Goal: Task Accomplishment & Management: Use online tool/utility

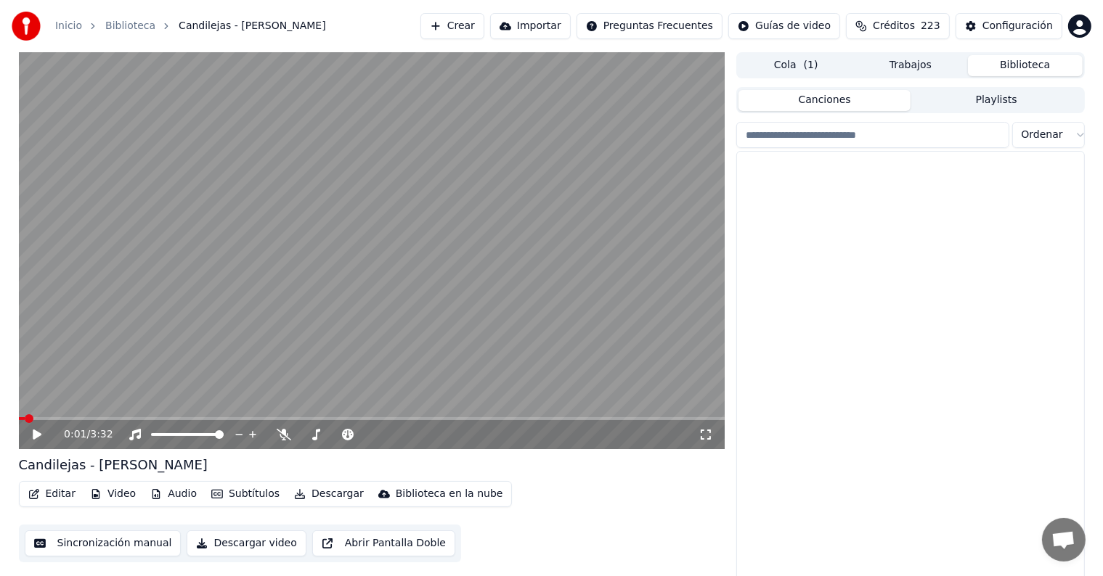
scroll to position [19992, 0]
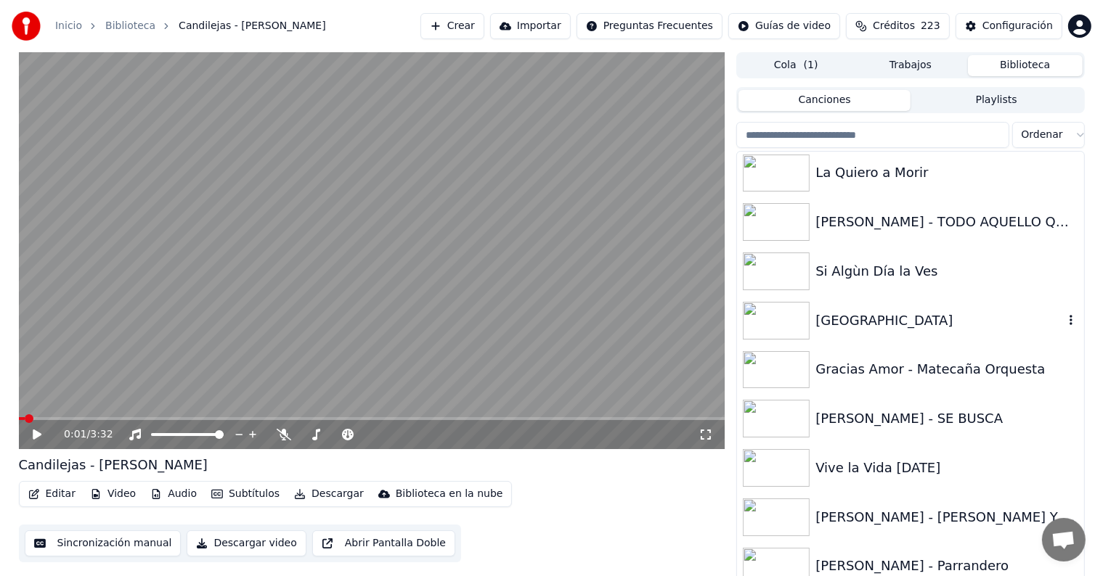
click at [858, 315] on div "[GEOGRAPHIC_DATA]" at bounding box center [939, 321] width 248 height 20
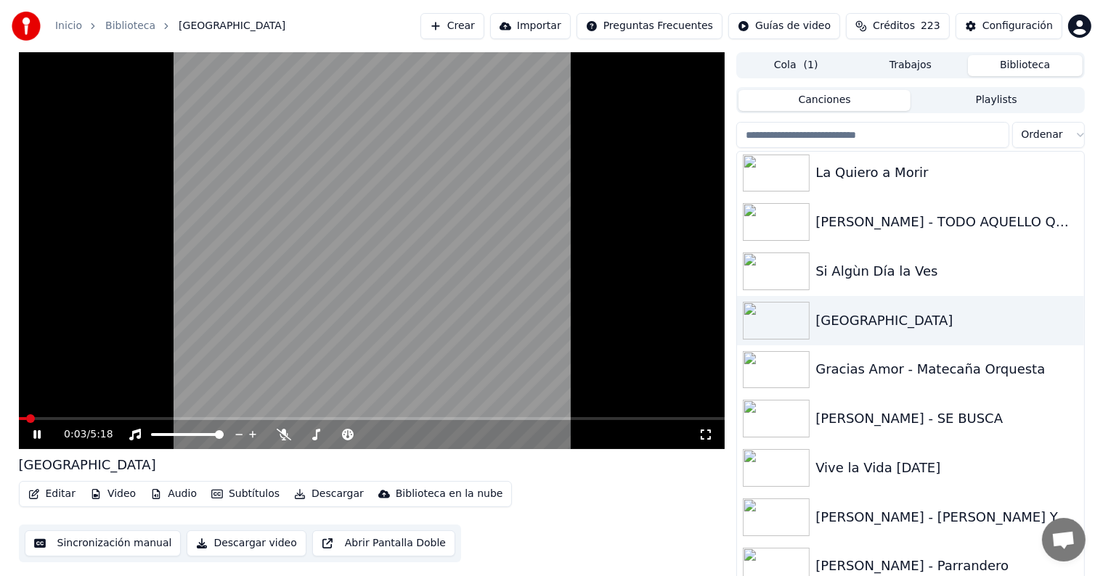
click at [35, 507] on div "Editar Video Audio Subtítulos Descargar Biblioteca en la nube Sincronización ma…" at bounding box center [372, 521] width 706 height 81
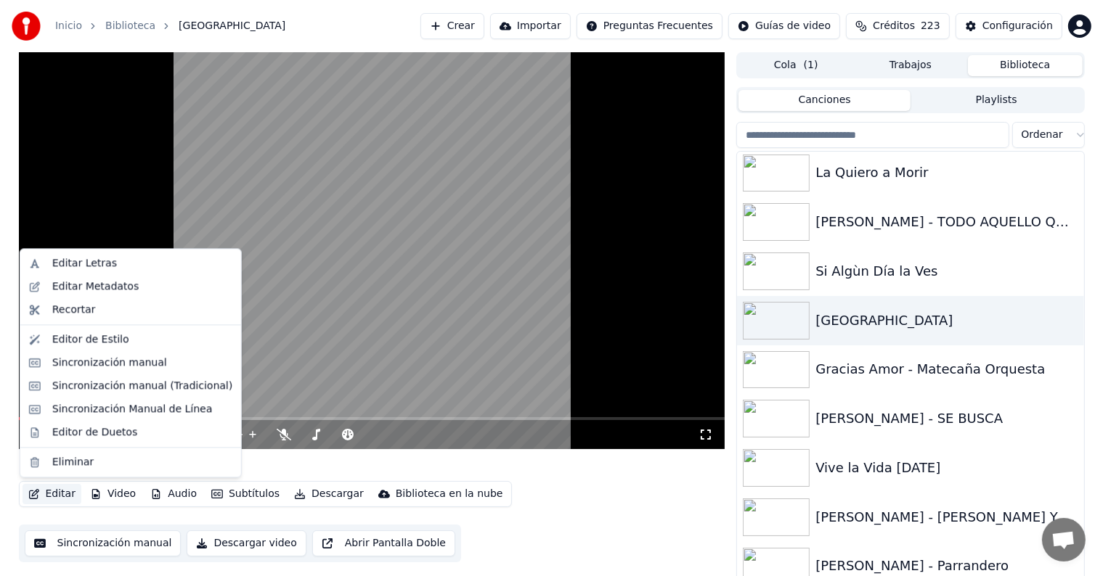
click at [48, 502] on button "Editar" at bounding box center [52, 494] width 59 height 20
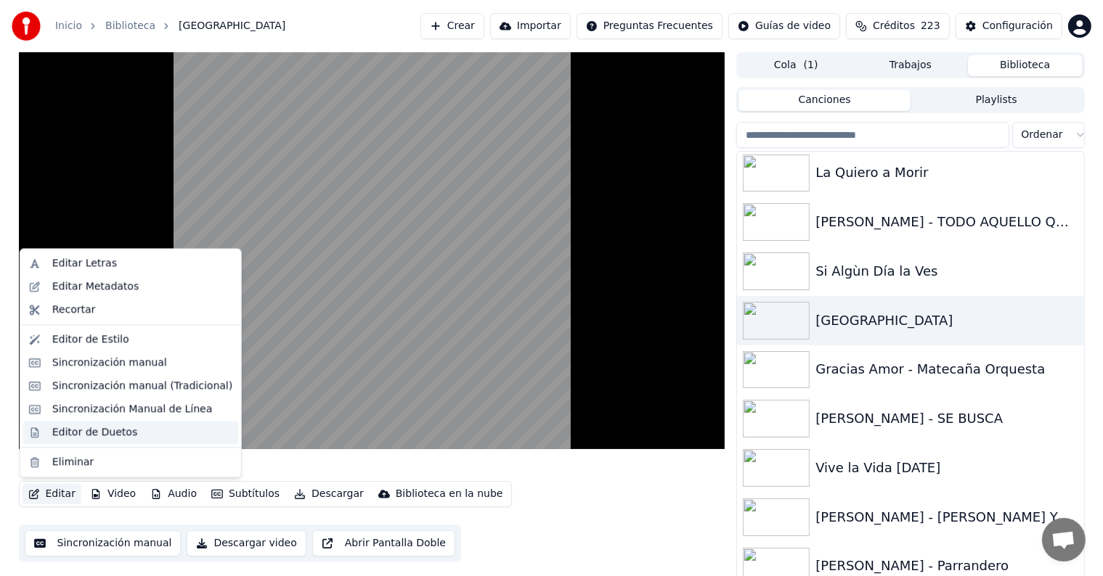
click at [75, 428] on div "Editor de Duetos" at bounding box center [94, 432] width 85 height 15
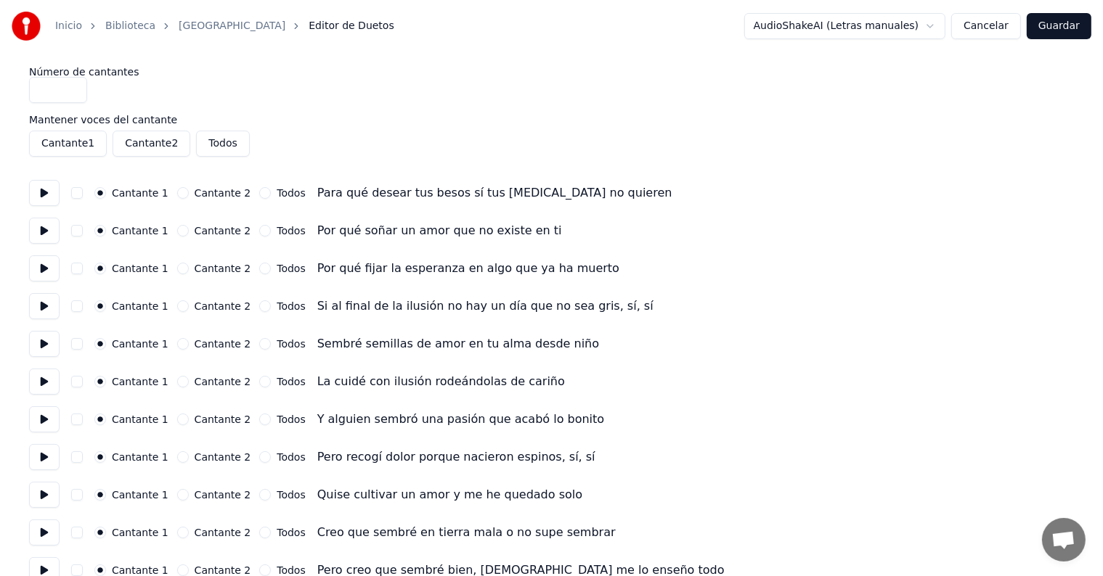
click at [37, 383] on button at bounding box center [44, 382] width 30 height 26
click at [40, 425] on button at bounding box center [44, 419] width 30 height 26
click at [39, 353] on button at bounding box center [44, 344] width 30 height 26
click at [41, 309] on button at bounding box center [44, 306] width 30 height 26
click at [45, 465] on button at bounding box center [44, 457] width 30 height 26
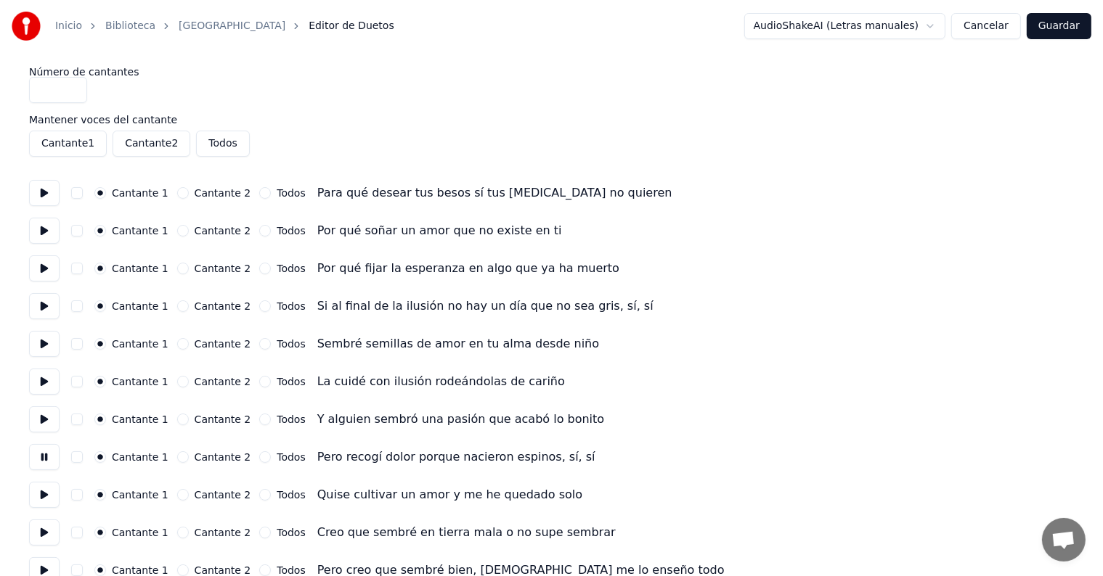
click at [43, 536] on button at bounding box center [44, 533] width 30 height 26
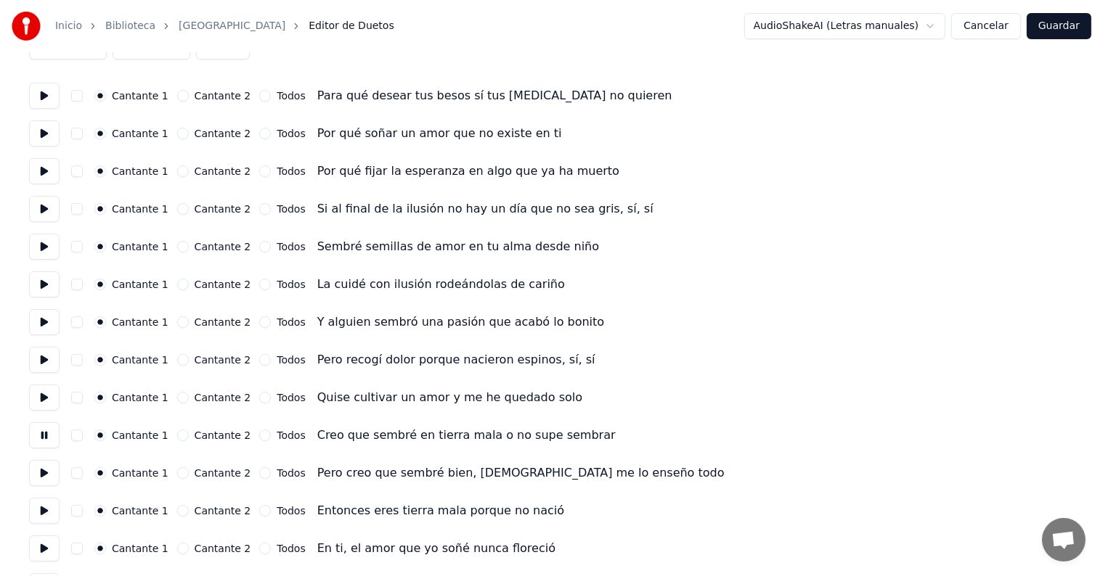
scroll to position [98, 0]
click at [46, 402] on button at bounding box center [44, 397] width 30 height 26
click at [83, 395] on button "button" at bounding box center [77, 397] width 12 height 12
click at [46, 436] on button at bounding box center [44, 435] width 30 height 26
click at [83, 435] on button "button" at bounding box center [77, 435] width 12 height 12
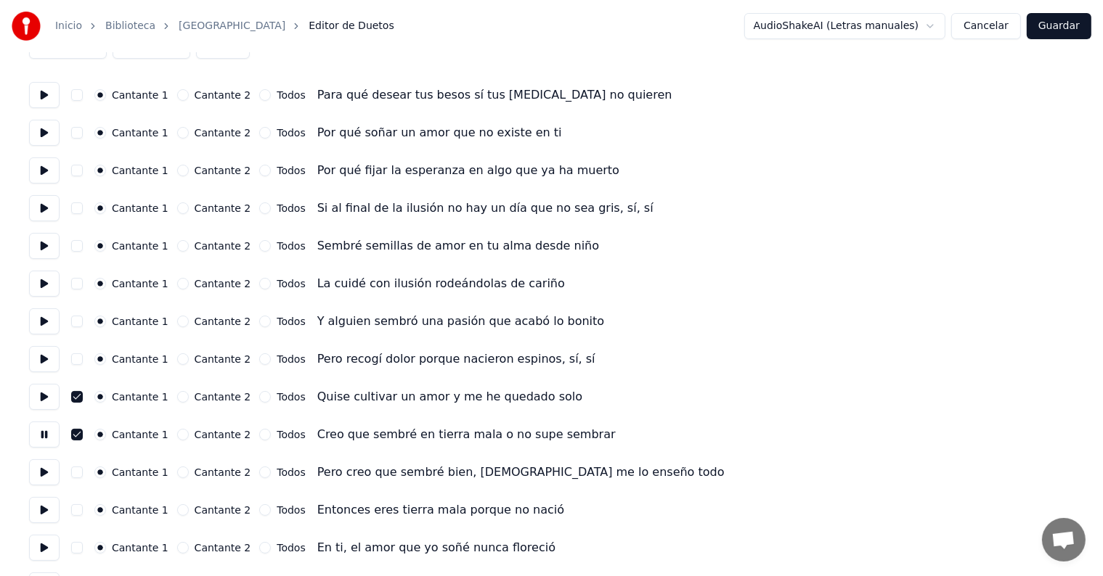
click at [43, 480] on button at bounding box center [44, 472] width 30 height 26
click at [81, 470] on button "button" at bounding box center [77, 473] width 12 height 12
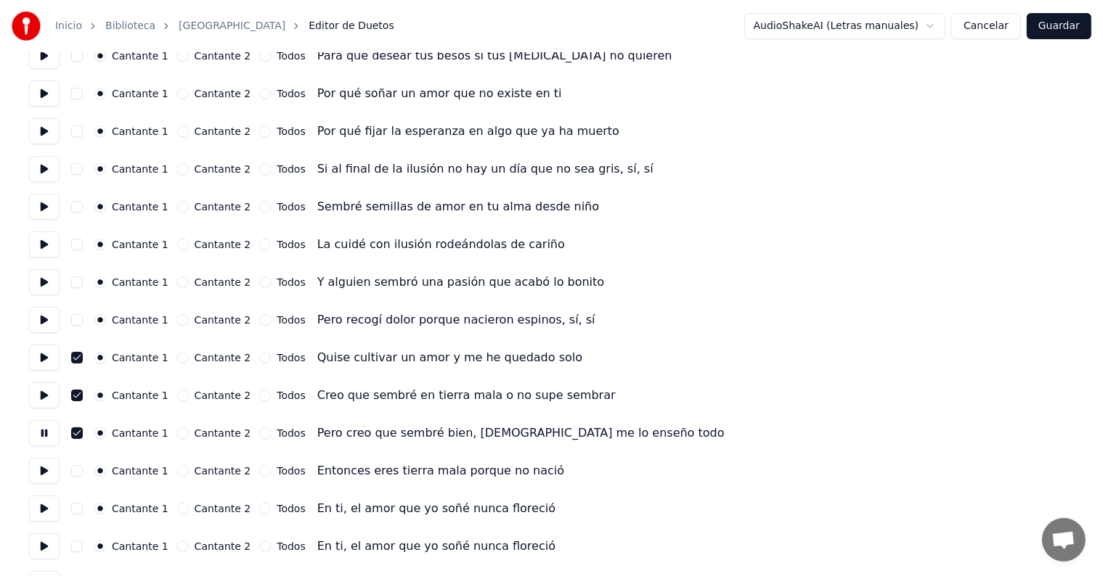
scroll to position [152, 0]
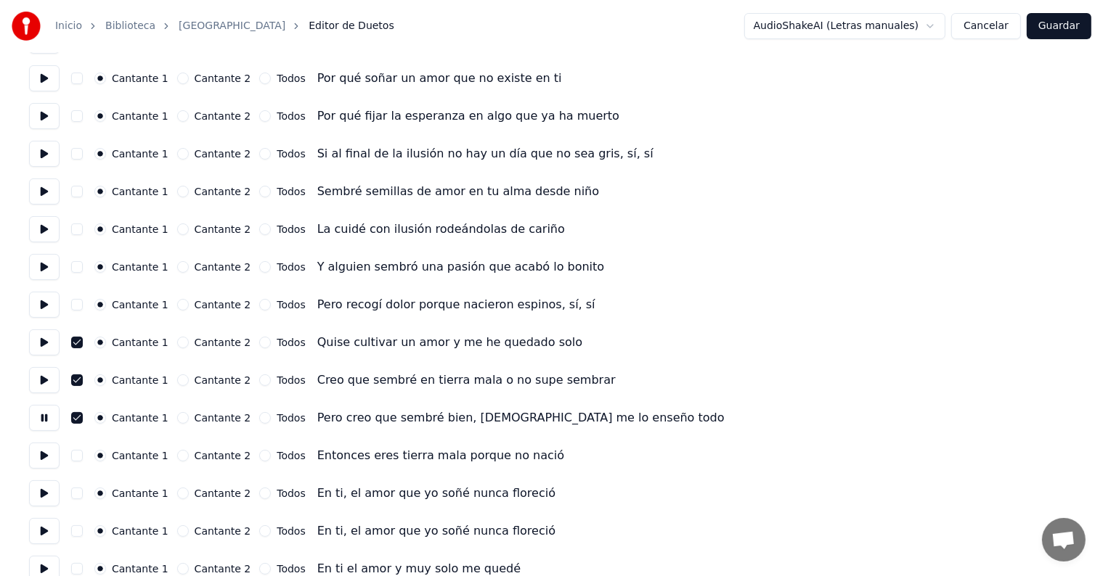
click at [48, 460] on button at bounding box center [44, 456] width 30 height 26
click at [83, 457] on button "button" at bounding box center [77, 456] width 12 height 12
click at [46, 493] on button at bounding box center [44, 493] width 30 height 26
click at [44, 495] on button at bounding box center [44, 493] width 30 height 26
click at [981, 28] on button "Cancelar" at bounding box center [986, 26] width 70 height 26
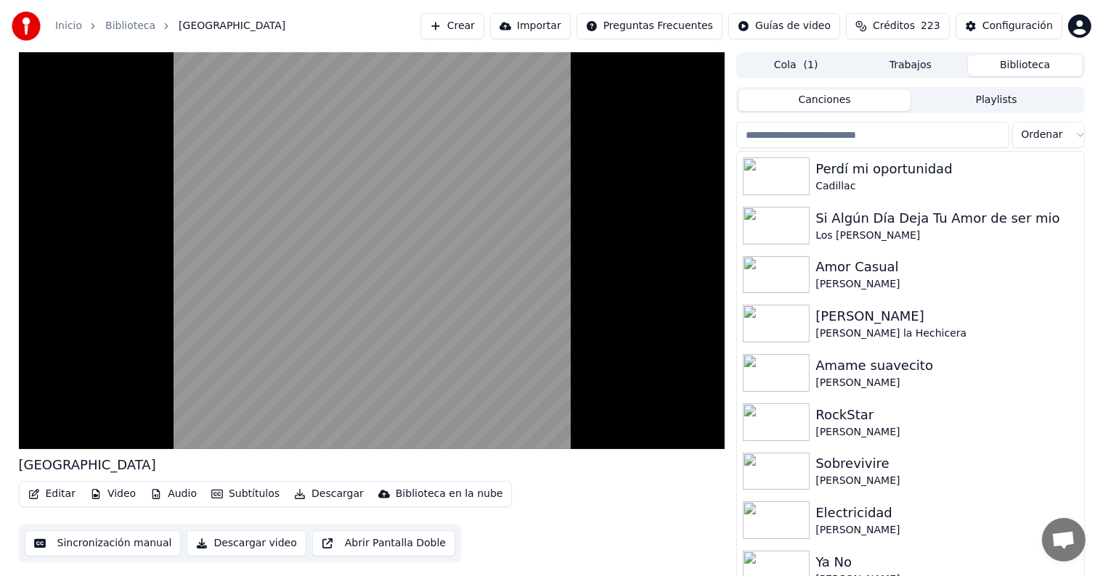
click at [49, 493] on button "Editar" at bounding box center [52, 494] width 59 height 20
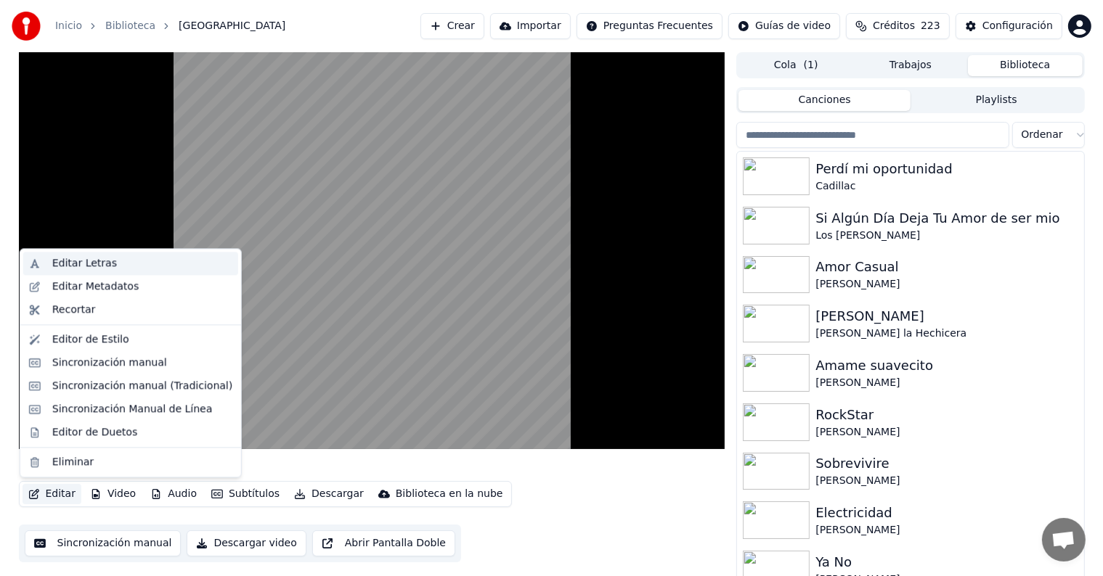
click at [45, 261] on div "Editar Letras" at bounding box center [130, 263] width 215 height 23
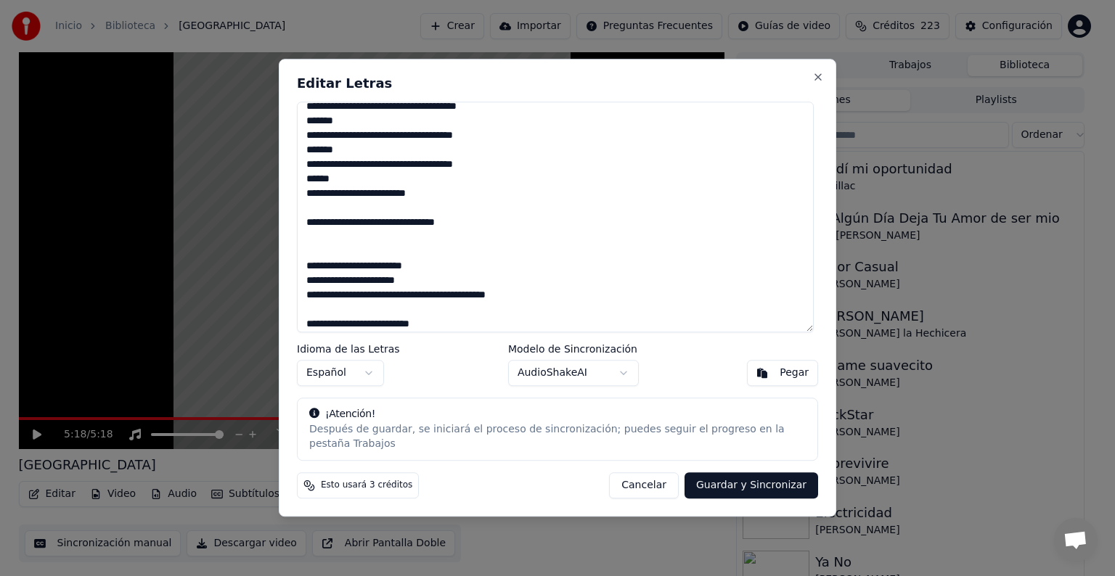
scroll to position [545, 0]
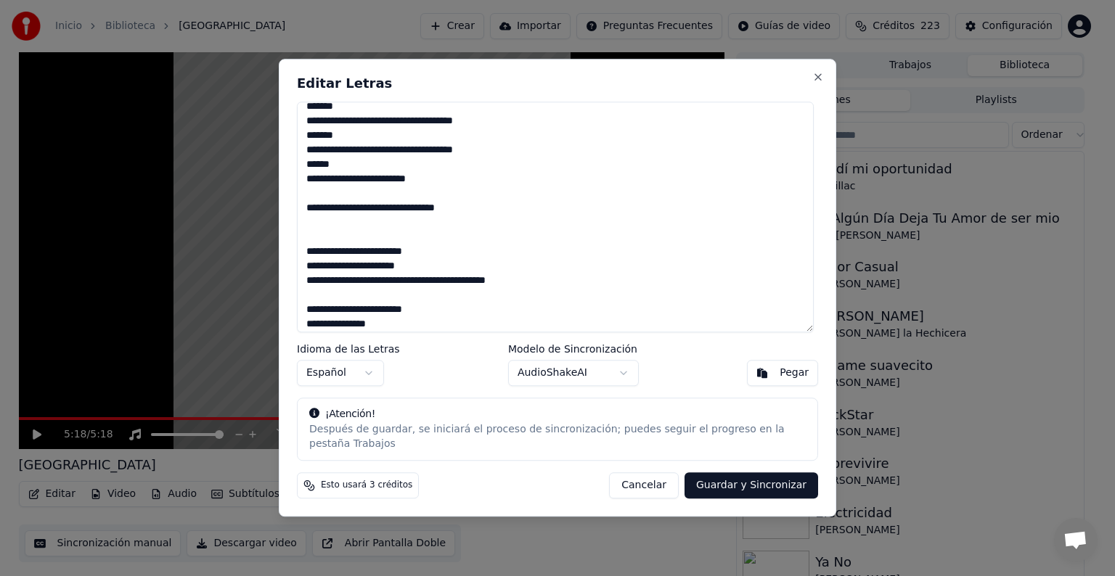
click at [440, 279] on textarea at bounding box center [555, 217] width 517 height 231
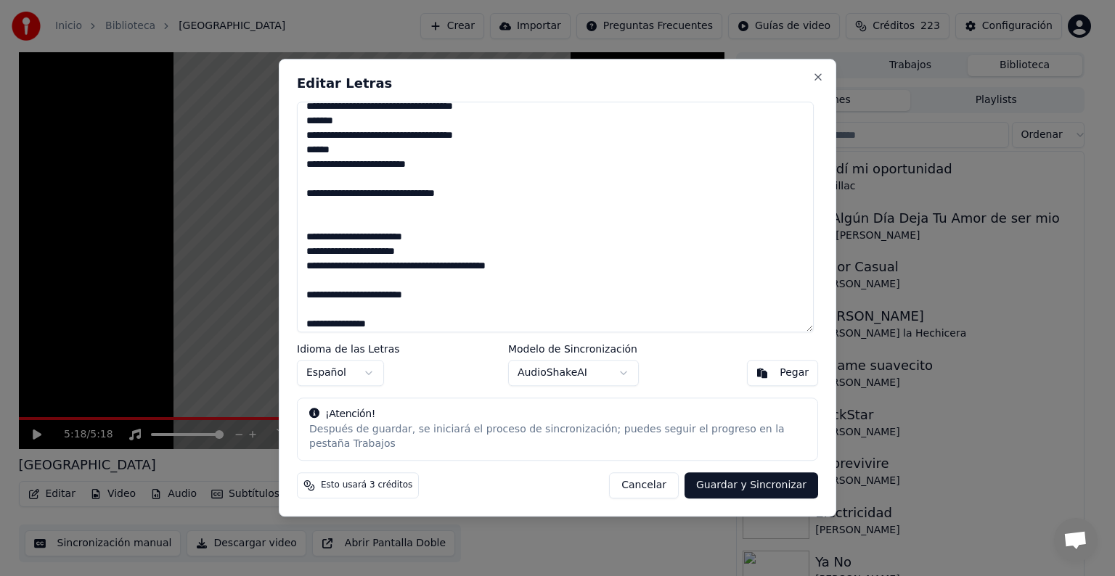
paste textarea "**********"
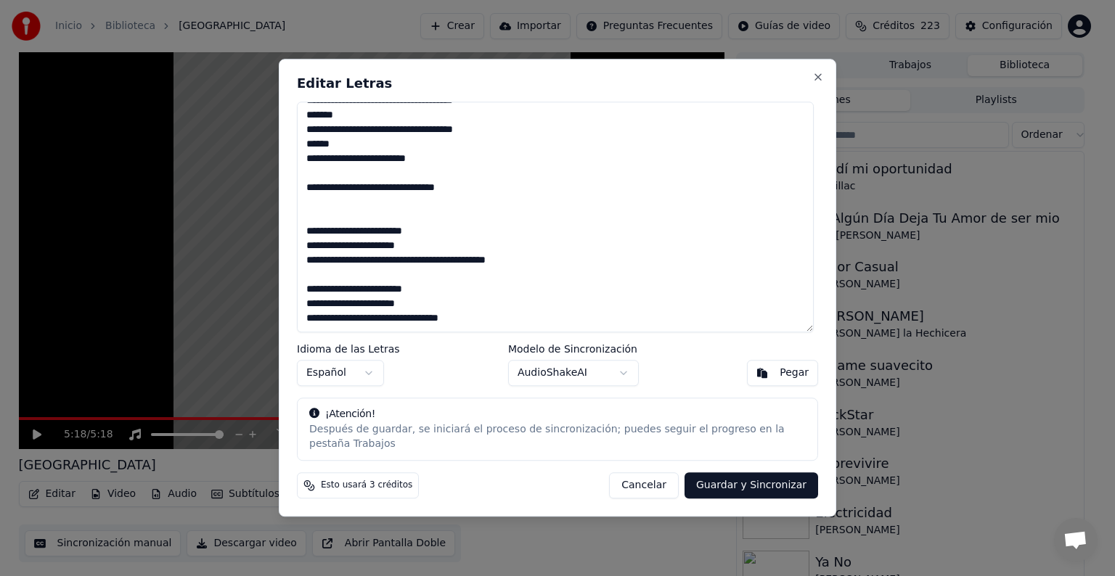
paste textarea "**********"
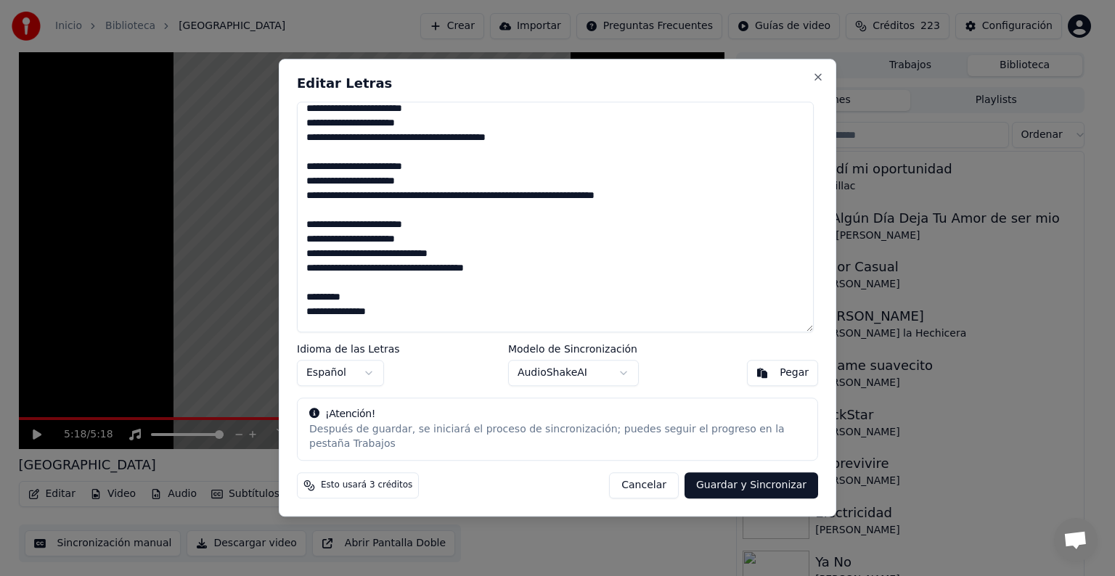
scroll to position [674, 0]
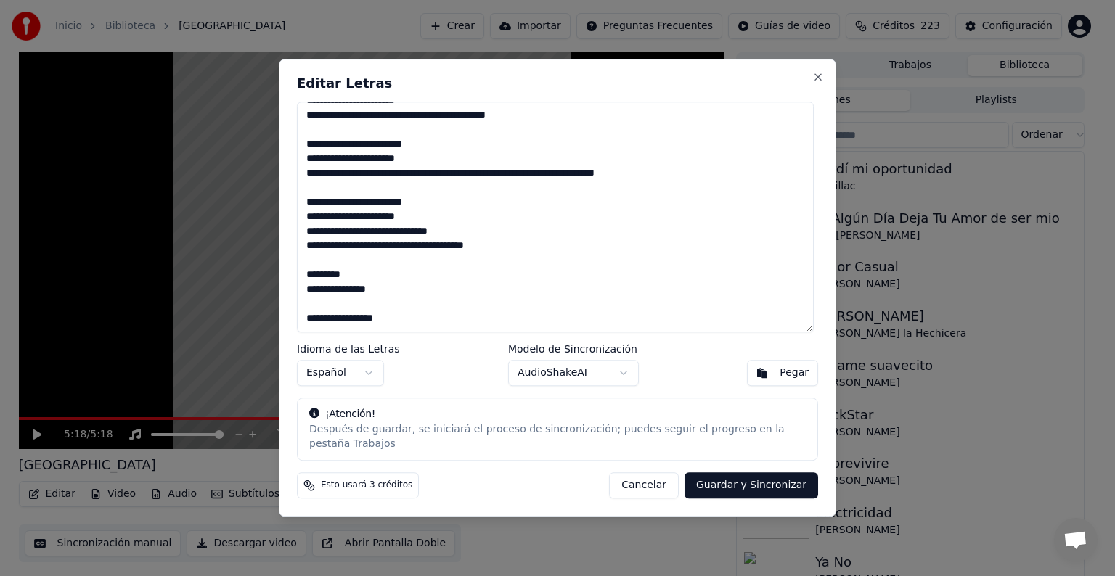
paste textarea "**********"
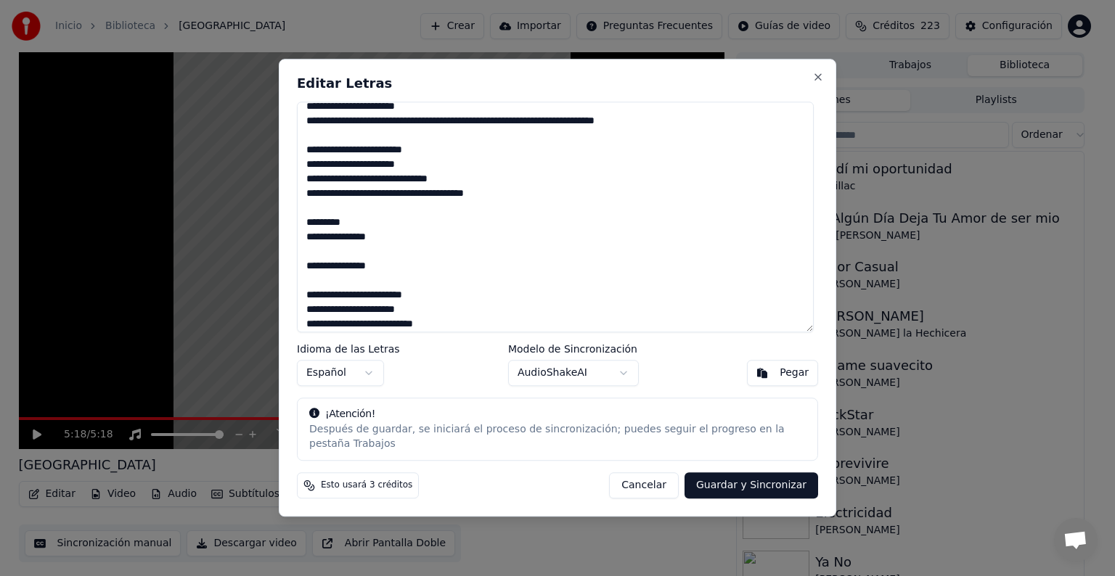
scroll to position [777, 0]
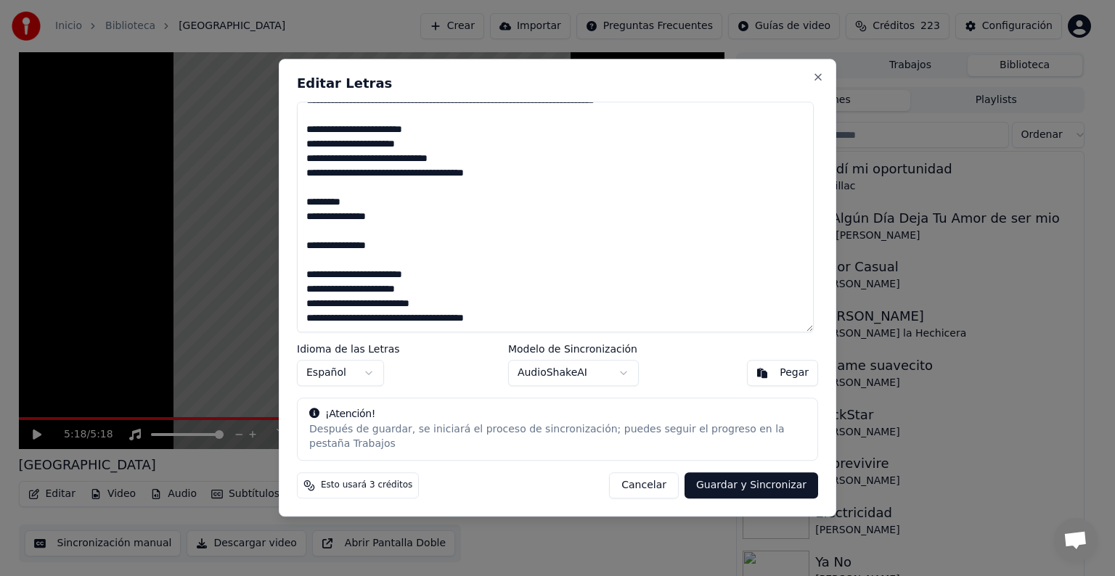
paste textarea "**********"
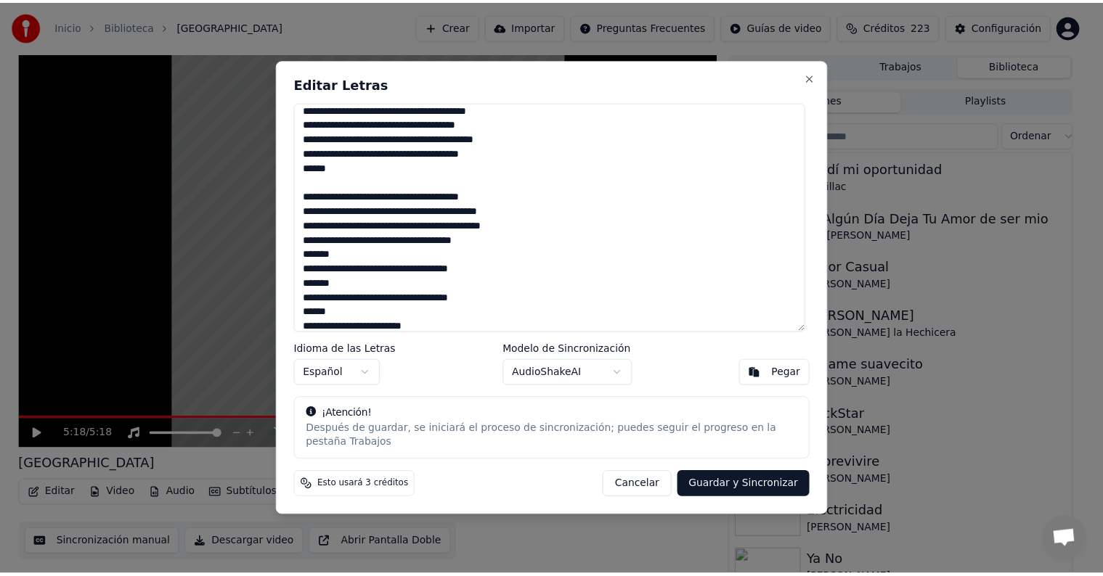
scroll to position [6, 0]
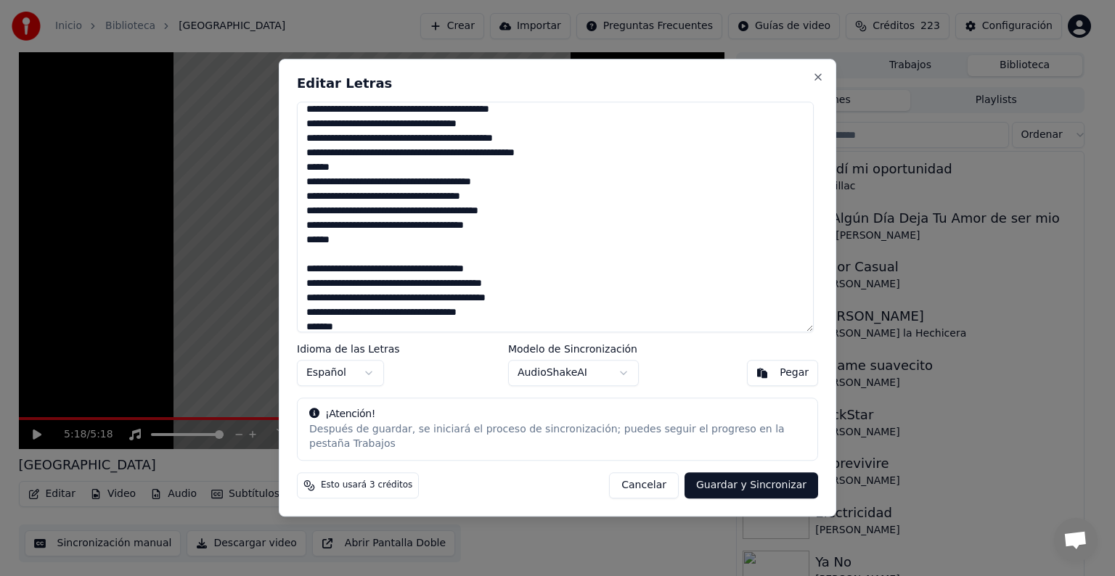
click at [732, 479] on button "Guardar y Sincronizar" at bounding box center [751, 486] width 134 height 26
type textarea "**********"
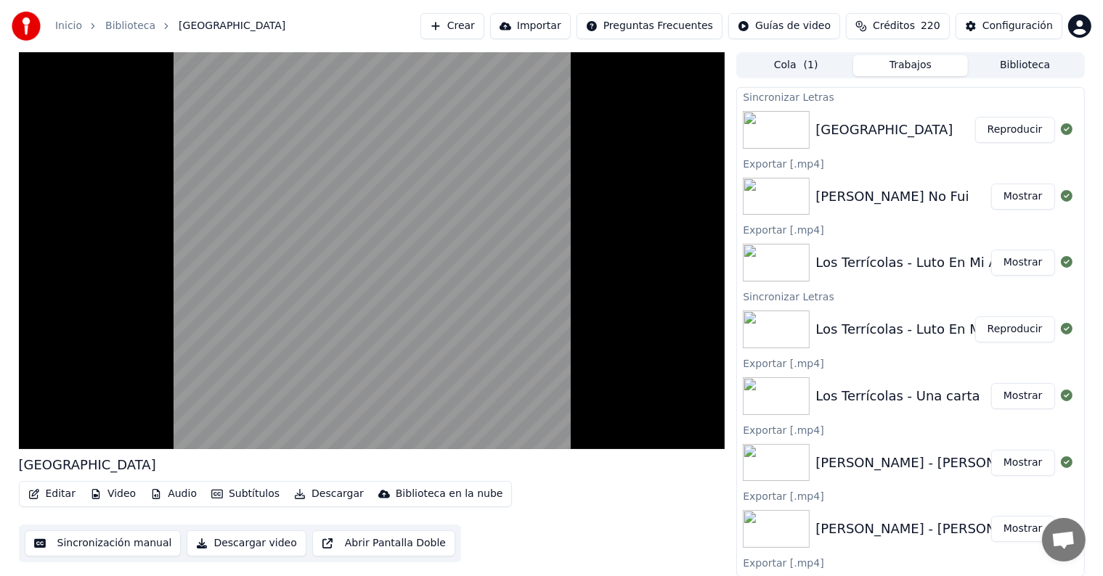
click at [50, 494] on button "Editar" at bounding box center [52, 494] width 59 height 20
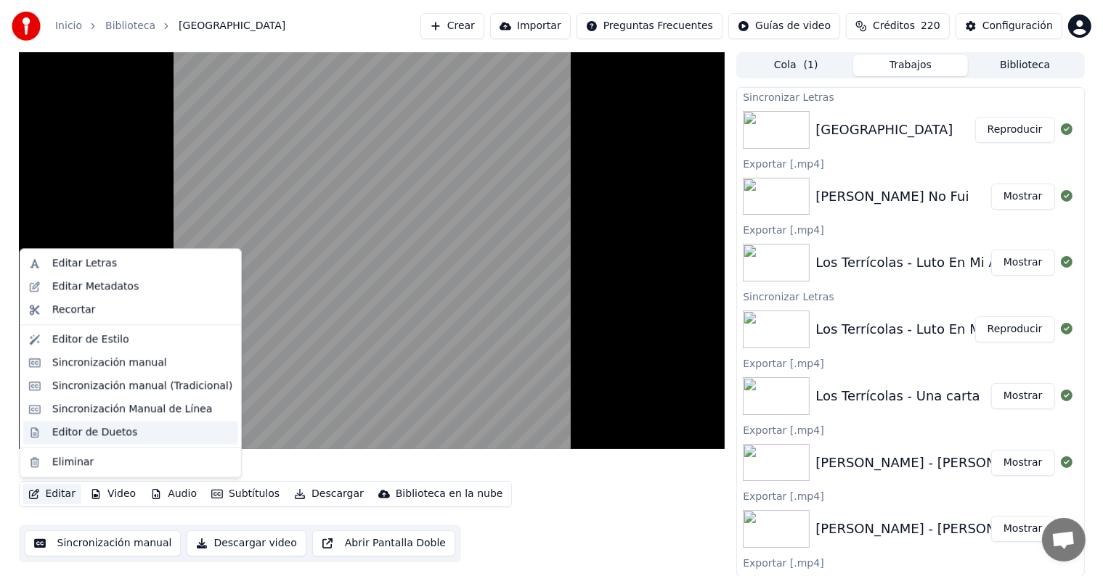
click at [57, 429] on div "Editor de Duetos" at bounding box center [94, 432] width 85 height 15
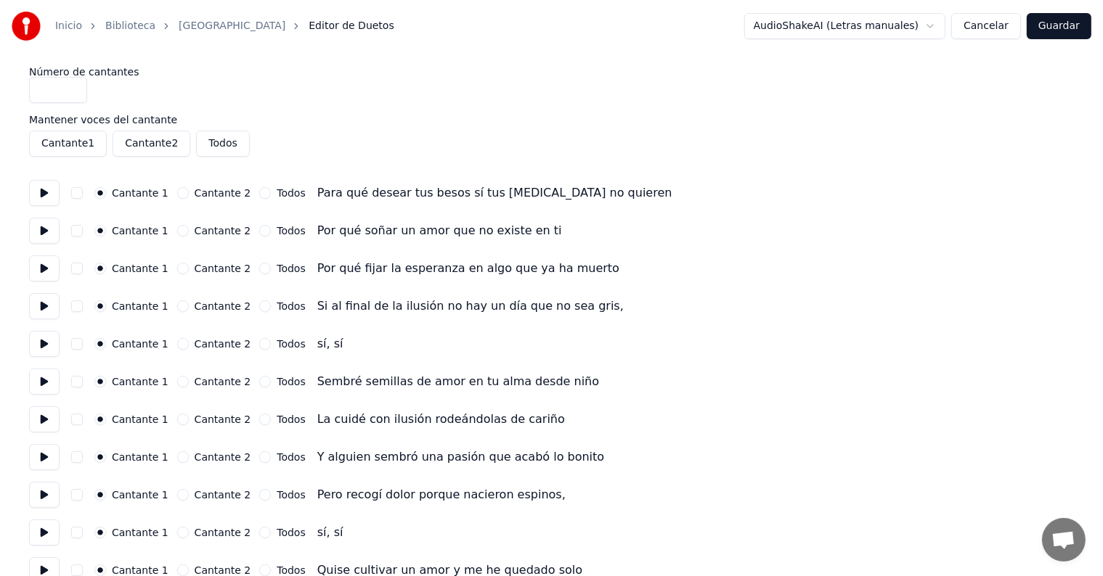
click at [49, 335] on button at bounding box center [44, 344] width 30 height 26
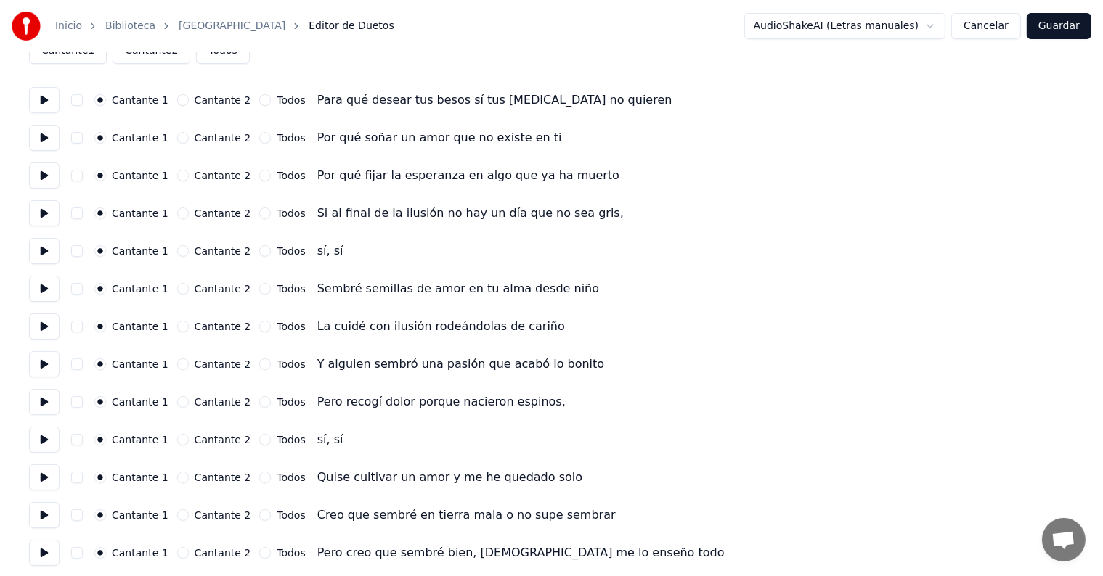
scroll to position [96, 0]
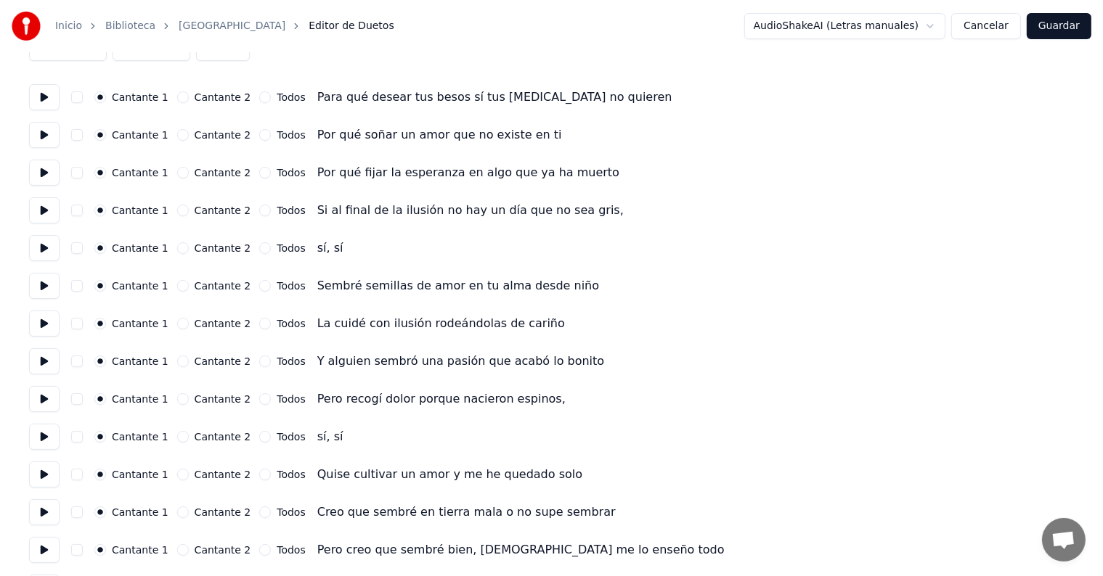
click at [47, 480] on button at bounding box center [44, 475] width 30 height 26
click at [83, 470] on button "button" at bounding box center [77, 475] width 12 height 12
click at [83, 513] on button "button" at bounding box center [77, 513] width 12 height 12
click at [36, 514] on button at bounding box center [44, 512] width 30 height 26
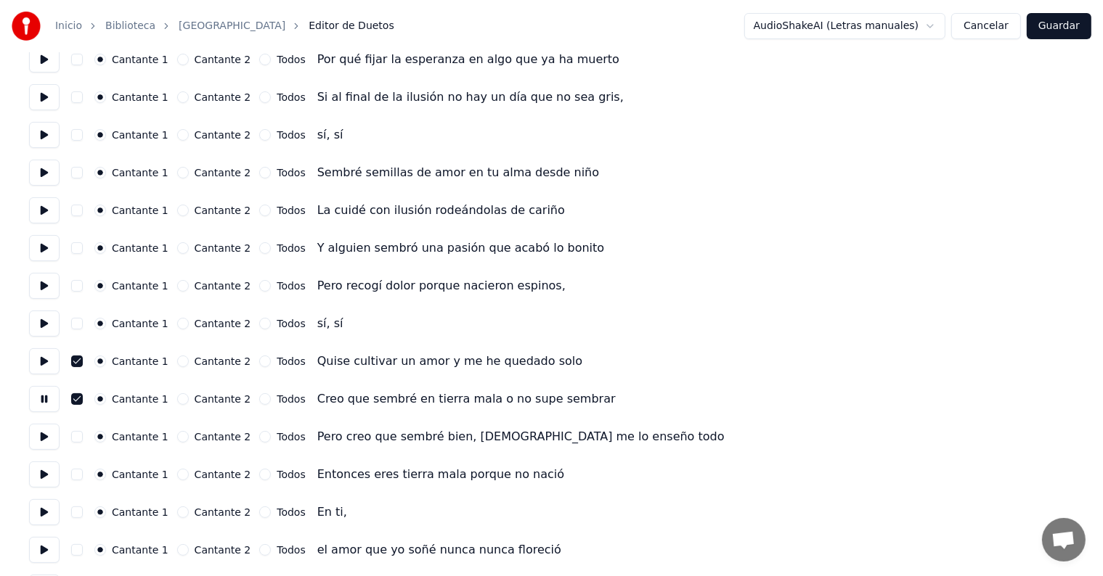
scroll to position [211, 0]
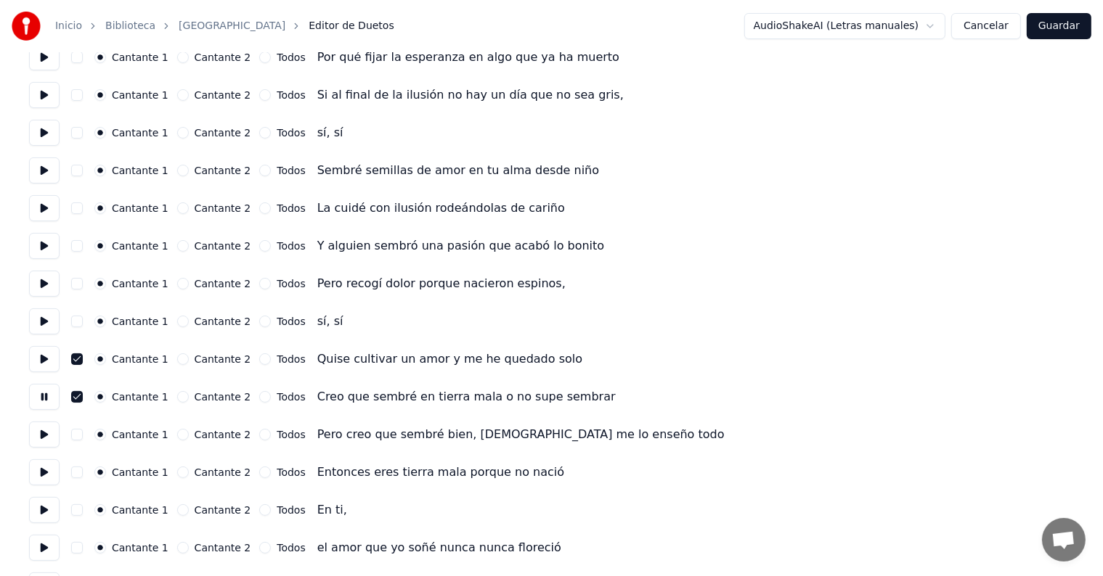
click at [83, 434] on button "button" at bounding box center [77, 435] width 12 height 12
click at [42, 435] on button at bounding box center [44, 435] width 30 height 26
click at [83, 472] on button "button" at bounding box center [77, 473] width 12 height 12
click at [42, 478] on button at bounding box center [44, 472] width 30 height 26
click at [77, 510] on button "button" at bounding box center [77, 510] width 12 height 12
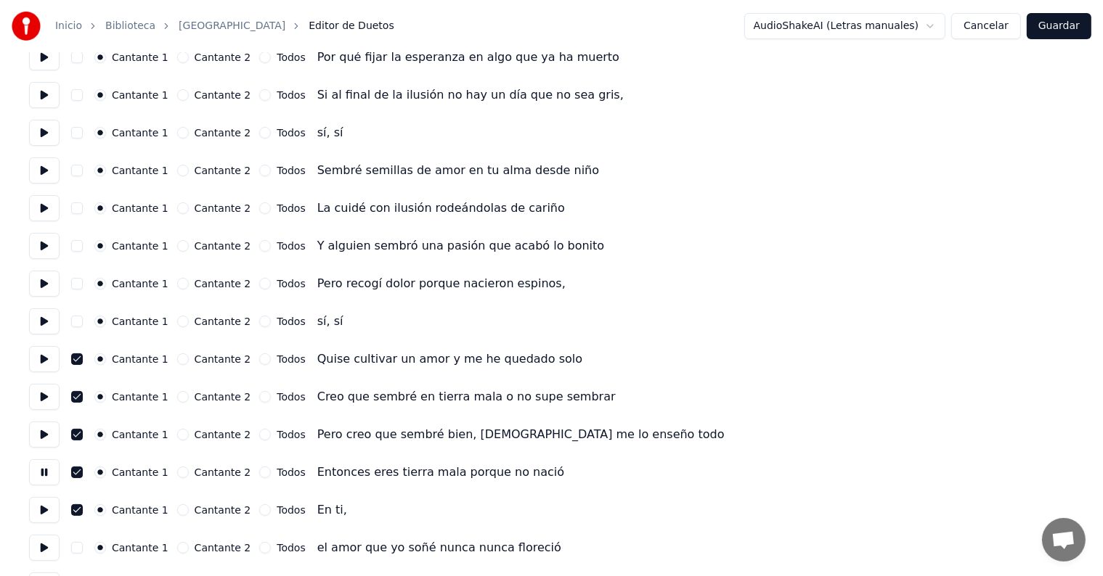
click at [41, 514] on button at bounding box center [44, 510] width 30 height 26
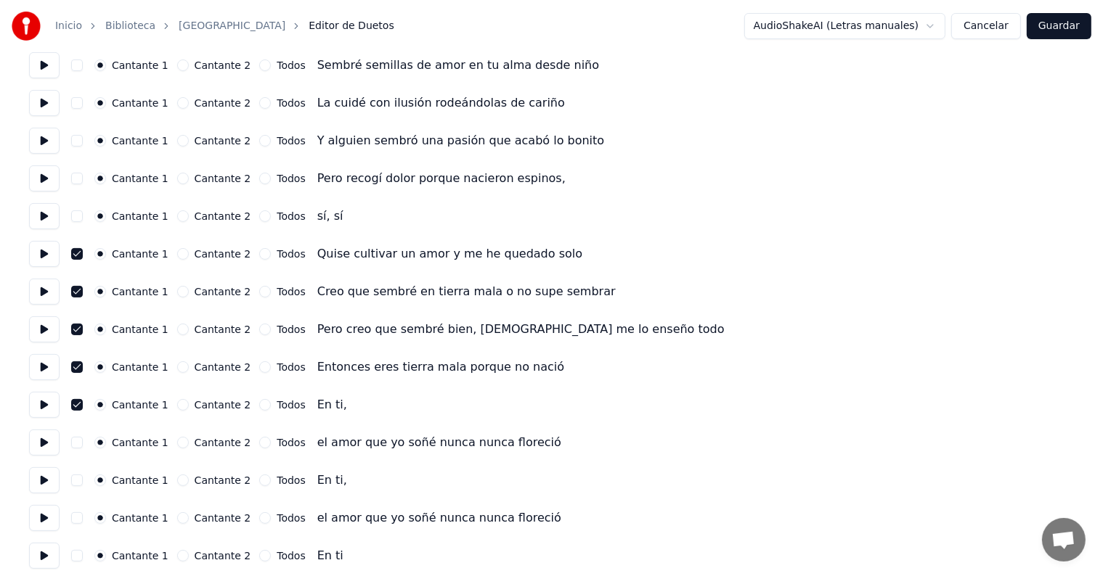
scroll to position [316, 0]
click at [41, 473] on button at bounding box center [44, 480] width 30 height 26
click at [80, 480] on button "button" at bounding box center [77, 481] width 12 height 12
click at [83, 550] on button "button" at bounding box center [77, 556] width 12 height 12
click at [36, 552] on button at bounding box center [44, 556] width 30 height 26
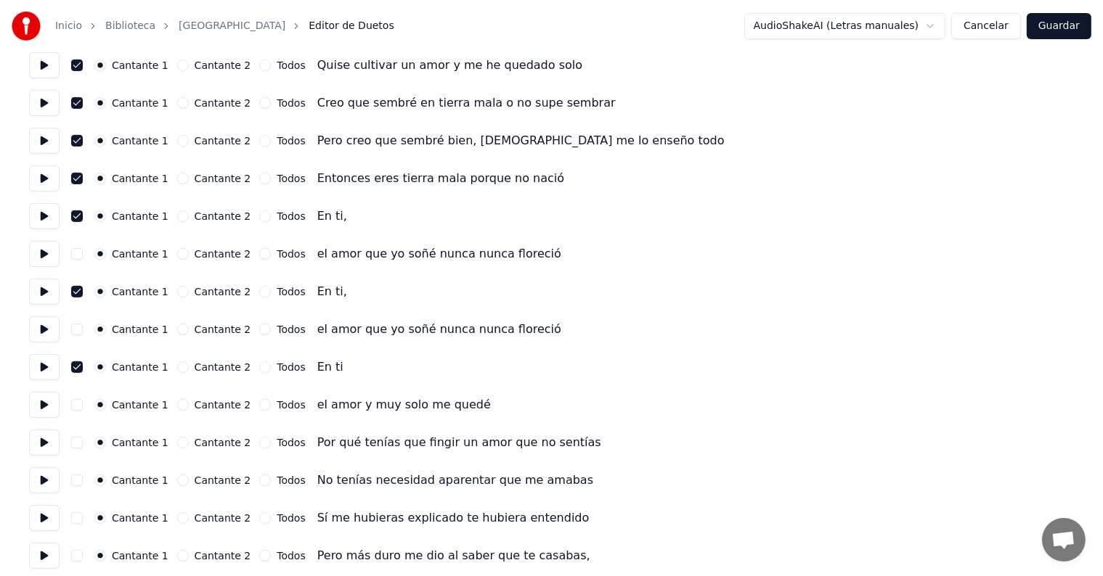
scroll to position [510, 0]
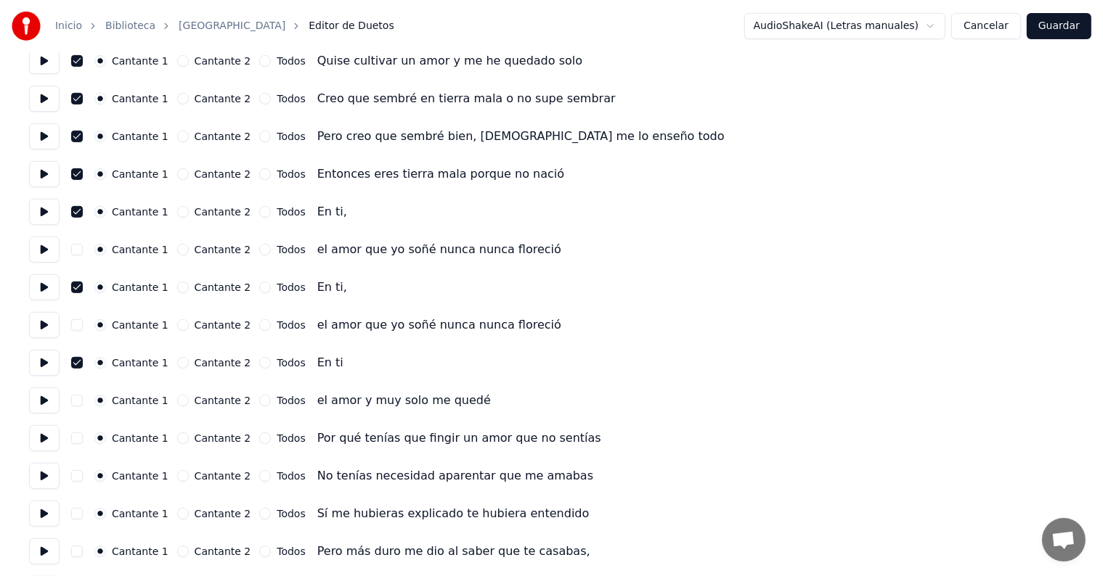
click at [81, 363] on button "button" at bounding box center [77, 363] width 12 height 12
click at [49, 327] on button at bounding box center [44, 325] width 30 height 26
click at [53, 366] on button at bounding box center [44, 363] width 30 height 26
click at [46, 367] on button at bounding box center [44, 363] width 30 height 26
click at [52, 401] on button at bounding box center [44, 401] width 30 height 26
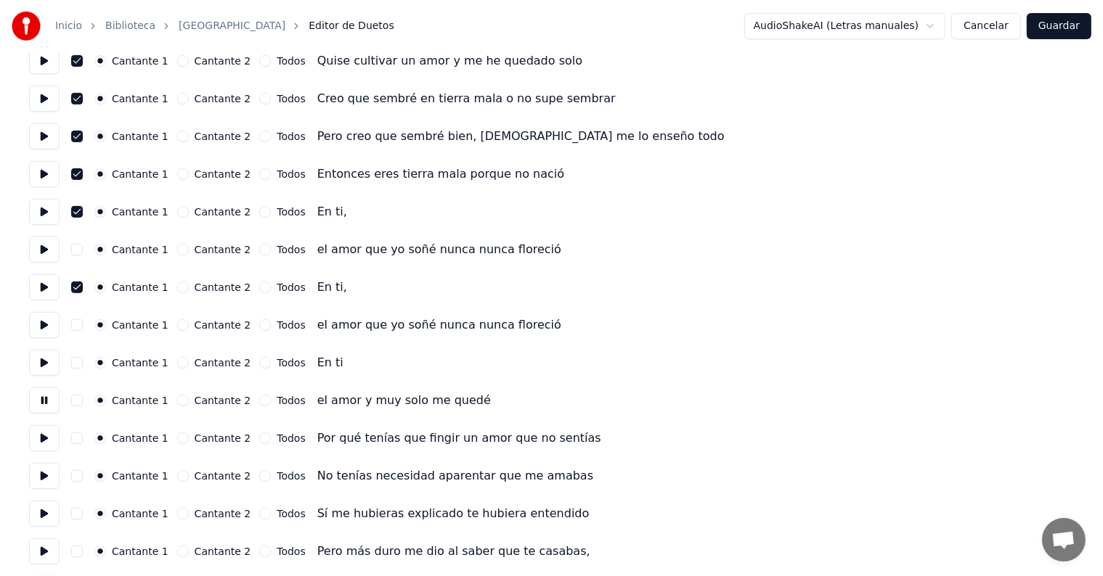
click at [50, 438] on button at bounding box center [44, 438] width 30 height 26
click at [54, 484] on button at bounding box center [44, 476] width 30 height 26
click at [41, 511] on button at bounding box center [44, 514] width 30 height 26
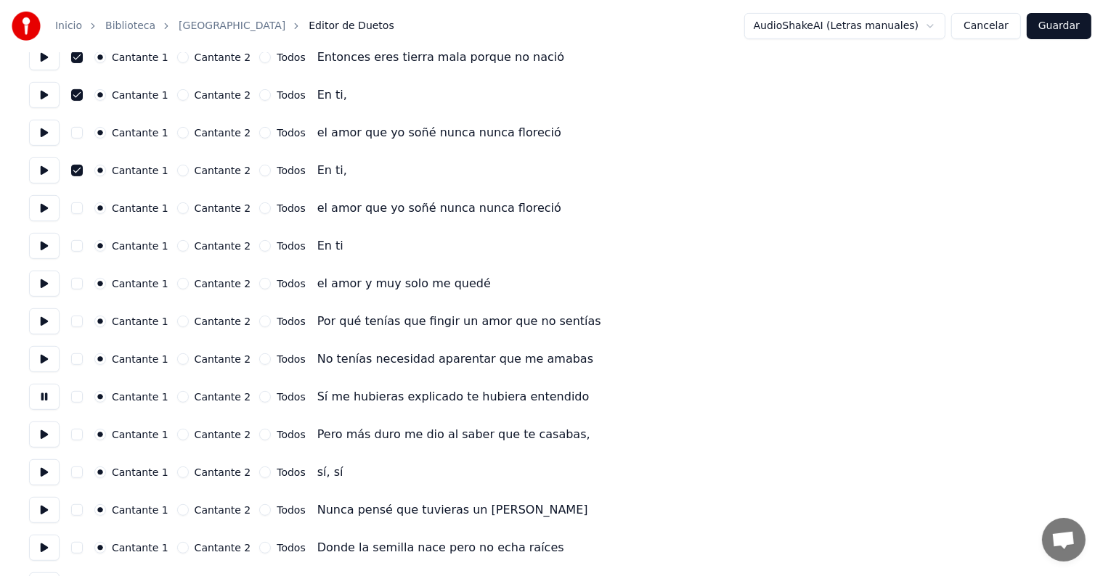
scroll to position [629, 0]
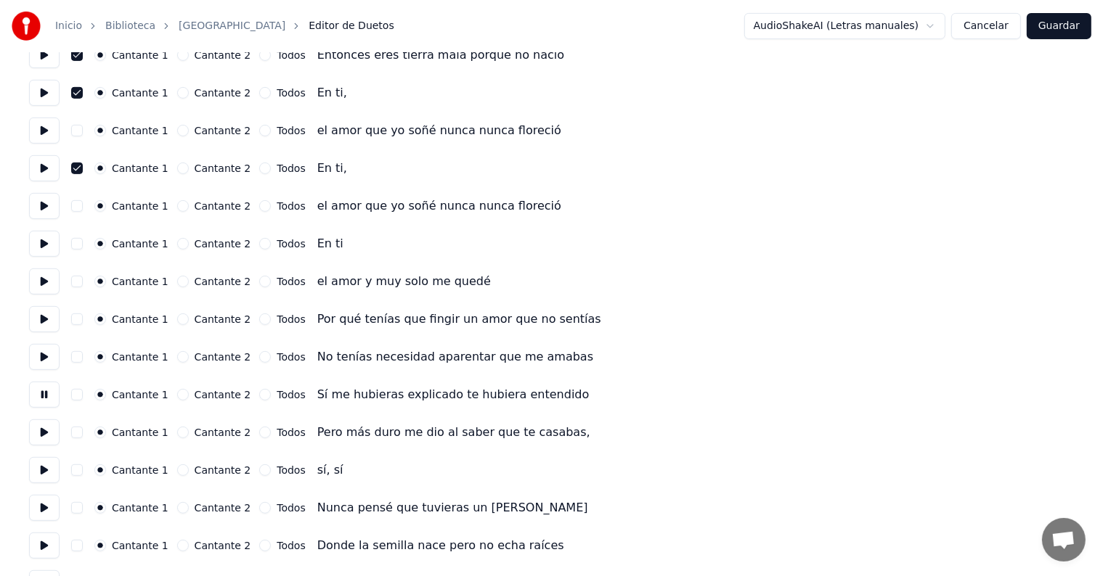
click at [39, 470] on button at bounding box center [44, 470] width 30 height 26
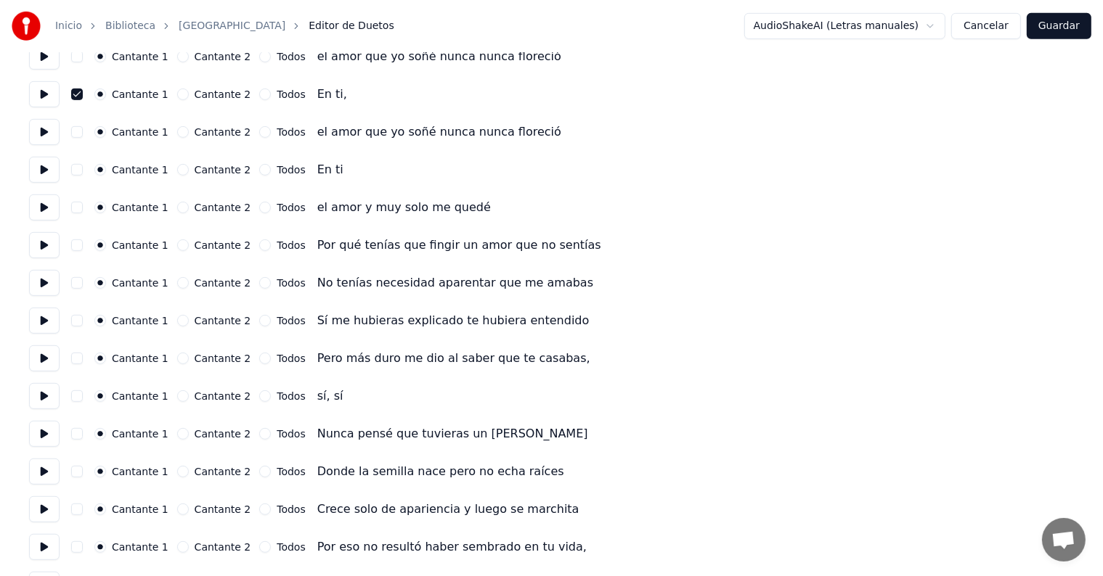
scroll to position [706, 0]
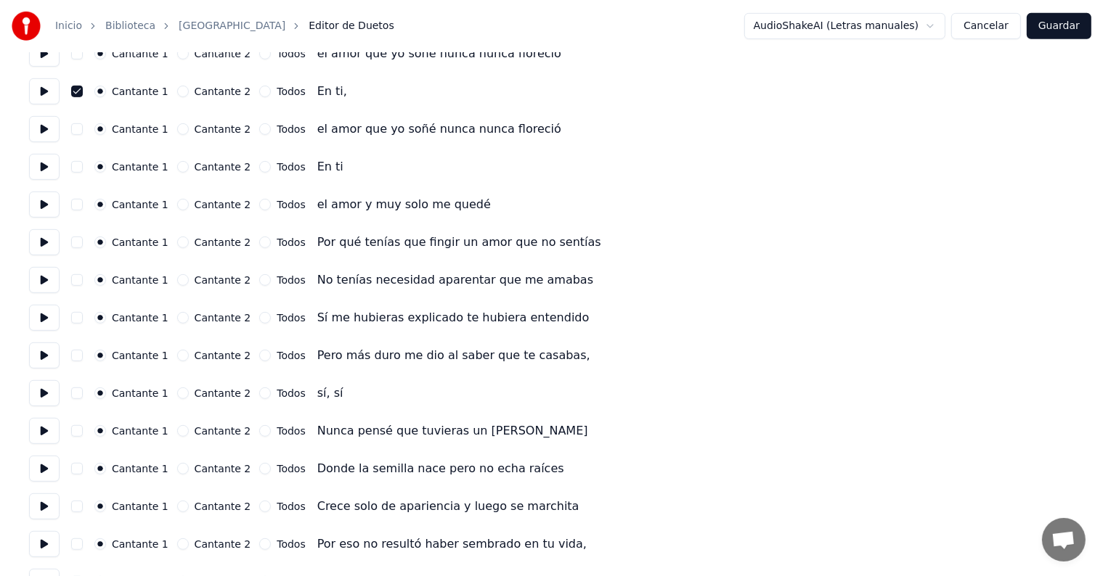
click at [47, 438] on button at bounding box center [44, 431] width 30 height 26
click at [44, 476] on button at bounding box center [44, 469] width 30 height 26
click at [44, 516] on button at bounding box center [44, 507] width 30 height 26
click at [41, 539] on button at bounding box center [44, 544] width 30 height 26
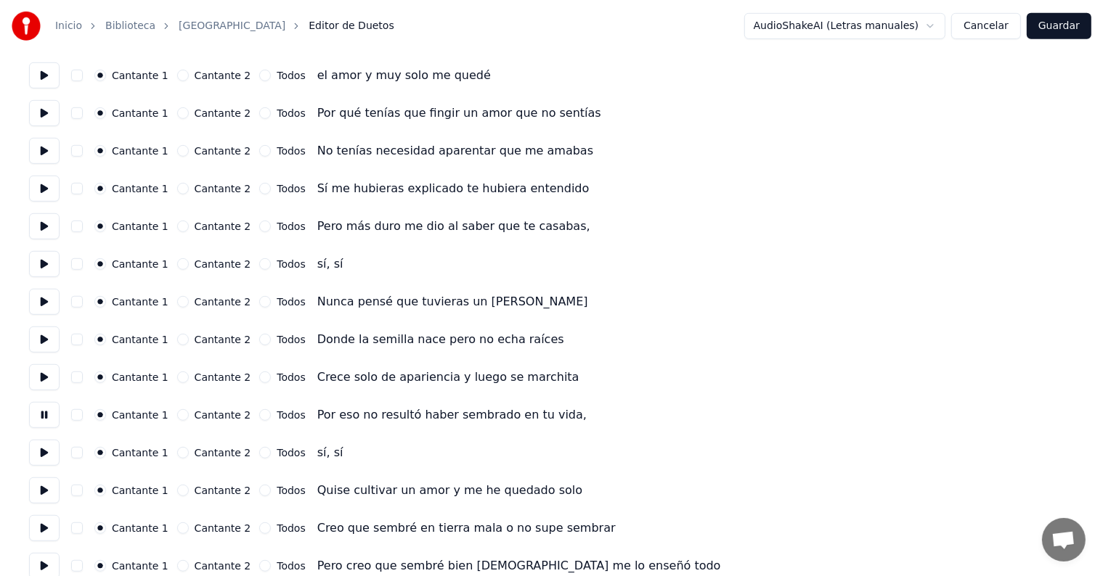
scroll to position [837, 0]
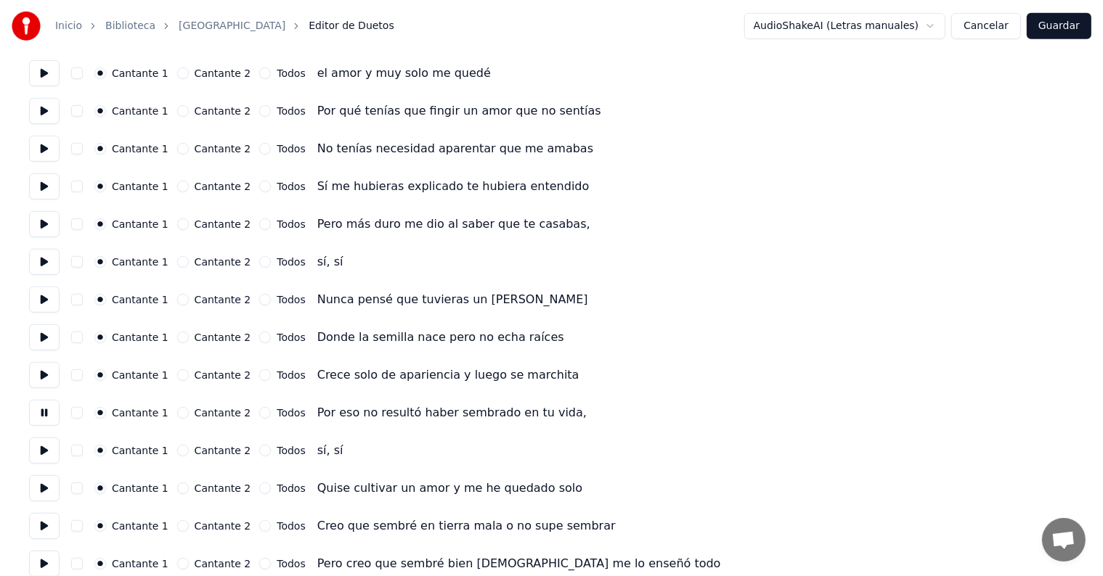
click at [35, 452] on button at bounding box center [44, 451] width 30 height 26
click at [46, 495] on button at bounding box center [44, 488] width 30 height 26
click at [83, 492] on button "button" at bounding box center [77, 489] width 12 height 12
click at [83, 521] on button "button" at bounding box center [77, 526] width 12 height 12
click at [48, 531] on button at bounding box center [44, 526] width 30 height 26
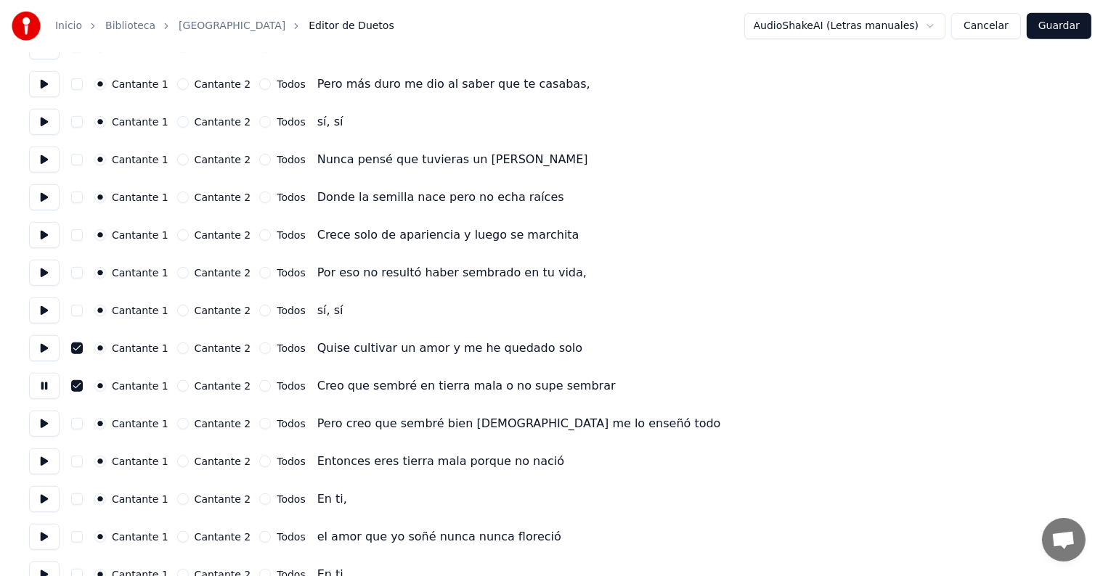
scroll to position [988, 0]
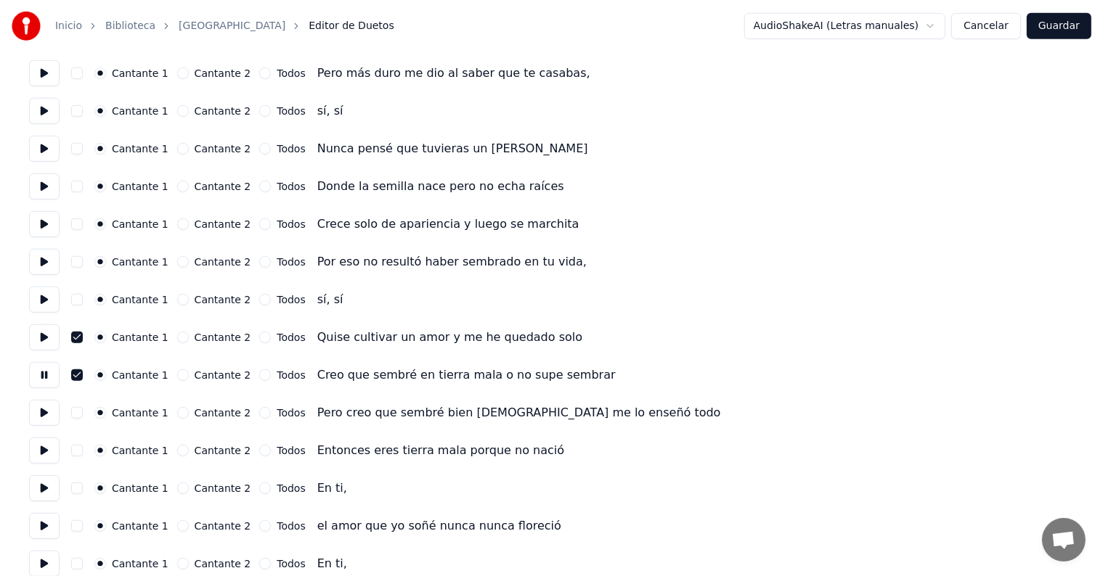
click at [77, 414] on button "button" at bounding box center [77, 413] width 12 height 12
click at [83, 451] on button "button" at bounding box center [77, 451] width 12 height 12
click at [42, 463] on button at bounding box center [44, 451] width 30 height 26
click at [83, 488] on button "button" at bounding box center [77, 489] width 12 height 12
click at [41, 496] on button at bounding box center [44, 488] width 30 height 26
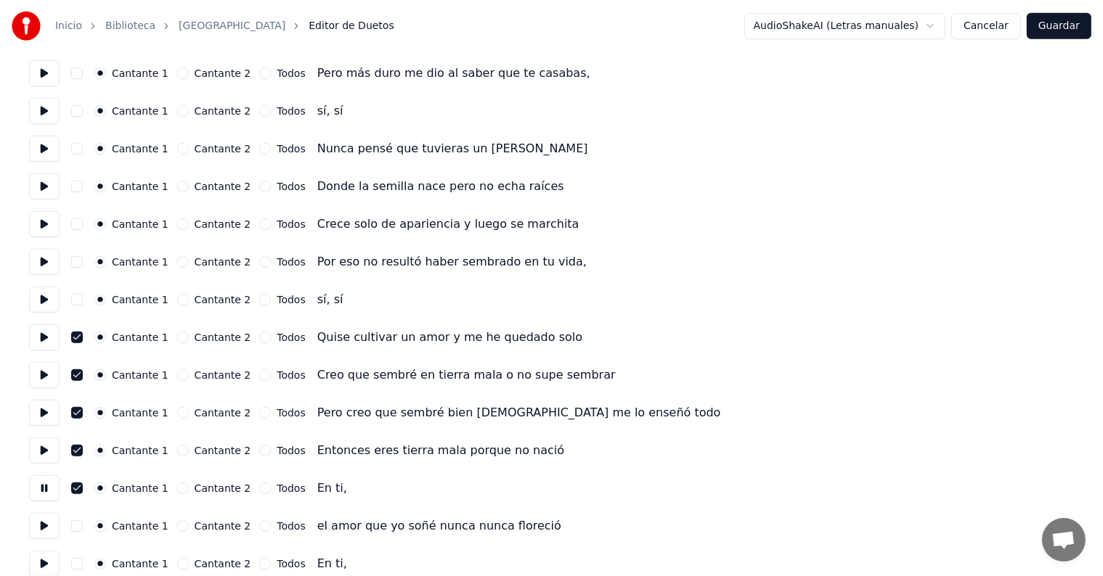
click at [46, 496] on button at bounding box center [44, 488] width 30 height 26
click at [43, 492] on button at bounding box center [44, 488] width 30 height 26
click at [83, 525] on button "button" at bounding box center [77, 526] width 12 height 12
click at [46, 527] on button at bounding box center [44, 526] width 30 height 26
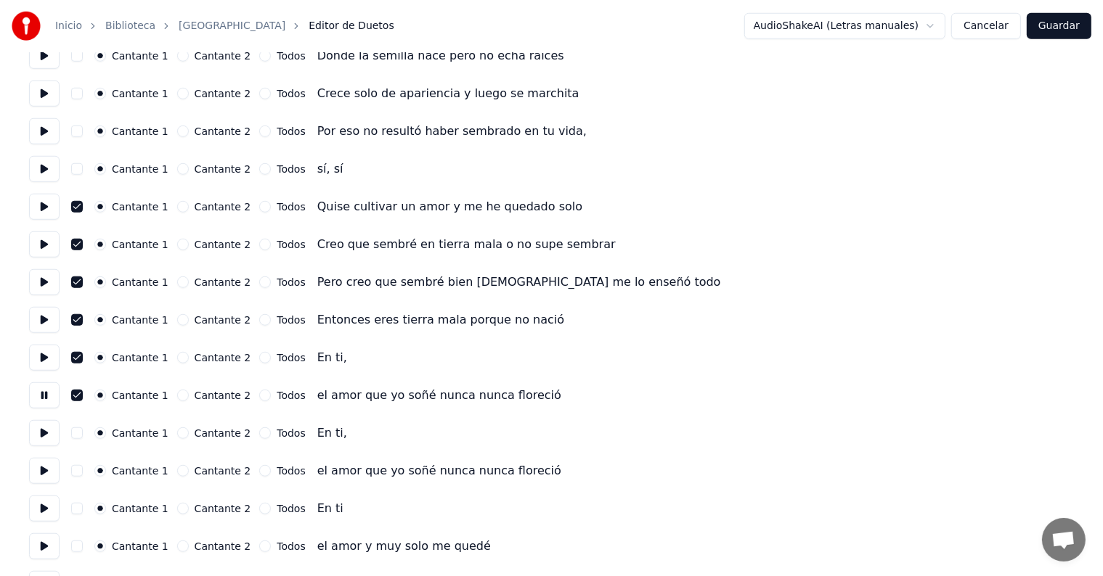
scroll to position [1119, 0]
click at [81, 432] on button "button" at bounding box center [77, 433] width 12 height 12
click at [41, 436] on button at bounding box center [44, 433] width 30 height 26
click at [83, 473] on button "button" at bounding box center [77, 471] width 12 height 12
click at [46, 478] on button at bounding box center [44, 470] width 30 height 26
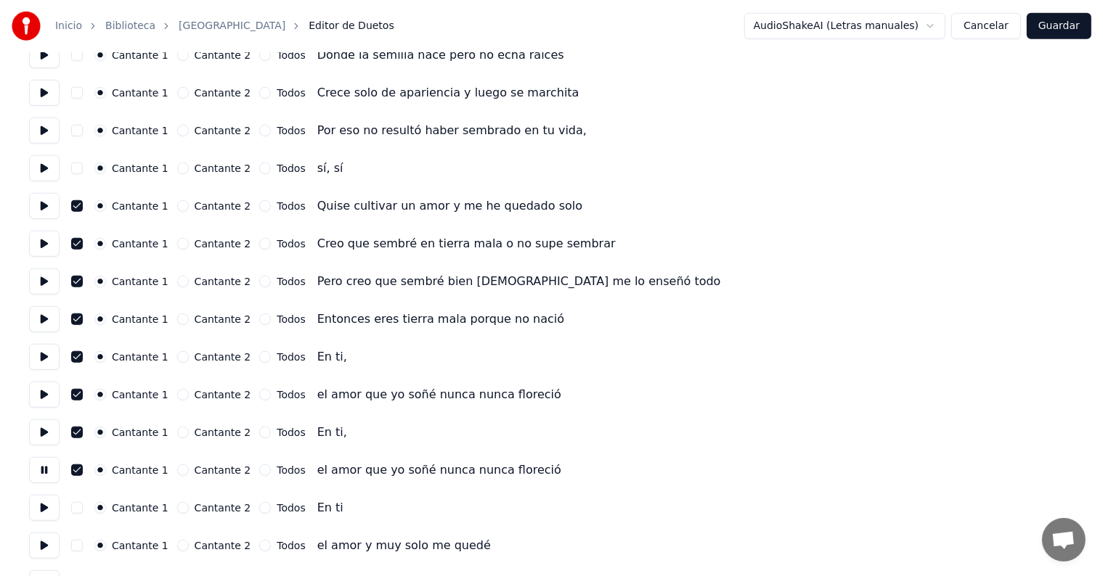
click at [82, 504] on button "button" at bounding box center [77, 508] width 12 height 12
click at [37, 502] on button at bounding box center [44, 508] width 30 height 26
click at [81, 507] on button "button" at bounding box center [77, 508] width 12 height 12
click at [47, 547] on button at bounding box center [44, 546] width 30 height 26
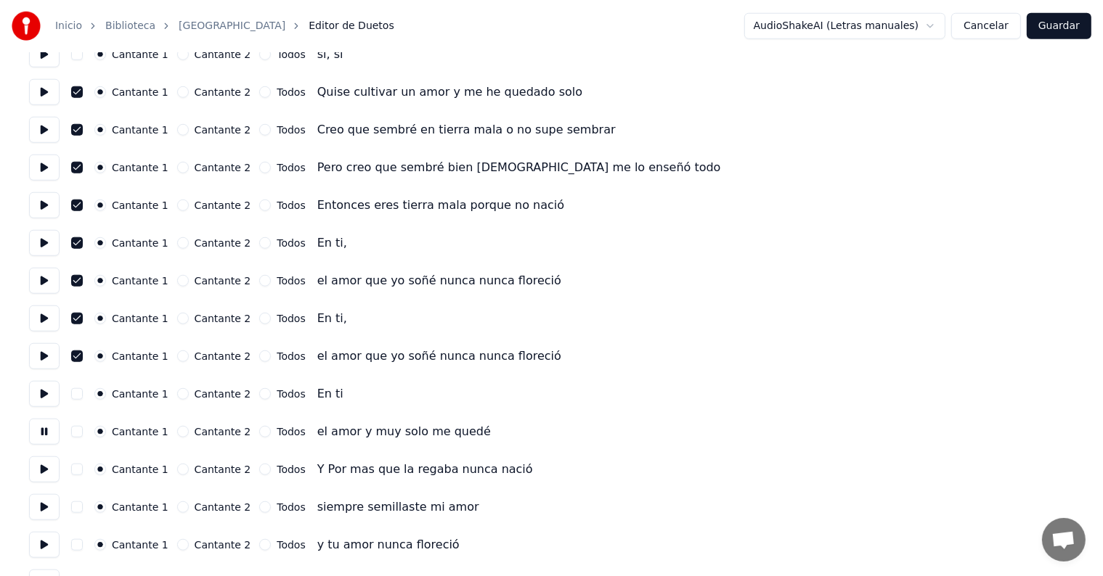
scroll to position [1240, 0]
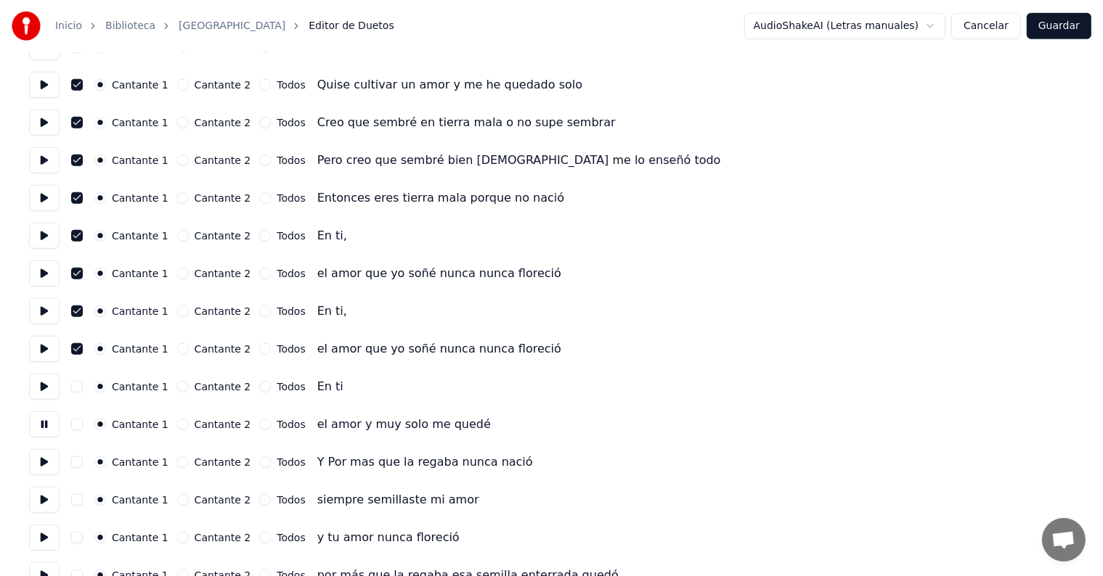
click at [44, 465] on button at bounding box center [44, 462] width 30 height 26
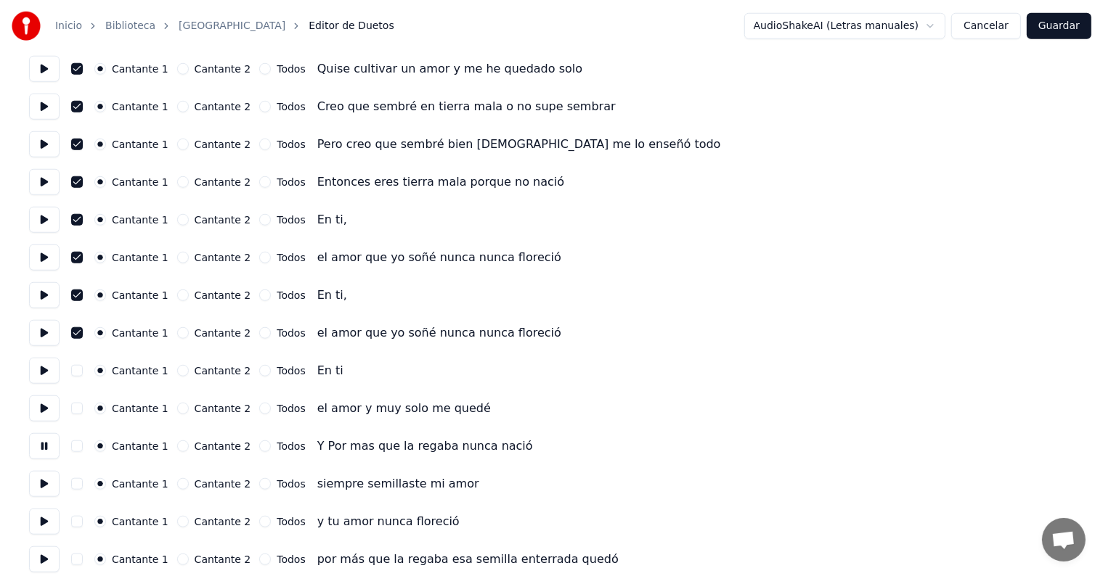
scroll to position [1274, 0]
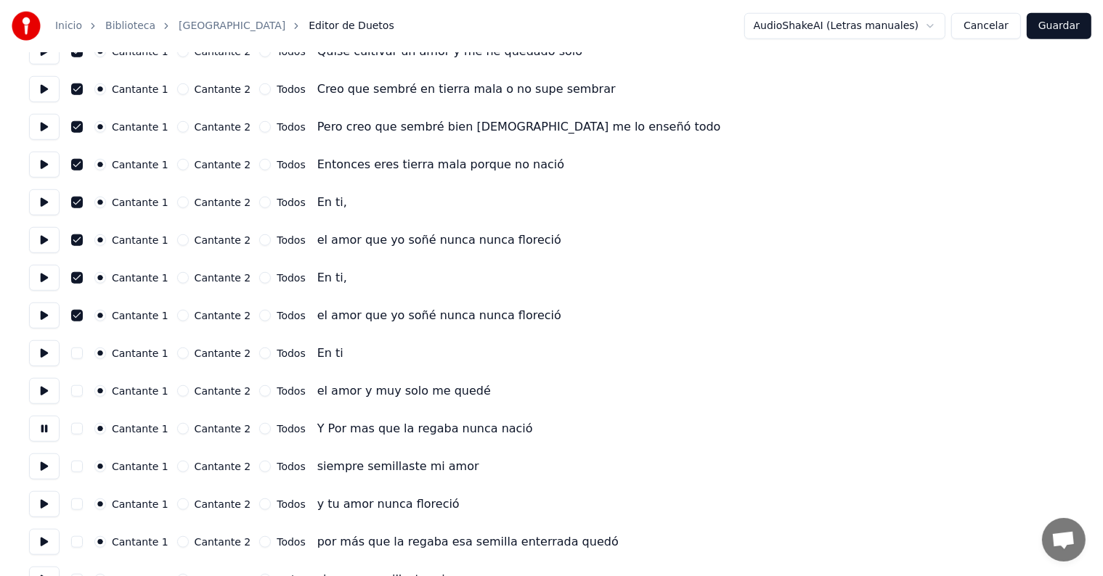
click at [49, 464] on button at bounding box center [44, 467] width 30 height 26
click at [83, 470] on button "button" at bounding box center [77, 467] width 12 height 12
click at [79, 505] on button "button" at bounding box center [77, 505] width 12 height 12
click at [48, 507] on button at bounding box center [44, 504] width 30 height 26
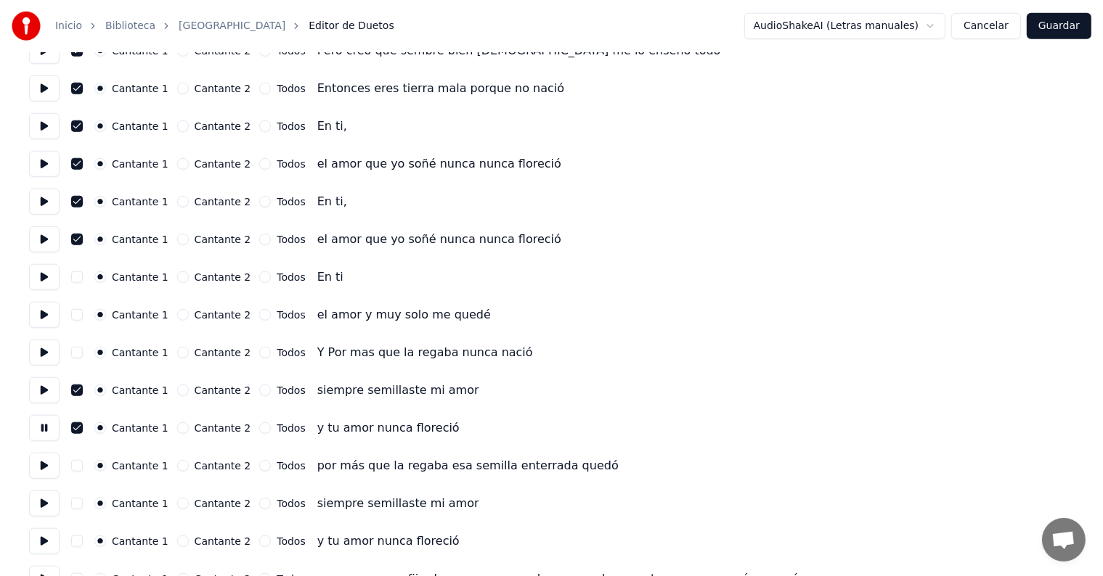
scroll to position [1351, 0]
click at [45, 468] on button at bounding box center [44, 465] width 30 height 26
click at [83, 507] on button "button" at bounding box center [77, 503] width 12 height 12
click at [52, 513] on button at bounding box center [44, 503] width 30 height 26
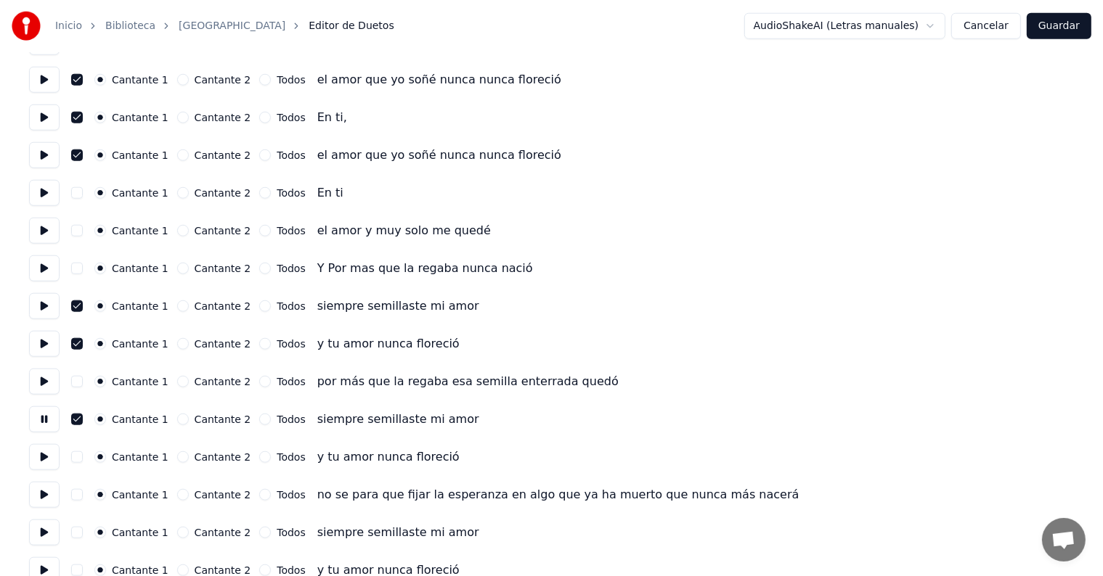
scroll to position [1436, 0]
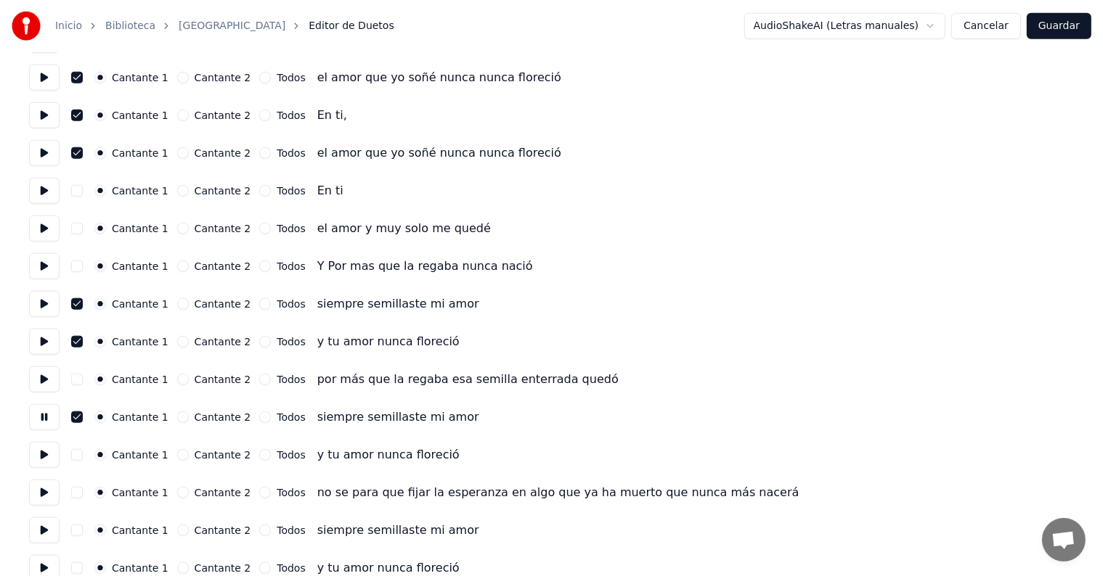
click at [81, 459] on button "button" at bounding box center [77, 455] width 12 height 12
click at [46, 465] on button at bounding box center [44, 455] width 30 height 26
click at [49, 495] on button at bounding box center [44, 493] width 30 height 26
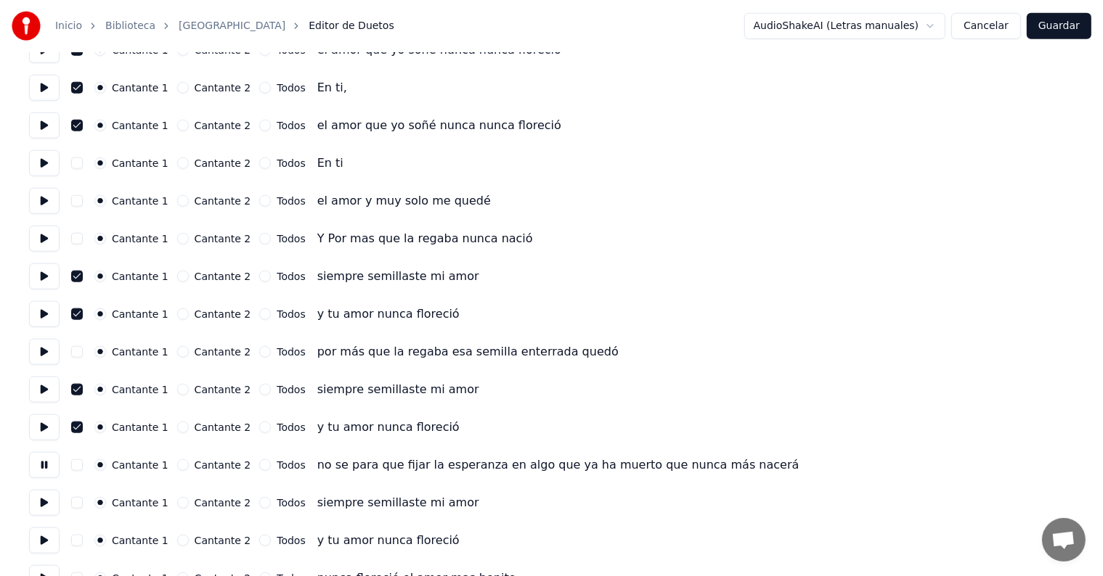
scroll to position [1488, 0]
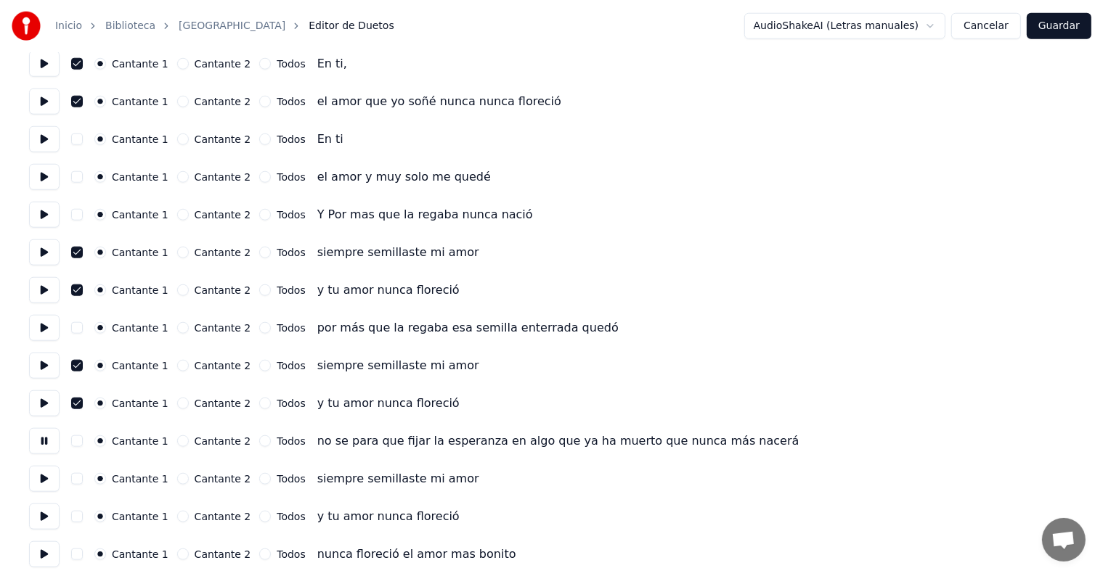
click at [81, 480] on button "button" at bounding box center [77, 479] width 12 height 12
click at [48, 483] on button at bounding box center [44, 479] width 30 height 26
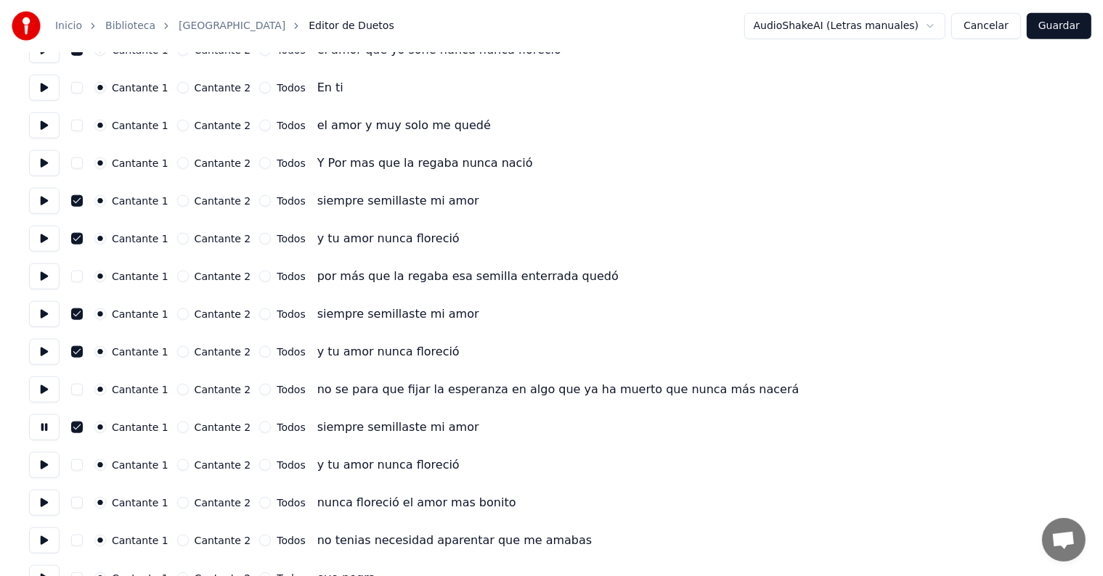
click at [82, 467] on button "button" at bounding box center [77, 465] width 12 height 12
click at [45, 475] on button at bounding box center [44, 465] width 30 height 26
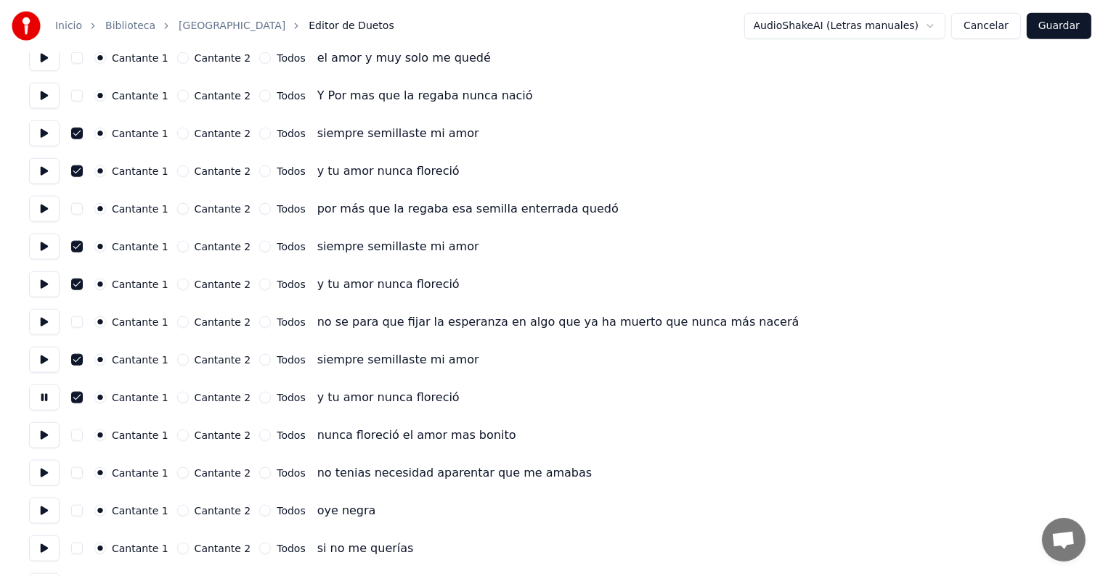
scroll to position [1608, 0]
click at [83, 472] on button "button" at bounding box center [77, 472] width 12 height 12
click at [46, 476] on button at bounding box center [44, 472] width 30 height 26
click at [45, 441] on button at bounding box center [44, 434] width 30 height 26
click at [83, 473] on button "button" at bounding box center [77, 472] width 12 height 12
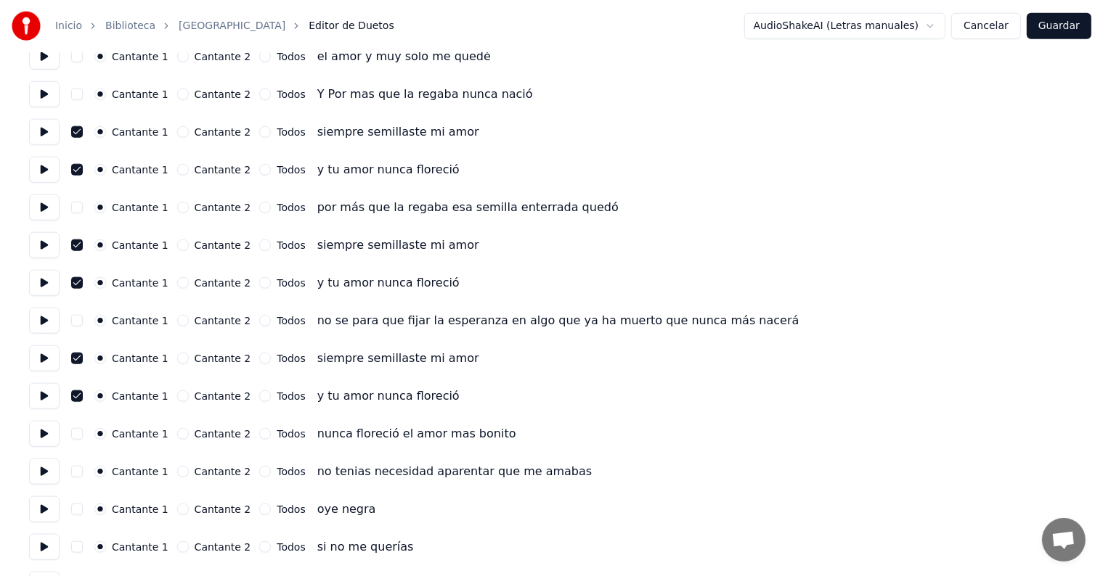
click at [46, 476] on button at bounding box center [44, 472] width 30 height 26
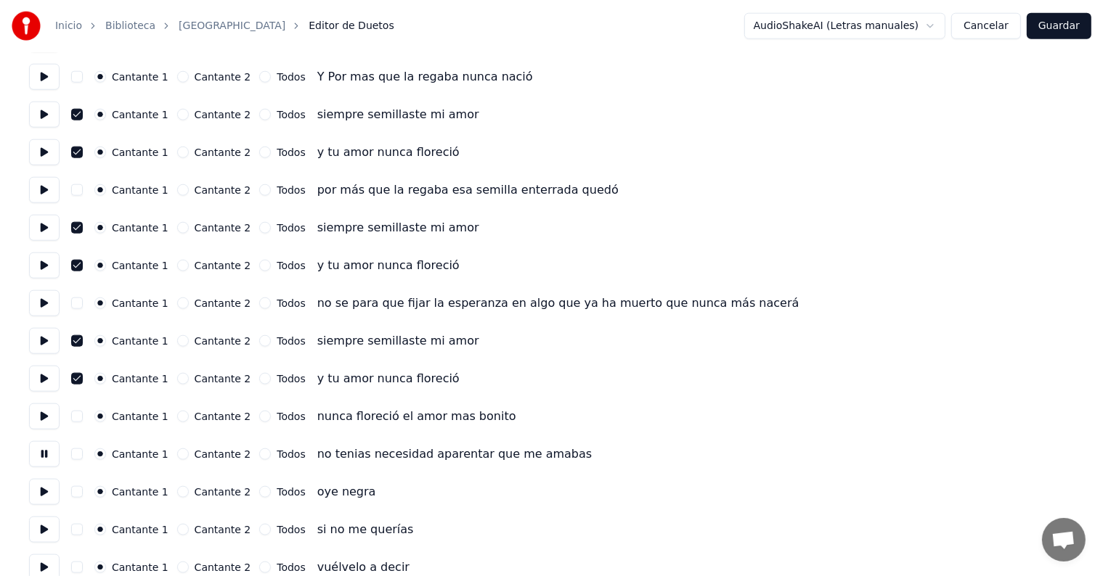
scroll to position [1669, 0]
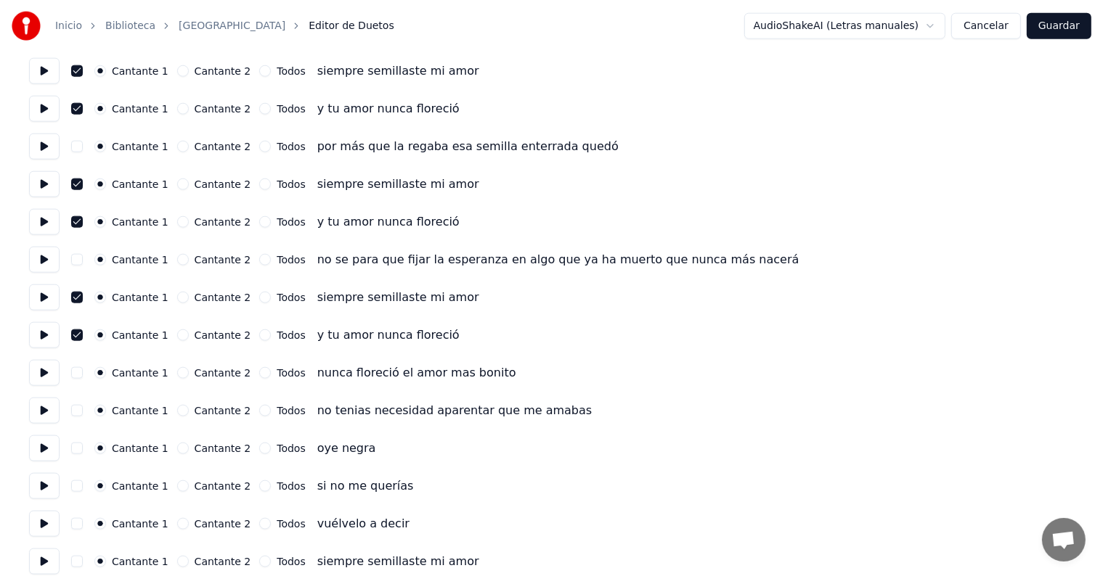
click at [44, 450] on button at bounding box center [44, 448] width 30 height 26
click at [40, 480] on button at bounding box center [44, 486] width 30 height 26
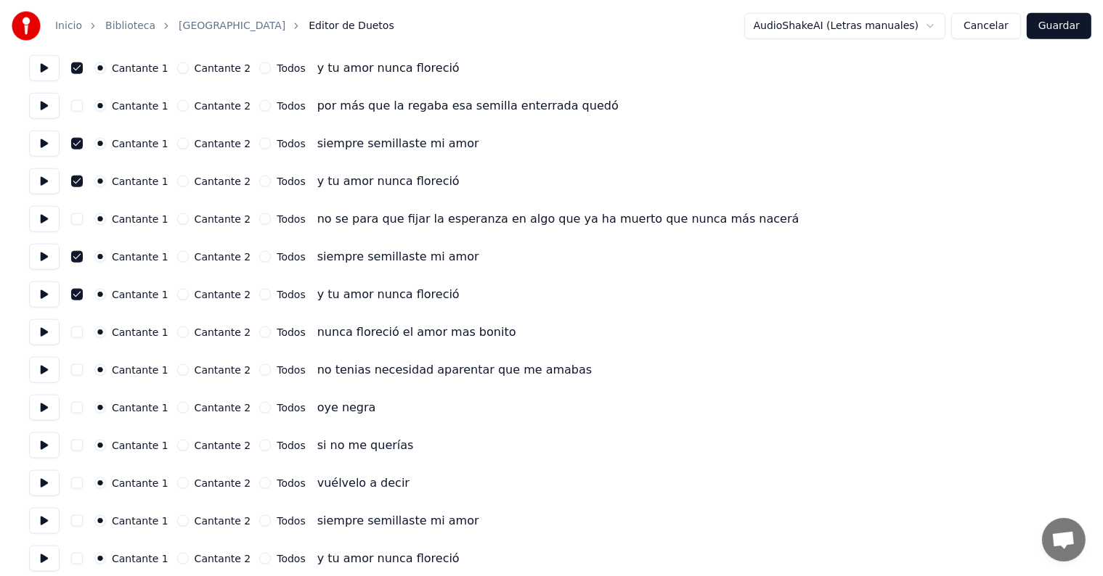
click at [47, 482] on button at bounding box center [44, 483] width 30 height 26
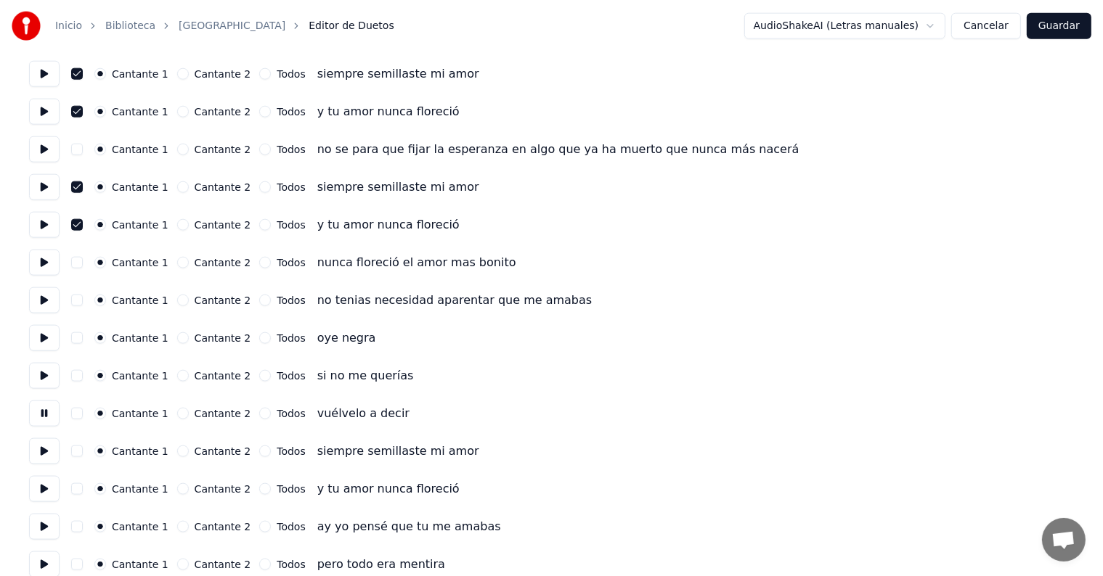
scroll to position [1781, 0]
click at [41, 454] on button at bounding box center [44, 450] width 30 height 26
click at [83, 451] on button "button" at bounding box center [77, 450] width 12 height 12
click at [53, 492] on button at bounding box center [44, 488] width 30 height 26
click at [81, 489] on button "button" at bounding box center [77, 488] width 12 height 12
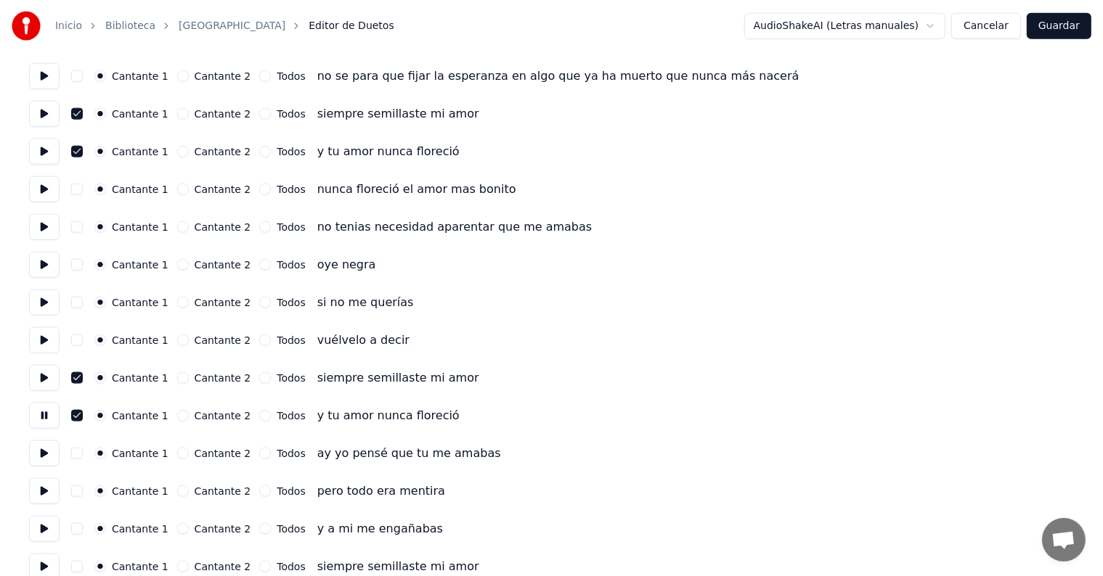
scroll to position [1857, 0]
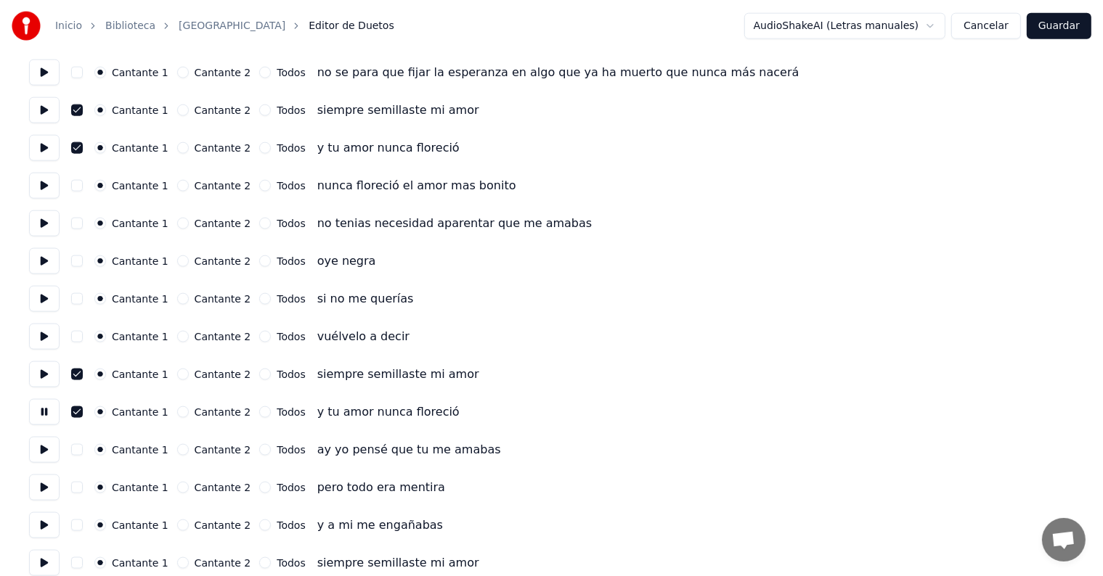
click at [46, 459] on button at bounding box center [44, 450] width 30 height 26
click at [45, 491] on button at bounding box center [44, 488] width 30 height 26
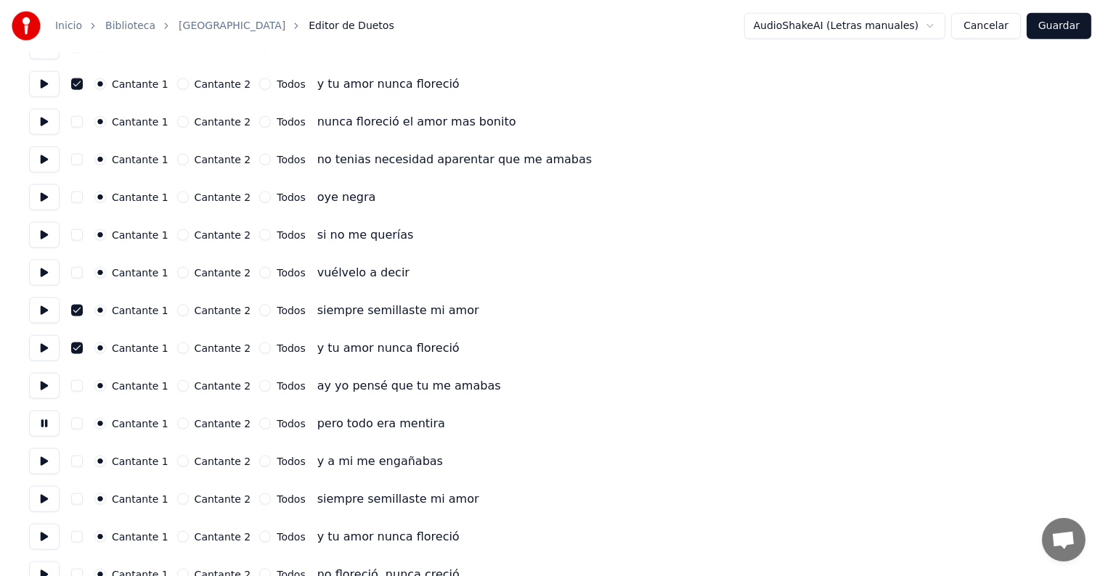
scroll to position [1941, 0]
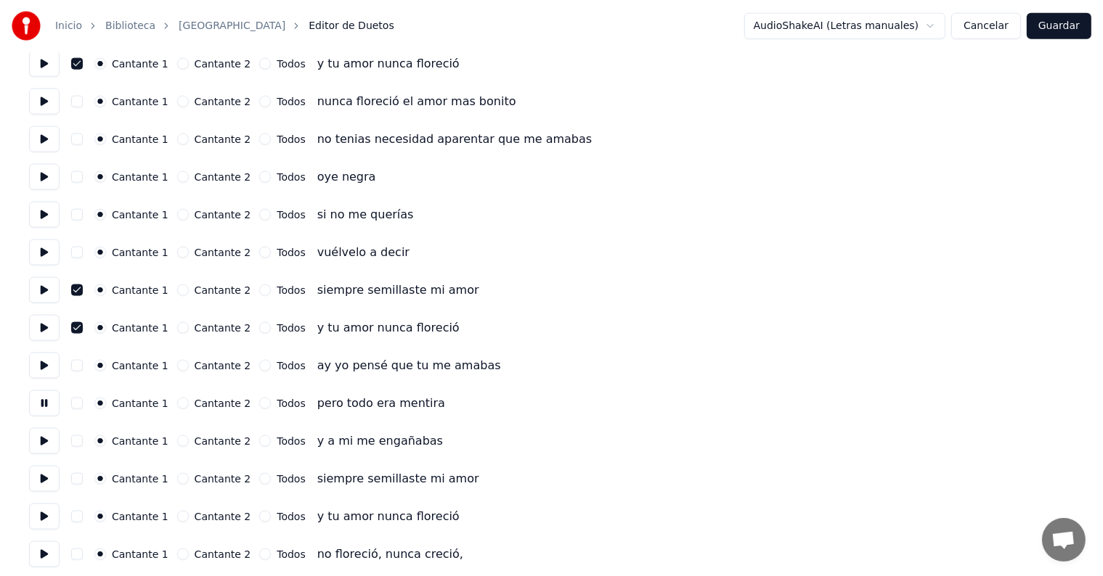
click at [38, 448] on button at bounding box center [44, 441] width 30 height 26
click at [83, 479] on button "button" at bounding box center [77, 479] width 12 height 12
click at [49, 486] on button at bounding box center [44, 479] width 30 height 26
click at [82, 518] on button "button" at bounding box center [77, 517] width 12 height 12
click at [42, 519] on button at bounding box center [44, 517] width 30 height 26
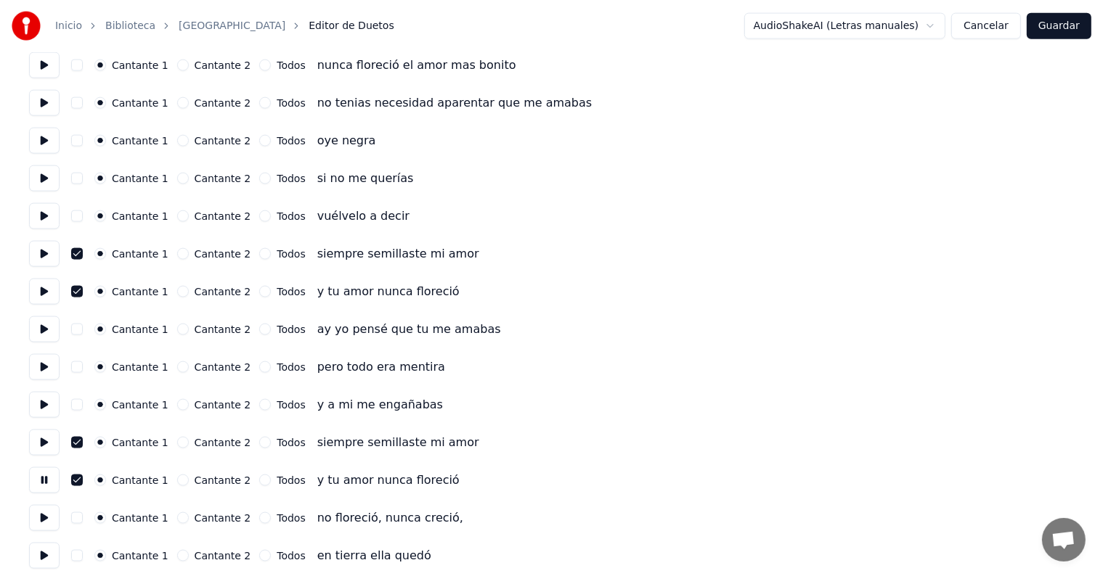
scroll to position [1984, 0]
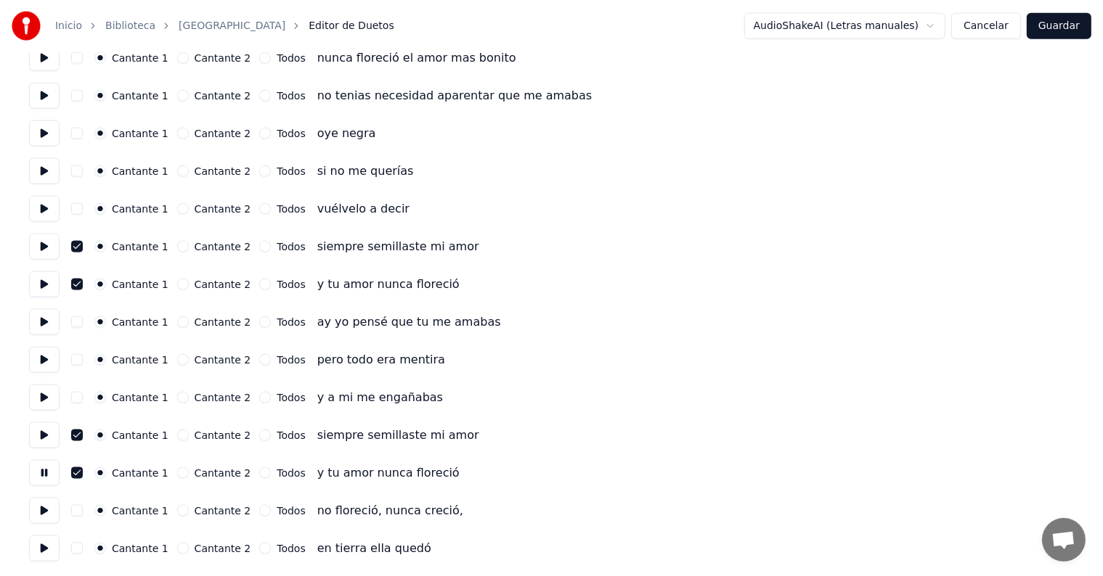
click at [78, 512] on button "button" at bounding box center [77, 511] width 12 height 12
click at [41, 507] on button at bounding box center [44, 511] width 30 height 26
click at [82, 515] on button "button" at bounding box center [77, 511] width 12 height 12
click at [46, 511] on button at bounding box center [44, 511] width 30 height 26
click at [43, 547] on button at bounding box center [44, 549] width 30 height 26
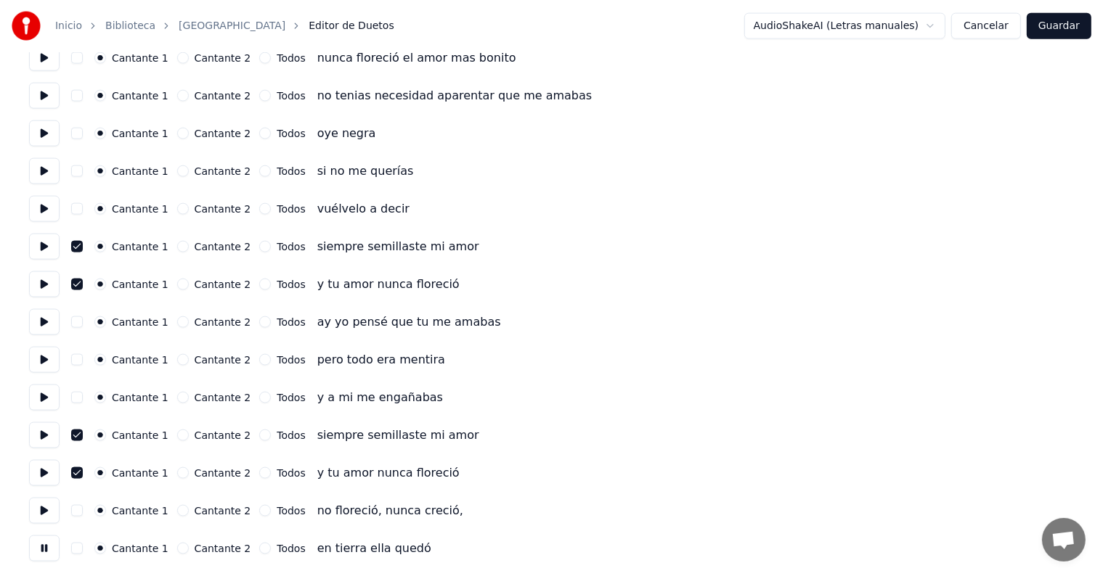
click at [1066, 23] on button "Guardar" at bounding box center [1058, 26] width 65 height 26
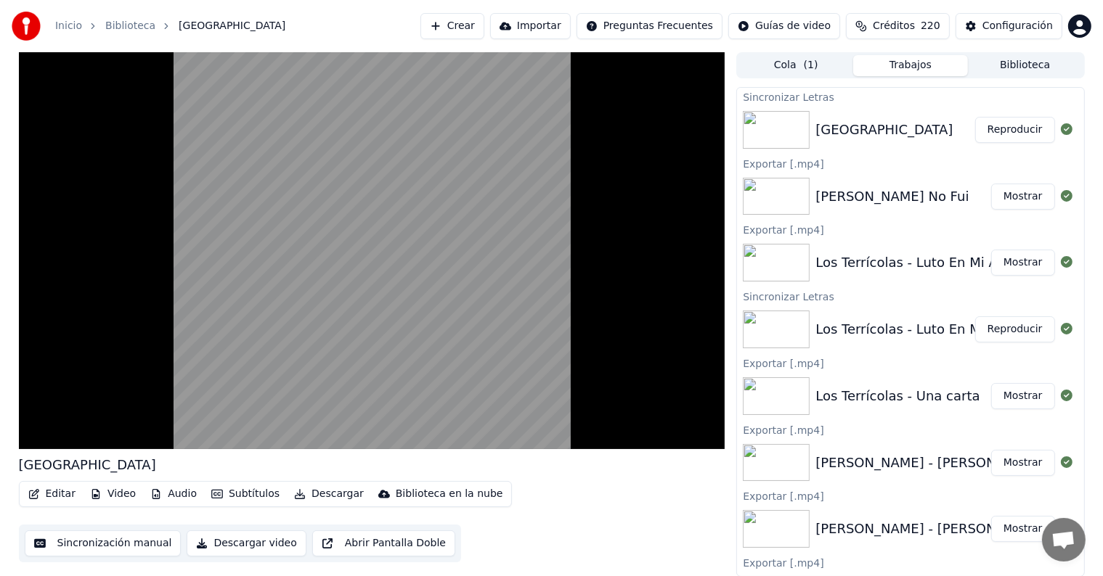
click at [46, 495] on button "Editar" at bounding box center [52, 494] width 59 height 20
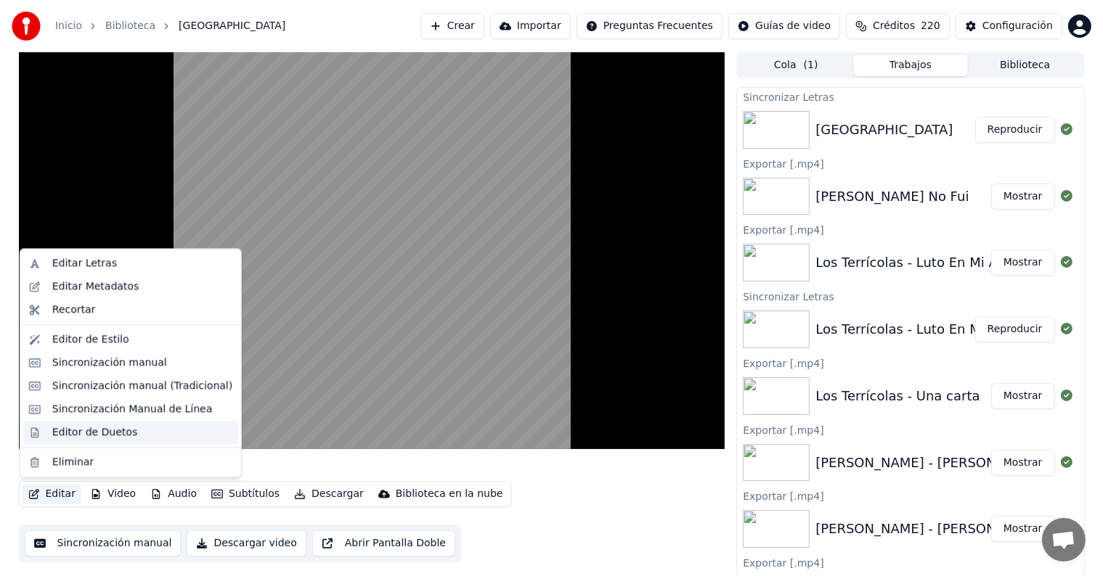
click at [56, 436] on div "Editor de Duetos" at bounding box center [94, 432] width 85 height 15
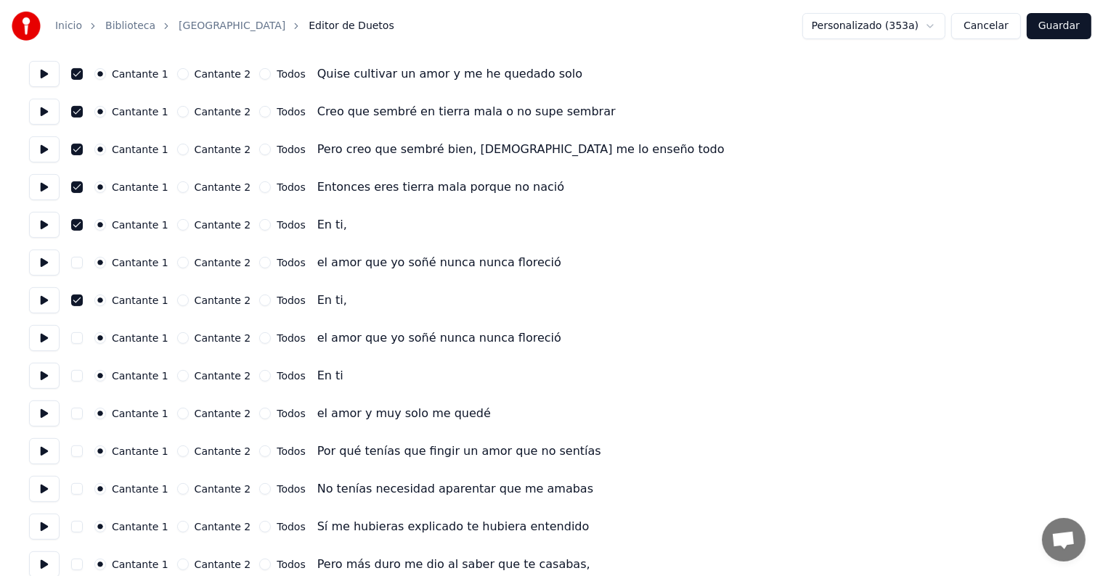
scroll to position [488, 0]
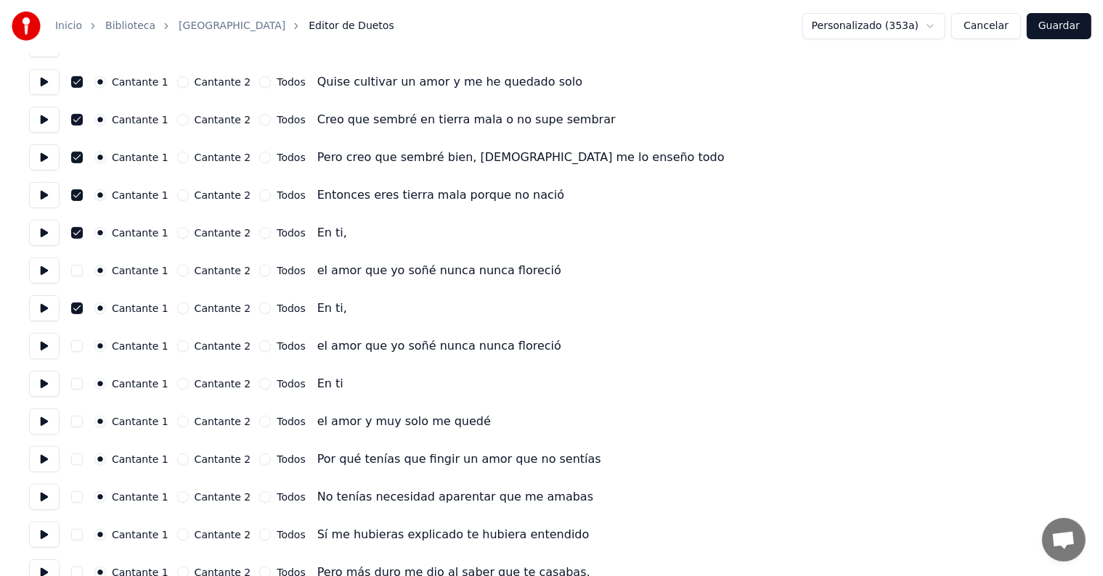
click at [47, 197] on button at bounding box center [44, 195] width 30 height 26
click at [81, 195] on button "button" at bounding box center [77, 195] width 12 height 12
click at [1064, 23] on button "Guardar" at bounding box center [1058, 26] width 65 height 26
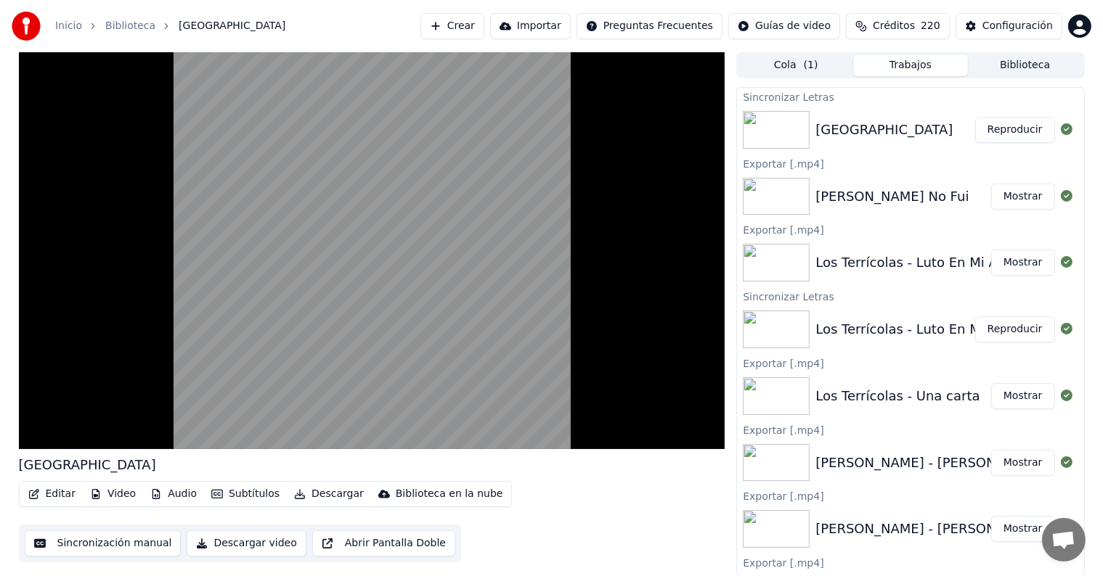
click at [45, 491] on button "Editar" at bounding box center [52, 494] width 59 height 20
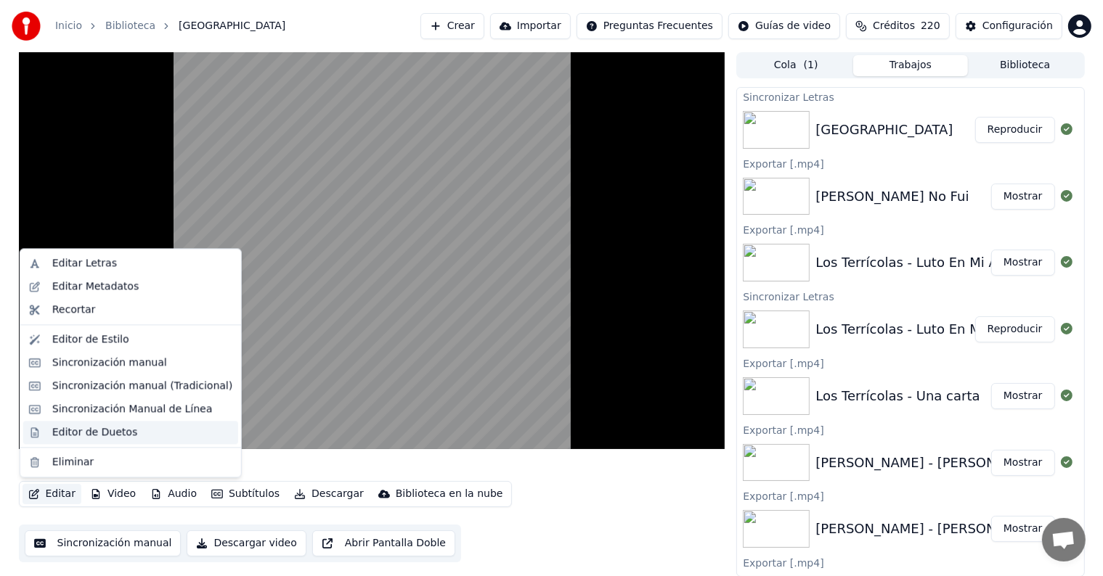
click at [52, 427] on div "Editor de Duetos" at bounding box center [94, 432] width 85 height 15
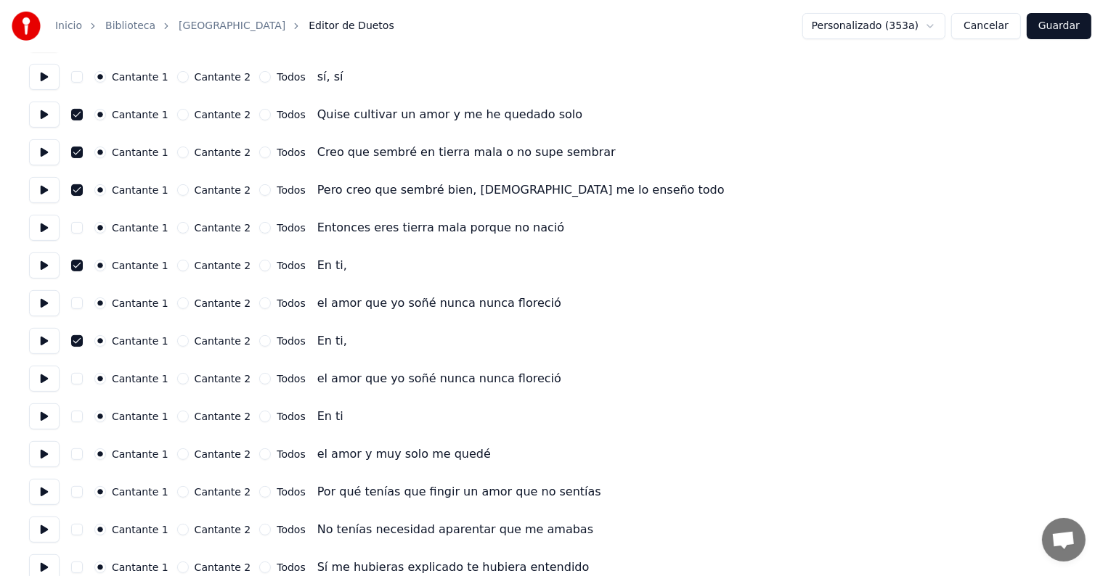
scroll to position [456, 0]
click at [53, 270] on button at bounding box center [44, 266] width 30 height 26
click at [49, 341] on button at bounding box center [44, 341] width 30 height 26
click at [52, 425] on button at bounding box center [44, 417] width 30 height 26
click at [46, 381] on button at bounding box center [44, 379] width 30 height 26
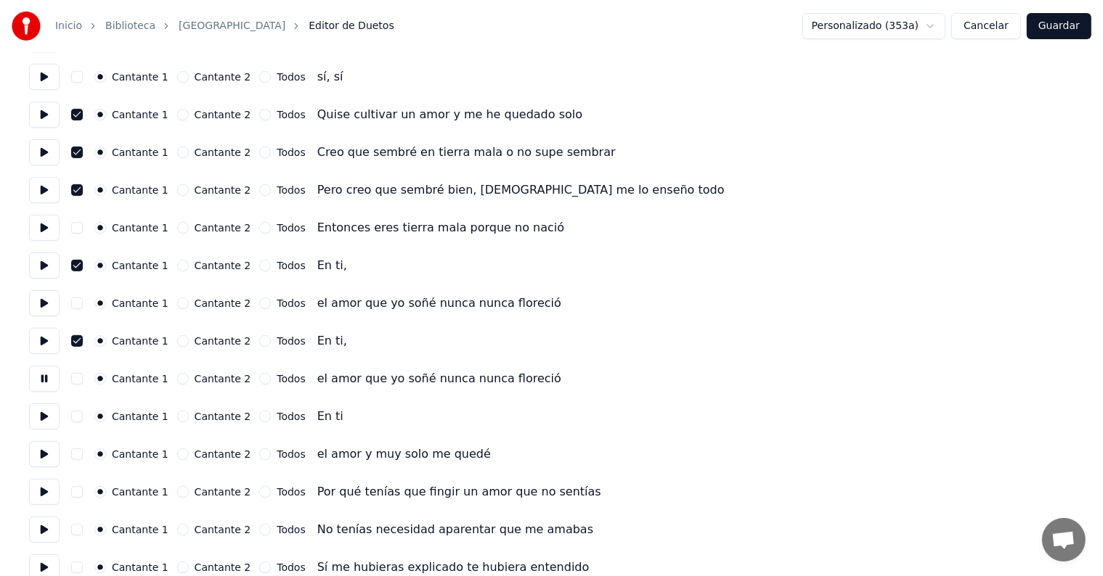
click at [41, 380] on button at bounding box center [44, 379] width 30 height 26
click at [41, 412] on button at bounding box center [44, 417] width 30 height 26
click at [41, 411] on button at bounding box center [44, 417] width 30 height 26
click at [45, 446] on button at bounding box center [44, 454] width 30 height 26
click at [83, 453] on button "button" at bounding box center [77, 455] width 12 height 12
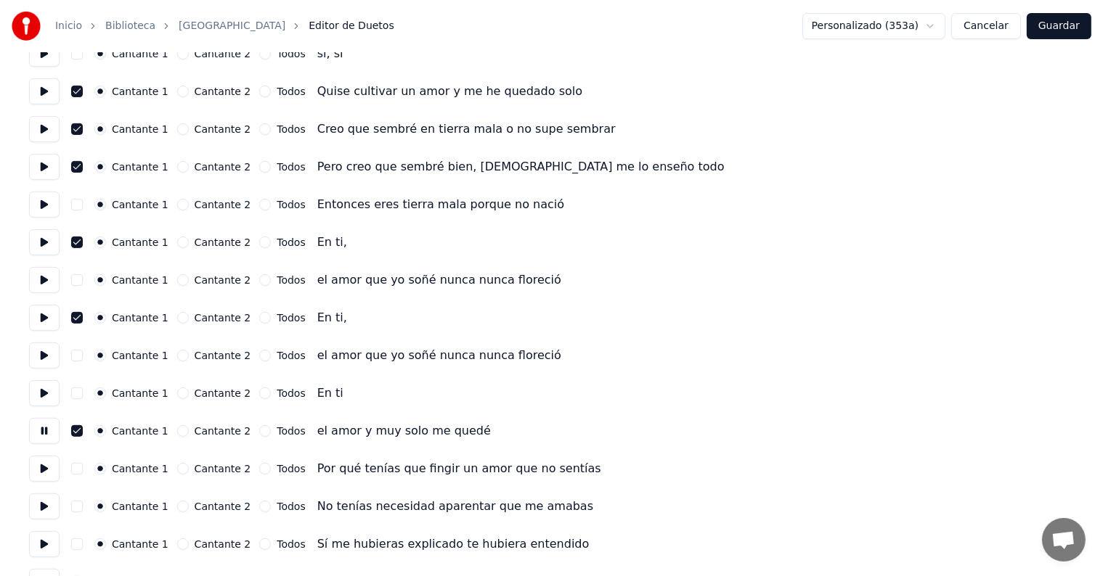
scroll to position [488, 0]
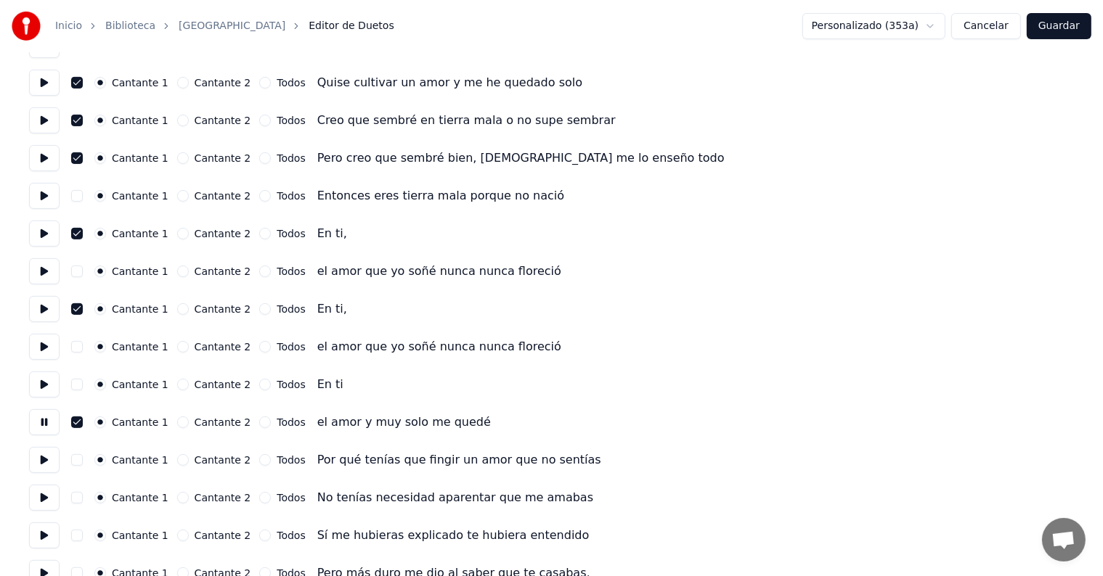
click at [46, 454] on button at bounding box center [44, 460] width 30 height 26
click at [47, 425] on button at bounding box center [44, 422] width 30 height 26
click at [1061, 26] on button "Guardar" at bounding box center [1058, 26] width 65 height 26
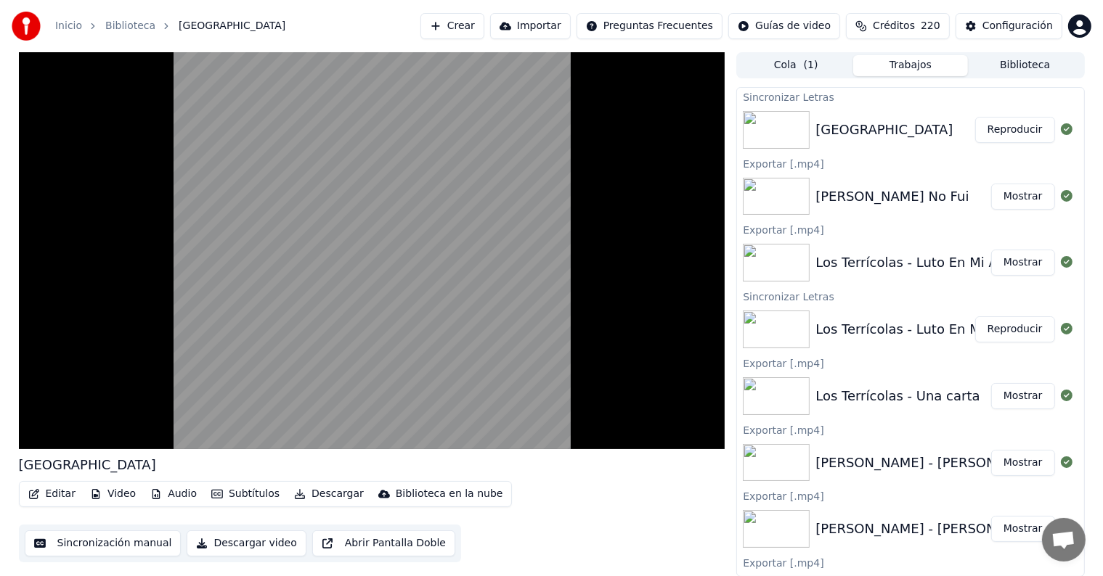
click at [52, 498] on button "Editar" at bounding box center [52, 494] width 59 height 20
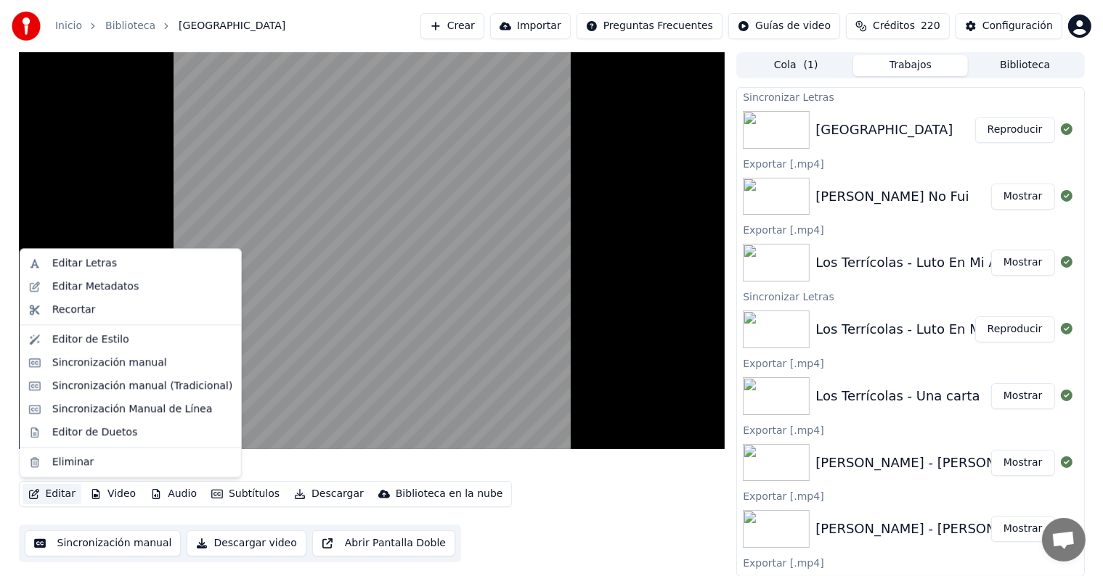
click at [74, 392] on div "Sincronización manual (Tradicional)" at bounding box center [142, 386] width 180 height 15
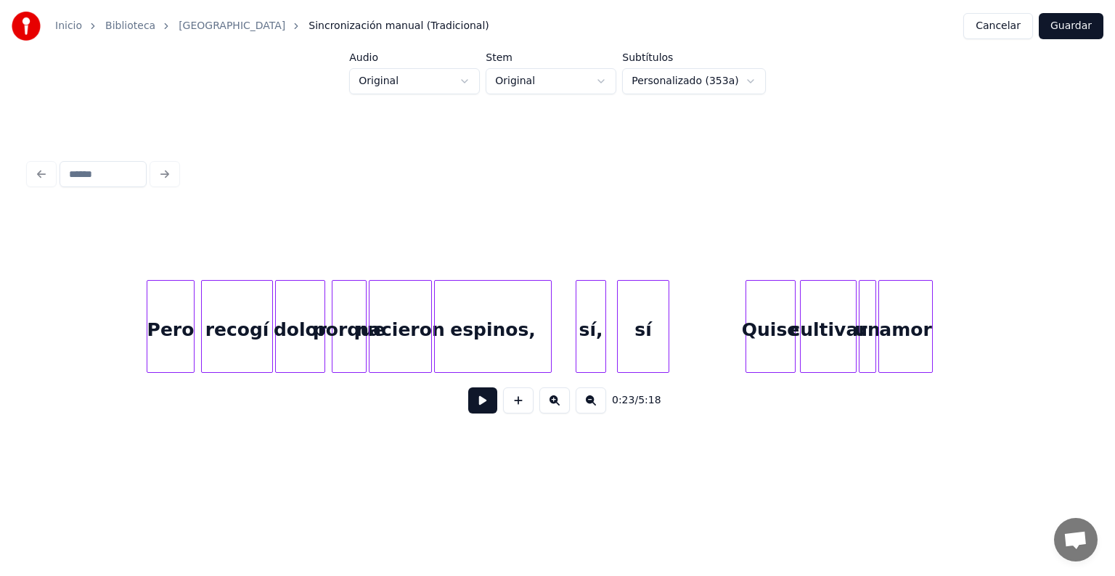
scroll to position [0, 7263]
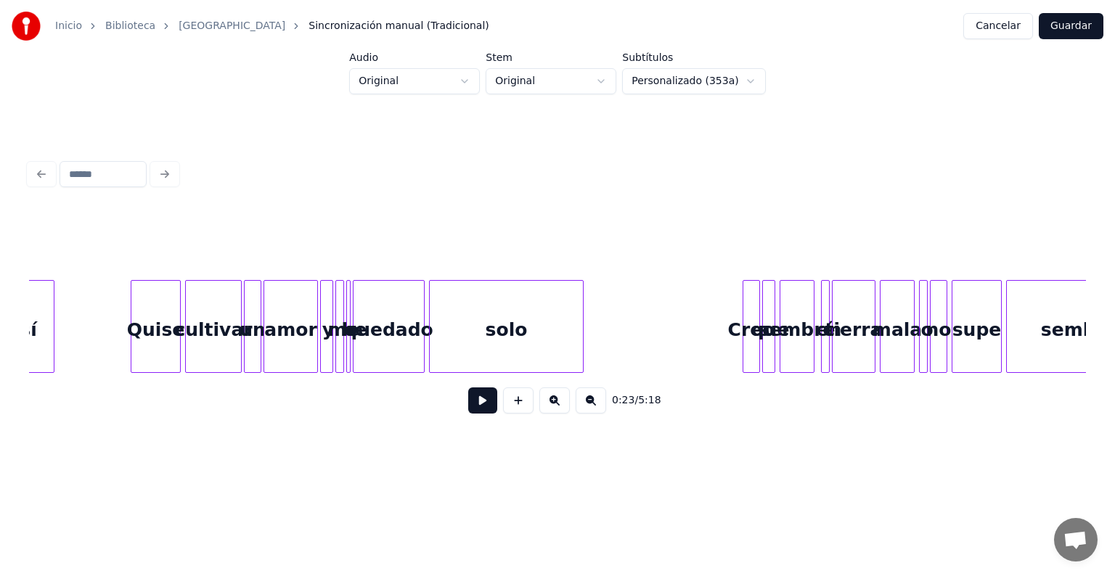
click at [565, 412] on button at bounding box center [554, 401] width 30 height 26
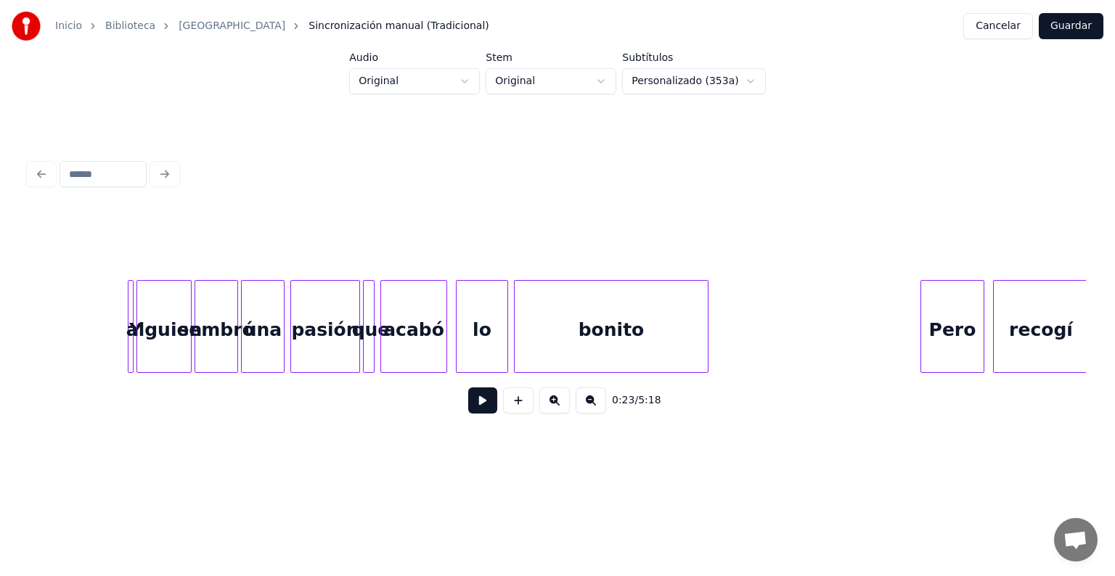
click at [565, 412] on button at bounding box center [554, 401] width 30 height 26
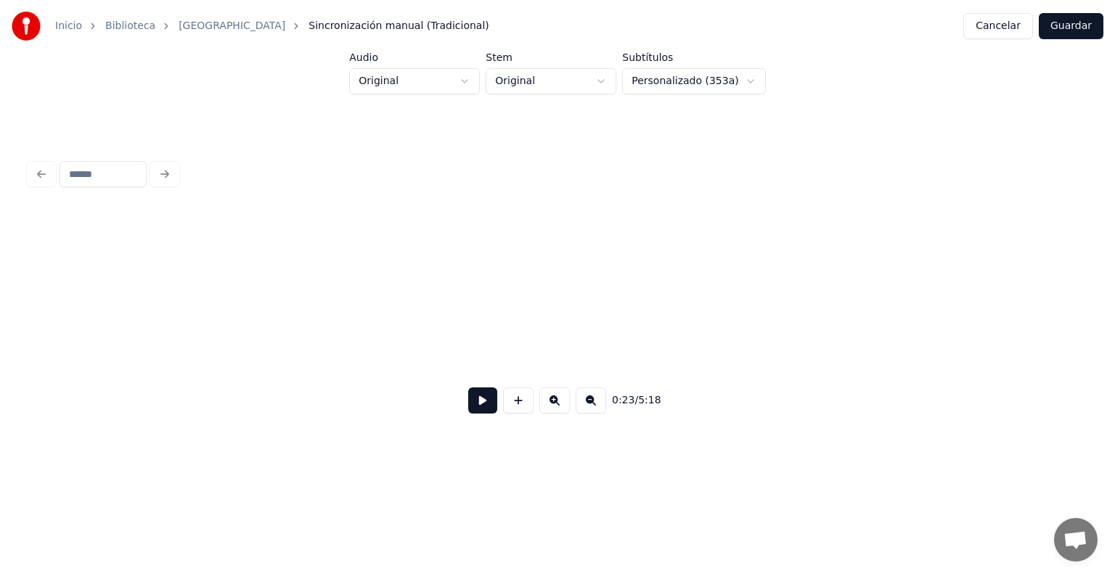
scroll to position [0, 8996]
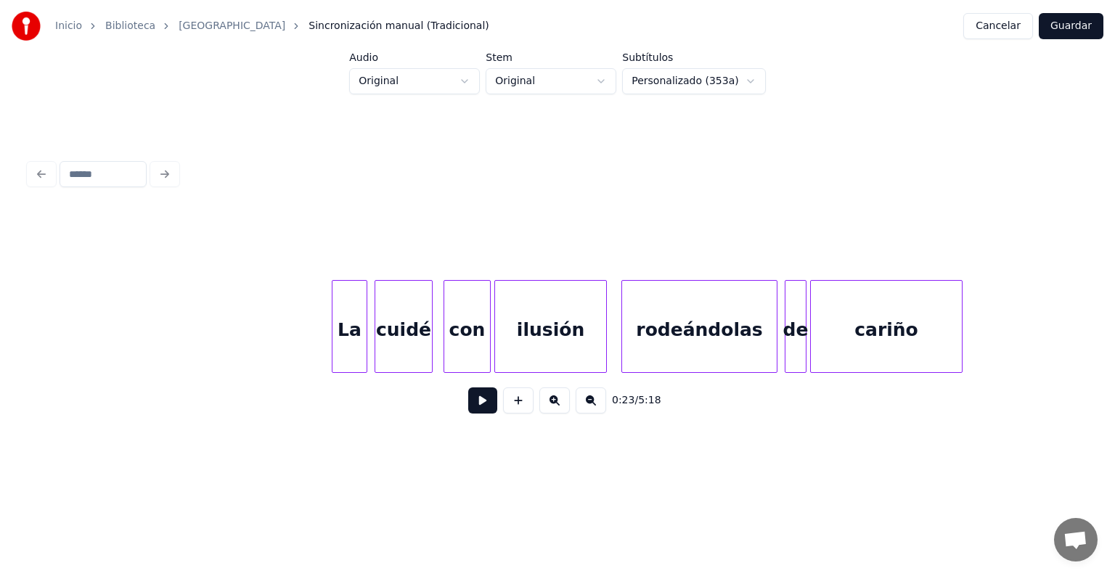
click at [332, 338] on div at bounding box center [334, 326] width 4 height 91
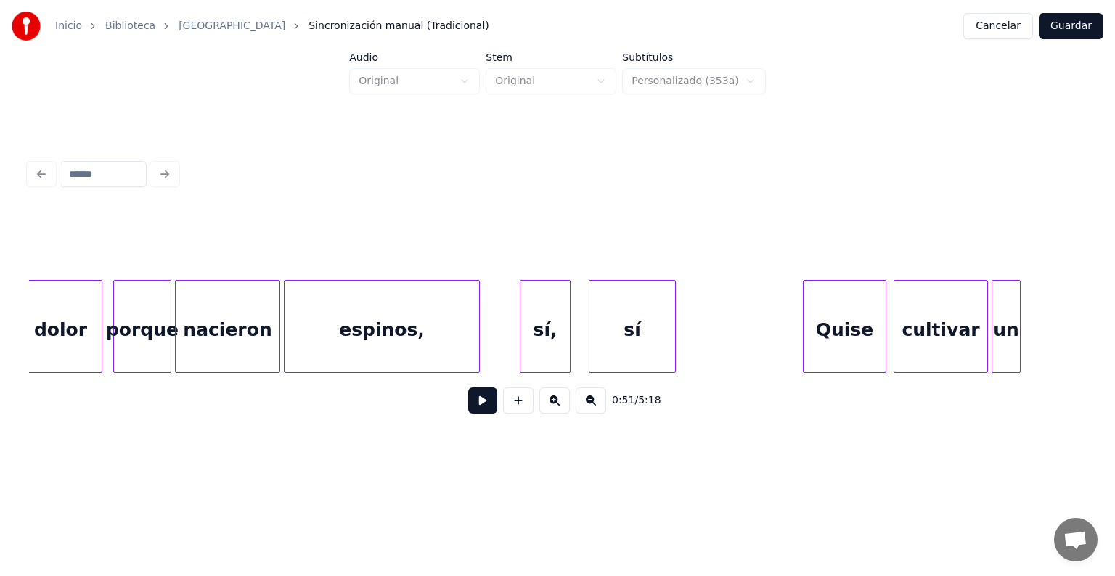
scroll to position [0, 11549]
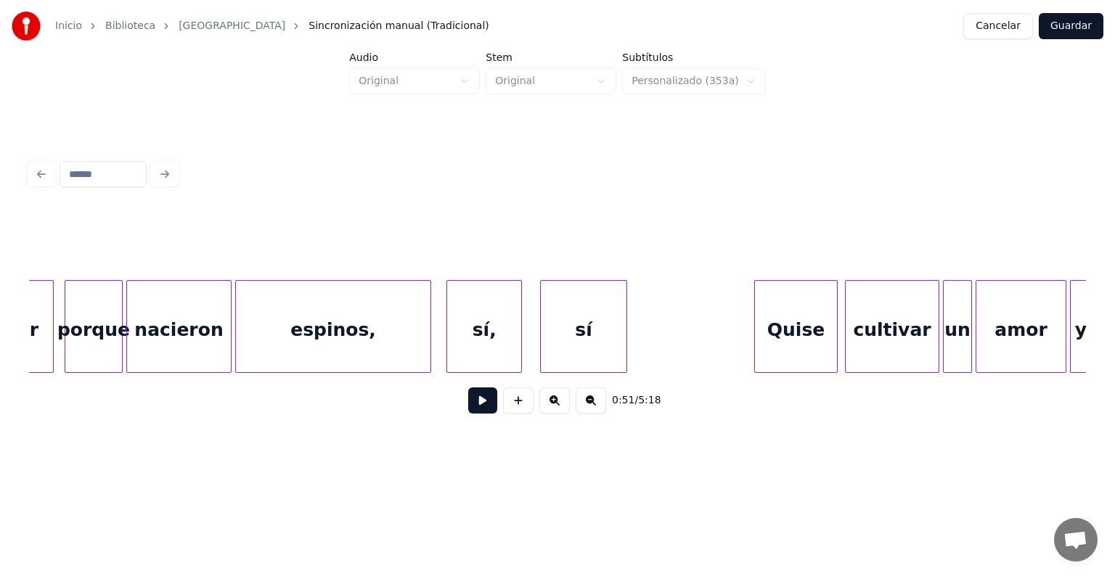
click at [447, 328] on div at bounding box center [449, 326] width 4 height 91
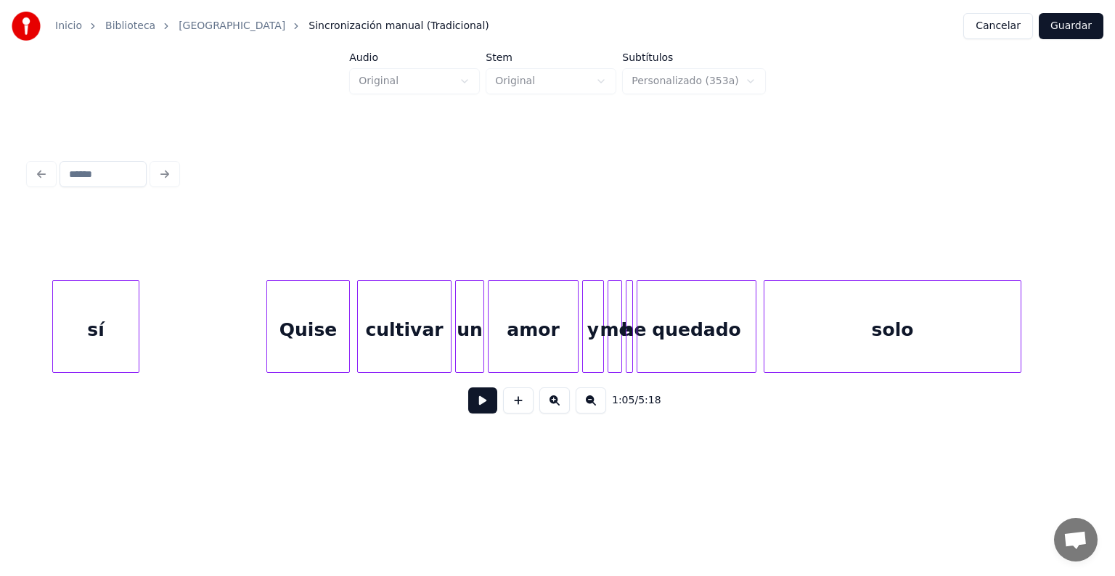
scroll to position [0, 12069]
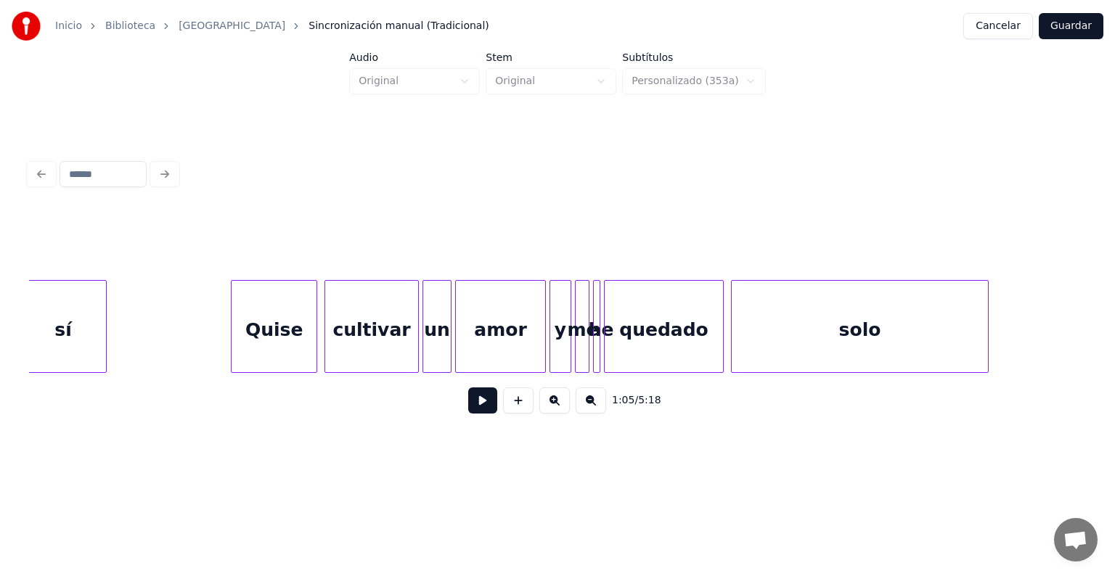
click at [236, 330] on div "Quise" at bounding box center [274, 330] width 85 height 99
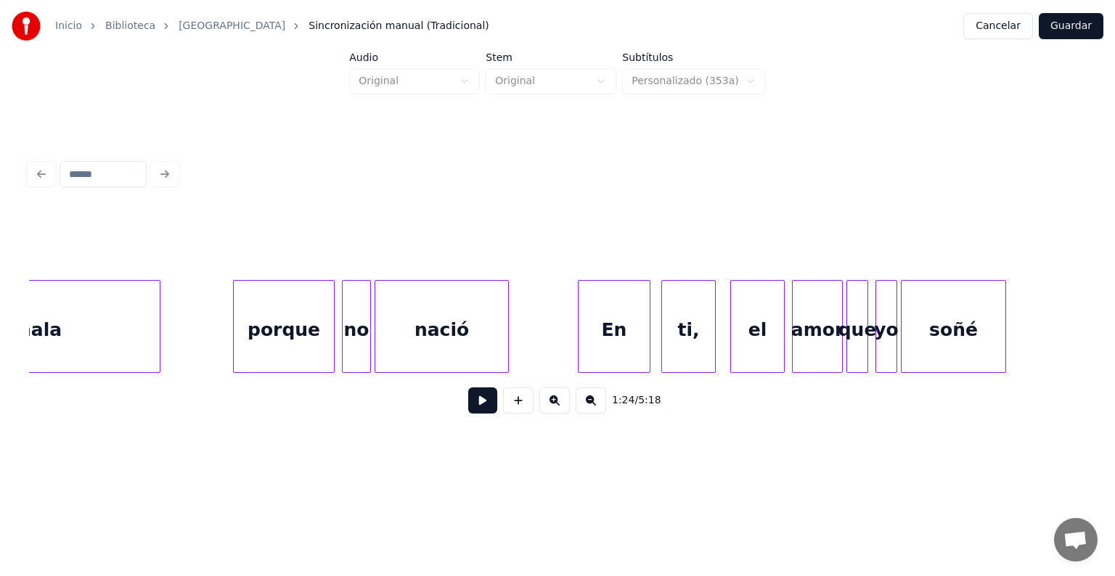
scroll to position [0, 15627]
click at [568, 345] on div "En" at bounding box center [598, 330] width 76 height 99
click at [663, 335] on div "ti," at bounding box center [686, 330] width 55 height 99
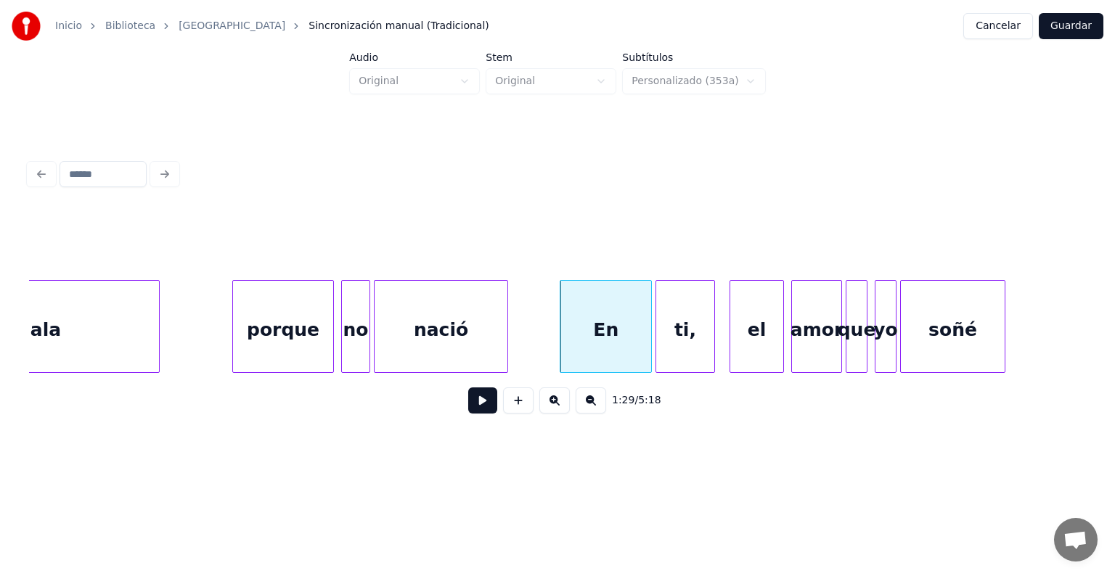
click at [507, 341] on div "nació" at bounding box center [441, 330] width 133 height 99
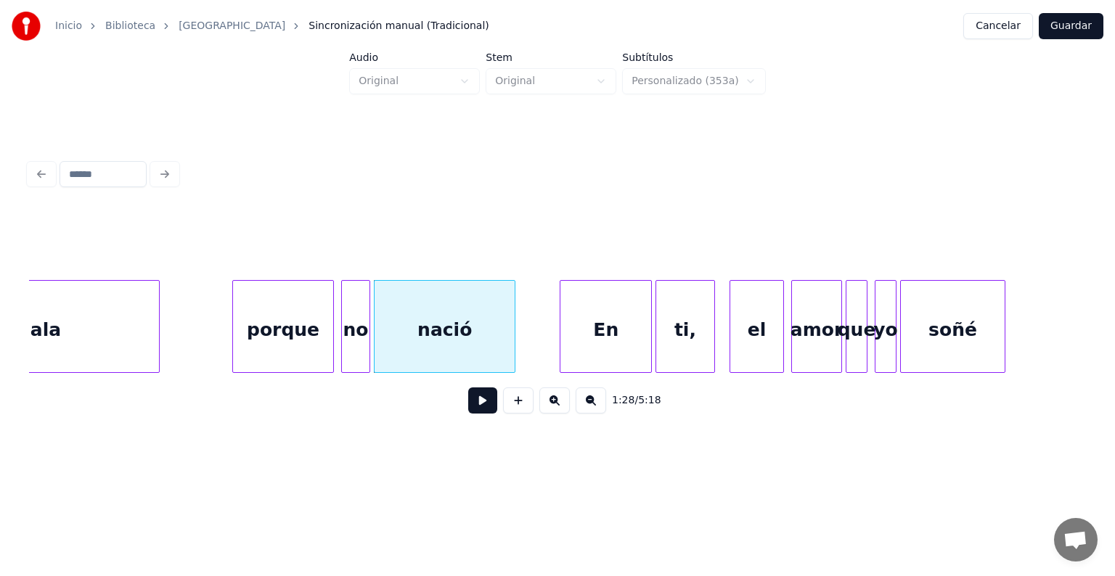
click at [605, 328] on div "En" at bounding box center [605, 330] width 91 height 99
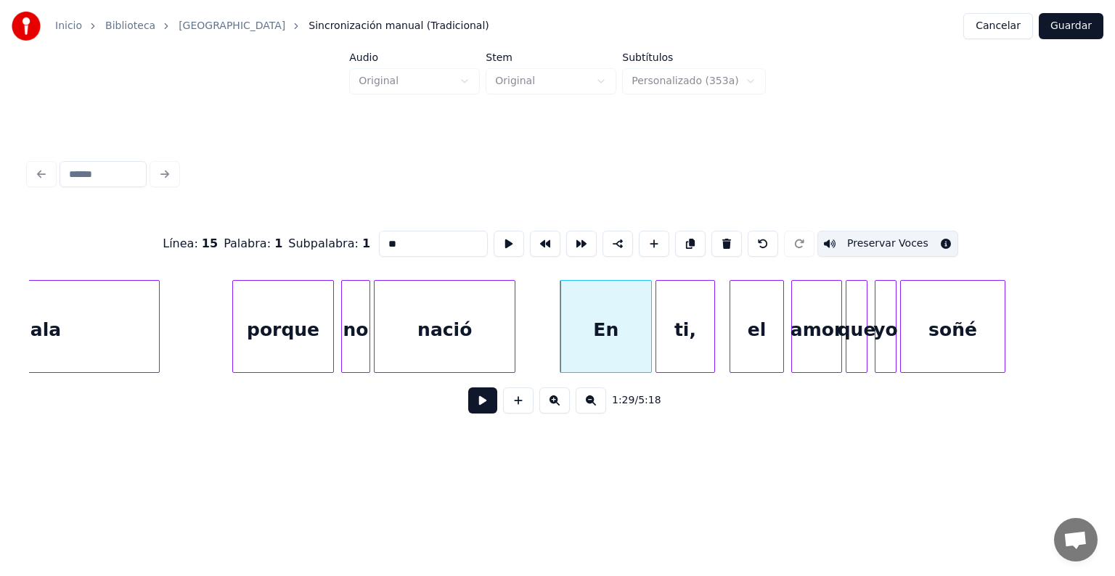
click at [864, 237] on button "Preservar Voces" at bounding box center [887, 244] width 141 height 26
click at [686, 338] on div "ti," at bounding box center [685, 330] width 58 height 99
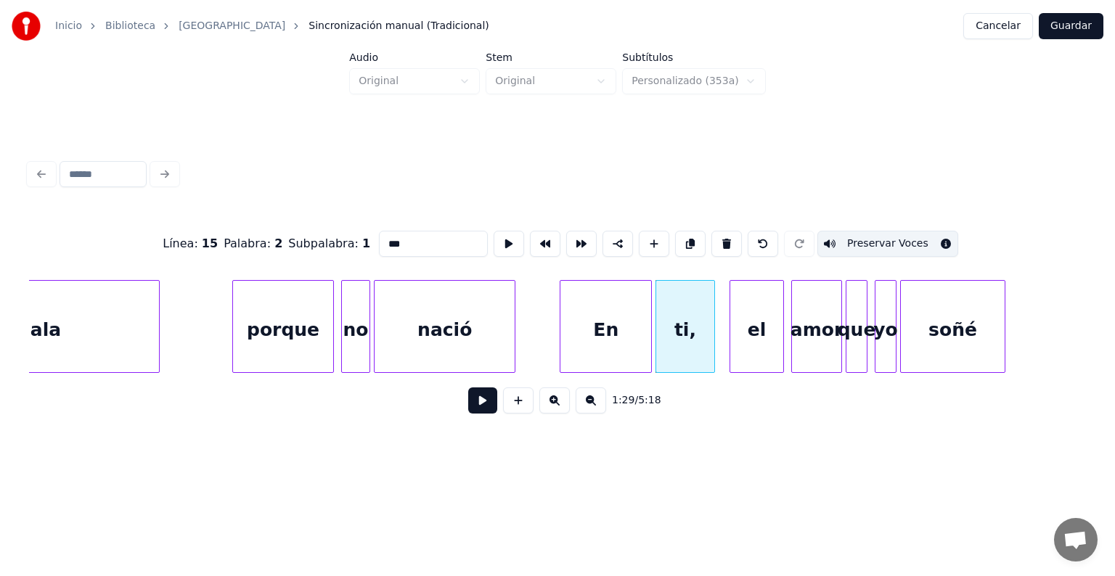
click at [863, 242] on button "Preservar Voces" at bounding box center [887, 244] width 141 height 26
click at [605, 330] on div "En" at bounding box center [605, 330] width 91 height 99
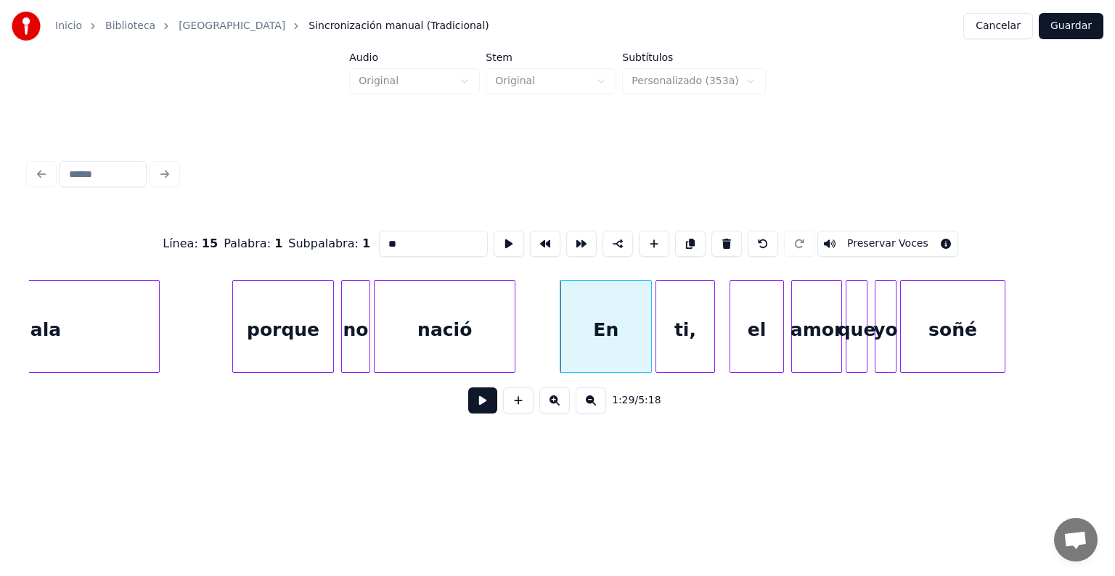
click at [867, 237] on button "Preservar Voces" at bounding box center [887, 244] width 141 height 26
click at [682, 330] on div "ti," at bounding box center [685, 330] width 58 height 99
type input "***"
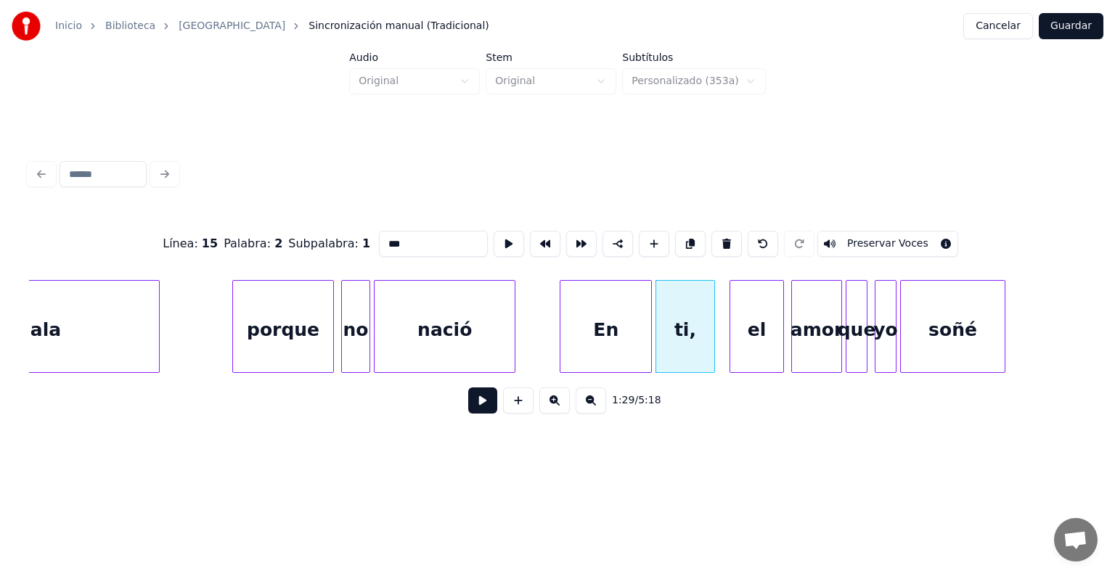
click at [866, 237] on button "Preservar Voces" at bounding box center [887, 244] width 141 height 26
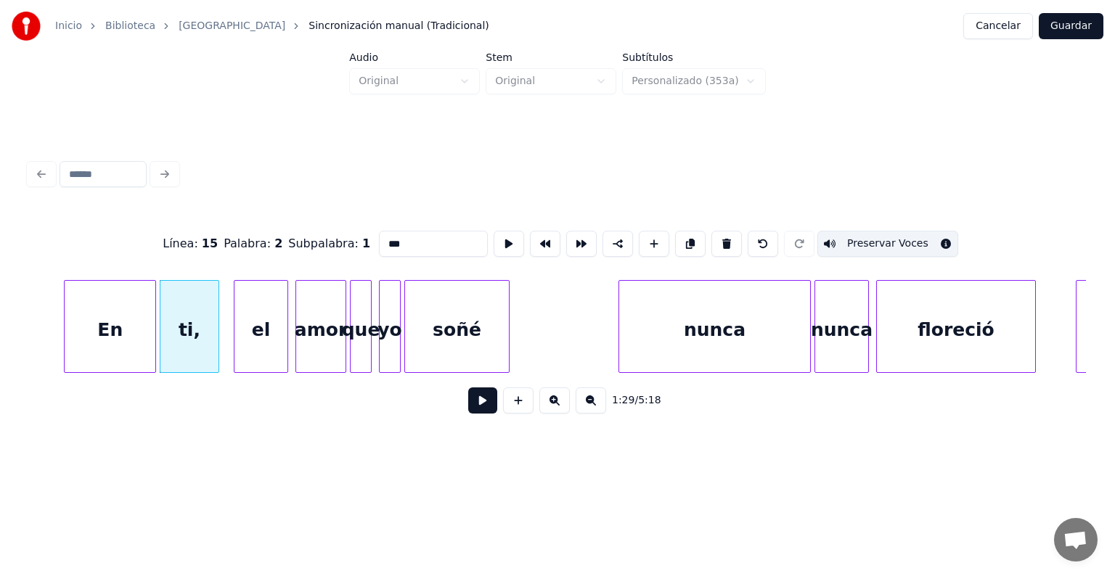
scroll to position [0, 16123]
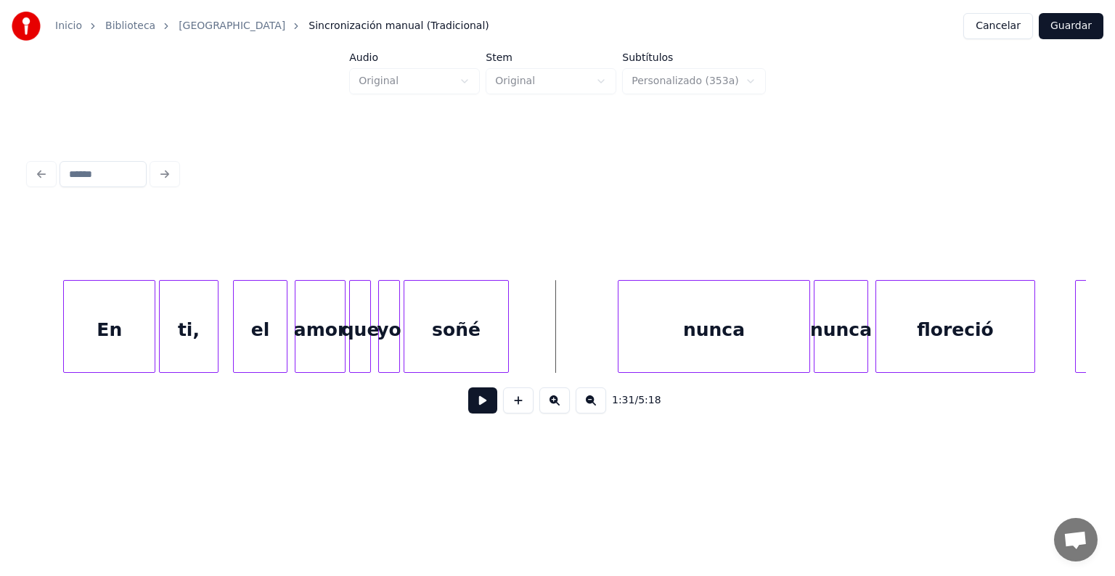
click at [471, 408] on button at bounding box center [482, 401] width 29 height 26
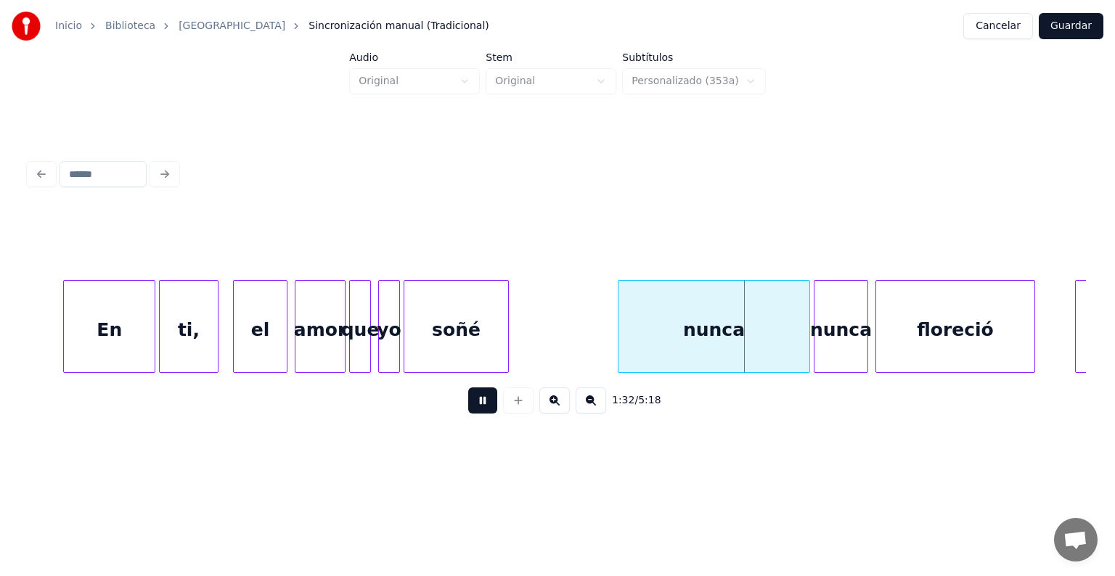
click at [649, 342] on div "nunca" at bounding box center [713, 330] width 191 height 99
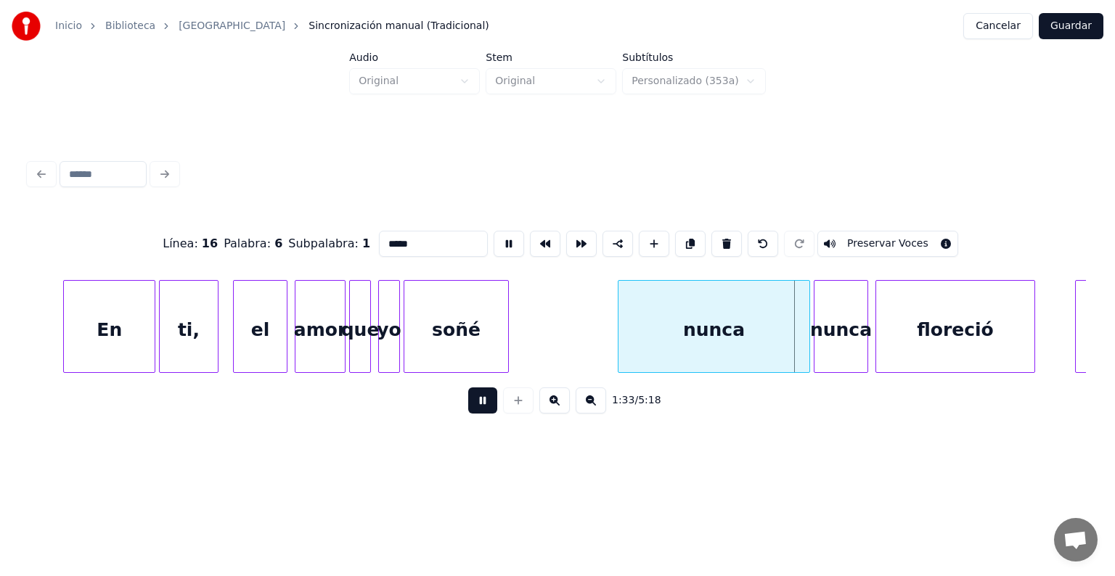
click at [478, 412] on button at bounding box center [482, 401] width 29 height 26
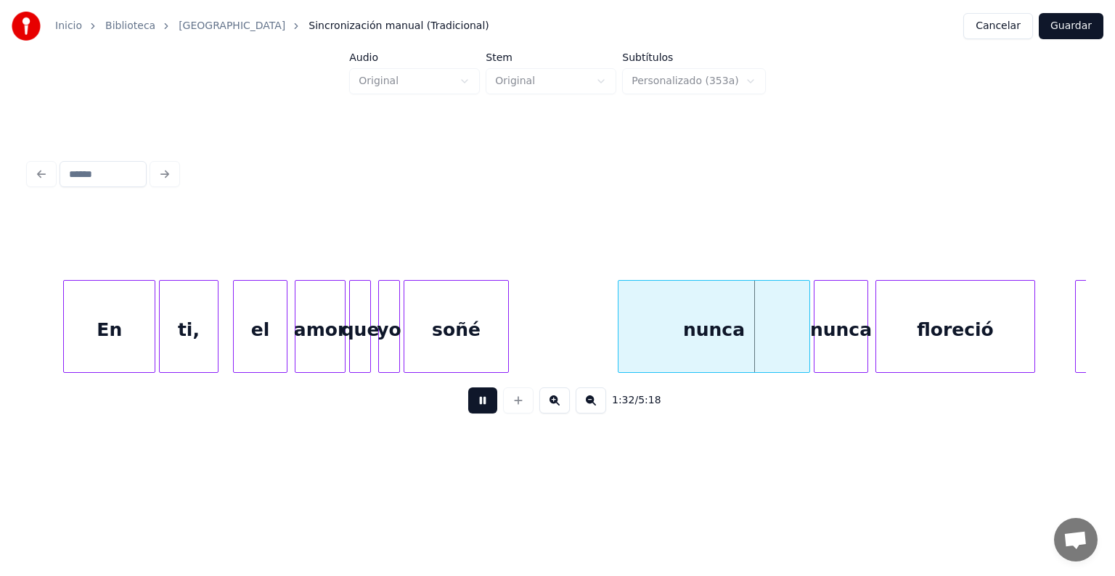
click at [473, 410] on button at bounding box center [482, 401] width 29 height 26
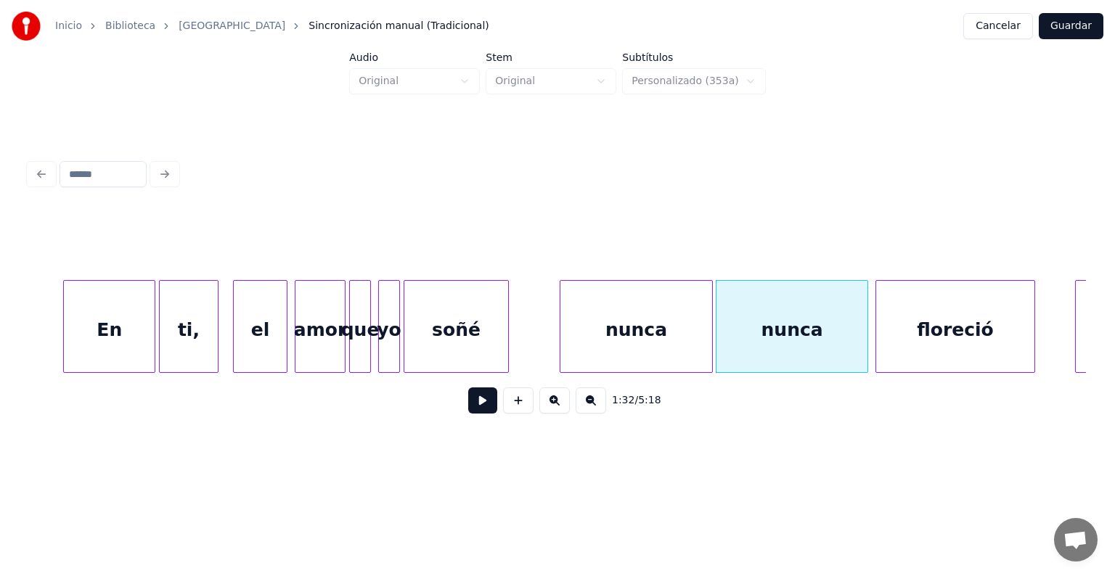
click at [640, 331] on div "nunca" at bounding box center [636, 330] width 152 height 99
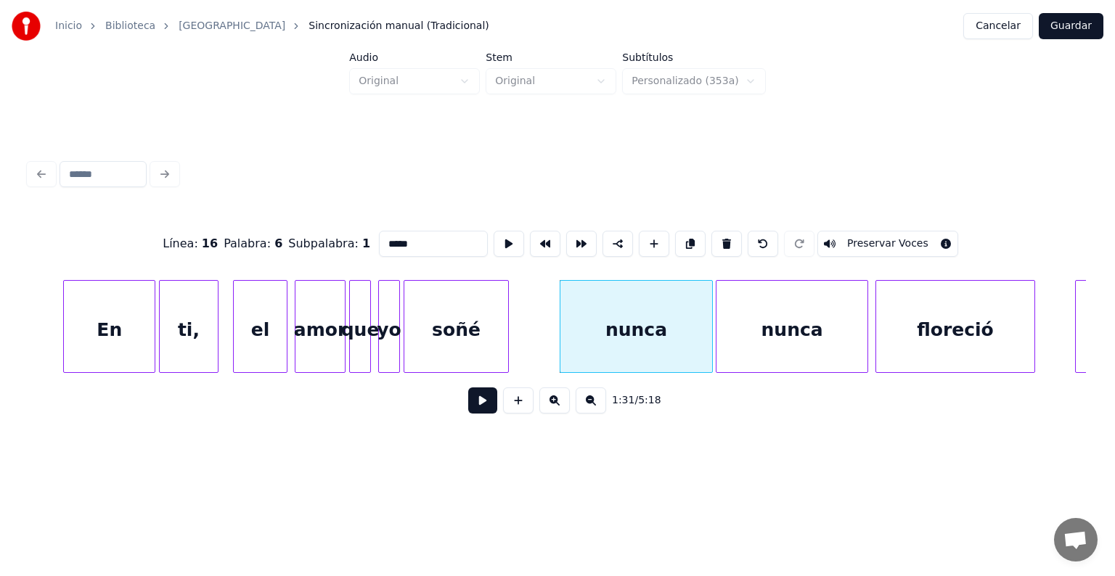
click at [468, 404] on button at bounding box center [482, 401] width 29 height 26
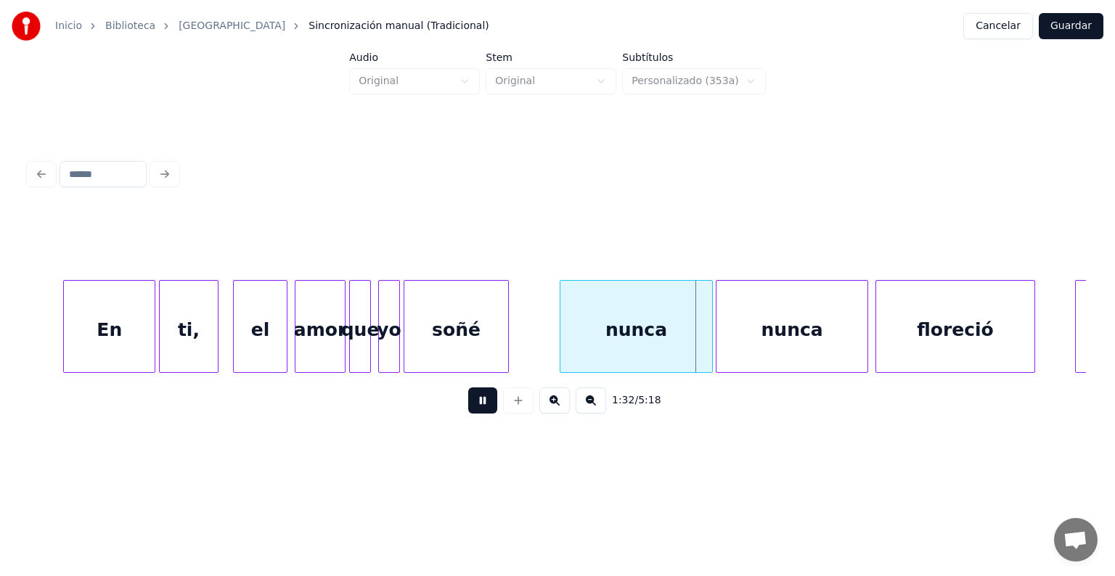
click at [468, 404] on button at bounding box center [482, 401] width 29 height 26
click at [621, 322] on div "nunca" at bounding box center [636, 330] width 152 height 99
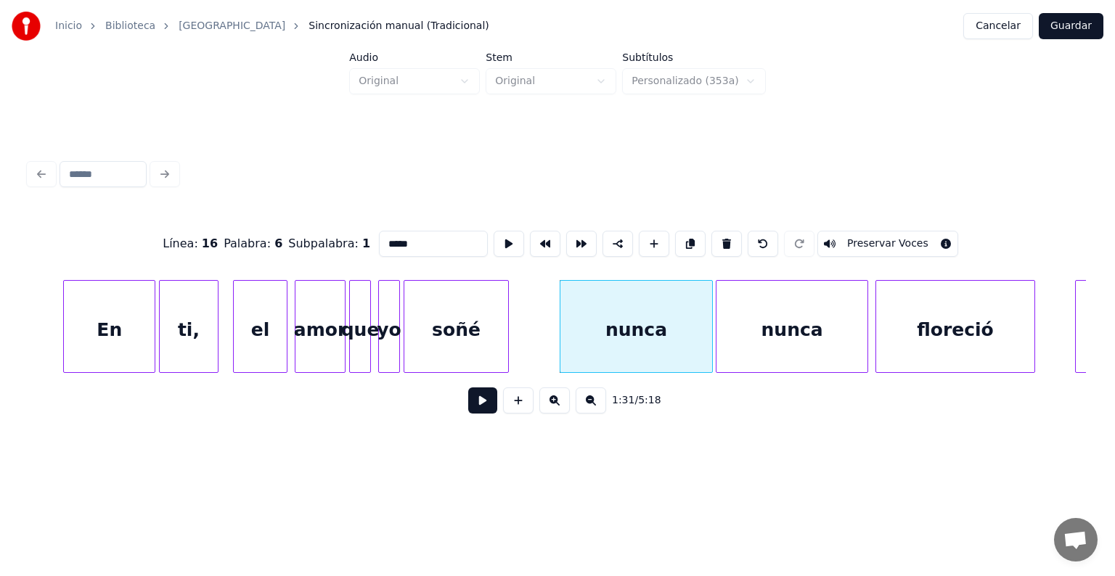
click at [393, 234] on input "*****" at bounding box center [433, 244] width 109 height 26
click at [862, 247] on button "Preservar Voces" at bounding box center [887, 244] width 141 height 26
click at [797, 330] on div "nunca" at bounding box center [791, 330] width 151 height 99
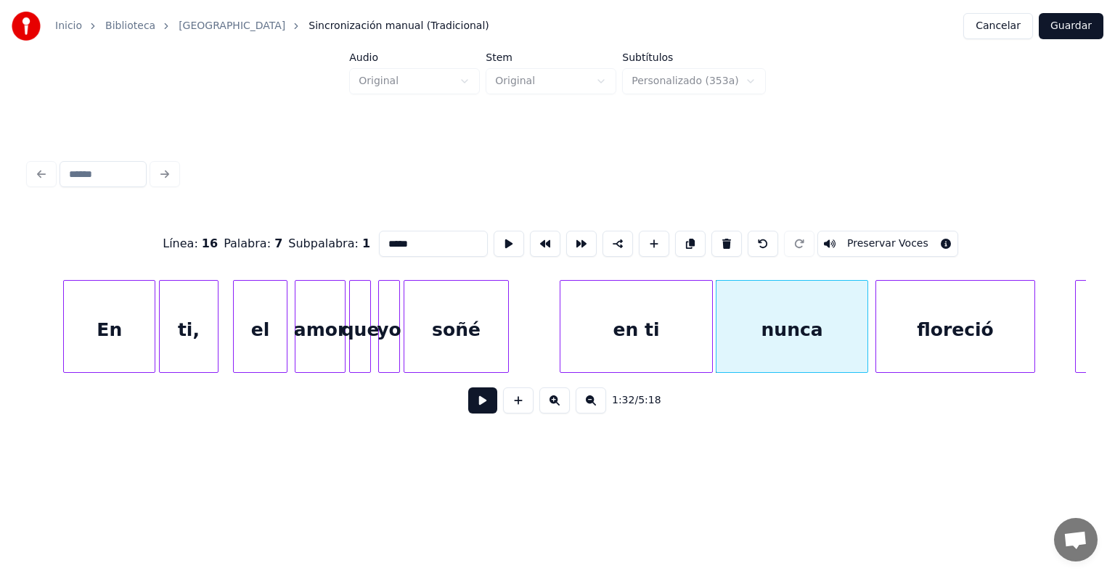
click at [385, 232] on input "*****" at bounding box center [433, 244] width 109 height 26
type input "**********"
click at [468, 408] on button at bounding box center [482, 401] width 29 height 26
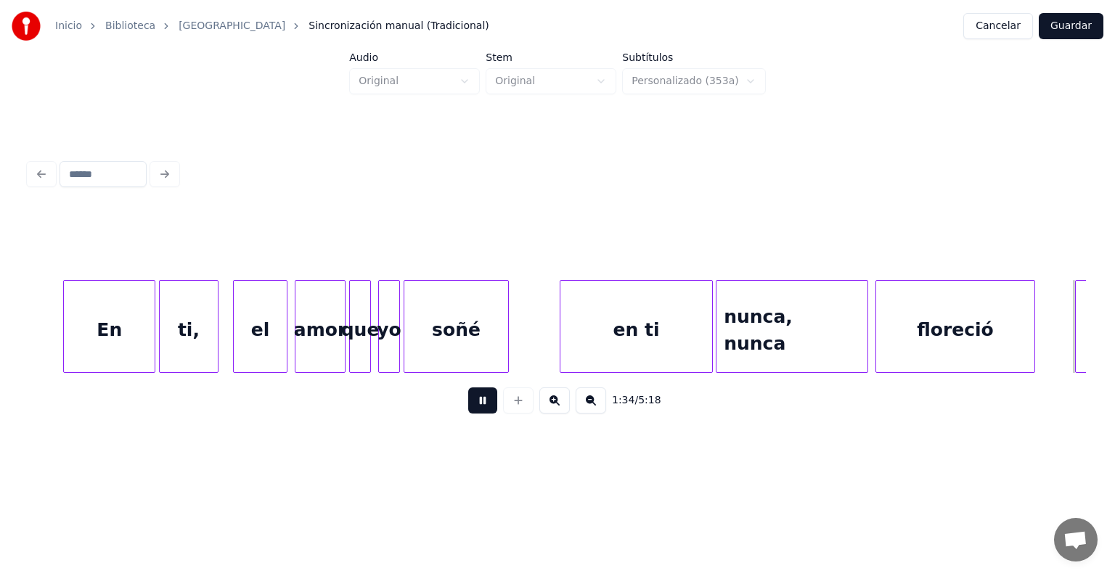
click at [468, 408] on button at bounding box center [482, 401] width 29 height 26
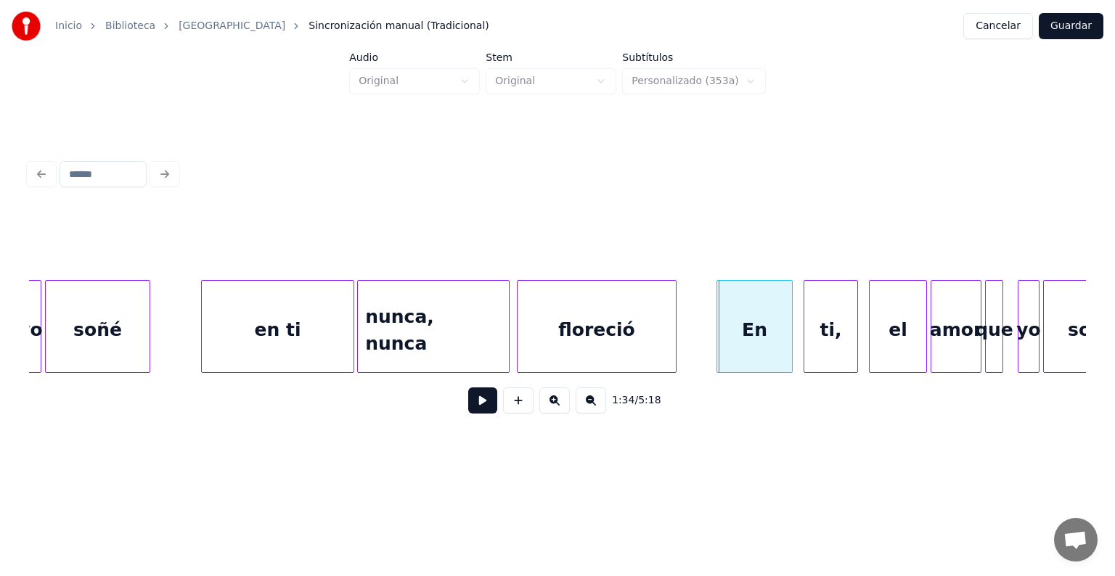
scroll to position [0, 16483]
click at [705, 340] on div at bounding box center [707, 326] width 4 height 91
click at [726, 336] on div "En" at bounding box center [748, 330] width 86 height 99
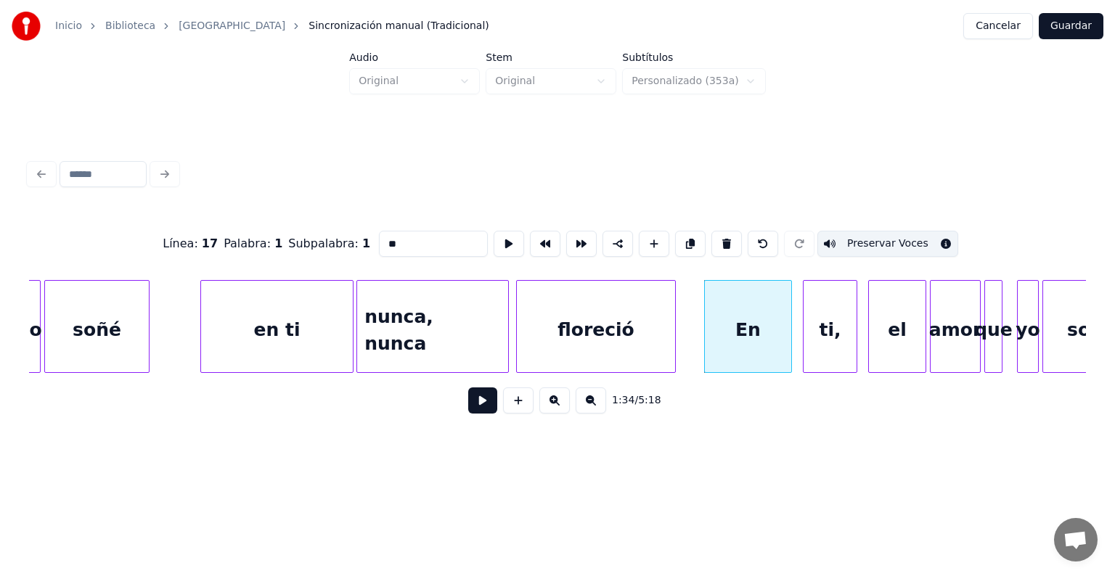
click at [817, 324] on div "ti," at bounding box center [829, 330] width 53 height 99
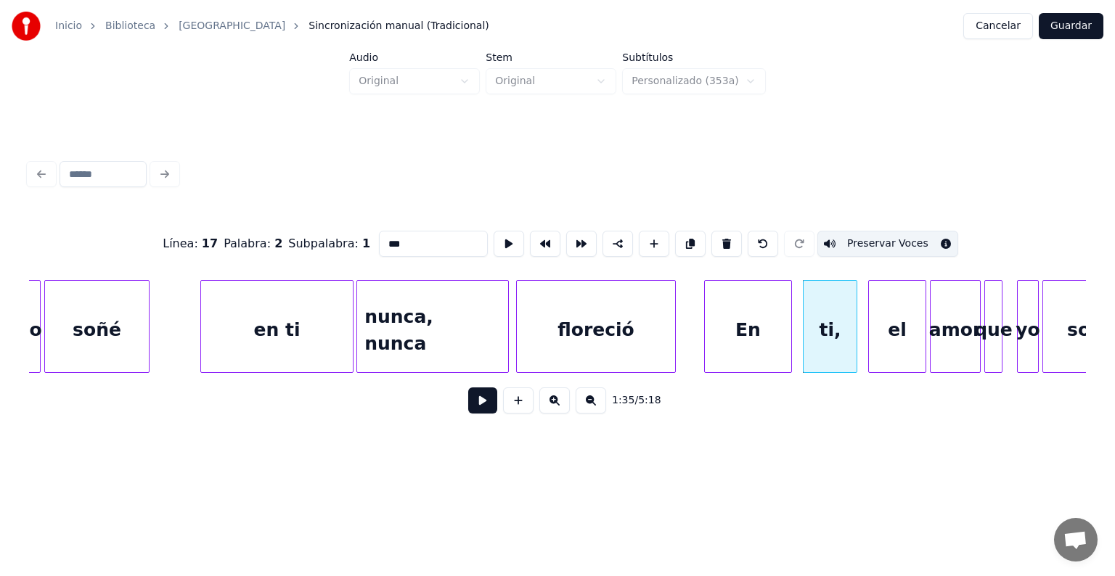
click at [849, 245] on button "Preservar Voces" at bounding box center [887, 244] width 141 height 26
click at [761, 304] on div "En" at bounding box center [748, 330] width 86 height 99
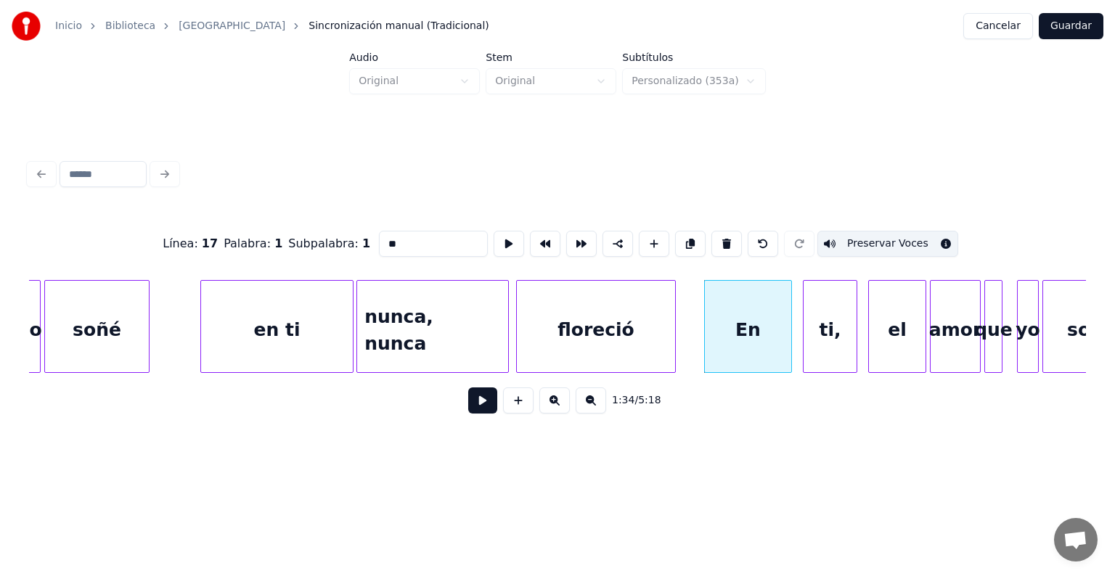
click at [866, 238] on button "Preservar Voces" at bounding box center [887, 244] width 141 height 26
click at [833, 324] on div "ti," at bounding box center [829, 330] width 53 height 99
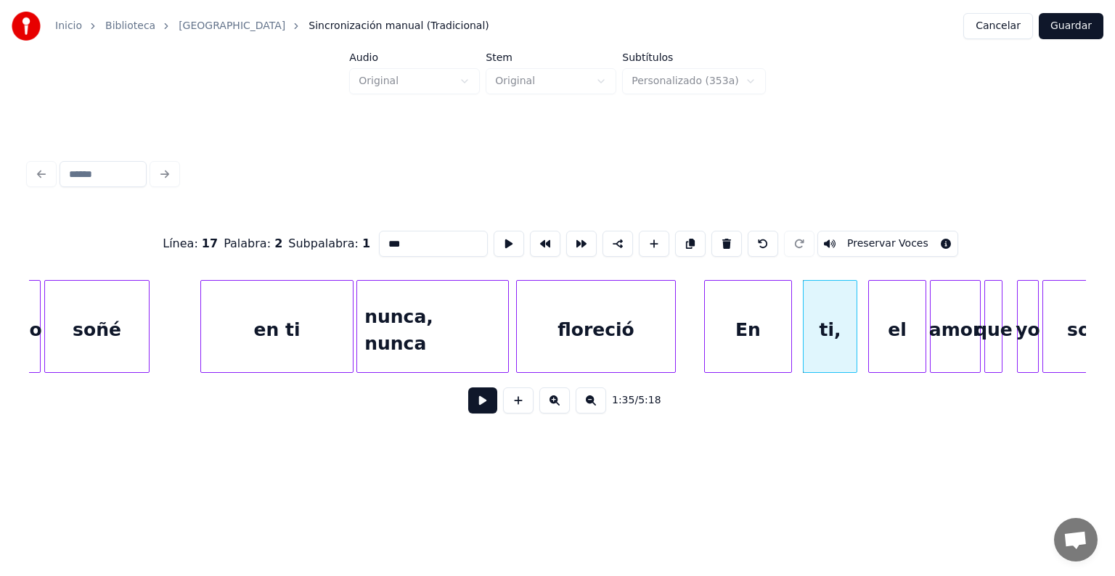
click at [859, 239] on button "Preservar Voces" at bounding box center [887, 244] width 141 height 26
click at [761, 322] on div "En" at bounding box center [748, 330] width 86 height 99
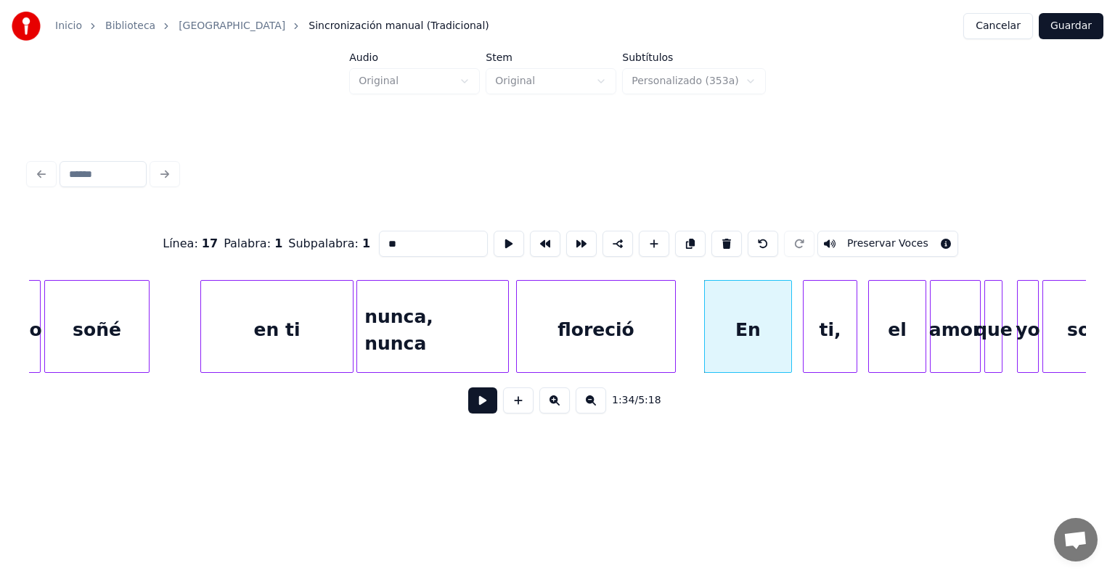
click at [855, 242] on button "Preservar Voces" at bounding box center [887, 244] width 141 height 26
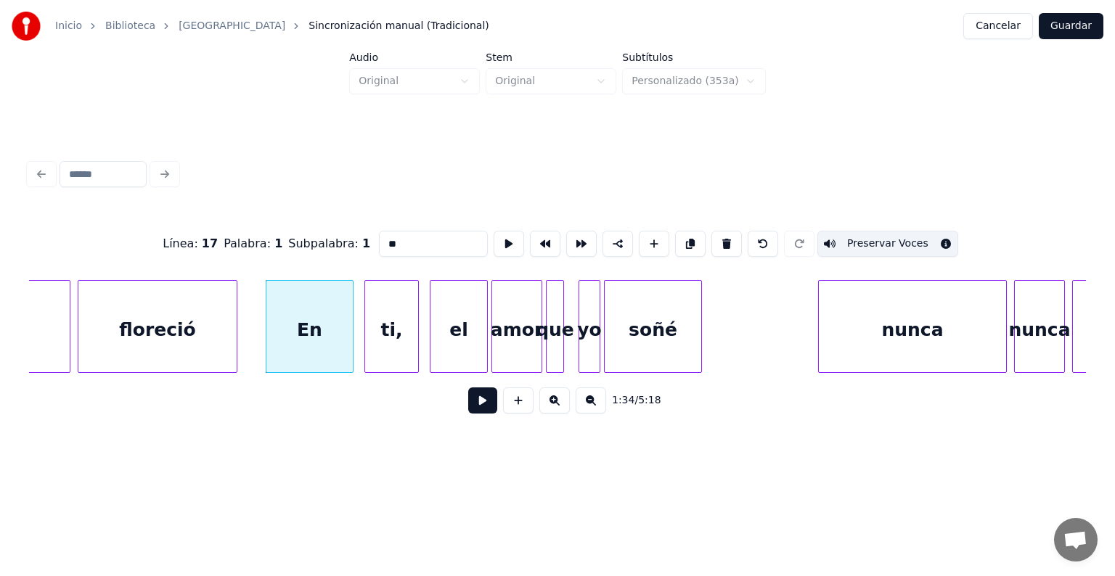
scroll to position [0, 16925]
click at [839, 325] on div "nunca" at bounding box center [908, 330] width 187 height 99
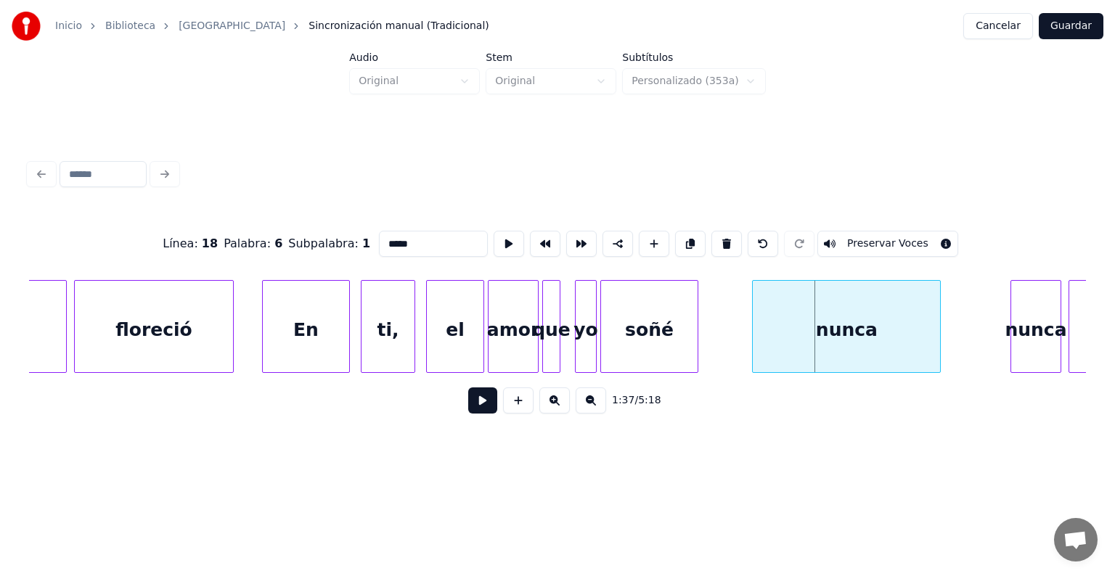
click at [850, 315] on div "nunca" at bounding box center [846, 330] width 187 height 99
click at [904, 331] on div at bounding box center [904, 326] width 4 height 91
click at [826, 330] on div "nunca" at bounding box center [830, 330] width 154 height 99
drag, startPoint x: 414, startPoint y: 240, endPoint x: 303, endPoint y: 241, distance: 111.8
click at [303, 241] on div "Línea : 18 Palabra : 6 Subpalabra : 1 ***** Preservar Voces" at bounding box center [557, 244] width 1057 height 73
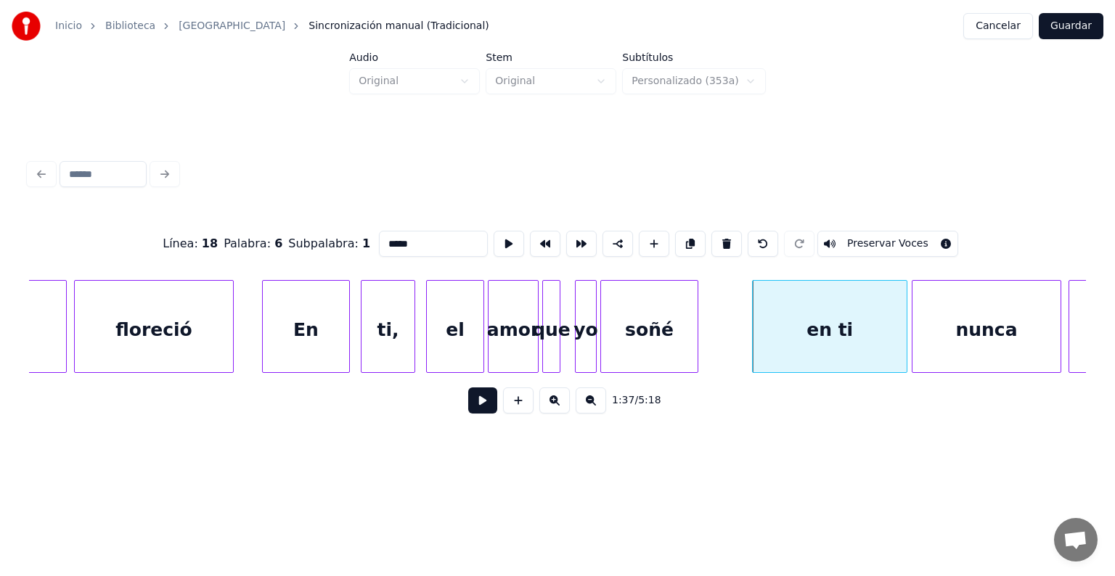
click at [914, 341] on div at bounding box center [914, 326] width 4 height 91
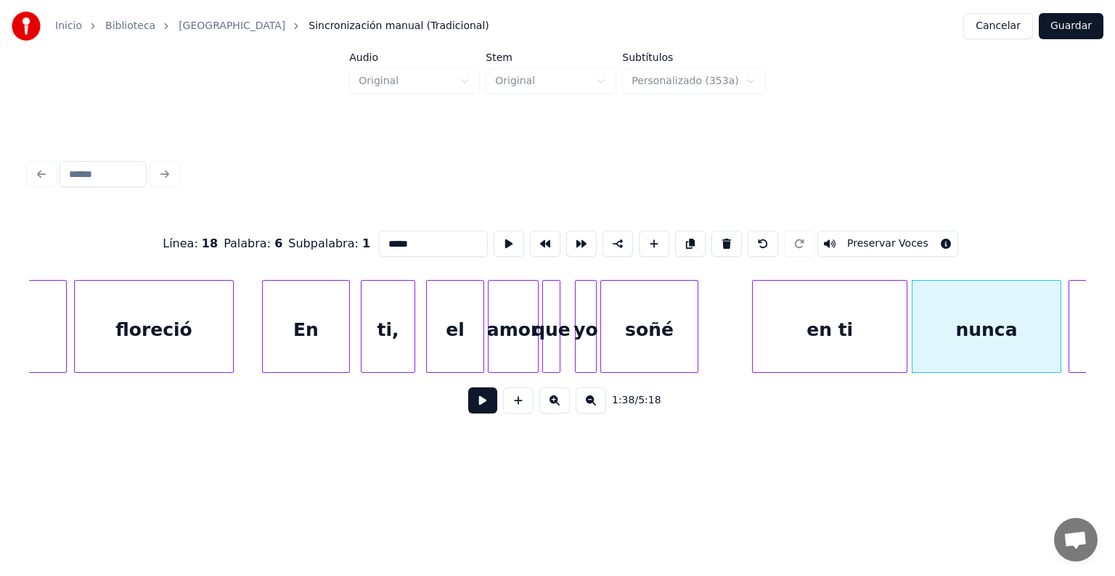
click at [379, 241] on input "*****" at bounding box center [433, 244] width 109 height 26
click at [940, 321] on div "nunca" at bounding box center [986, 330] width 148 height 99
click at [862, 330] on div "en ti" at bounding box center [830, 330] width 154 height 99
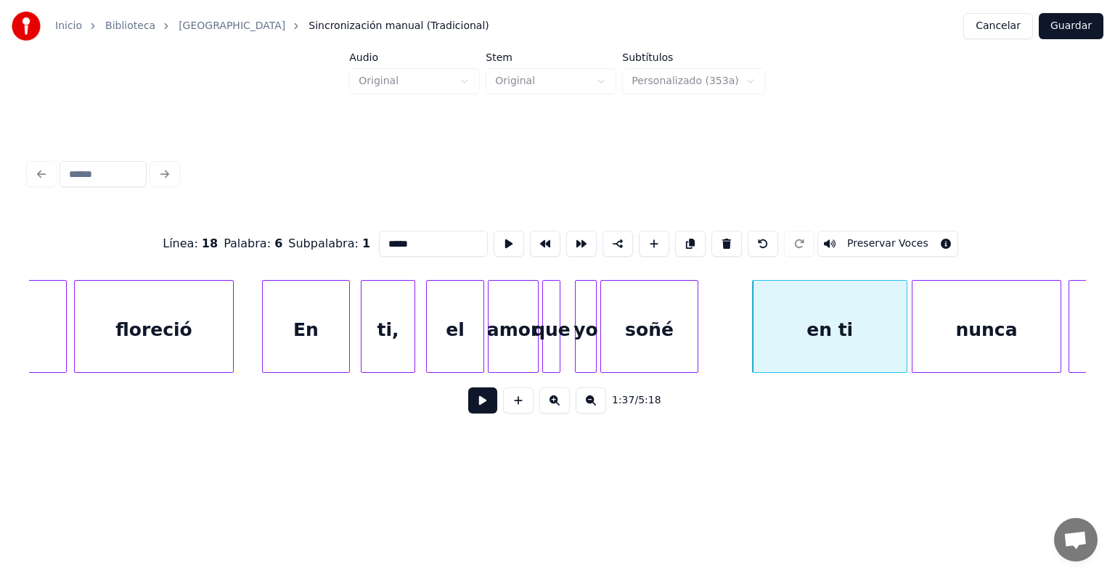
click at [863, 234] on button "Preservar Voces" at bounding box center [887, 244] width 141 height 26
click at [956, 306] on div "nunca" at bounding box center [986, 330] width 148 height 99
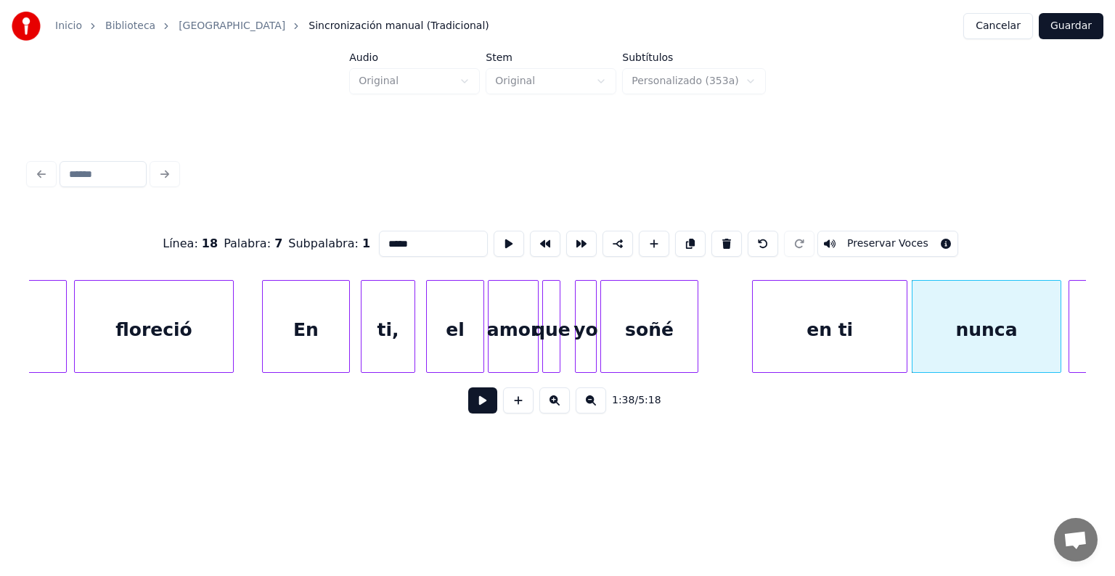
click at [390, 238] on input "*****" at bounding box center [433, 244] width 109 height 26
click at [382, 327] on div "ti," at bounding box center [387, 330] width 53 height 99
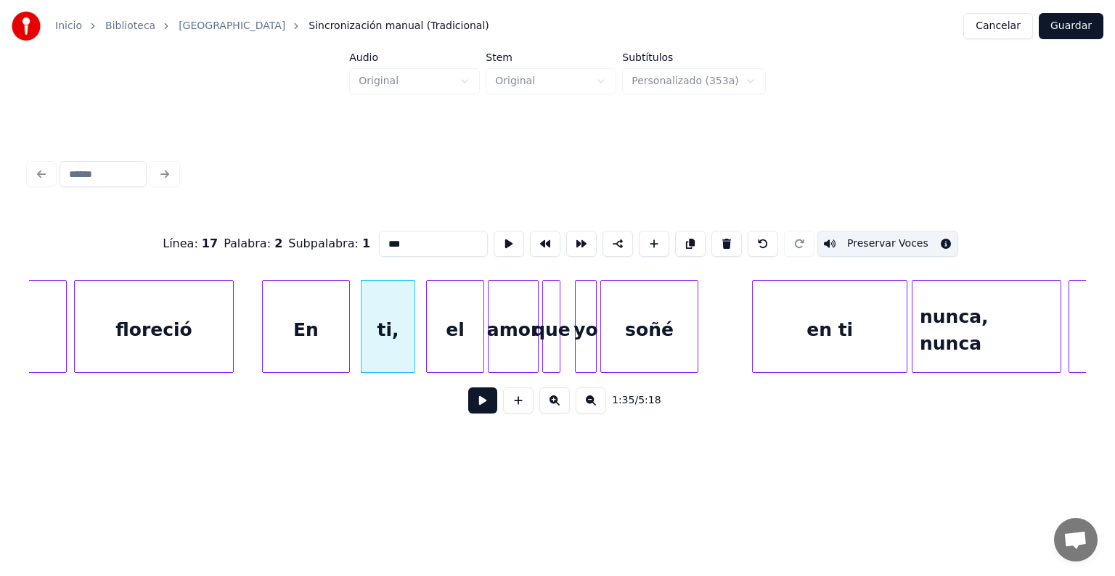
click at [309, 331] on div "En" at bounding box center [306, 330] width 86 height 99
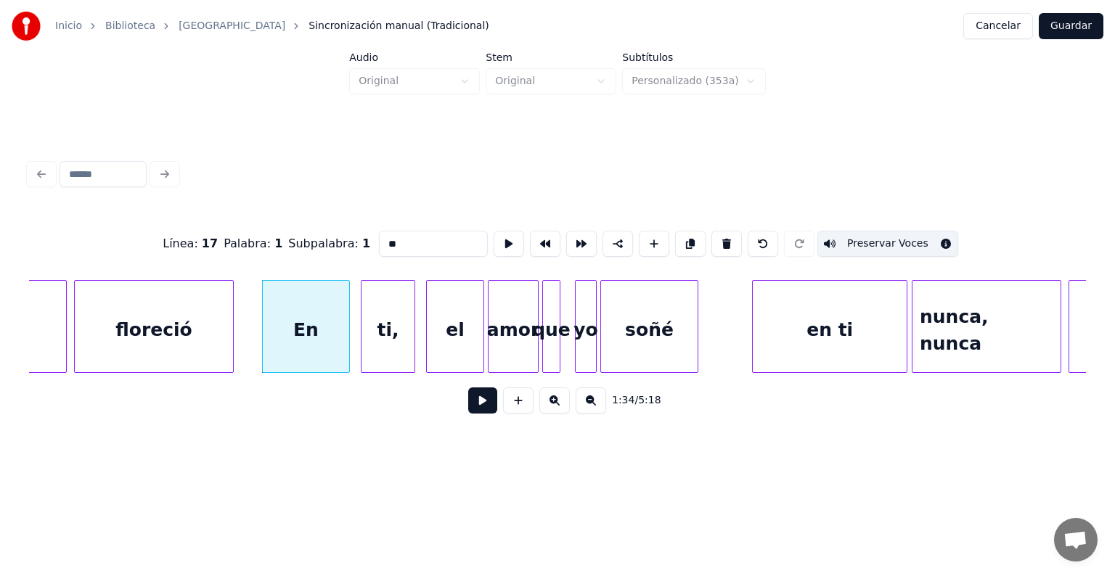
click at [372, 332] on div "ti," at bounding box center [387, 330] width 53 height 99
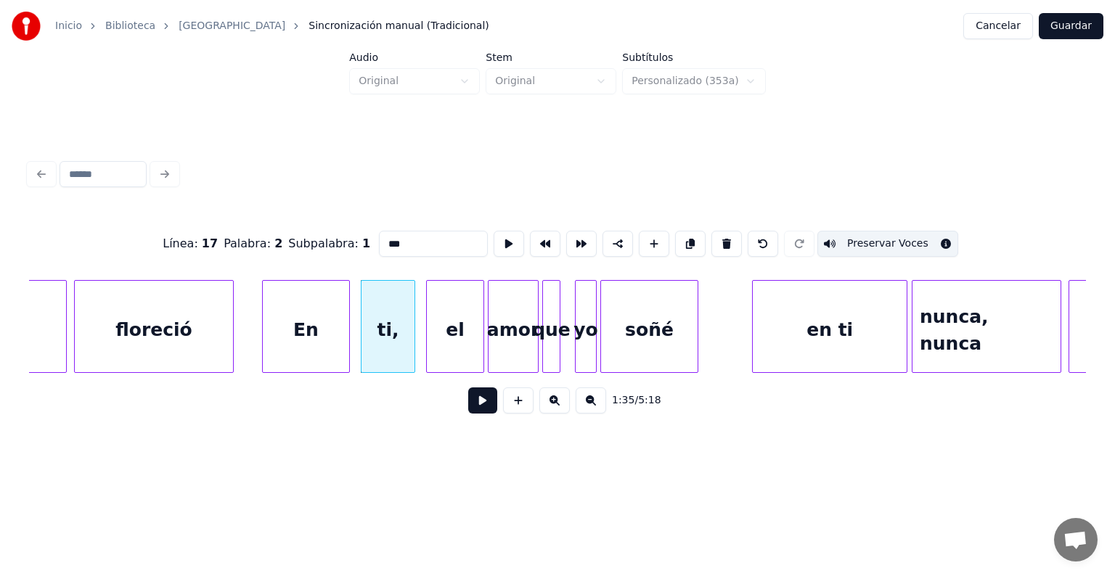
click at [811, 305] on div "en ti" at bounding box center [830, 330] width 154 height 99
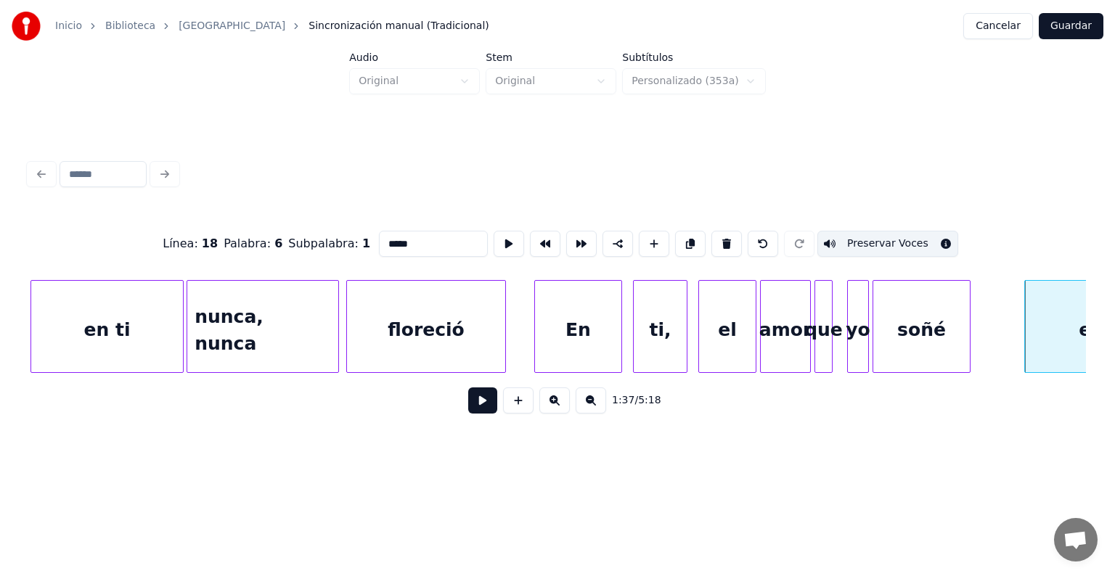
scroll to position [0, 16652]
click at [135, 332] on div "en ti" at bounding box center [108, 330] width 152 height 99
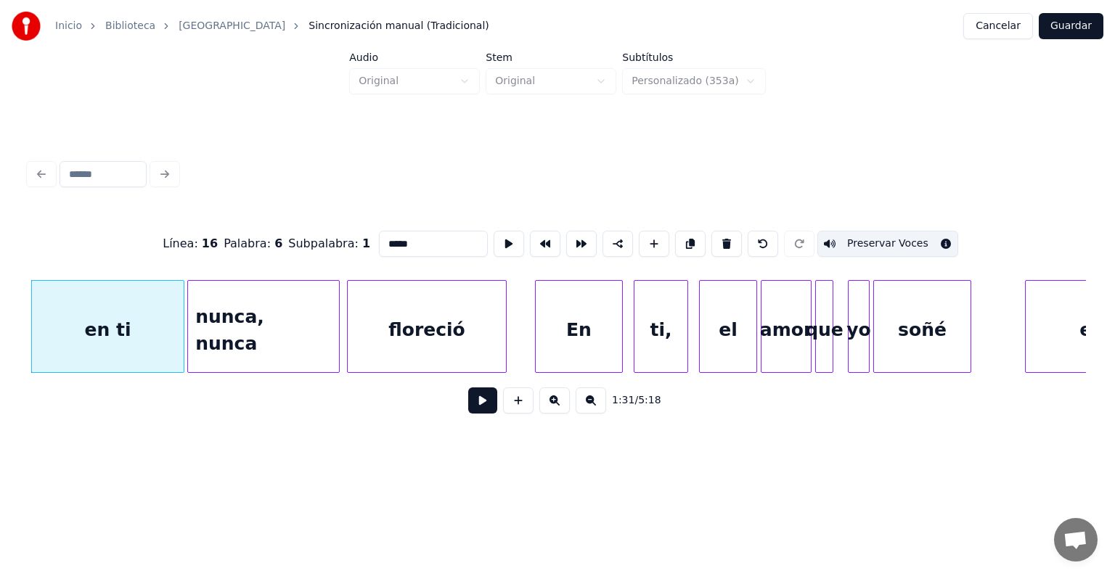
click at [222, 331] on div "nunca, nunca" at bounding box center [263, 330] width 151 height 99
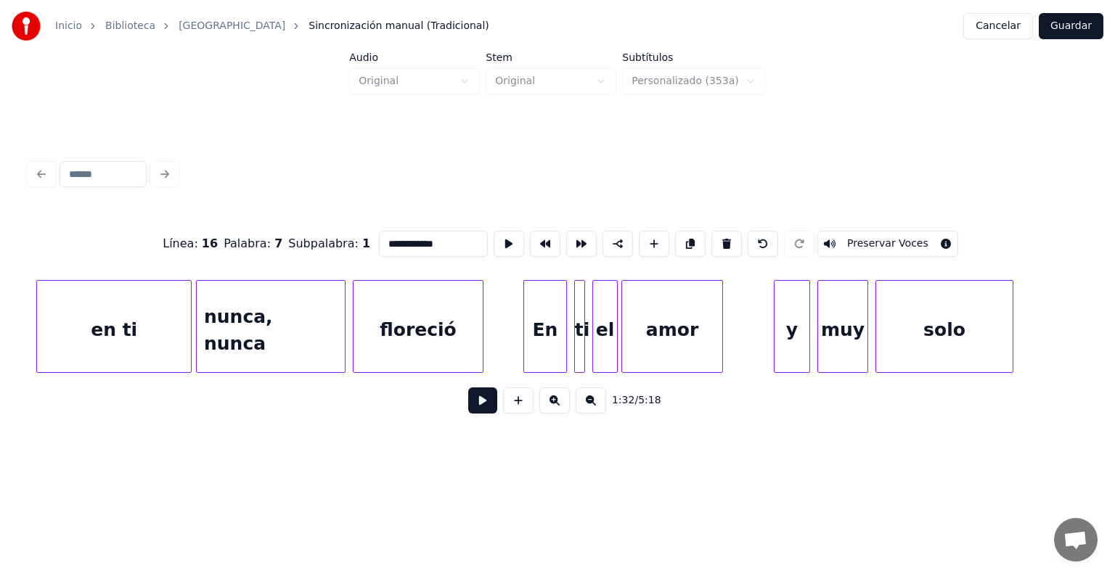
scroll to position [0, 17642]
click at [507, 316] on div at bounding box center [509, 326] width 4 height 91
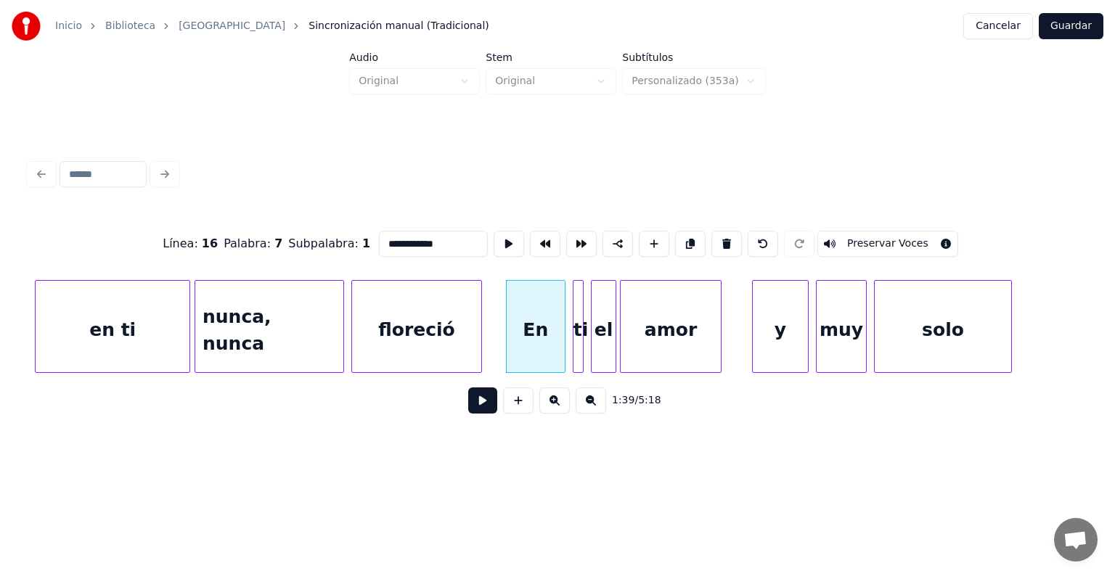
click at [753, 341] on div at bounding box center [755, 326] width 4 height 91
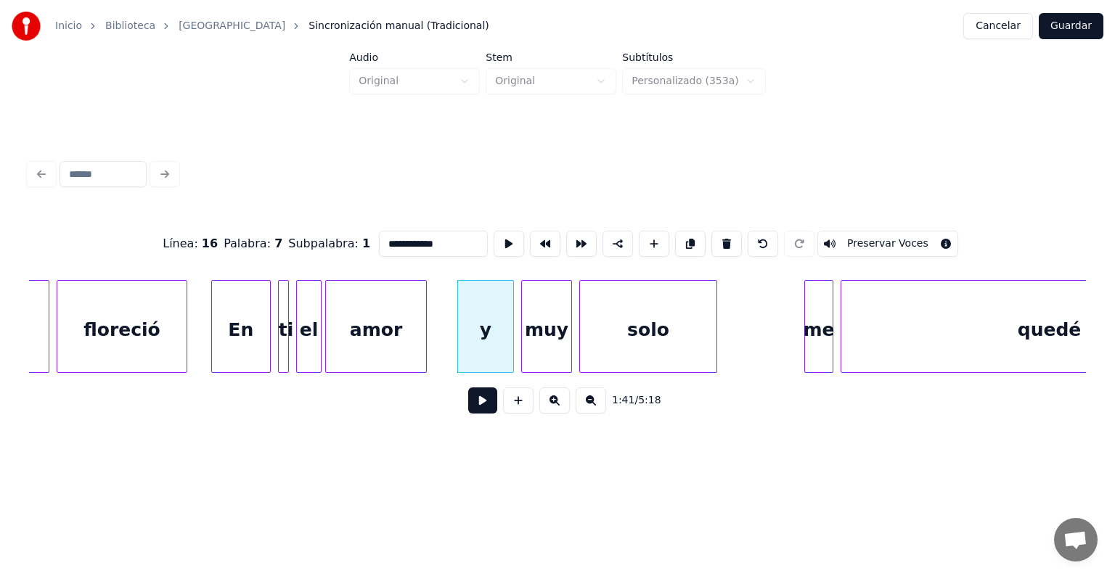
scroll to position [0, 17938]
click at [767, 345] on div at bounding box center [769, 326] width 4 height 91
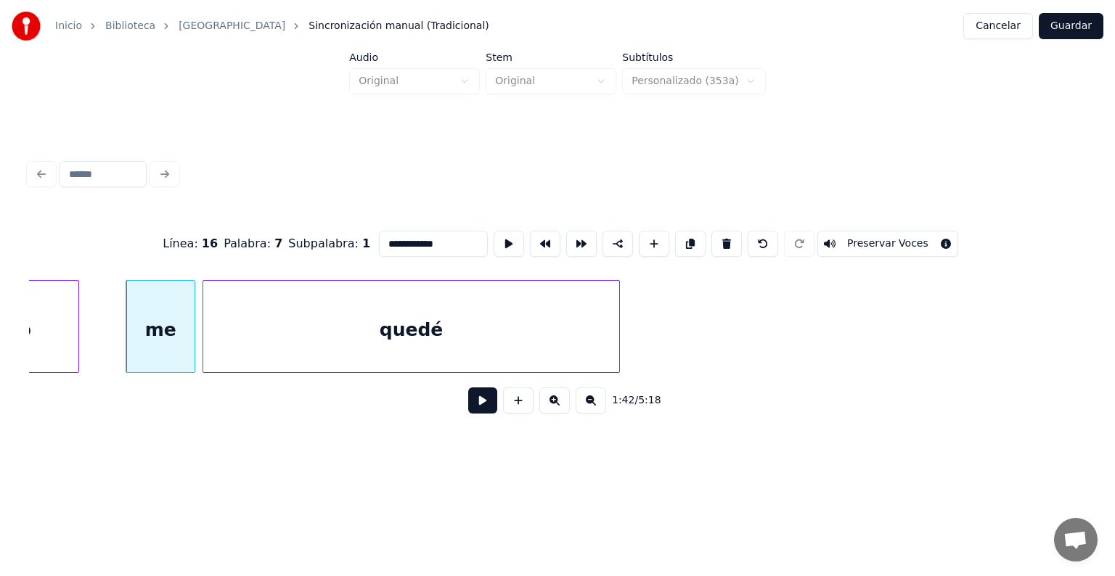
scroll to position [0, 18575]
click at [647, 343] on div at bounding box center [645, 326] width 4 height 91
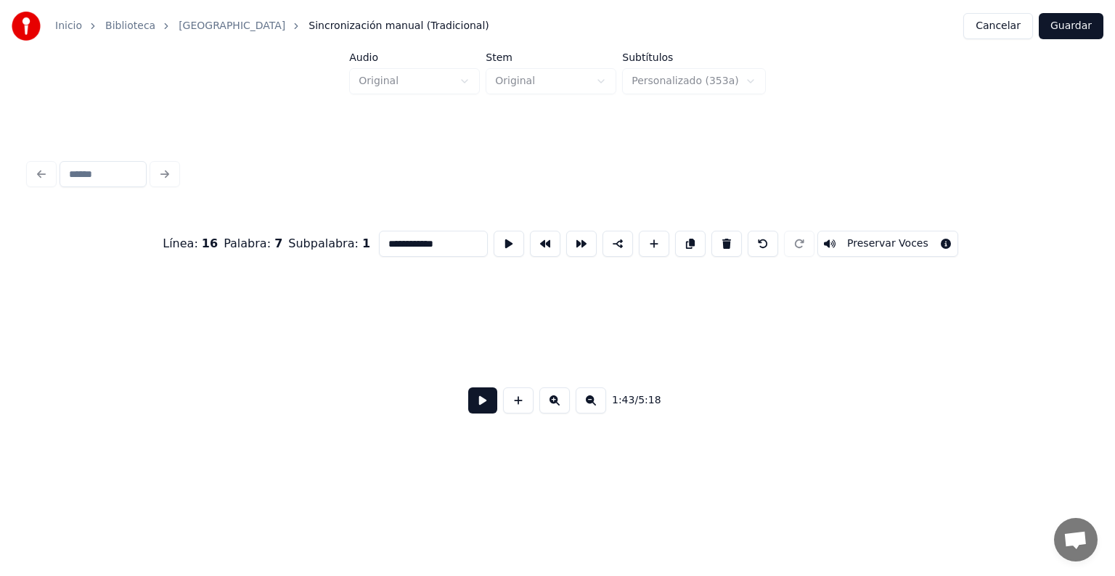
type input "**********"
click at [1084, 30] on button "Guardar" at bounding box center [1071, 26] width 65 height 26
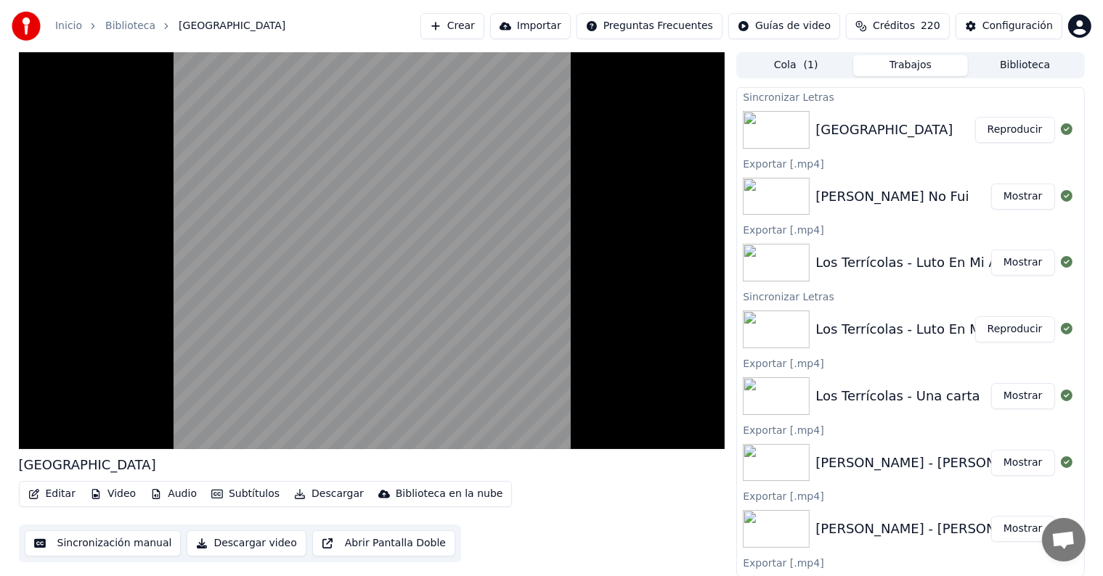
click at [261, 286] on video at bounding box center [372, 250] width 706 height 397
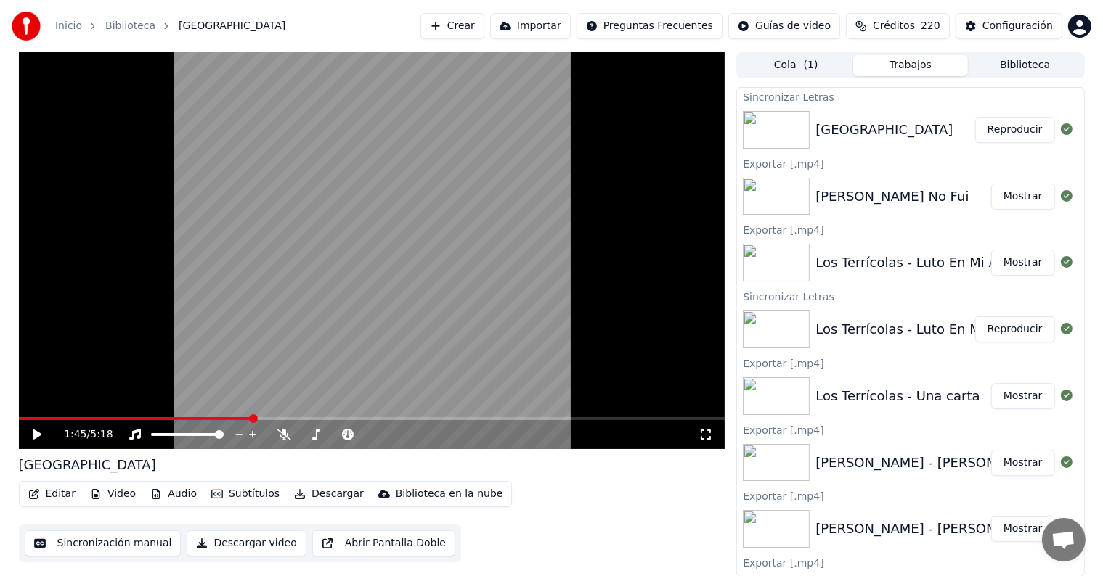
click at [47, 499] on button "Editar" at bounding box center [52, 494] width 59 height 20
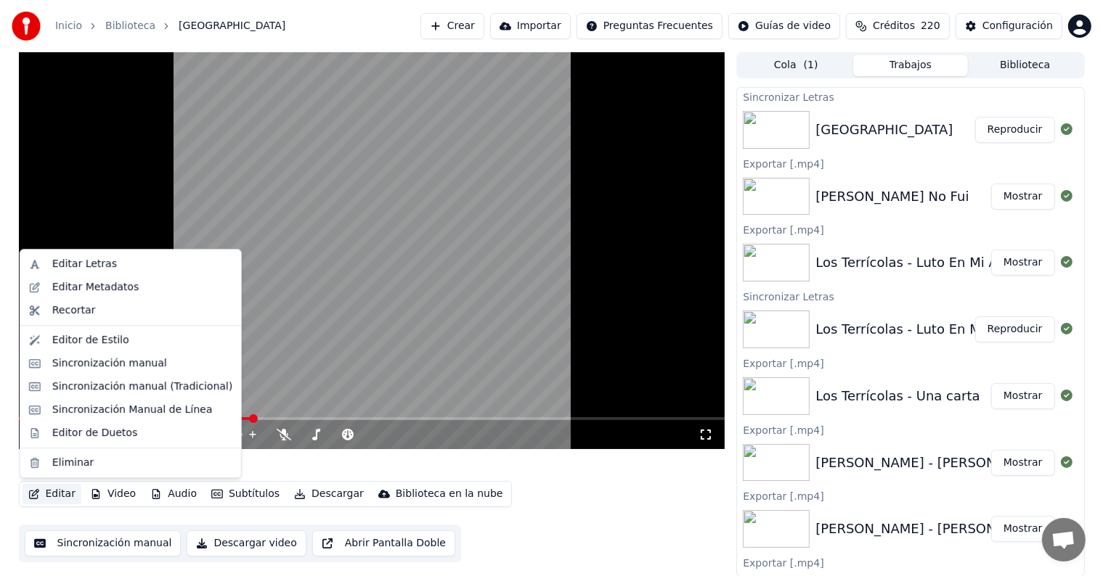
click at [55, 435] on div "Editor de Duetos" at bounding box center [94, 433] width 85 height 15
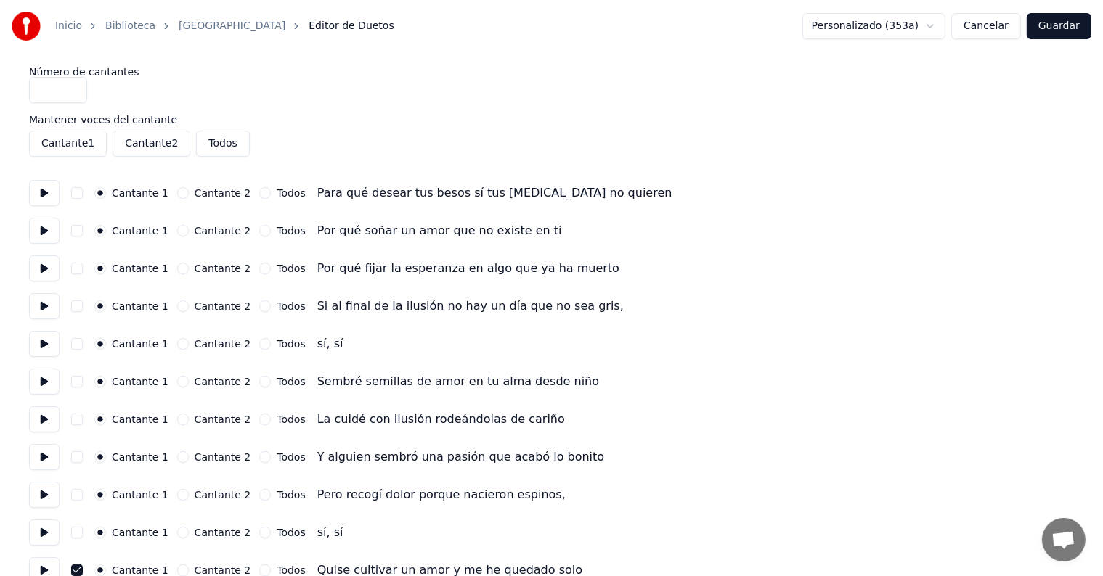
click at [980, 32] on button "Cancelar" at bounding box center [986, 26] width 70 height 26
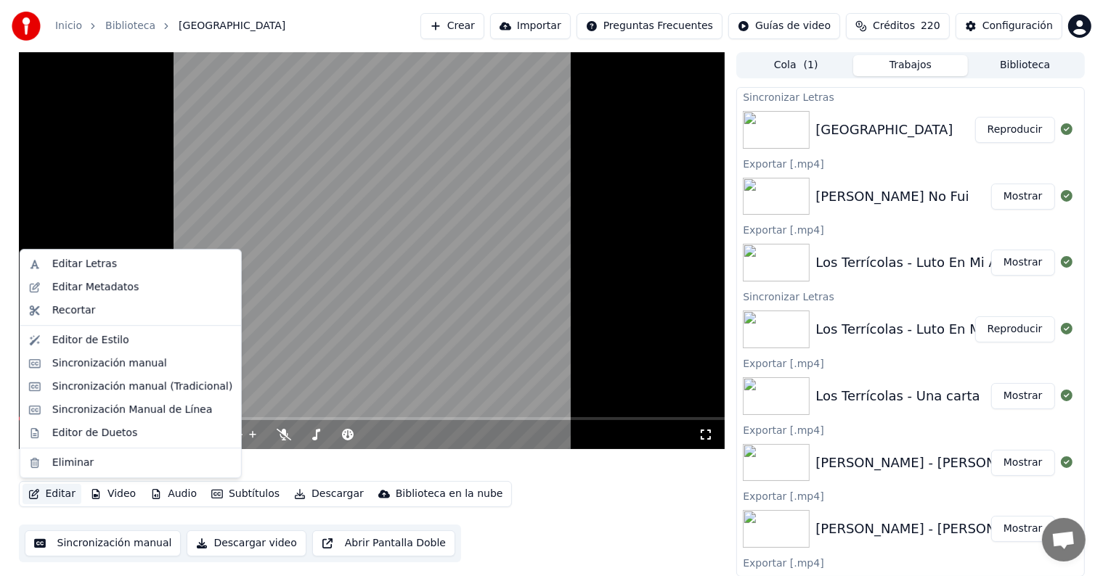
click at [48, 489] on button "Editar" at bounding box center [52, 494] width 59 height 20
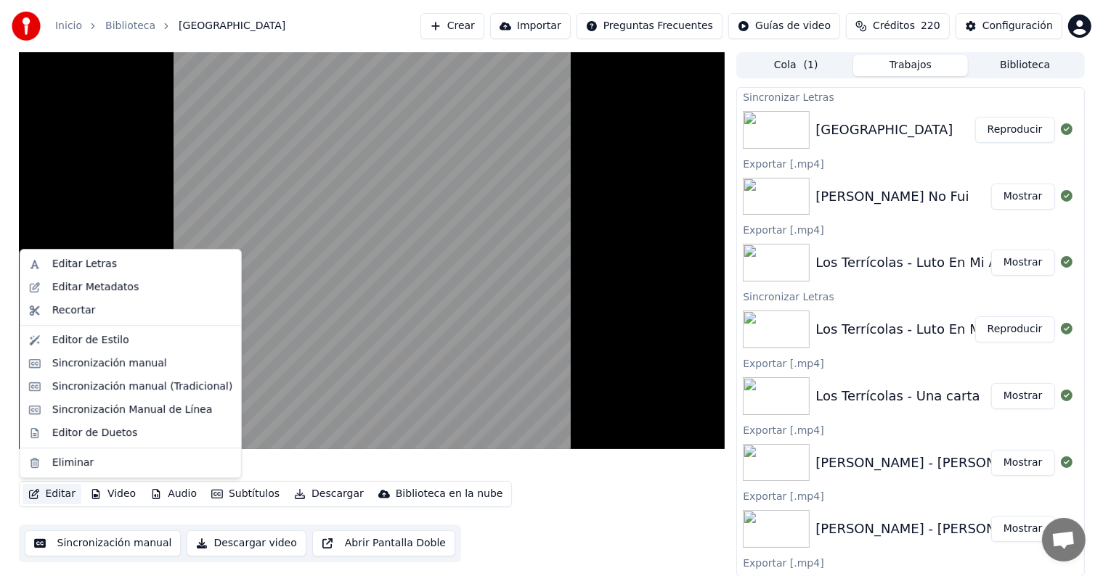
click at [75, 386] on div "Sincronización manual (Tradicional)" at bounding box center [142, 387] width 180 height 15
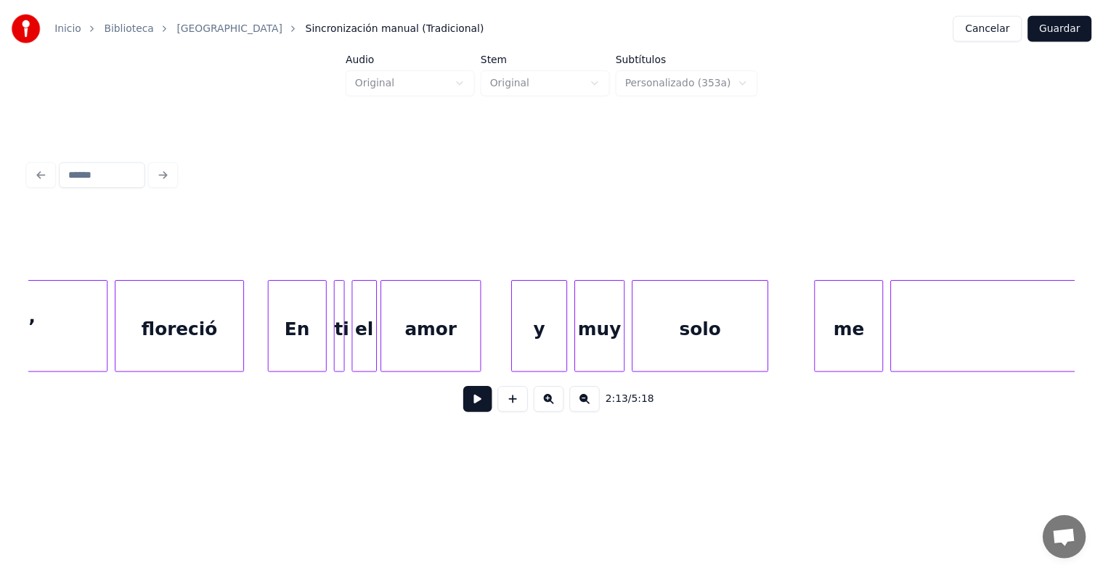
scroll to position [0, 17893]
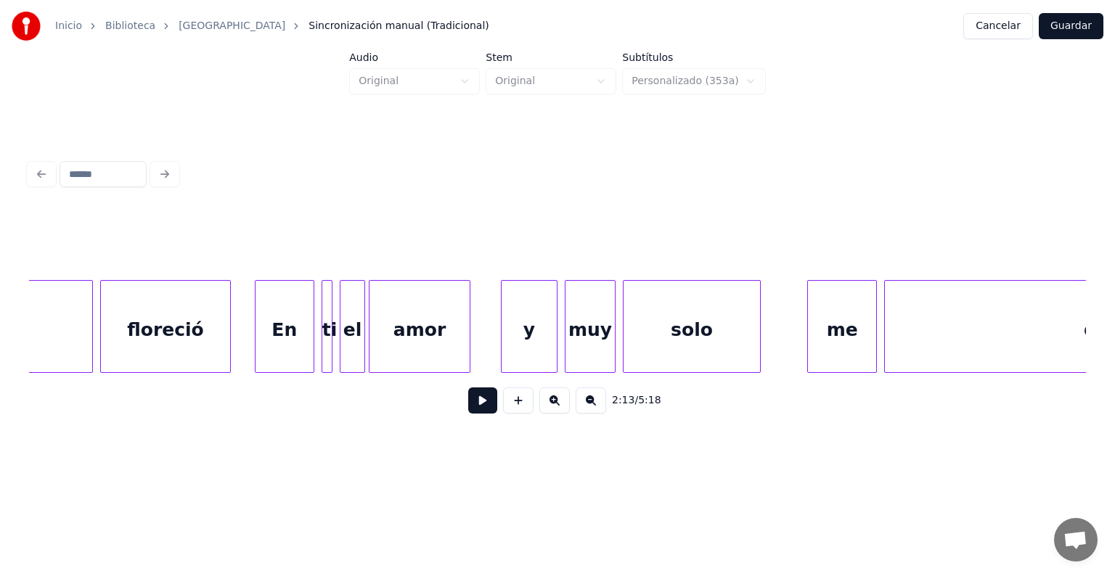
click at [510, 356] on div "y" at bounding box center [529, 330] width 55 height 99
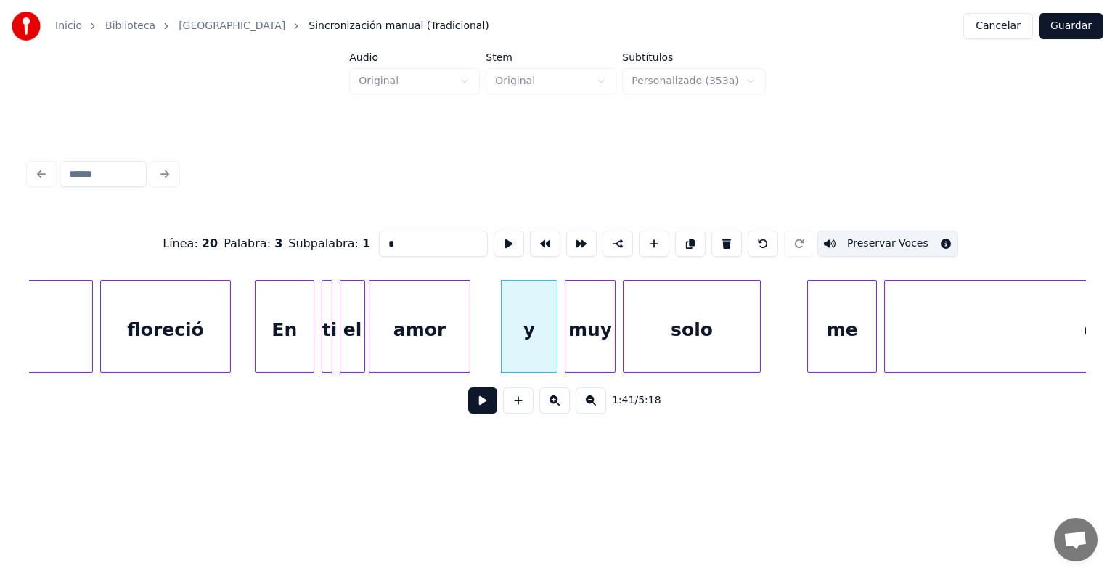
click at [468, 414] on button at bounding box center [482, 401] width 29 height 26
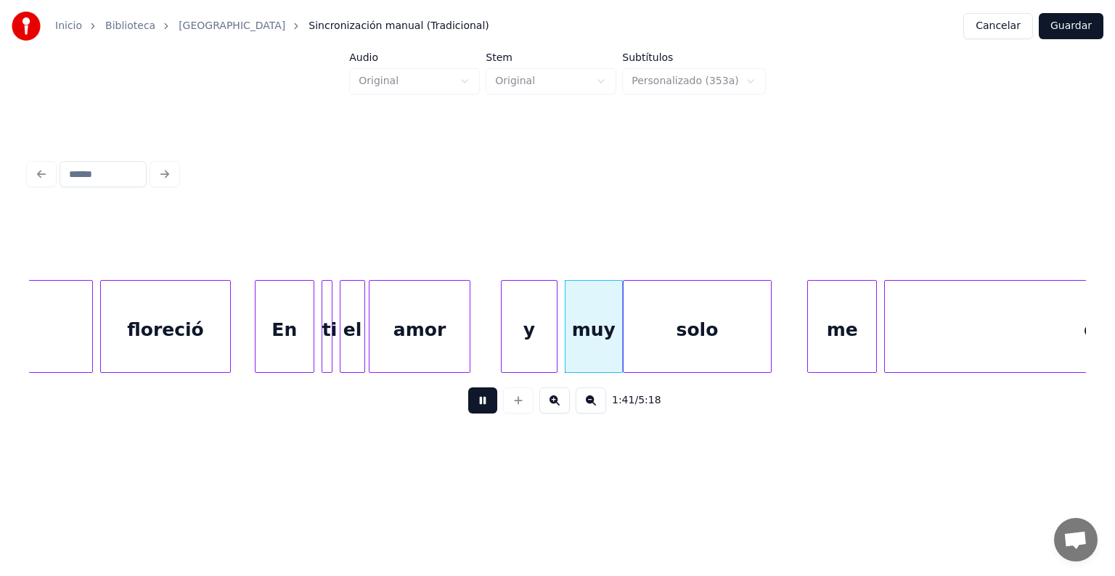
click at [610, 333] on div "muy" at bounding box center [593, 330] width 57 height 99
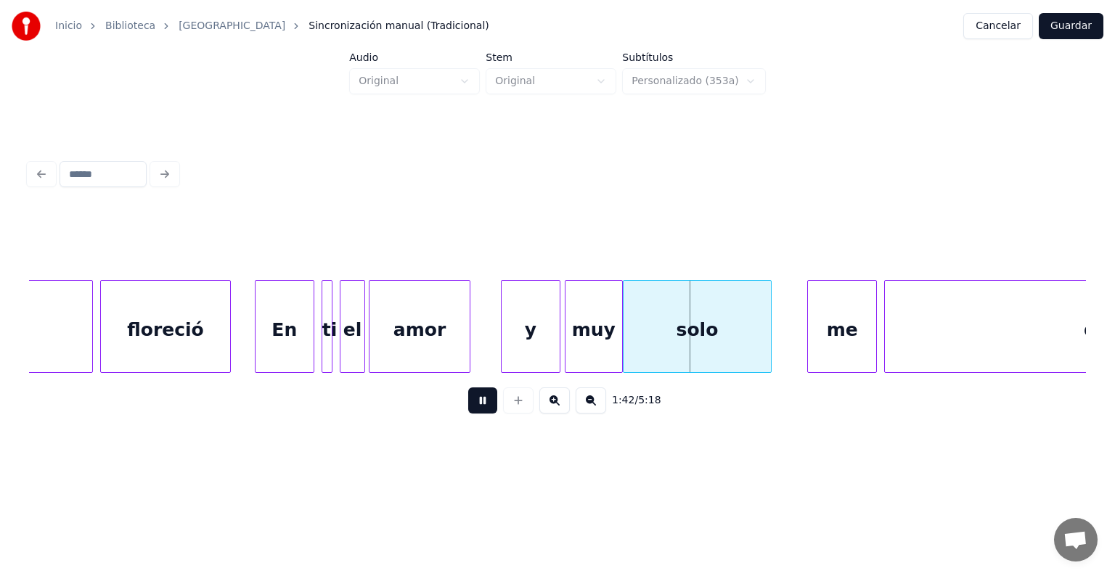
click at [553, 342] on div "y" at bounding box center [531, 330] width 58 height 99
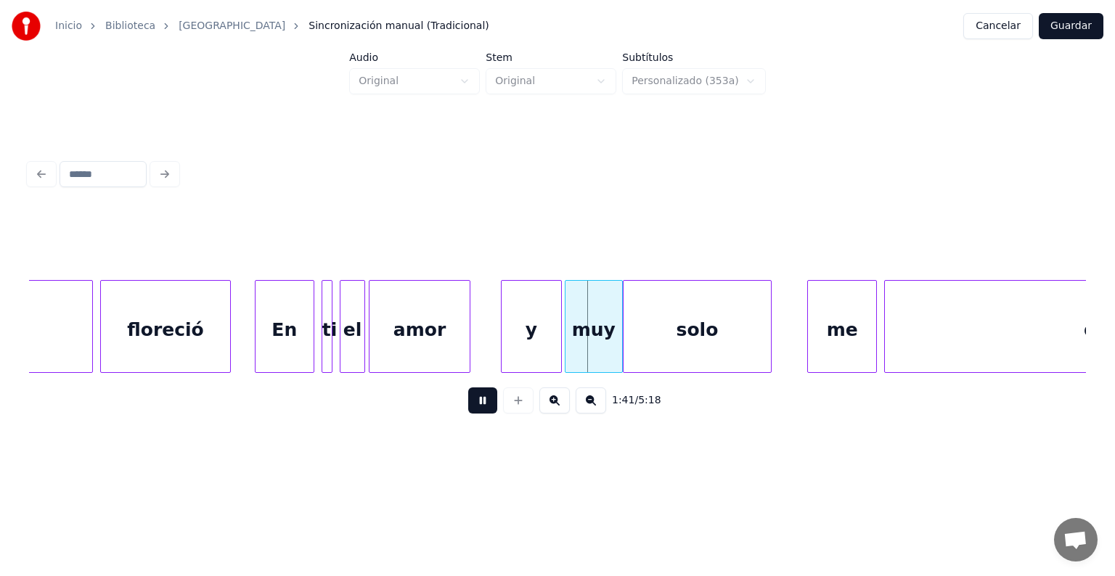
click at [267, 325] on div "En" at bounding box center [284, 330] width 58 height 99
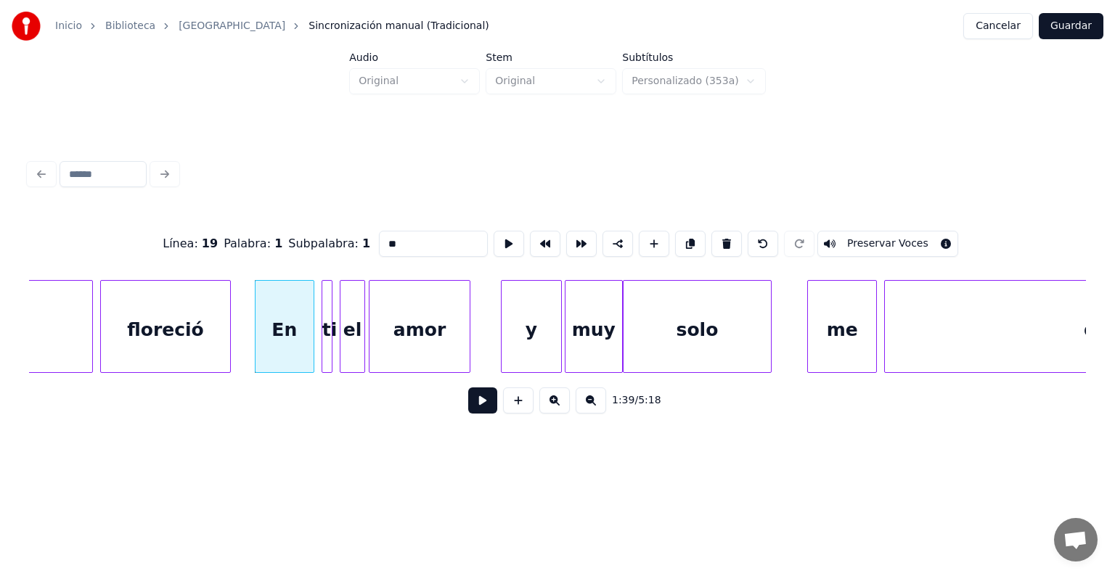
click at [285, 336] on div "En" at bounding box center [284, 330] width 58 height 99
click at [470, 410] on button at bounding box center [482, 401] width 29 height 26
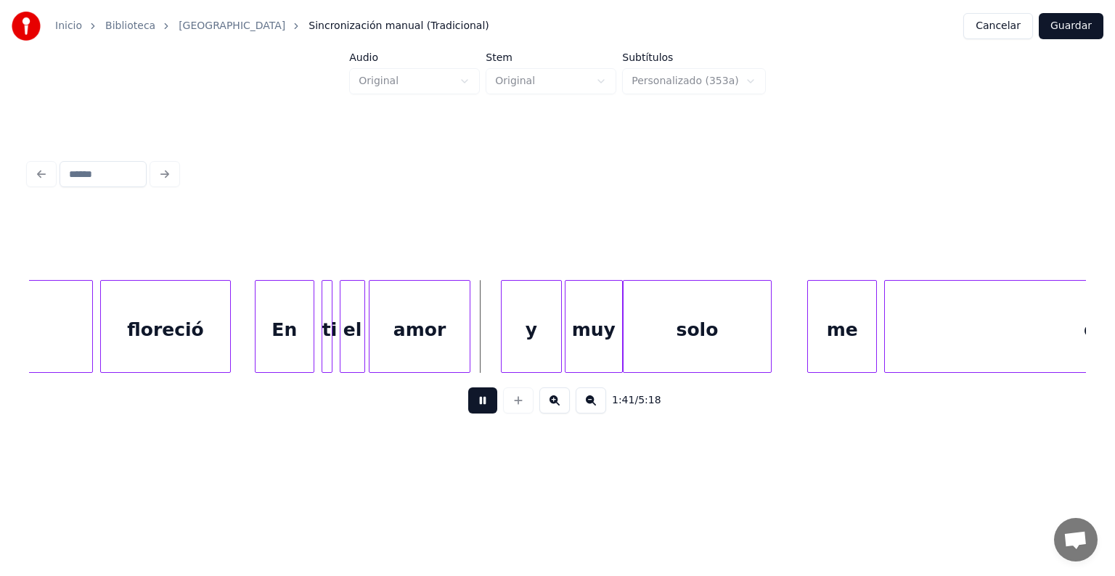
click at [488, 406] on button at bounding box center [482, 401] width 29 height 26
click at [278, 328] on div "En" at bounding box center [284, 330] width 58 height 99
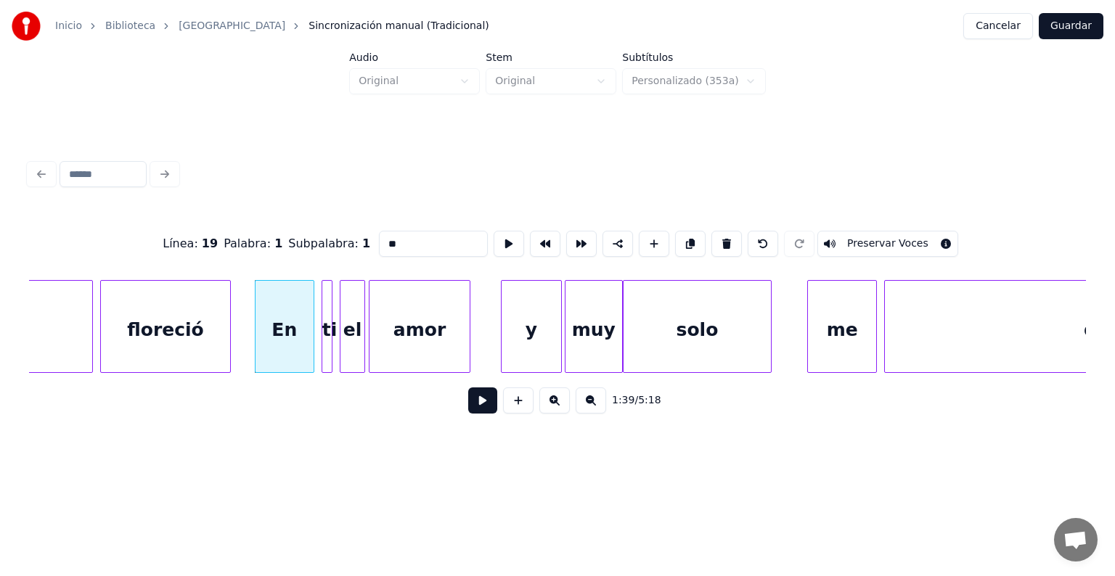
click at [181, 332] on div "floreció" at bounding box center [165, 330] width 129 height 99
type input "********"
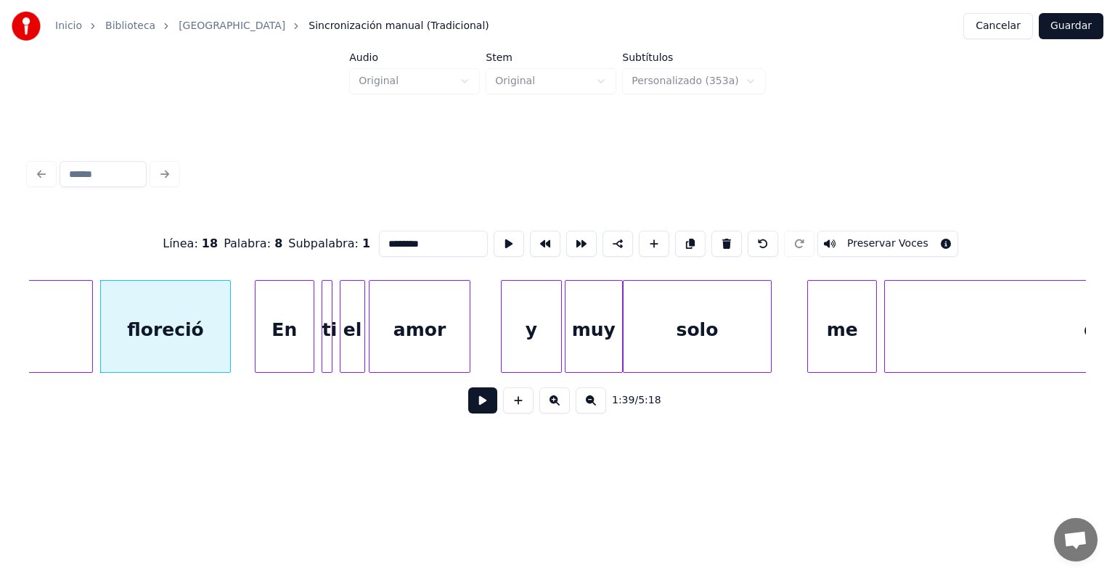
click at [468, 414] on button at bounding box center [482, 401] width 29 height 26
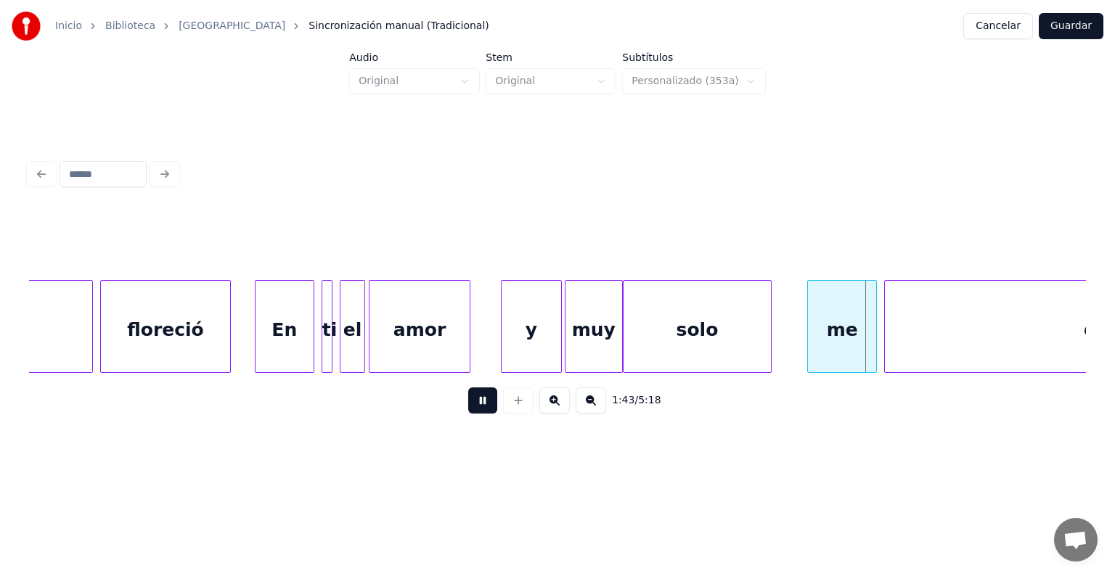
click at [475, 409] on button at bounding box center [482, 401] width 29 height 26
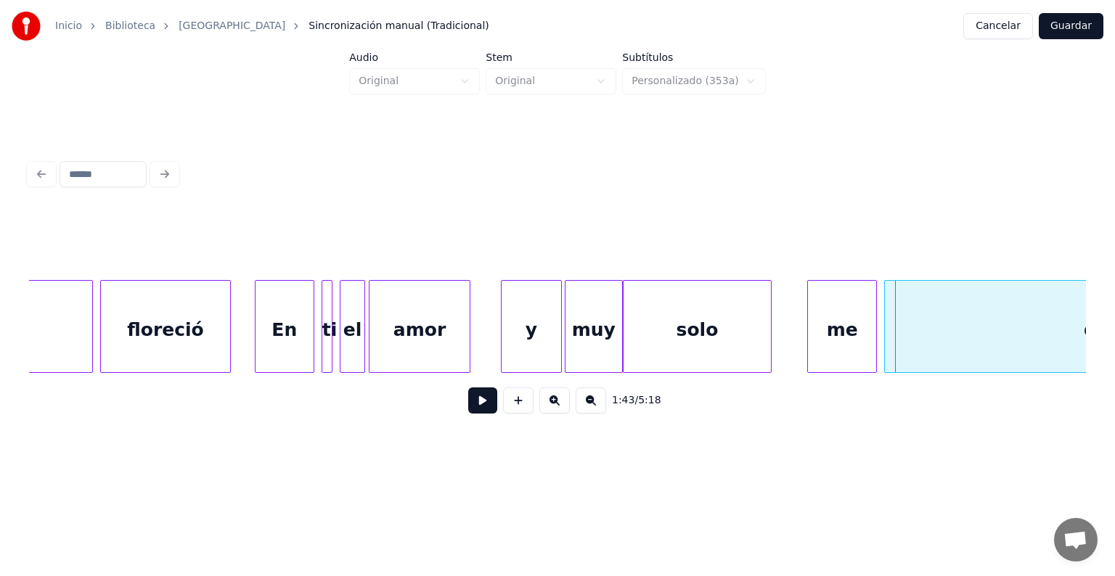
click at [293, 326] on div "En" at bounding box center [284, 330] width 58 height 99
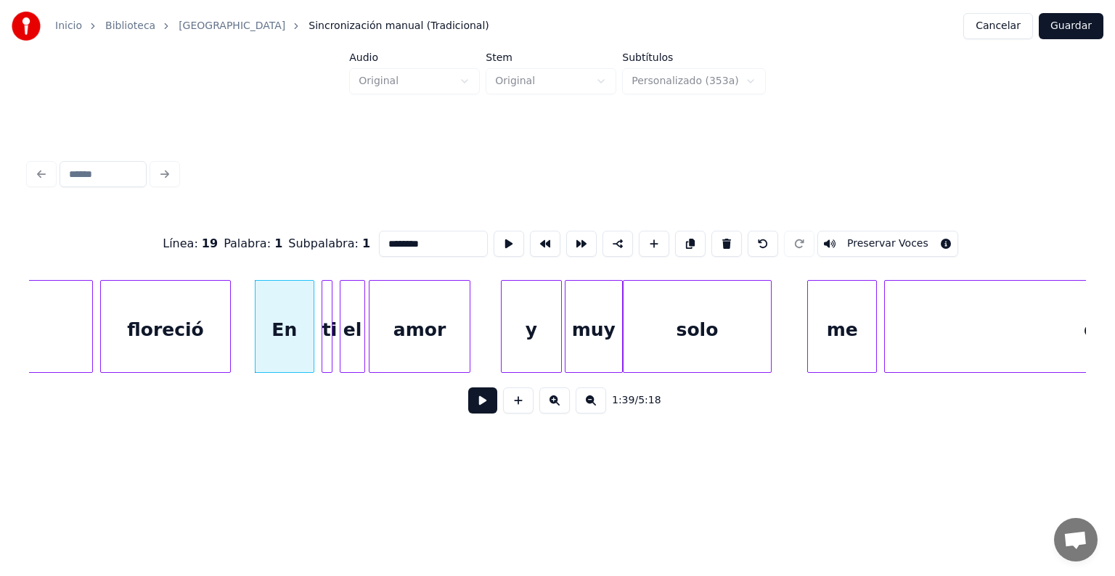
type input "**"
click at [468, 414] on button at bounding box center [482, 401] width 29 height 26
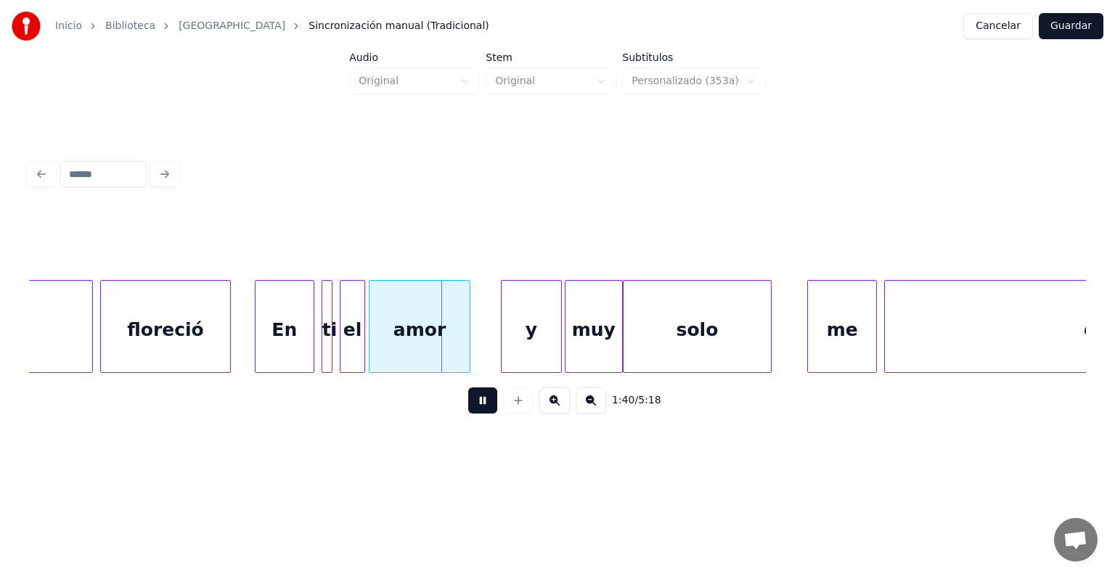
click at [476, 405] on button at bounding box center [482, 401] width 29 height 26
click at [999, 30] on button "Cancelar" at bounding box center [998, 26] width 70 height 26
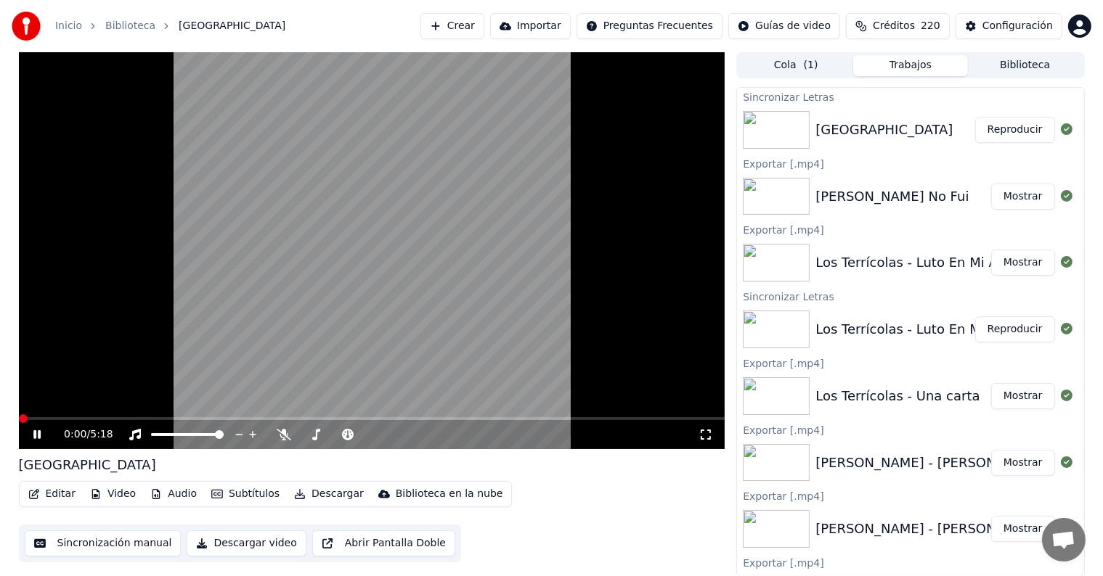
click at [52, 498] on button "Editar" at bounding box center [52, 494] width 59 height 20
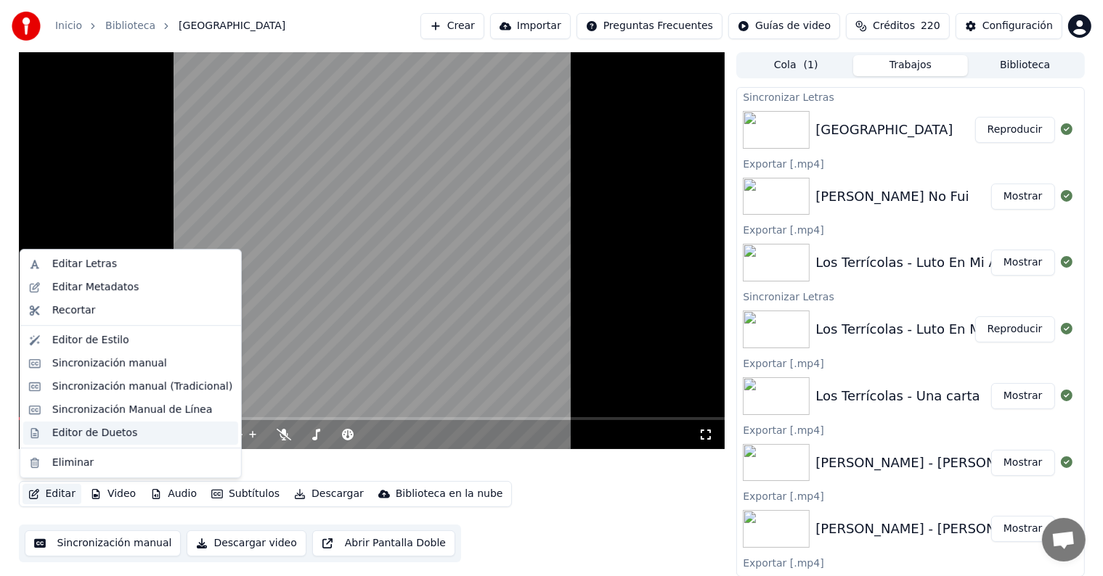
click at [63, 433] on div "Editor de Duetos" at bounding box center [94, 433] width 85 height 15
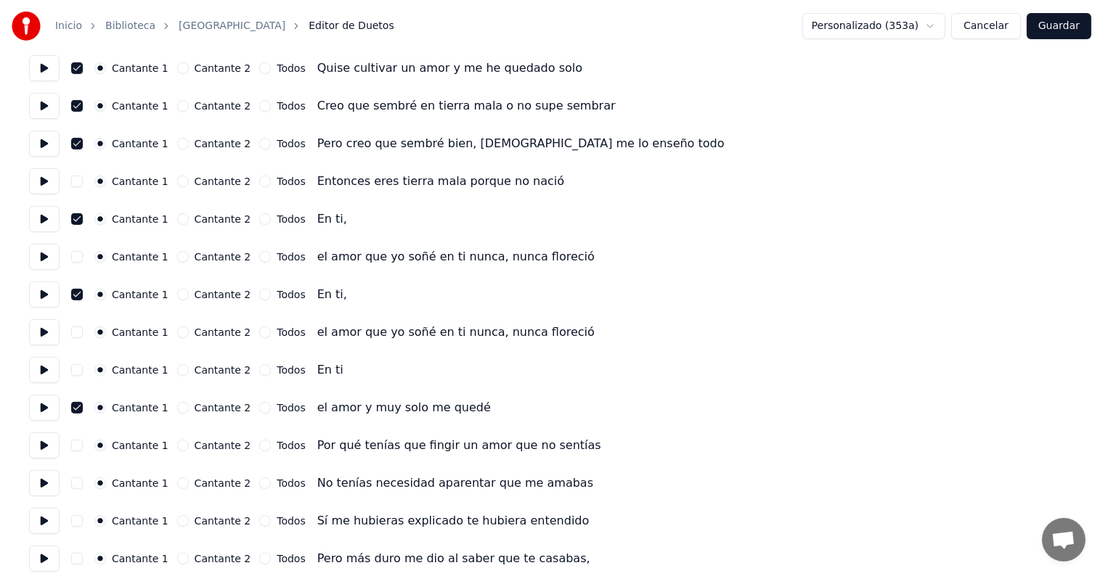
scroll to position [505, 0]
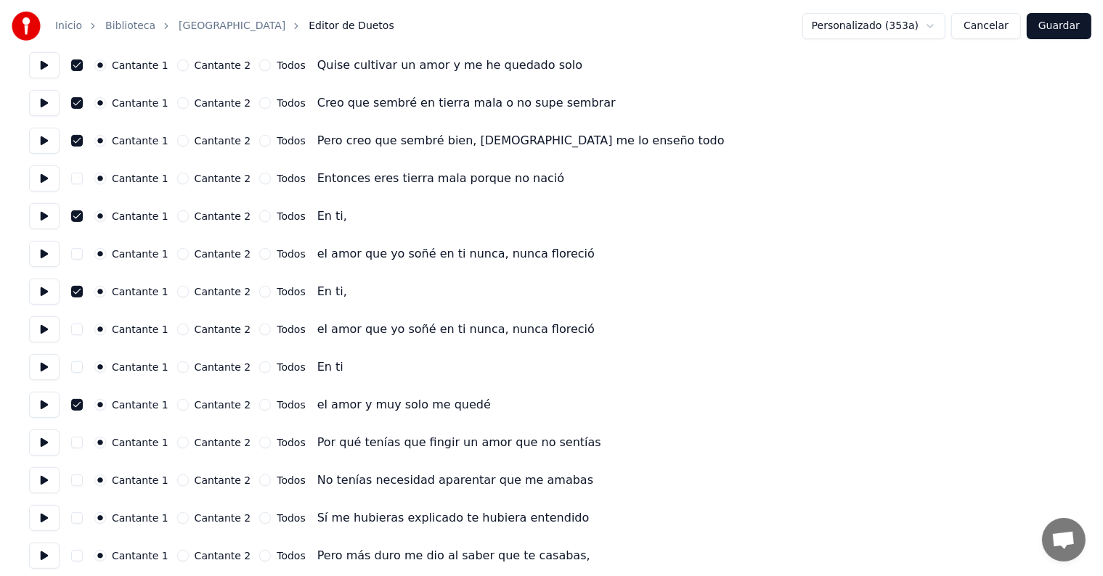
click at [37, 364] on button at bounding box center [44, 367] width 30 height 26
click at [80, 367] on button "button" at bounding box center [77, 367] width 12 height 12
click at [1058, 23] on button "Guardar" at bounding box center [1058, 26] width 65 height 26
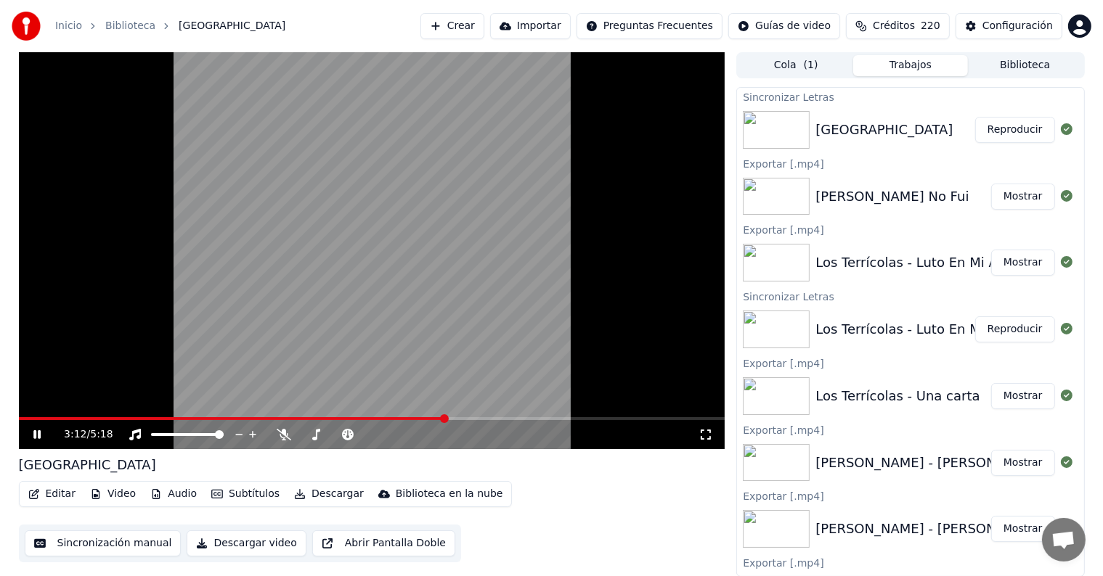
click at [47, 494] on button "Editar" at bounding box center [52, 494] width 59 height 20
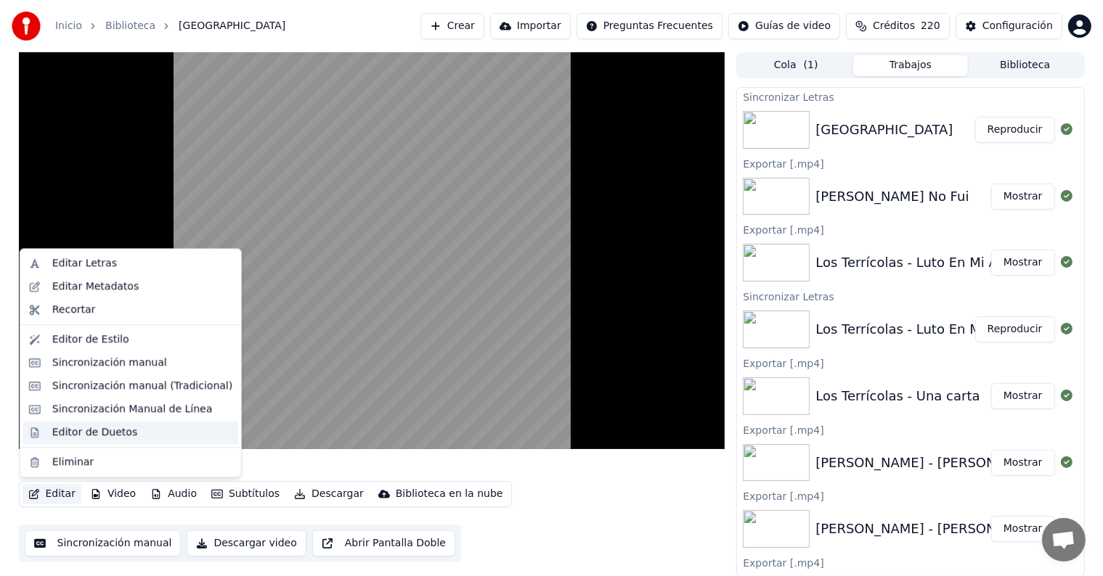
click at [46, 431] on div "Editor de Duetos" at bounding box center [130, 432] width 215 height 23
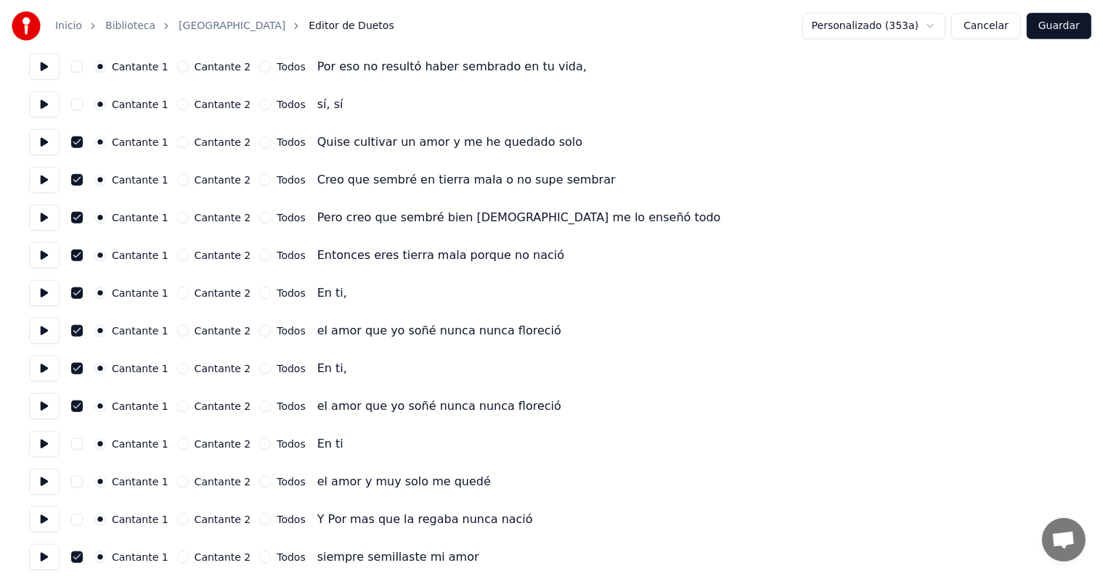
scroll to position [1176, 0]
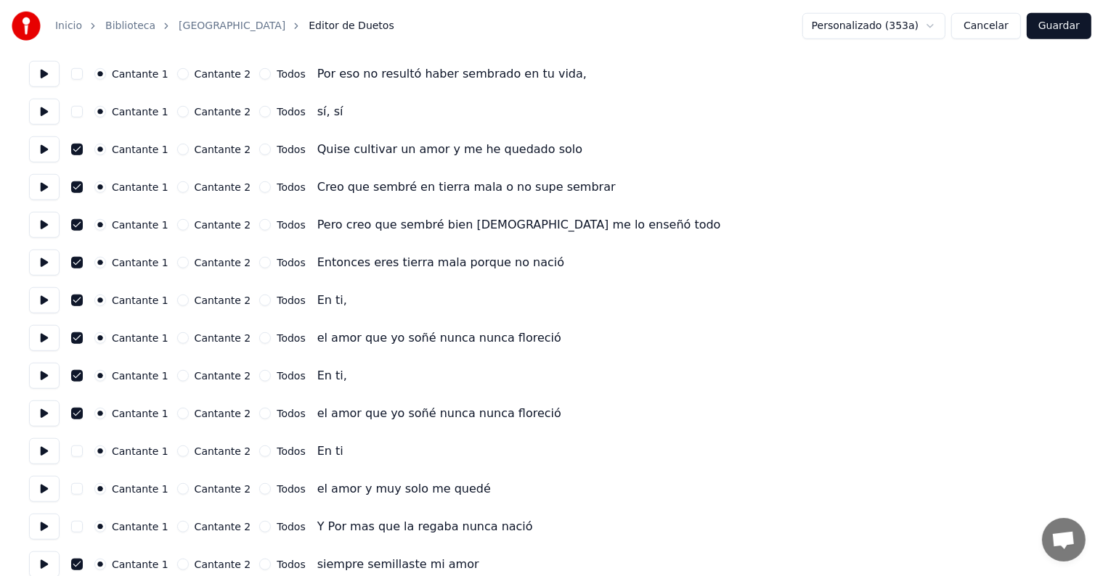
click at [52, 160] on button at bounding box center [44, 149] width 30 height 26
click at [44, 196] on button at bounding box center [44, 187] width 30 height 26
click at [41, 219] on button at bounding box center [44, 225] width 30 height 26
click at [45, 257] on button at bounding box center [44, 263] width 30 height 26
click at [83, 263] on button "button" at bounding box center [77, 263] width 12 height 12
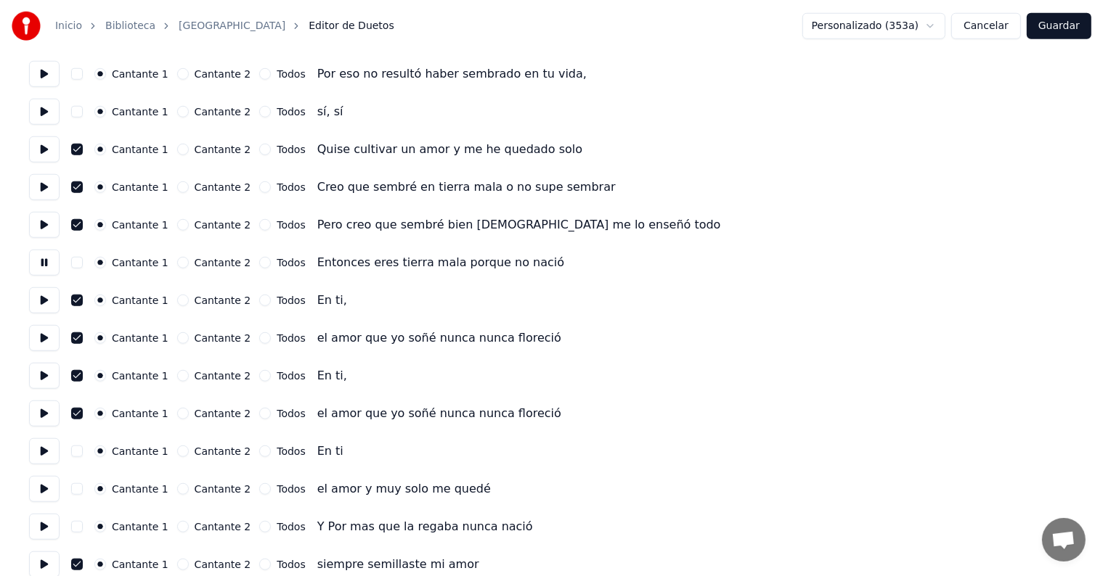
click at [83, 265] on button "button" at bounding box center [77, 263] width 12 height 12
click at [46, 261] on button at bounding box center [44, 263] width 30 height 26
click at [35, 261] on button at bounding box center [44, 263] width 30 height 26
click at [41, 304] on button at bounding box center [44, 300] width 30 height 26
click at [45, 336] on button at bounding box center [44, 338] width 30 height 26
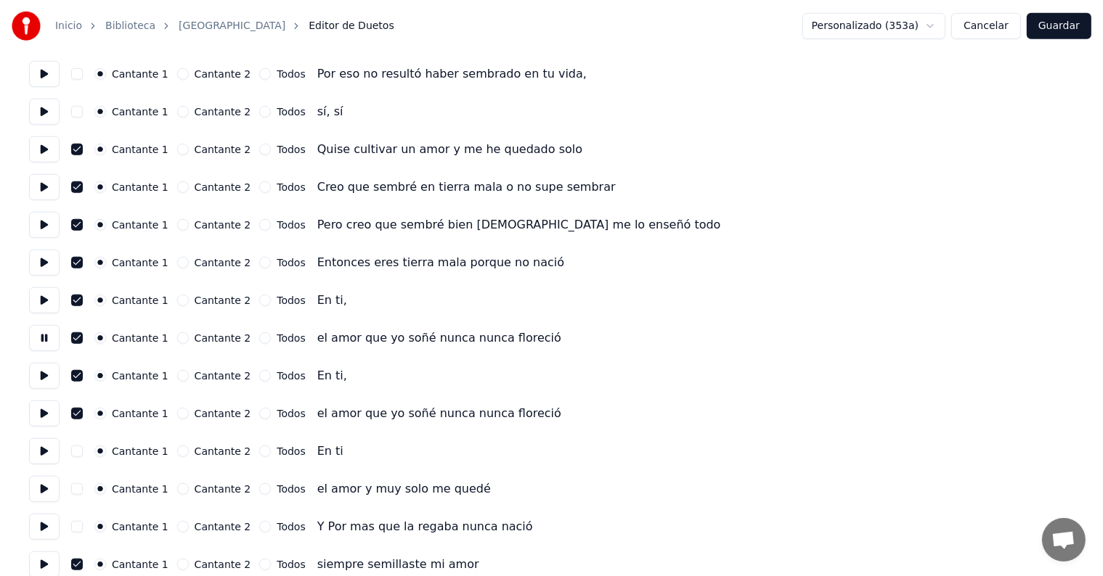
click at [39, 293] on button at bounding box center [44, 300] width 30 height 26
click at [38, 261] on button at bounding box center [44, 263] width 30 height 26
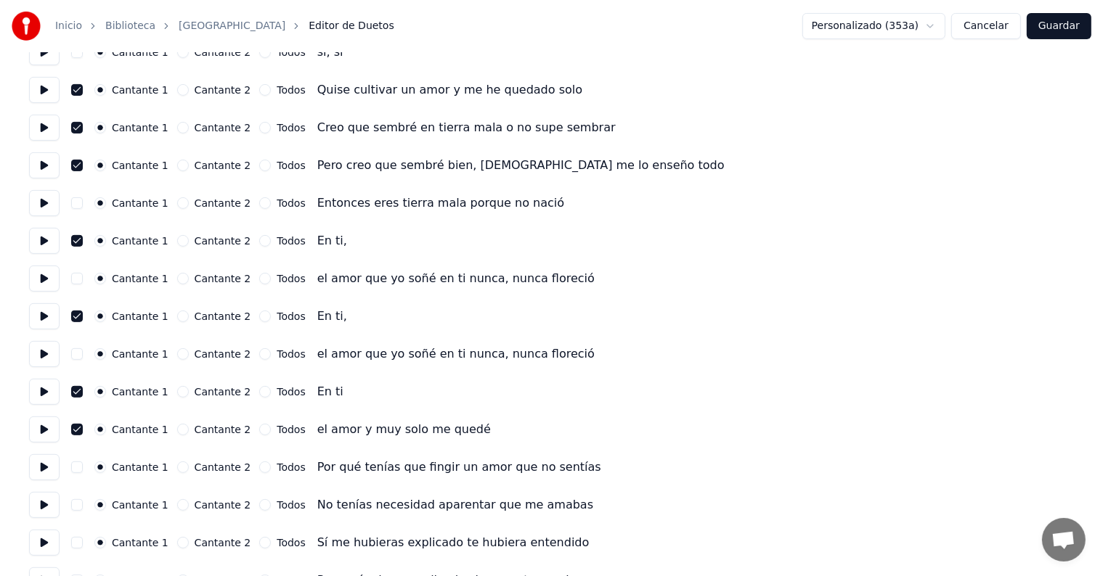
scroll to position [482, 0]
click at [42, 272] on button at bounding box center [44, 277] width 30 height 26
click at [48, 195] on button at bounding box center [44, 202] width 30 height 26
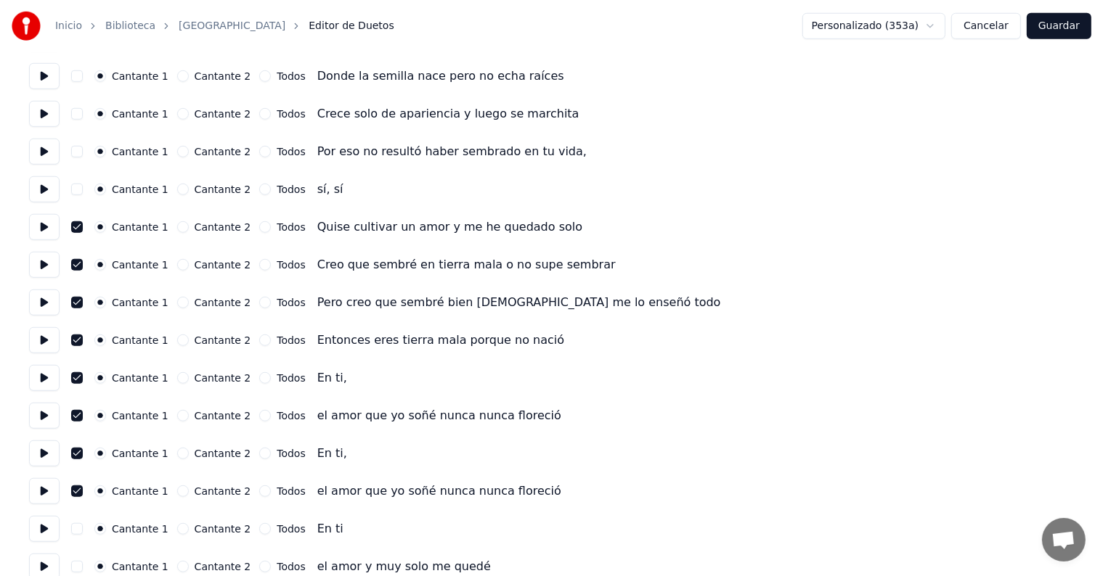
scroll to position [1096, 0]
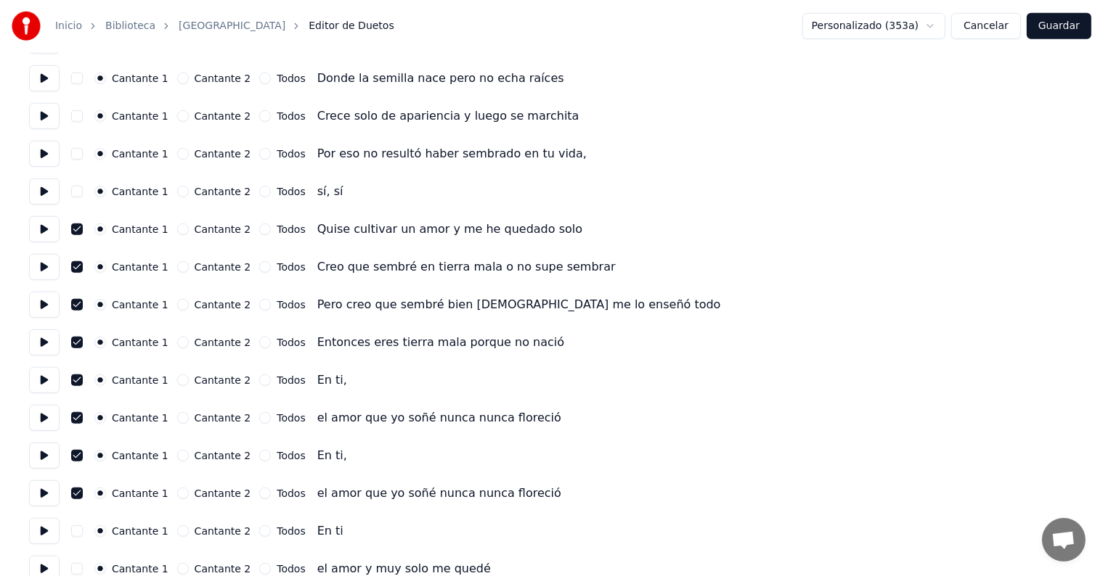
click at [46, 232] on button at bounding box center [44, 229] width 30 height 26
click at [35, 260] on button at bounding box center [44, 267] width 30 height 26
click at [36, 303] on button at bounding box center [44, 305] width 30 height 26
click at [37, 344] on button at bounding box center [44, 343] width 30 height 26
click at [45, 390] on button at bounding box center [44, 380] width 30 height 26
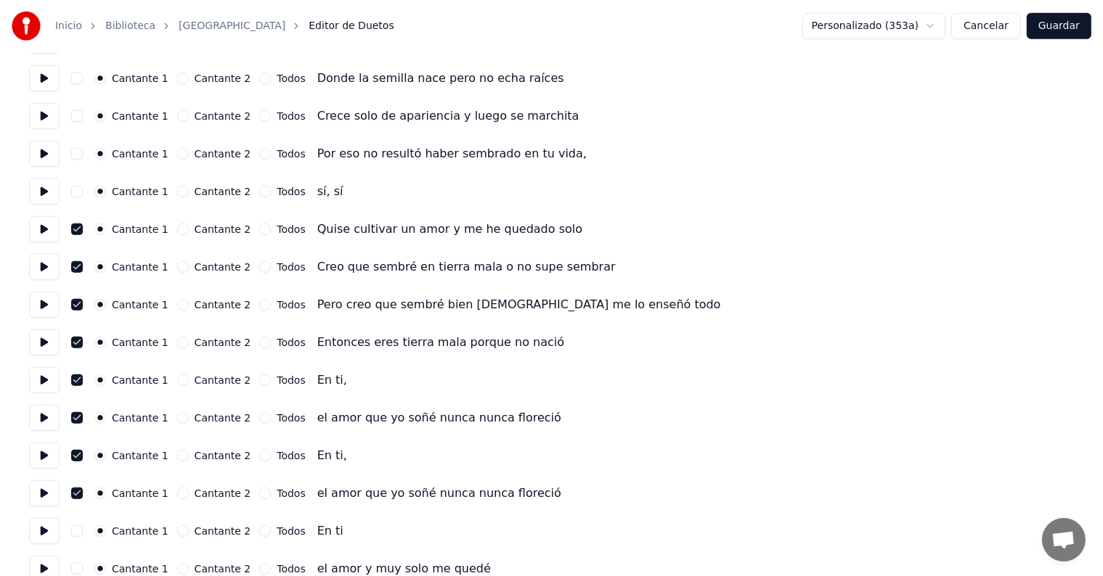
click at [46, 427] on button at bounding box center [44, 418] width 30 height 26
click at [41, 353] on button at bounding box center [44, 343] width 30 height 26
click at [40, 336] on button at bounding box center [44, 343] width 30 height 26
click at [989, 29] on button "Cancelar" at bounding box center [986, 26] width 70 height 26
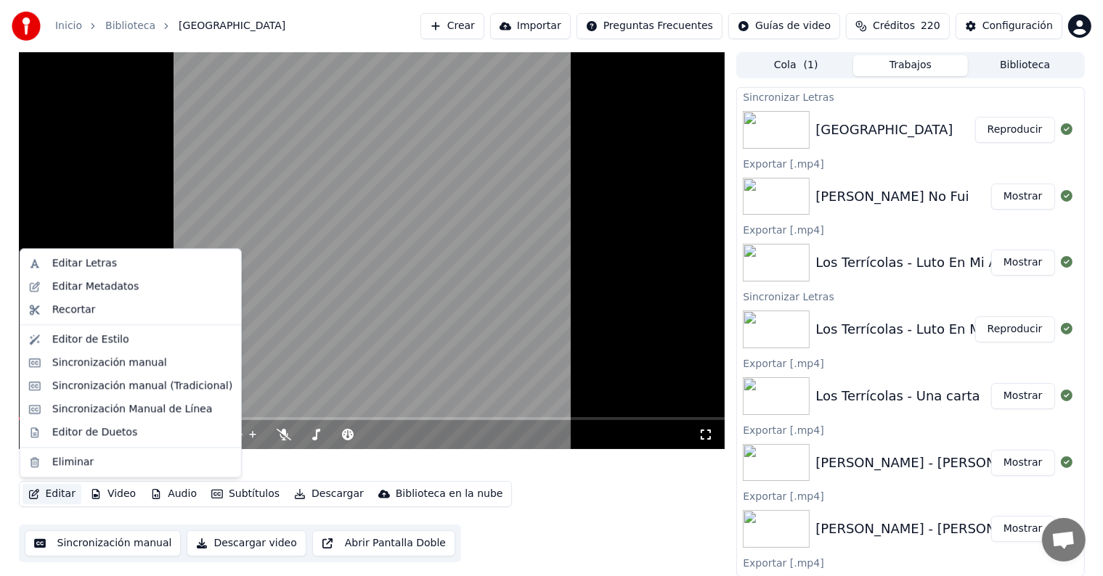
click at [44, 486] on button "Editar" at bounding box center [52, 494] width 59 height 20
click at [96, 389] on div "Sincronización manual (Tradicional)" at bounding box center [142, 386] width 180 height 15
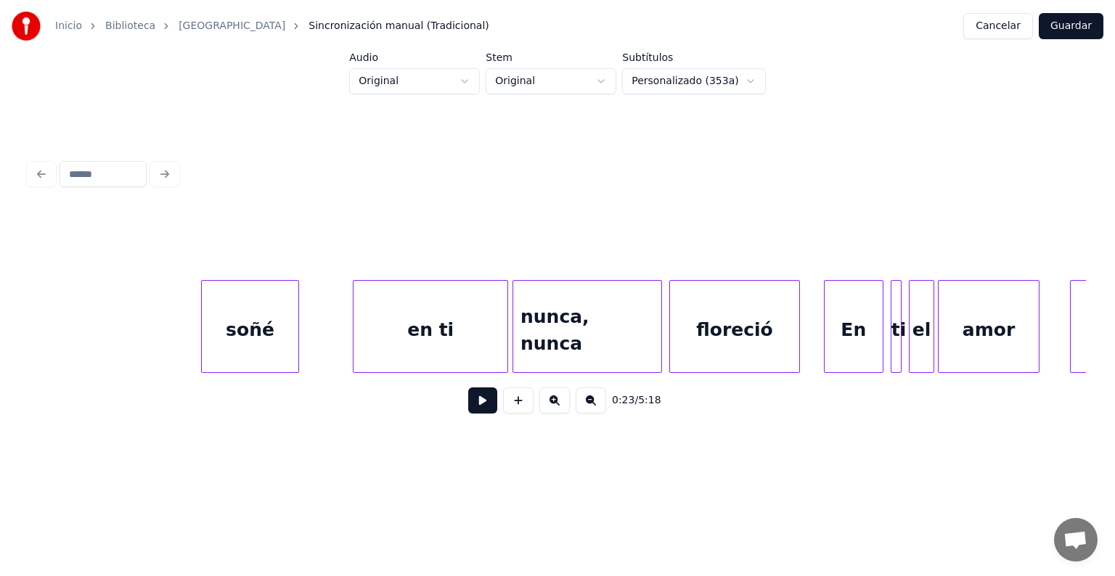
scroll to position [0, 17275]
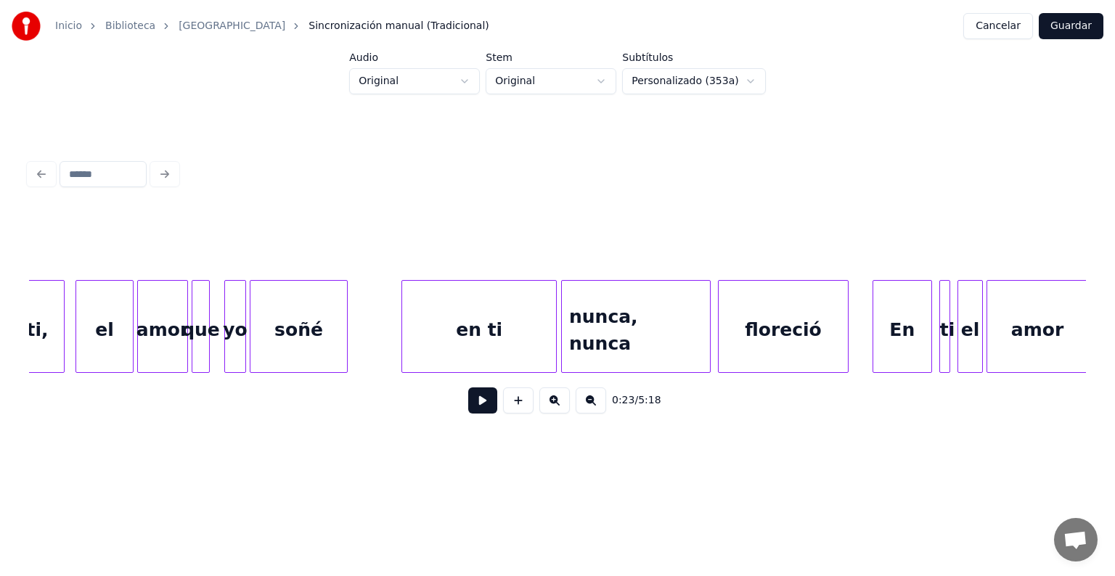
click at [457, 356] on div "en ti" at bounding box center [479, 330] width 154 height 99
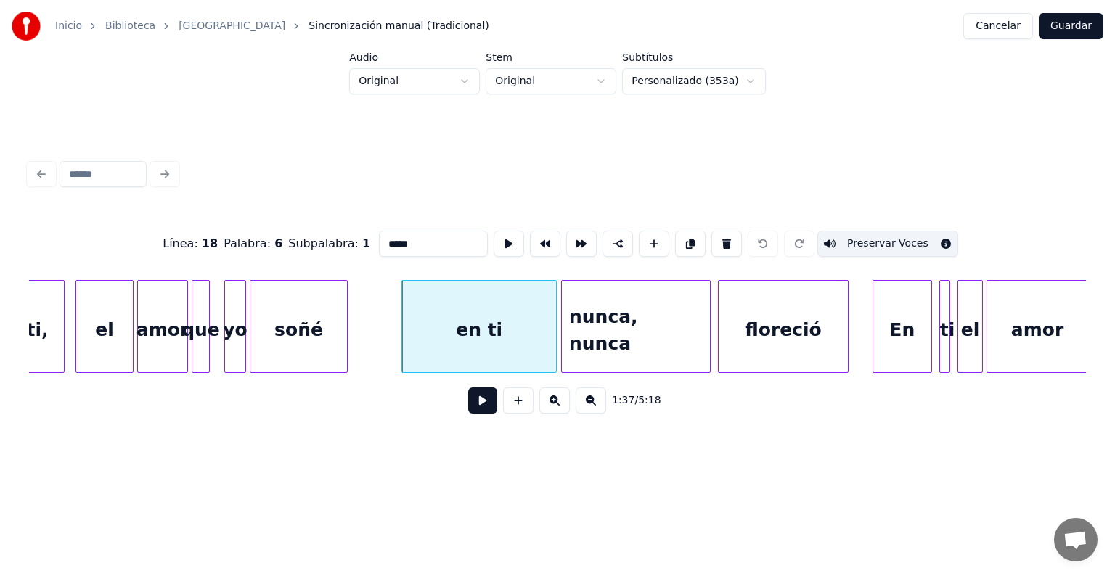
click at [100, 328] on div "el" at bounding box center [104, 330] width 57 height 99
type input "**"
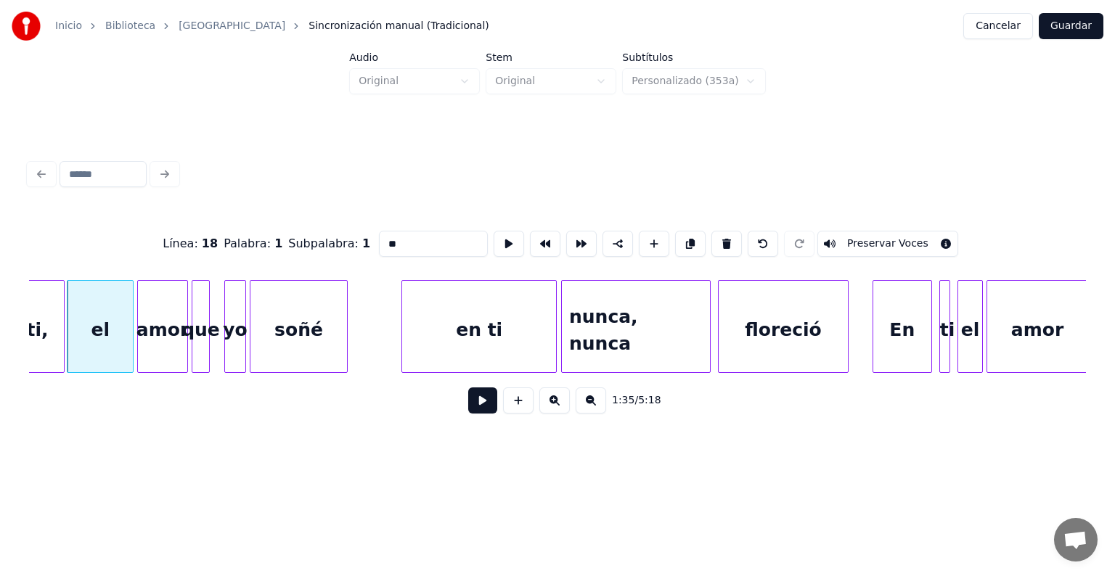
click at [470, 412] on button at bounding box center [482, 401] width 29 height 26
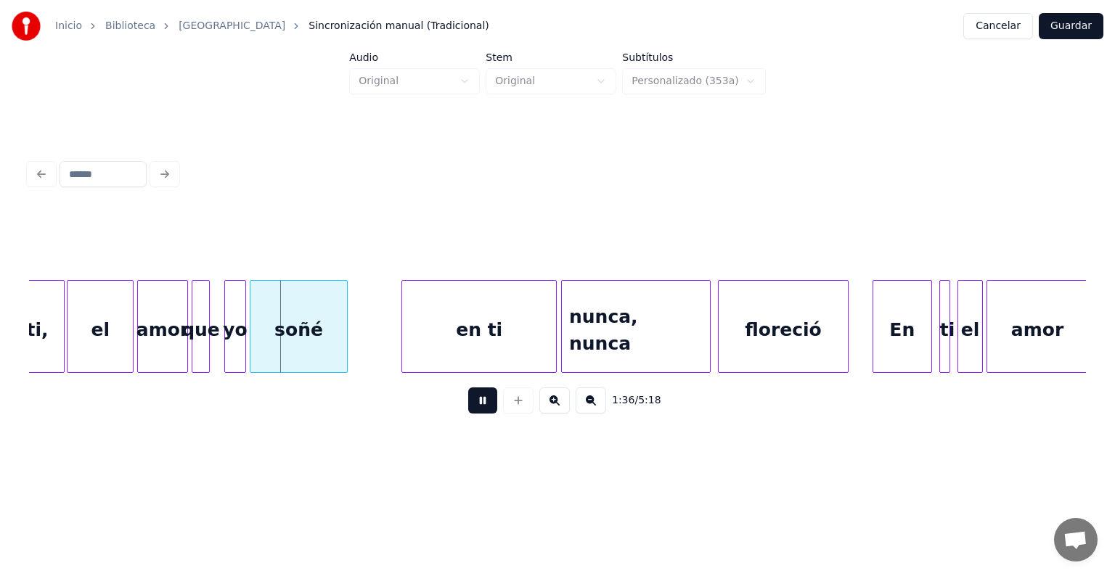
click at [110, 328] on div "el" at bounding box center [100, 330] width 65 height 99
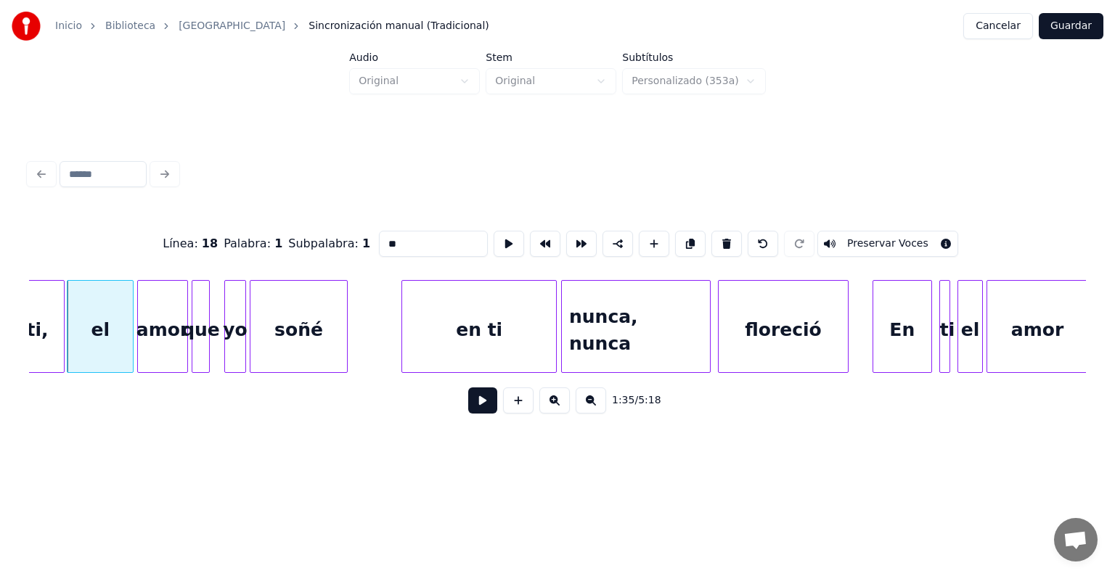
click at [101, 314] on div "el" at bounding box center [100, 330] width 65 height 99
click at [160, 327] on div "amor" at bounding box center [162, 330] width 49 height 99
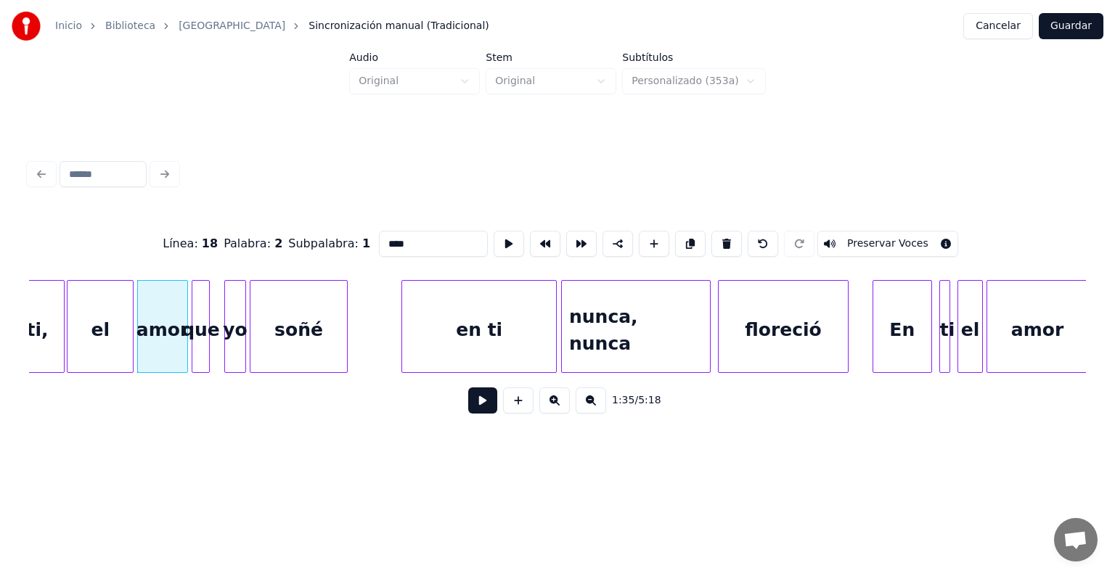
click at [197, 336] on div "que" at bounding box center [200, 330] width 17 height 99
click at [226, 338] on div at bounding box center [227, 326] width 4 height 91
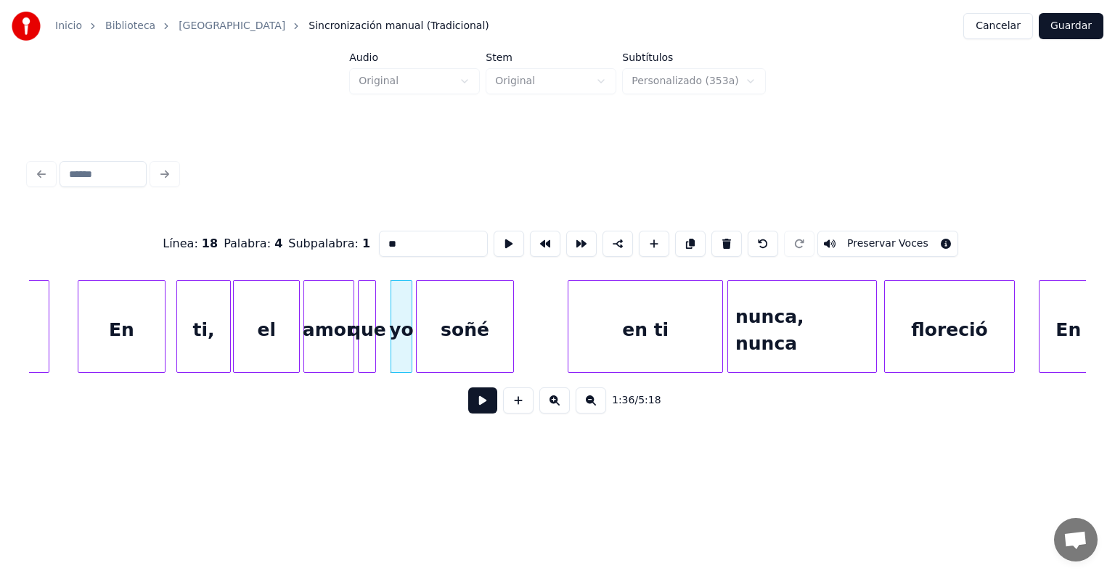
scroll to position [0, 17108]
click at [118, 337] on div "En" at bounding box center [123, 330] width 86 height 99
type input "**"
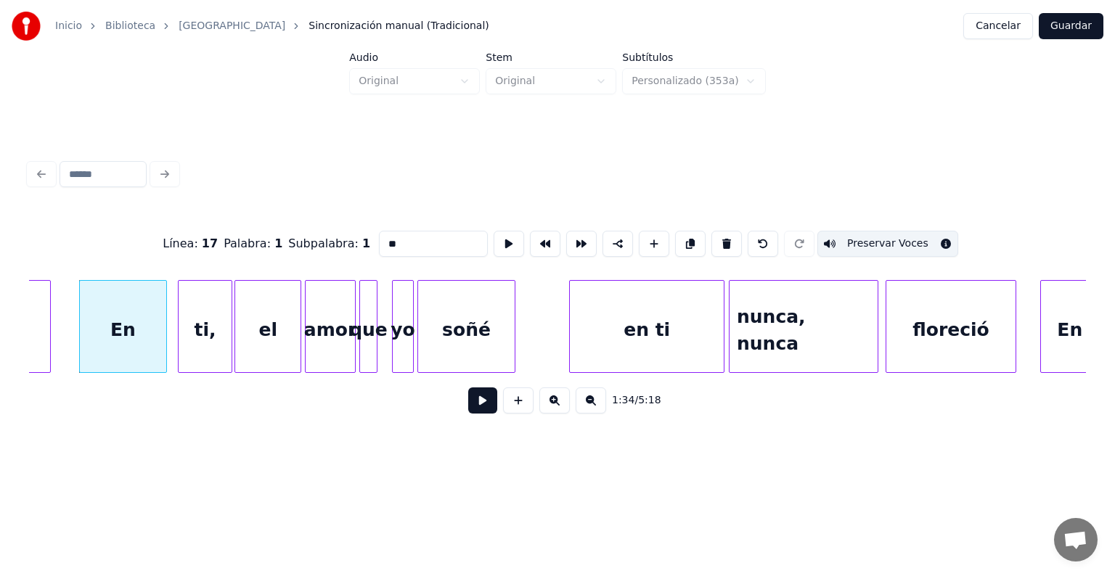
click at [477, 411] on button at bounding box center [482, 401] width 29 height 26
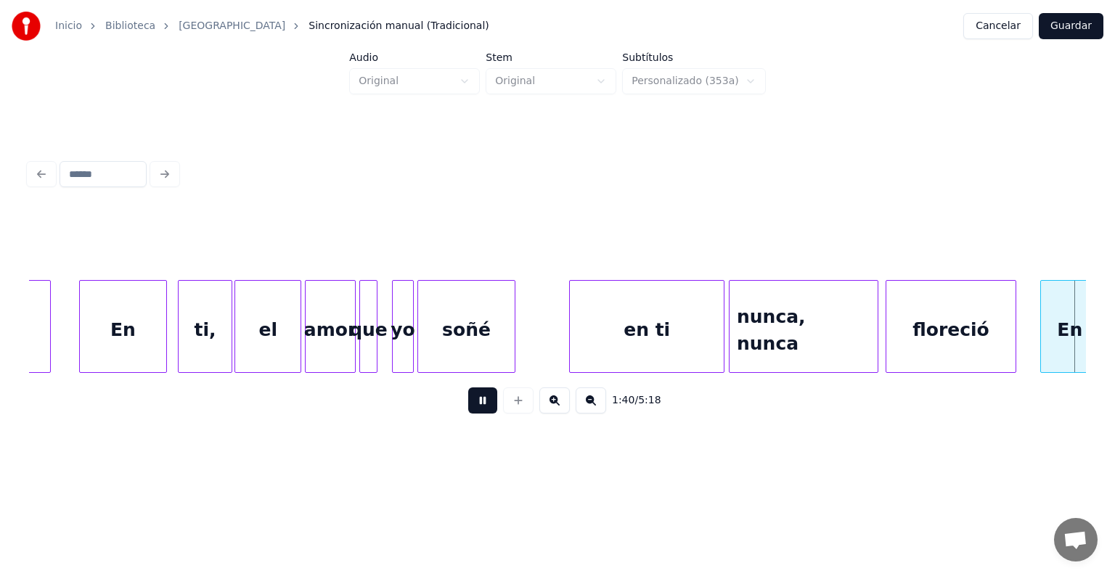
scroll to position [0, 18167]
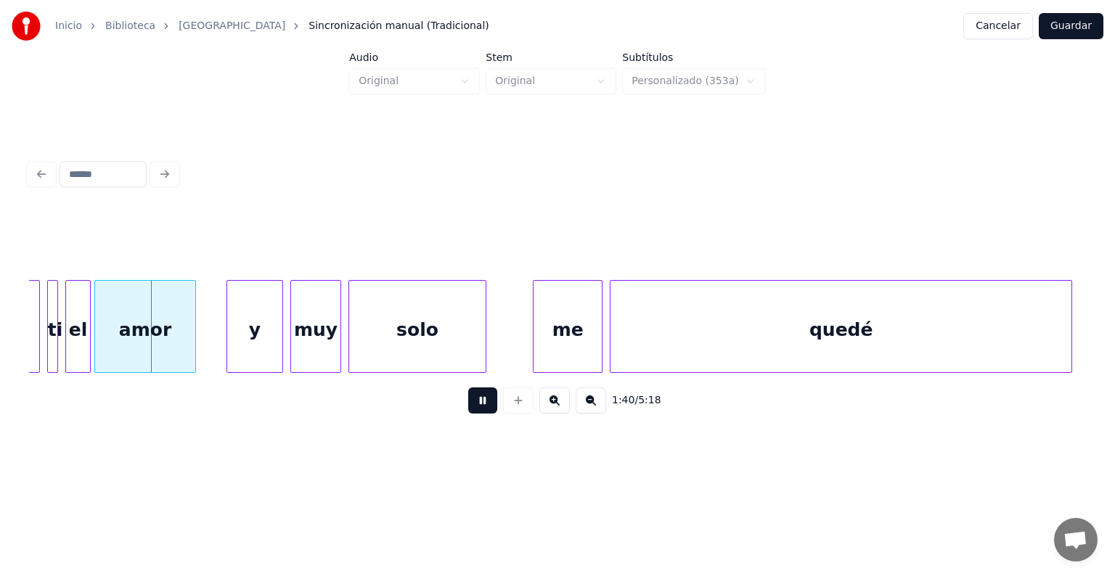
click at [469, 414] on button at bounding box center [482, 401] width 29 height 26
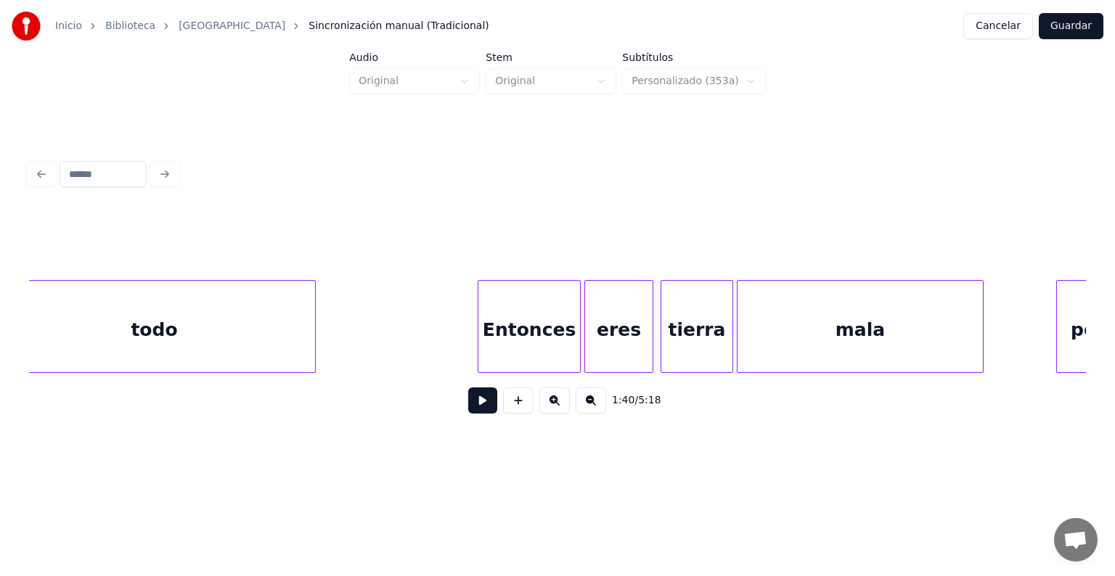
scroll to position [0, 14797]
click at [528, 325] on div "Entonces" at bounding box center [535, 330] width 102 height 99
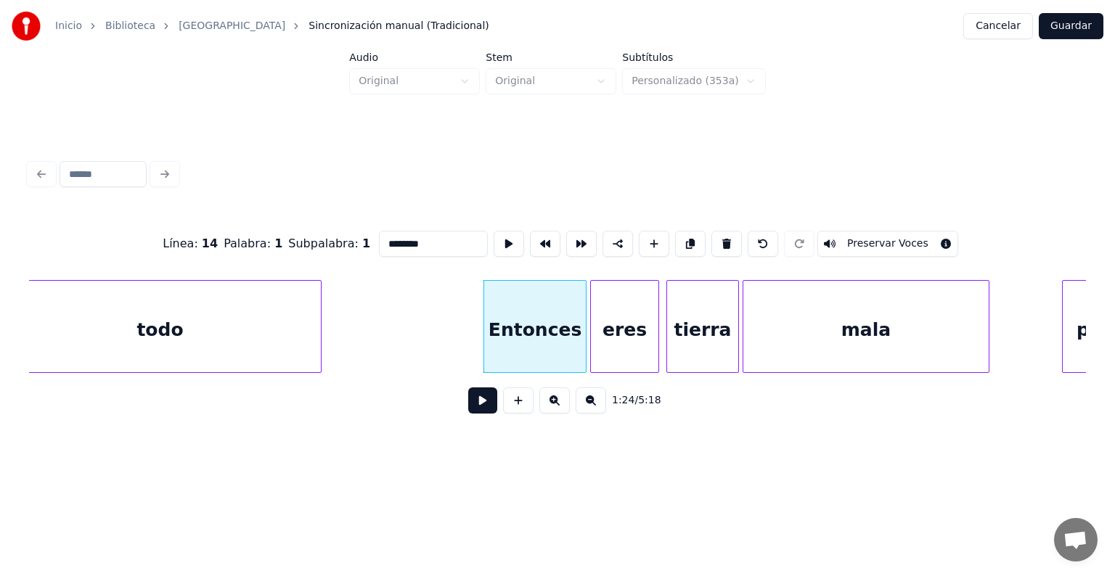
click at [470, 411] on button at bounding box center [482, 401] width 29 height 26
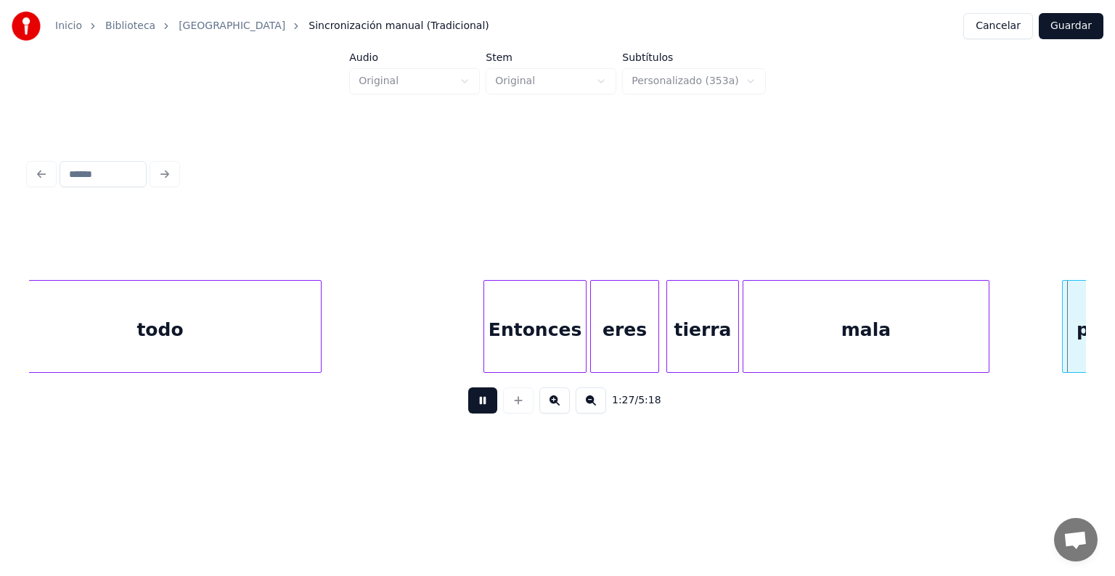
scroll to position [0, 15855]
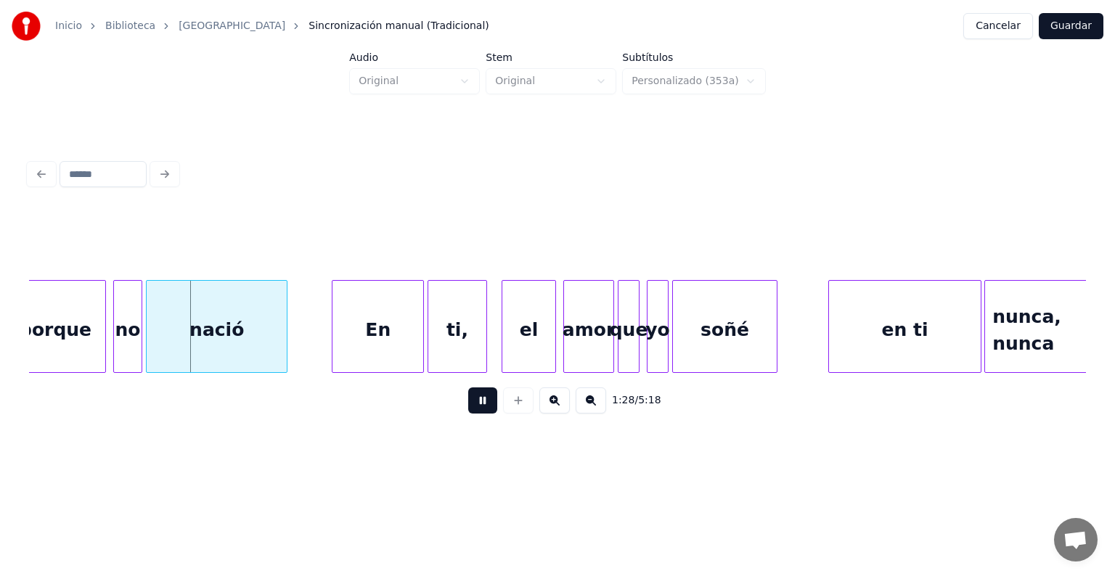
click at [474, 409] on button at bounding box center [482, 401] width 29 height 26
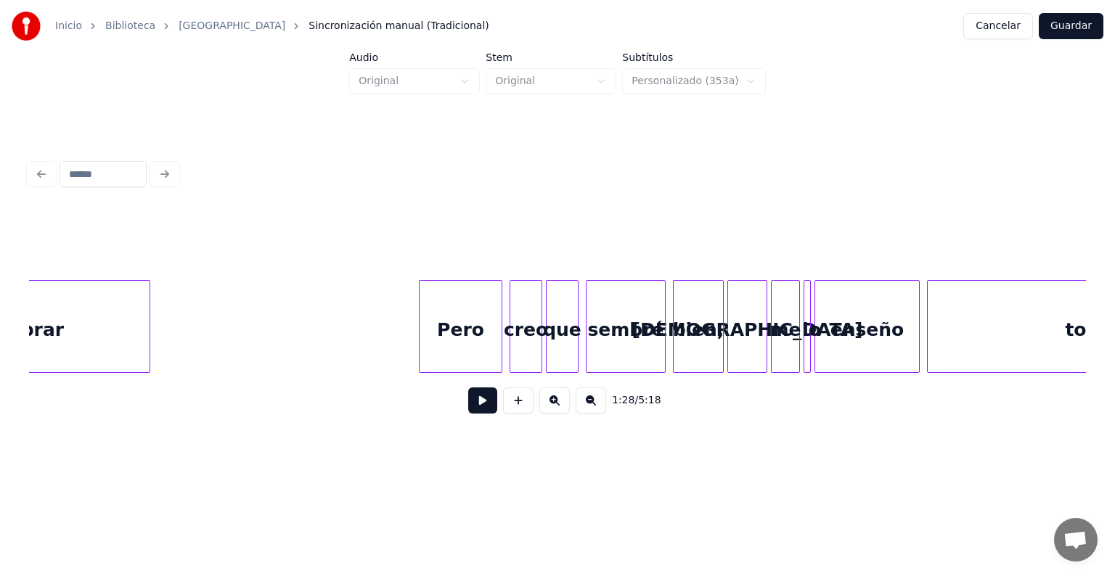
scroll to position [0, 13863]
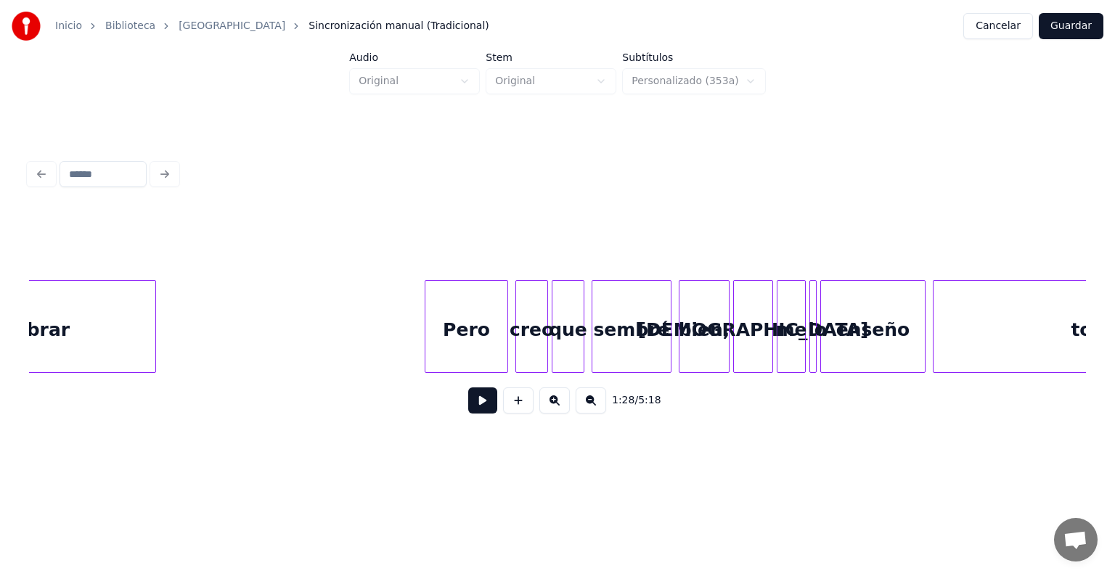
click at [472, 306] on div "Pero" at bounding box center [466, 330] width 82 height 99
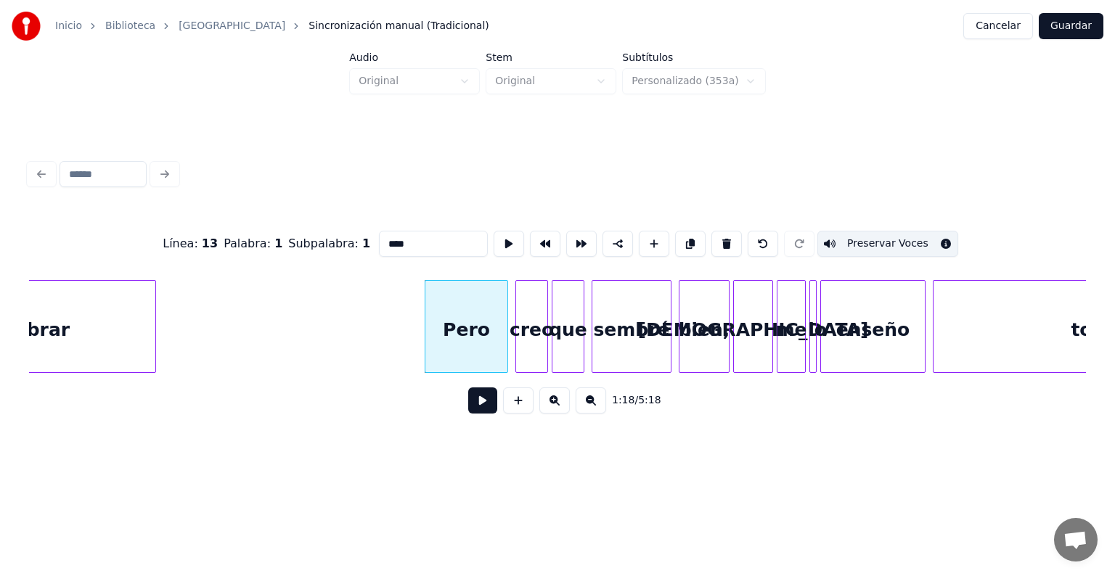
click at [468, 401] on button at bounding box center [482, 401] width 29 height 26
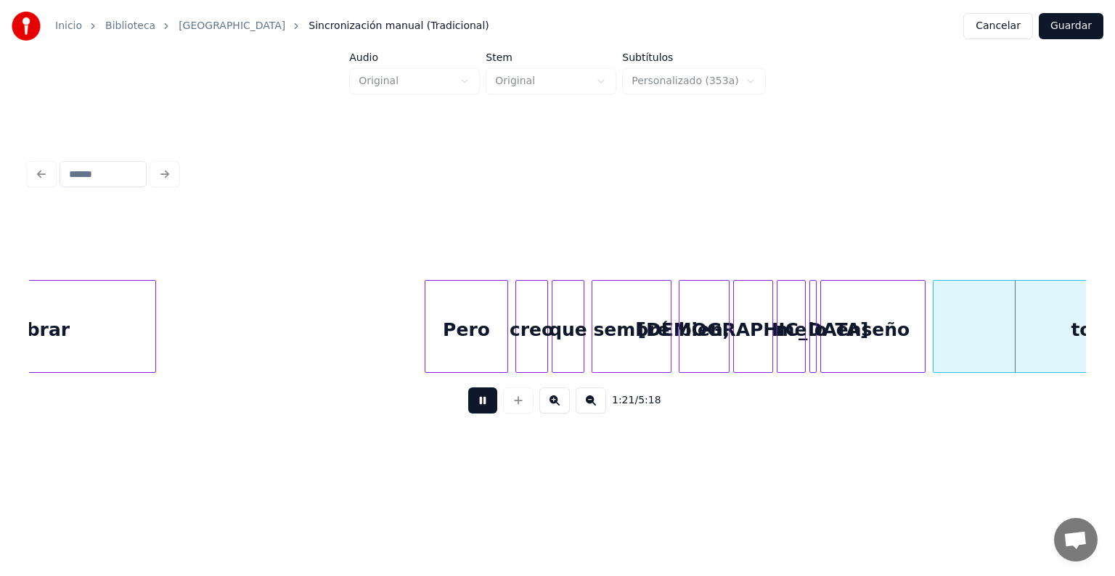
click at [470, 414] on button at bounding box center [482, 401] width 29 height 26
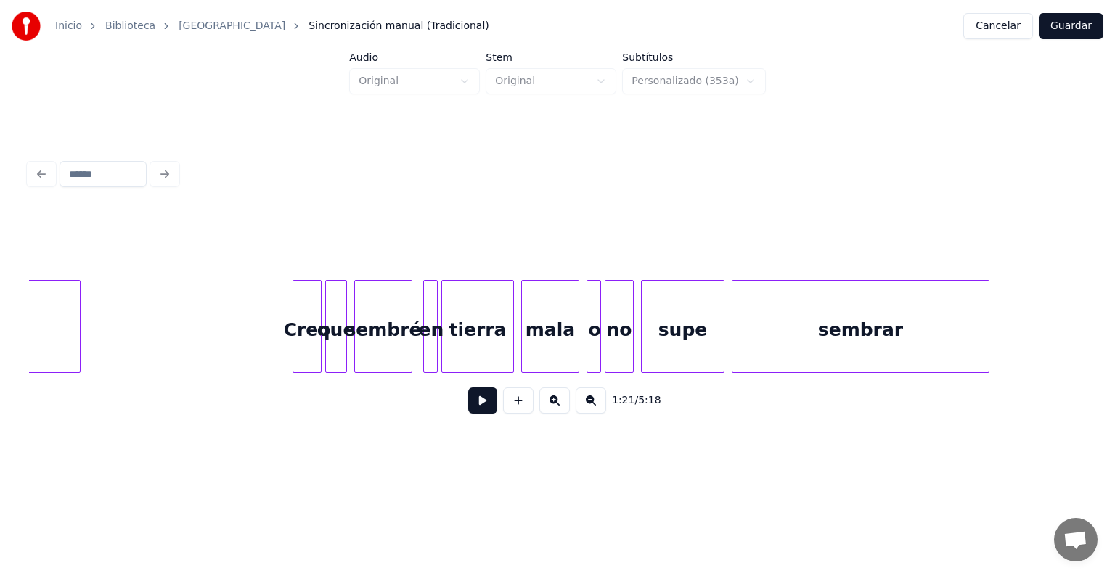
scroll to position [0, 13029]
click at [308, 330] on div "Creo" at bounding box center [309, 330] width 28 height 99
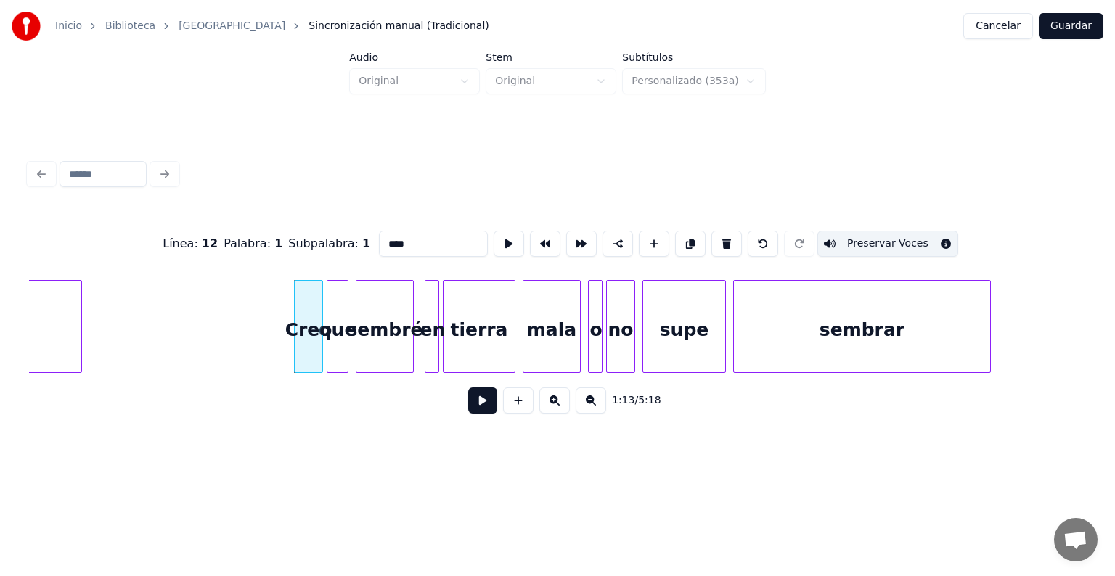
click at [468, 412] on button at bounding box center [482, 401] width 29 height 26
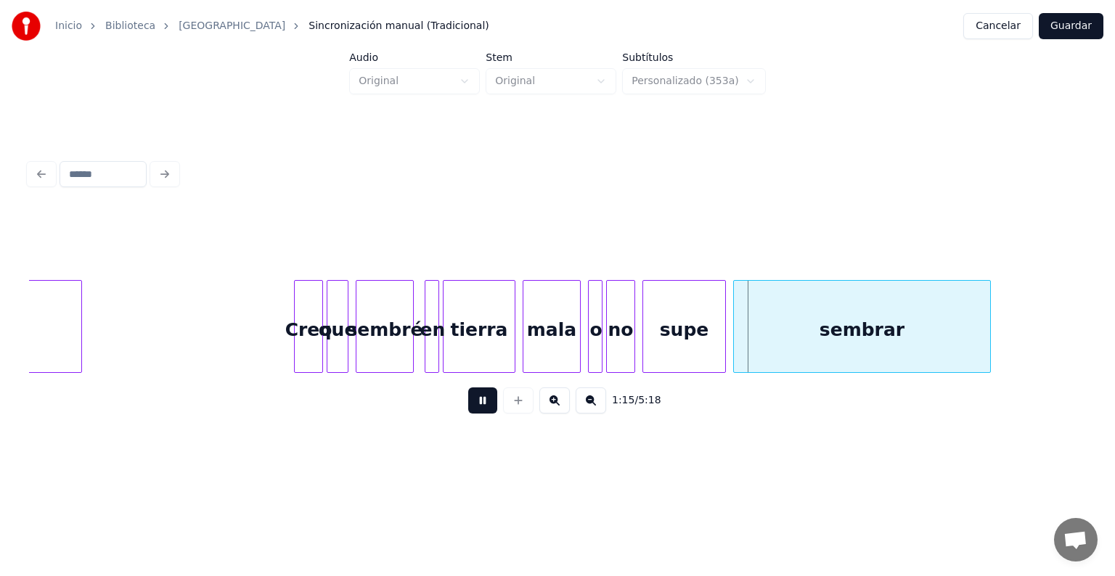
click at [471, 411] on button at bounding box center [482, 401] width 29 height 26
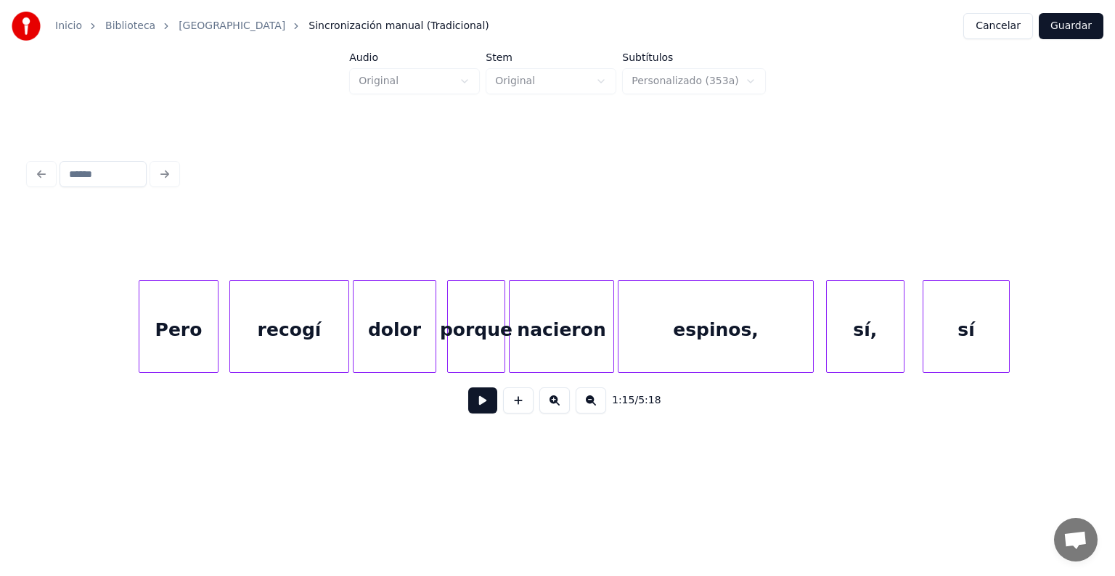
scroll to position [0, 11149]
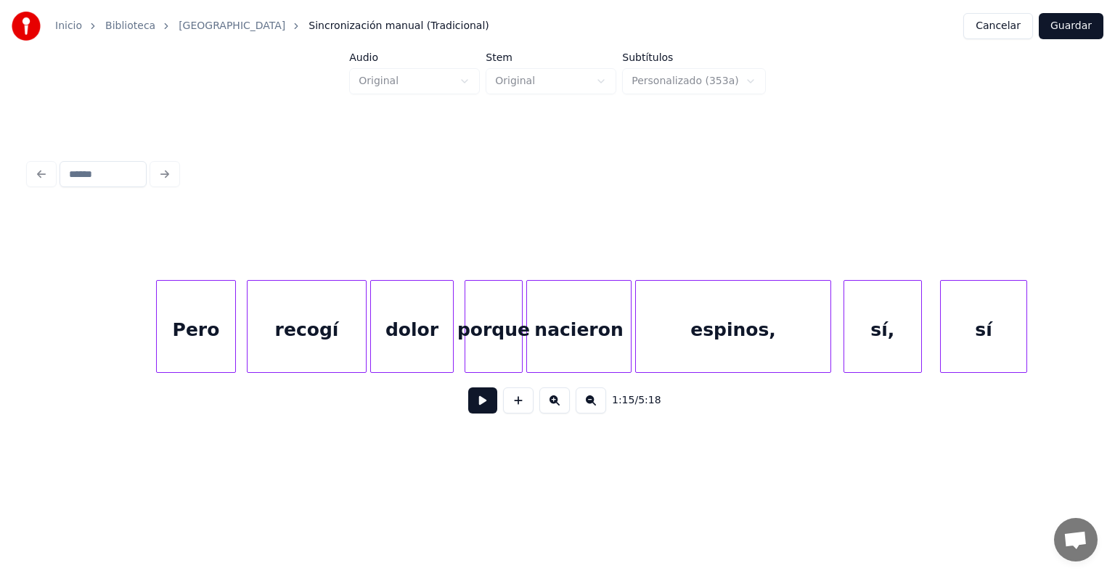
click at [189, 325] on div "Pero" at bounding box center [196, 330] width 78 height 99
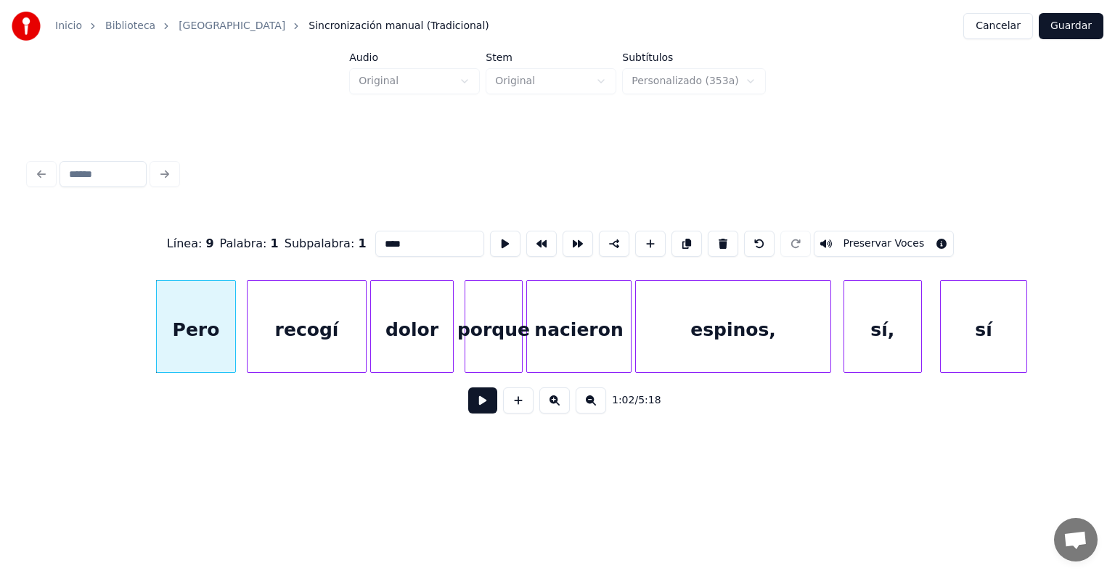
click at [470, 414] on button at bounding box center [482, 401] width 29 height 26
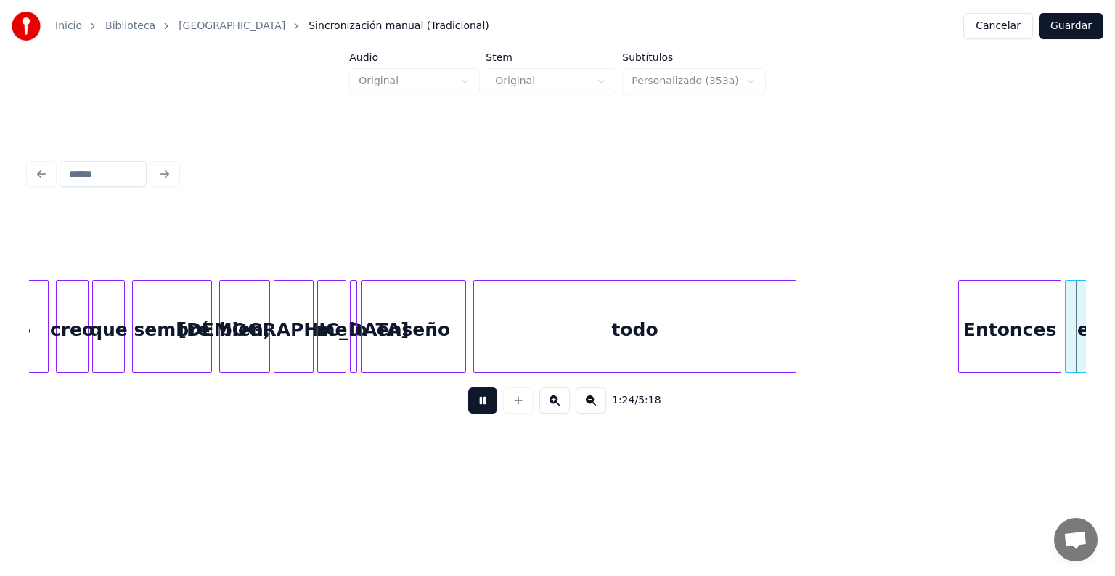
scroll to position [0, 15381]
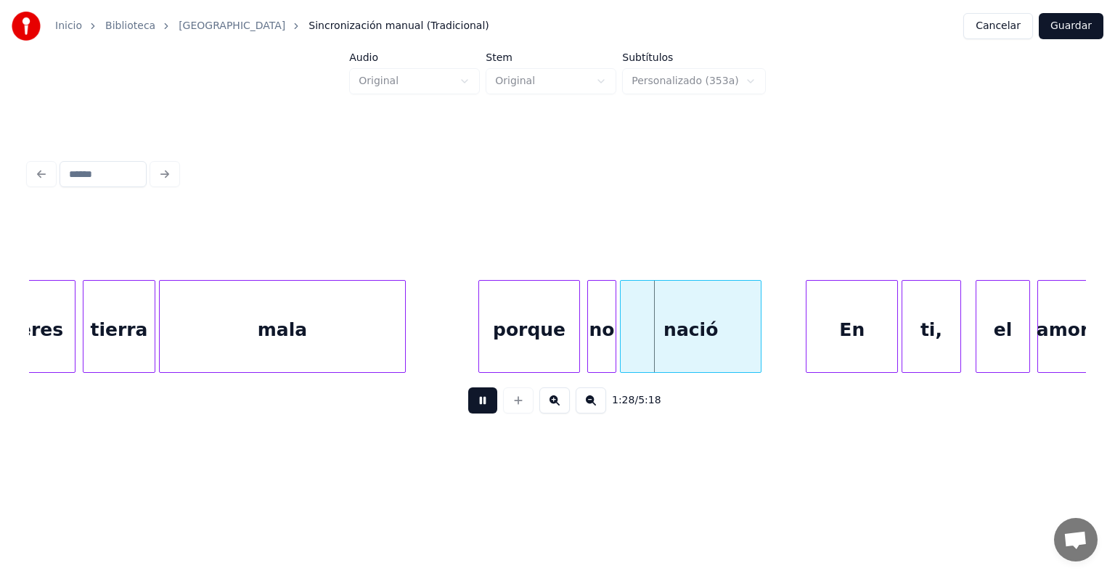
click at [515, 312] on div "porque" at bounding box center [529, 330] width 100 height 99
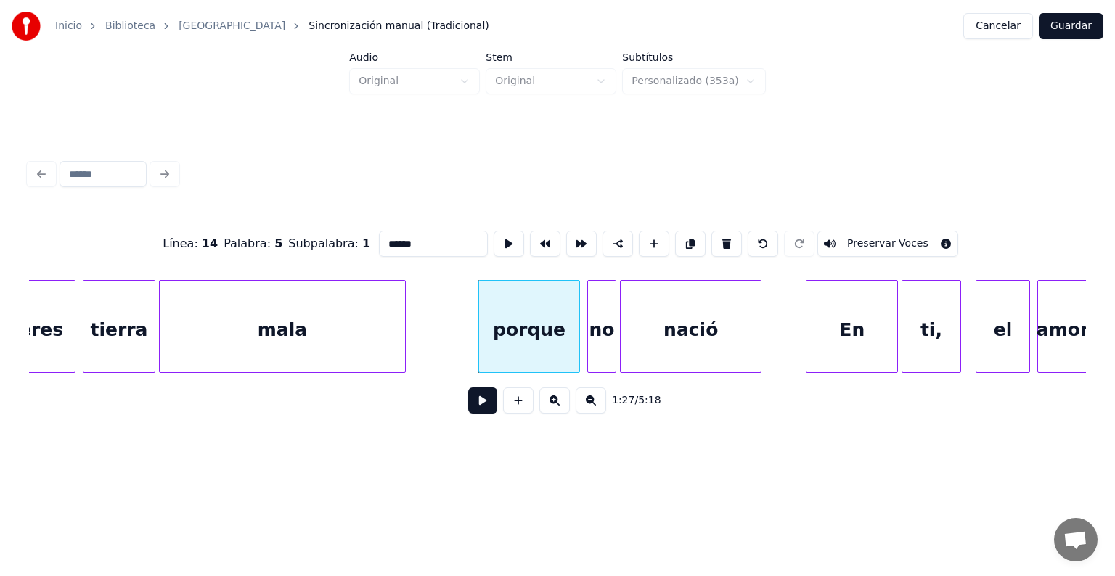
click at [597, 325] on div "no" at bounding box center [602, 330] width 28 height 99
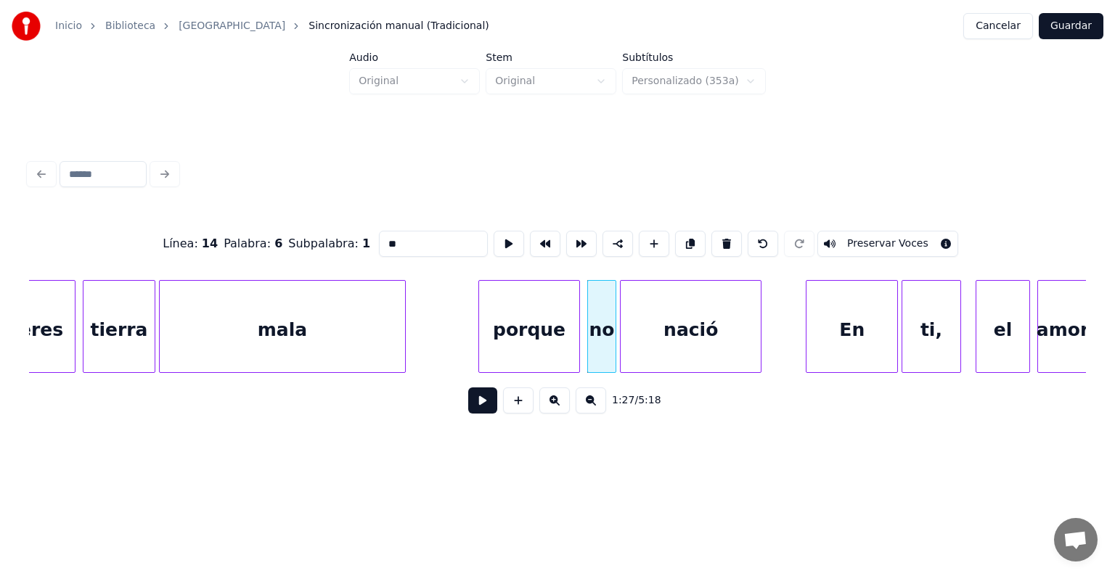
click at [666, 327] on div "nació" at bounding box center [691, 330] width 140 height 99
type input "*****"
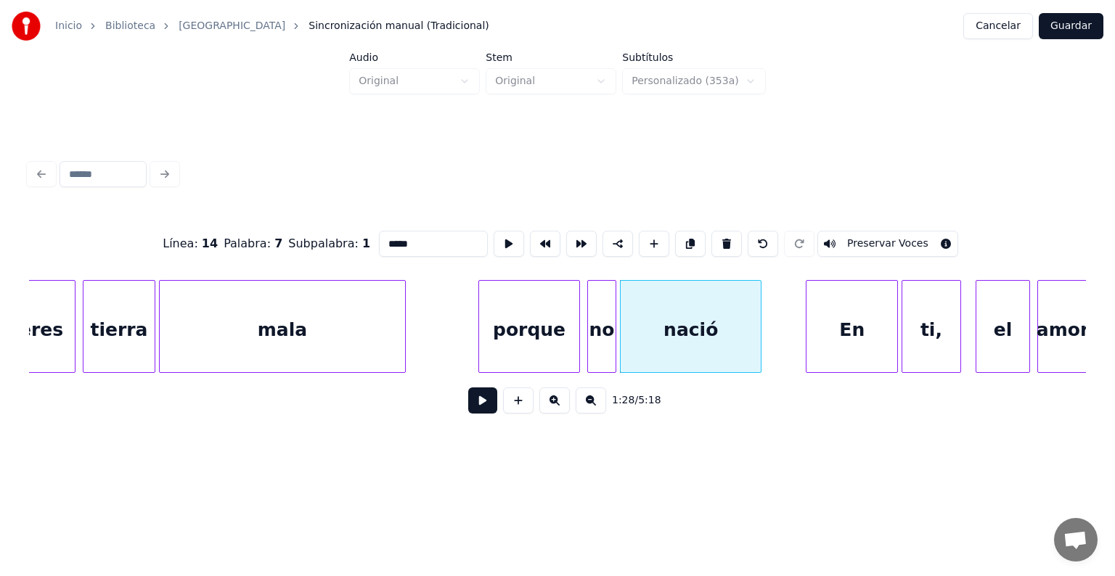
click at [480, 408] on button at bounding box center [482, 401] width 29 height 26
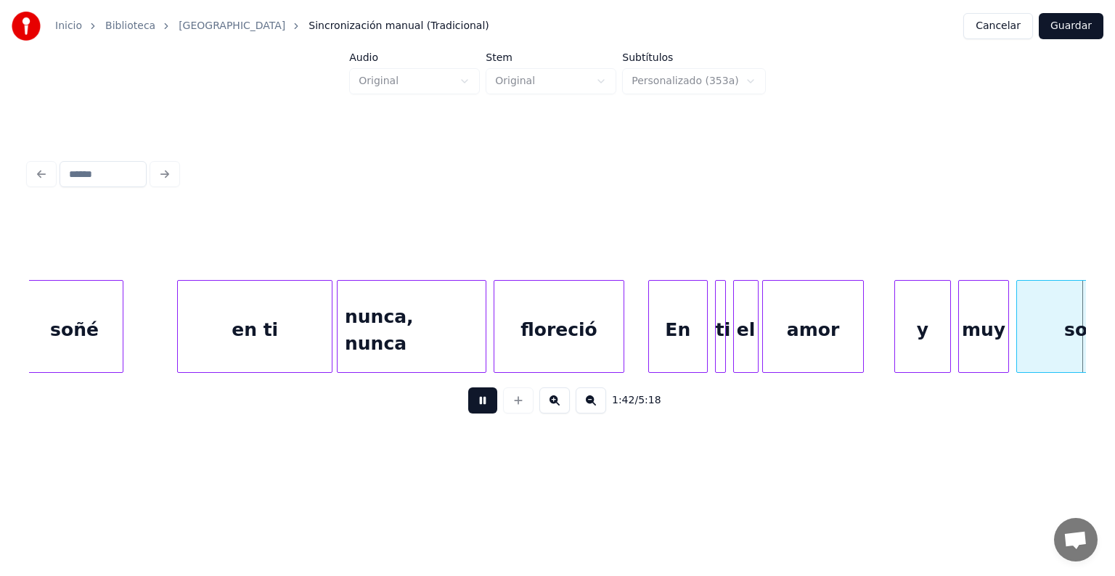
scroll to position [0, 18558]
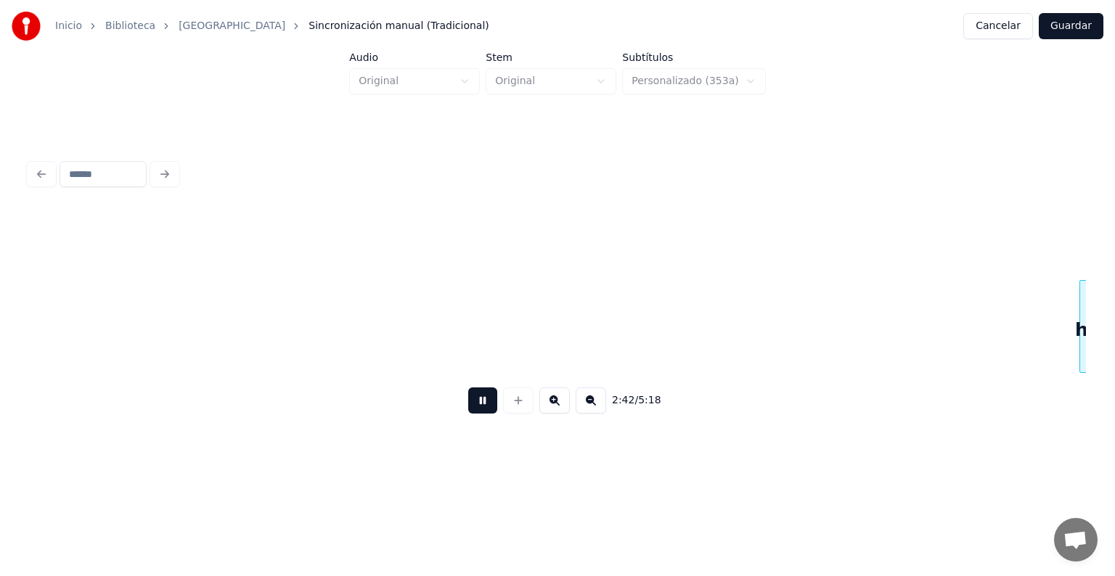
scroll to position [0, 29535]
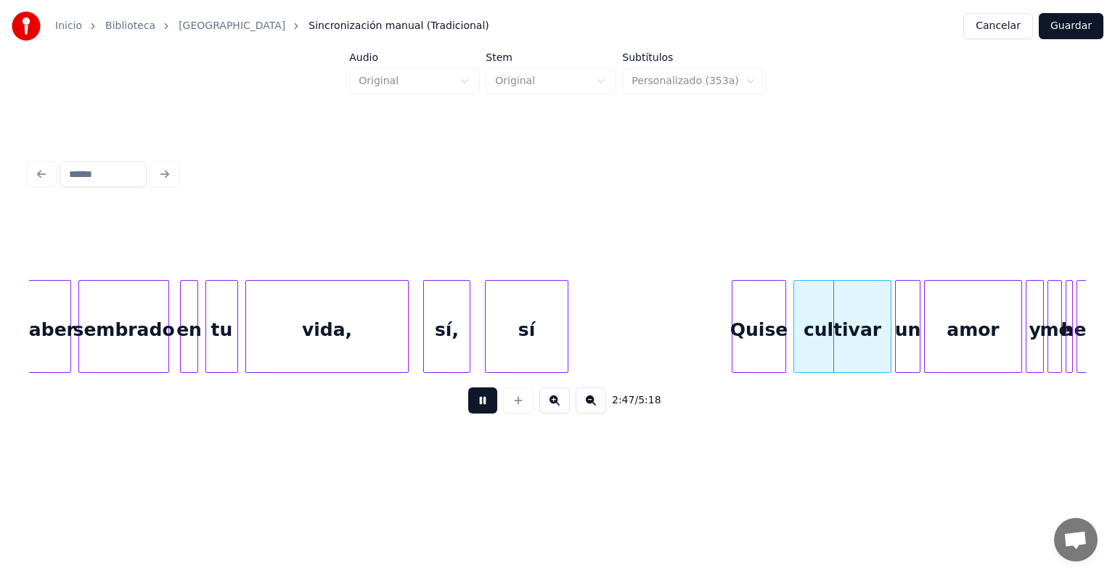
click at [533, 343] on div "sí" at bounding box center [527, 330] width 82 height 99
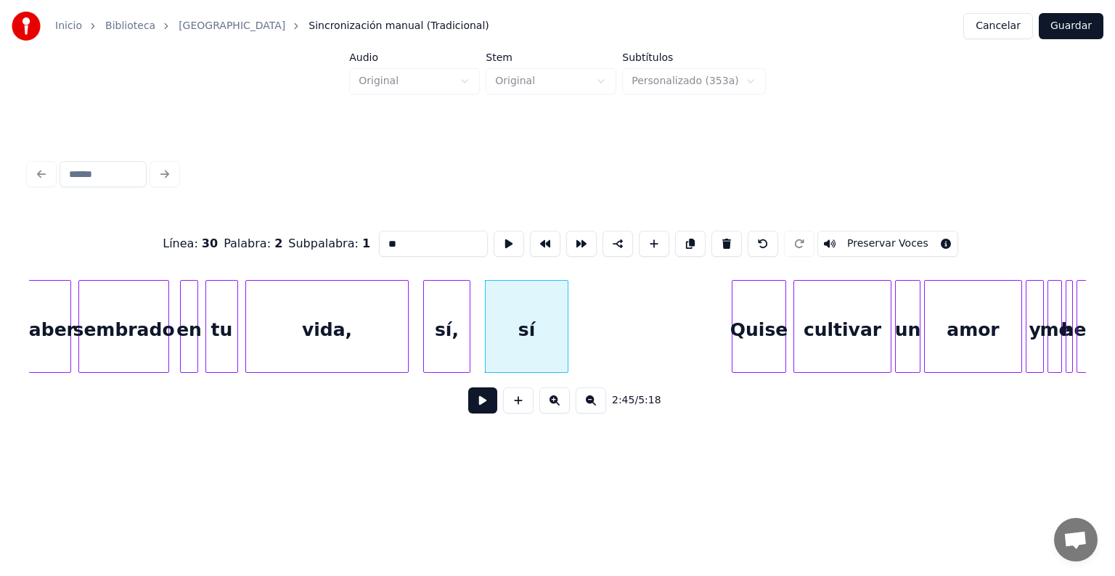
click at [751, 350] on div "Quise" at bounding box center [758, 330] width 53 height 99
type input "*****"
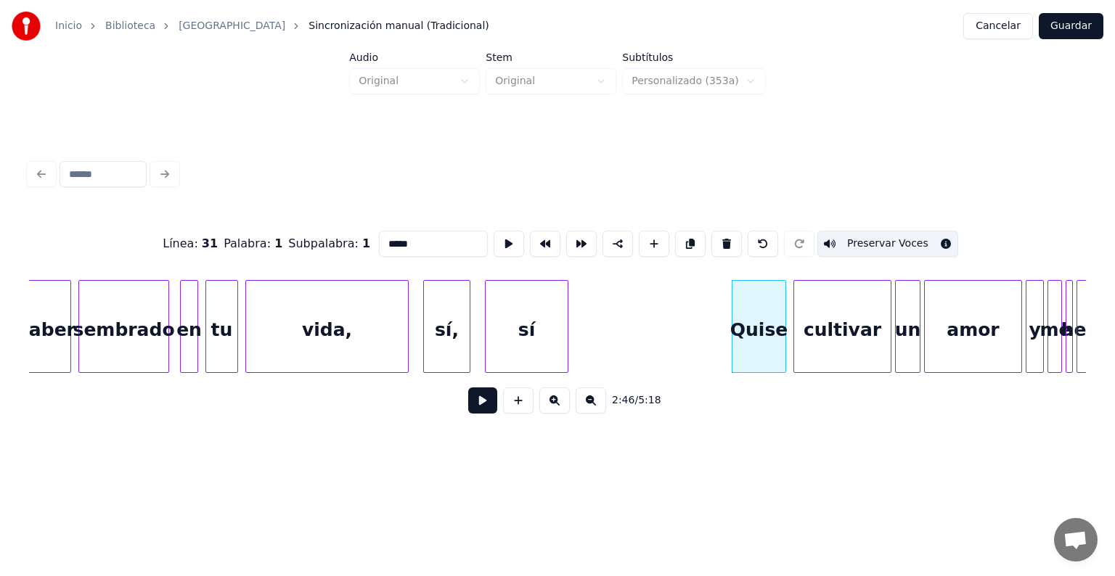
click at [468, 414] on button at bounding box center [482, 401] width 29 height 26
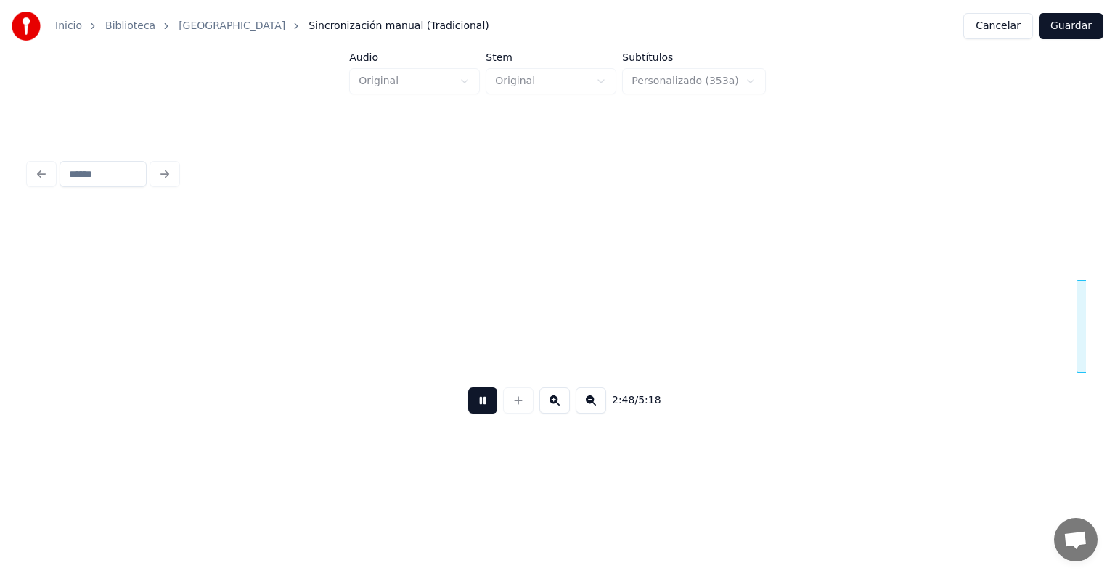
scroll to position [0, 30594]
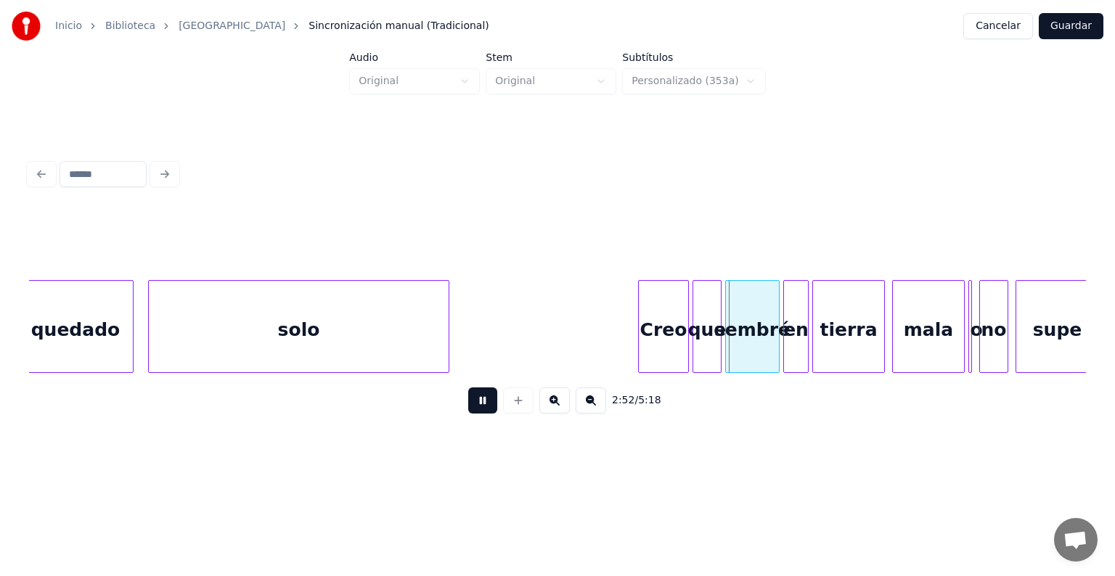
click at [663, 340] on div "Creo" at bounding box center [663, 330] width 49 height 99
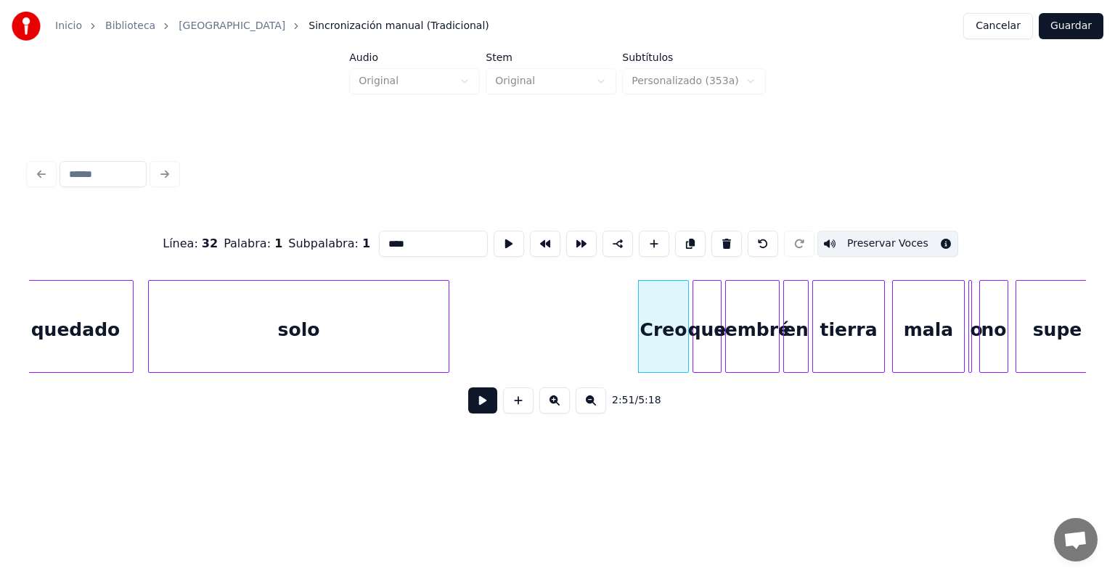
click at [475, 411] on button at bounding box center [482, 401] width 29 height 26
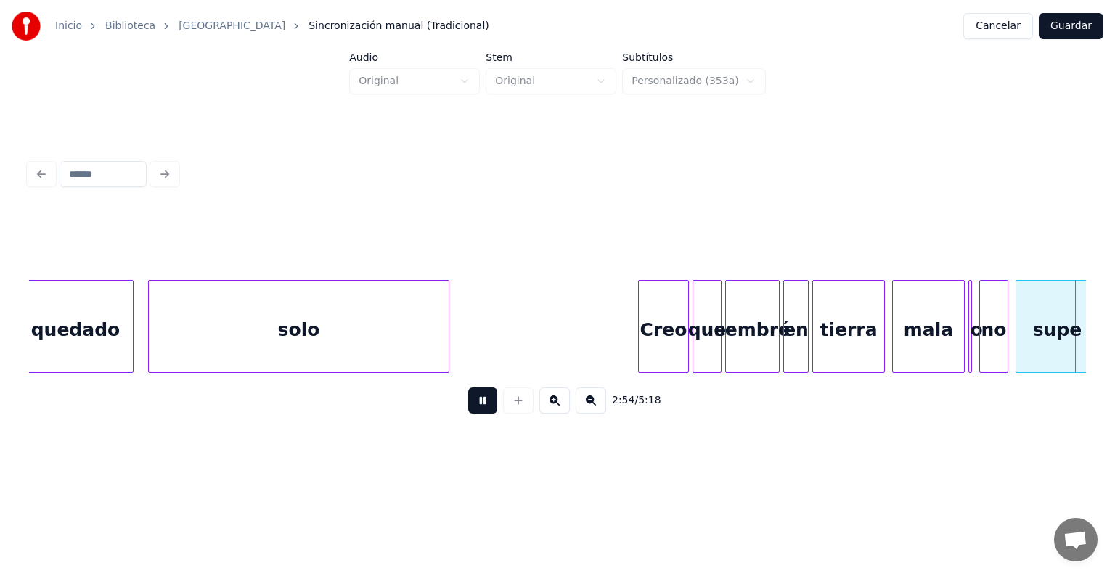
scroll to position [0, 31651]
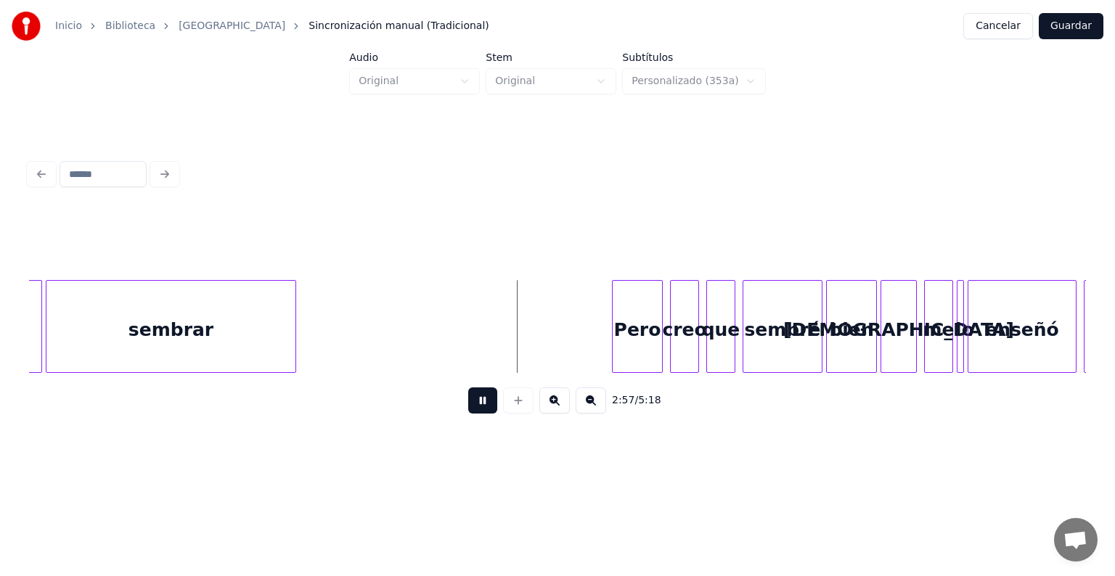
click at [634, 332] on div "Pero" at bounding box center [637, 330] width 49 height 99
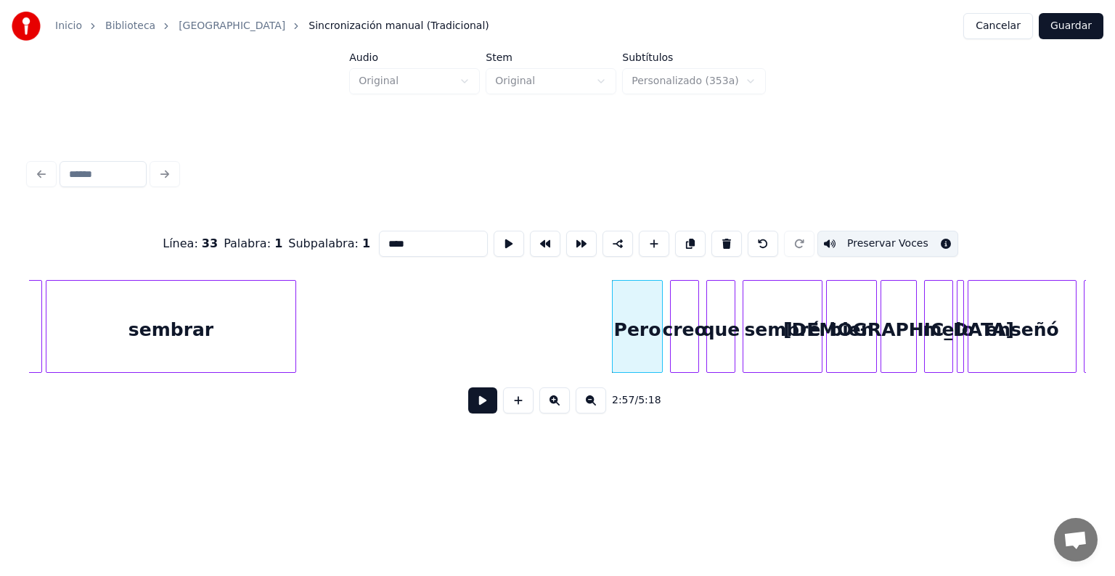
click at [468, 409] on button at bounding box center [482, 401] width 29 height 26
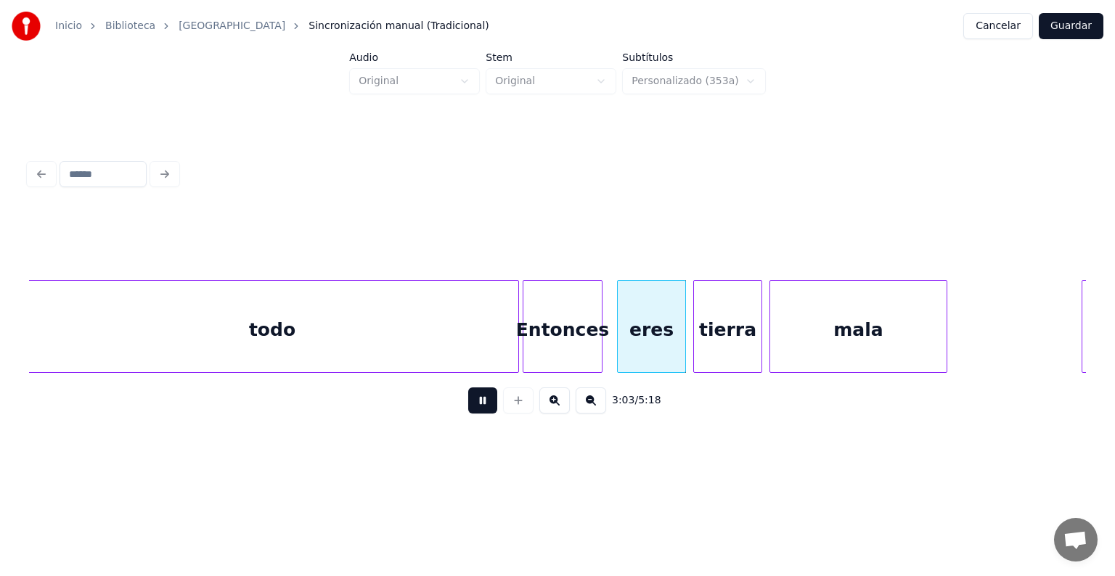
scroll to position [0, 32703]
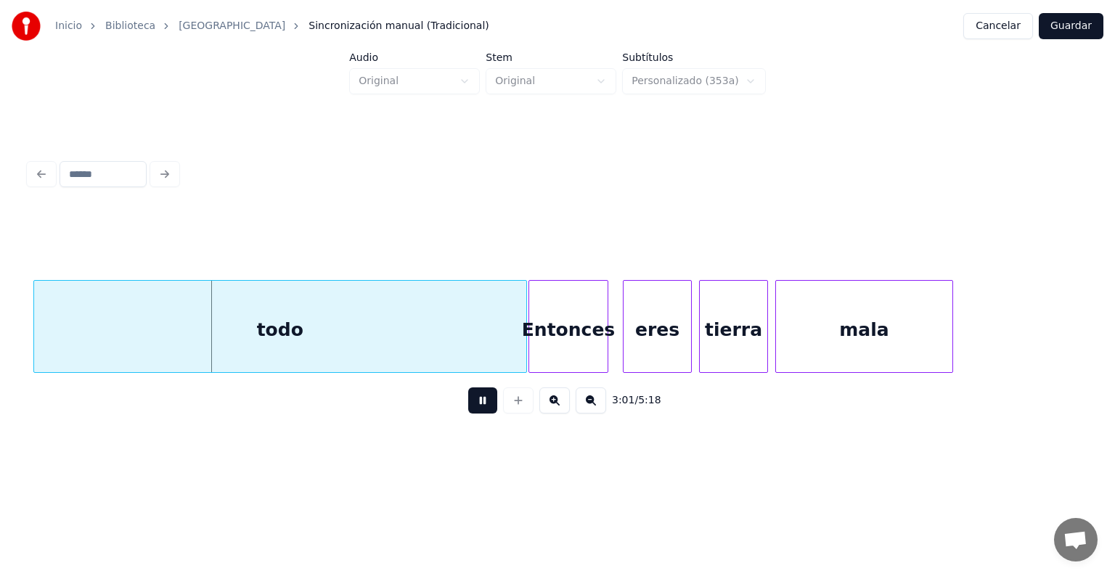
click at [809, 321] on div "mala" at bounding box center [864, 330] width 176 height 99
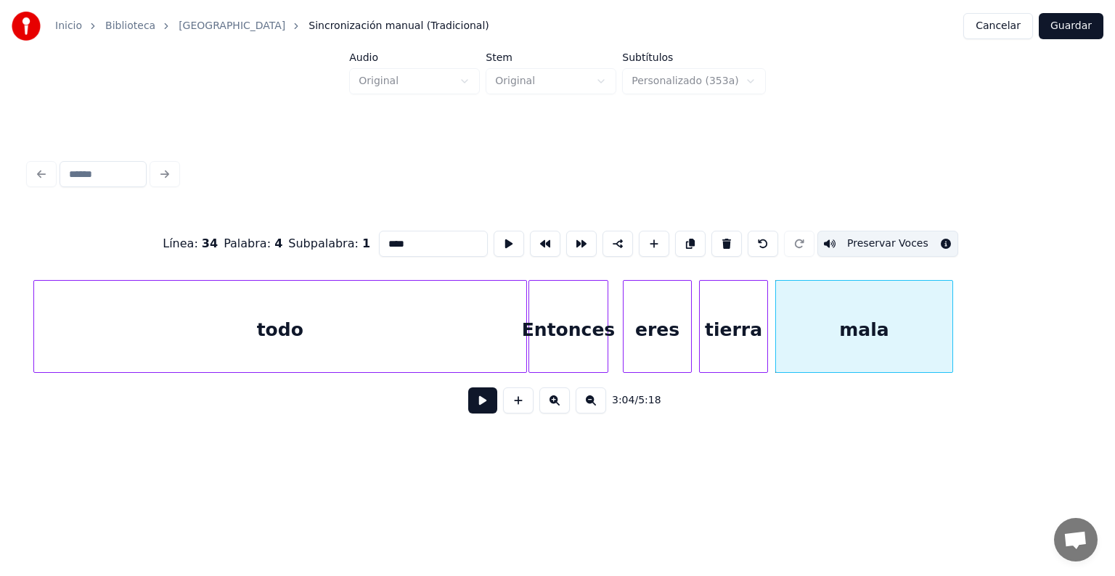
click at [478, 414] on button at bounding box center [482, 401] width 29 height 26
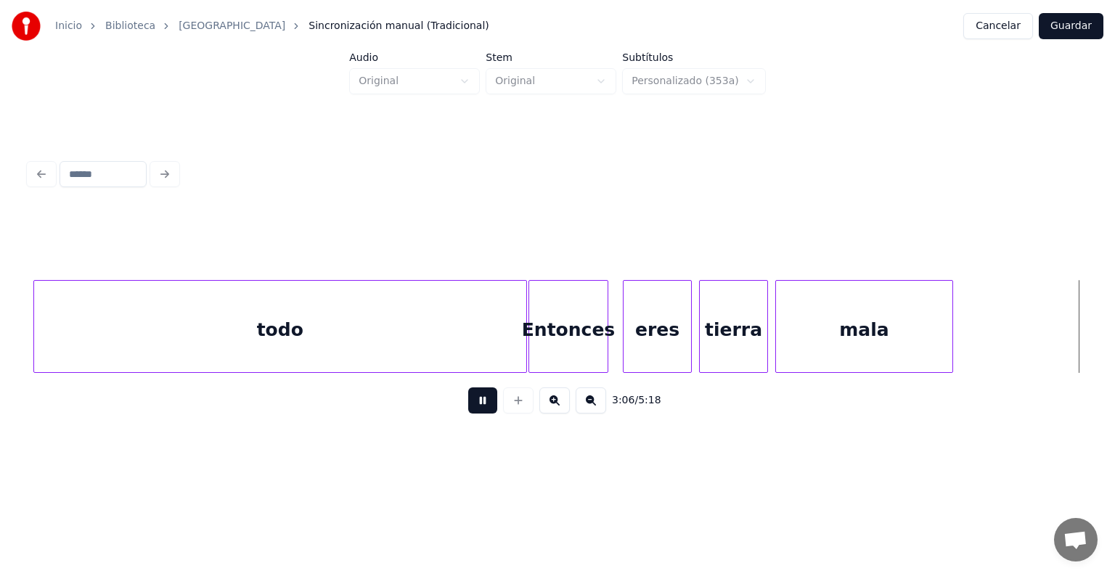
scroll to position [0, 33761]
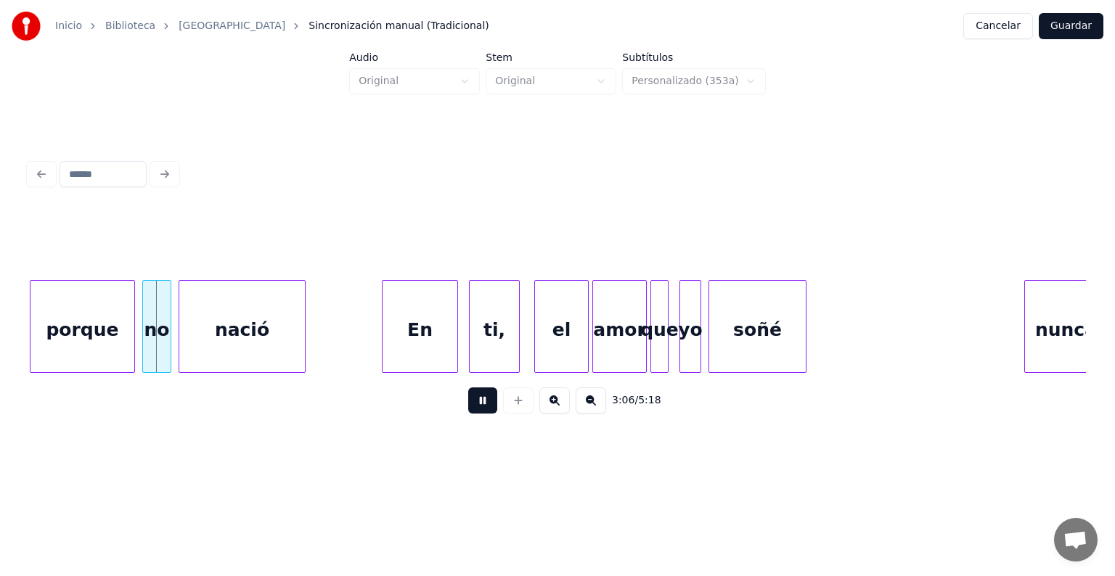
click at [83, 332] on div "porque" at bounding box center [82, 330] width 104 height 99
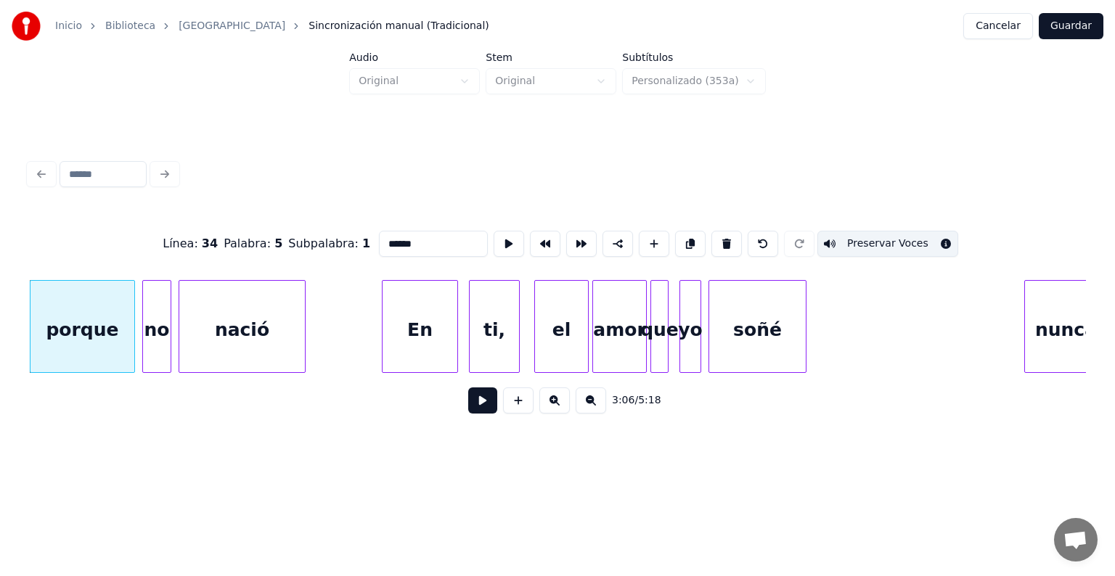
click at [102, 335] on div "porque" at bounding box center [82, 330] width 104 height 99
click at [902, 234] on button "Preservar Voces" at bounding box center [887, 244] width 141 height 26
click at [157, 331] on div "no" at bounding box center [157, 330] width 28 height 99
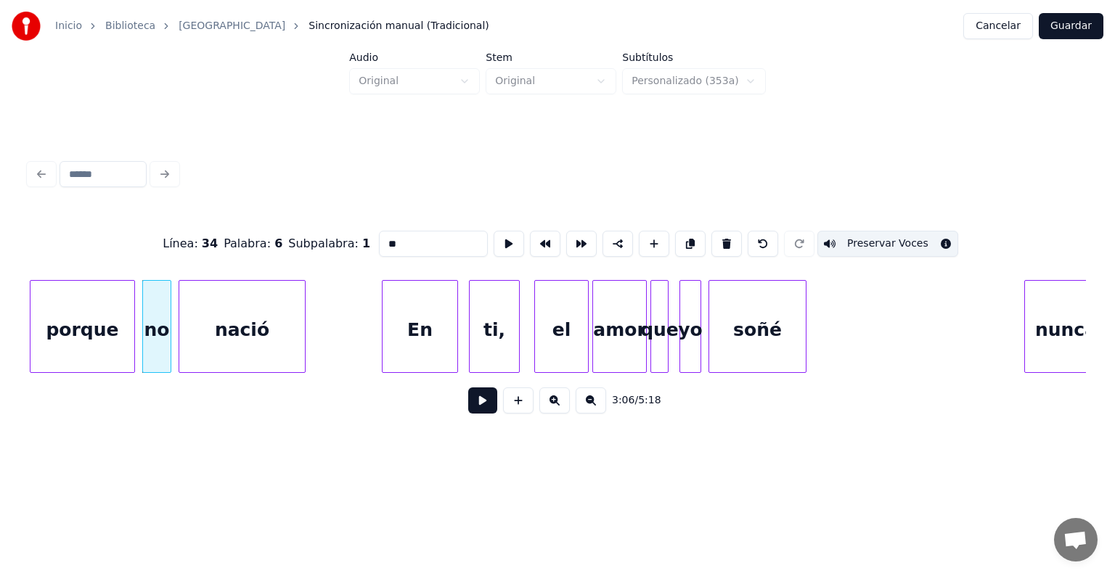
click at [901, 239] on button "Preservar Voces" at bounding box center [887, 244] width 141 height 26
click at [228, 327] on div "nació" at bounding box center [242, 330] width 126 height 99
type input "*****"
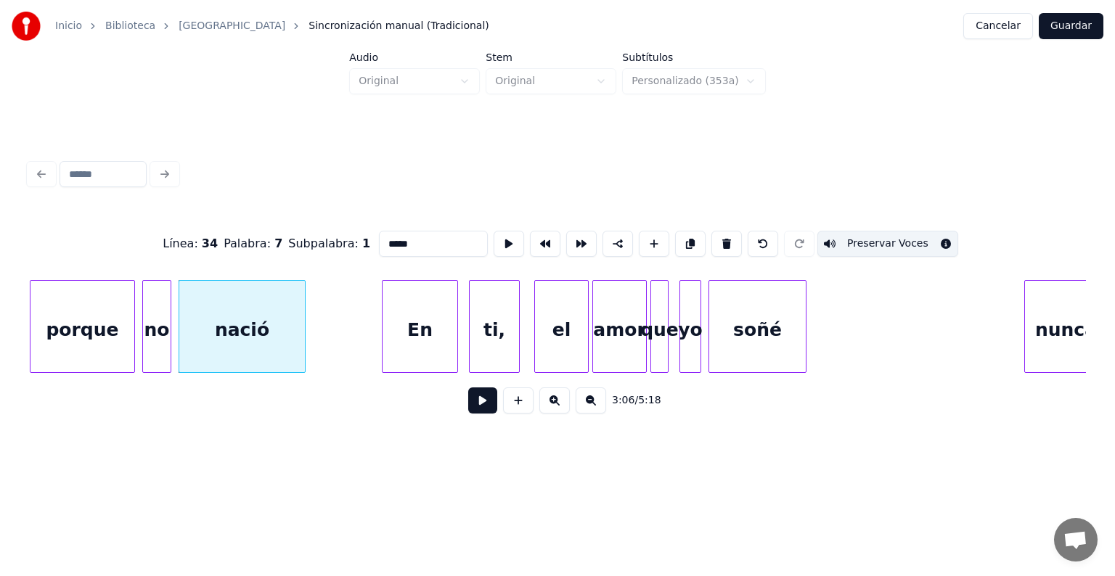
click at [893, 240] on button "Preservar Voces" at bounding box center [887, 244] width 141 height 26
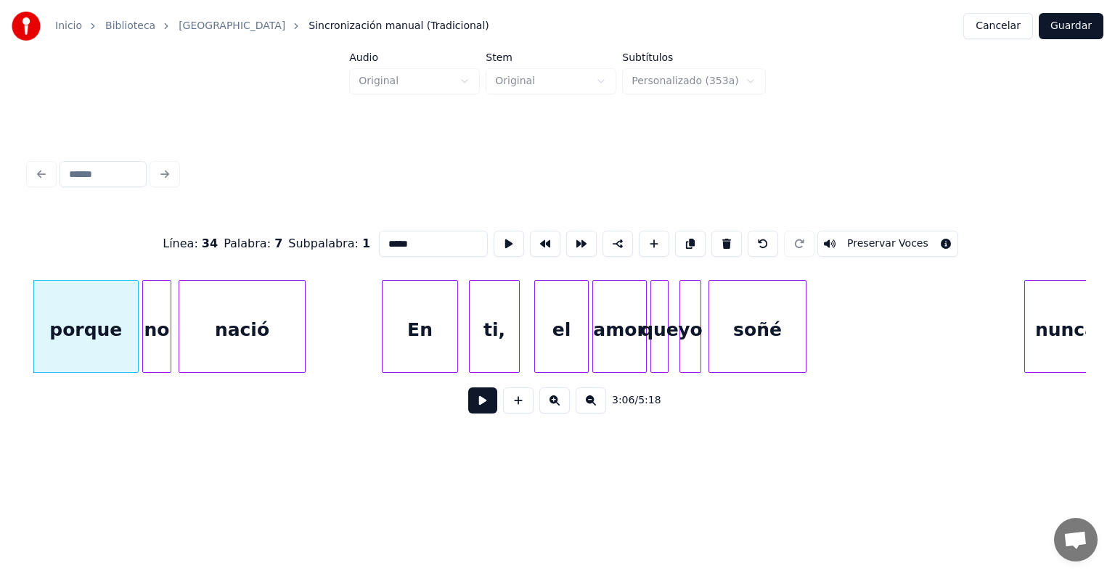
click at [108, 329] on div "porque" at bounding box center [86, 330] width 104 height 99
click at [143, 341] on div at bounding box center [143, 326] width 4 height 91
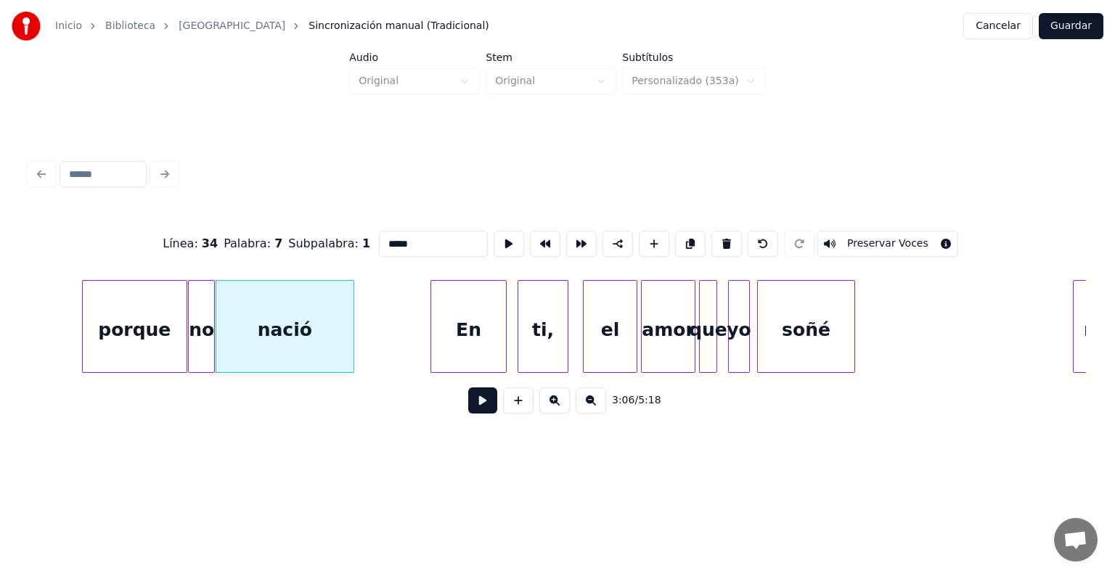
scroll to position [0, 33693]
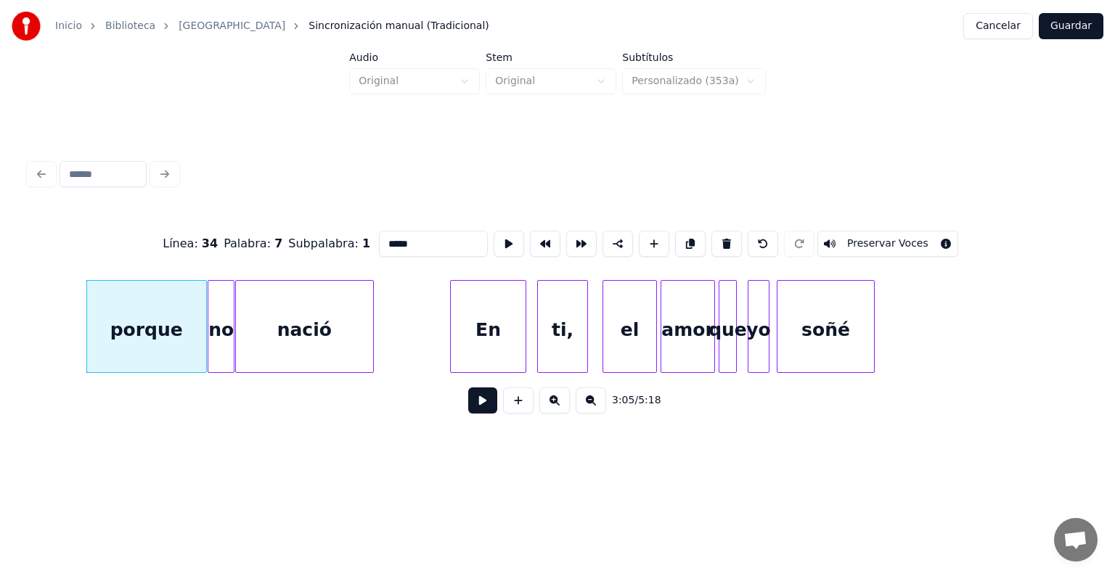
click at [468, 408] on button at bounding box center [482, 401] width 29 height 26
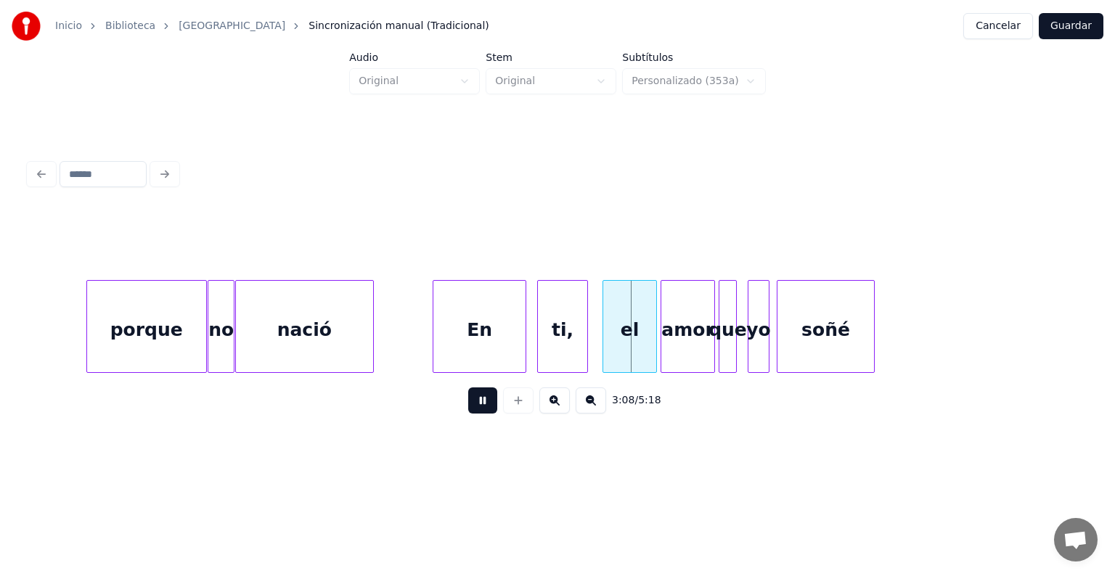
click at [621, 337] on div "el" at bounding box center [629, 330] width 53 height 99
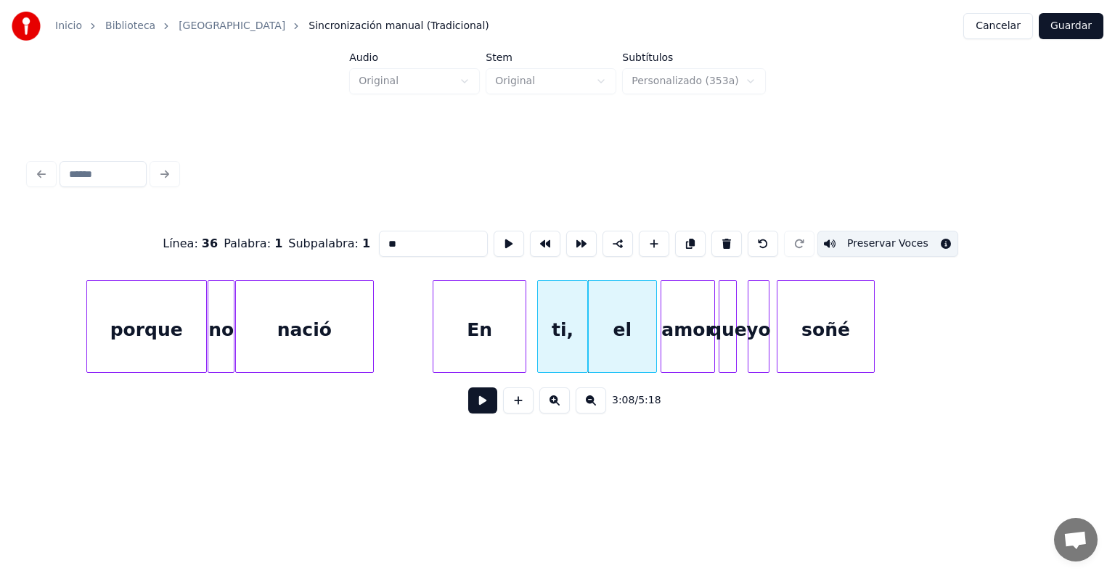
click at [608, 343] on div "el" at bounding box center [623, 330] width 68 height 99
click at [912, 237] on button "Preservar Voces" at bounding box center [887, 244] width 141 height 26
click at [684, 327] on div "amor" at bounding box center [687, 330] width 53 height 99
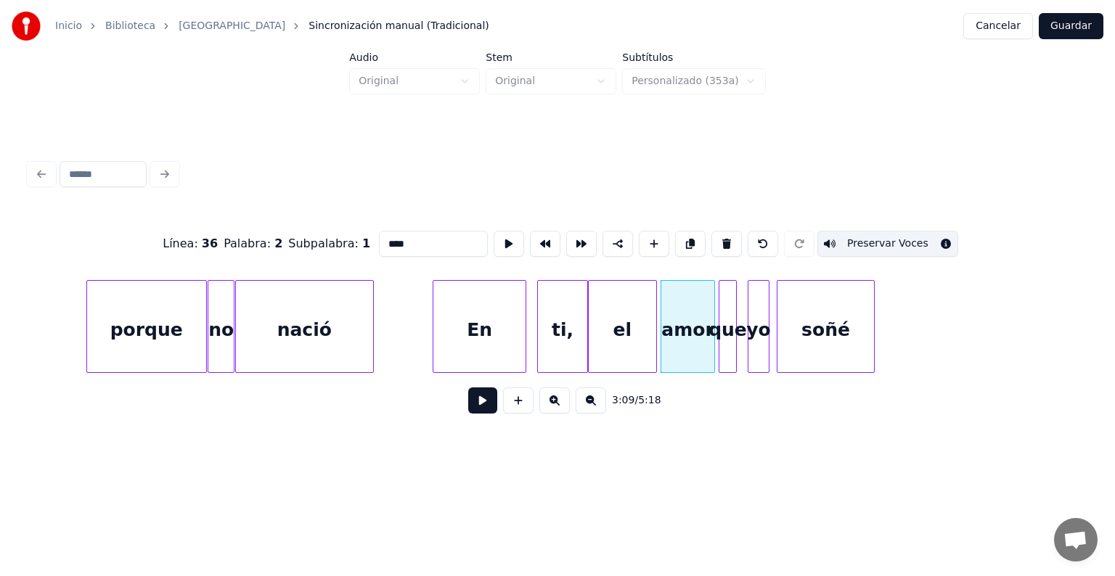
click at [909, 243] on button "Preservar Voces" at bounding box center [887, 244] width 141 height 26
click at [729, 338] on div "que" at bounding box center [727, 330] width 17 height 99
click at [908, 239] on button "Preservar Voces" at bounding box center [887, 244] width 141 height 26
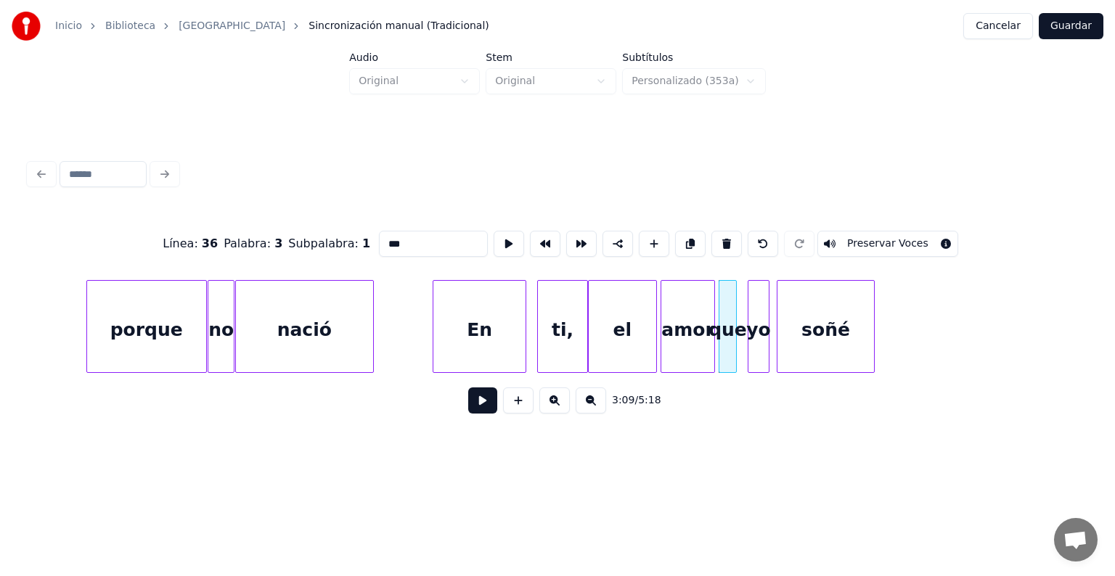
click at [759, 337] on div "yo" at bounding box center [758, 330] width 20 height 99
click at [916, 235] on button "Preservar Voces" at bounding box center [887, 244] width 141 height 26
click at [807, 339] on div "soñé" at bounding box center [825, 330] width 97 height 99
type input "****"
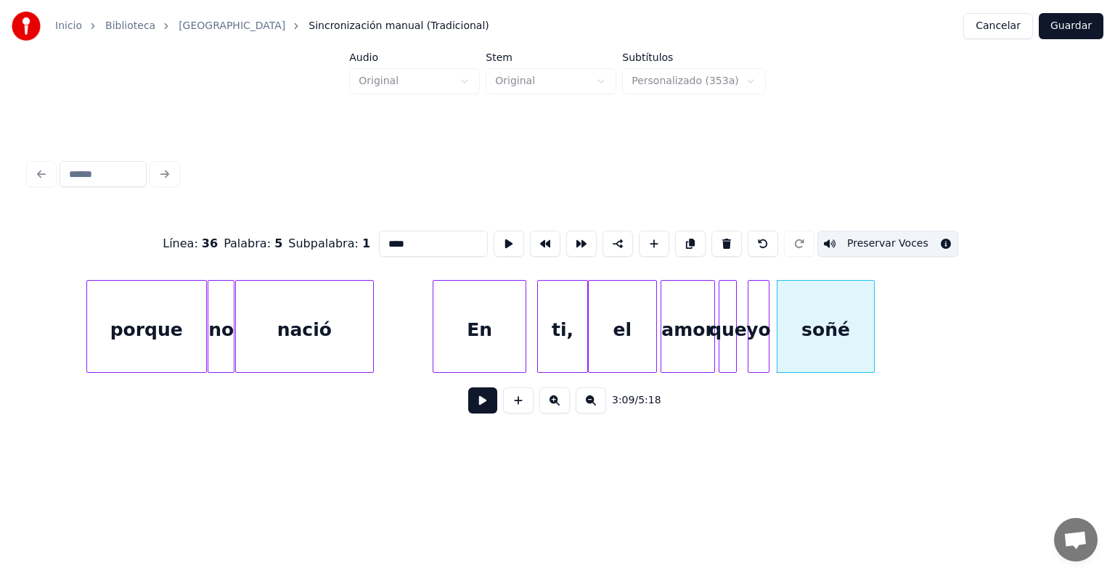
click at [915, 234] on button "Preservar Voces" at bounding box center [887, 244] width 141 height 26
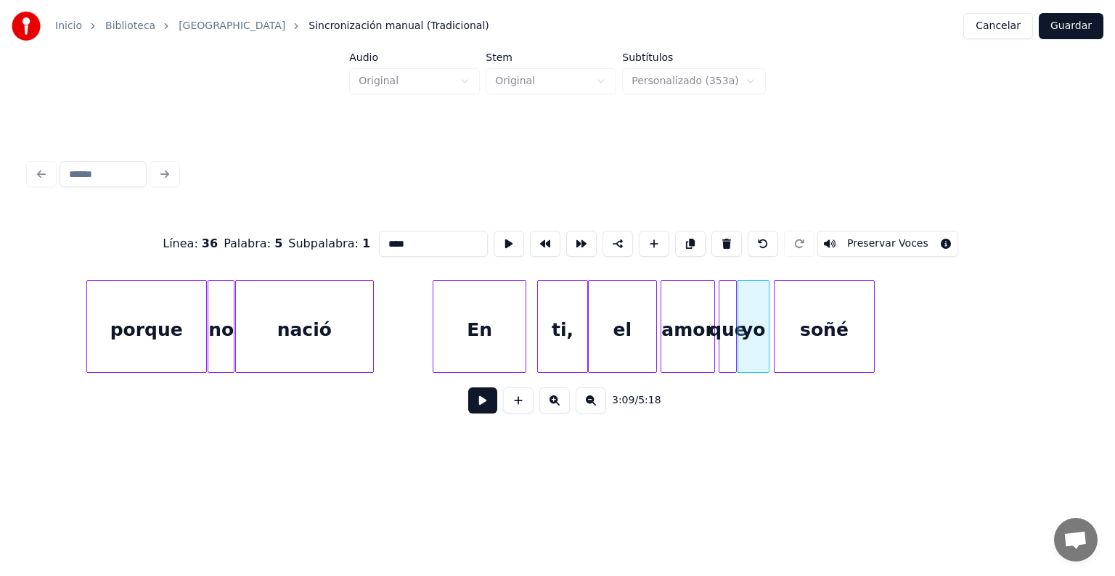
click at [778, 344] on div "soñé" at bounding box center [823, 330] width 99 height 99
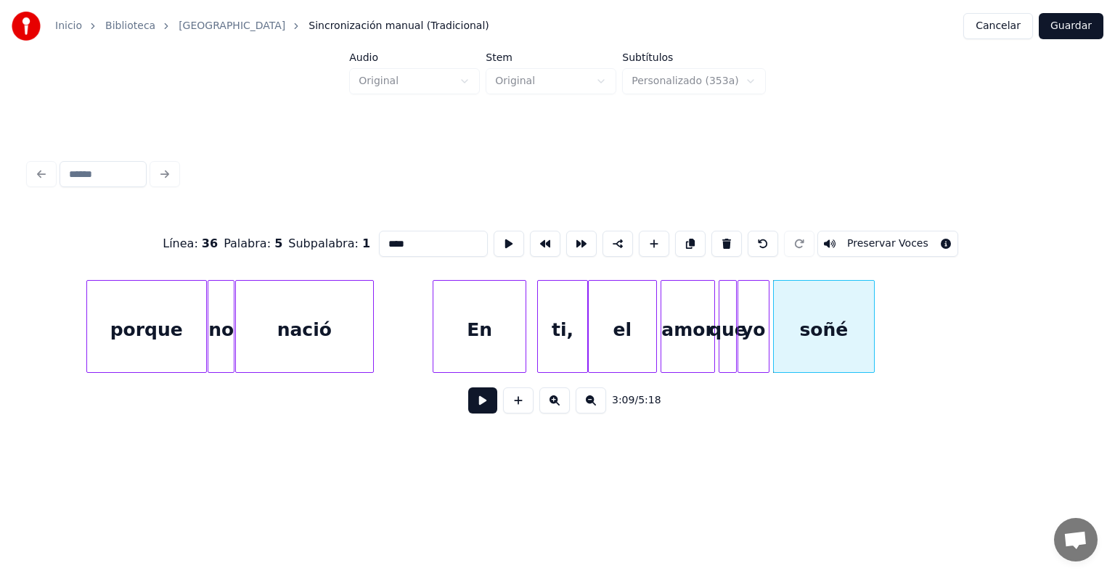
click at [476, 398] on button at bounding box center [482, 401] width 29 height 26
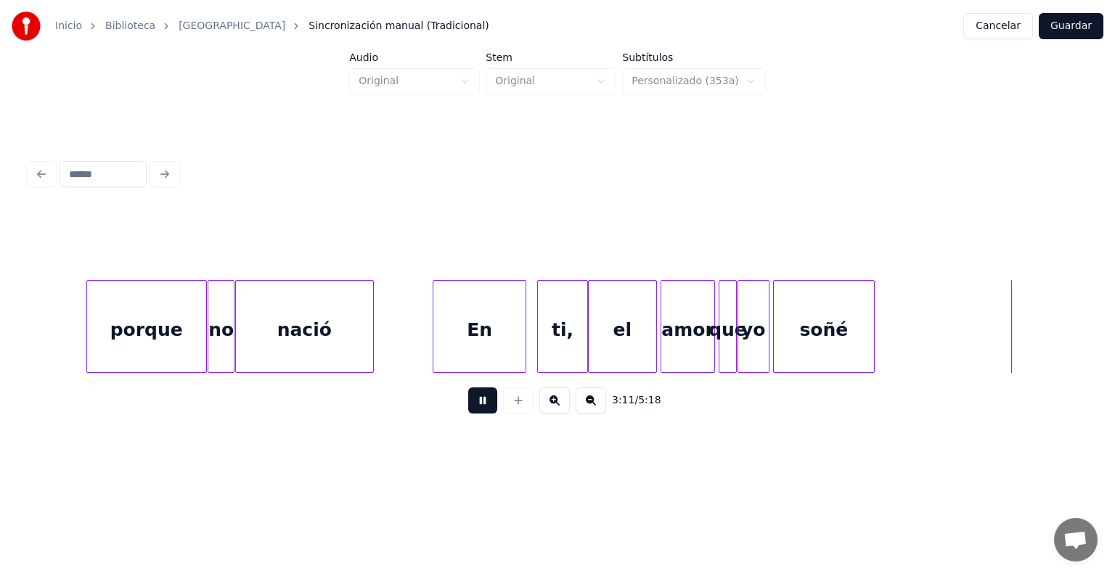
click at [476, 398] on button at bounding box center [482, 401] width 29 height 26
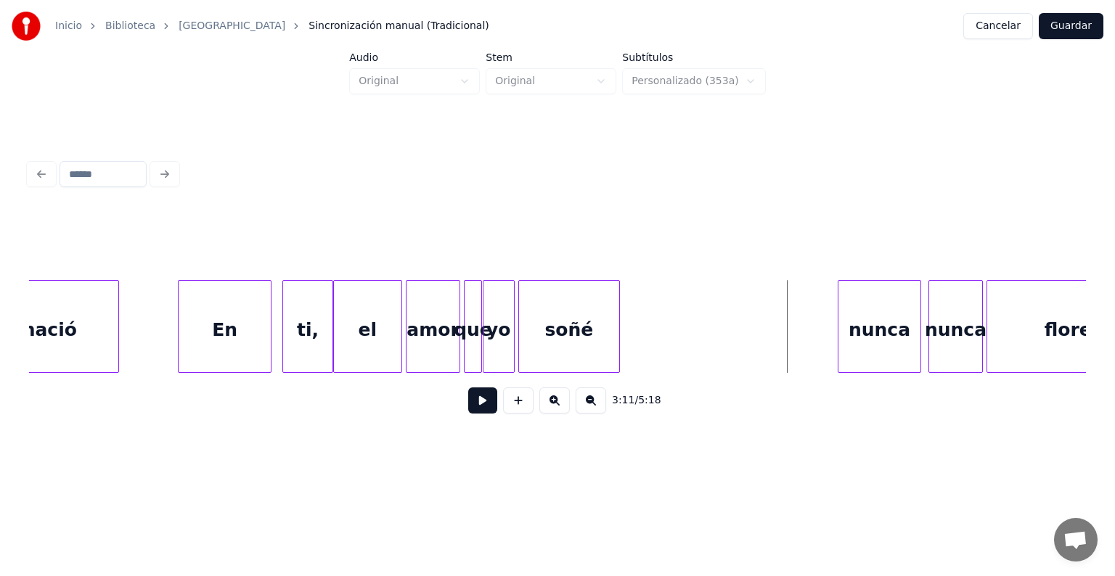
scroll to position [0, 33950]
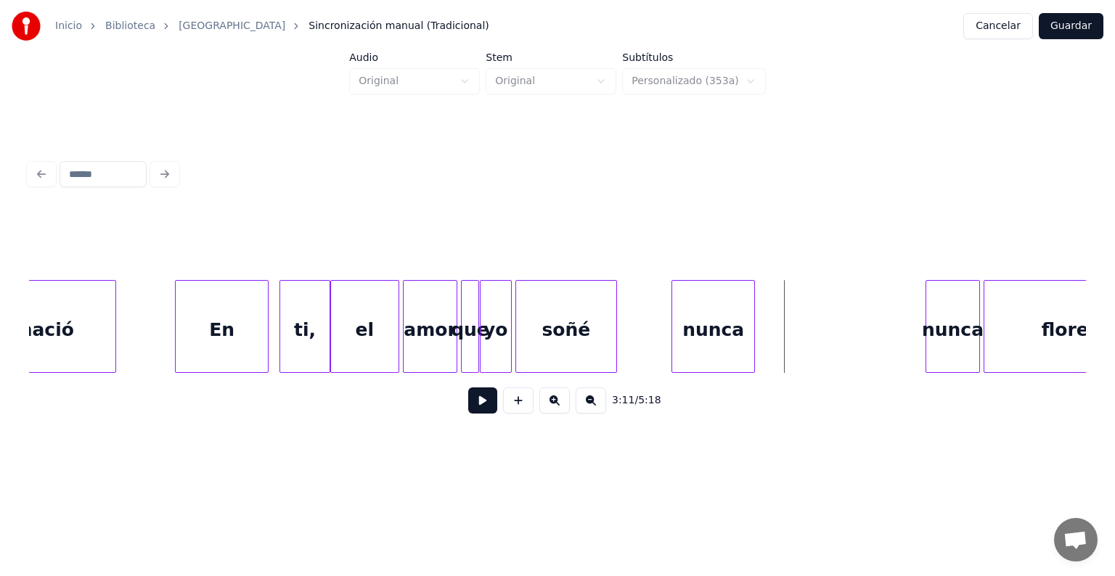
click at [719, 345] on div "nunca" at bounding box center [713, 330] width 82 height 99
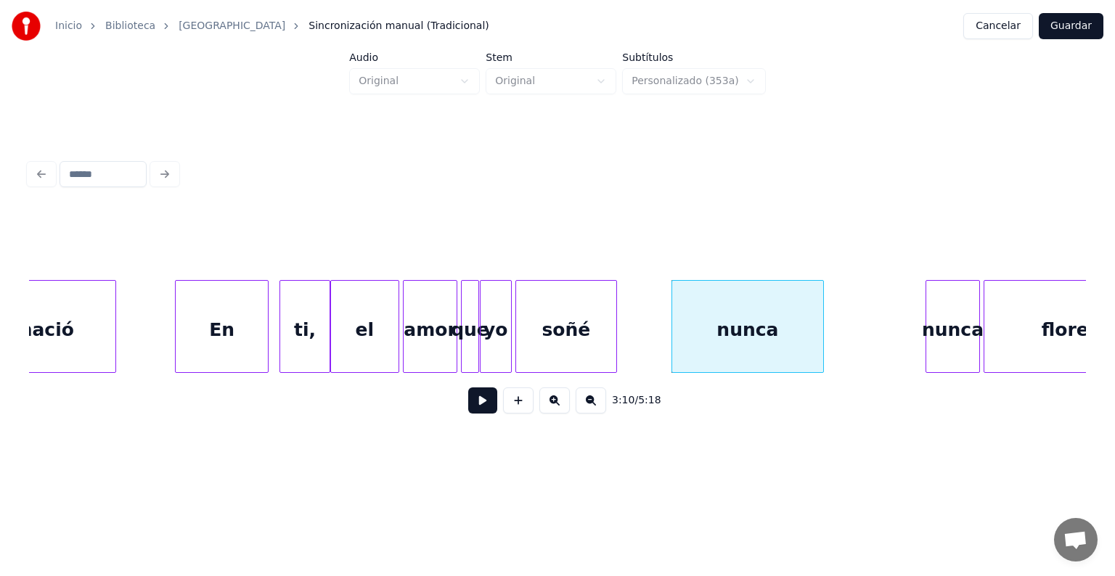
click at [820, 361] on div at bounding box center [821, 326] width 4 height 91
click at [766, 348] on div "nunca" at bounding box center [747, 330] width 151 height 99
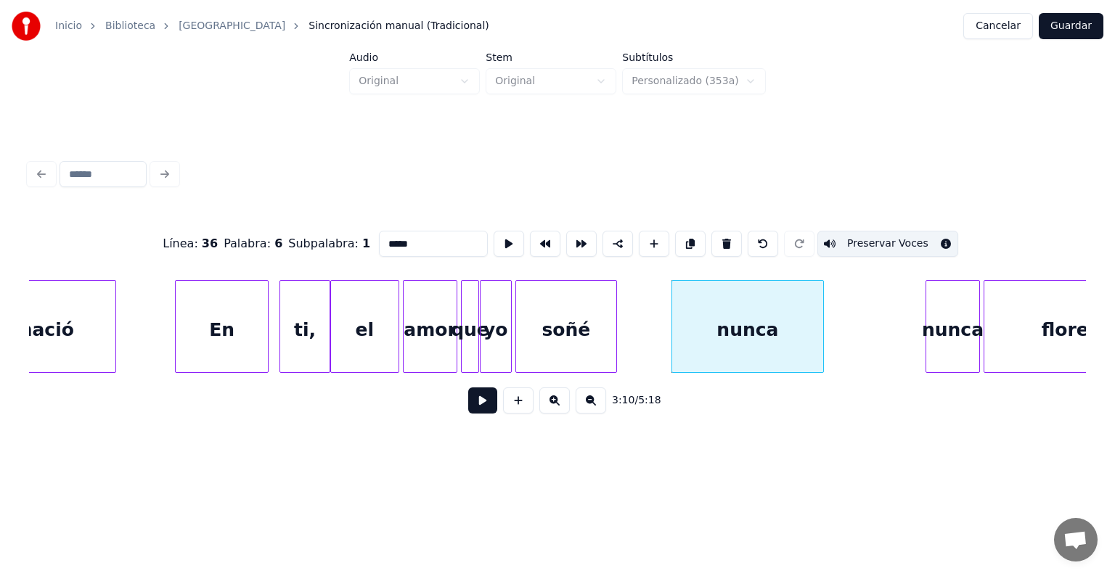
drag, startPoint x: 414, startPoint y: 236, endPoint x: 284, endPoint y: 243, distance: 130.1
click at [284, 243] on div "Línea : 36 Palabra : 6 Subpalabra : 1 ***** Preservar Voces" at bounding box center [557, 244] width 1057 height 73
click at [829, 353] on div at bounding box center [831, 326] width 4 height 91
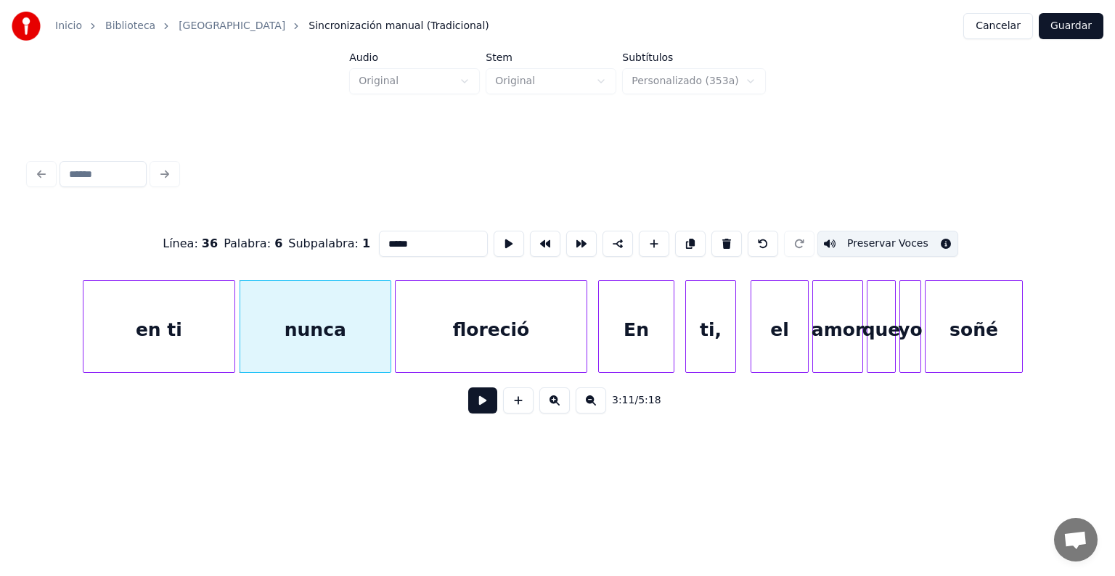
scroll to position [0, 34525]
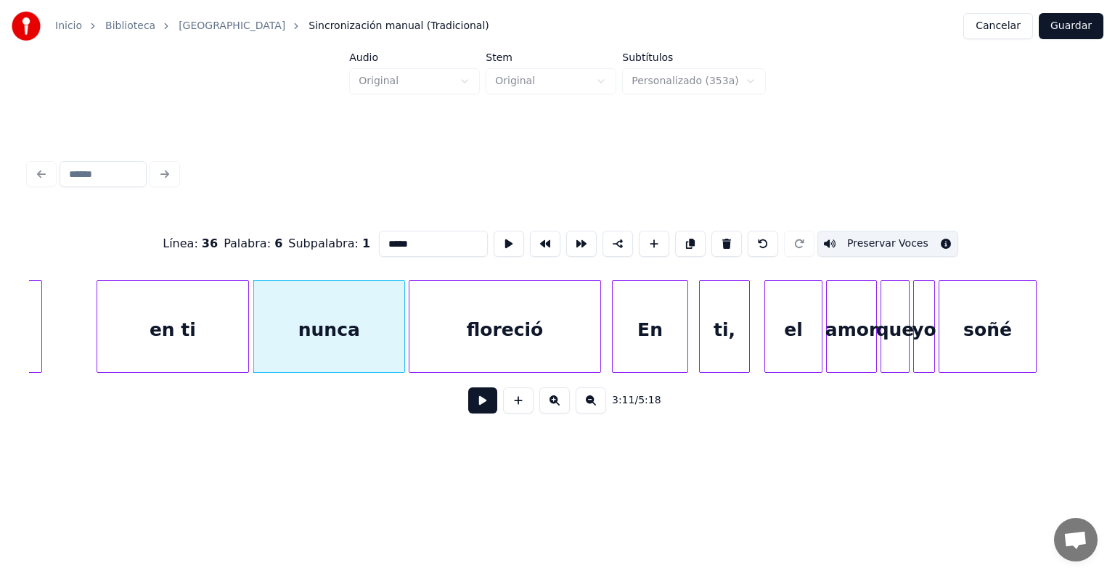
click at [465, 319] on div "floreció" at bounding box center [504, 330] width 191 height 99
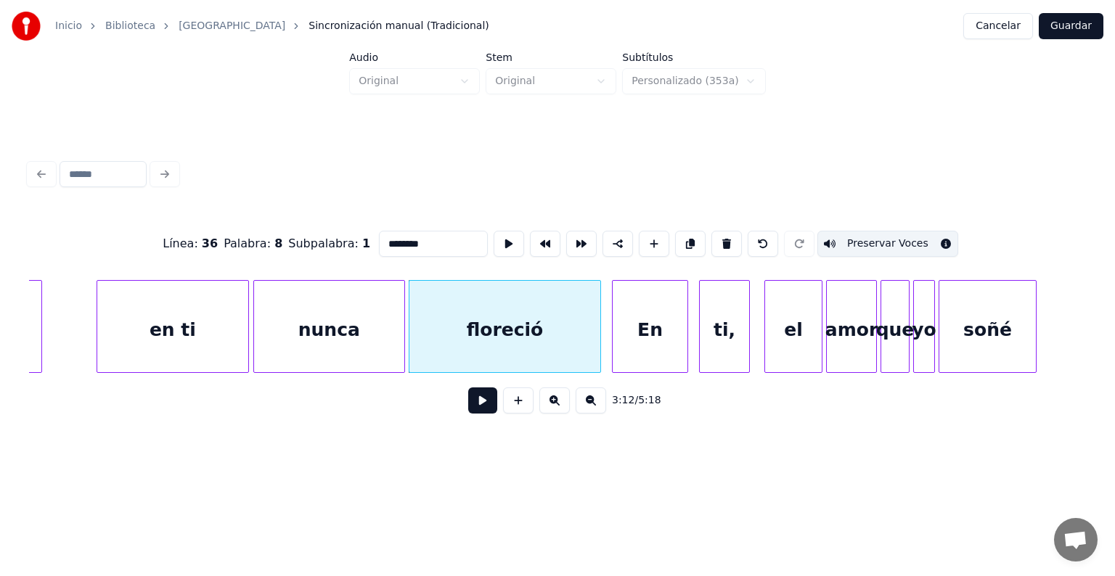
click at [368, 333] on div "nunca" at bounding box center [329, 330] width 150 height 99
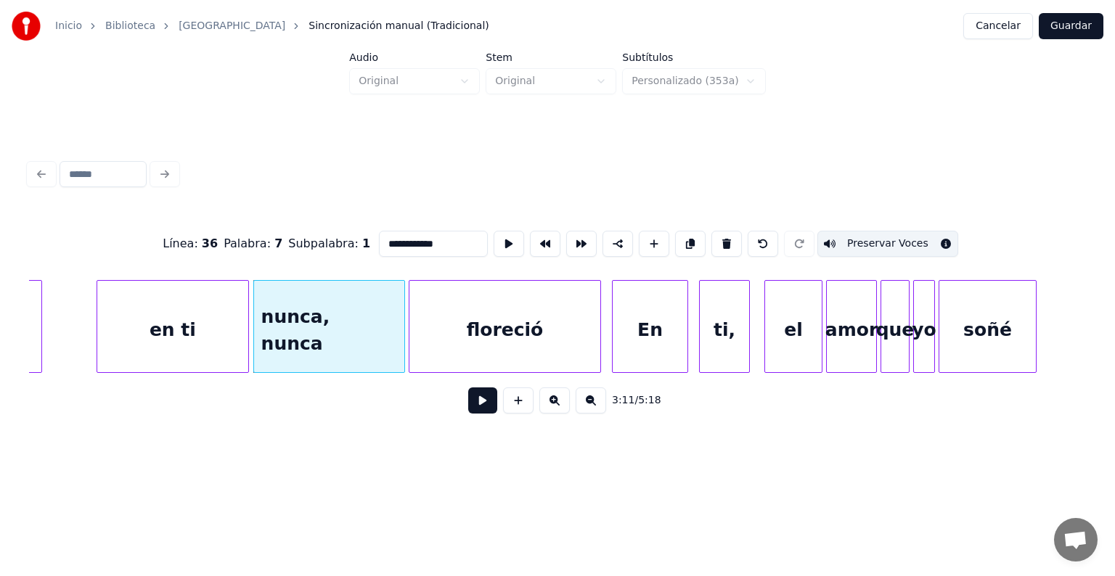
click at [224, 334] on div "en ti" at bounding box center [172, 330] width 151 height 99
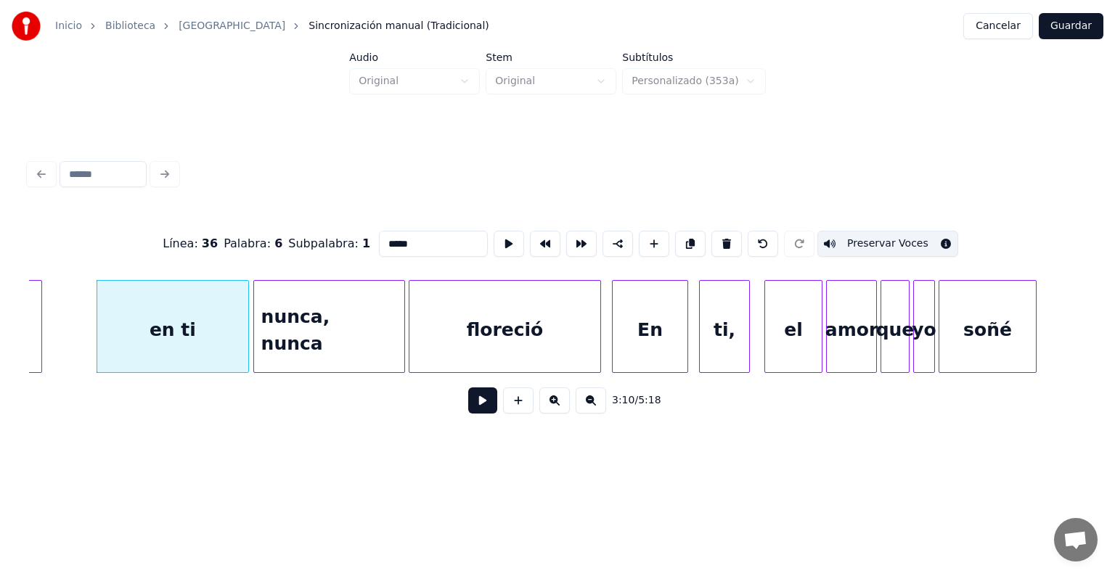
type input "*****"
click at [480, 408] on button at bounding box center [482, 401] width 29 height 26
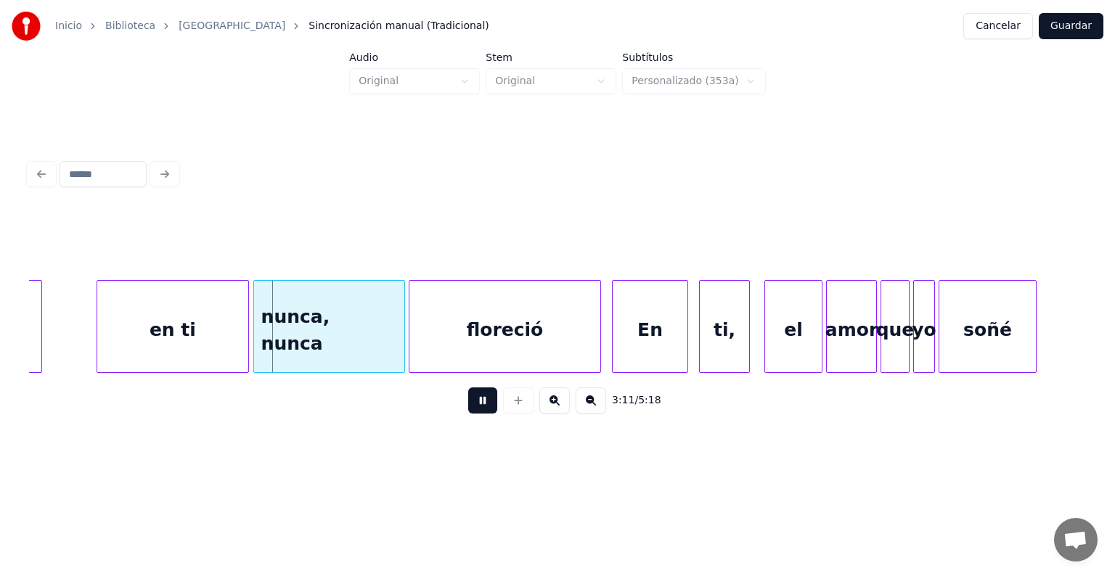
click at [152, 330] on div "en ti" at bounding box center [172, 330] width 151 height 99
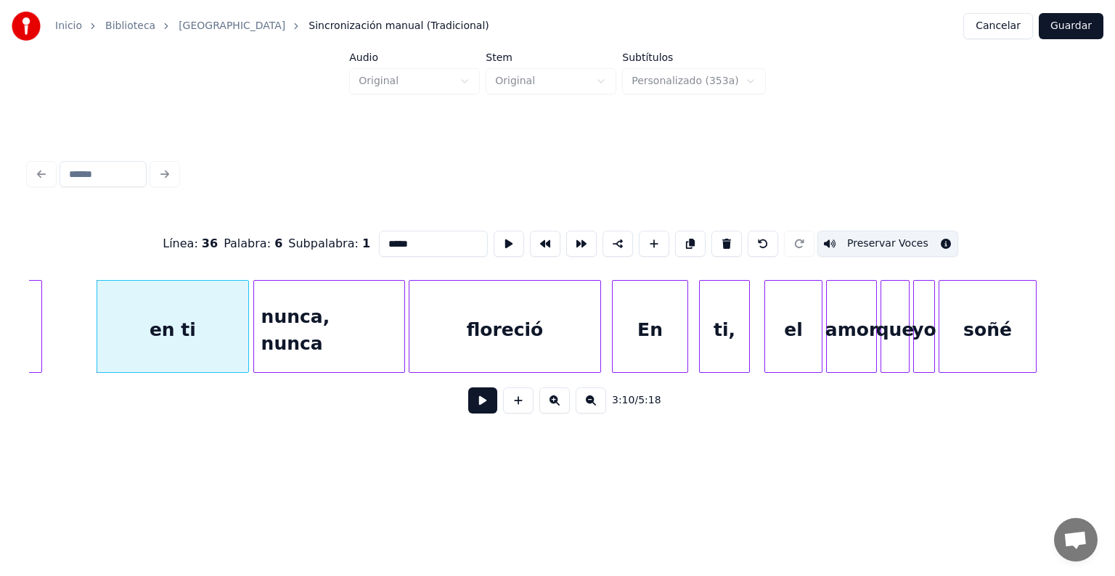
click at [306, 330] on div "nunca, nunca" at bounding box center [329, 330] width 150 height 99
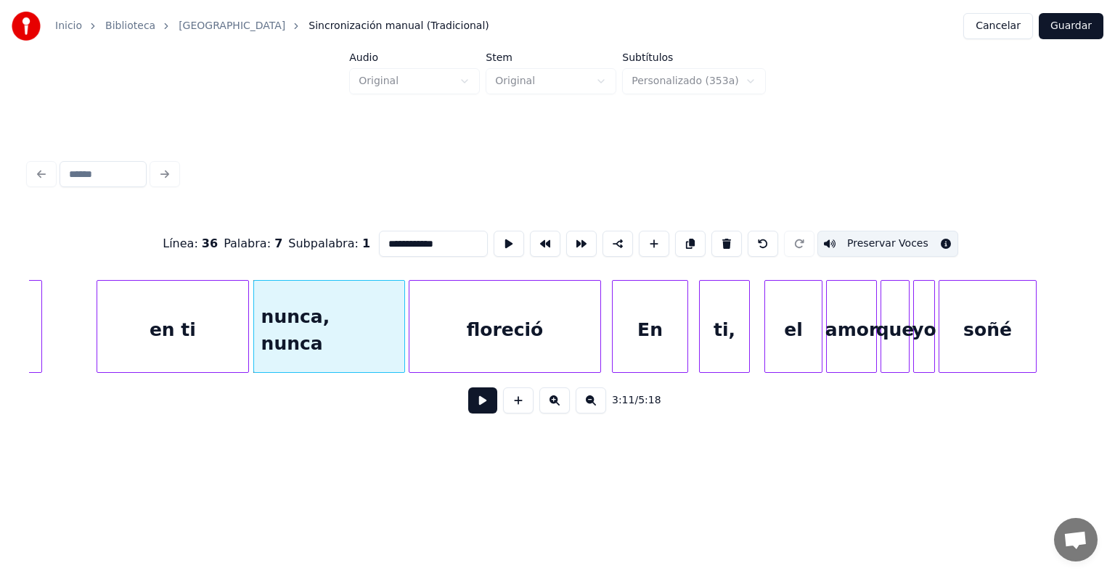
click at [908, 235] on button "Preservar Voces" at bounding box center [887, 244] width 141 height 26
click at [453, 324] on div "floreció" at bounding box center [504, 330] width 191 height 99
type input "********"
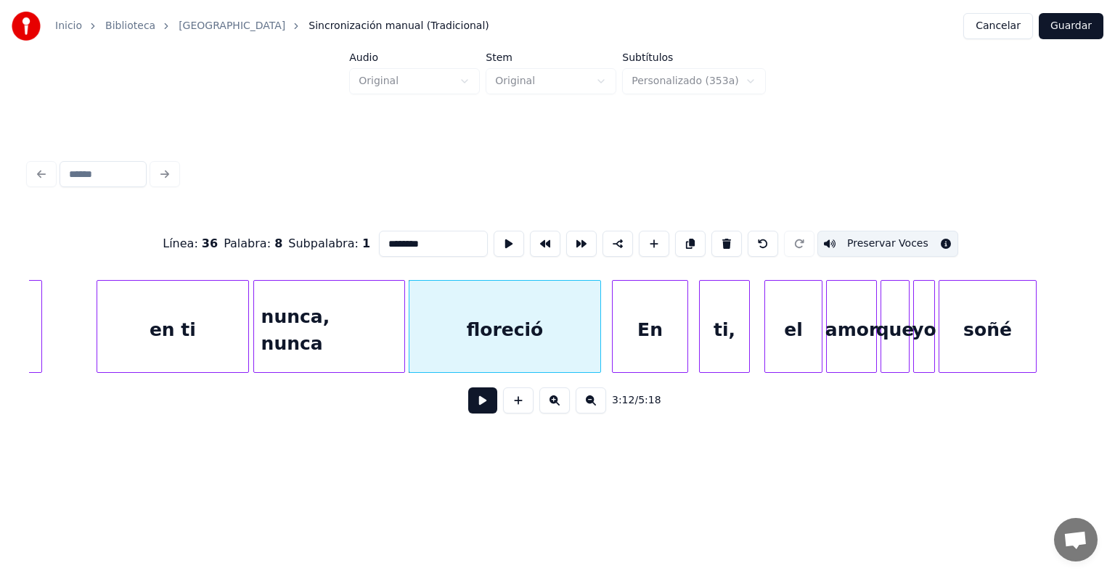
click at [909, 240] on button "Preservar Voces" at bounding box center [887, 244] width 141 height 26
click at [468, 402] on button at bounding box center [482, 401] width 29 height 26
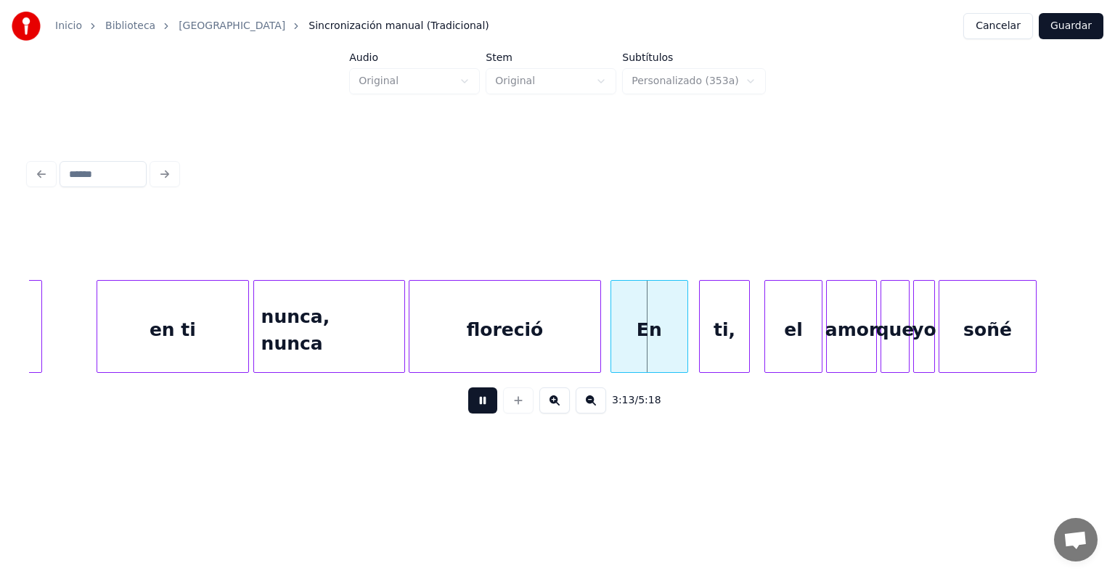
click at [614, 343] on div "En" at bounding box center [649, 330] width 76 height 99
click at [631, 334] on div "En" at bounding box center [646, 330] width 82 height 99
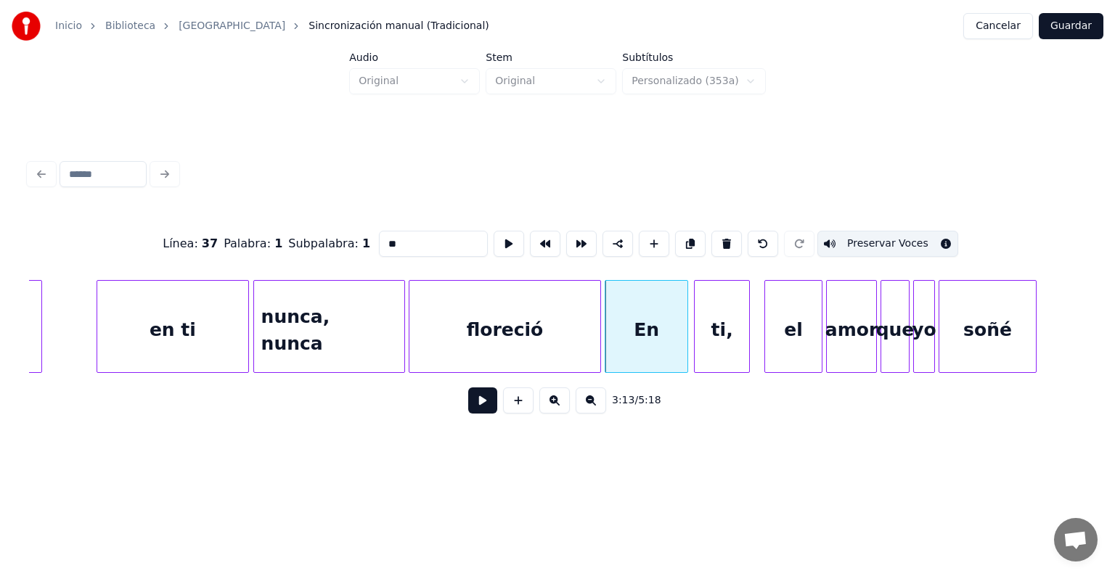
click at [701, 335] on div "ti," at bounding box center [722, 330] width 54 height 99
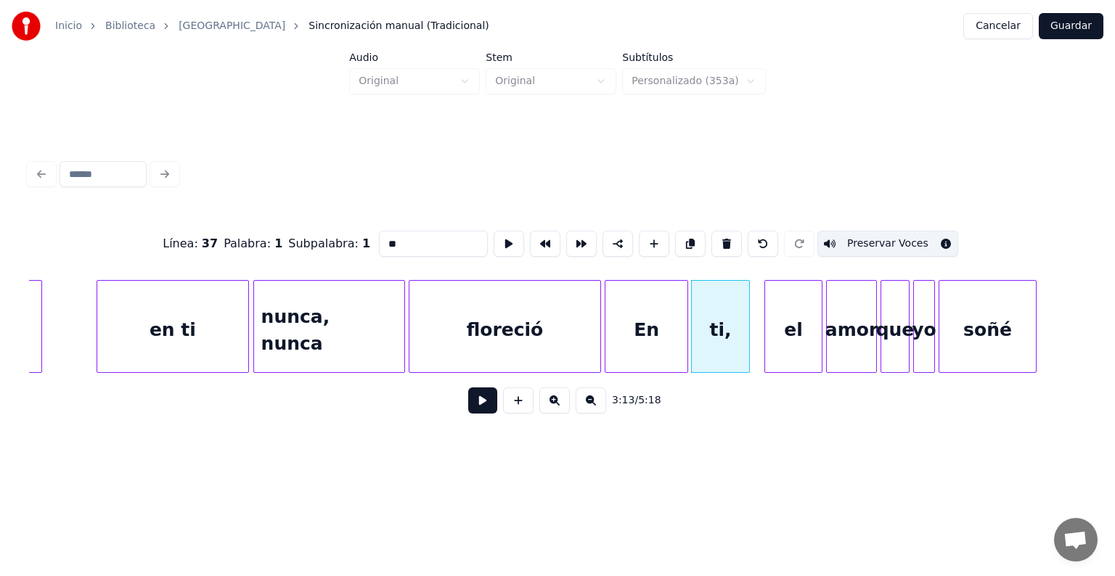
click at [714, 328] on div "ti," at bounding box center [720, 330] width 57 height 99
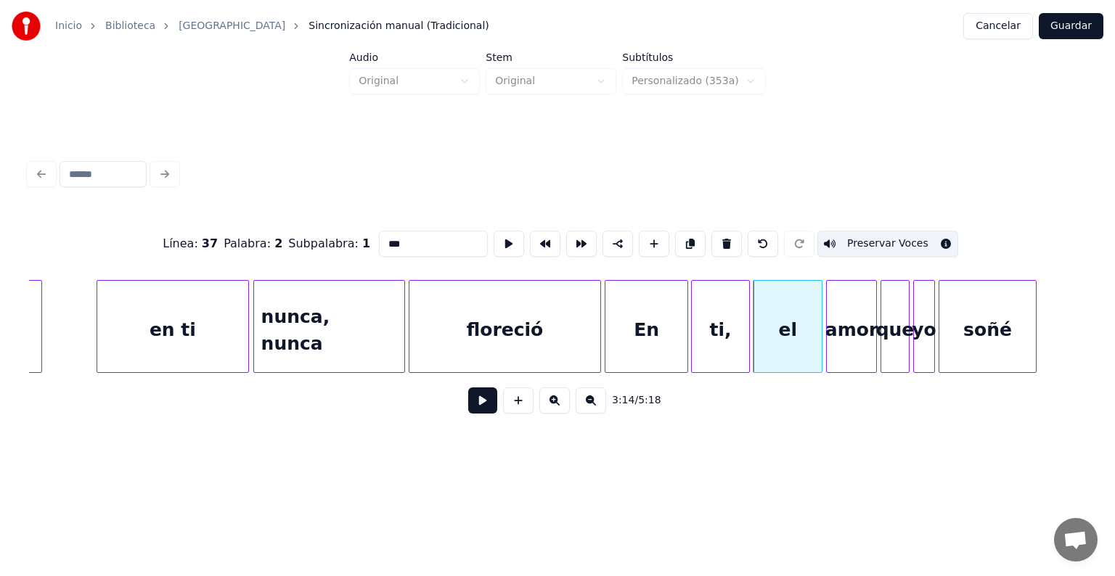
click at [782, 336] on div "el" at bounding box center [787, 330] width 68 height 99
click at [720, 338] on div "ti," at bounding box center [720, 330] width 57 height 99
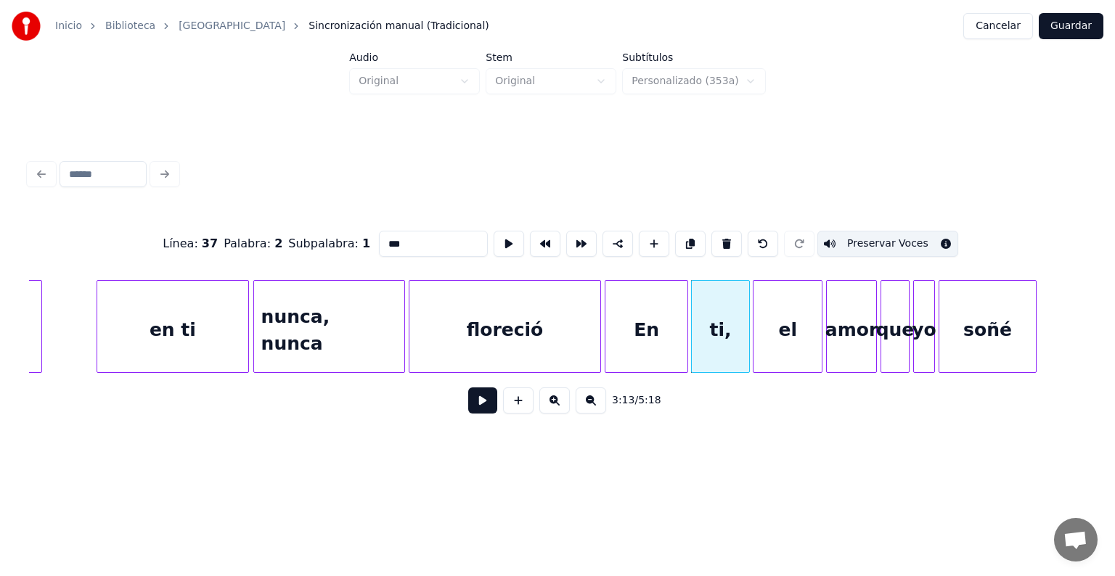
click at [778, 327] on div "el" at bounding box center [787, 330] width 68 height 99
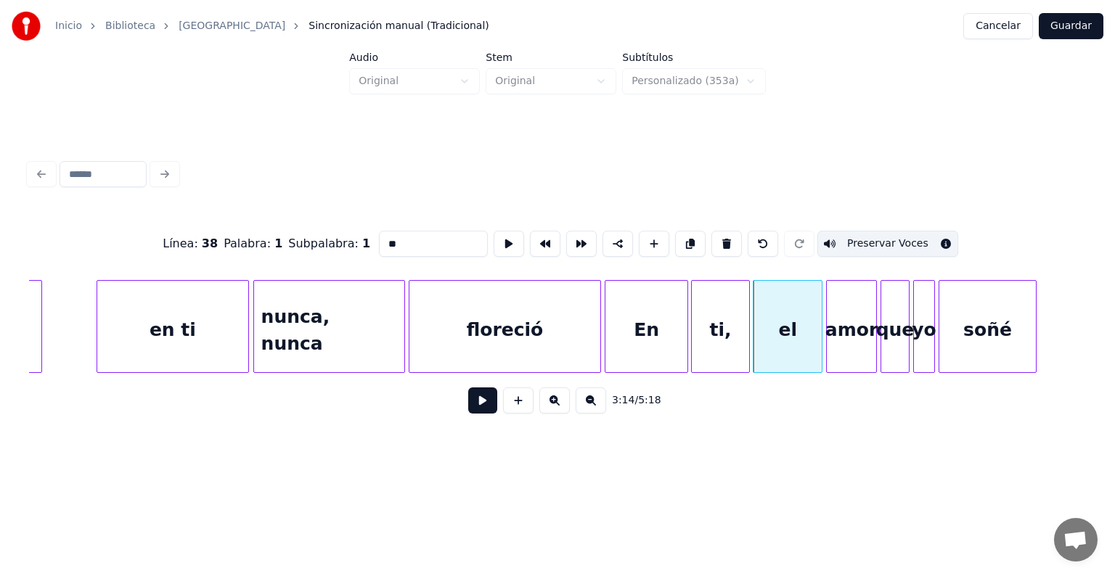
click at [864, 237] on button "Preservar Voces" at bounding box center [887, 244] width 141 height 26
click at [851, 319] on div "amor" at bounding box center [851, 330] width 49 height 99
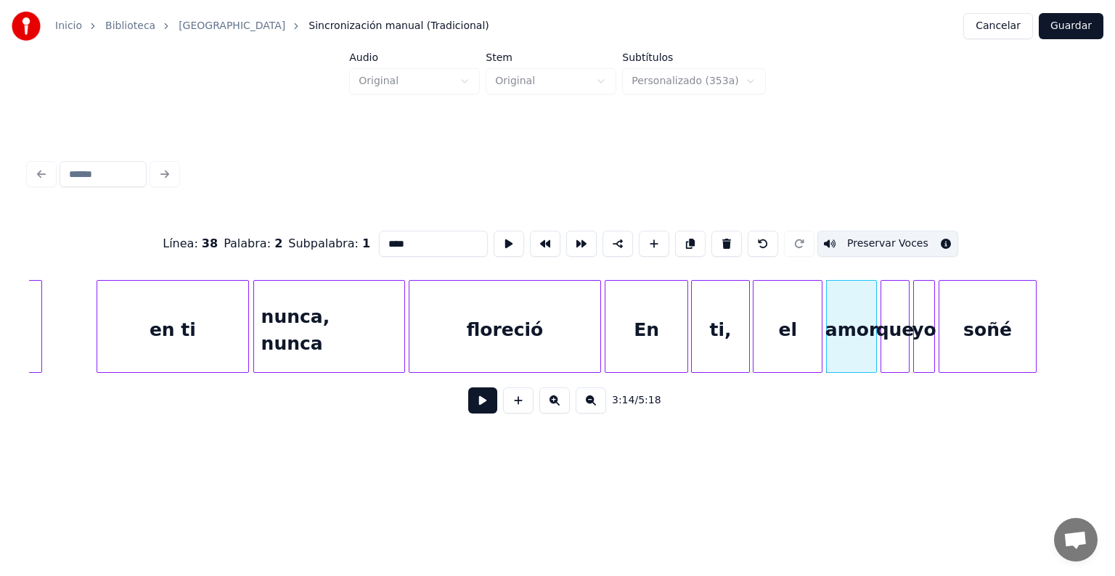
click at [866, 237] on button "Preservar Voces" at bounding box center [887, 244] width 141 height 26
click at [895, 322] on div "que" at bounding box center [895, 330] width 28 height 99
click at [874, 238] on button "Preservar Voces" at bounding box center [887, 244] width 141 height 26
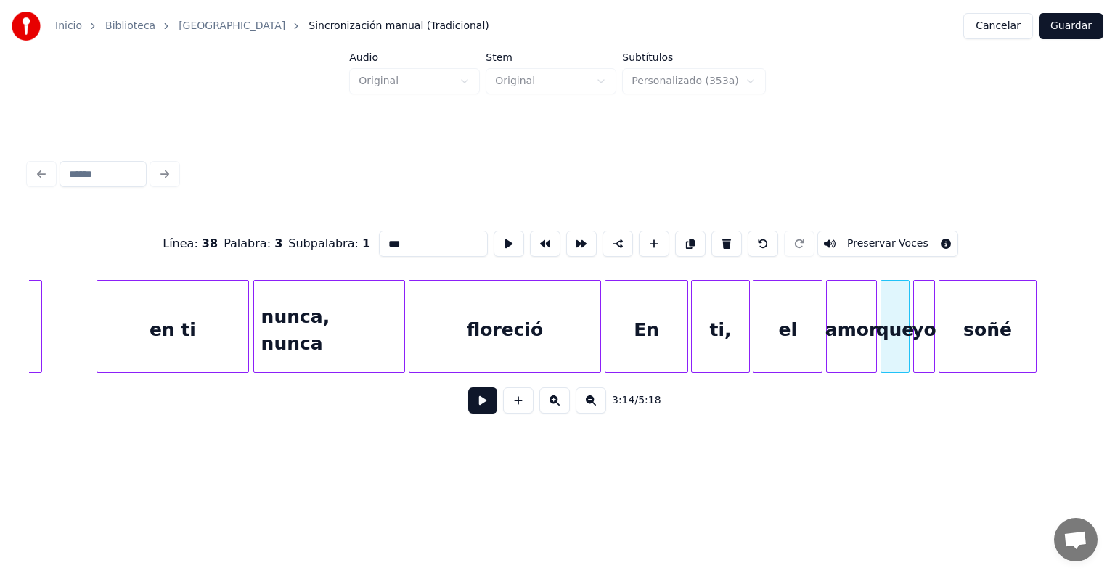
click at [915, 314] on div at bounding box center [916, 326] width 4 height 91
click at [896, 234] on button "Preservar Voces" at bounding box center [887, 244] width 141 height 26
click at [970, 321] on div "soñé" at bounding box center [987, 330] width 97 height 99
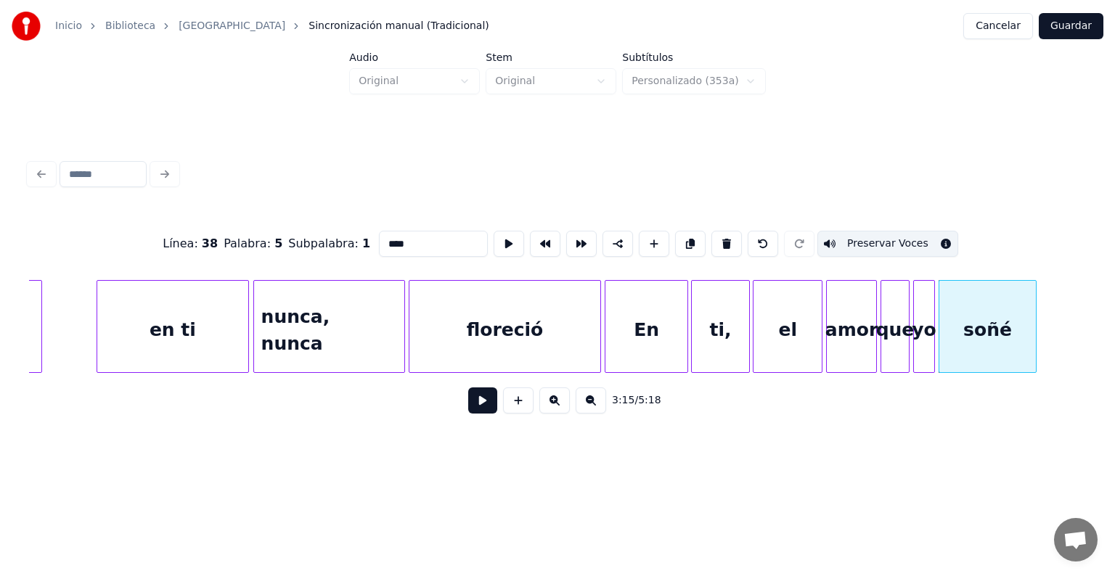
click at [905, 234] on button "Preservar Voces" at bounding box center [887, 244] width 141 height 26
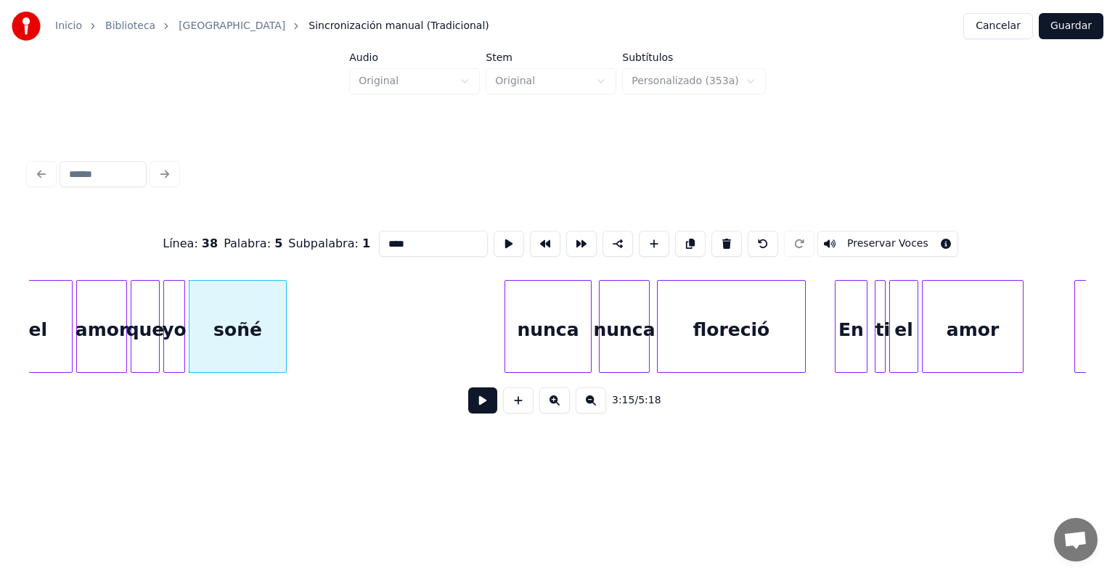
scroll to position [0, 35261]
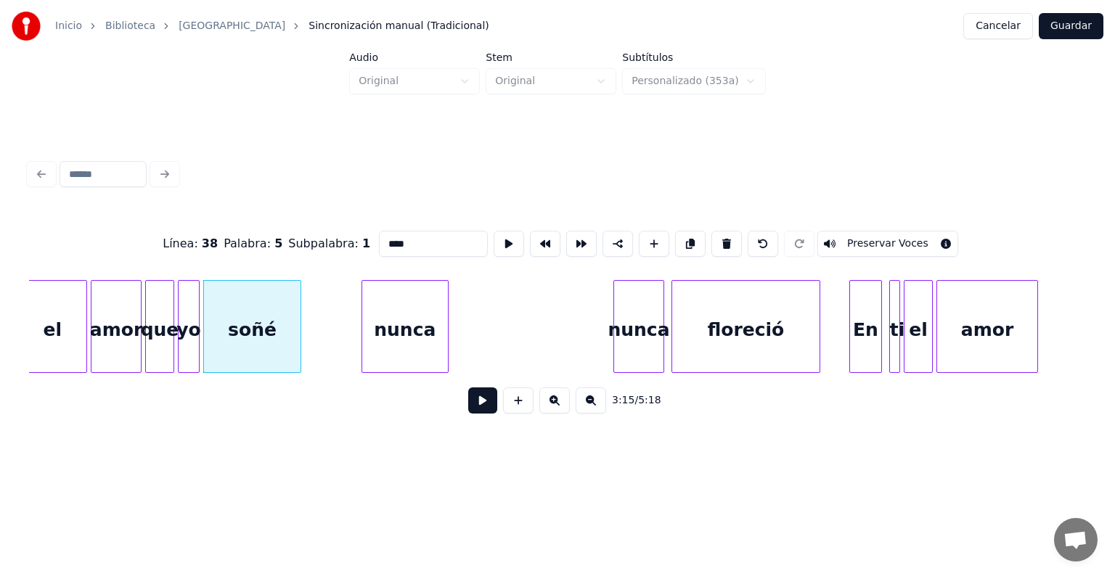
click at [413, 340] on div "nunca" at bounding box center [405, 330] width 86 height 99
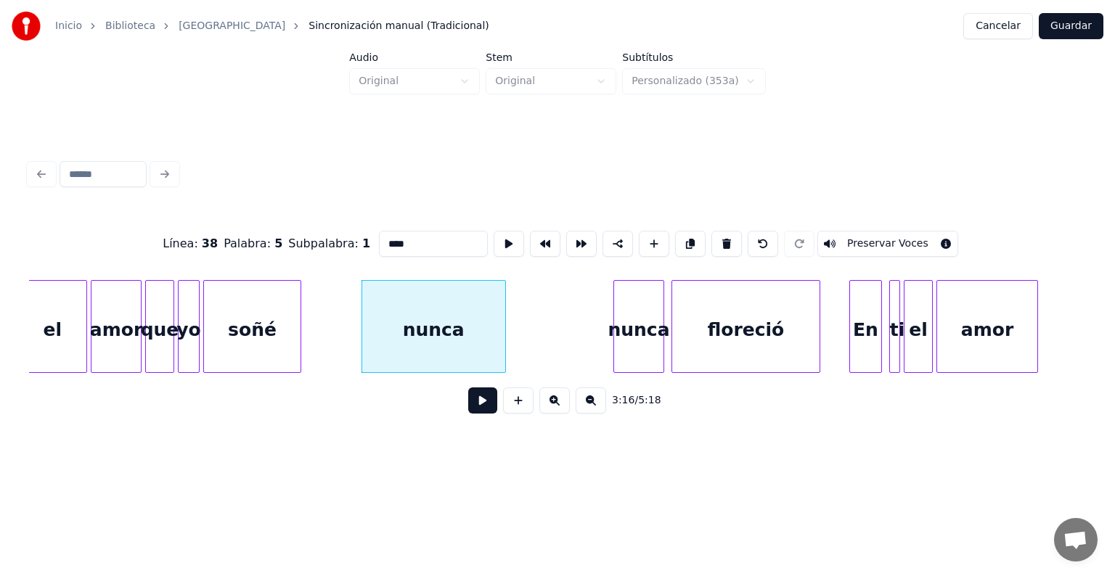
click at [502, 348] on div at bounding box center [503, 326] width 4 height 91
click at [460, 338] on div "nunca" at bounding box center [433, 330] width 143 height 99
drag, startPoint x: 399, startPoint y: 235, endPoint x: 322, endPoint y: 242, distance: 78.0
click at [322, 242] on div "Línea : 38 Palabra : 6 Subpalabra : 1 ***** Preservar Voces" at bounding box center [557, 244] width 1057 height 73
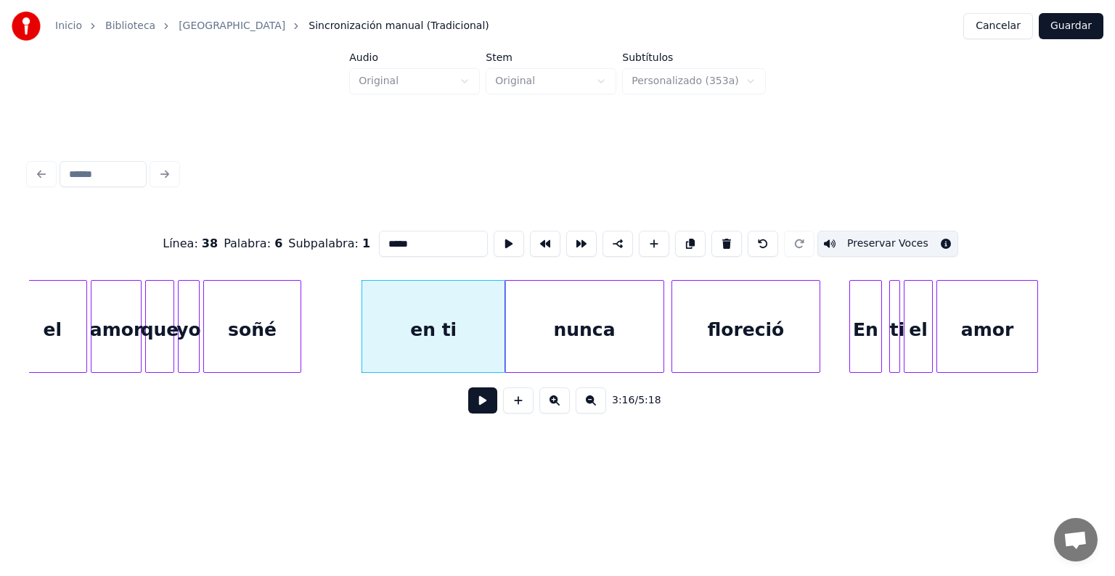
click at [507, 365] on div at bounding box center [507, 326] width 4 height 91
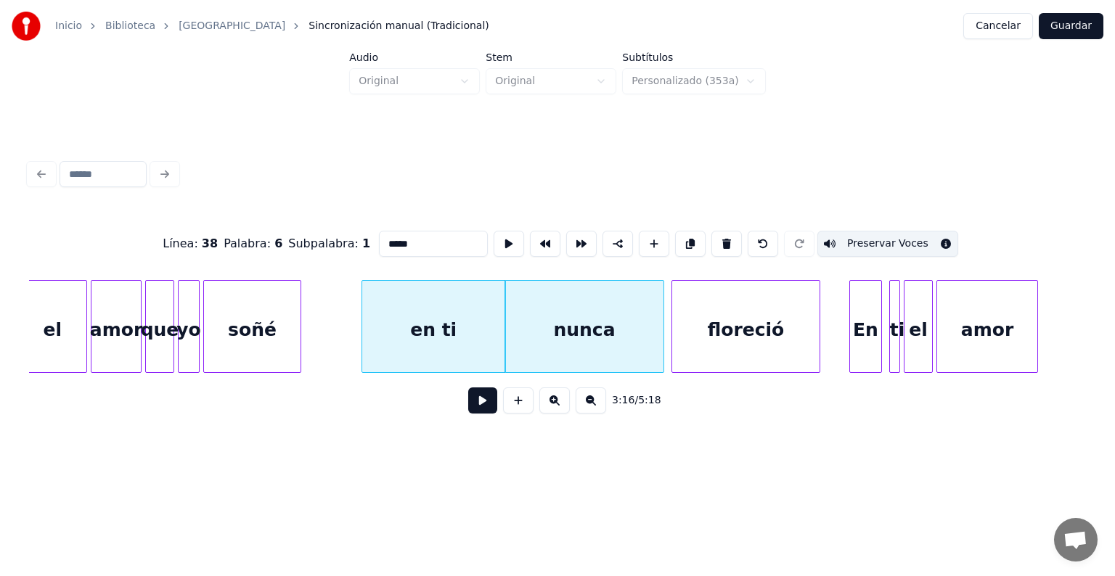
click at [507, 365] on div at bounding box center [507, 326] width 4 height 91
click at [579, 351] on div "nunca" at bounding box center [584, 330] width 158 height 99
click at [402, 241] on input "*****" at bounding box center [433, 244] width 109 height 26
click at [464, 334] on div "en ti" at bounding box center [433, 330] width 143 height 99
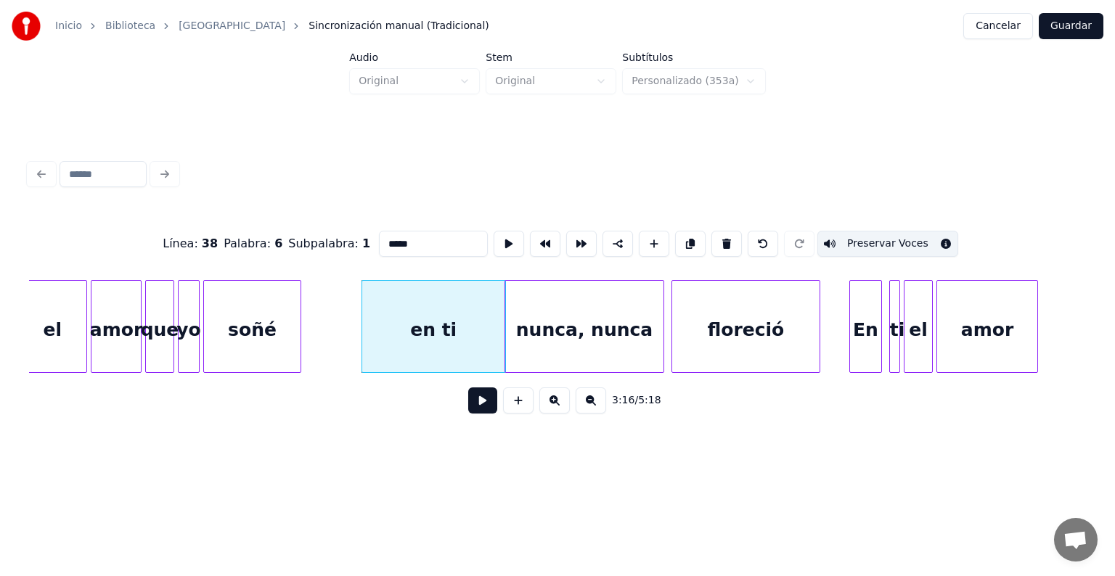
click at [555, 334] on div "nunca, nunca" at bounding box center [584, 330] width 158 height 99
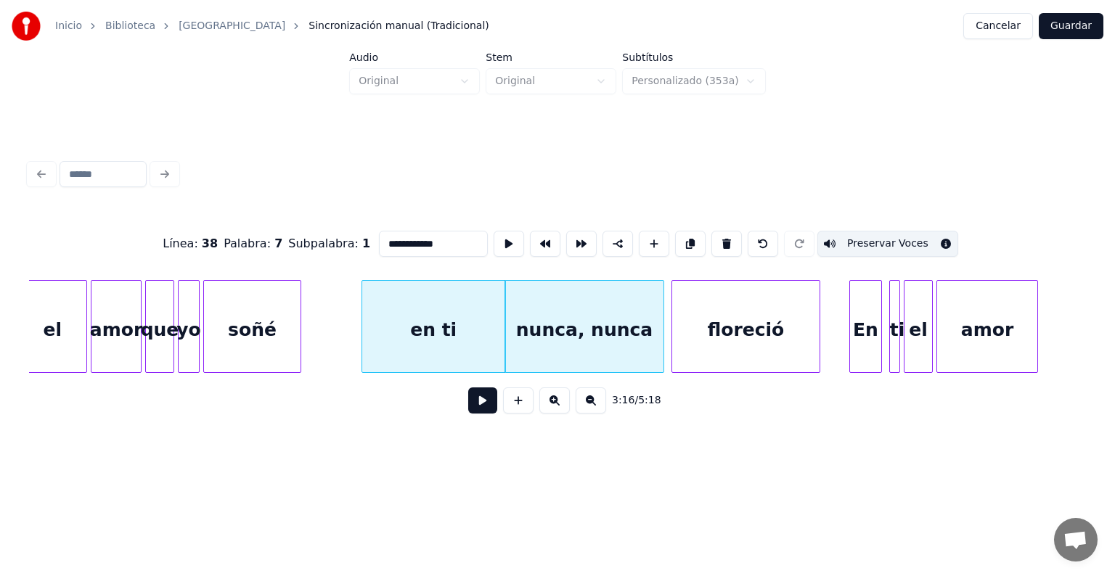
click at [849, 233] on button "Preservar Voces" at bounding box center [887, 244] width 141 height 26
click at [726, 334] on div "floreció" at bounding box center [745, 330] width 147 height 99
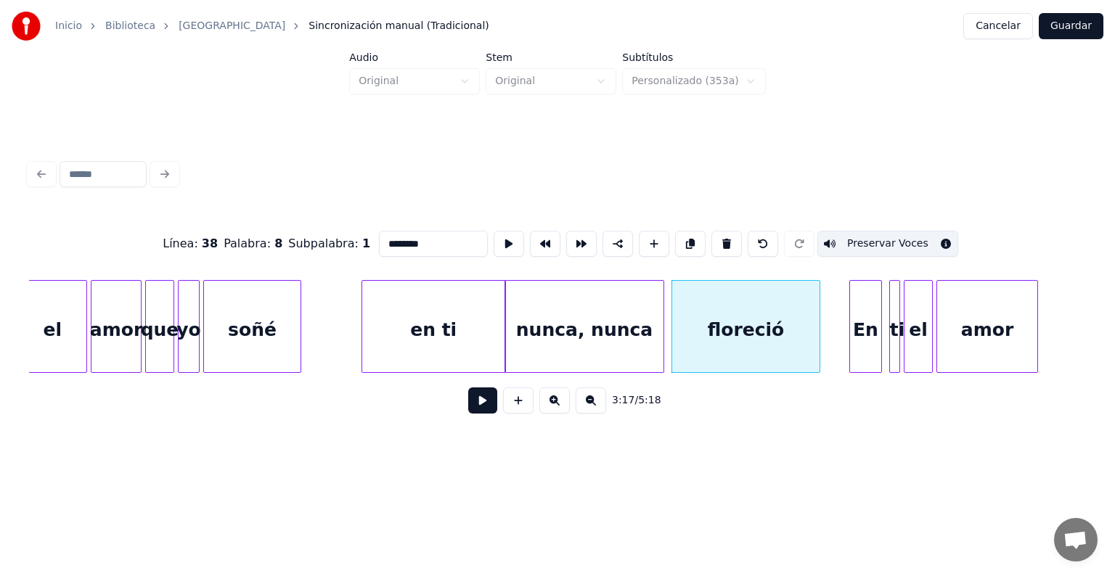
click at [846, 235] on button "Preservar Voces" at bounding box center [887, 244] width 141 height 26
click at [835, 295] on div at bounding box center [837, 326] width 4 height 91
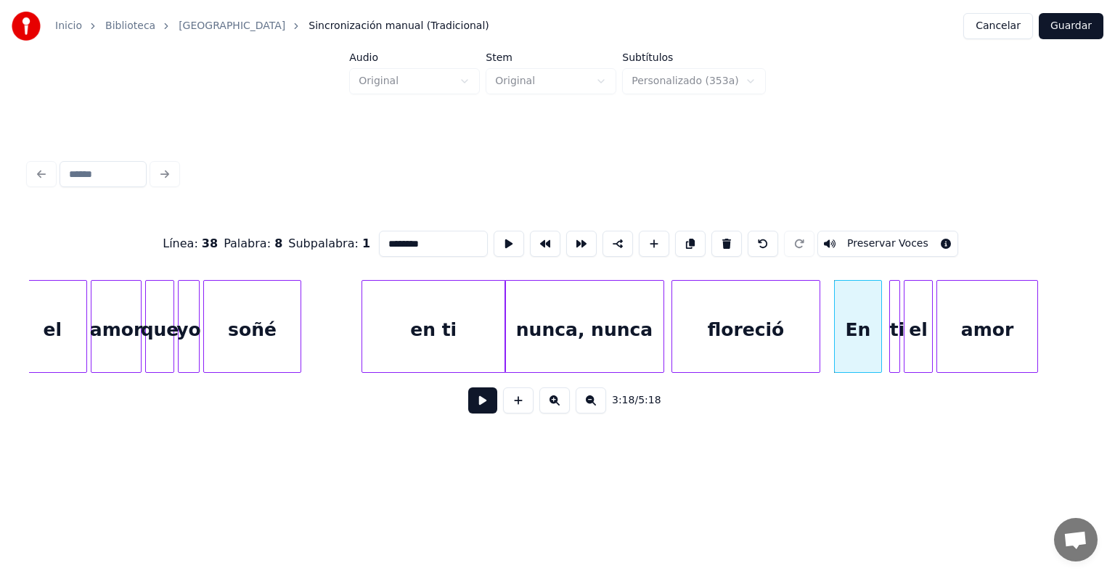
click at [848, 300] on div "En" at bounding box center [858, 330] width 46 height 99
click at [960, 314] on div "amor" at bounding box center [987, 330] width 100 height 99
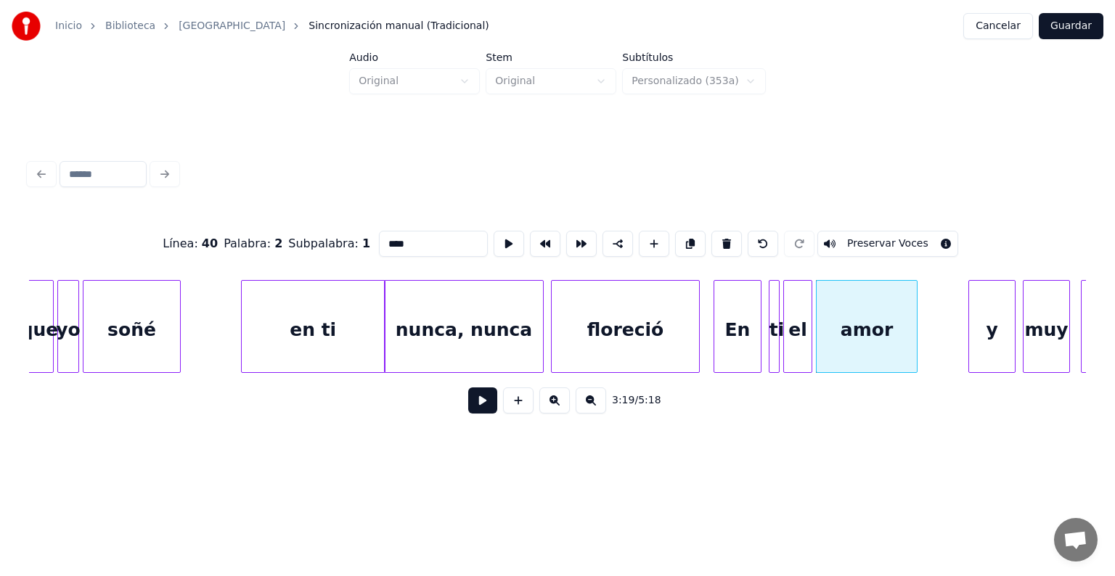
scroll to position [0, 35382]
click at [949, 333] on div at bounding box center [951, 326] width 4 height 91
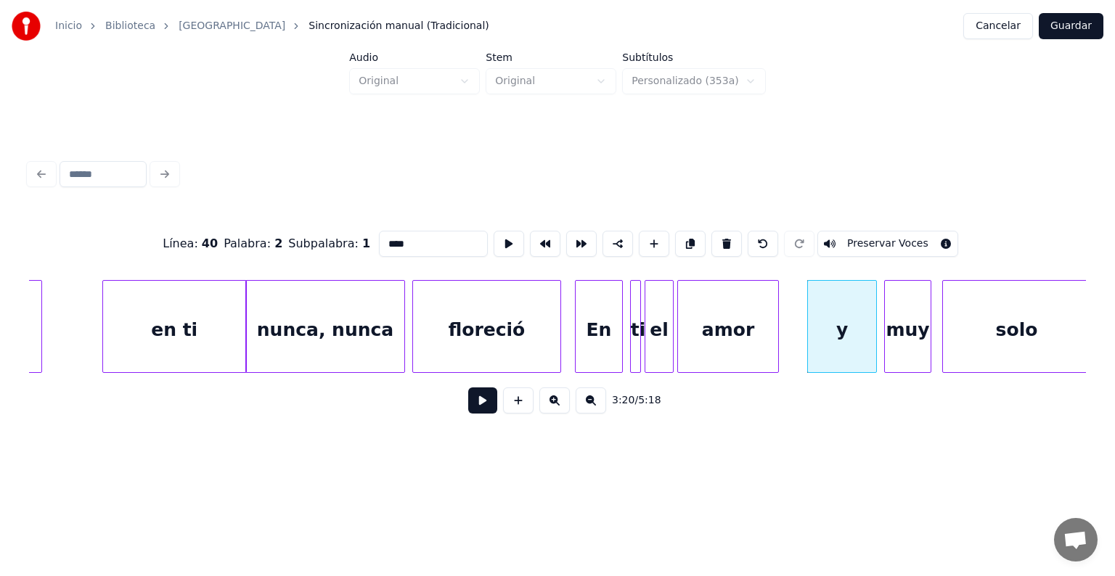
scroll to position [0, 35594]
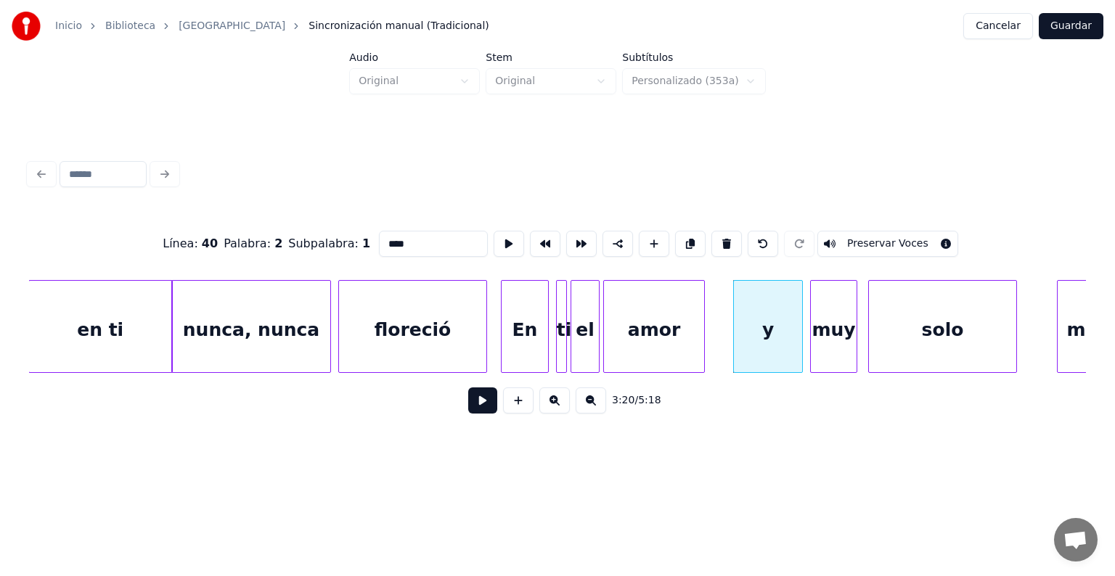
click at [523, 359] on div "En" at bounding box center [525, 330] width 46 height 99
type input "**"
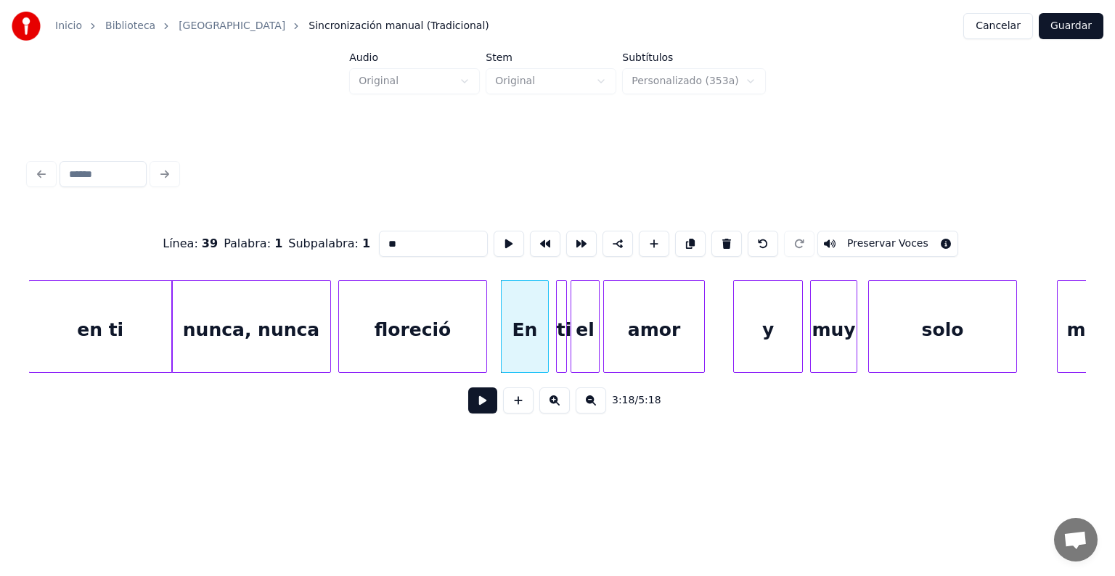
click at [1063, 26] on button "Guardar" at bounding box center [1071, 26] width 65 height 26
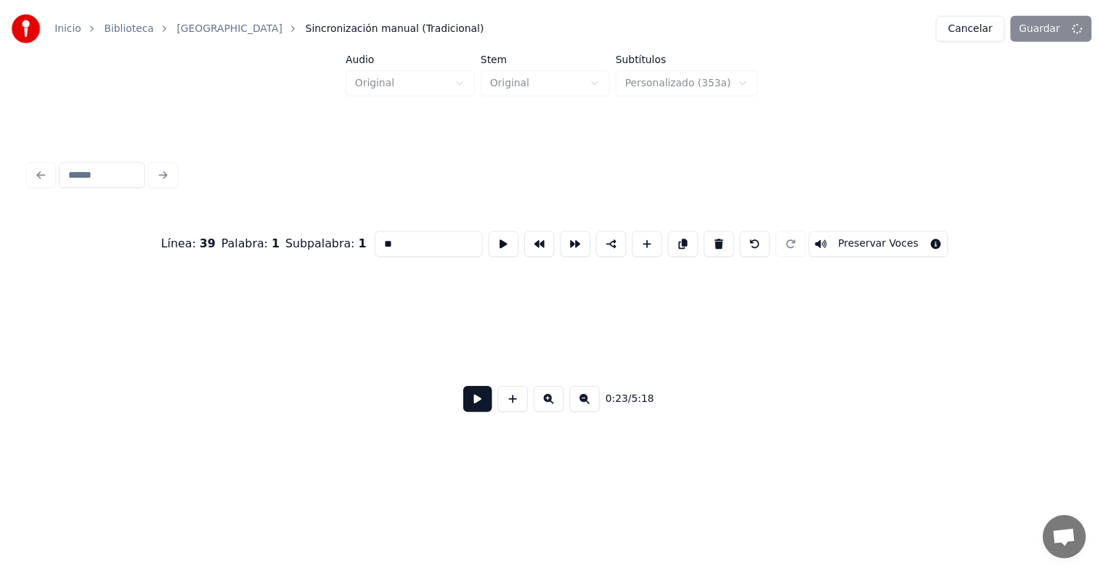
scroll to position [0, 4333]
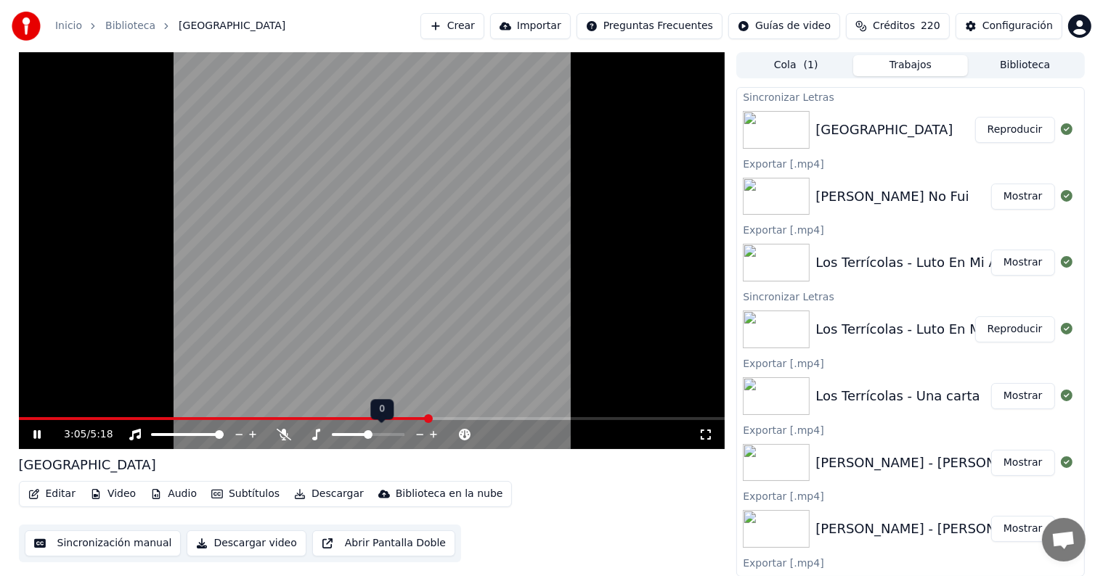
click at [364, 433] on span at bounding box center [368, 434] width 9 height 9
click at [361, 434] on span at bounding box center [347, 434] width 30 height 3
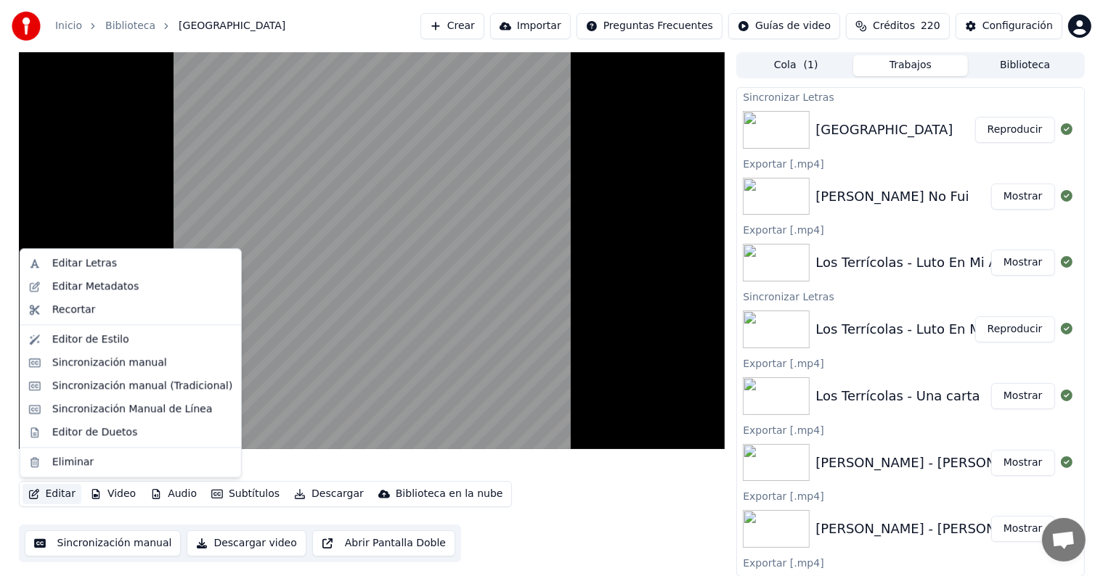
click at [60, 498] on button "Editar" at bounding box center [52, 494] width 59 height 20
click at [115, 384] on div "Sincronización manual (Tradicional)" at bounding box center [142, 386] width 180 height 15
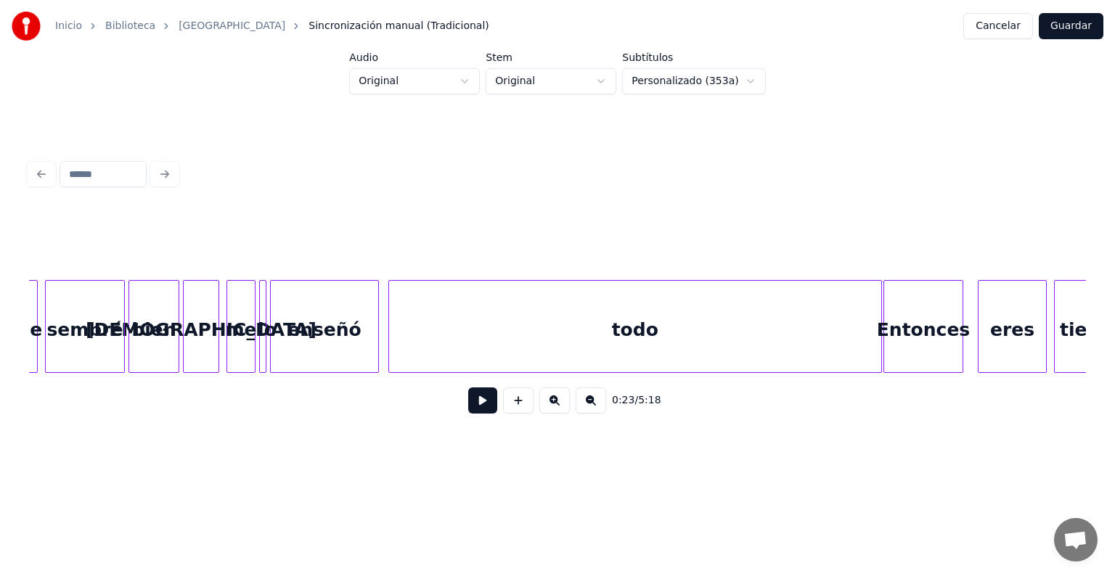
scroll to position [0, 32299]
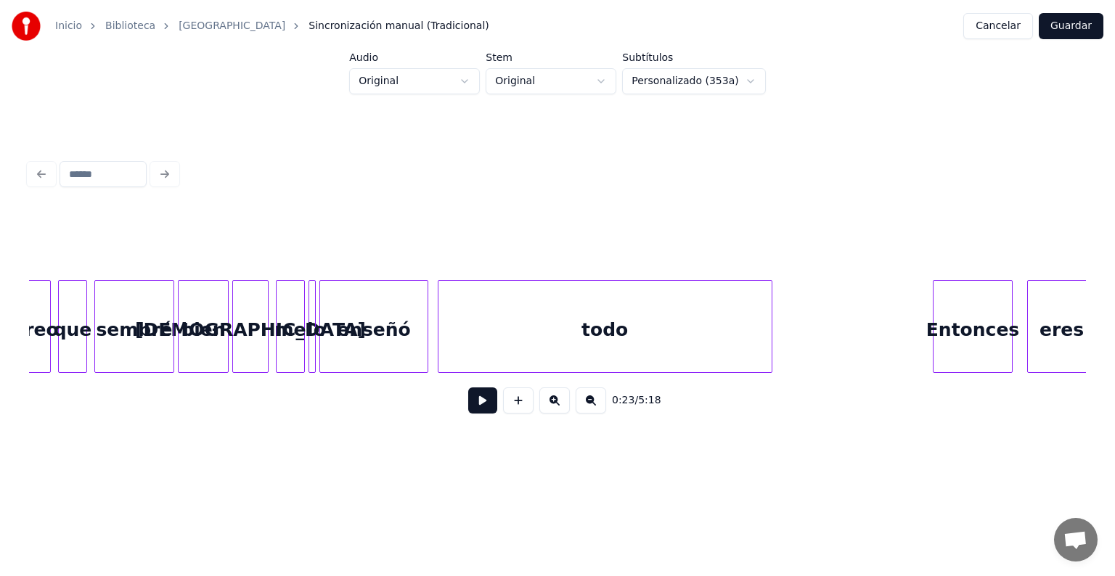
click at [769, 357] on div at bounding box center [769, 326] width 4 height 91
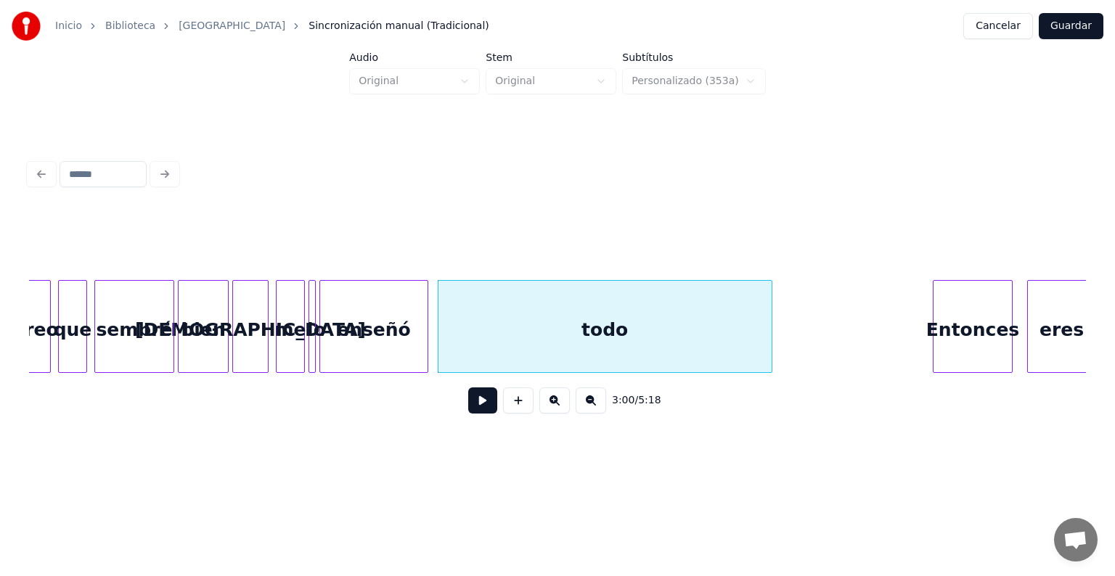
click at [360, 330] on div "enseñó" at bounding box center [373, 330] width 107 height 99
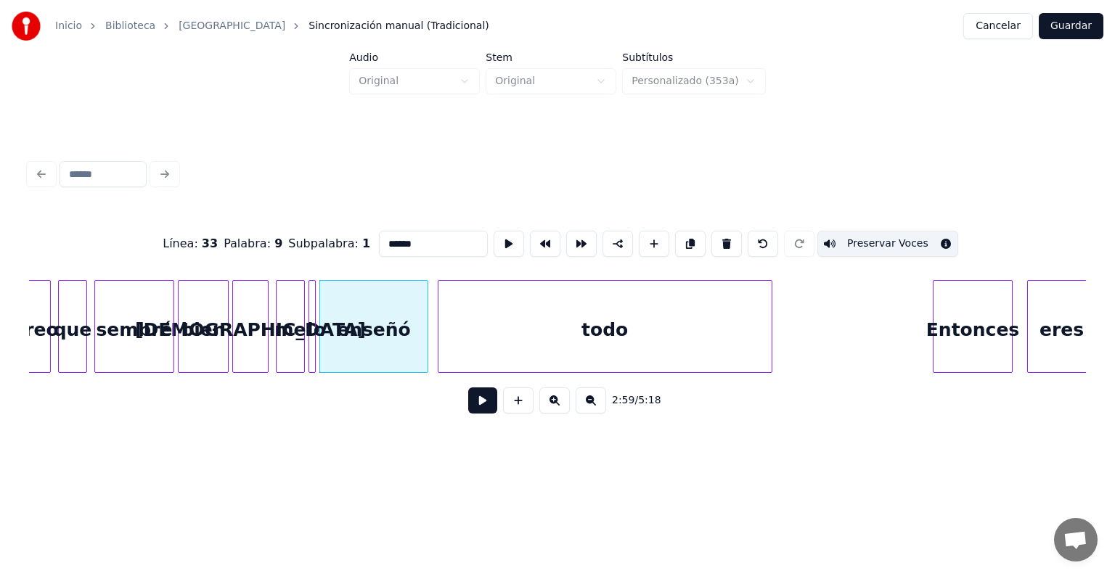
click at [468, 396] on button at bounding box center [482, 401] width 29 height 26
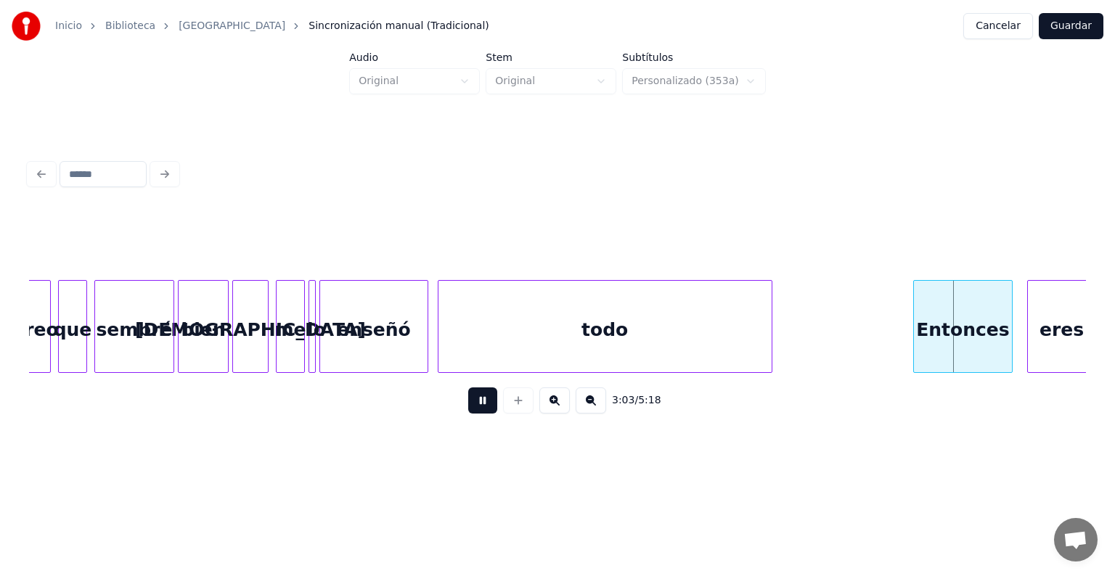
click at [942, 333] on div "Entonces" at bounding box center [963, 330] width 98 height 99
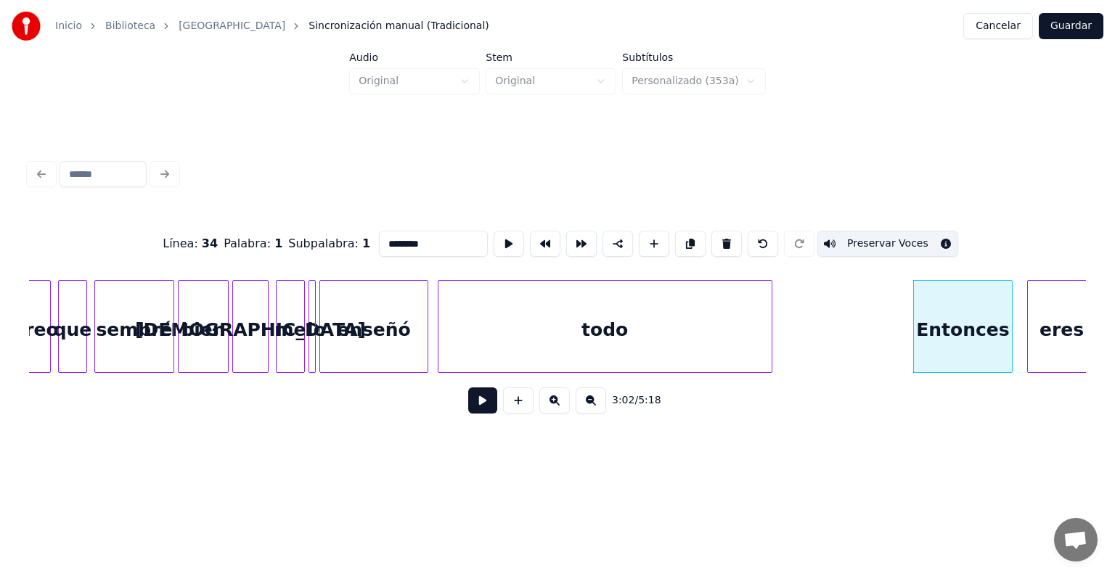
click at [468, 414] on button at bounding box center [482, 401] width 29 height 26
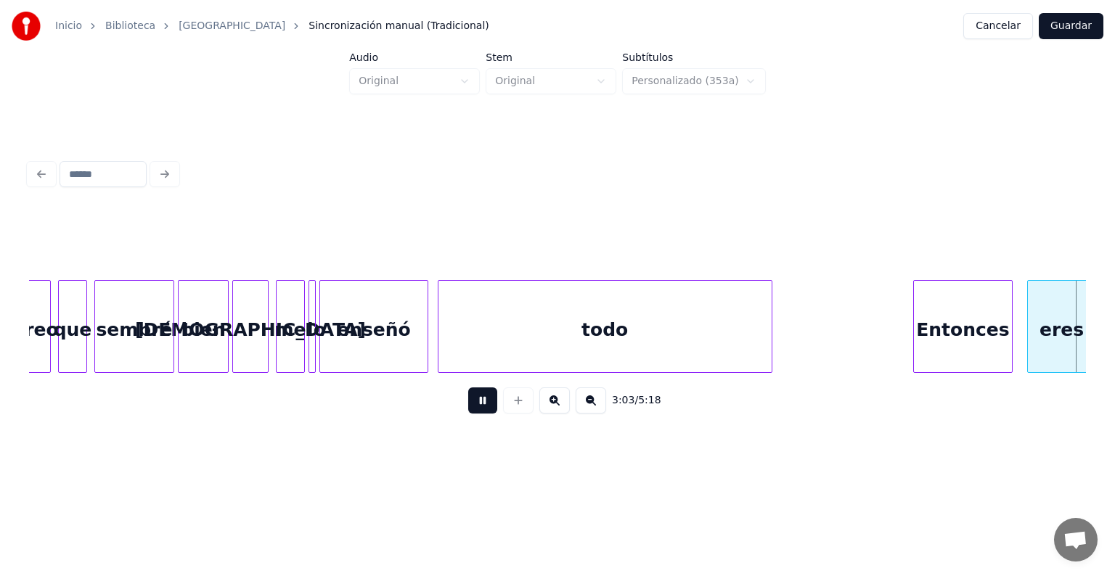
scroll to position [0, 33359]
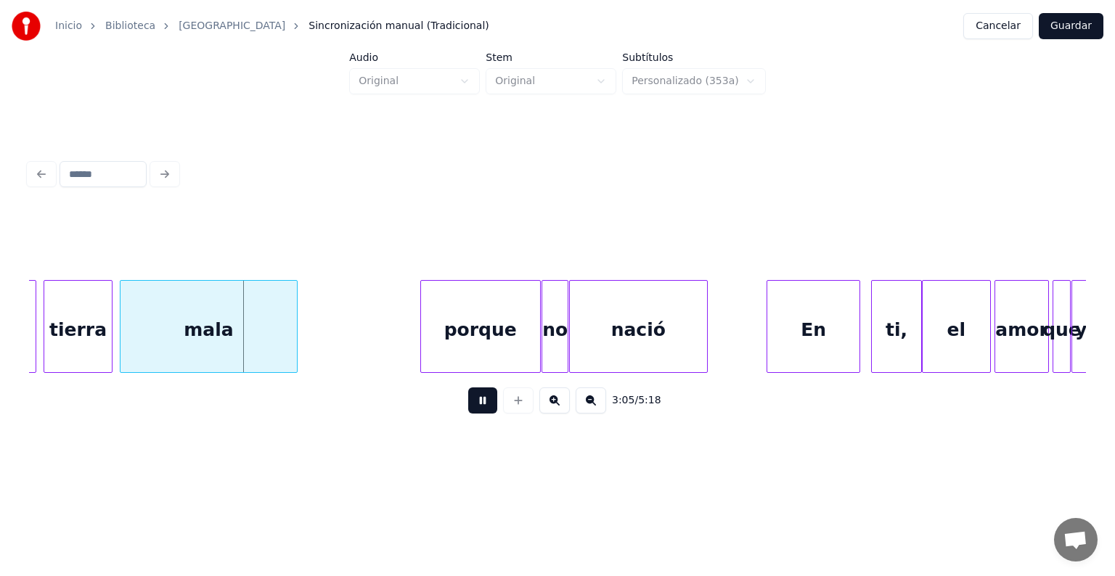
click at [442, 327] on div "porque" at bounding box center [480, 330] width 119 height 99
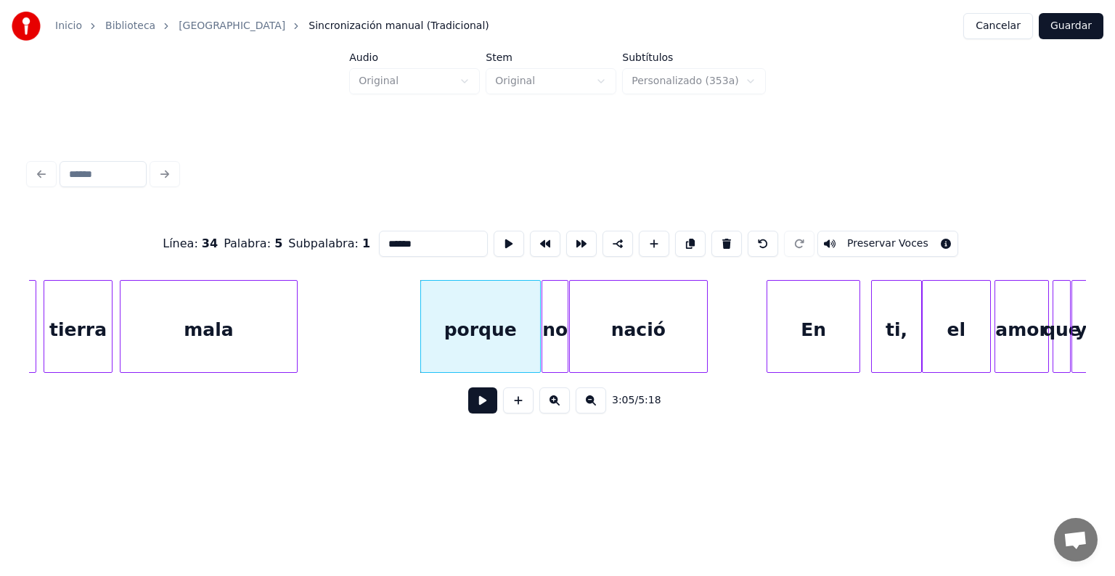
click at [867, 237] on button "Preservar Voces" at bounding box center [887, 244] width 141 height 26
click at [557, 321] on div "no" at bounding box center [554, 330] width 25 height 99
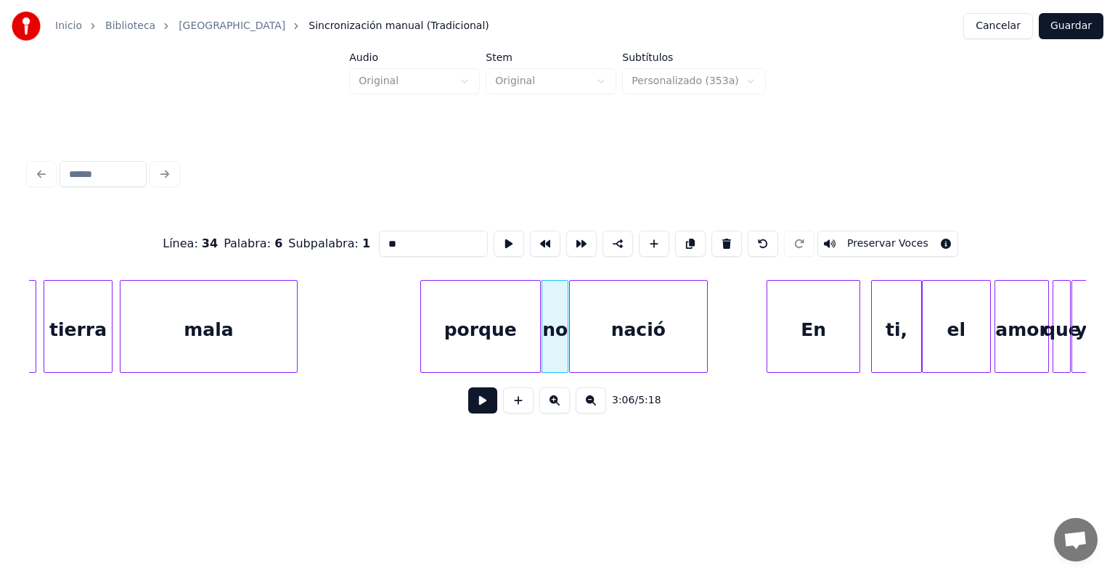
click at [864, 240] on button "Preservar Voces" at bounding box center [887, 244] width 141 height 26
click at [639, 335] on div "nació" at bounding box center [638, 330] width 137 height 99
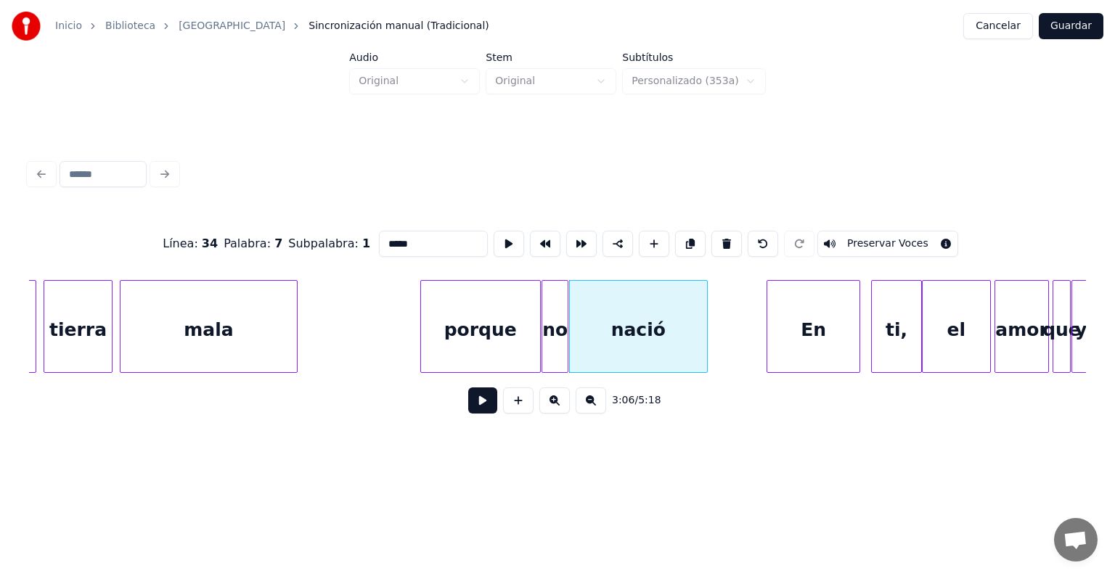
click at [863, 237] on button "Preservar Voces" at bounding box center [887, 244] width 141 height 26
click at [486, 325] on div "porque" at bounding box center [480, 330] width 119 height 99
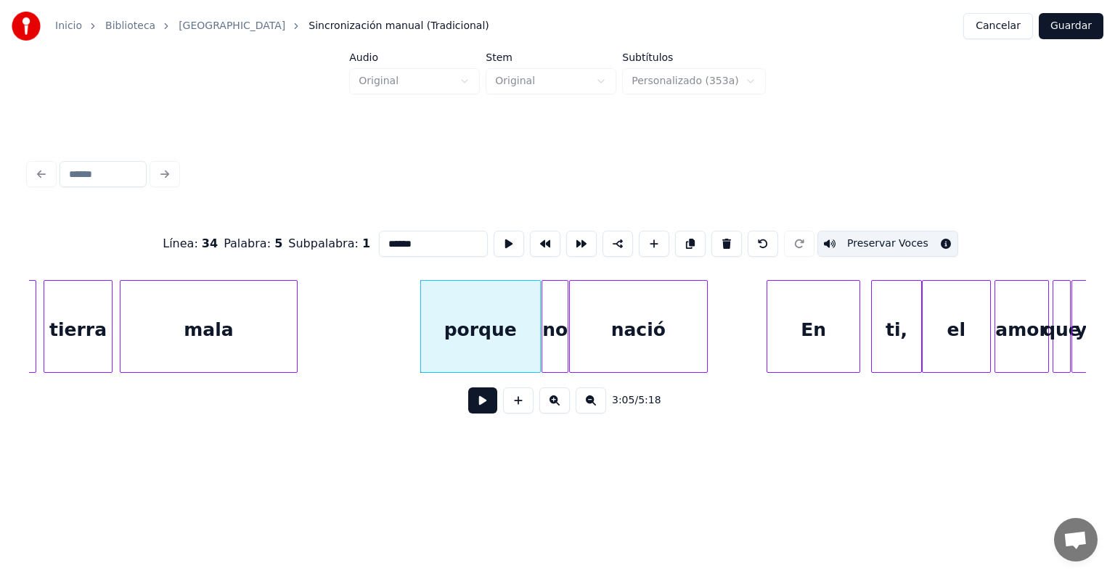
click at [868, 236] on button "Preservar Voces" at bounding box center [887, 244] width 141 height 26
click at [606, 330] on div "nació" at bounding box center [638, 330] width 137 height 99
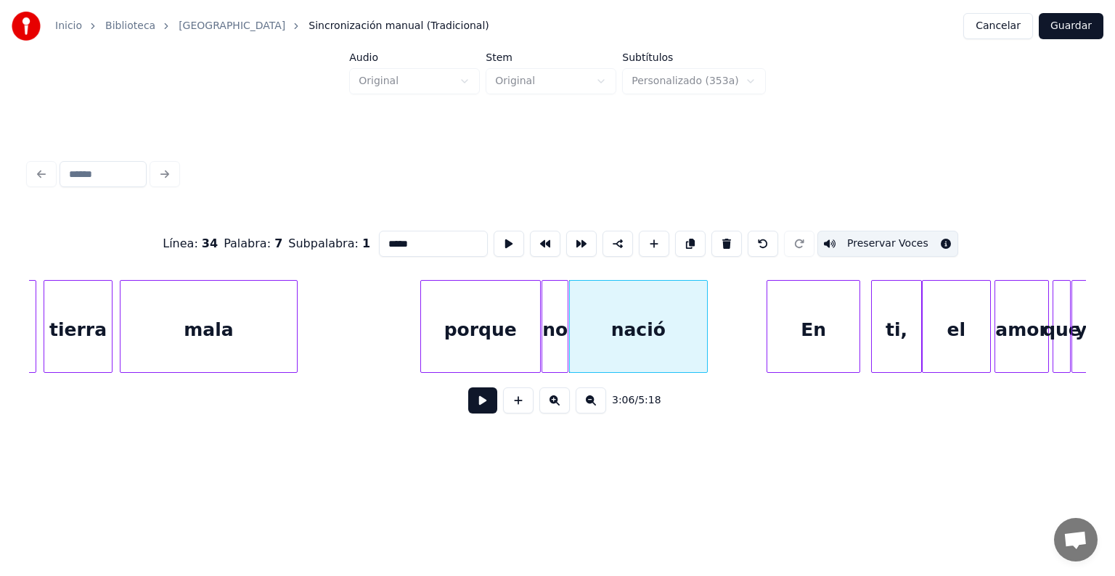
click at [867, 237] on button "Preservar Voces" at bounding box center [887, 244] width 141 height 26
click at [544, 335] on div at bounding box center [544, 326] width 4 height 91
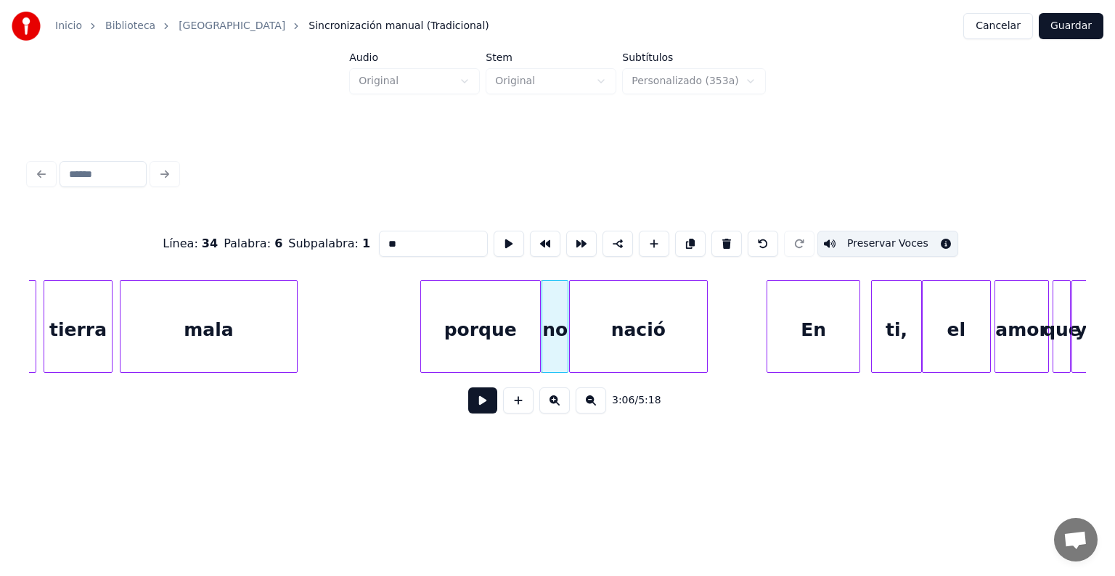
click at [850, 245] on button "Preservar Voces" at bounding box center [887, 244] width 141 height 26
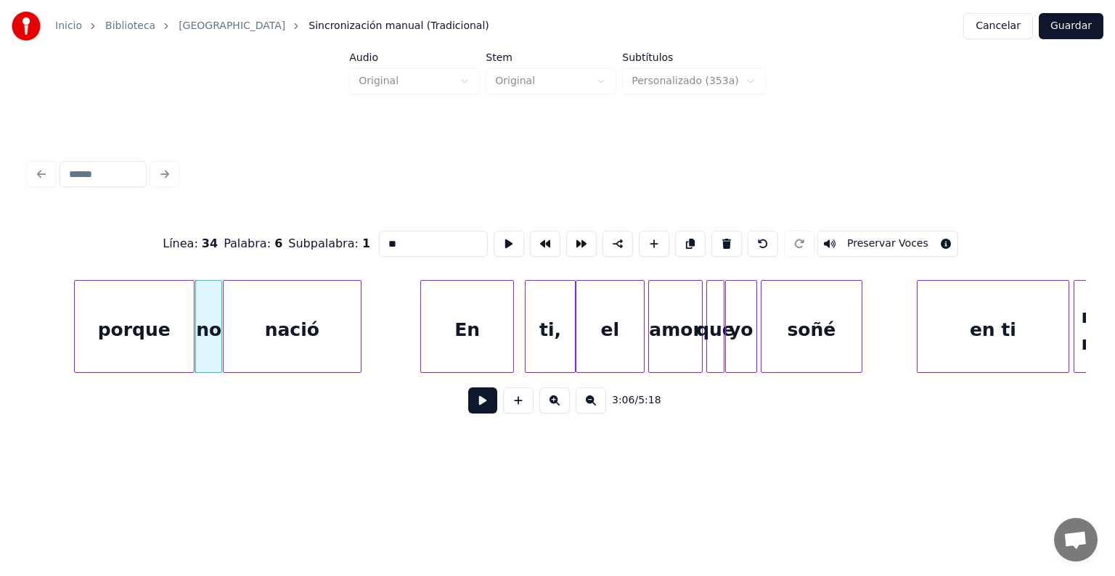
scroll to position [0, 33707]
click at [613, 324] on div "el" at bounding box center [609, 330] width 68 height 99
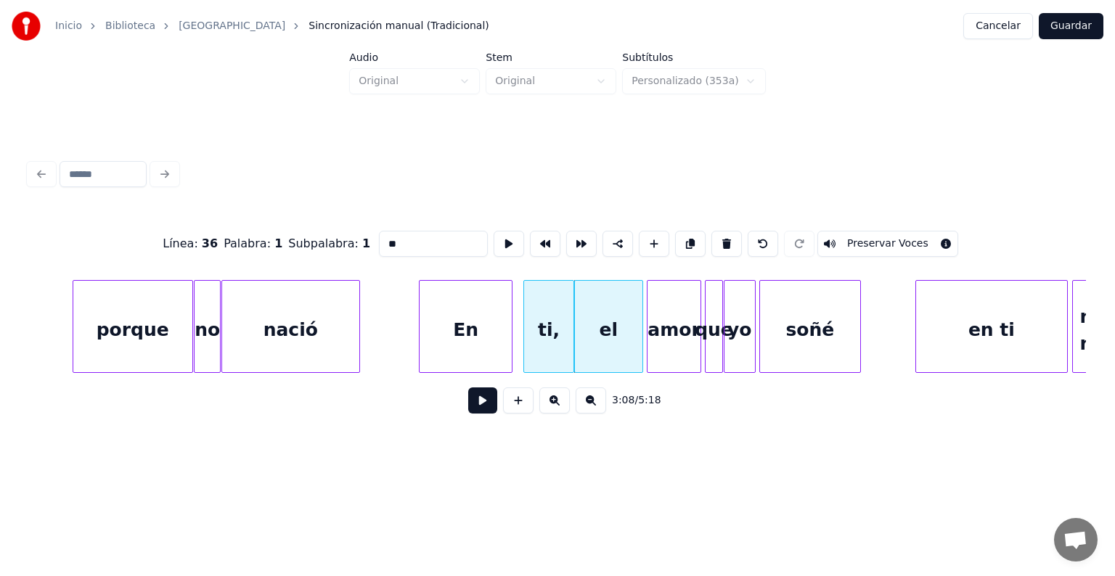
click at [867, 237] on button "Preservar Voces" at bounding box center [887, 244] width 141 height 26
click at [669, 329] on div "amor" at bounding box center [673, 330] width 53 height 99
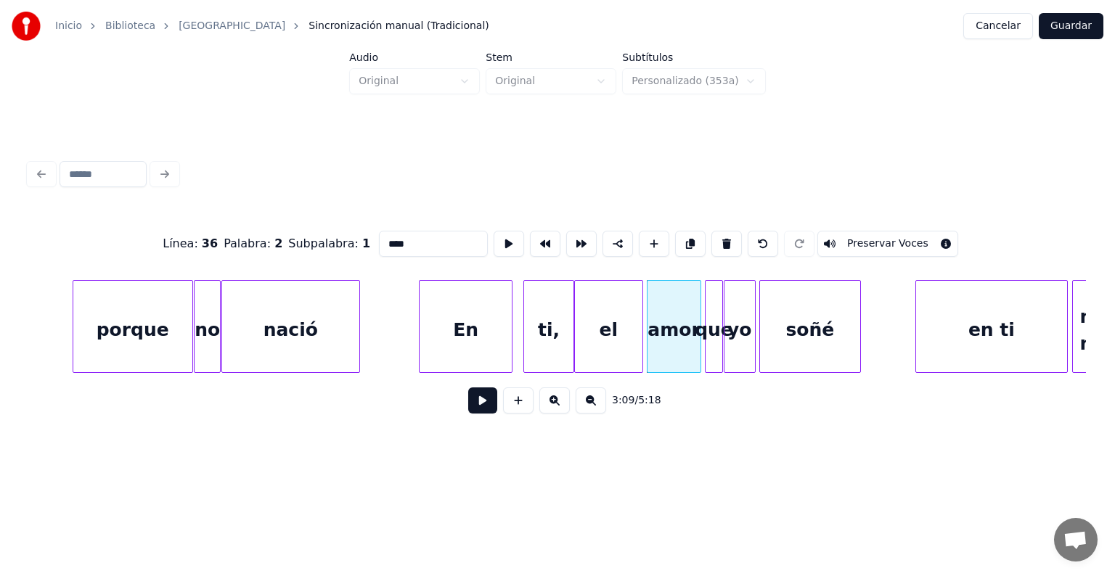
click at [867, 237] on button "Preservar Voces" at bounding box center [887, 244] width 141 height 26
click at [708, 331] on div at bounding box center [708, 326] width 4 height 91
click at [864, 236] on button "Preservar Voces" at bounding box center [887, 244] width 141 height 26
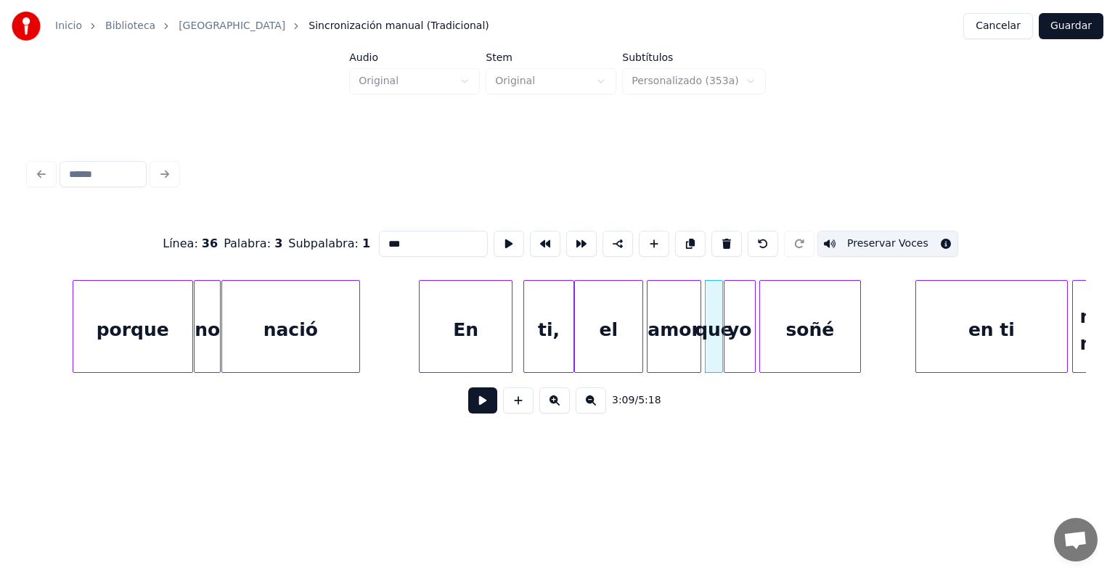
click at [736, 331] on div "yo" at bounding box center [739, 330] width 30 height 99
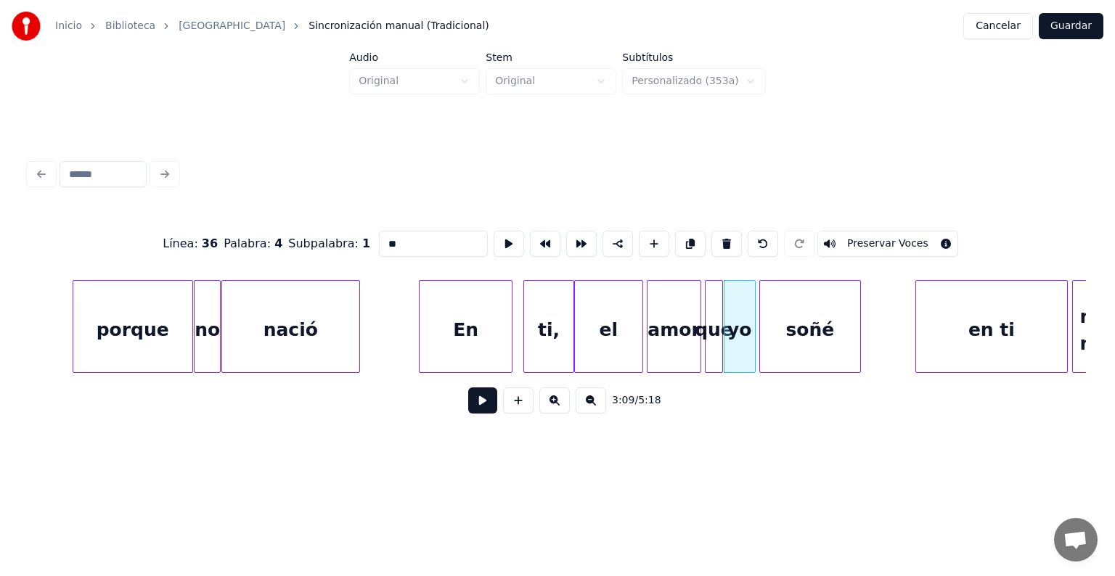
click at [862, 237] on button "Preservar Voces" at bounding box center [887, 244] width 141 height 26
click at [811, 330] on div "soñé" at bounding box center [810, 330] width 100 height 99
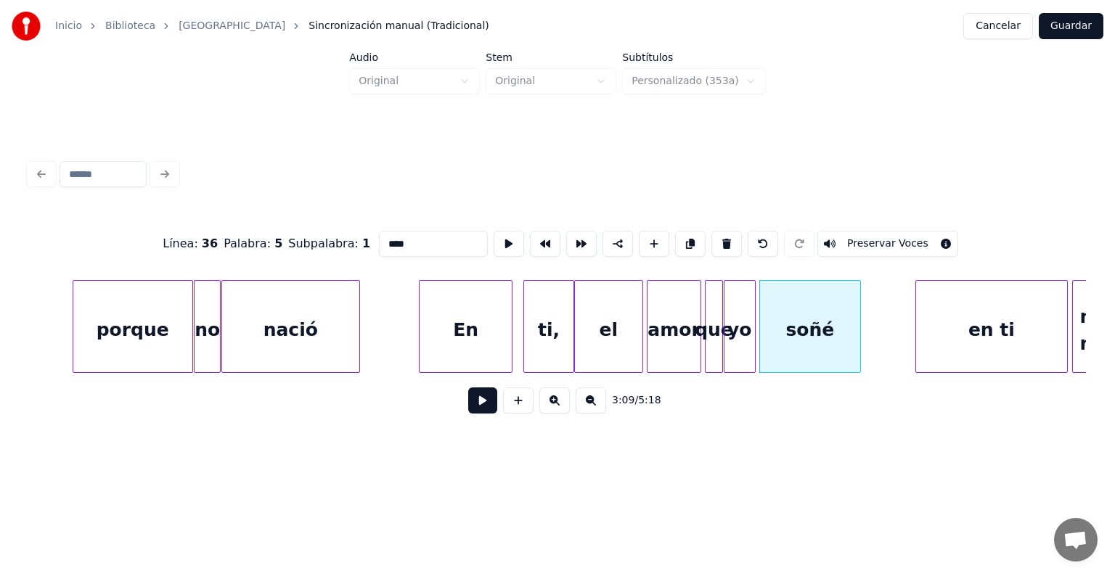
click at [864, 237] on button "Preservar Voces" at bounding box center [887, 244] width 141 height 26
click at [605, 340] on div "el" at bounding box center [609, 330] width 68 height 99
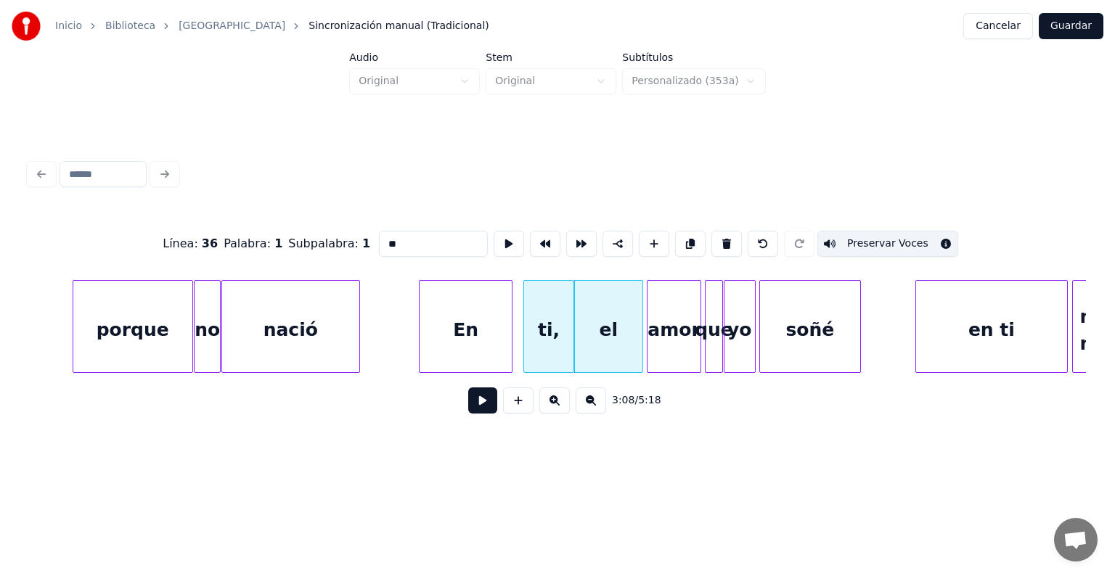
click at [867, 237] on button "Preservar Voces" at bounding box center [887, 244] width 141 height 26
click at [669, 337] on div "amor" at bounding box center [673, 330] width 53 height 99
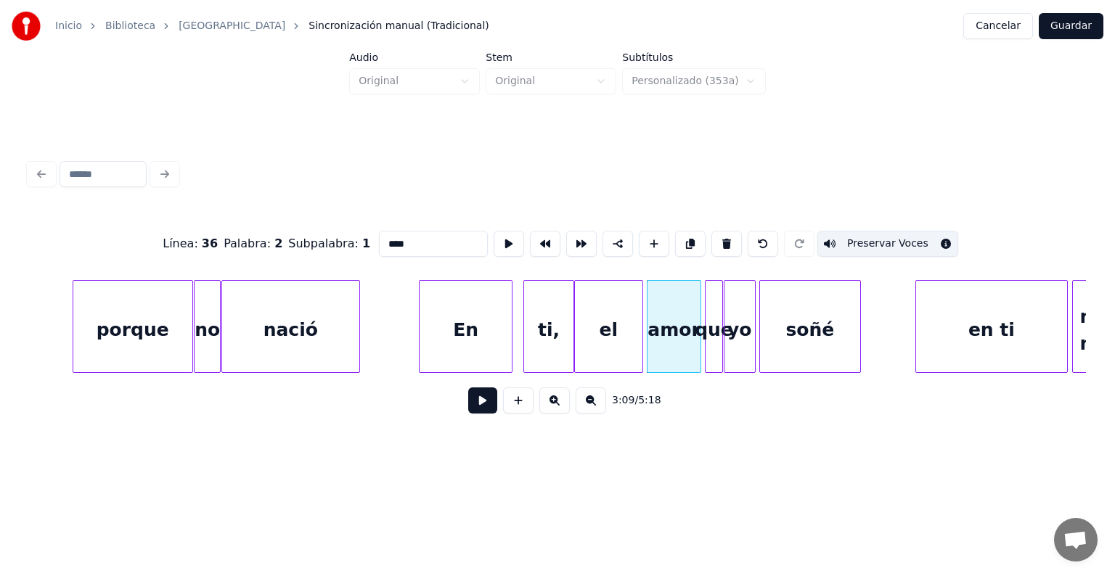
click at [866, 237] on button "Preservar Voces" at bounding box center [887, 244] width 141 height 26
click at [713, 342] on div "que" at bounding box center [714, 330] width 17 height 99
click at [881, 237] on button "Preservar Voces" at bounding box center [887, 244] width 141 height 26
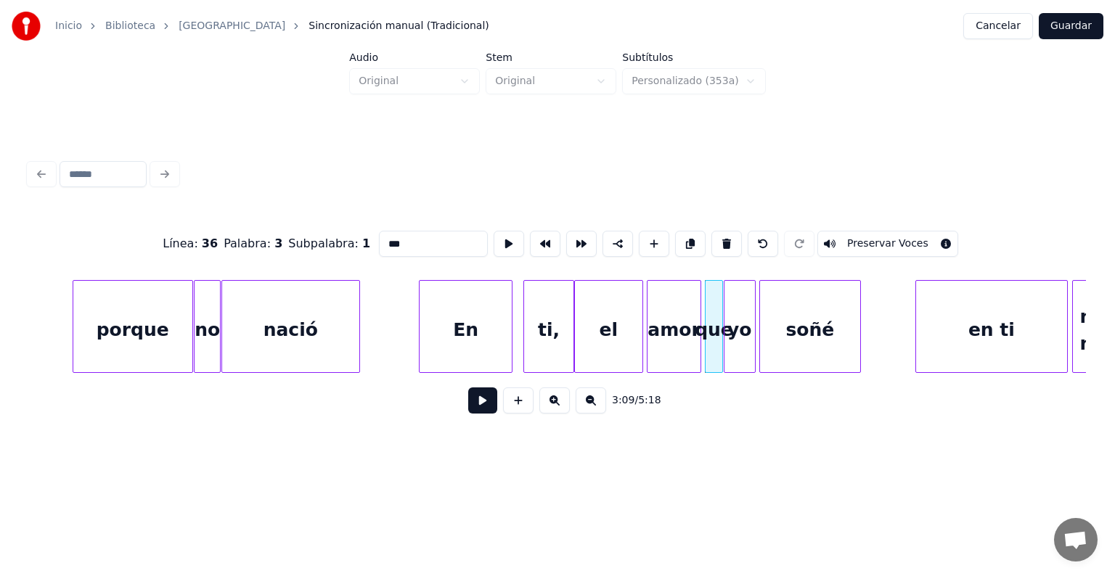
click at [736, 343] on div "yo" at bounding box center [739, 330] width 30 height 99
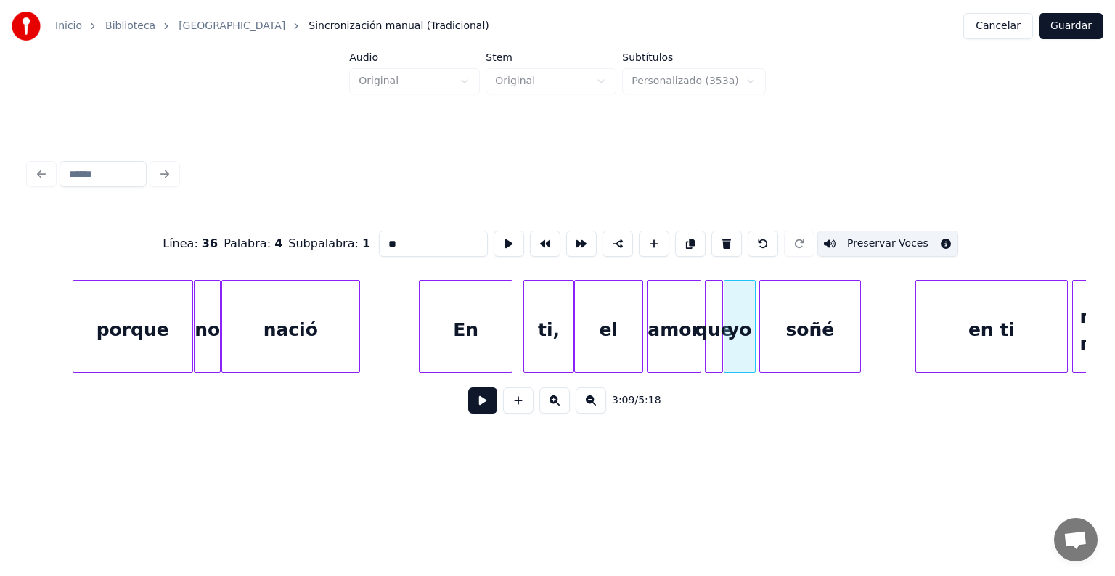
click at [864, 242] on button "Preservar Voces" at bounding box center [887, 244] width 141 height 26
click at [795, 338] on div "soñé" at bounding box center [810, 330] width 100 height 99
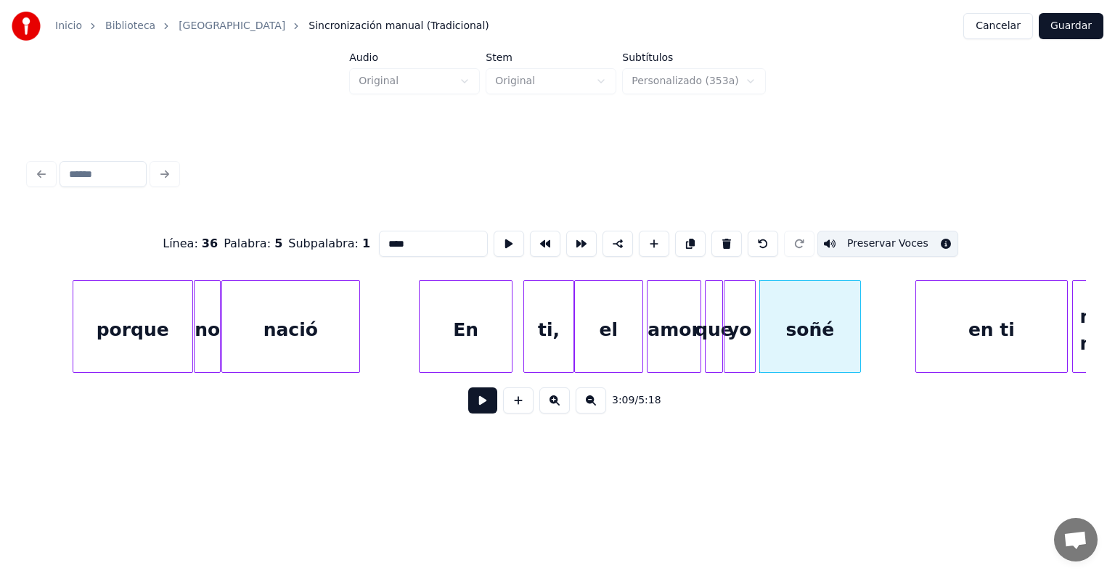
click at [870, 239] on button "Preservar Voces" at bounding box center [887, 244] width 141 height 26
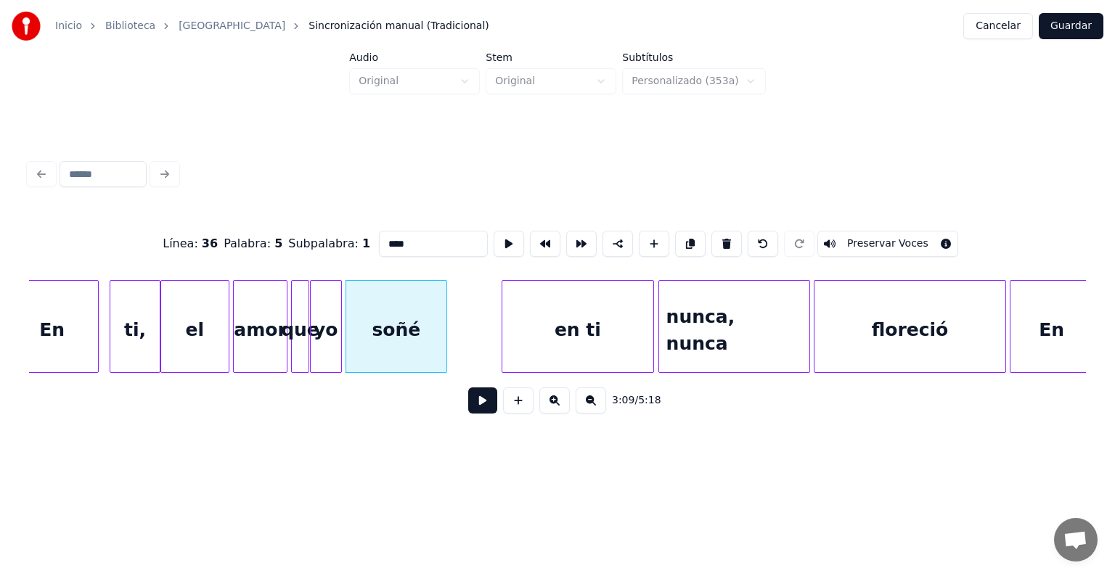
scroll to position [0, 34180]
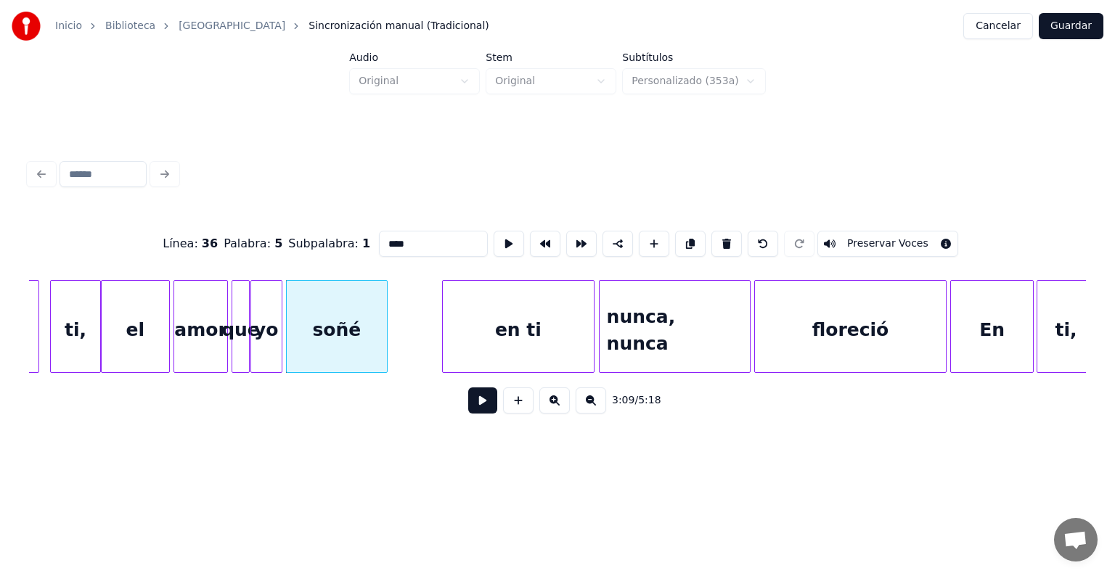
click at [668, 327] on div "nunca, nunca" at bounding box center [675, 330] width 150 height 99
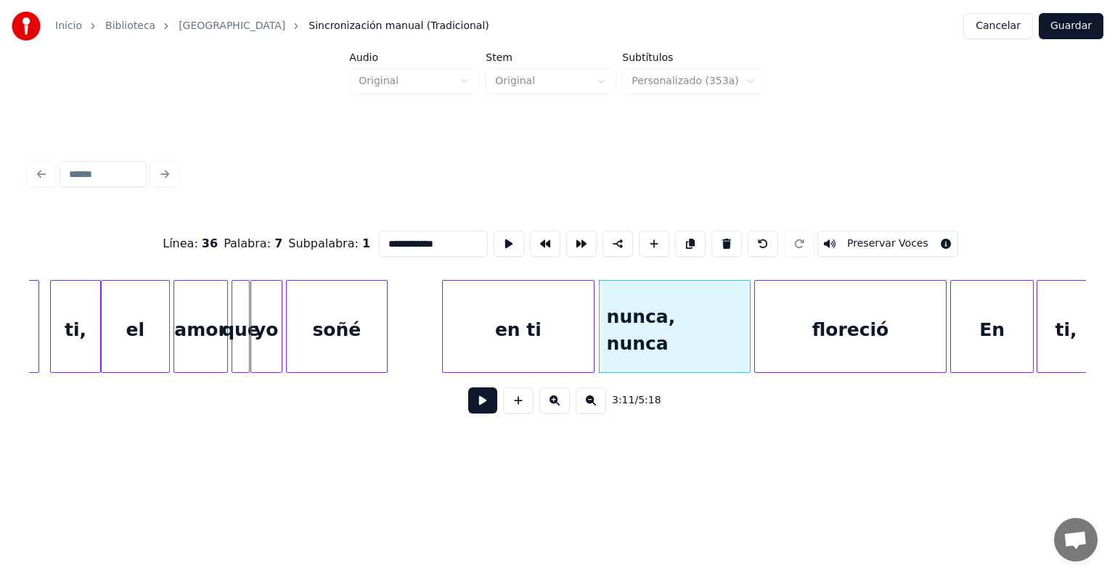
click at [864, 237] on button "Preservar Voces" at bounding box center [887, 244] width 141 height 26
click at [825, 338] on div "floreció" at bounding box center [850, 330] width 191 height 99
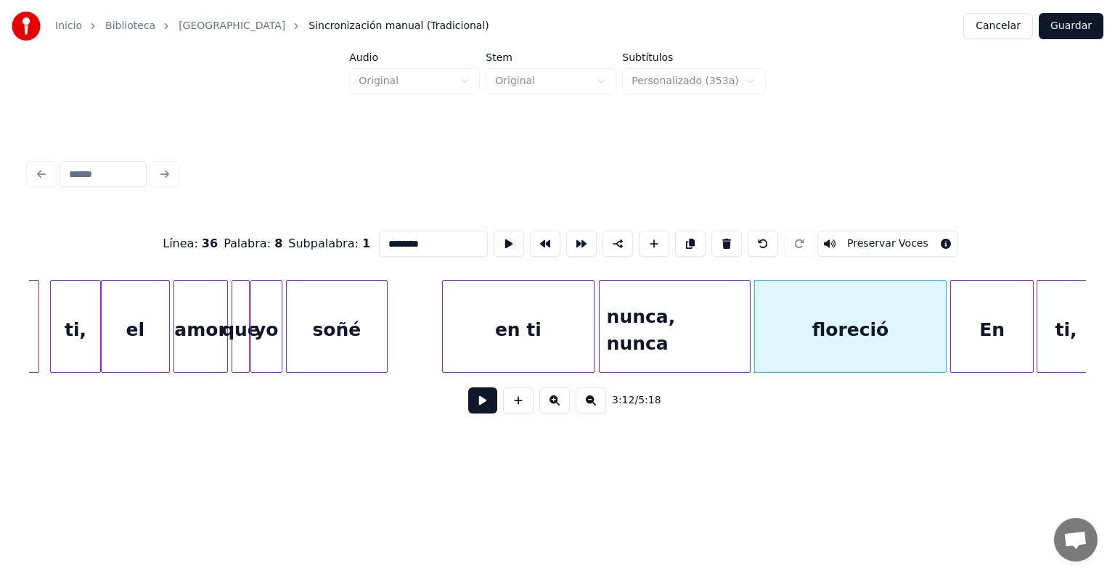
click at [875, 239] on button "Preservar Voces" at bounding box center [887, 244] width 141 height 26
click at [679, 322] on div "nunca, nunca" at bounding box center [675, 330] width 150 height 99
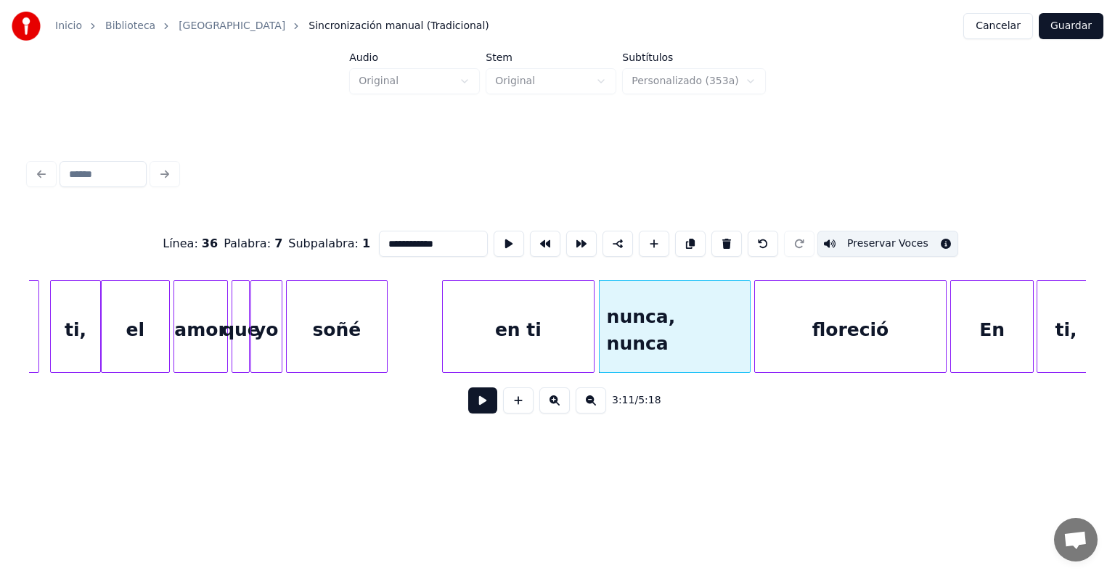
click at [864, 239] on button "Preservar Voces" at bounding box center [887, 244] width 141 height 26
click at [827, 326] on div "floreció" at bounding box center [850, 330] width 191 height 99
type input "********"
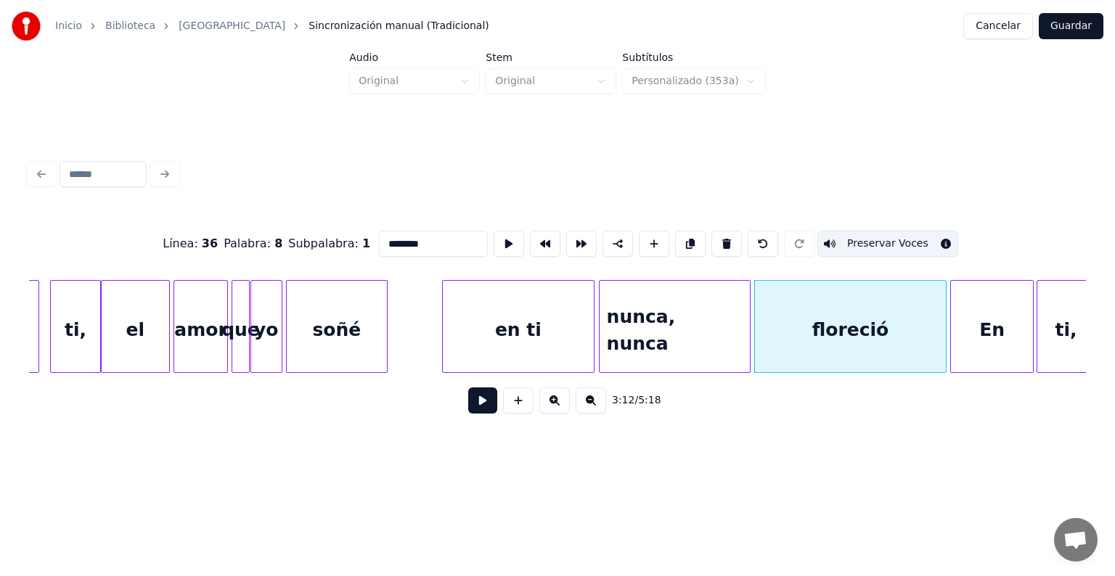
click at [865, 242] on button "Preservar Voces" at bounding box center [887, 244] width 141 height 26
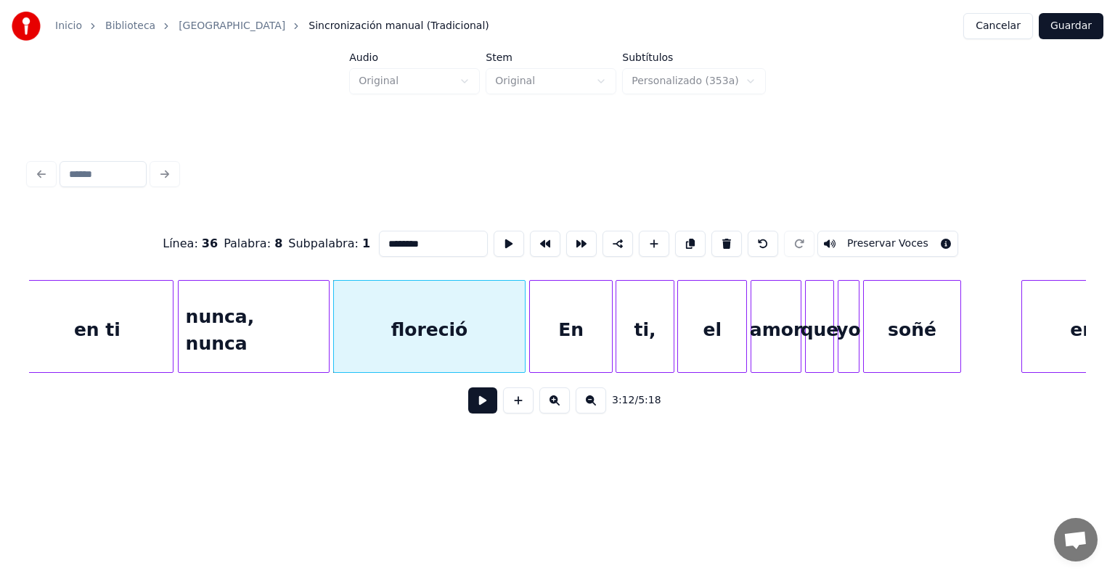
scroll to position [0, 34623]
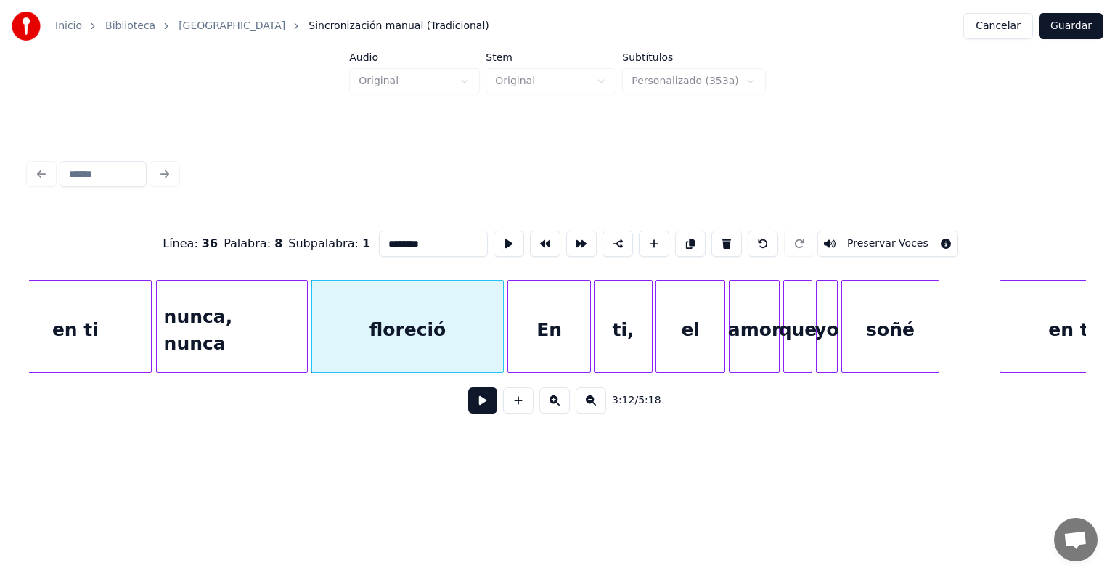
click at [468, 414] on button at bounding box center [482, 401] width 29 height 26
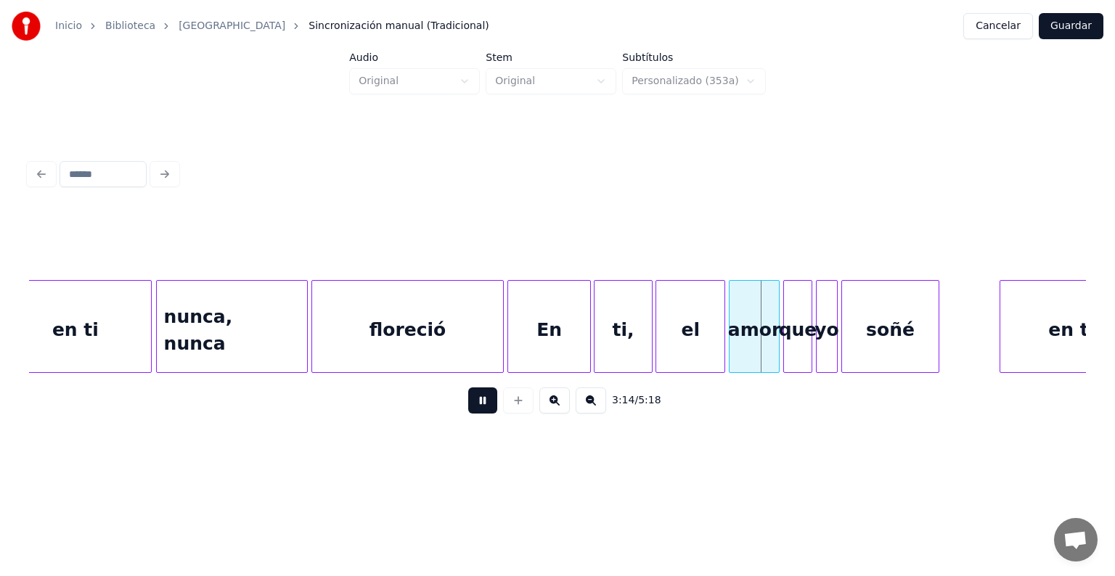
click at [468, 408] on button at bounding box center [482, 401] width 29 height 26
click at [700, 318] on div "el" at bounding box center [690, 330] width 68 height 99
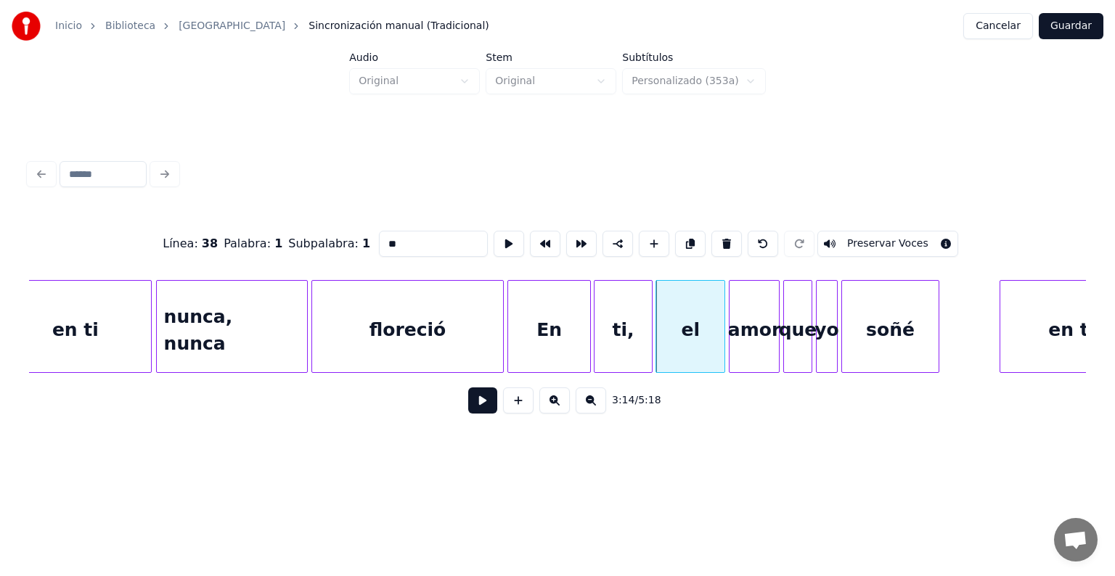
click at [862, 237] on button "Preservar Voces" at bounding box center [887, 244] width 141 height 26
click at [750, 330] on div "amor" at bounding box center [753, 330] width 49 height 99
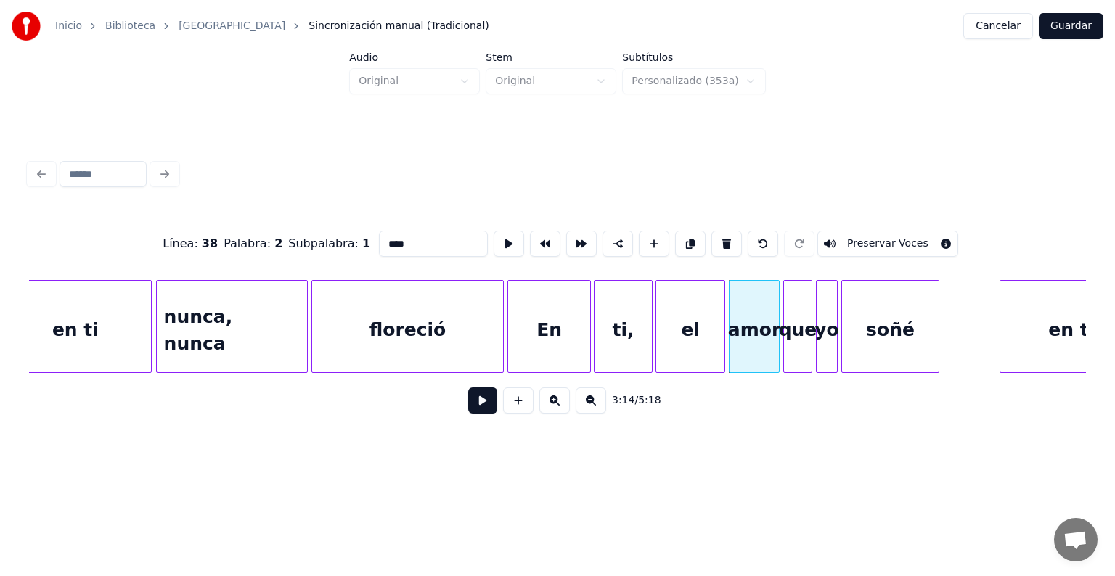
click at [863, 237] on button "Preservar Voces" at bounding box center [887, 244] width 141 height 26
click at [796, 338] on div "que" at bounding box center [798, 330] width 28 height 99
click at [862, 240] on button "Preservar Voces" at bounding box center [887, 244] width 141 height 26
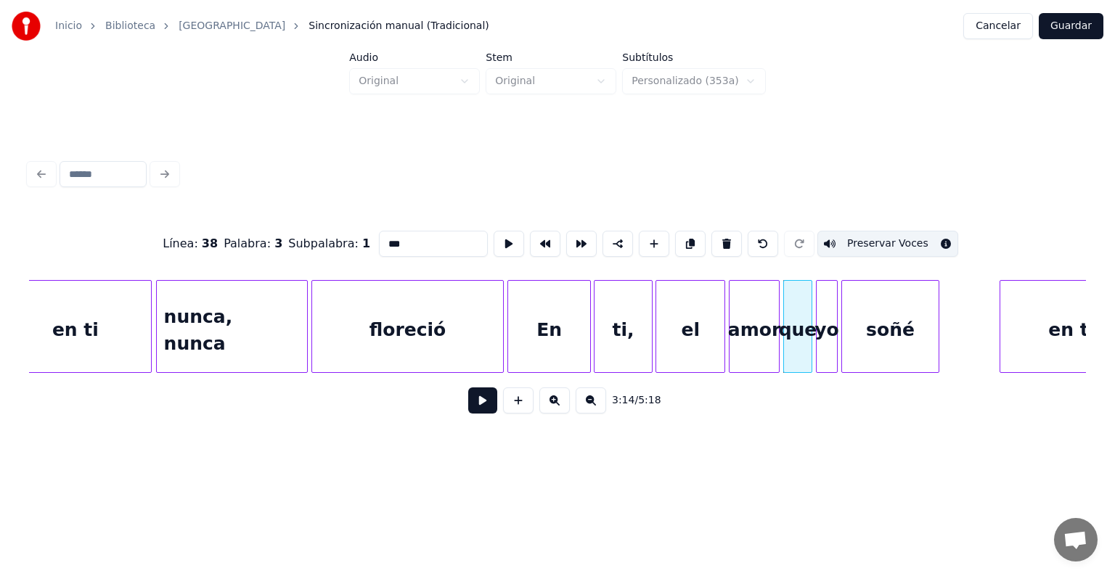
click at [826, 330] on div "yo" at bounding box center [827, 330] width 20 height 99
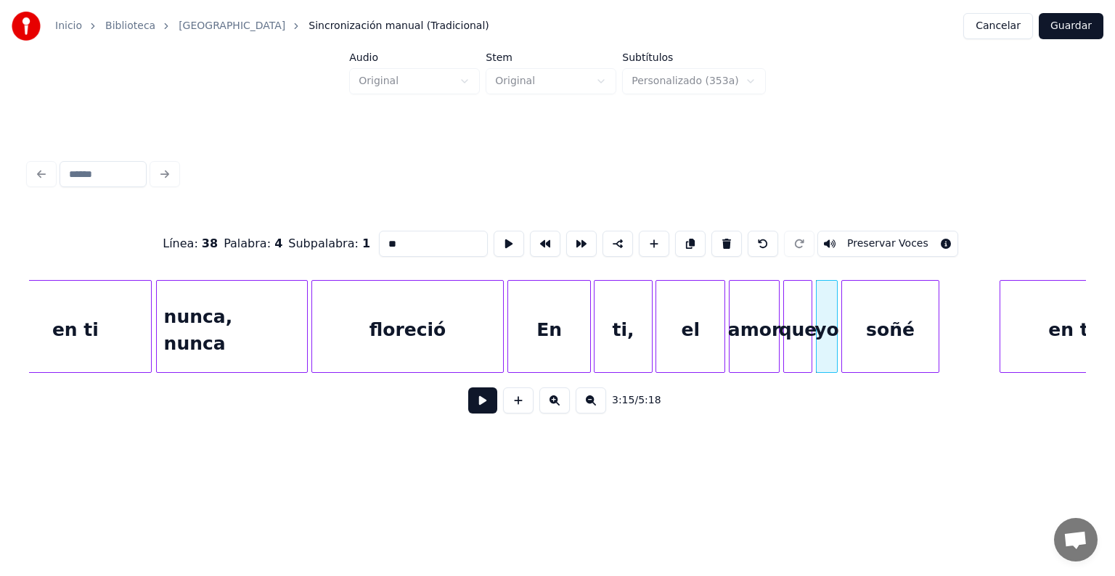
click at [866, 239] on button "Preservar Voces" at bounding box center [887, 244] width 141 height 26
click at [871, 331] on div "soñé" at bounding box center [890, 330] width 97 height 99
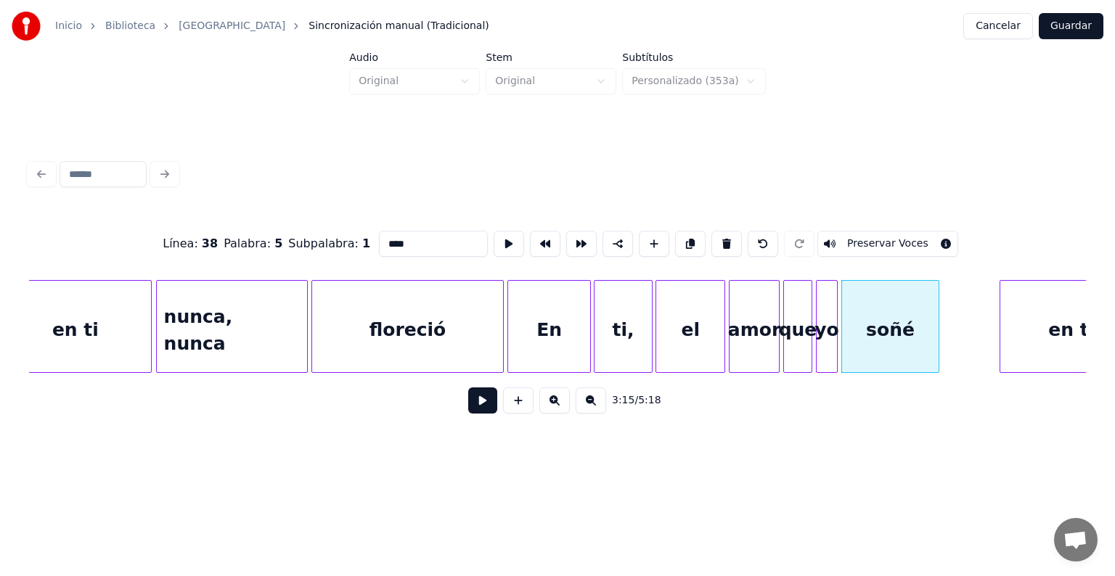
click at [878, 242] on button "Preservar Voces" at bounding box center [887, 244] width 141 height 26
click at [684, 339] on div "el" at bounding box center [690, 330] width 68 height 99
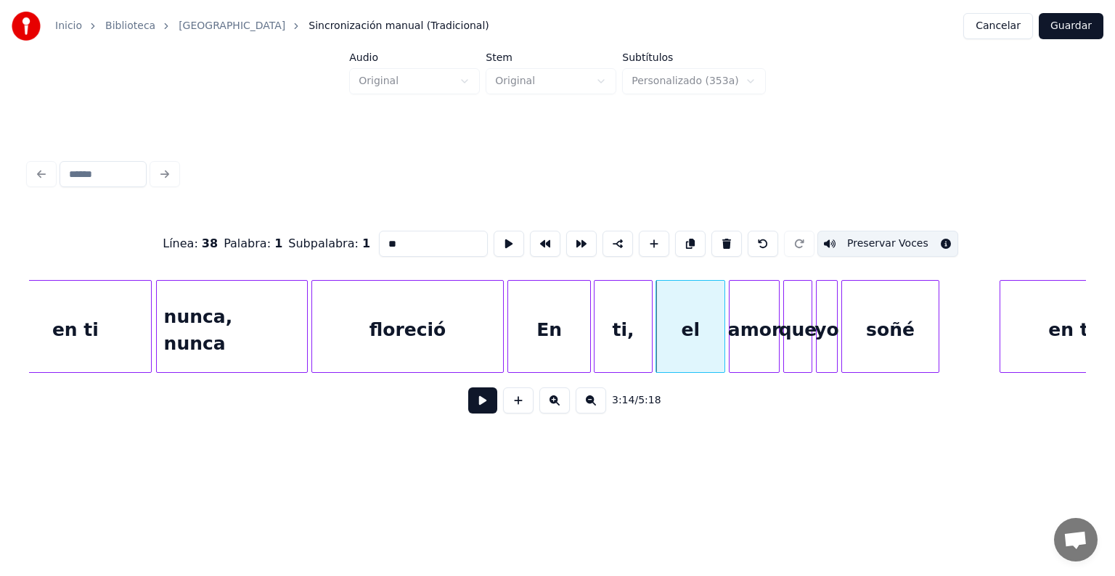
click at [843, 242] on button "Preservar Voces" at bounding box center [887, 244] width 141 height 26
click at [755, 328] on div "amor" at bounding box center [753, 330] width 49 height 99
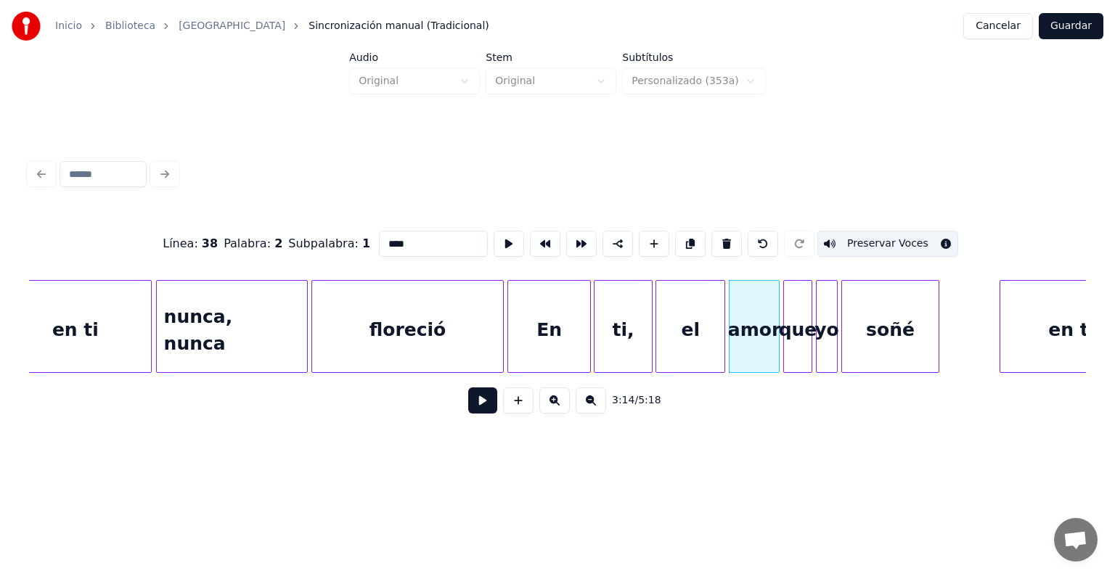
click at [851, 237] on button "Preservar Voces" at bounding box center [887, 244] width 141 height 26
click at [785, 322] on div at bounding box center [786, 326] width 4 height 91
click at [864, 237] on button "Preservar Voces" at bounding box center [887, 244] width 141 height 26
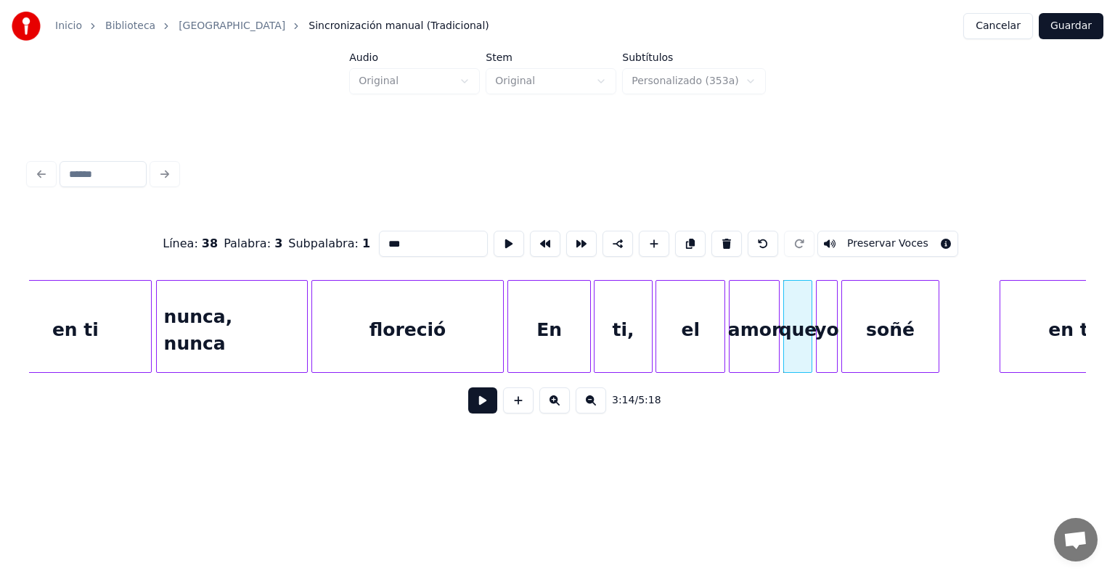
click at [818, 324] on div at bounding box center [819, 326] width 4 height 91
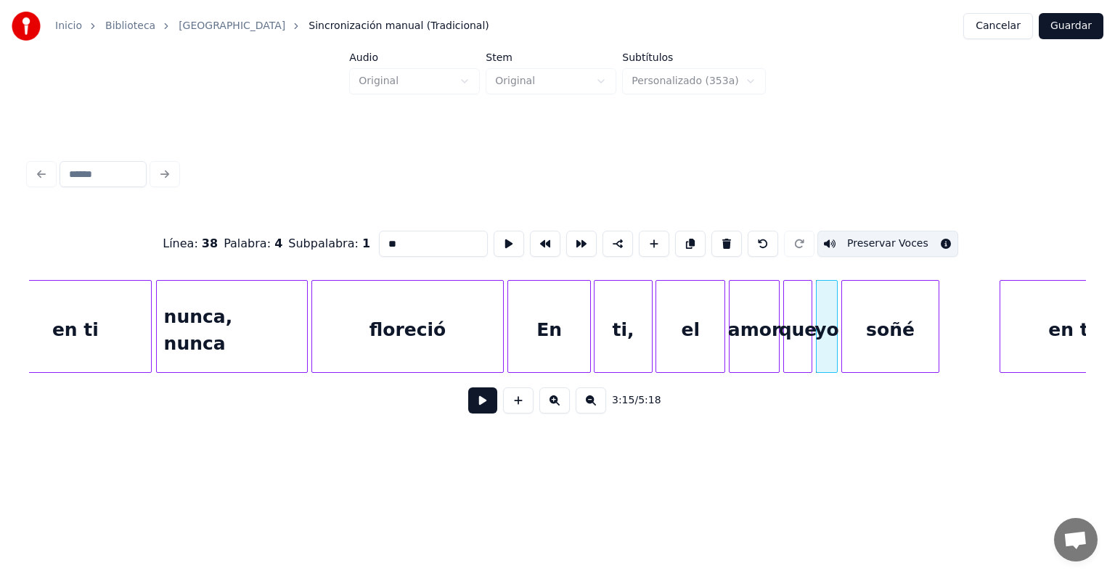
click at [863, 232] on button "Preservar Voces" at bounding box center [887, 244] width 141 height 26
click at [874, 324] on div "soñé" at bounding box center [890, 330] width 97 height 99
type input "****"
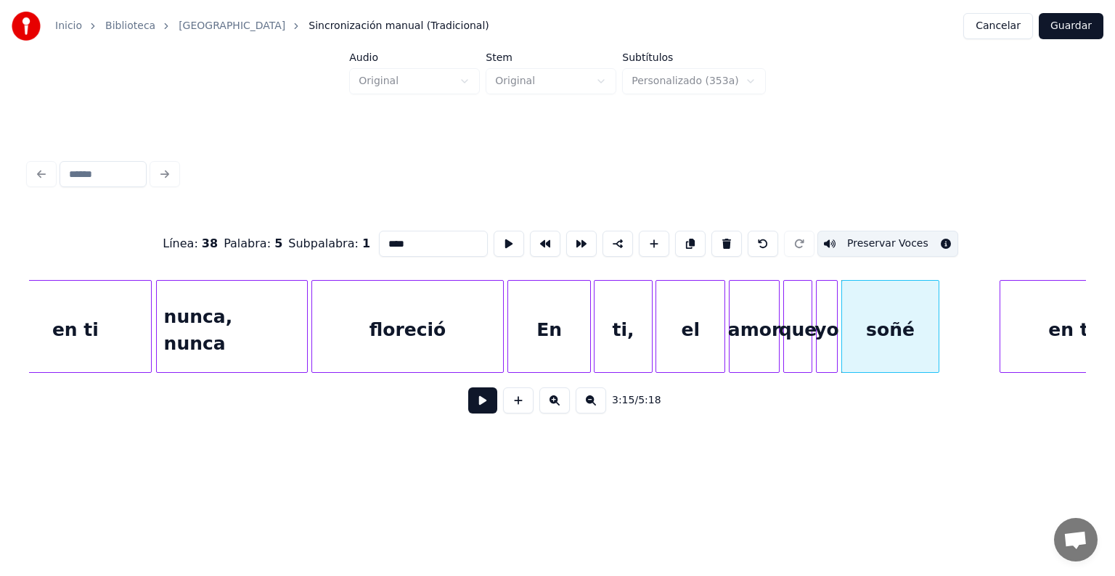
click at [869, 241] on button "Preservar Voces" at bounding box center [887, 244] width 141 height 26
click at [468, 414] on button at bounding box center [482, 401] width 29 height 26
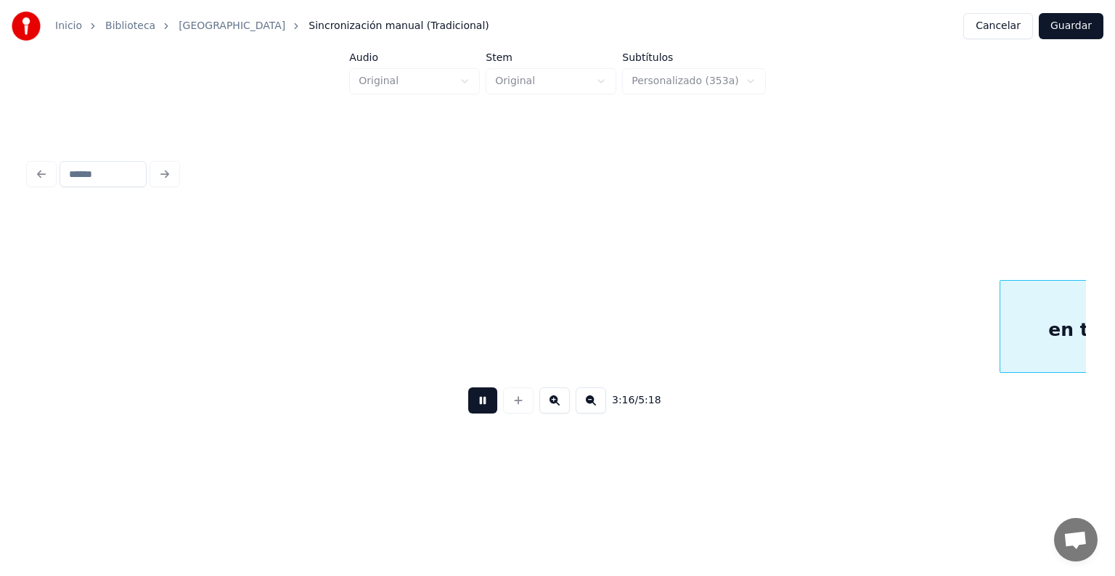
scroll to position [0, 35682]
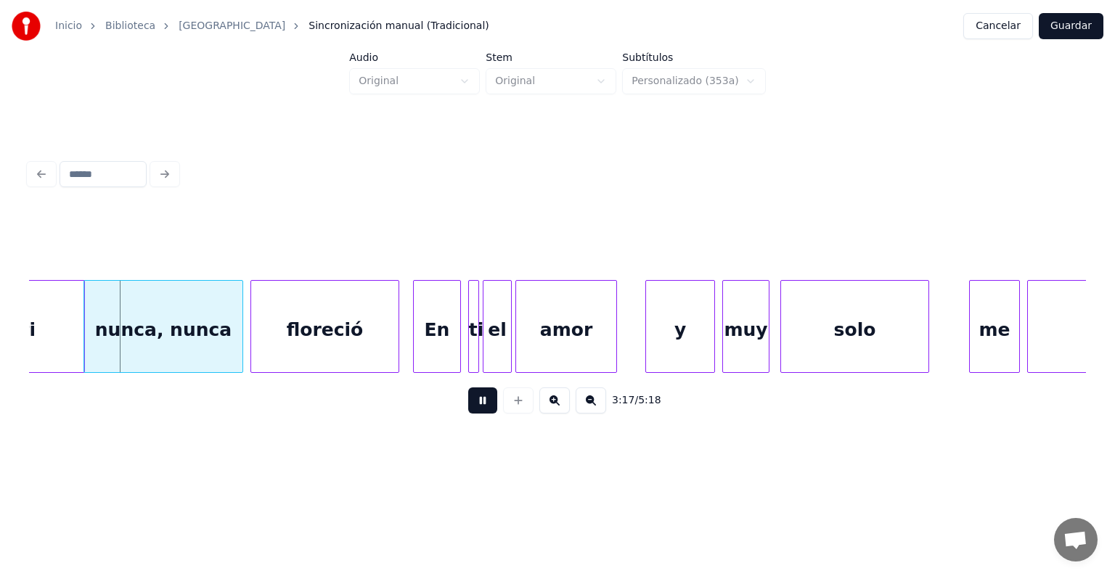
click at [468, 414] on button at bounding box center [482, 401] width 29 height 26
click at [160, 322] on div "nunca, nunca" at bounding box center [163, 330] width 158 height 99
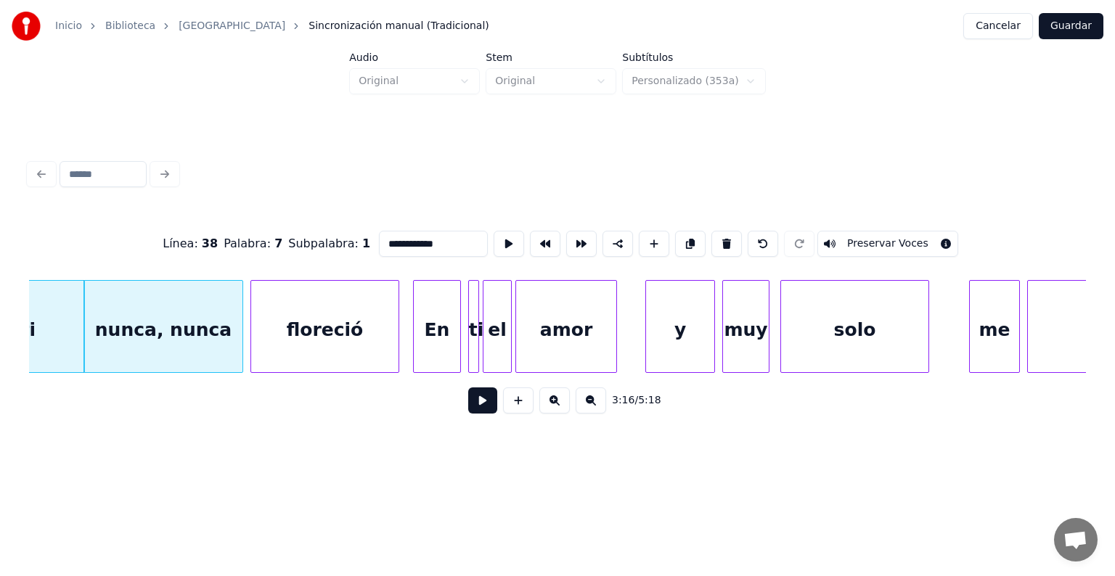
click at [863, 237] on button "Preservar Voces" at bounding box center [887, 244] width 141 height 26
click at [336, 324] on div "floreció" at bounding box center [324, 330] width 147 height 99
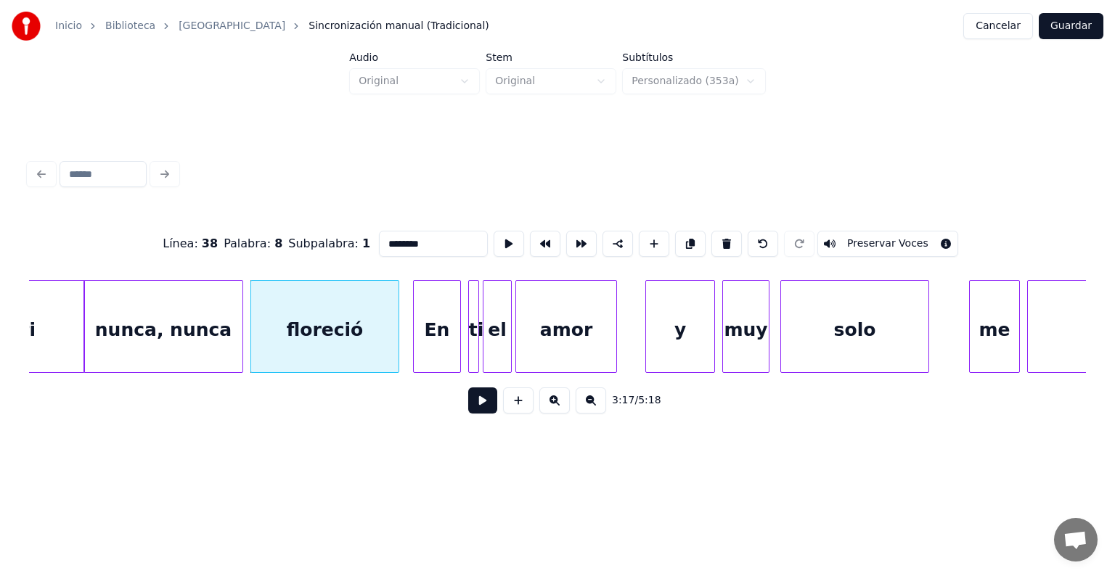
click at [867, 241] on button "Preservar Voces" at bounding box center [887, 244] width 141 height 26
click at [195, 318] on div "nunca, nunca" at bounding box center [163, 330] width 158 height 99
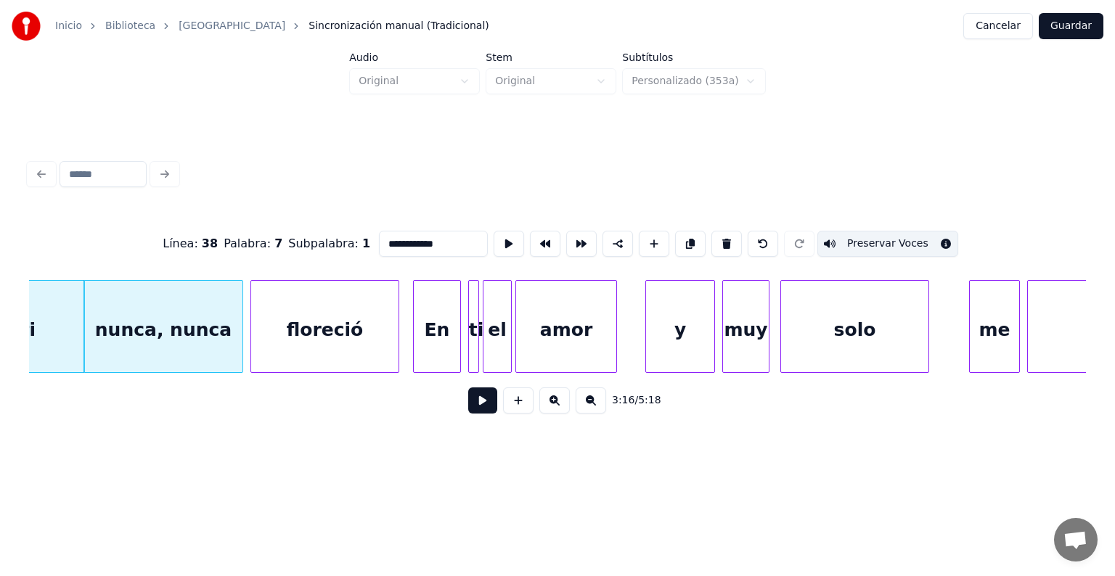
click at [868, 235] on button "Preservar Voces" at bounding box center [887, 244] width 141 height 26
click at [339, 316] on div "floreció" at bounding box center [324, 330] width 147 height 99
type input "********"
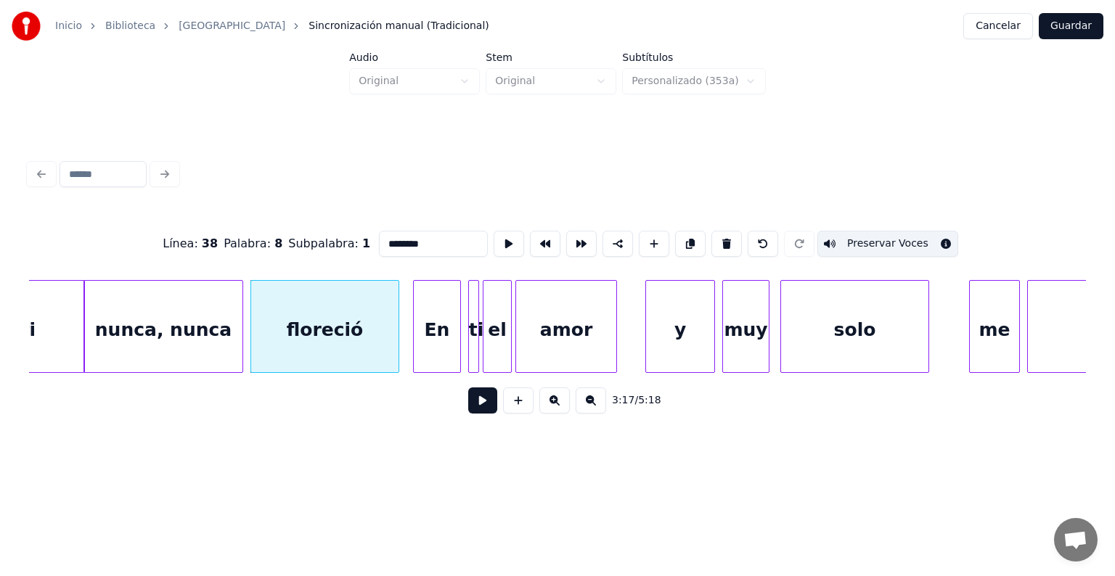
click at [868, 237] on button "Preservar Voces" at bounding box center [887, 244] width 141 height 26
click at [470, 406] on button at bounding box center [482, 401] width 29 height 26
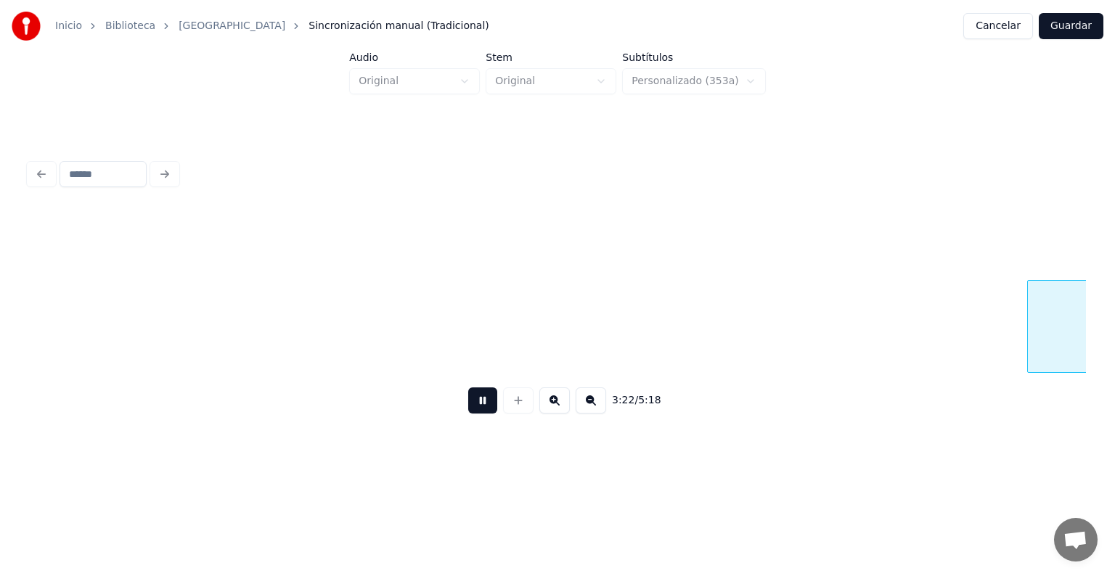
scroll to position [0, 36741]
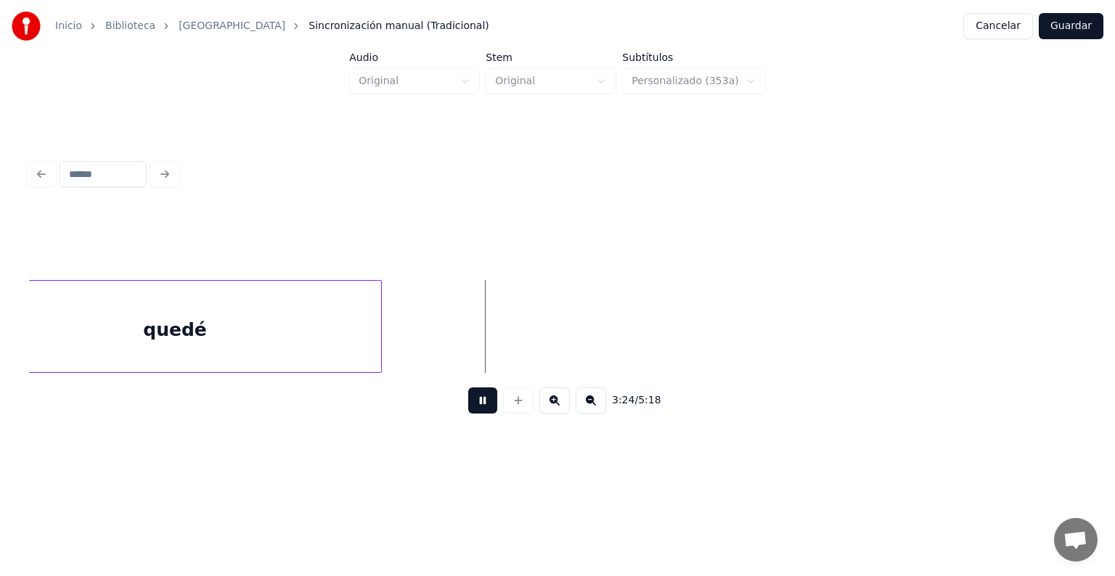
click at [1072, 21] on button "Guardar" at bounding box center [1071, 26] width 65 height 26
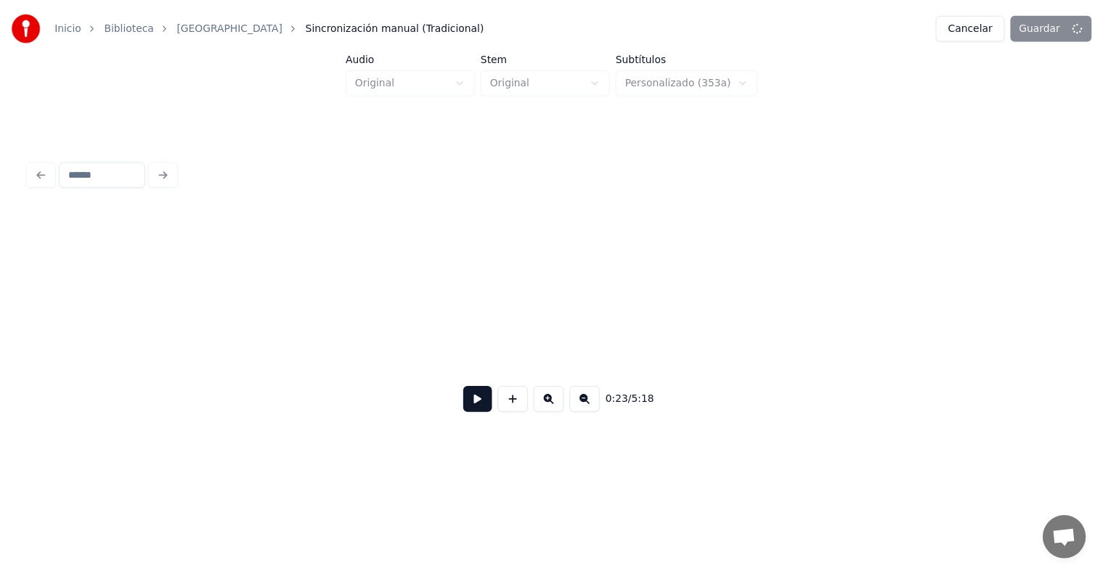
scroll to position [0, 4333]
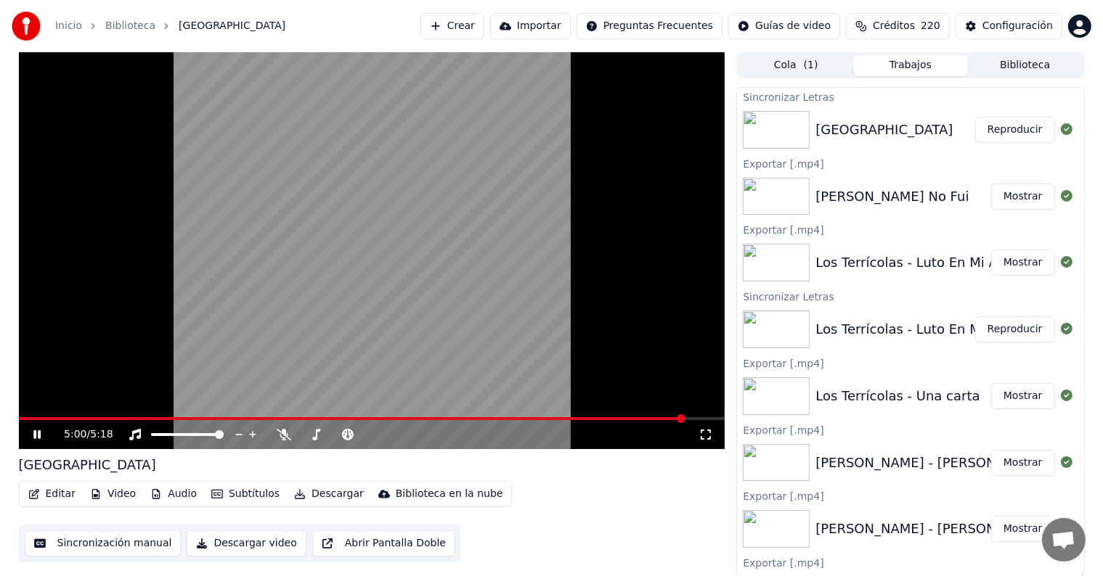
click at [303, 491] on button "Descargar" at bounding box center [328, 494] width 81 height 20
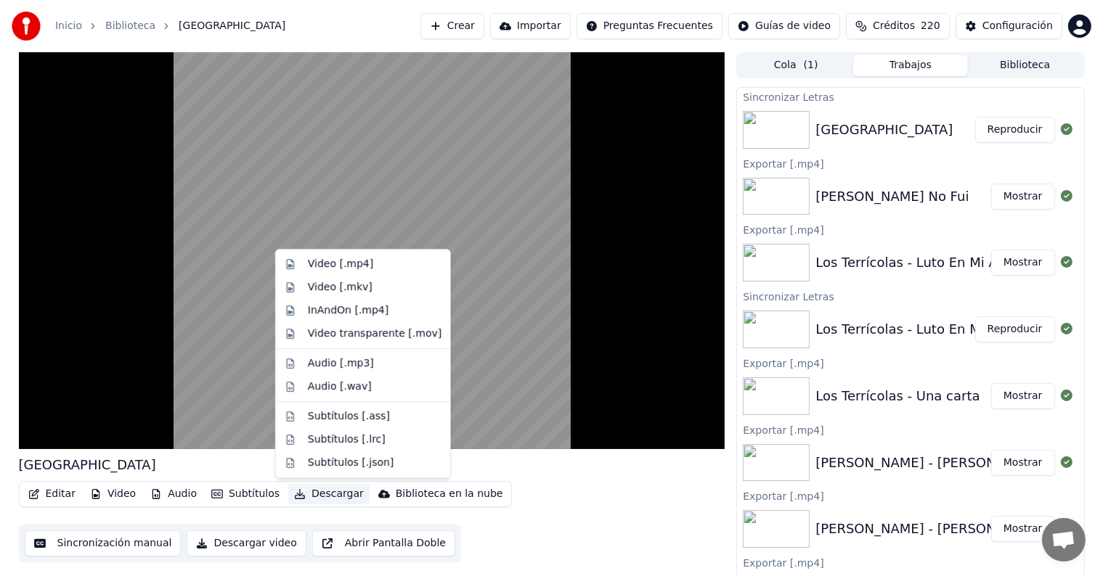
click at [315, 264] on div "Video [.mp4]" at bounding box center [340, 264] width 65 height 15
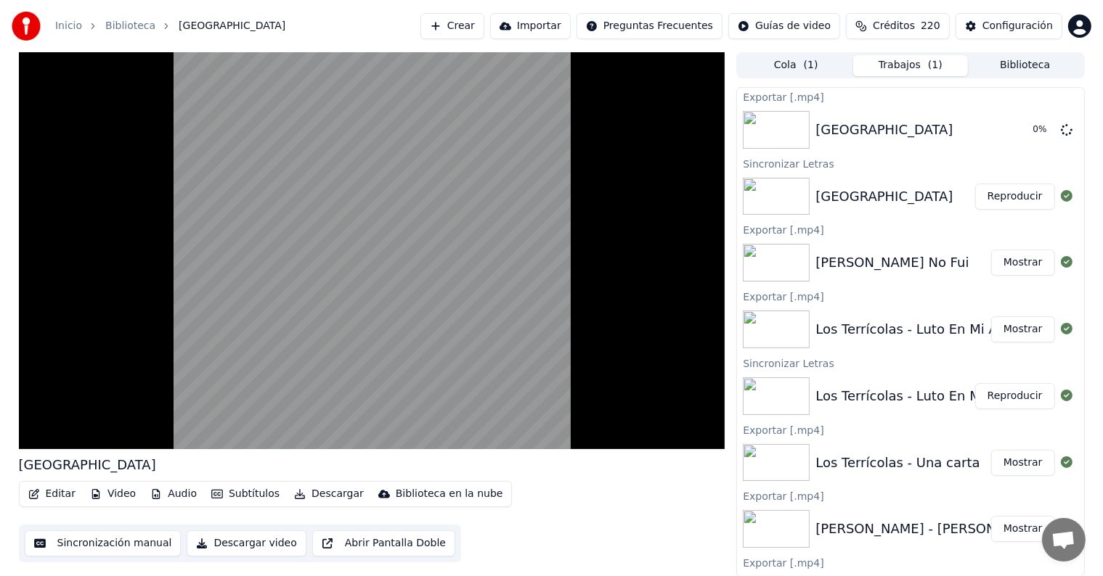
click at [54, 383] on video at bounding box center [372, 250] width 706 height 397
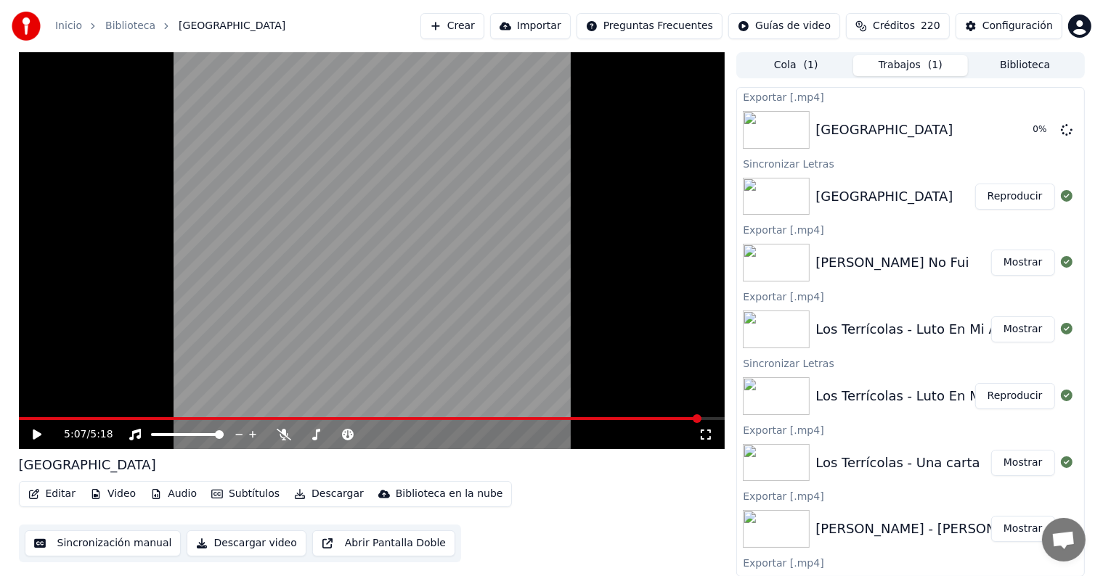
click at [1013, 65] on button "Biblioteca" at bounding box center [1025, 65] width 115 height 21
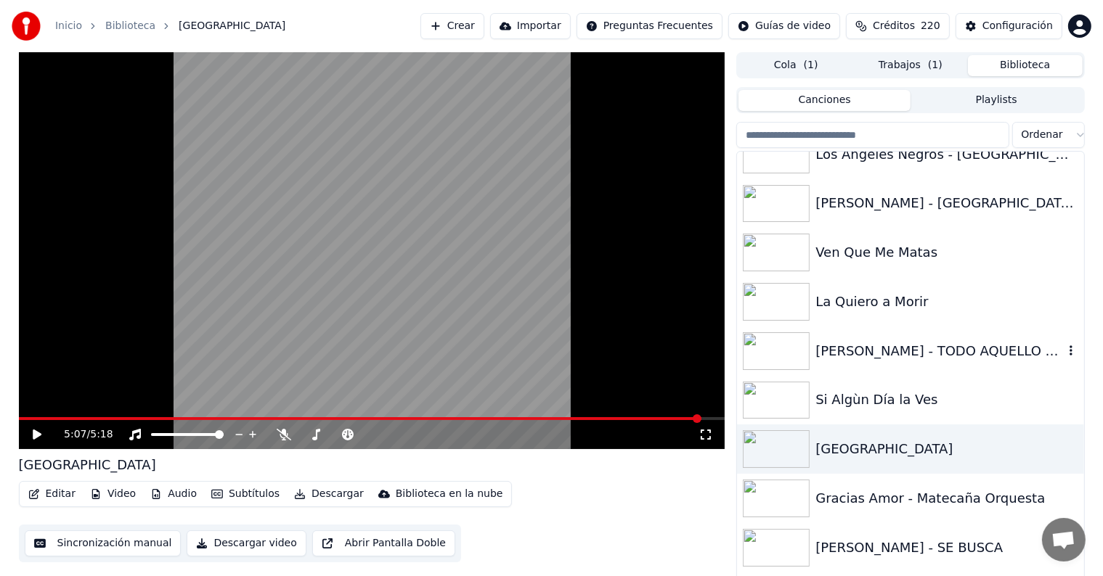
scroll to position [19864, 0]
click at [841, 499] on div "Gracias Amor - Matecaña Orquesta" at bounding box center [939, 497] width 248 height 20
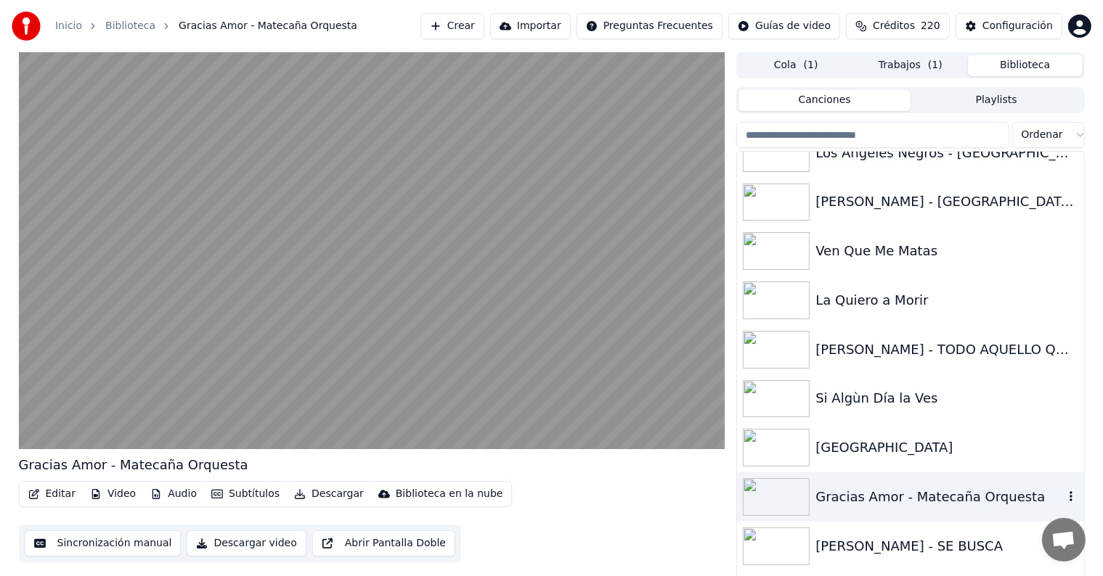
click at [45, 491] on button "Editar" at bounding box center [52, 494] width 59 height 20
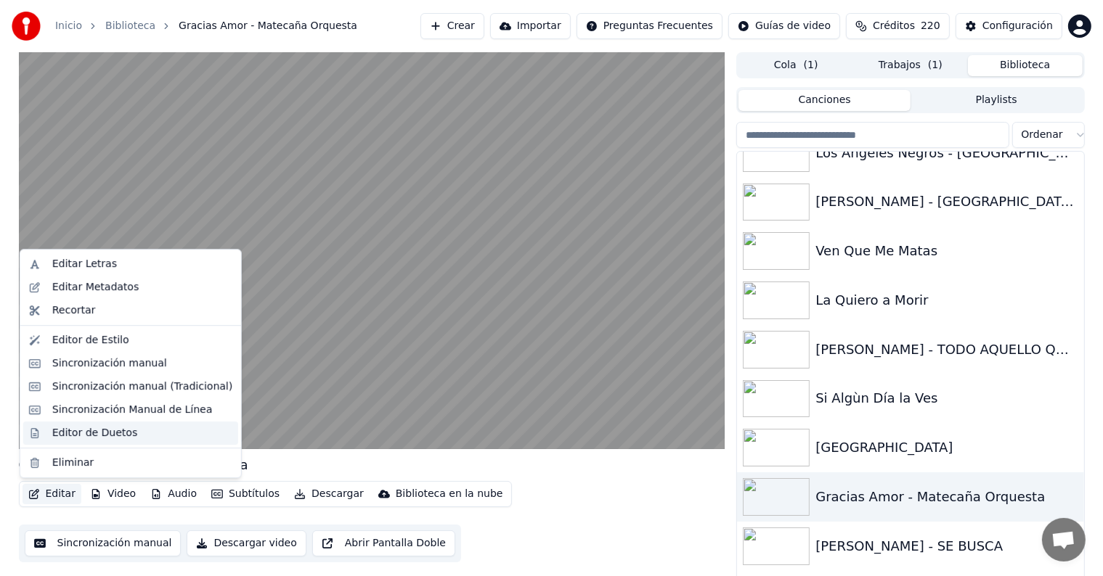
click at [38, 437] on div "Editor de Duetos" at bounding box center [130, 433] width 215 height 23
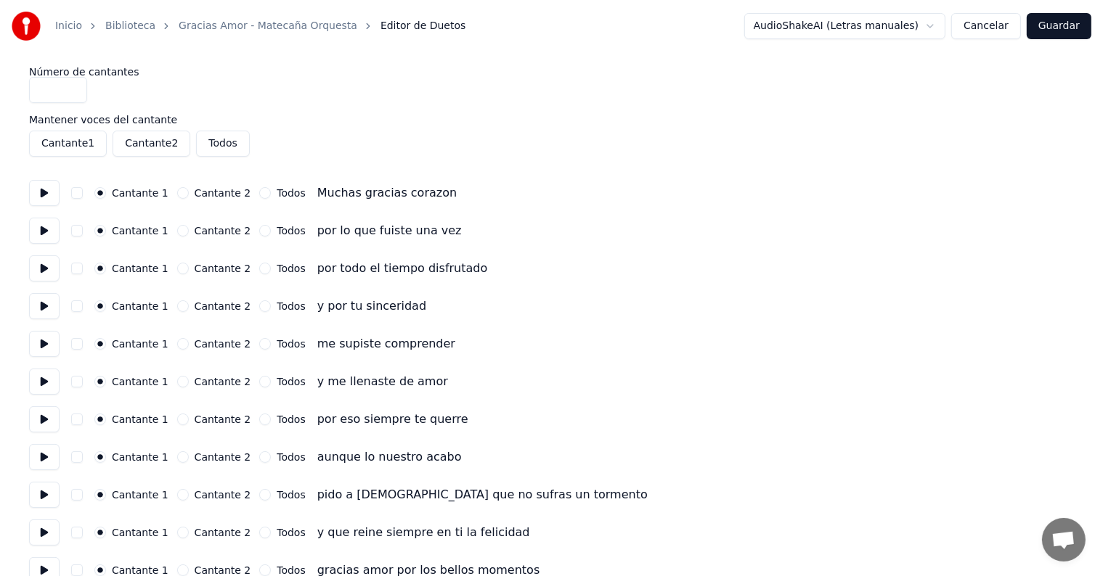
click at [51, 205] on button at bounding box center [44, 193] width 30 height 26
click at [42, 230] on button at bounding box center [44, 231] width 30 height 26
click at [44, 266] on button at bounding box center [44, 268] width 30 height 26
click at [44, 311] on button at bounding box center [44, 306] width 30 height 26
click at [47, 353] on button at bounding box center [44, 344] width 30 height 26
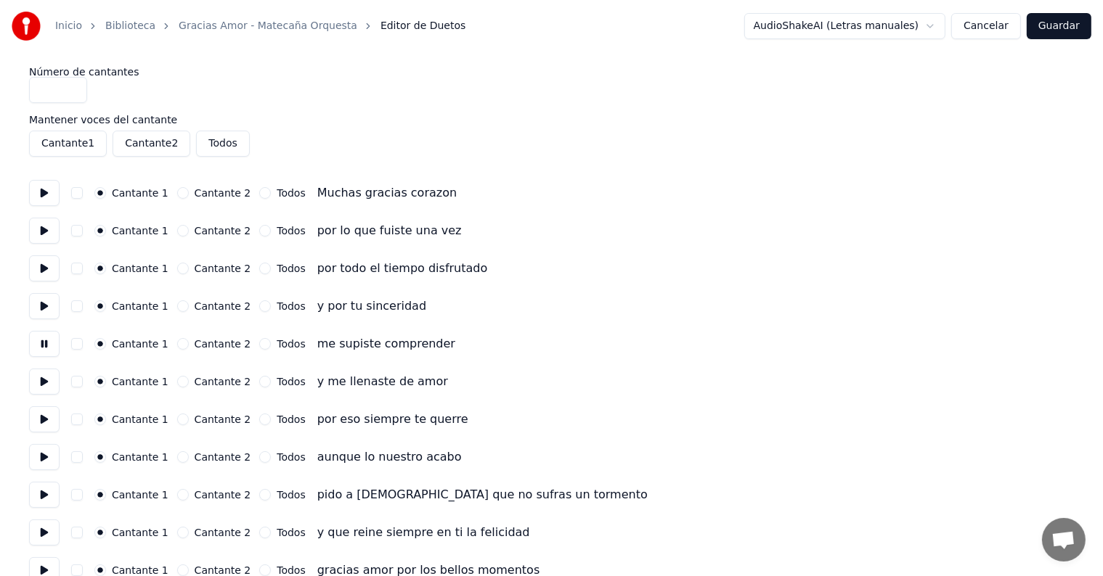
click at [43, 409] on button at bounding box center [44, 419] width 30 height 26
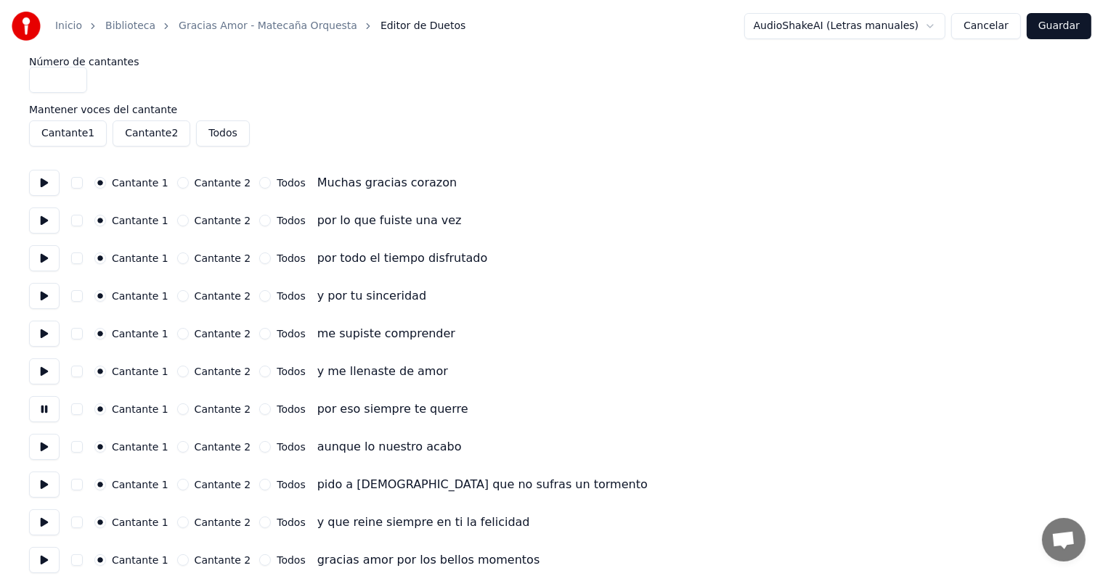
scroll to position [99, 0]
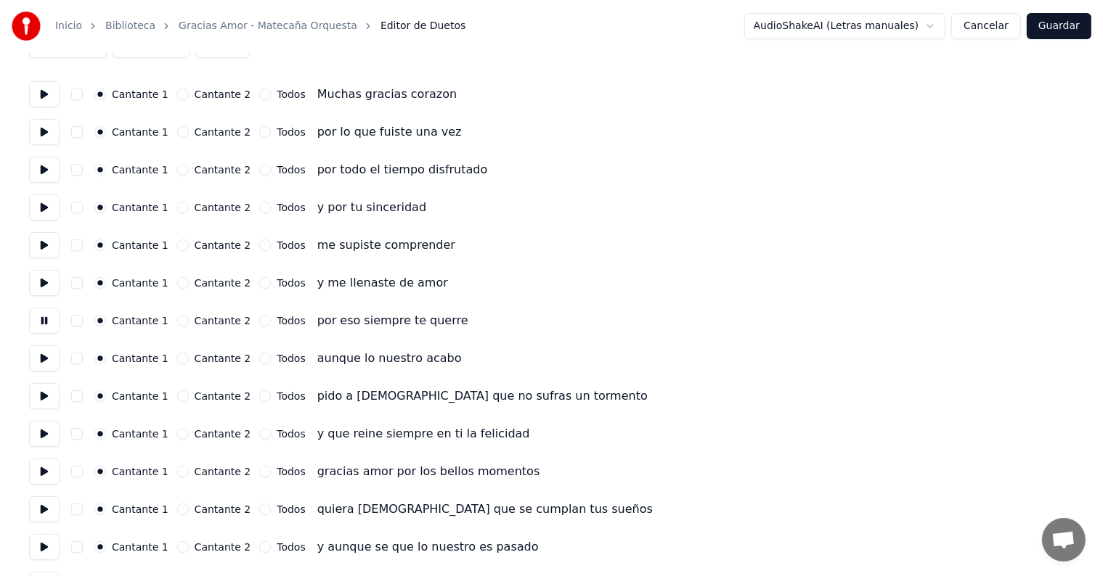
click at [42, 393] on button at bounding box center [44, 396] width 30 height 26
click at [49, 428] on button at bounding box center [44, 434] width 30 height 26
click at [44, 474] on button at bounding box center [44, 472] width 30 height 26
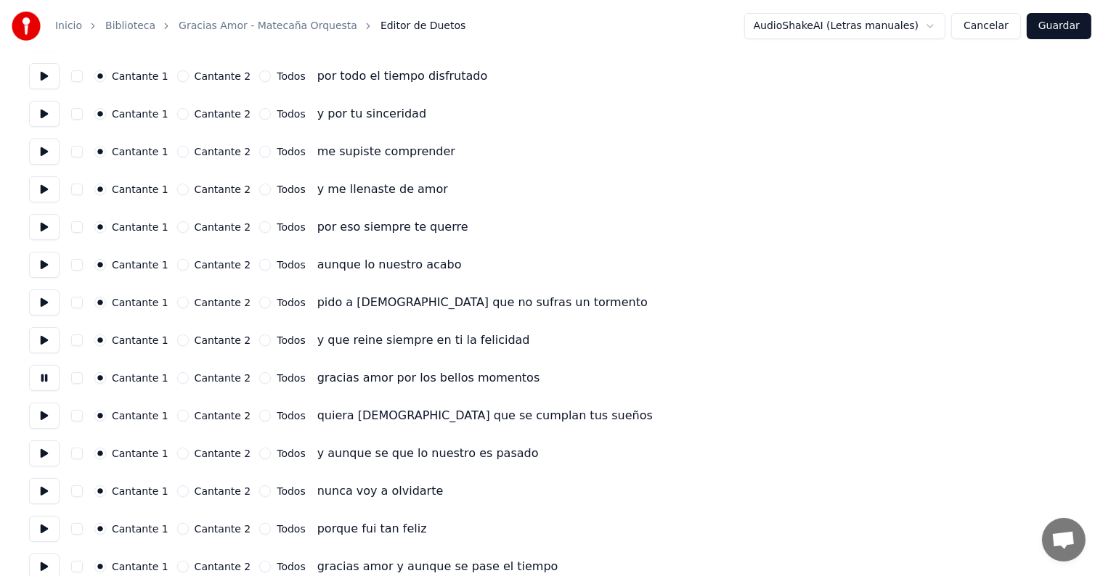
scroll to position [194, 0]
click at [49, 412] on button at bounding box center [44, 414] width 30 height 26
click at [38, 449] on button at bounding box center [44, 452] width 30 height 26
click at [41, 494] on button at bounding box center [44, 490] width 30 height 26
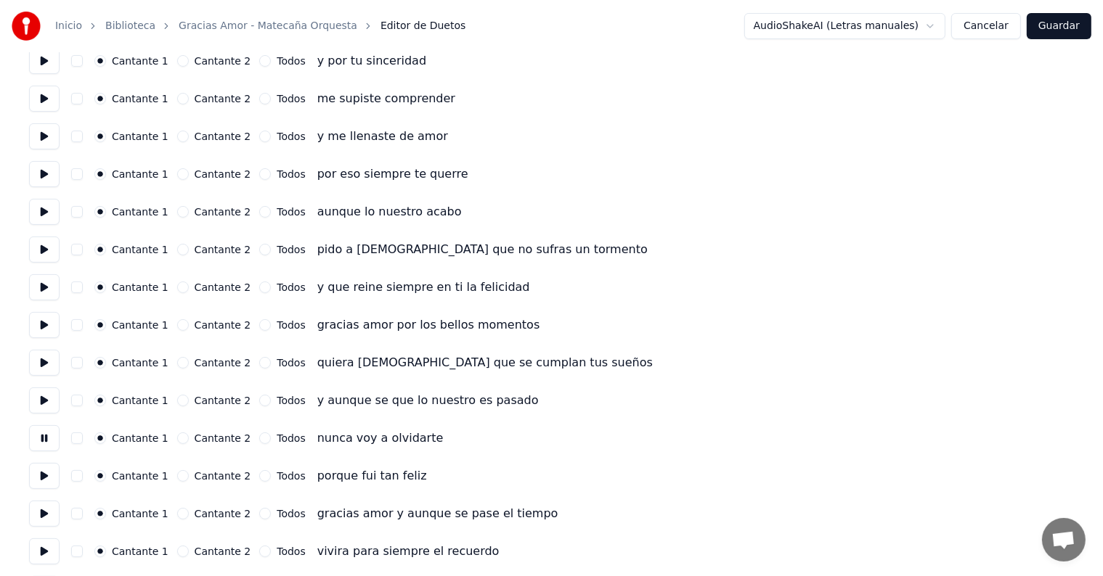
scroll to position [274, 0]
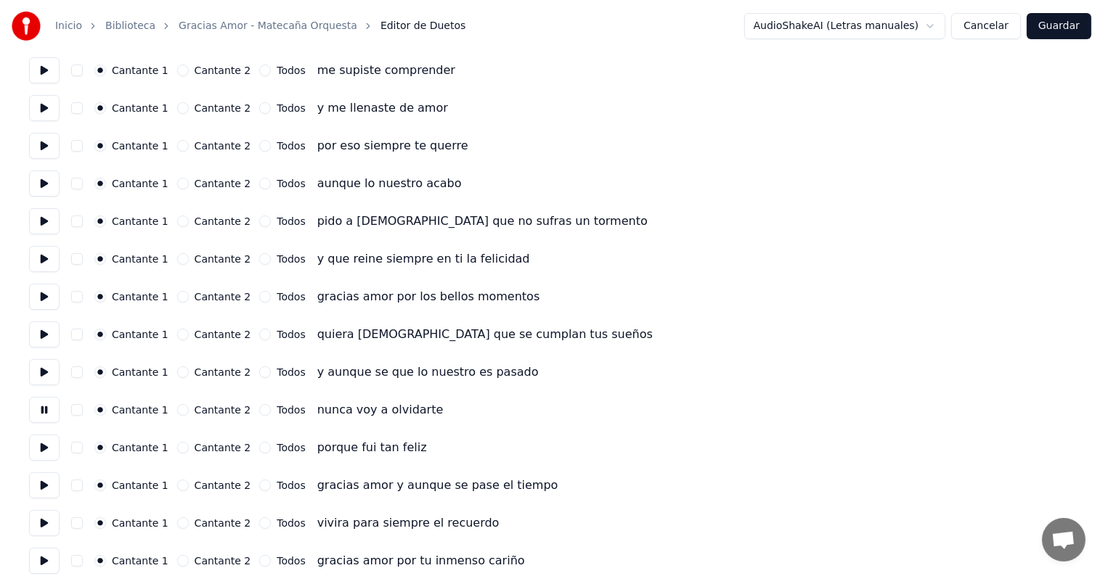
click at [34, 482] on button at bounding box center [44, 486] width 30 height 26
click at [49, 517] on button at bounding box center [44, 523] width 30 height 26
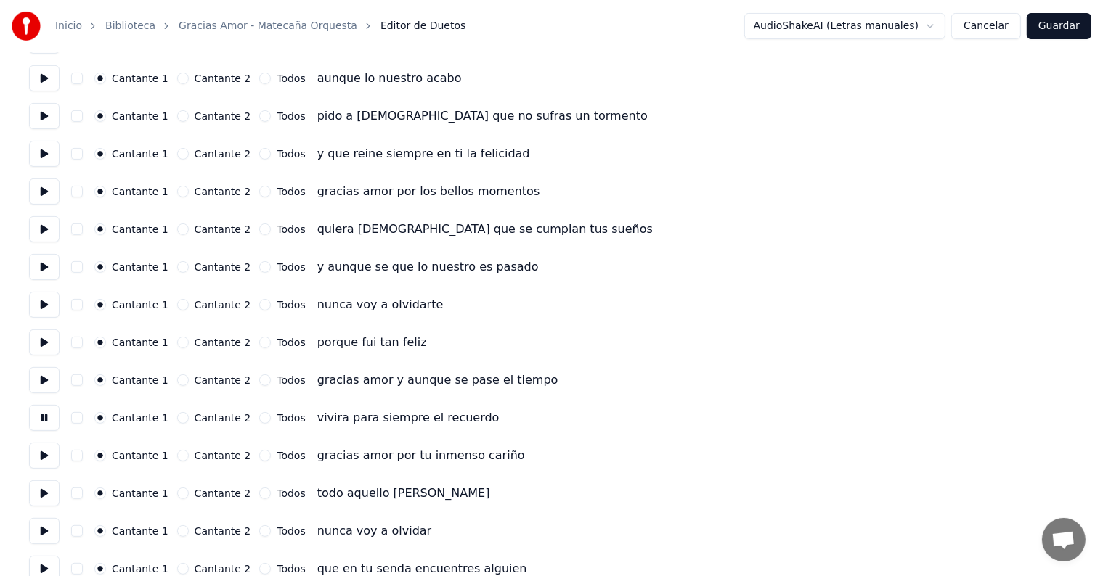
scroll to position [380, 0]
click at [44, 449] on button at bounding box center [44, 454] width 30 height 26
click at [41, 479] on button at bounding box center [44, 492] width 30 height 26
click at [39, 518] on button at bounding box center [44, 530] width 30 height 26
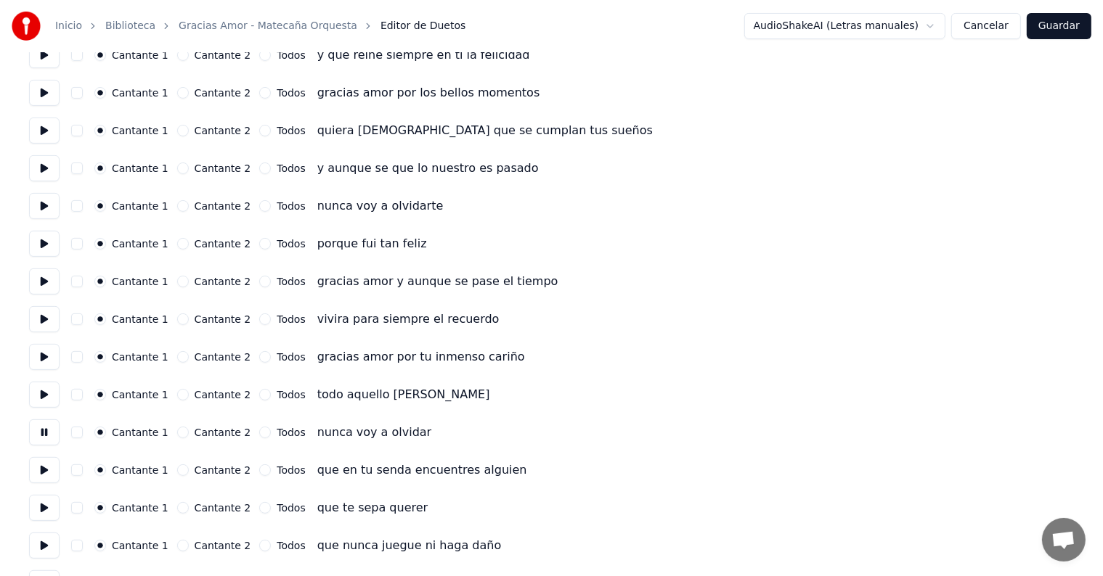
scroll to position [479, 0]
click at [41, 468] on button at bounding box center [44, 469] width 30 height 26
click at [38, 498] on button at bounding box center [44, 507] width 30 height 26
click at [48, 541] on button at bounding box center [44, 544] width 30 height 26
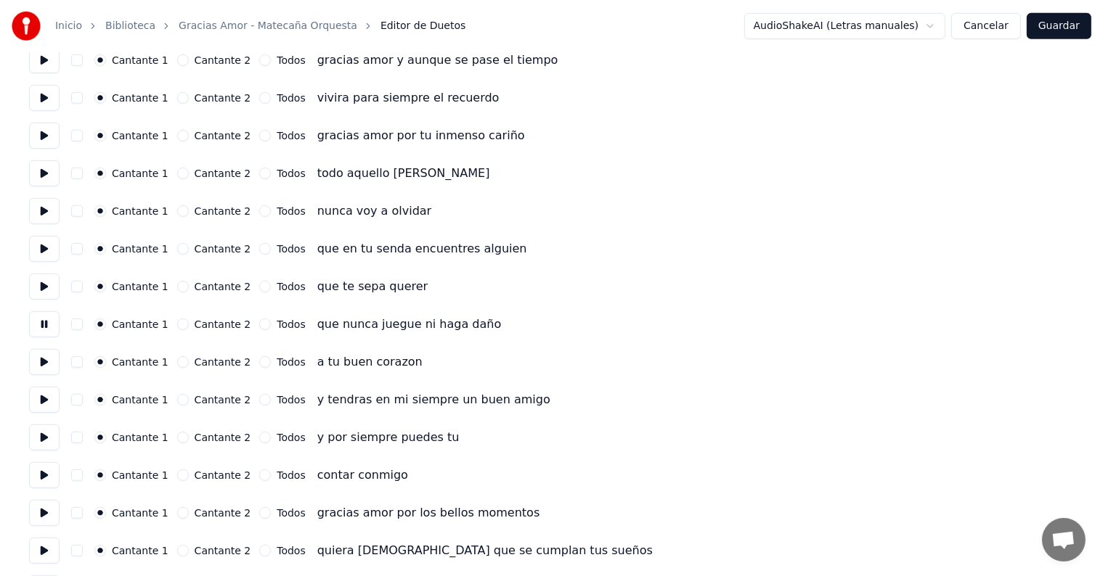
scroll to position [700, 0]
click at [48, 397] on button at bounding box center [44, 399] width 30 height 26
click at [40, 435] on button at bounding box center [44, 437] width 30 height 26
click at [38, 466] on button at bounding box center [44, 475] width 30 height 26
click at [42, 503] on button at bounding box center [44, 512] width 30 height 26
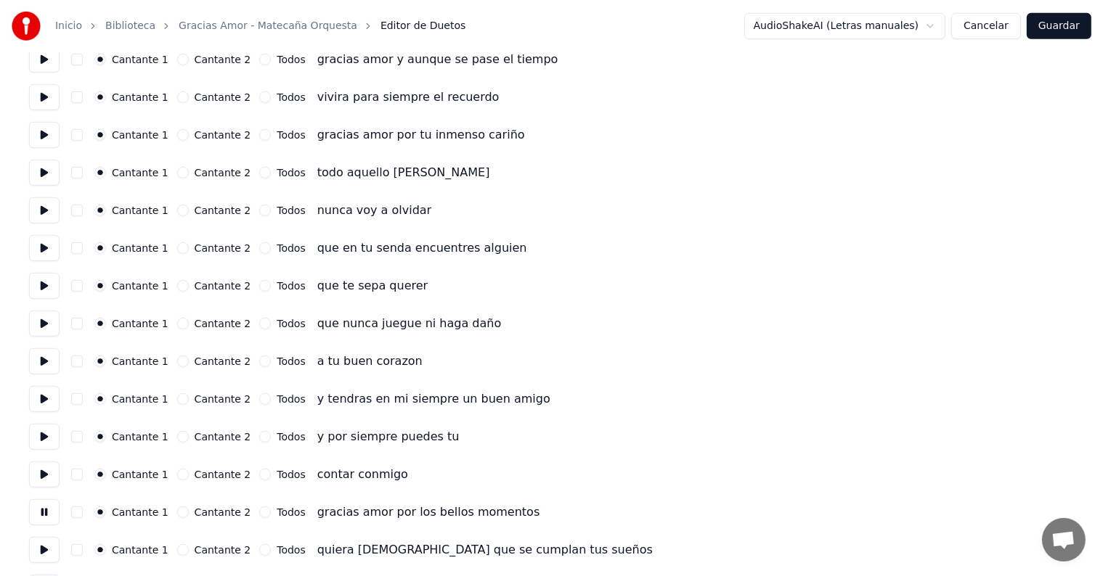
click at [41, 545] on button at bounding box center [44, 550] width 30 height 26
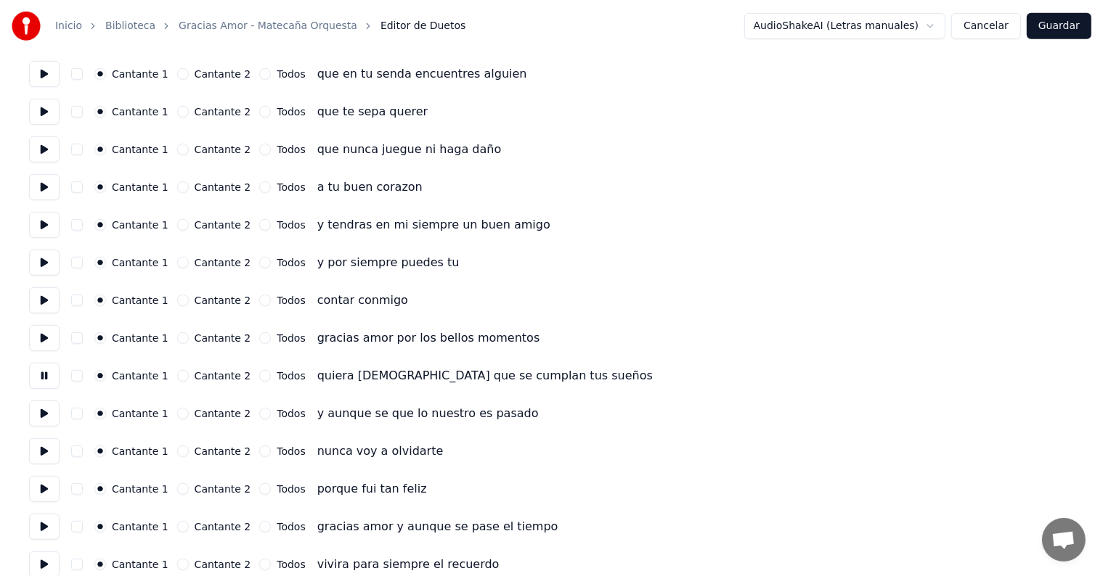
scroll to position [875, 0]
click at [48, 408] on button at bounding box center [44, 412] width 30 height 26
click at [40, 451] on button at bounding box center [44, 450] width 30 height 26
click at [43, 486] on button at bounding box center [44, 488] width 30 height 26
click at [48, 528] on button at bounding box center [44, 525] width 30 height 26
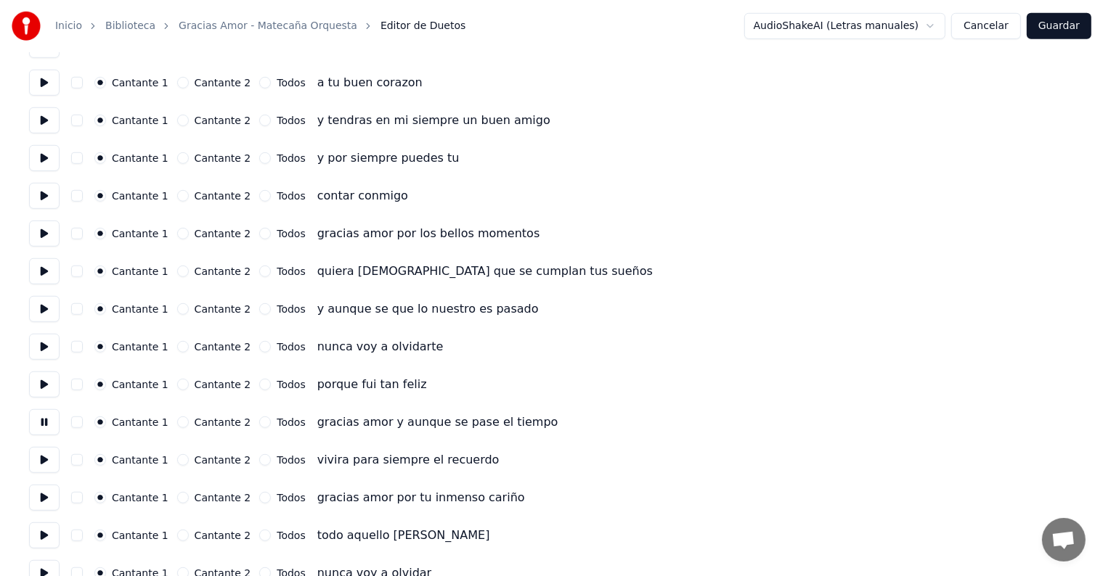
scroll to position [983, 0]
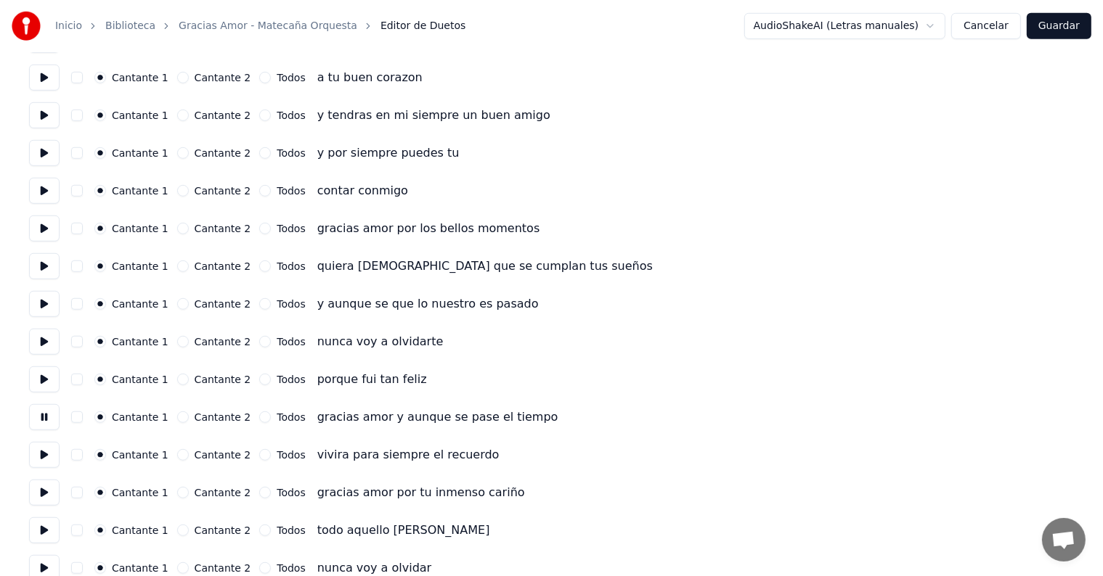
click at [42, 455] on button at bounding box center [44, 455] width 30 height 26
click at [39, 486] on button at bounding box center [44, 493] width 30 height 26
click at [38, 519] on button at bounding box center [44, 531] width 30 height 26
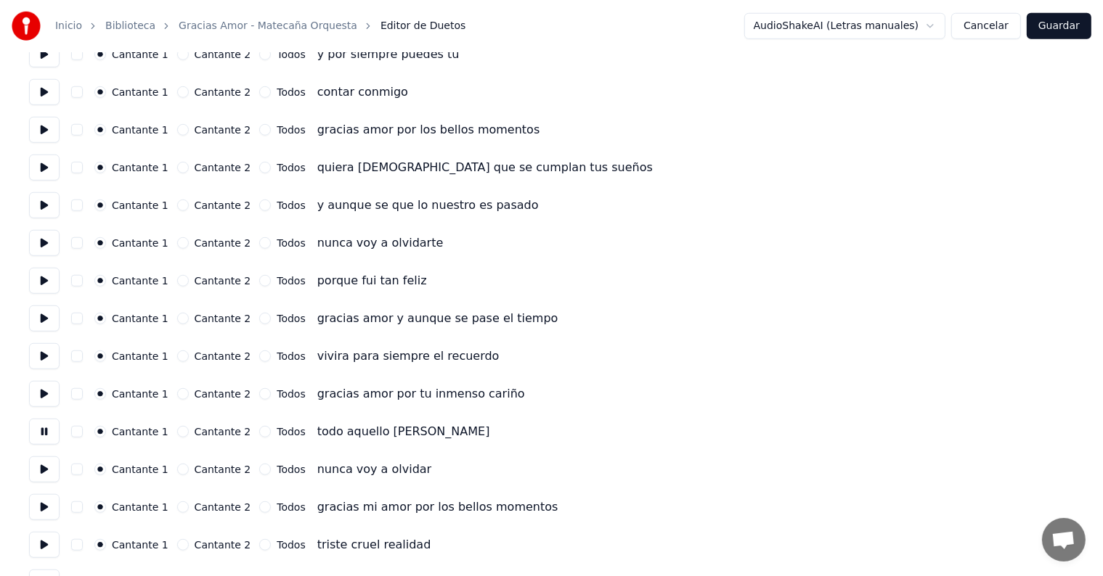
scroll to position [1084, 0]
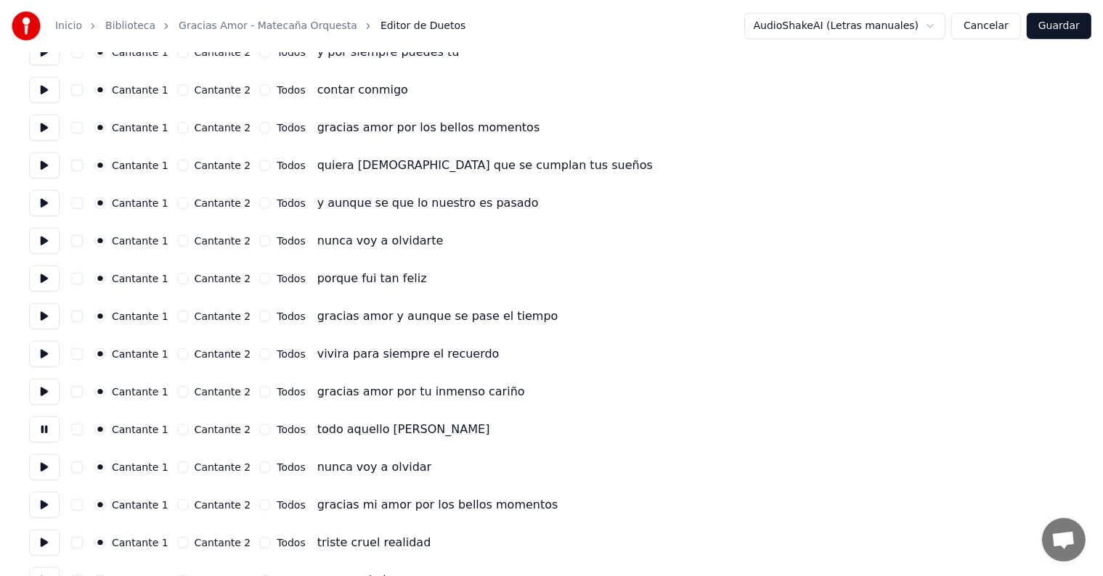
click at [36, 469] on button at bounding box center [44, 467] width 30 height 26
click at [36, 501] on button at bounding box center [44, 505] width 30 height 26
click at [44, 493] on button at bounding box center [44, 505] width 30 height 26
click at [44, 466] on button at bounding box center [44, 467] width 30 height 26
click at [44, 515] on button at bounding box center [44, 505] width 30 height 26
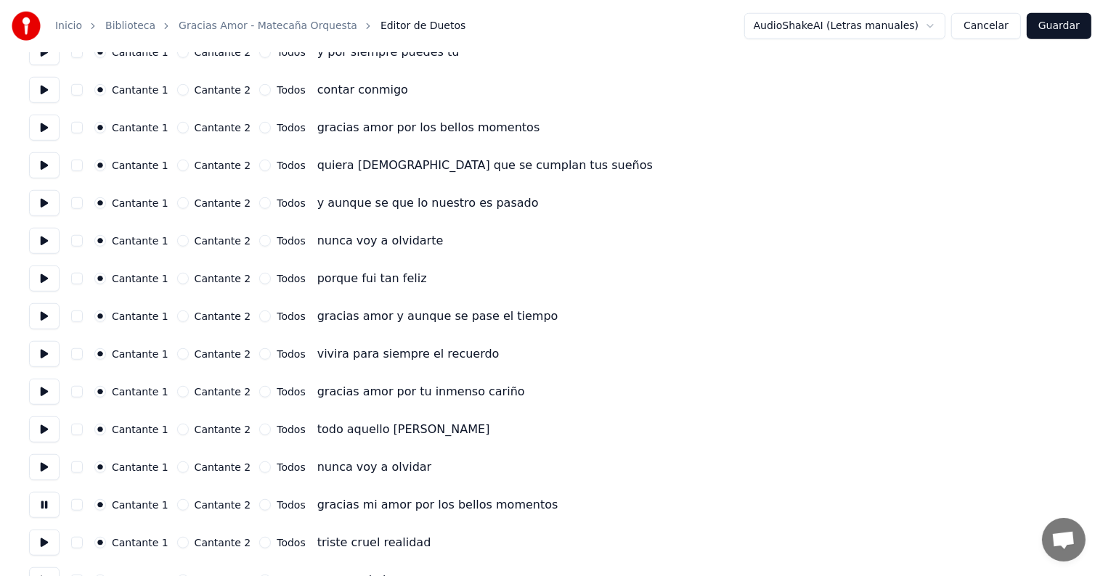
click at [41, 470] on button at bounding box center [44, 467] width 30 height 26
click at [41, 505] on button at bounding box center [44, 505] width 30 height 26
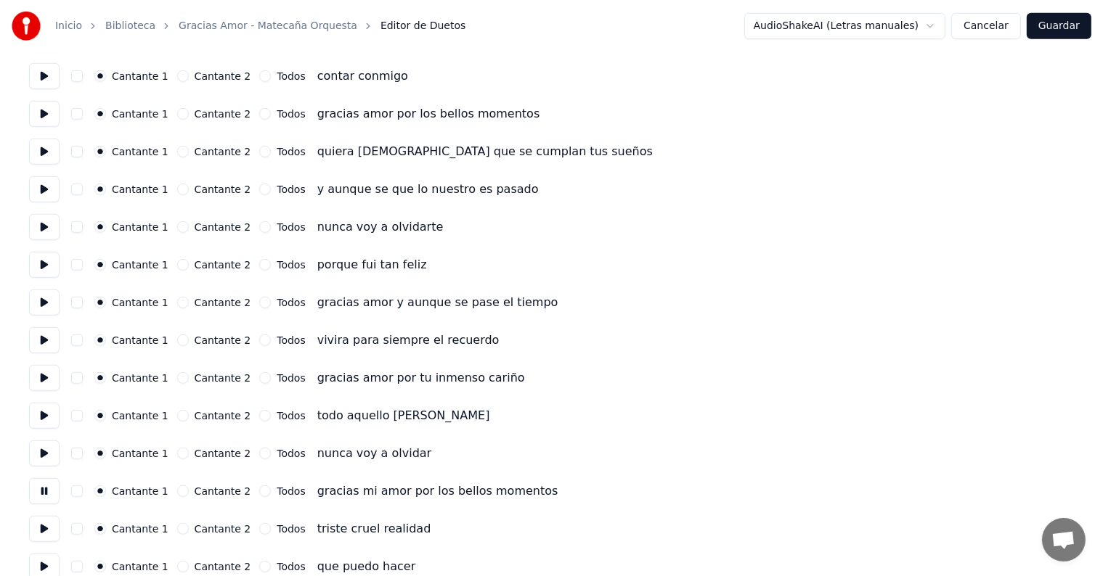
scroll to position [1130, 0]
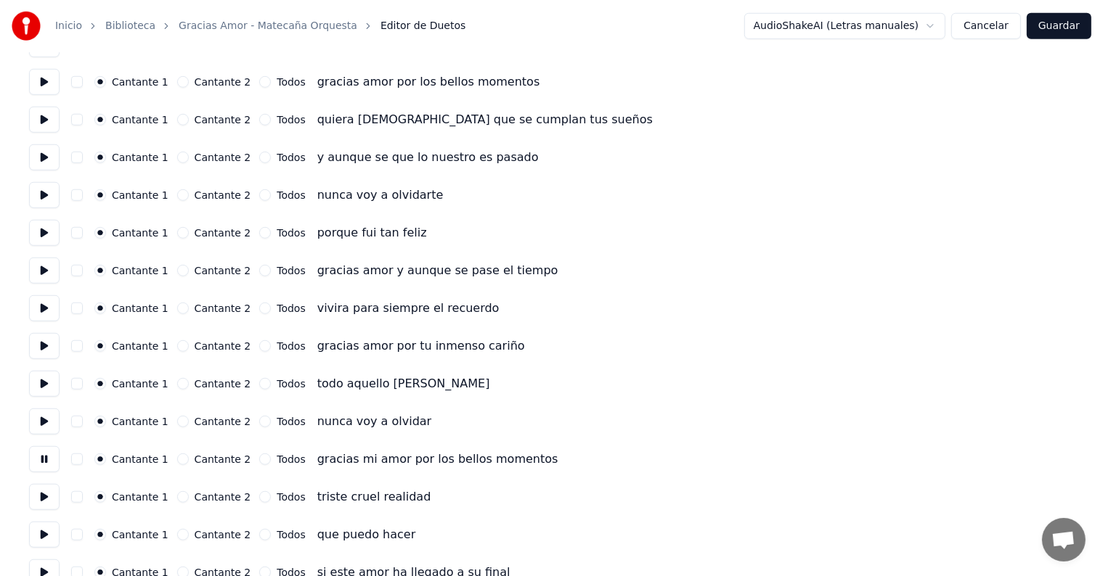
click at [47, 499] on button at bounding box center [44, 497] width 30 height 26
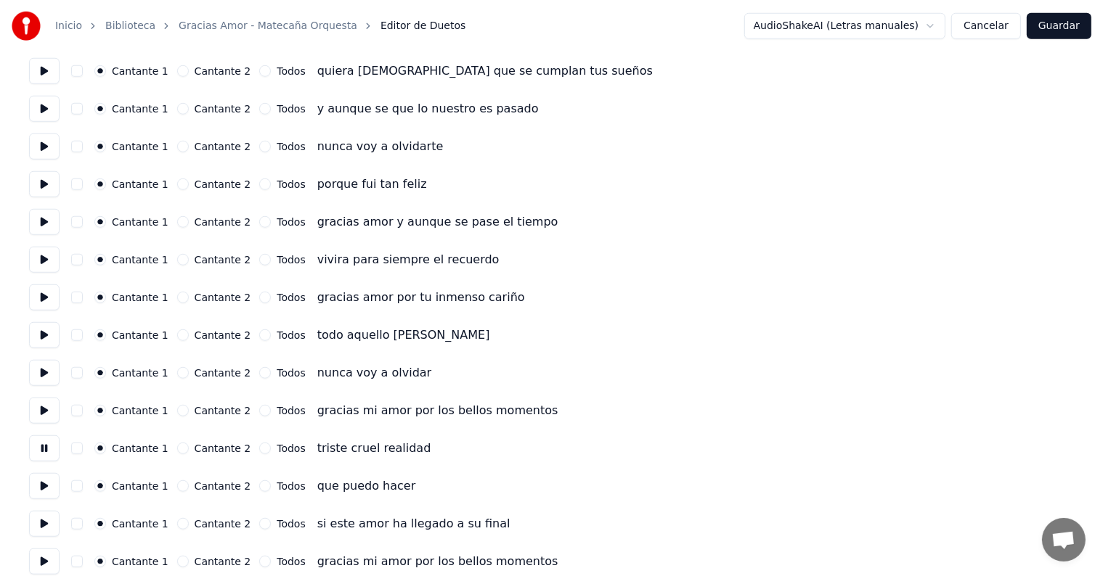
scroll to position [1185, 0]
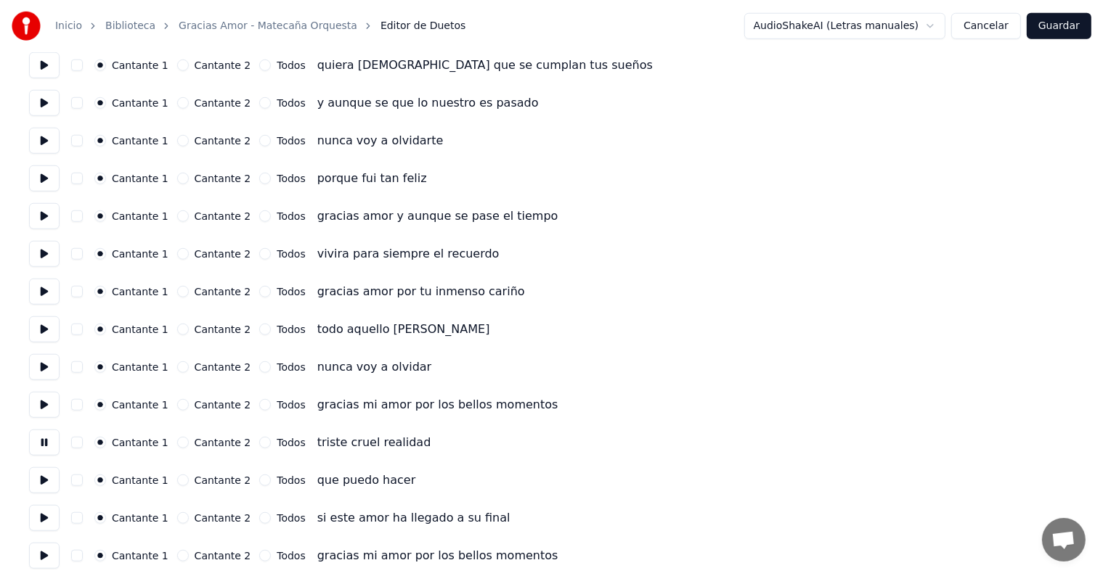
click at [44, 479] on button at bounding box center [44, 480] width 30 height 26
click at [44, 510] on button at bounding box center [44, 518] width 30 height 26
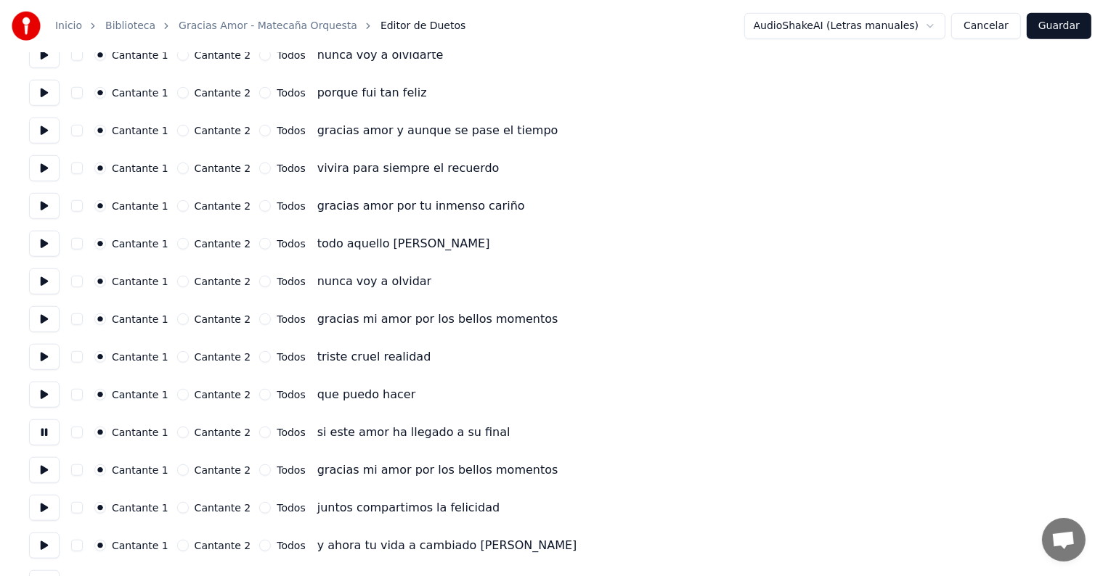
scroll to position [1271, 0]
click at [42, 475] on button at bounding box center [44, 470] width 30 height 26
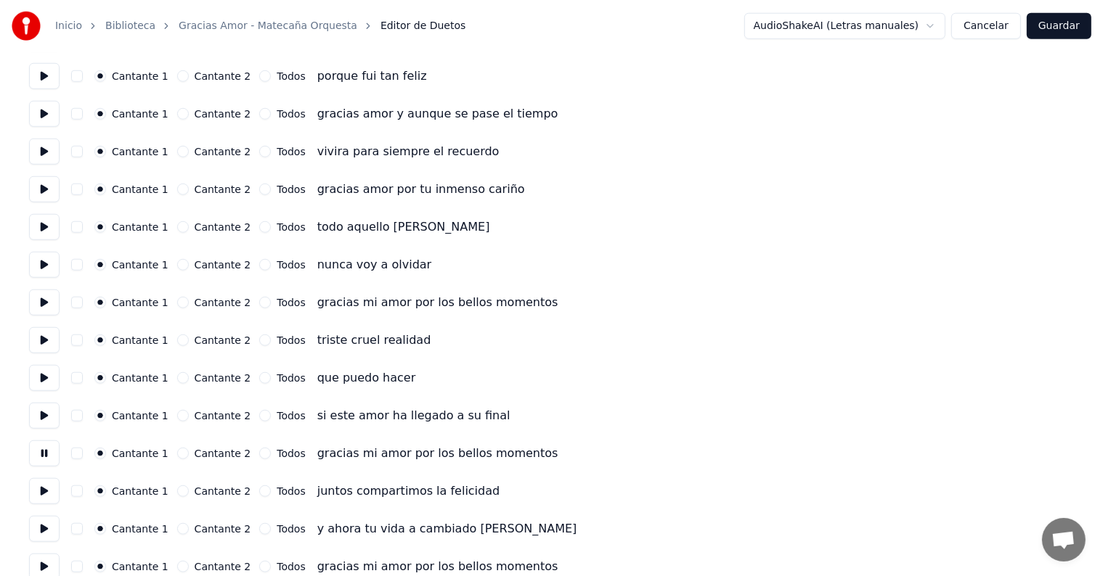
scroll to position [1334, 0]
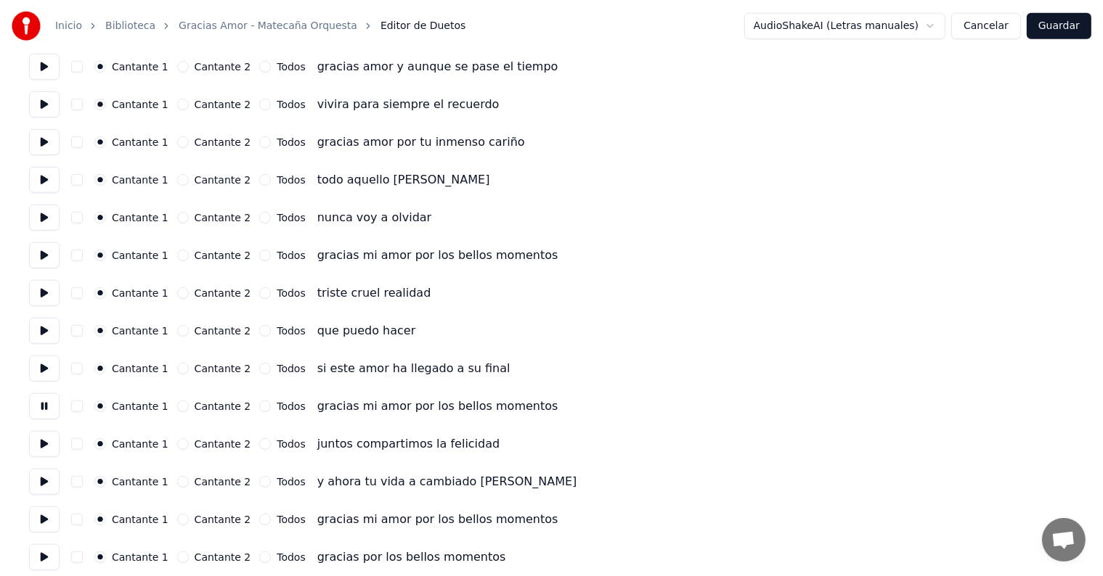
click at [39, 482] on button at bounding box center [44, 482] width 30 height 26
click at [40, 520] on button at bounding box center [44, 520] width 30 height 26
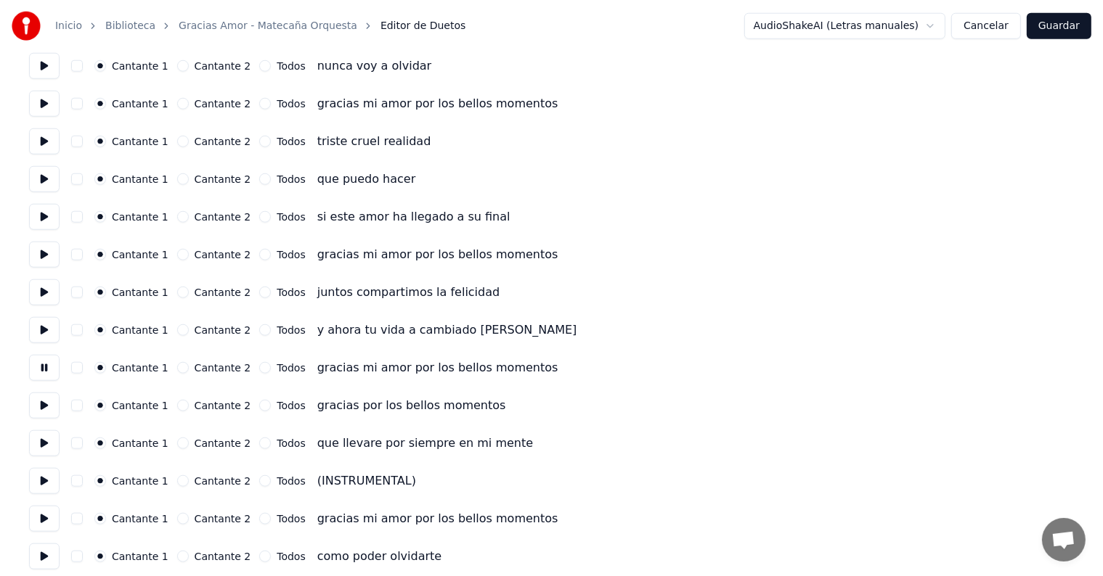
scroll to position [1491, 0]
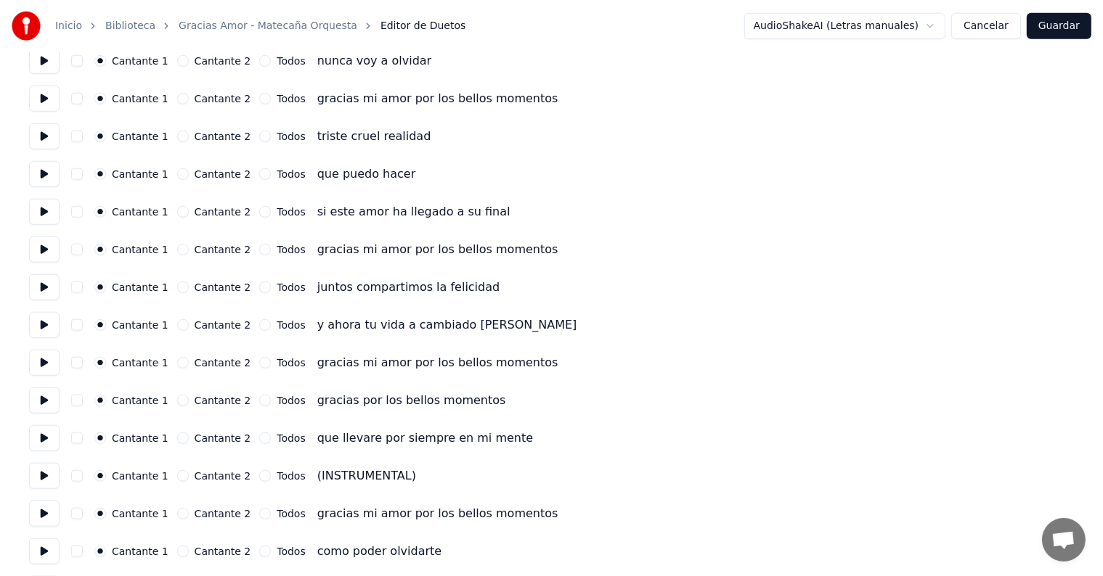
click at [46, 480] on button at bounding box center [44, 476] width 30 height 26
click at [45, 509] on button at bounding box center [44, 514] width 30 height 26
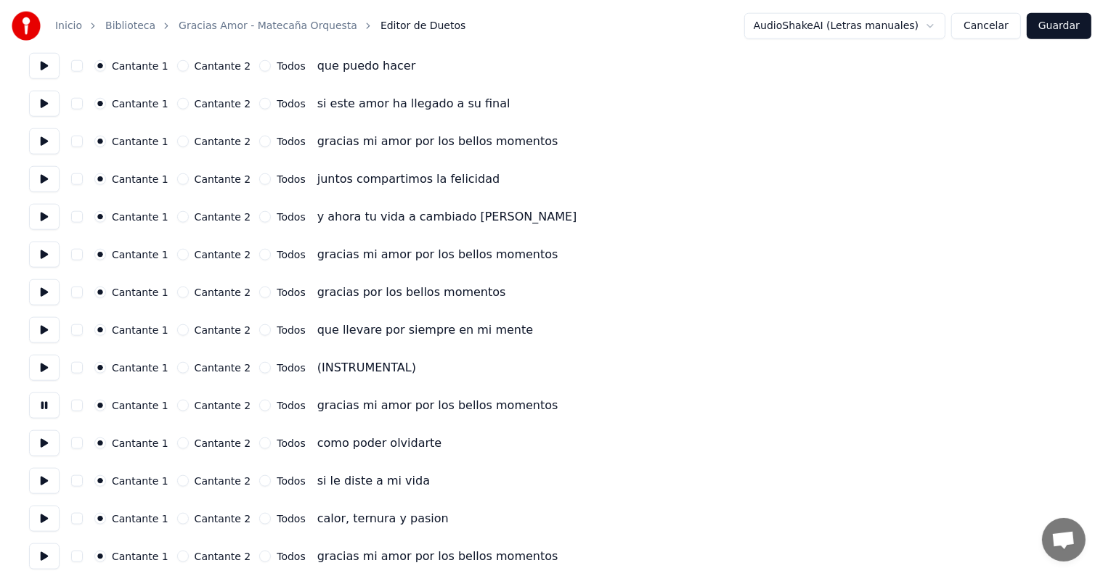
scroll to position [1603, 0]
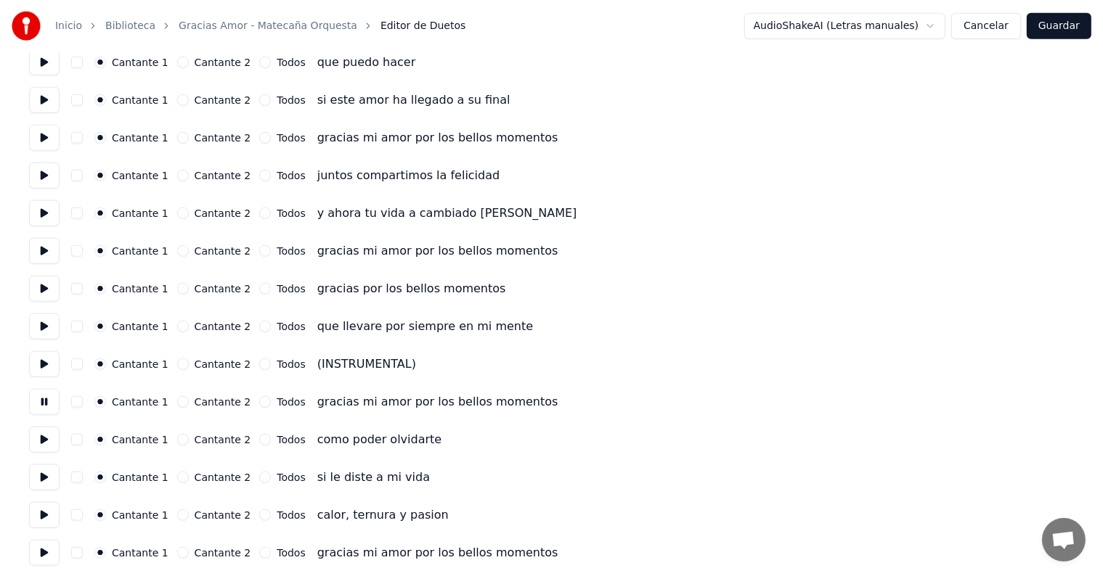
click at [43, 475] on button at bounding box center [44, 478] width 30 height 26
click at [43, 506] on button at bounding box center [44, 515] width 30 height 26
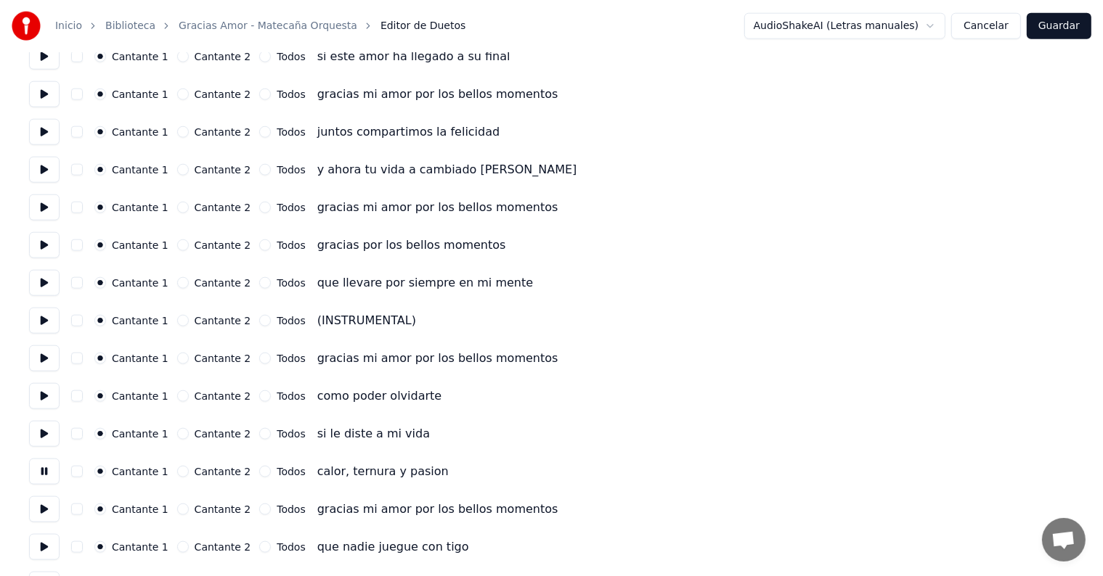
scroll to position [1652, 0]
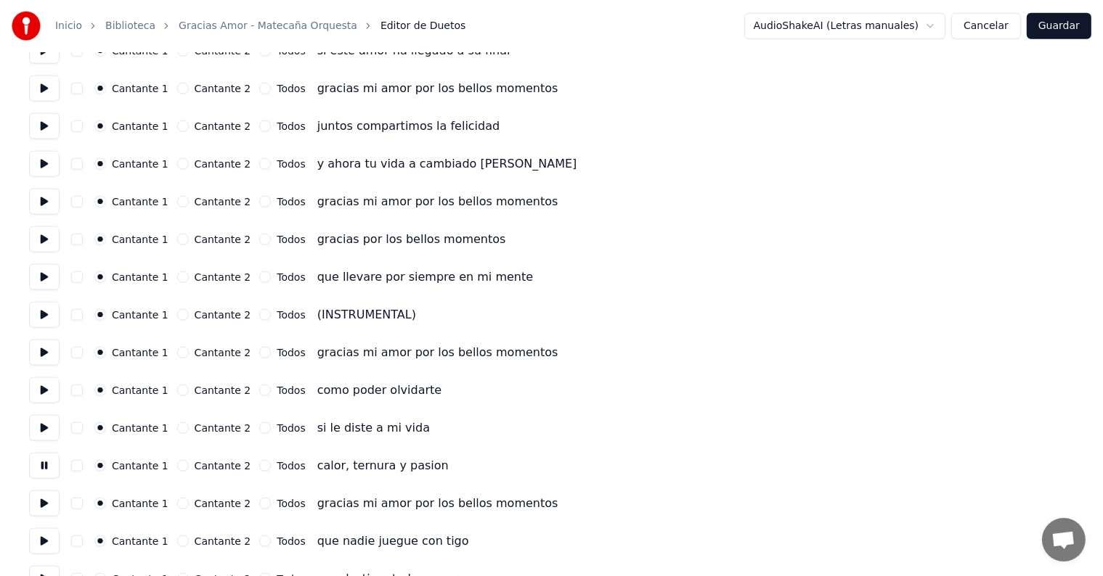
click at [40, 504] on button at bounding box center [44, 504] width 30 height 26
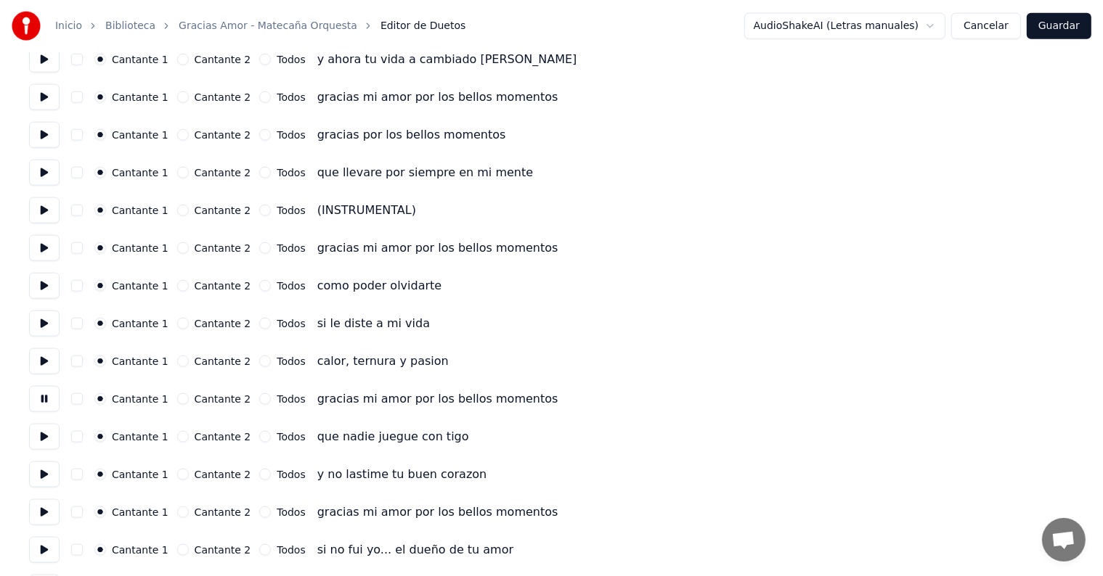
scroll to position [1762, 0]
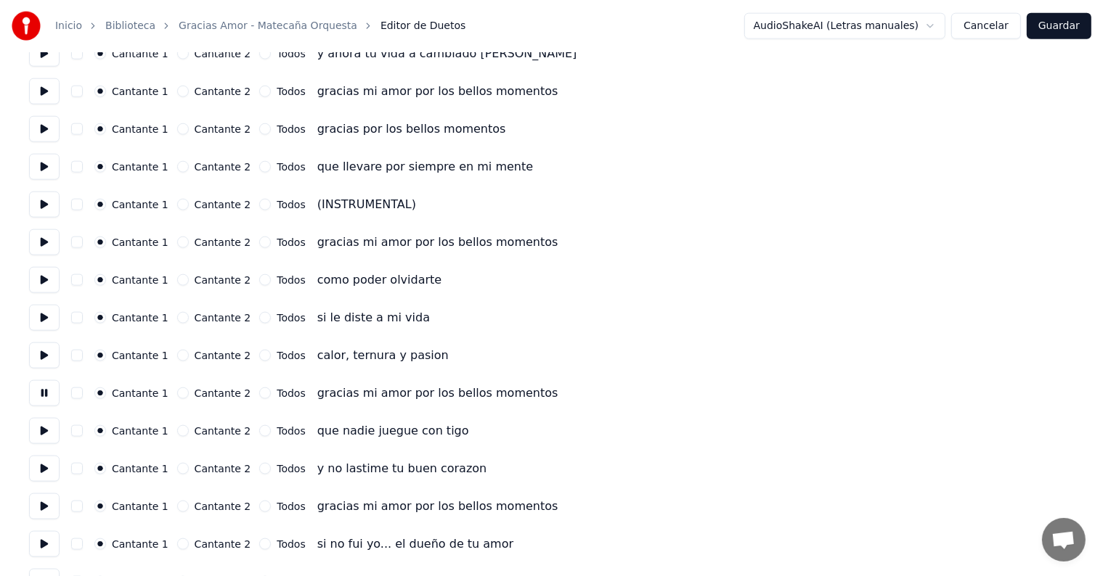
click at [43, 511] on button at bounding box center [44, 507] width 30 height 26
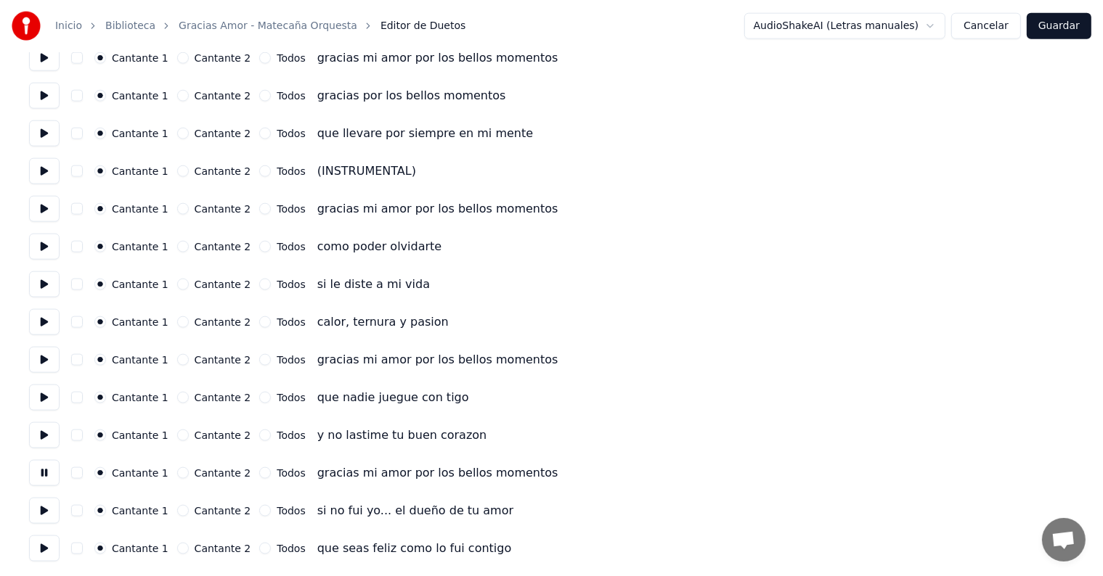
click at [987, 28] on button "Cancelar" at bounding box center [986, 26] width 70 height 26
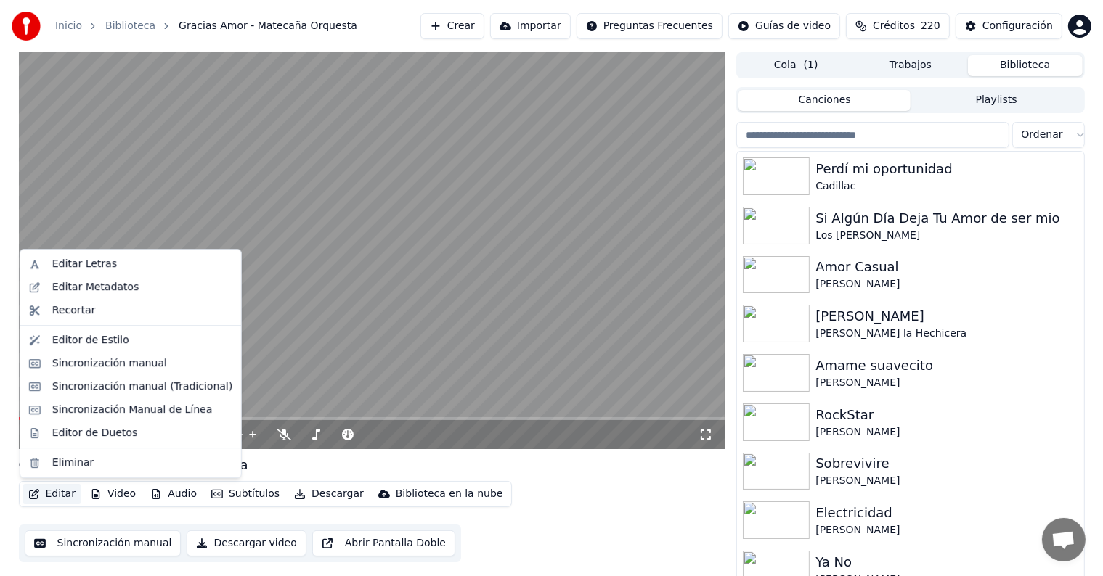
click at [58, 495] on button "Editar" at bounding box center [52, 494] width 59 height 20
click at [126, 386] on div "Sincronización manual (Tradicional)" at bounding box center [142, 387] width 180 height 15
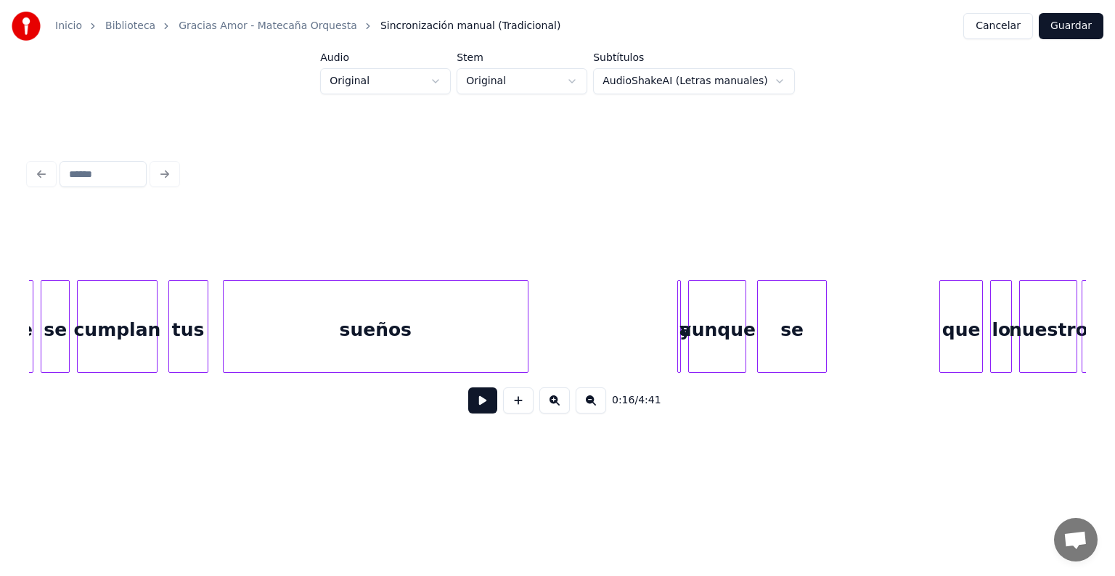
scroll to position [0, 10289]
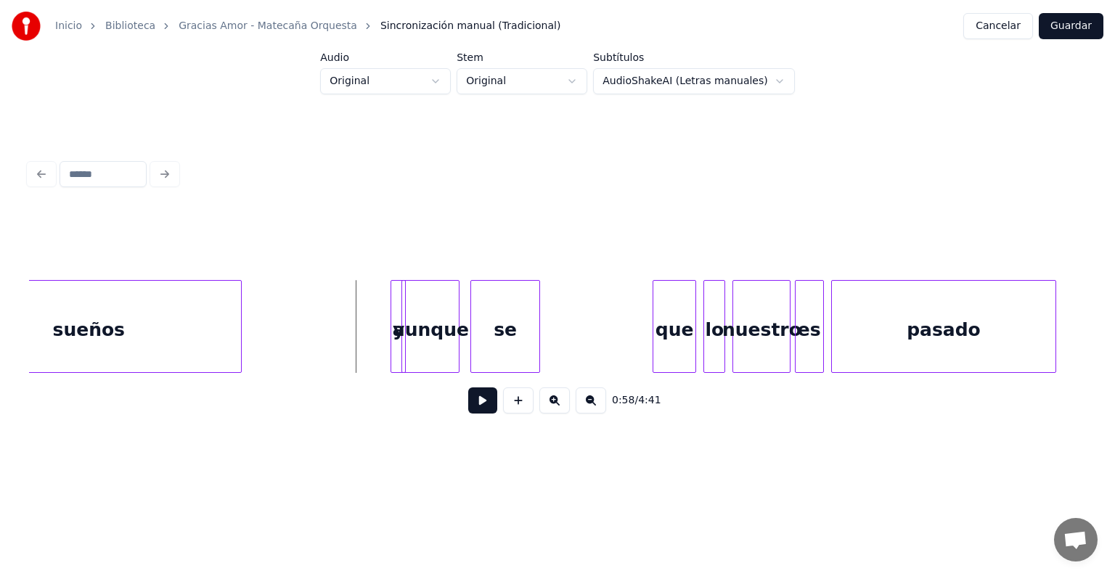
click at [393, 340] on div "y" at bounding box center [397, 326] width 15 height 93
click at [357, 369] on div "sueños y aunque se que lo nuestro es pasado" at bounding box center [557, 326] width 1057 height 93
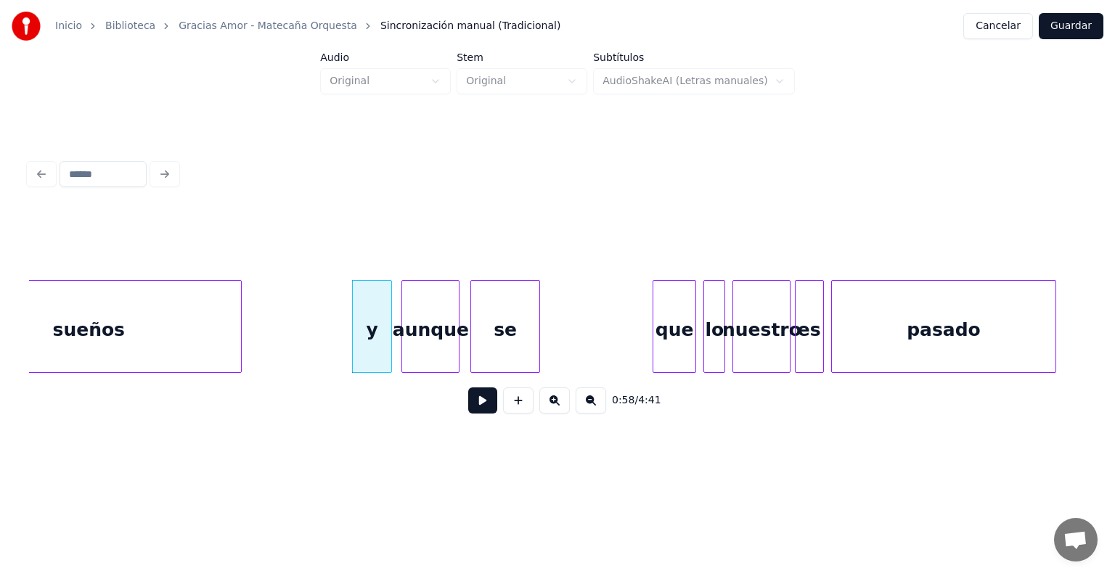
click at [388, 357] on div at bounding box center [389, 326] width 4 height 91
click at [468, 399] on button at bounding box center [482, 401] width 29 height 26
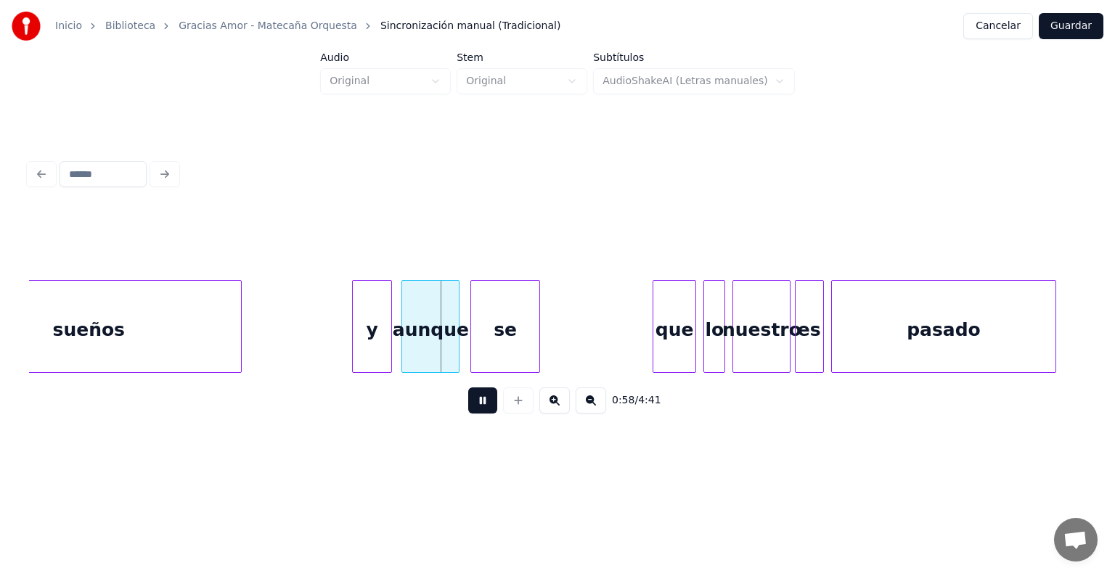
click at [468, 399] on button at bounding box center [482, 401] width 29 height 26
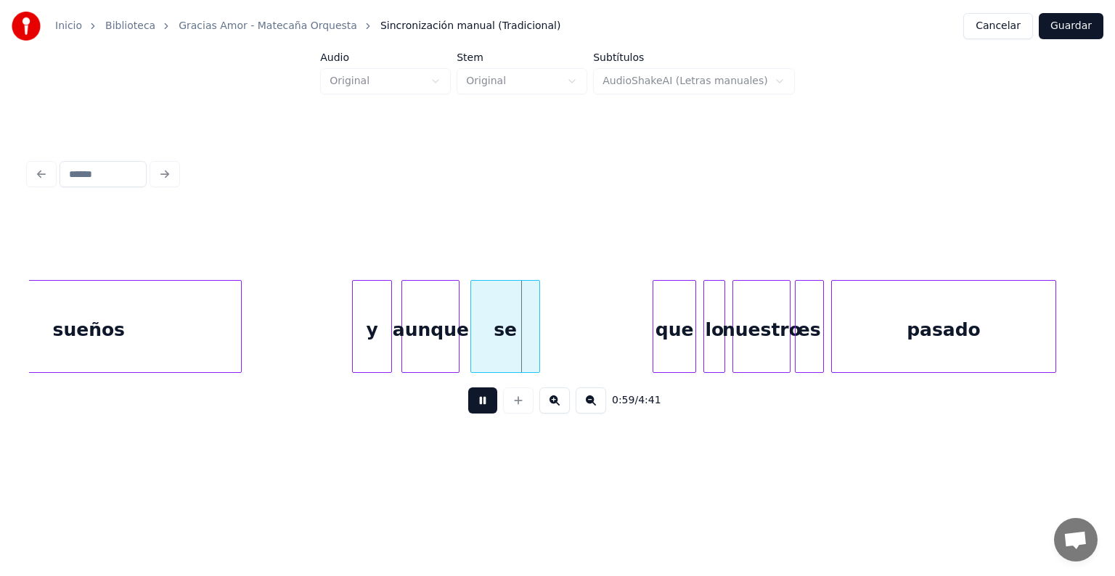
click at [468, 399] on button at bounding box center [482, 401] width 29 height 26
click at [464, 325] on div at bounding box center [464, 326] width 4 height 91
click at [627, 338] on div at bounding box center [629, 326] width 4 height 91
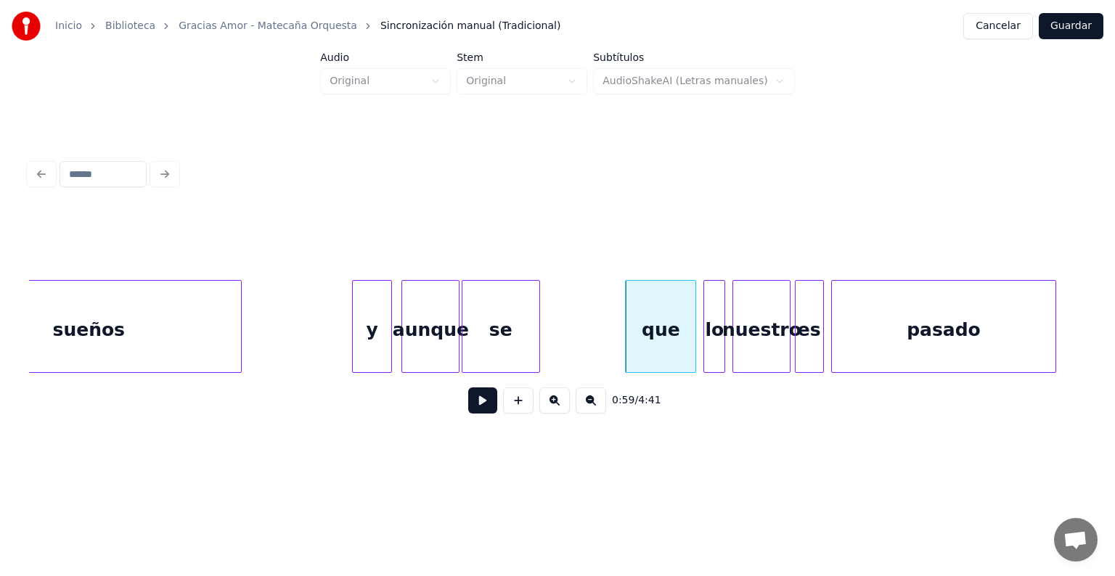
click at [468, 408] on button at bounding box center [482, 401] width 29 height 26
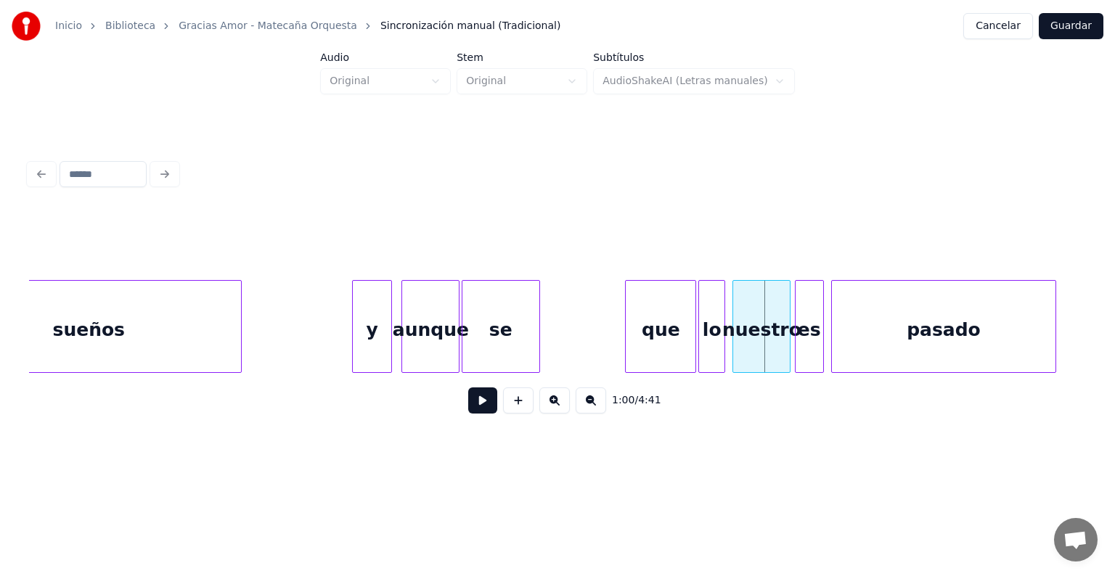
click at [701, 345] on div at bounding box center [701, 326] width 4 height 91
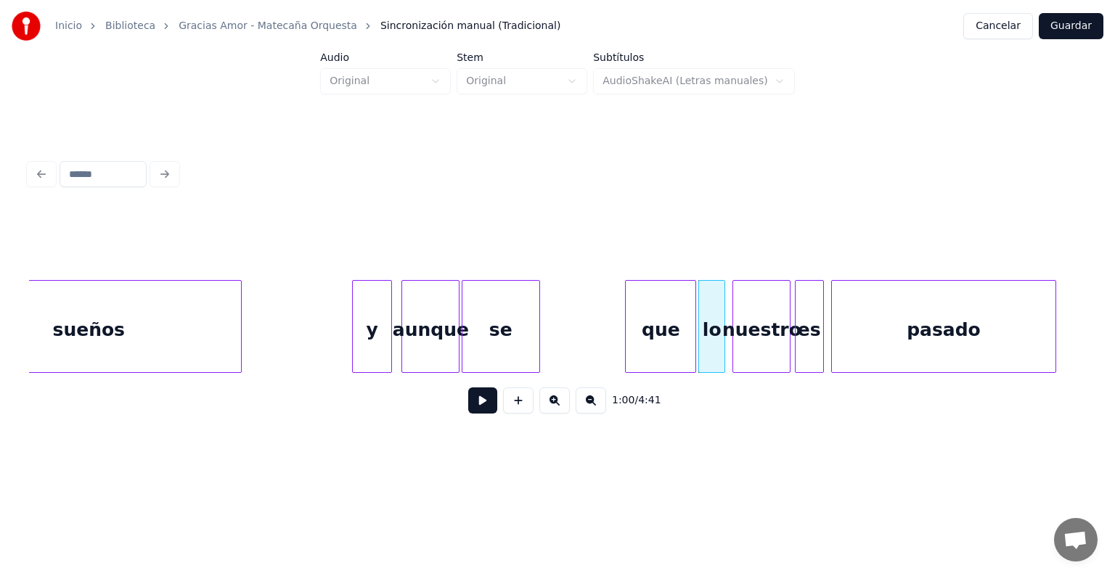
click at [724, 344] on div "lo" at bounding box center [711, 326] width 27 height 93
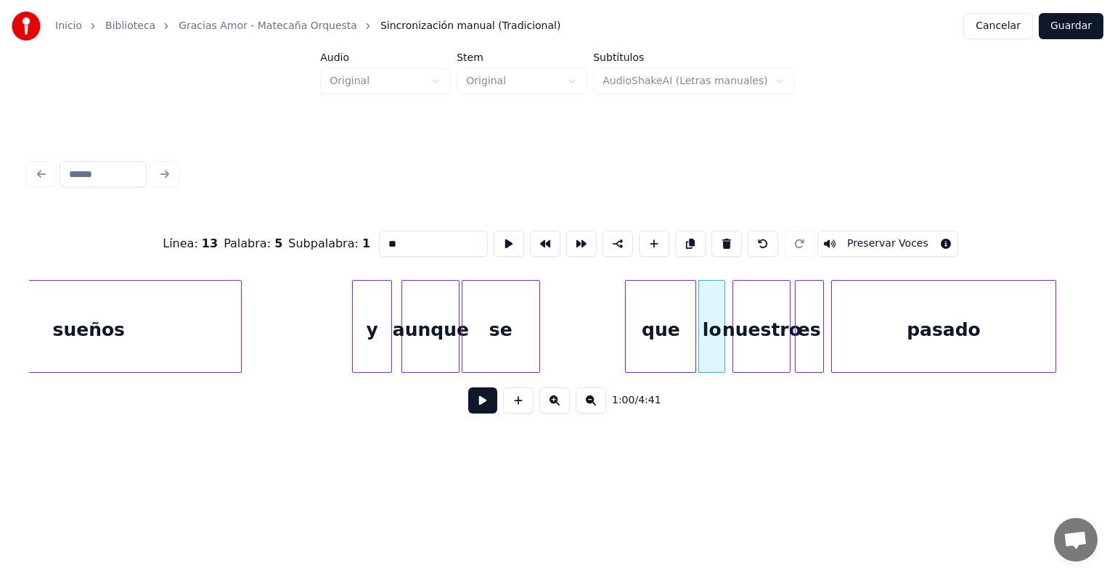
click at [724, 348] on div "lo" at bounding box center [711, 326] width 27 height 93
click at [729, 348] on div at bounding box center [729, 326] width 4 height 91
click at [476, 399] on button at bounding box center [482, 401] width 29 height 26
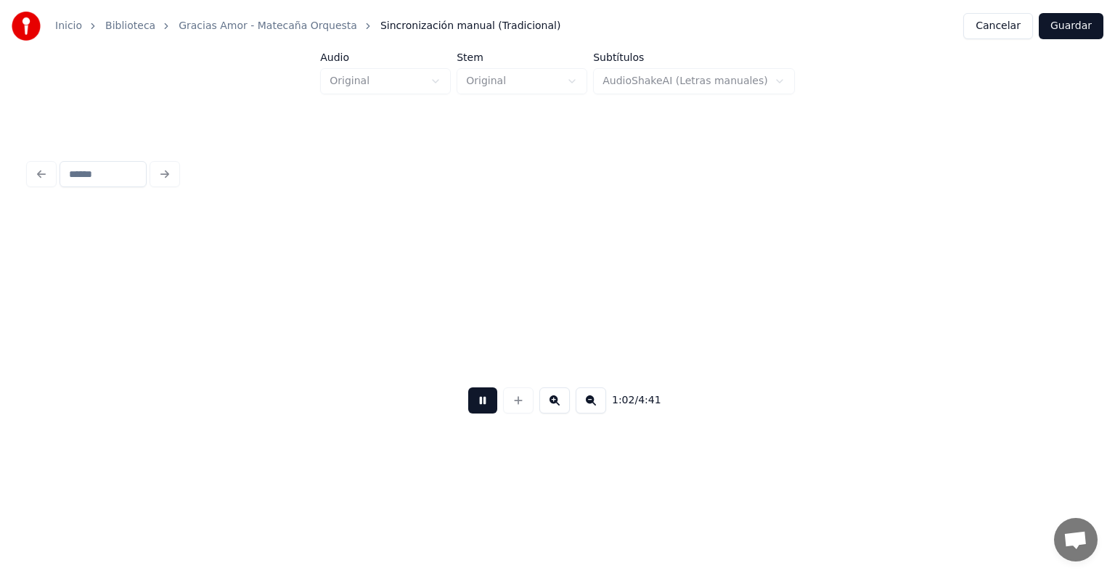
scroll to position [0, 11350]
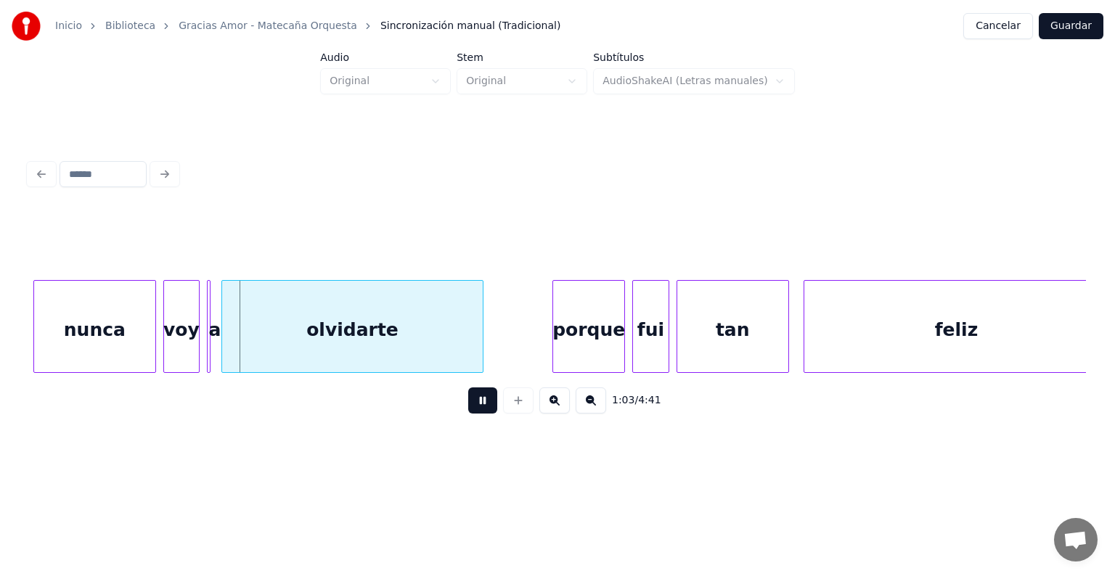
click at [164, 350] on div "voy" at bounding box center [181, 330] width 35 height 99
click at [209, 349] on div "a" at bounding box center [210, 330] width 15 height 99
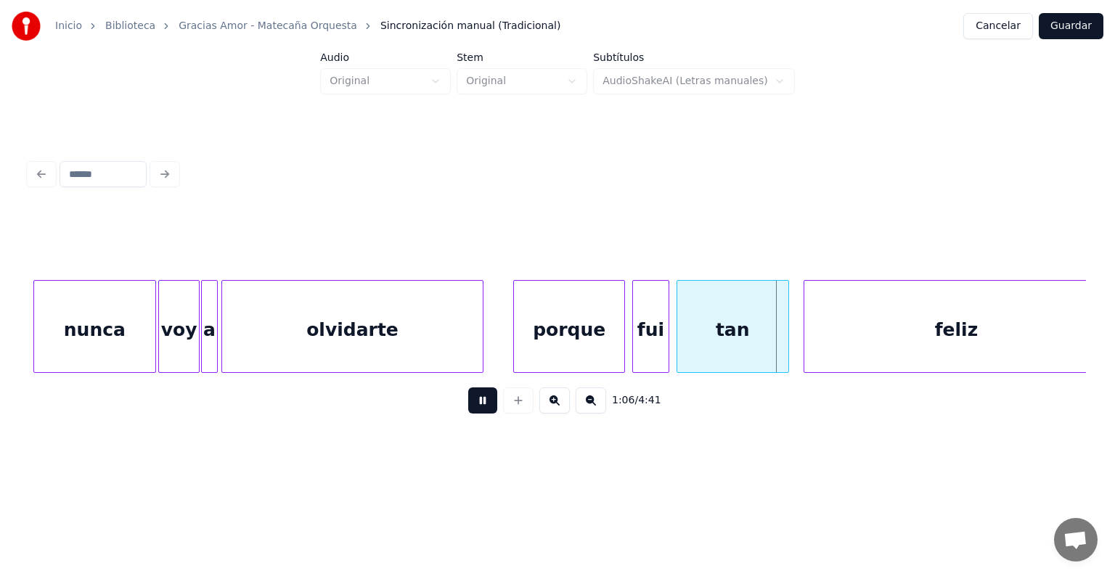
click at [469, 412] on button at bounding box center [482, 401] width 29 height 26
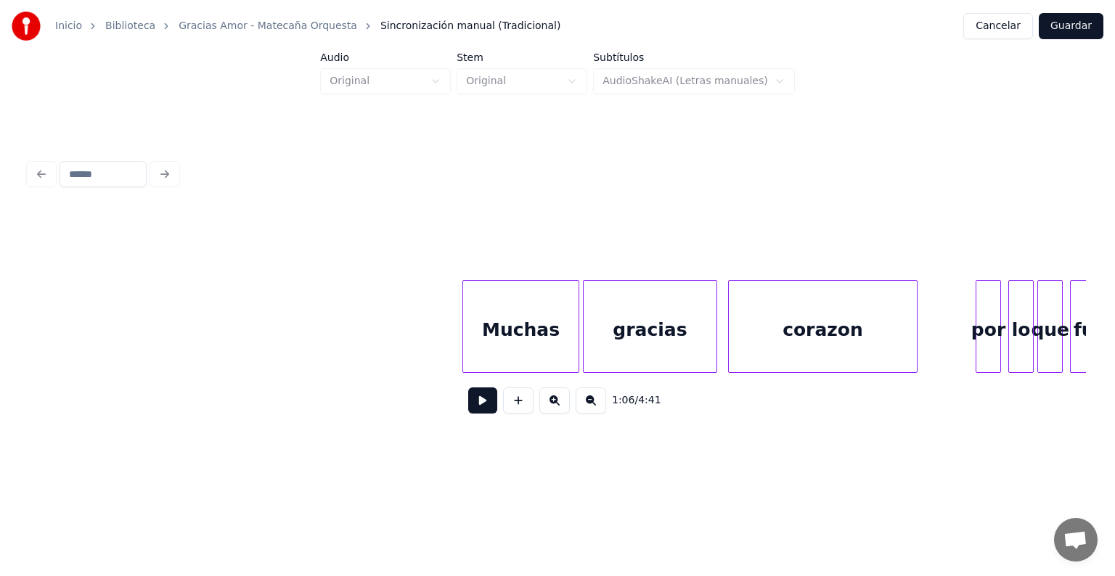
scroll to position [0, 2405]
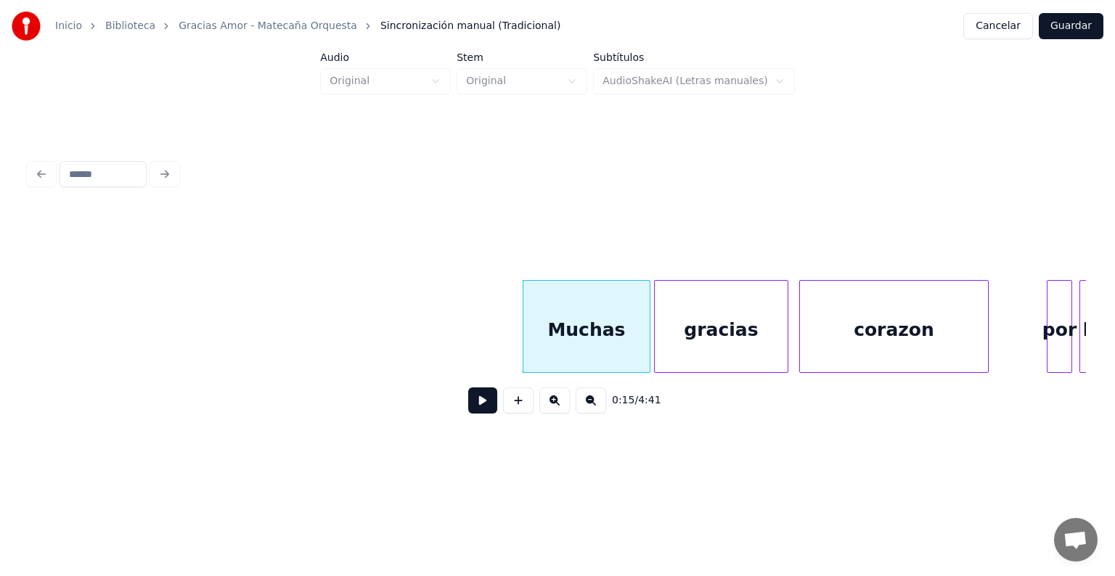
click at [472, 412] on button at bounding box center [482, 401] width 29 height 26
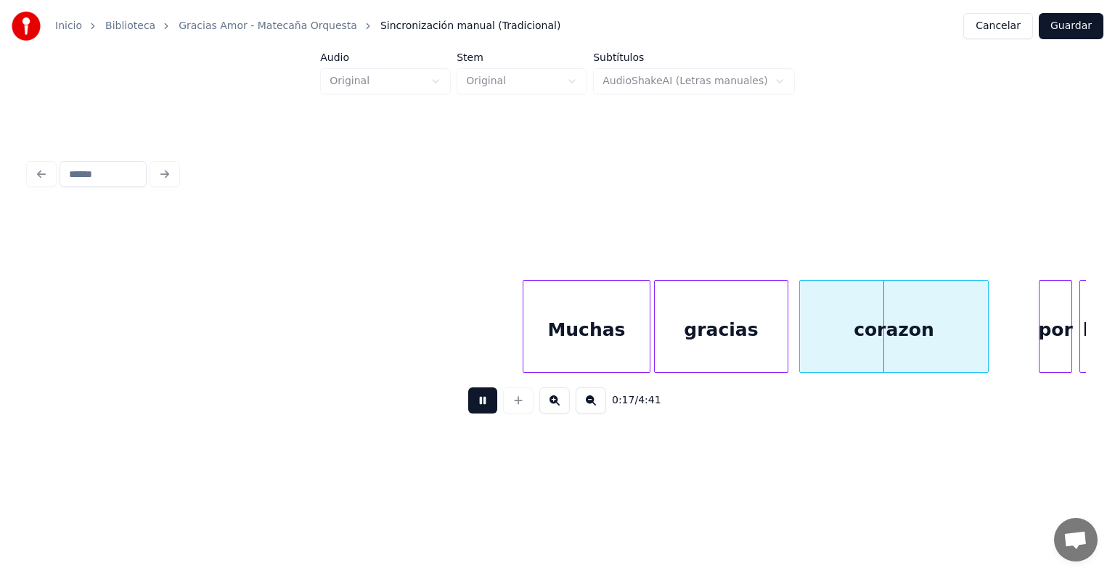
click at [1048, 325] on div "por" at bounding box center [1055, 330] width 32 height 99
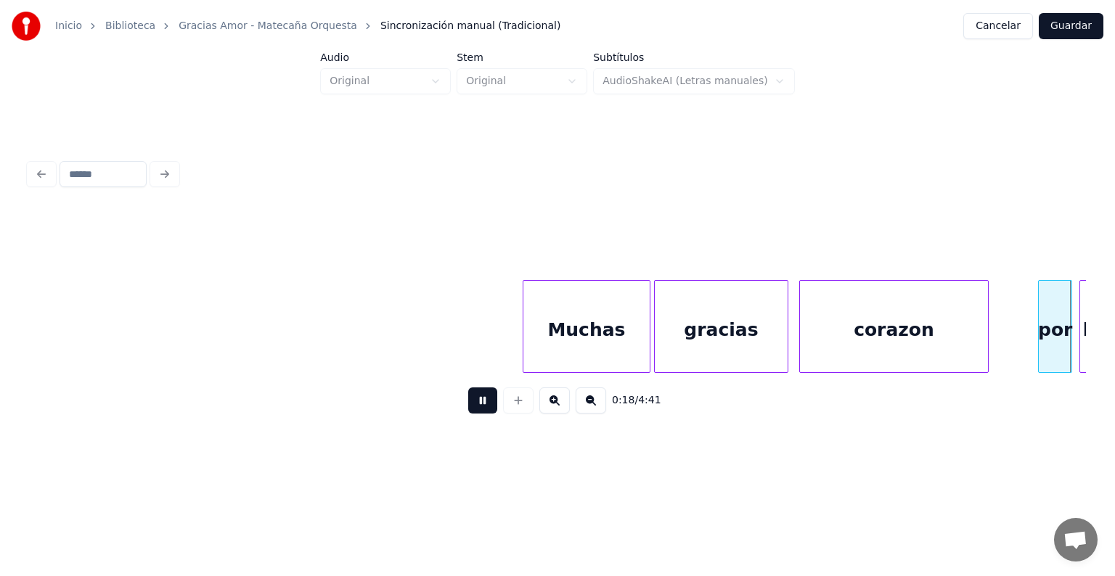
scroll to position [0, 3463]
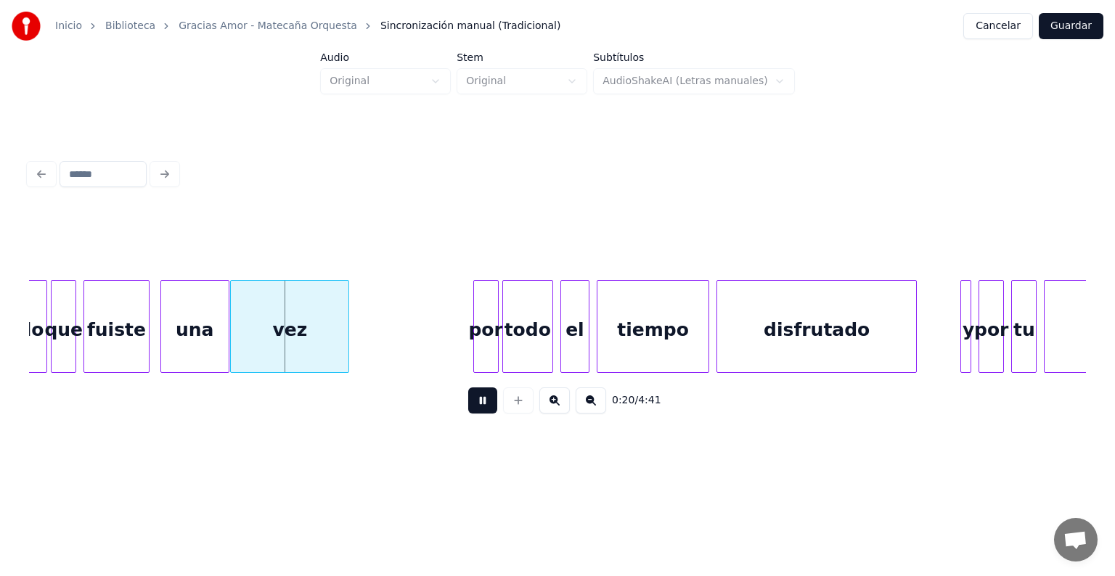
click at [240, 346] on div "vez" at bounding box center [290, 330] width 118 height 99
click at [120, 338] on div "fuiste" at bounding box center [116, 330] width 64 height 99
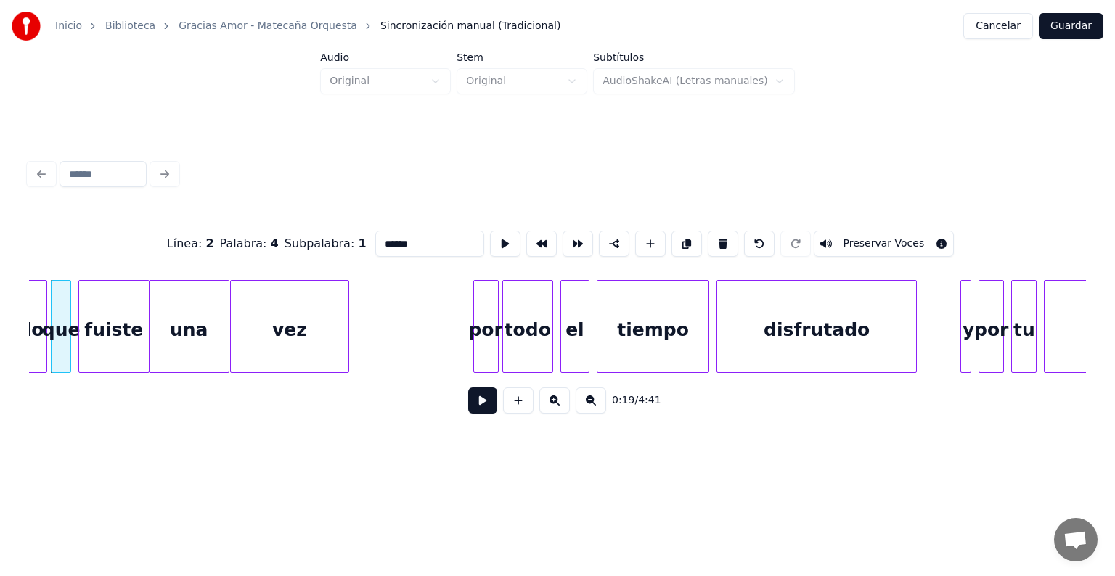
click at [89, 353] on div "fuiste" at bounding box center [113, 330] width 69 height 99
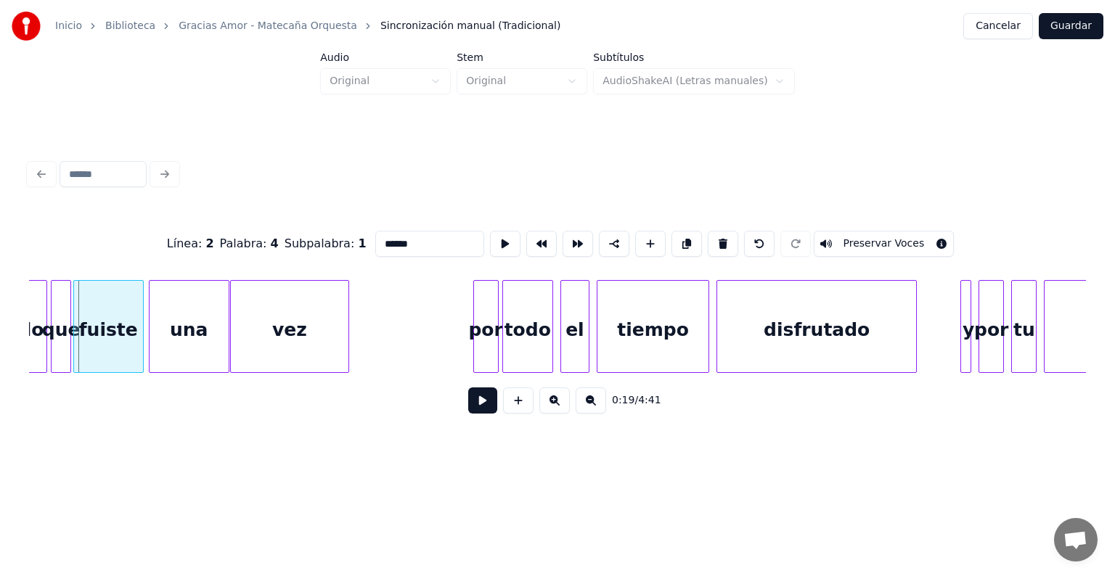
click at [112, 348] on div "fuiste" at bounding box center [108, 330] width 69 height 99
click at [152, 347] on div "una" at bounding box center [187, 330] width 81 height 99
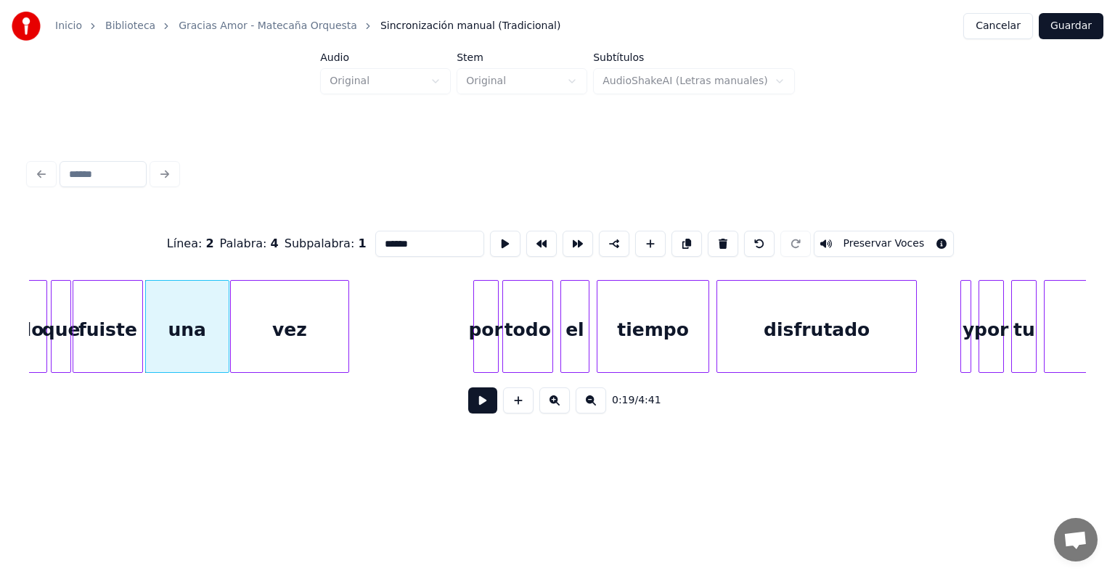
click at [280, 340] on div "vez" at bounding box center [290, 330] width 118 height 99
type input "***"
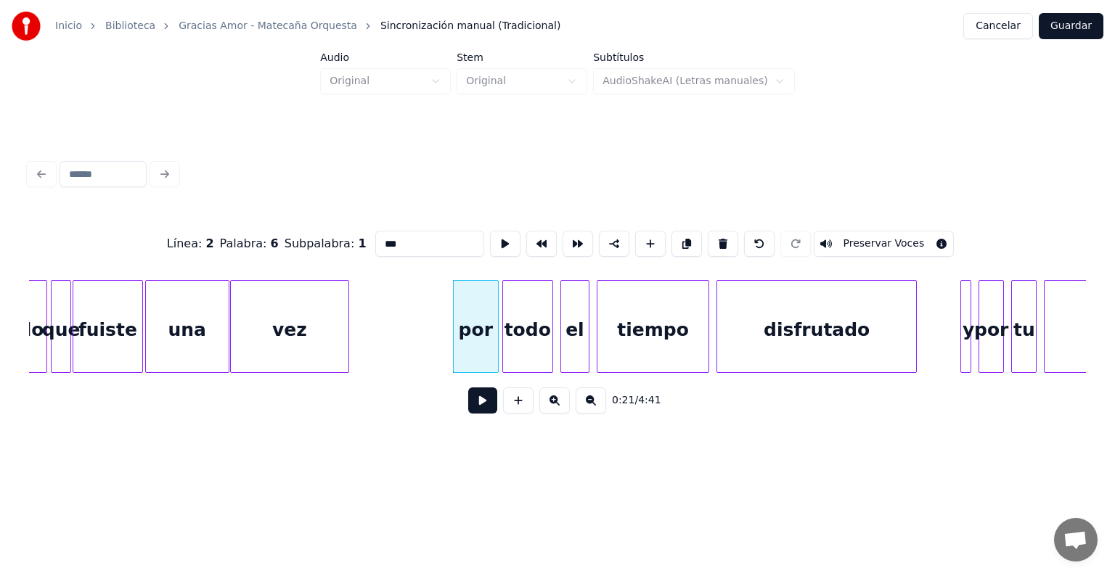
click at [468, 398] on button at bounding box center [482, 401] width 29 height 26
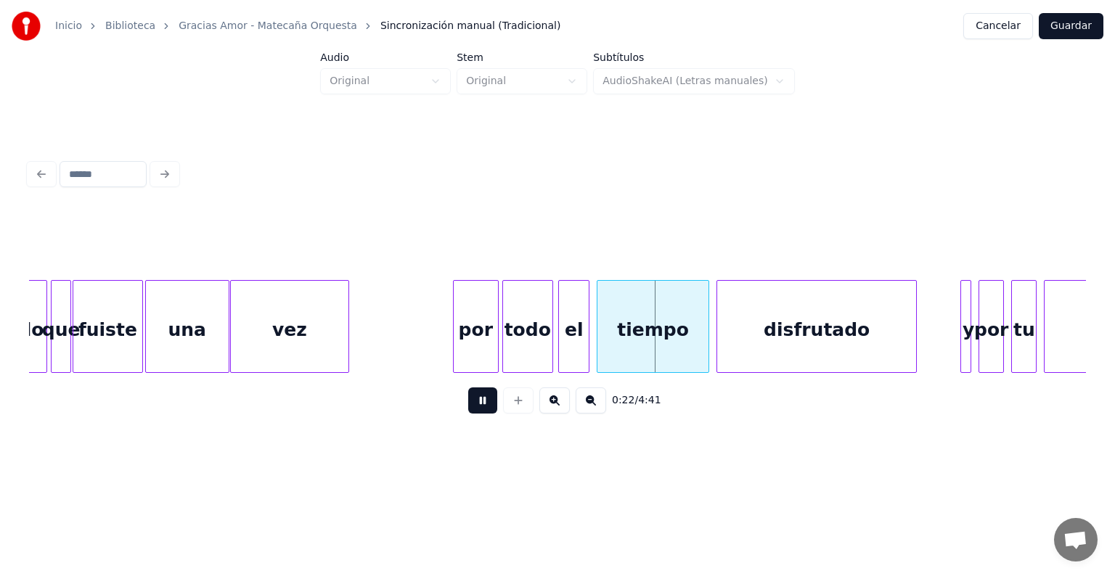
click at [563, 342] on div "el" at bounding box center [574, 330] width 30 height 99
click at [599, 340] on div "tiempo" at bounding box center [652, 330] width 111 height 99
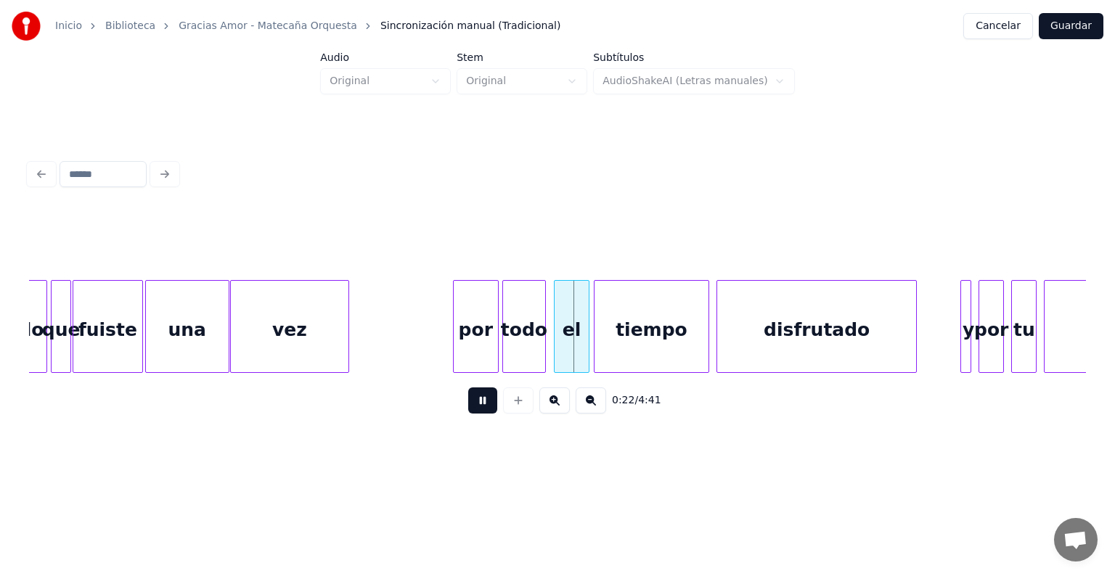
click at [557, 338] on div "el" at bounding box center [572, 330] width 34 height 99
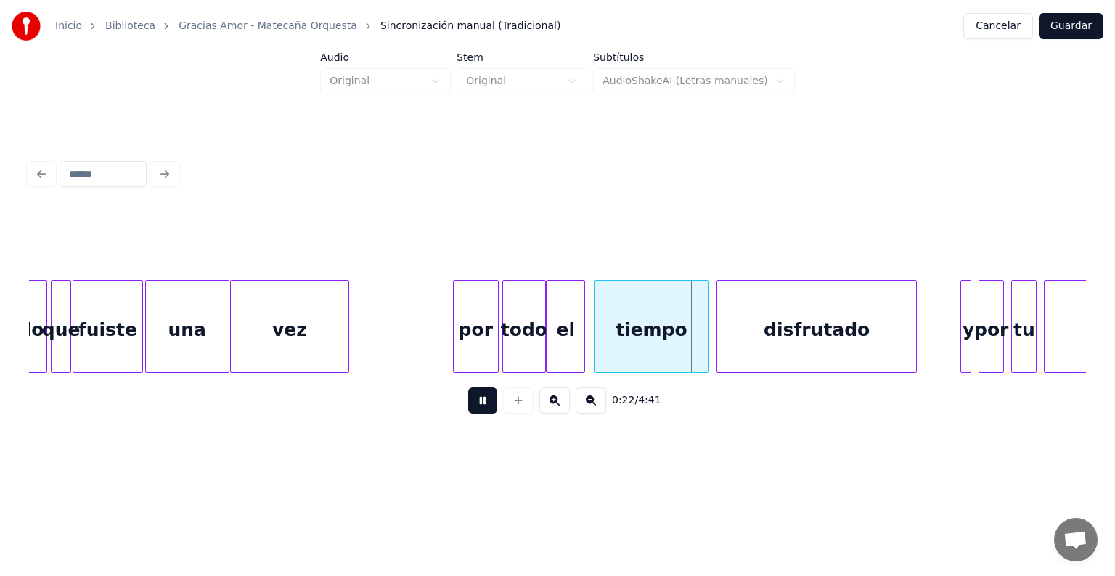
click at [576, 343] on div "el" at bounding box center [566, 330] width 38 height 99
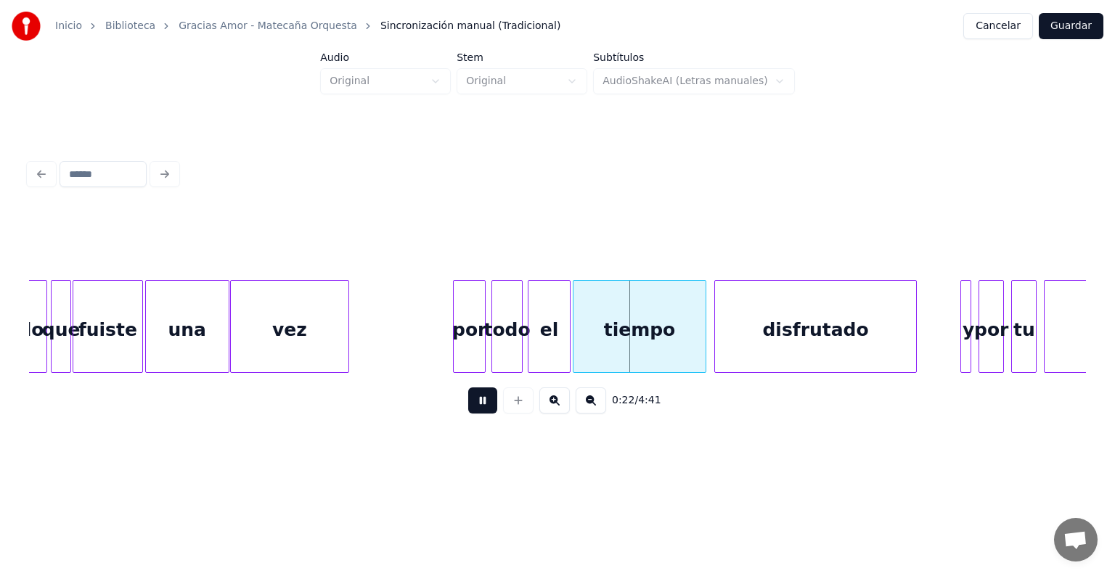
click at [719, 330] on div "disfrutado" at bounding box center [815, 330] width 201 height 99
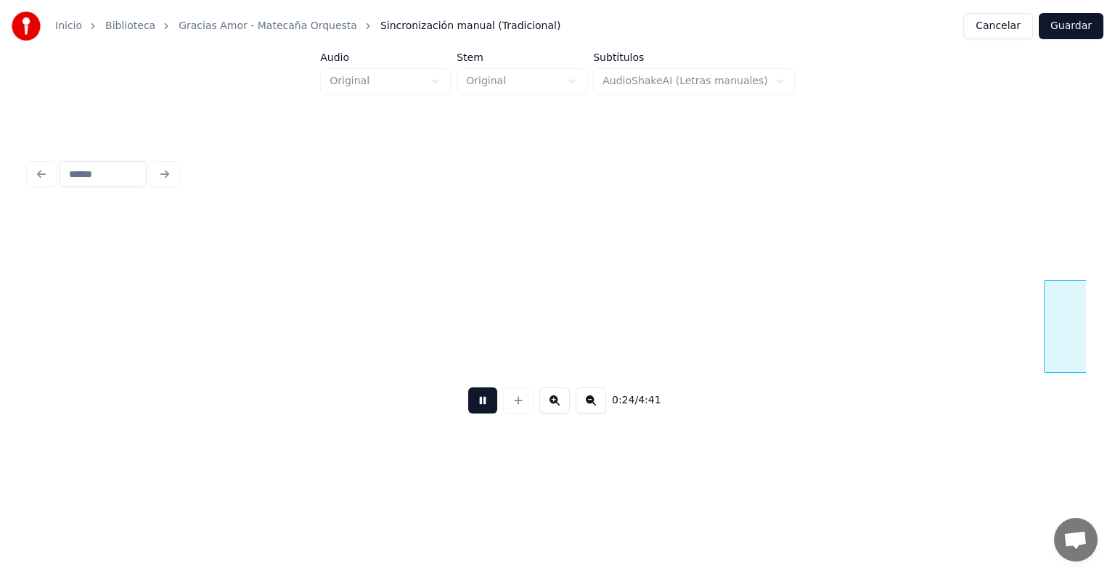
scroll to position [0, 4374]
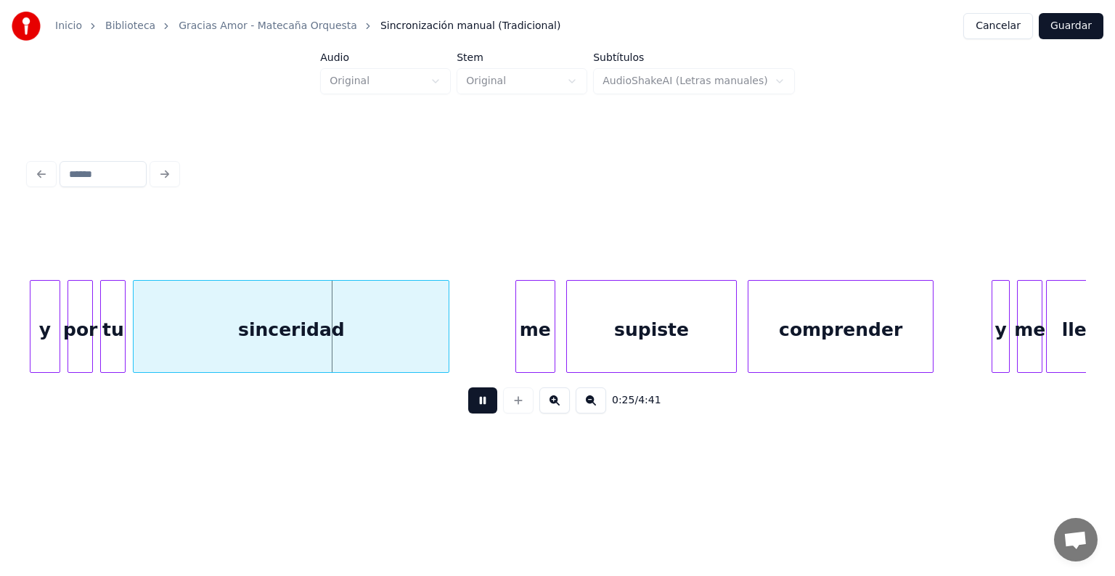
click at [134, 341] on div "sinceridad" at bounding box center [291, 330] width 315 height 99
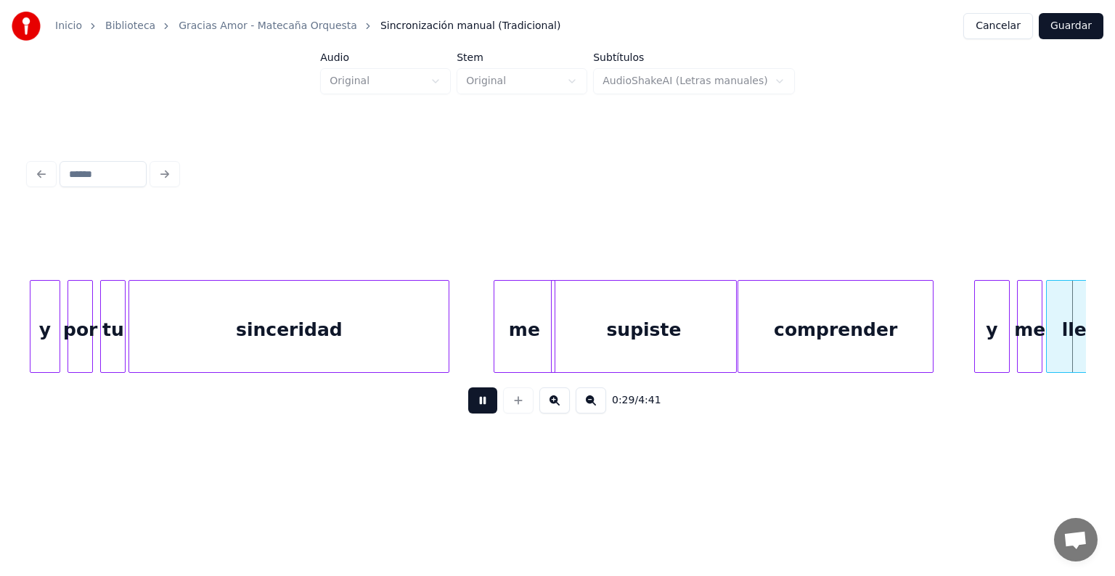
scroll to position [0, 5432]
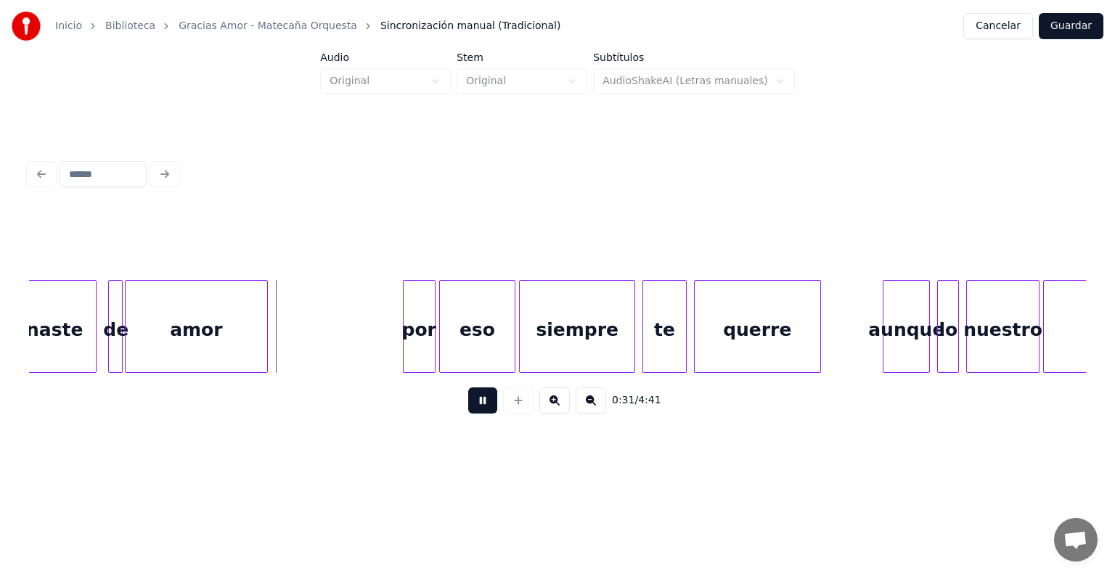
click at [96, 353] on div "llenaste" at bounding box center [41, 330] width 107 height 99
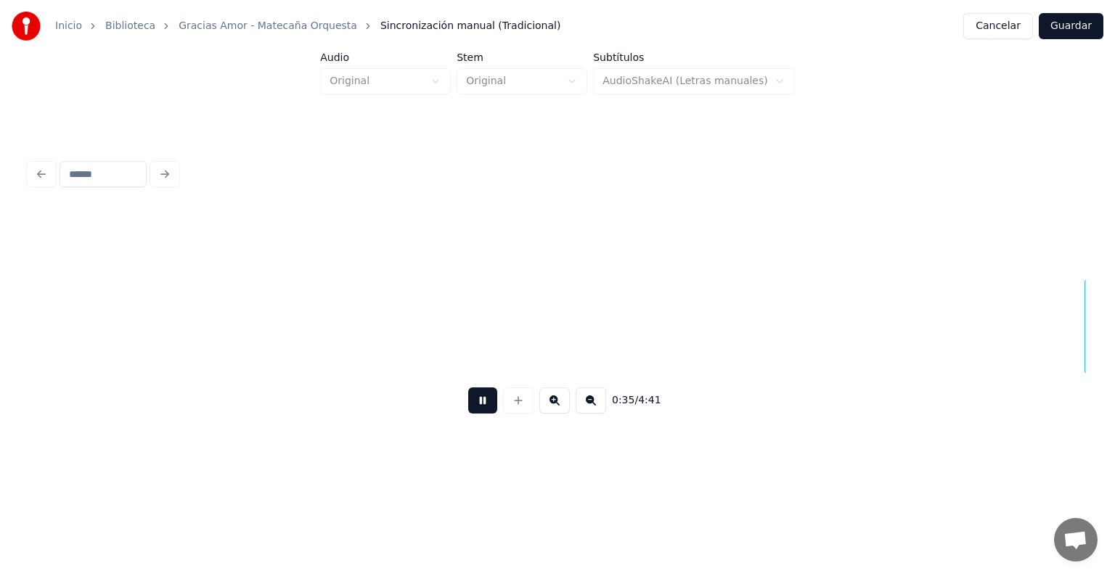
scroll to position [0, 6448]
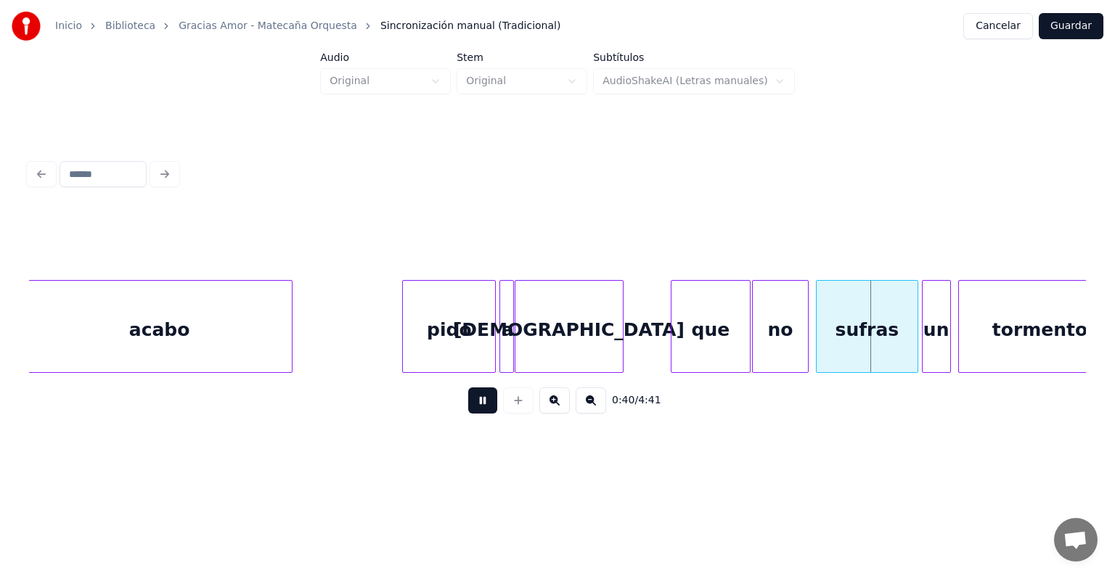
click at [760, 336] on div "no" at bounding box center [781, 330] width 56 height 99
click at [818, 337] on div "sufras" at bounding box center [865, 330] width 102 height 99
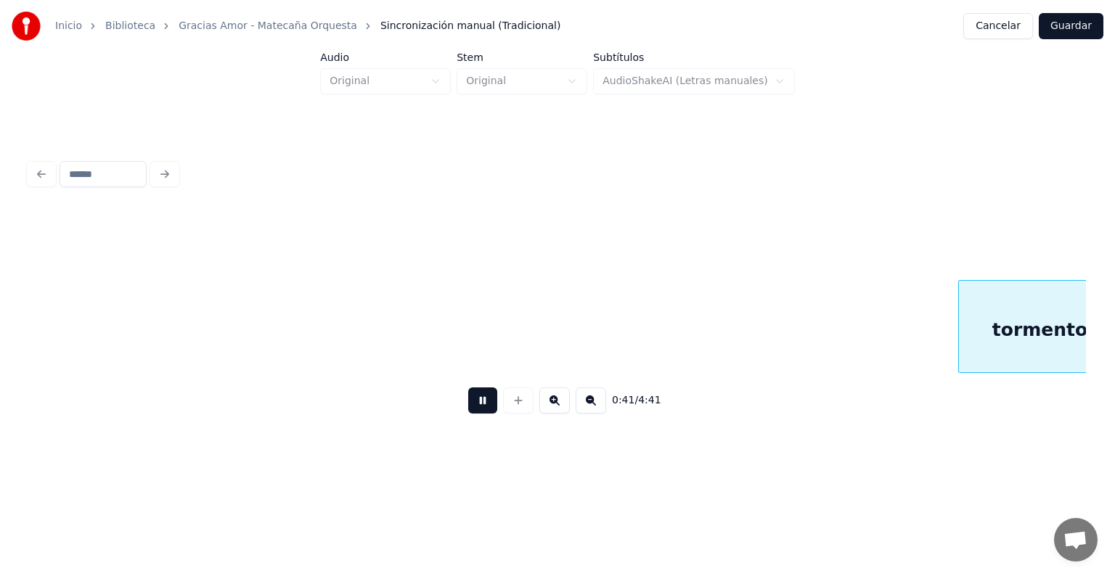
scroll to position [0, 7506]
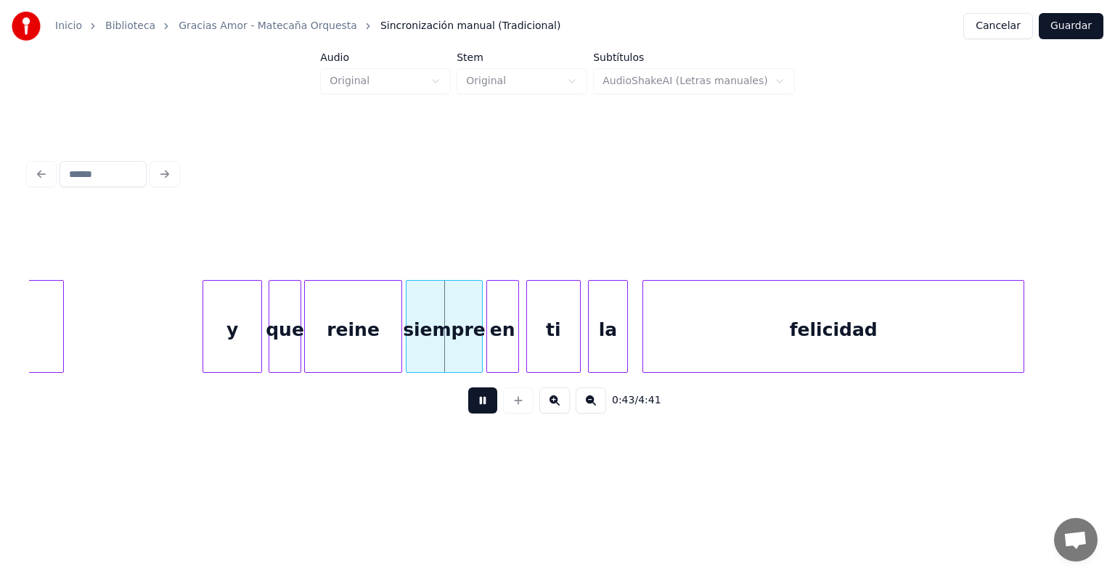
click at [306, 353] on div at bounding box center [307, 326] width 4 height 91
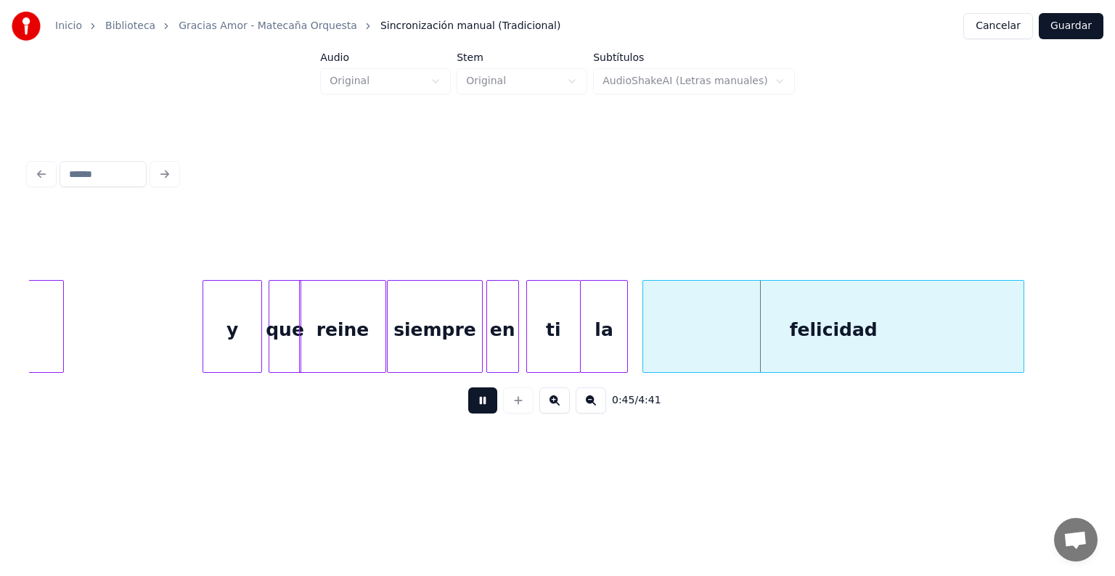
click at [590, 345] on div "la" at bounding box center [604, 330] width 46 height 99
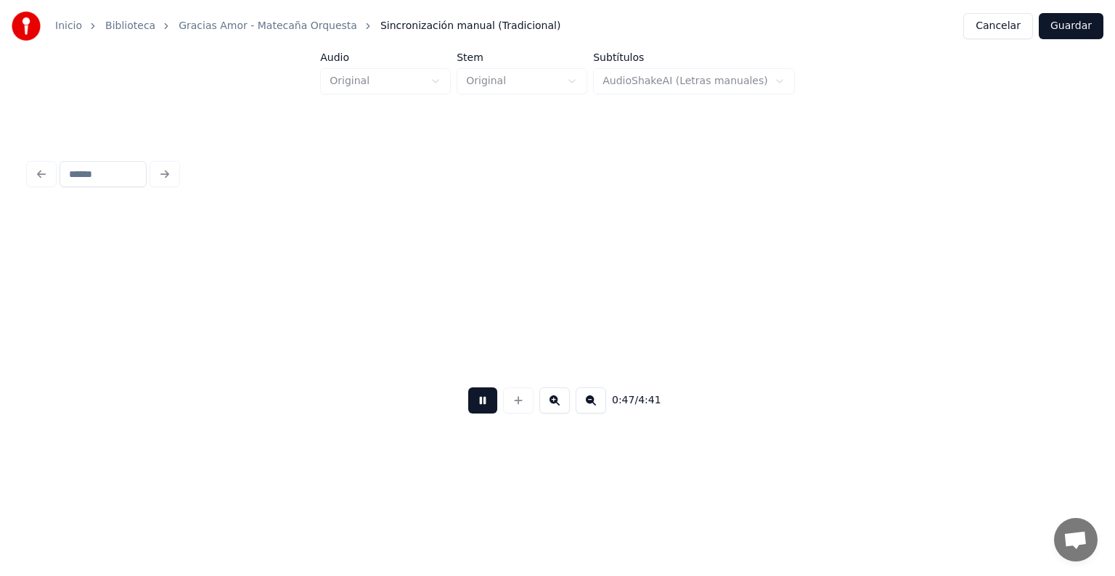
scroll to position [0, 8563]
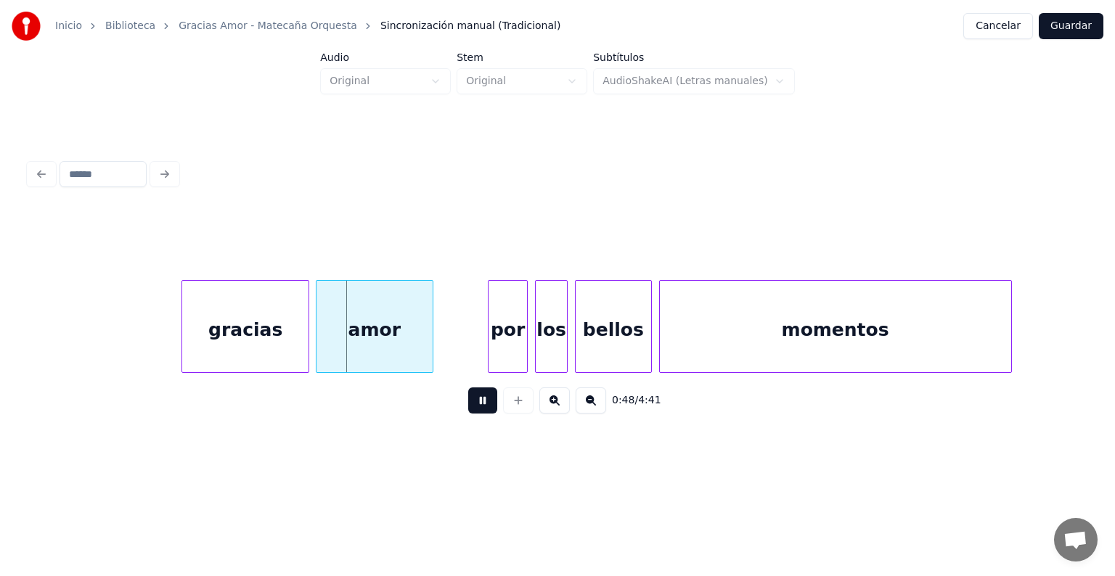
click at [318, 352] on div "amor" at bounding box center [374, 330] width 116 height 99
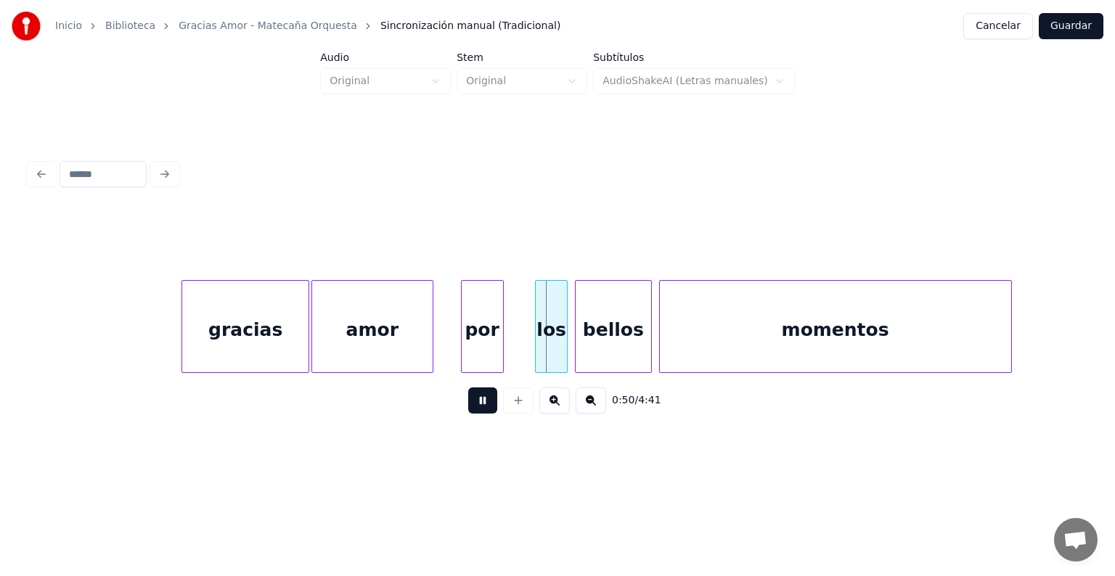
click at [466, 348] on div "por" at bounding box center [482, 330] width 41 height 99
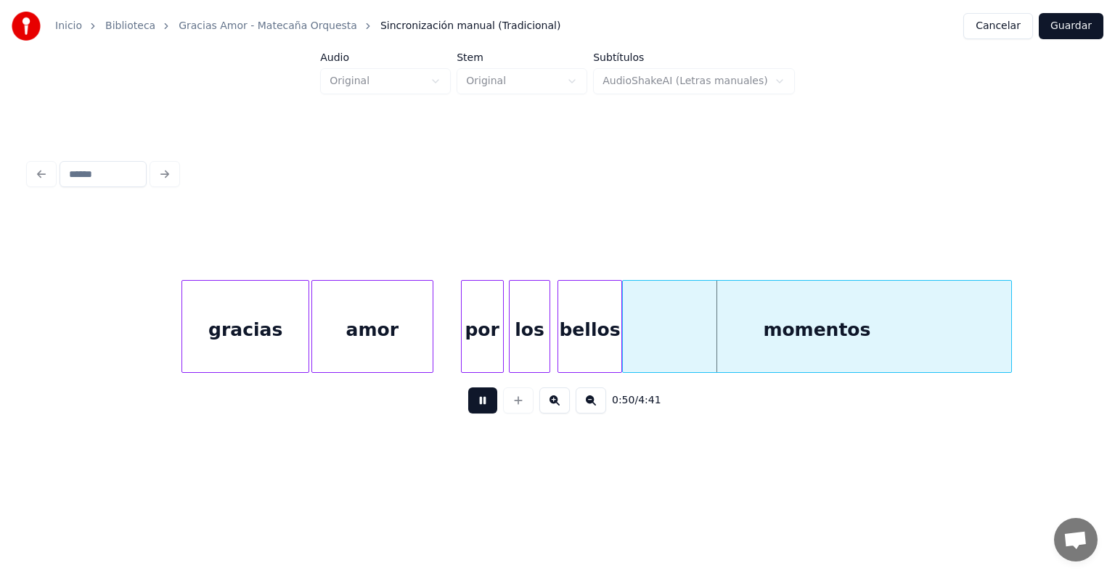
click at [631, 338] on div "momentos" at bounding box center [817, 330] width 388 height 99
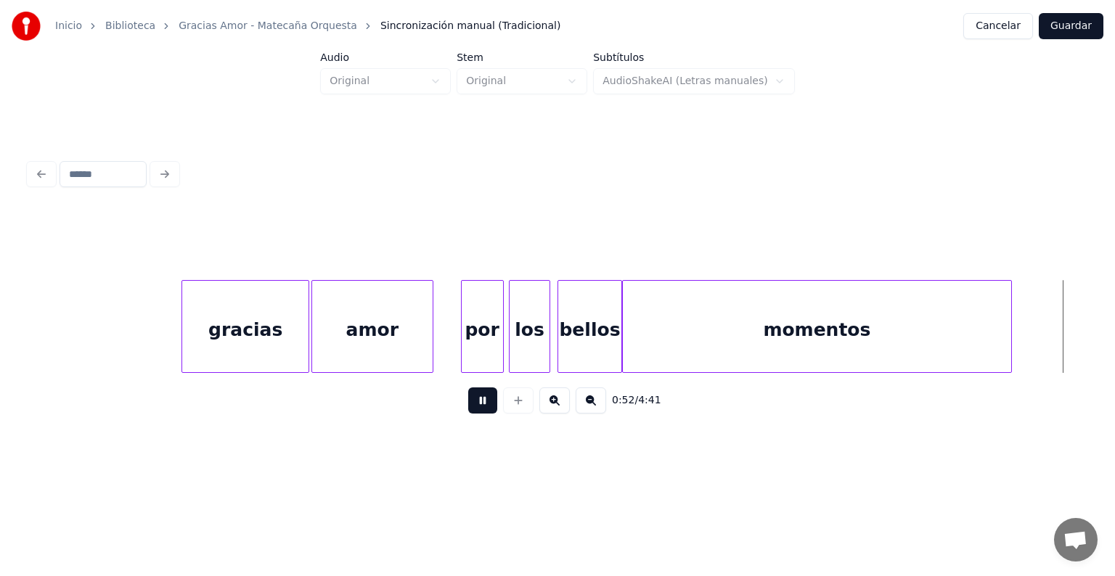
scroll to position [0, 9619]
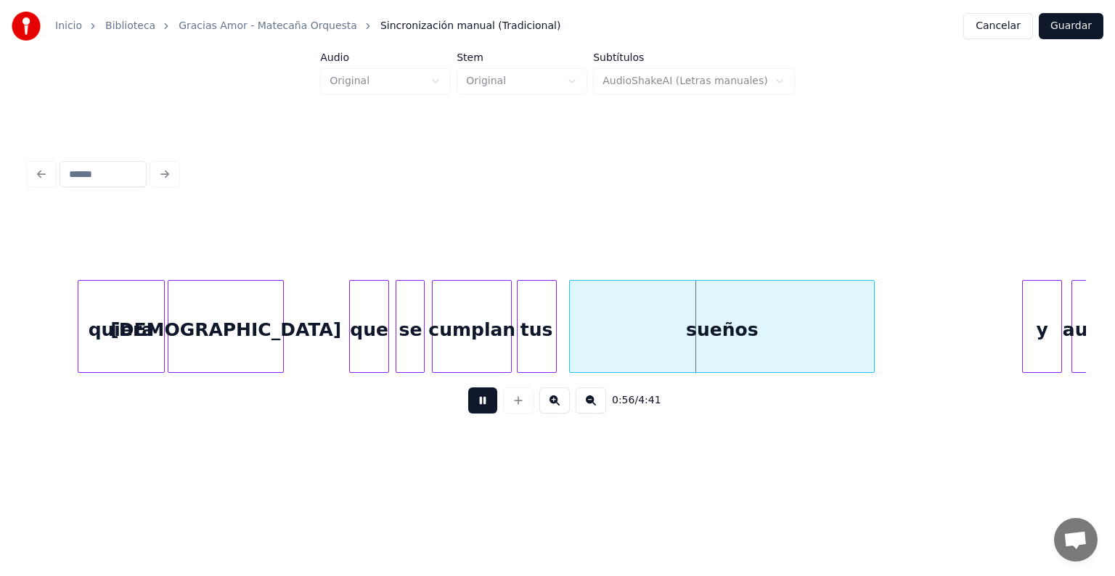
click at [543, 345] on div "tus" at bounding box center [537, 330] width 38 height 99
click at [569, 344] on div "sueños" at bounding box center [718, 330] width 312 height 99
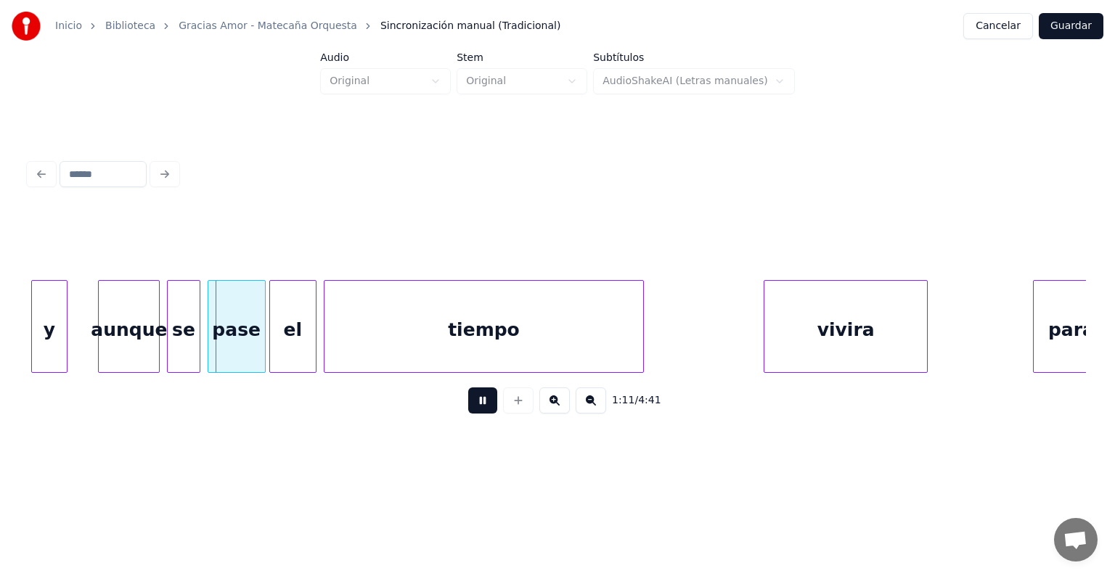
scroll to position [0, 12757]
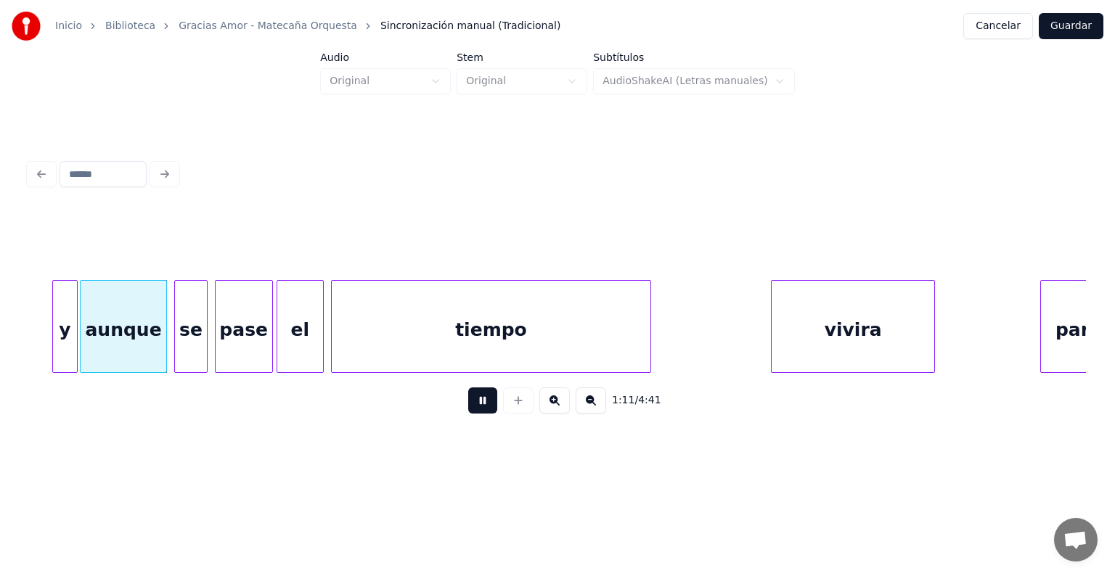
click at [468, 414] on button at bounding box center [482, 401] width 29 height 26
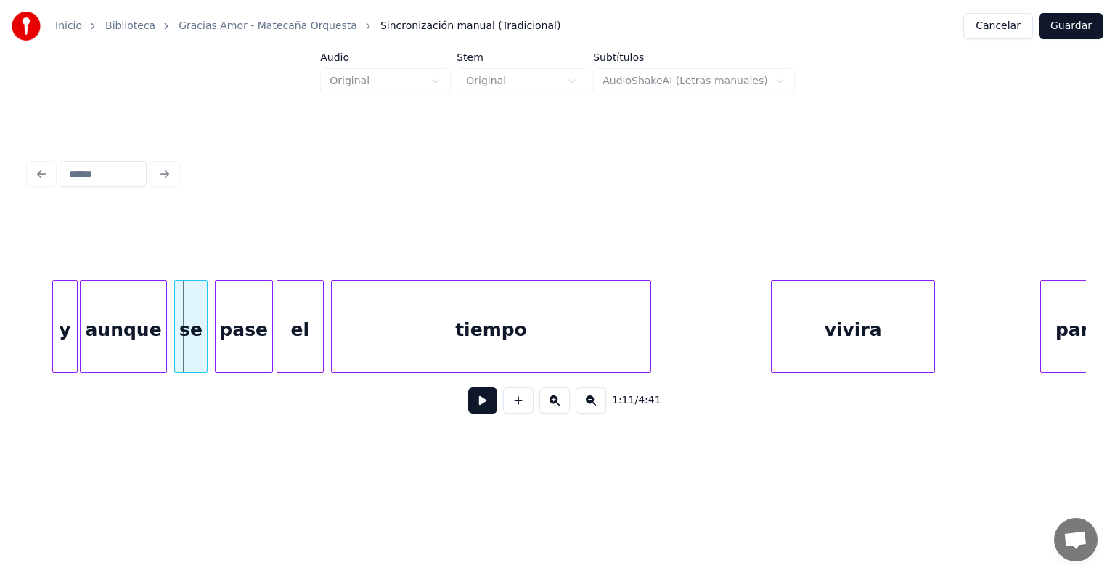
click at [477, 414] on button at bounding box center [482, 401] width 29 height 26
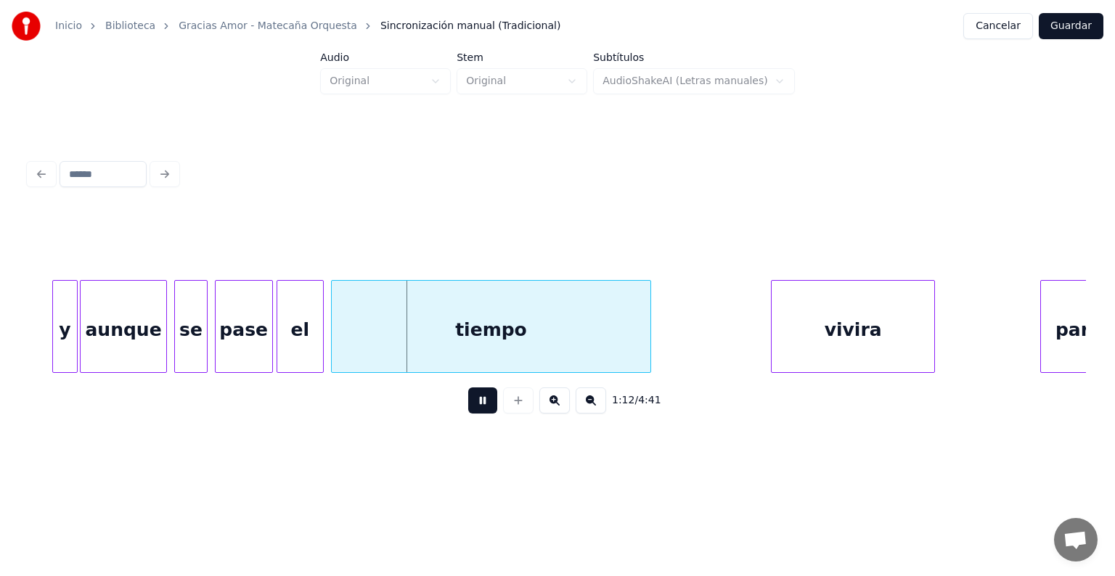
click at [203, 340] on div at bounding box center [205, 326] width 4 height 91
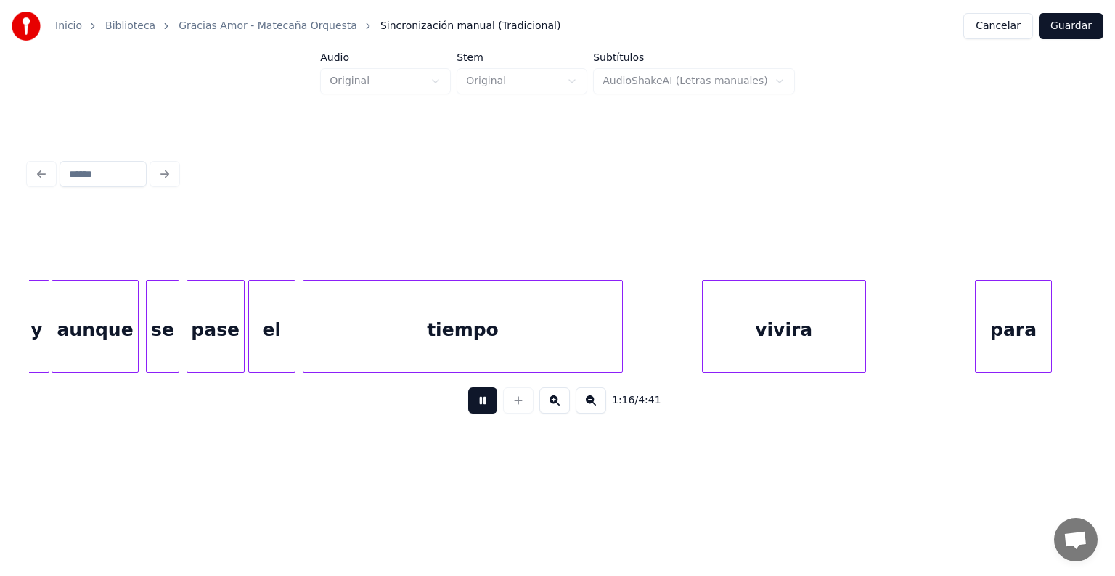
scroll to position [0, 13843]
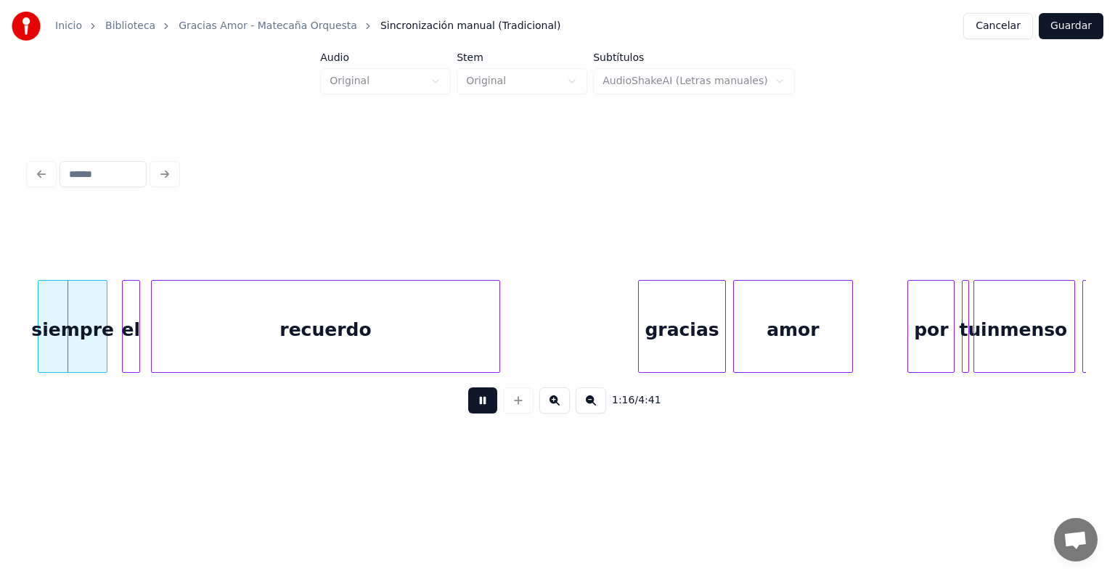
click at [470, 407] on button at bounding box center [482, 401] width 29 height 26
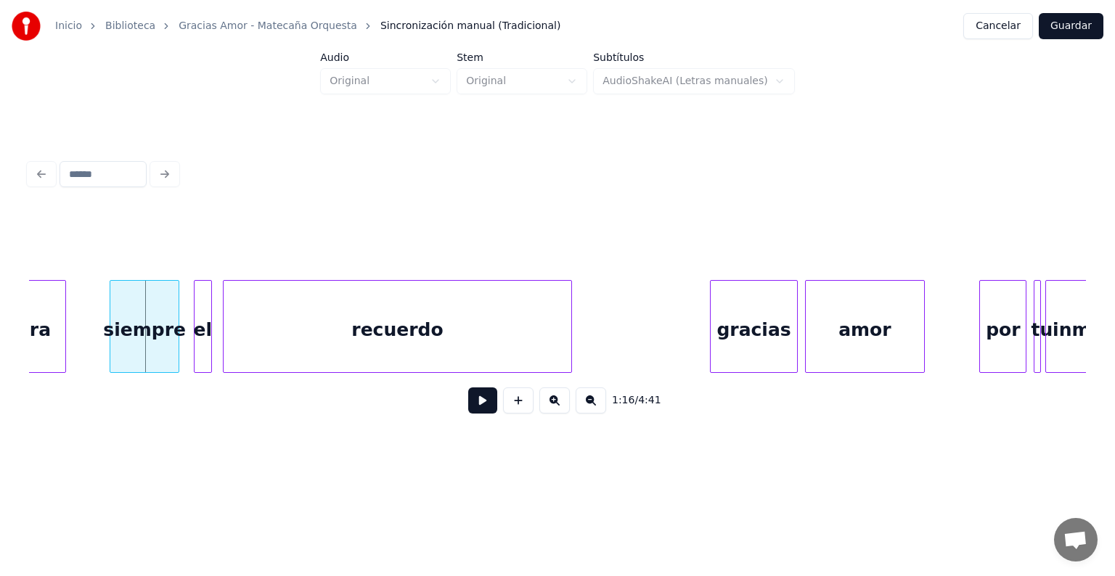
scroll to position [0, 13757]
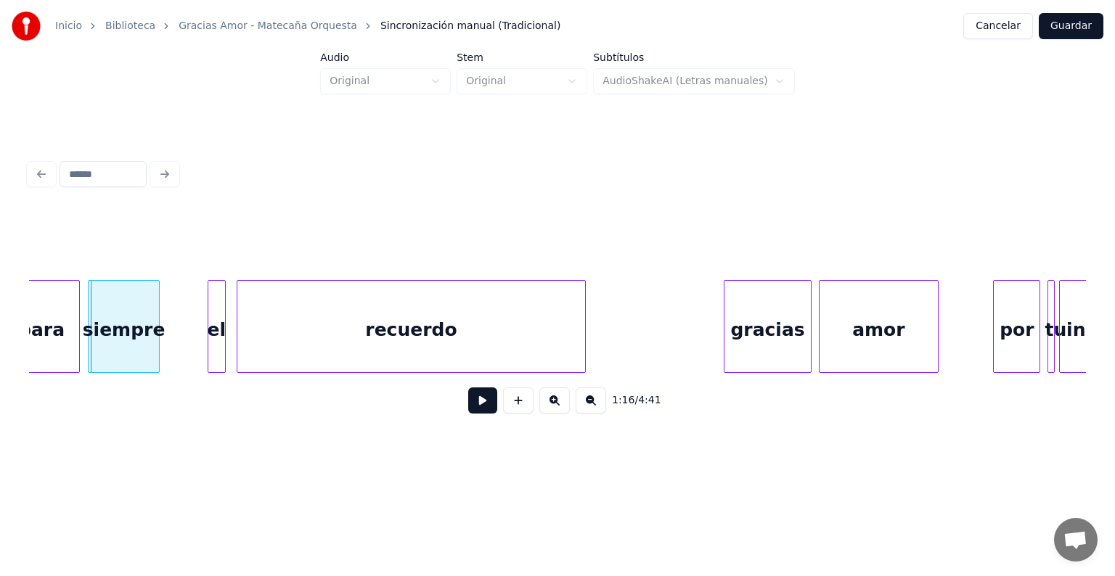
click at [93, 350] on div "siempre" at bounding box center [124, 330] width 70 height 99
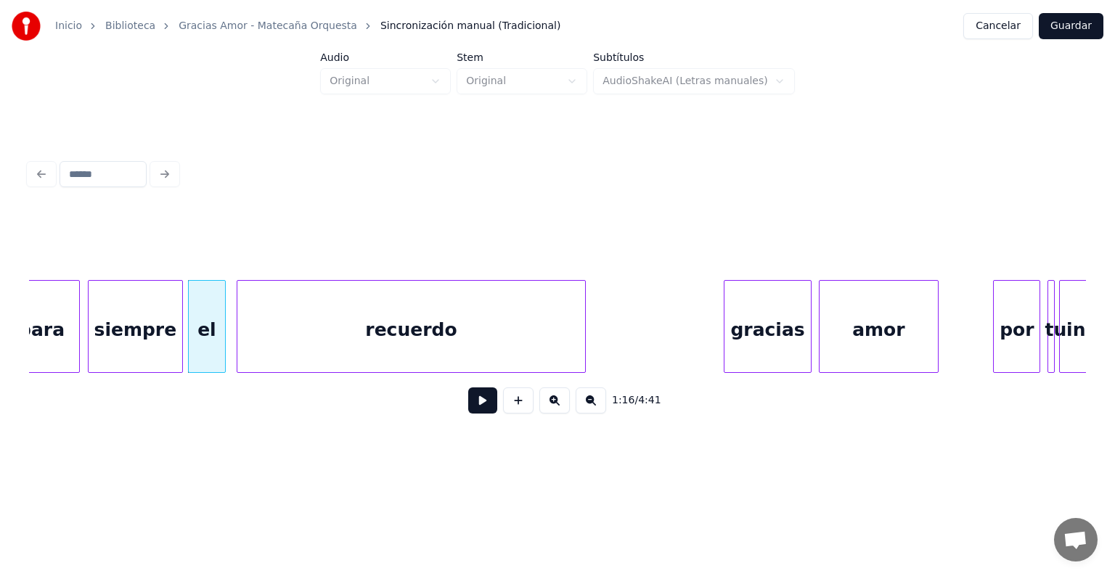
click at [468, 410] on button at bounding box center [482, 401] width 29 height 26
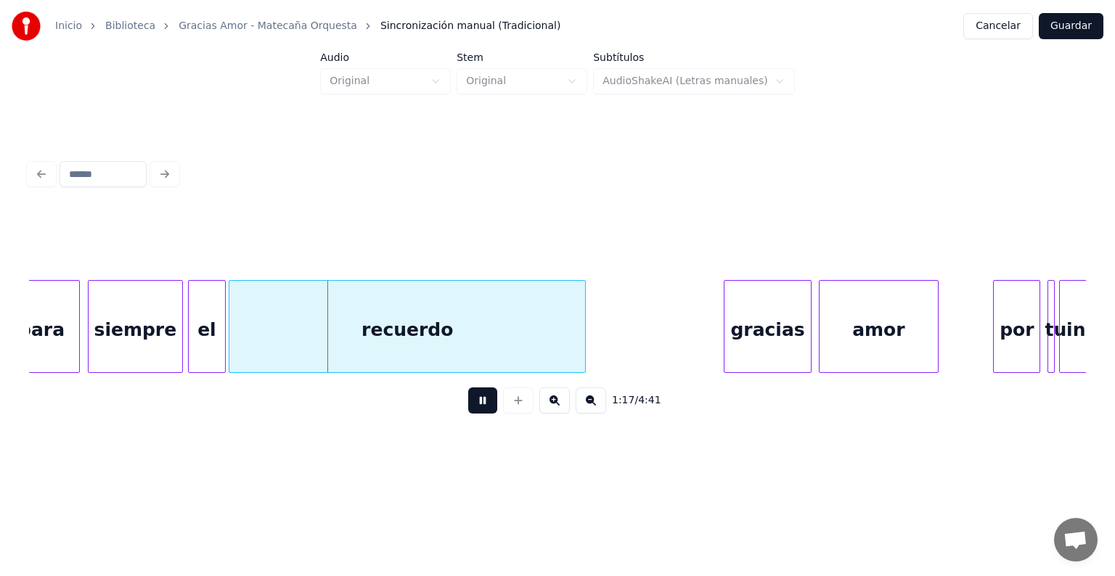
click at [240, 348] on div "recuerdo" at bounding box center [407, 330] width 356 height 99
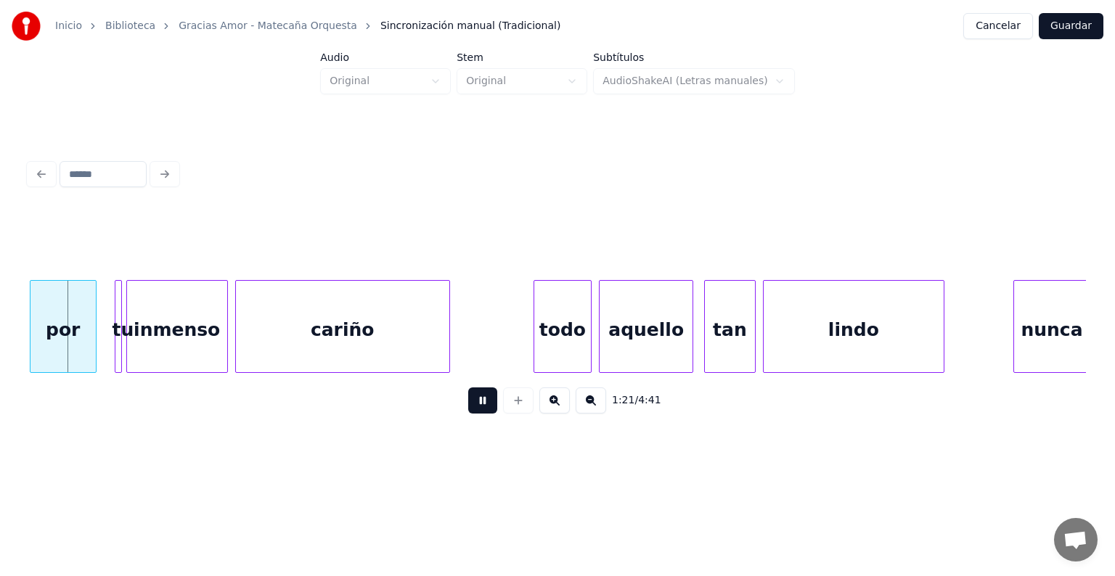
scroll to position [0, 14673]
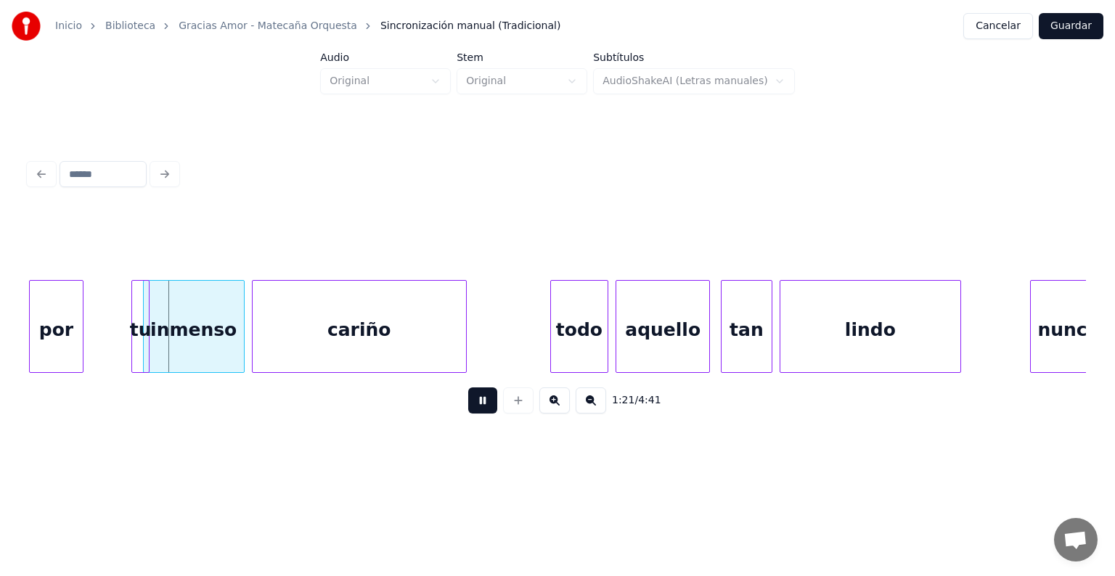
click at [134, 342] on div "tu" at bounding box center [140, 330] width 16 height 99
click at [97, 341] on div "tu" at bounding box center [104, 330] width 33 height 99
click at [87, 345] on div at bounding box center [89, 326] width 4 height 91
click at [147, 343] on div "inmenso" at bounding box center [172, 330] width 129 height 99
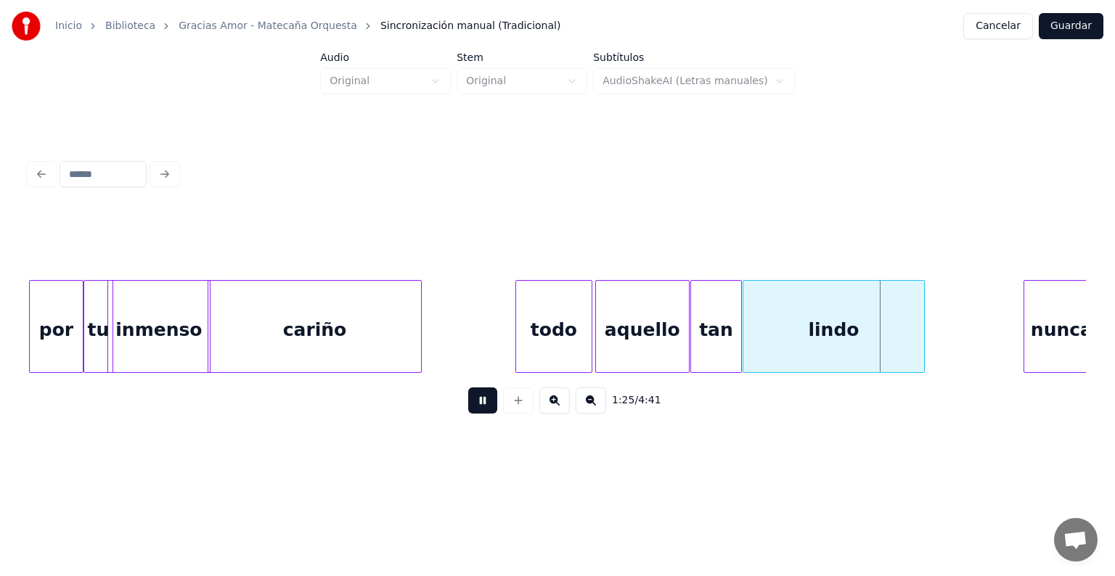
scroll to position [0, 14689]
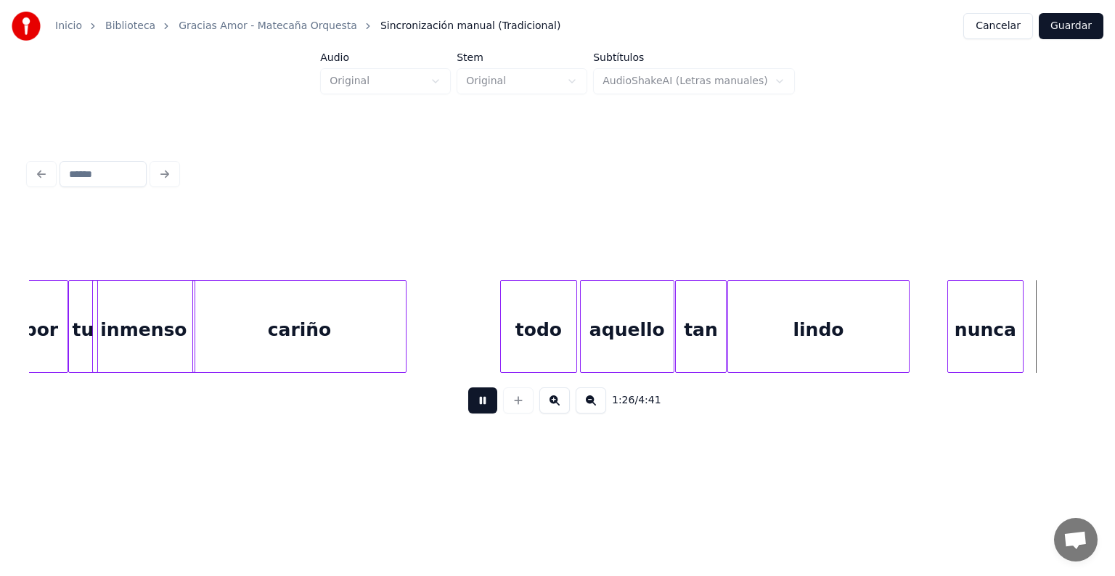
click at [979, 339] on div "nunca" at bounding box center [985, 330] width 75 height 99
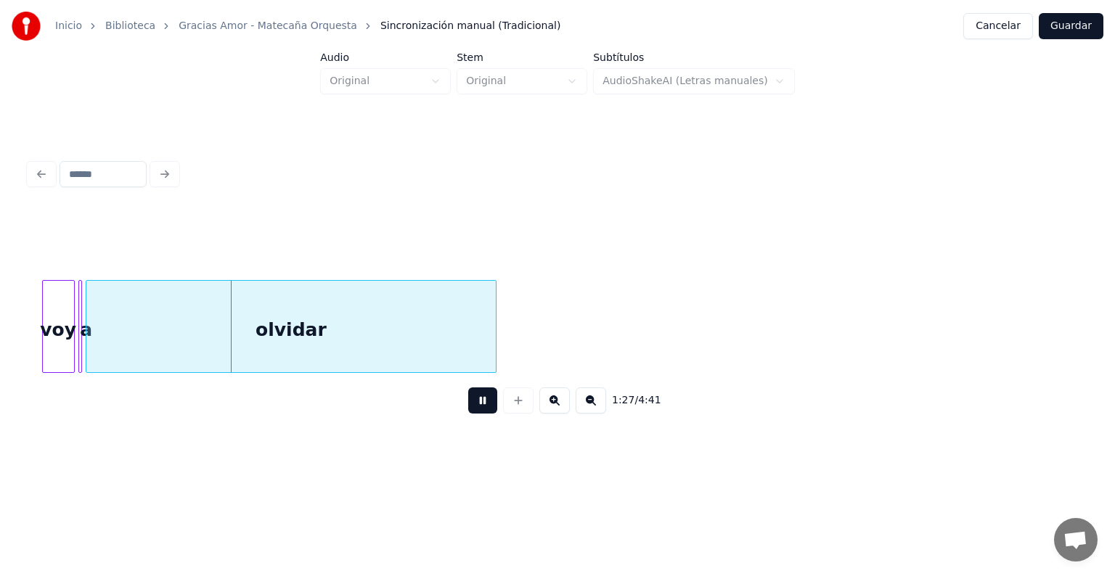
click at [468, 413] on button at bounding box center [482, 401] width 29 height 26
click at [373, 380] on div "1:27 / 4:41" at bounding box center [557, 400] width 1057 height 55
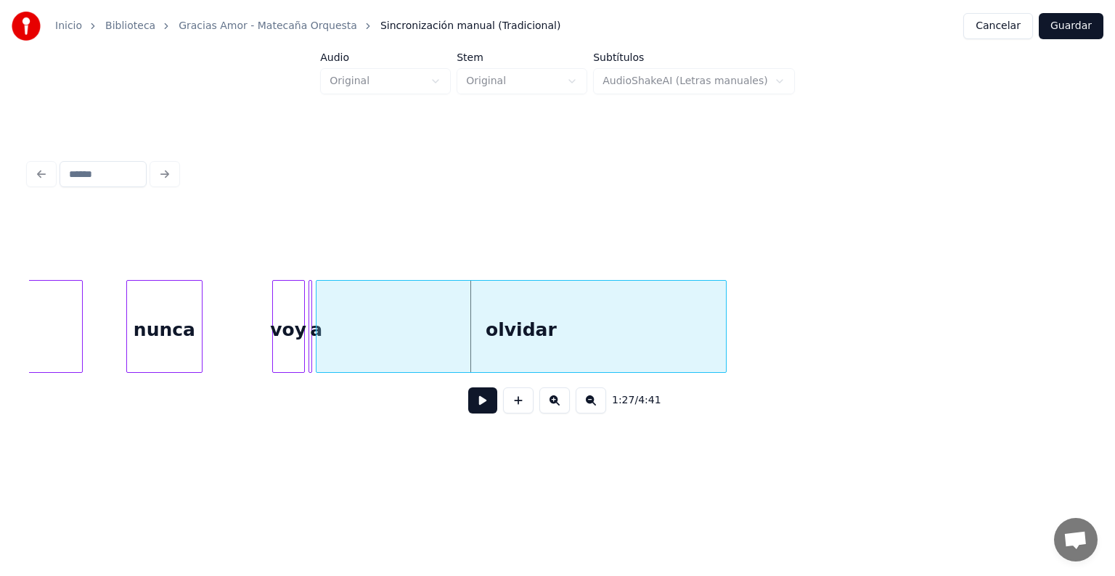
scroll to position [0, 15487]
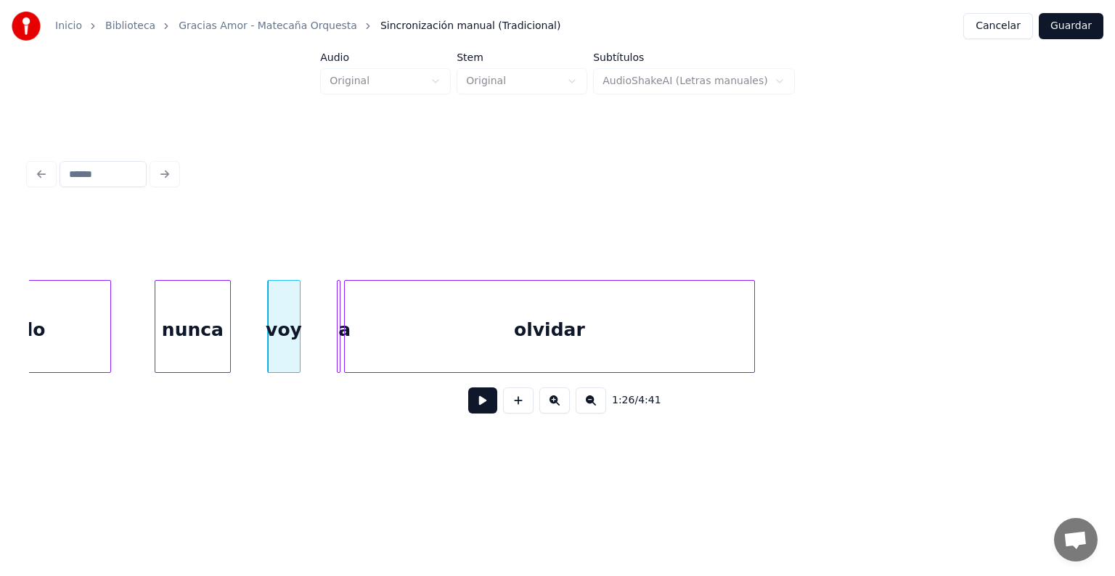
click at [180, 328] on div "nunca" at bounding box center [192, 330] width 75 height 99
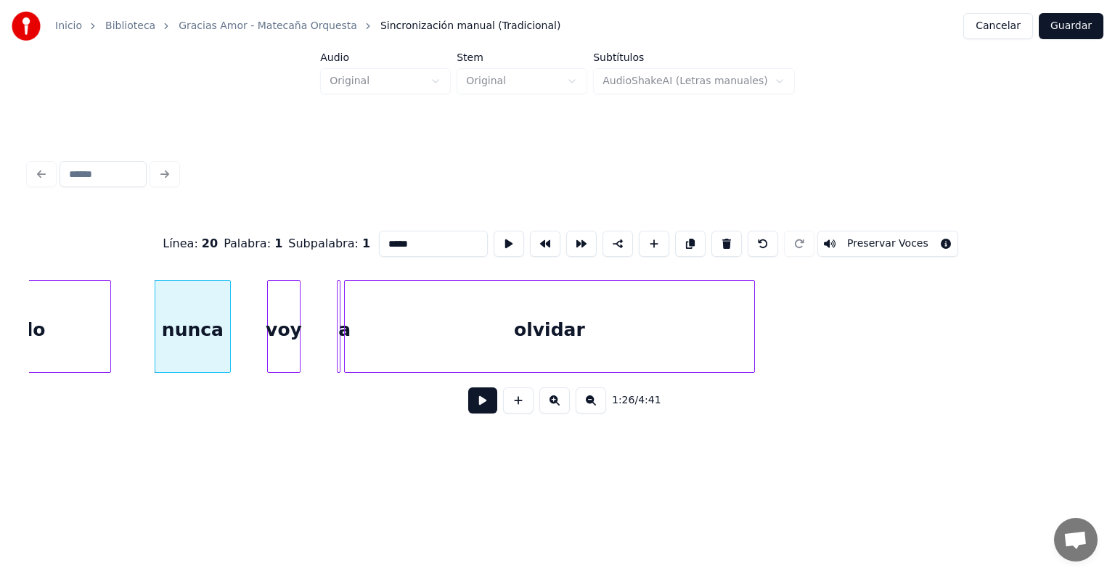
click at [468, 409] on button at bounding box center [482, 401] width 29 height 26
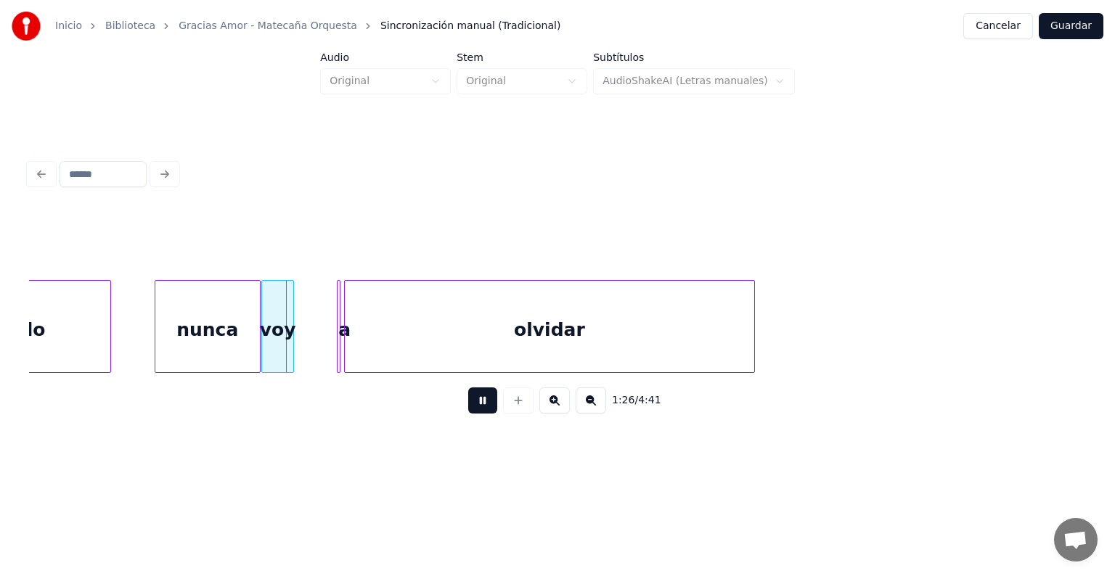
click at [287, 350] on div "voy" at bounding box center [277, 330] width 31 height 99
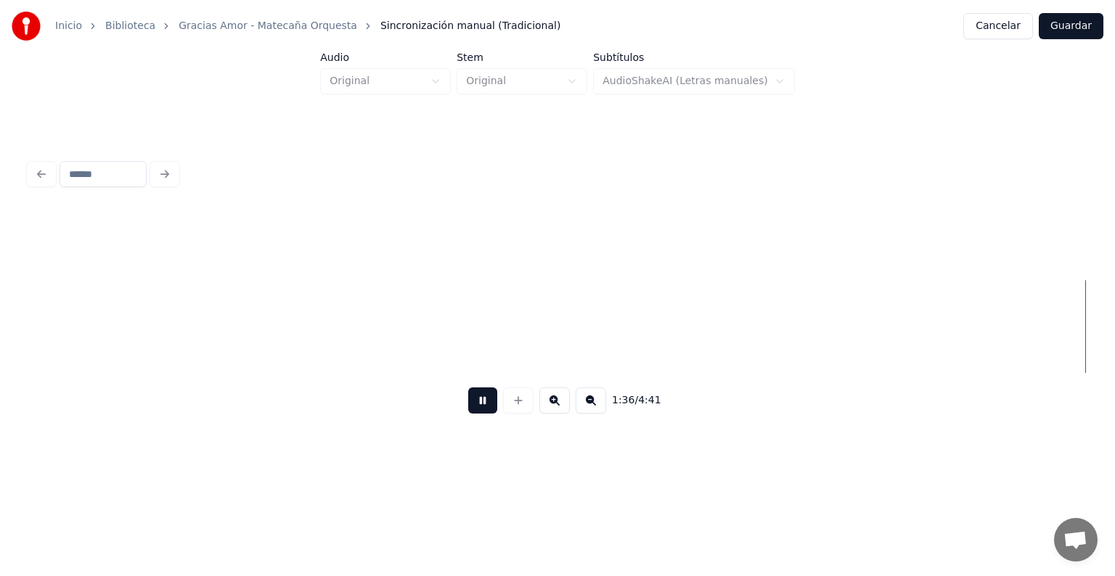
scroll to position [0, 17601]
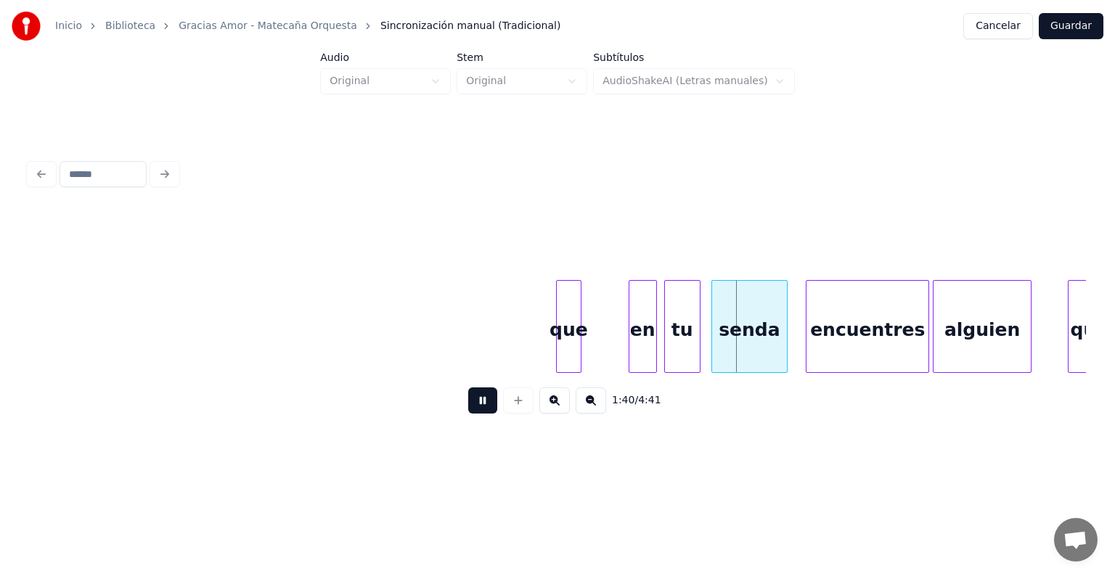
click at [639, 349] on div "en" at bounding box center [642, 330] width 27 height 99
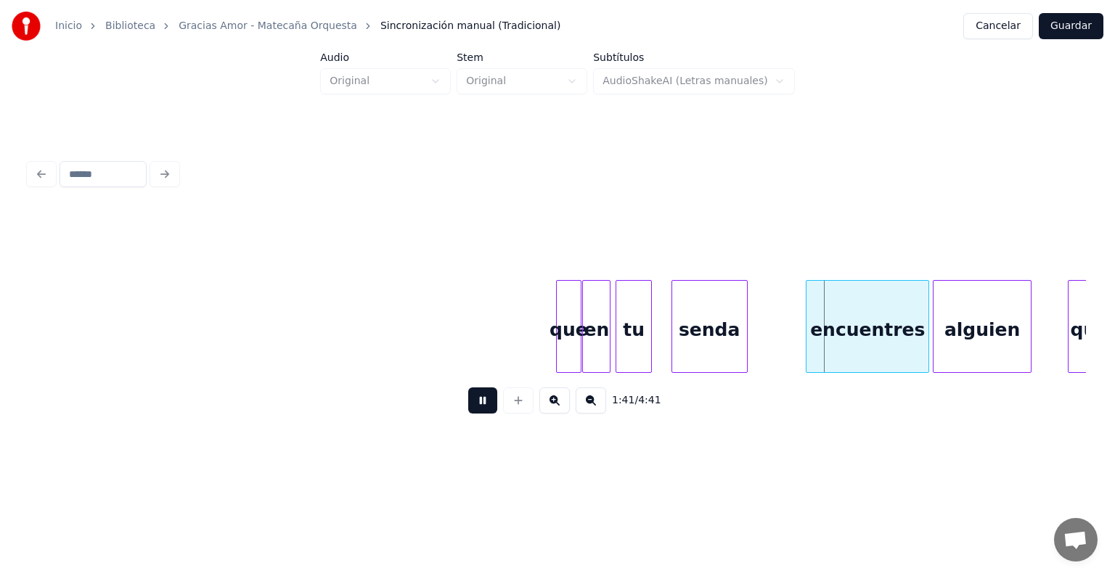
click at [704, 338] on div "senda" at bounding box center [709, 330] width 75 height 99
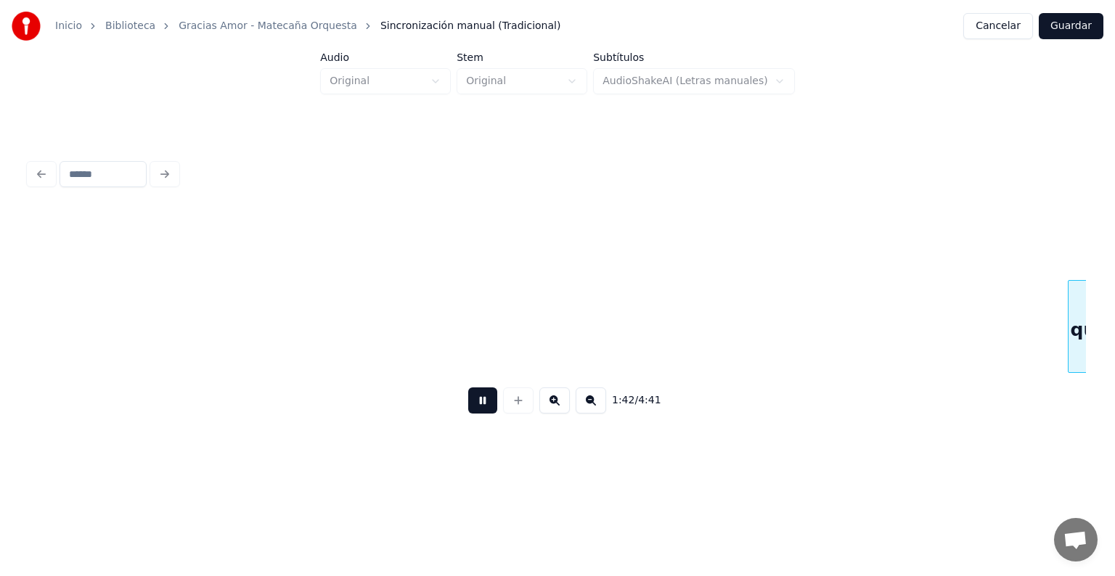
scroll to position [0, 18660]
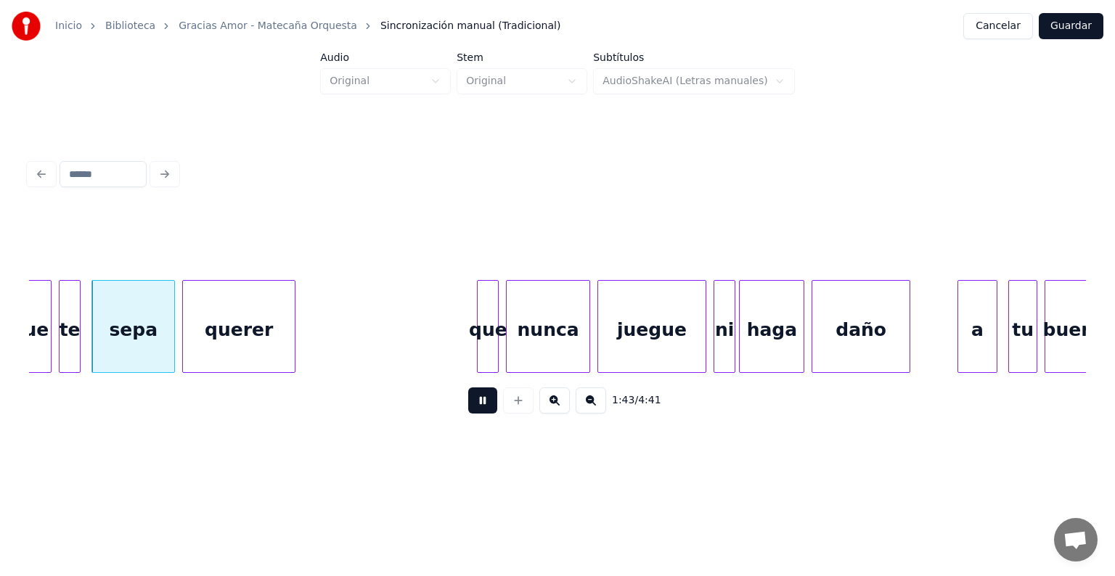
click at [473, 405] on button at bounding box center [482, 401] width 29 height 26
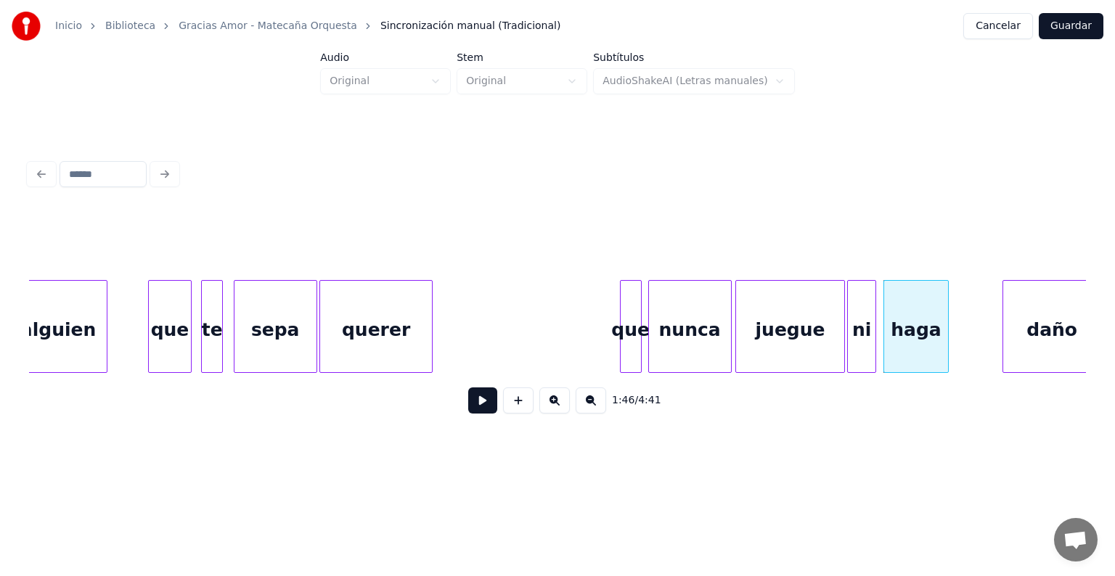
scroll to position [0, 18481]
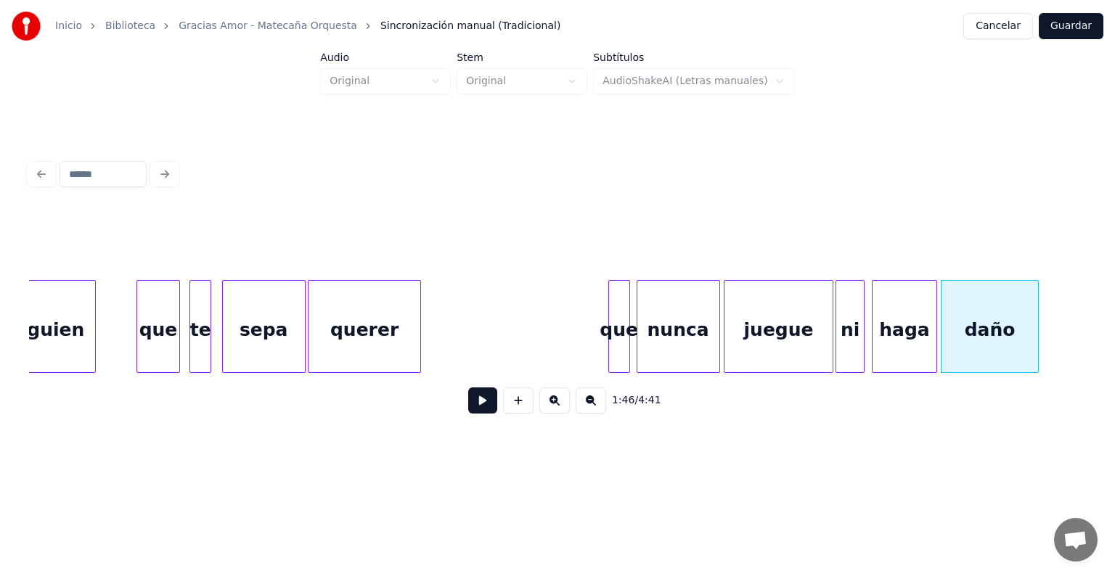
click at [610, 316] on div at bounding box center [611, 326] width 4 height 91
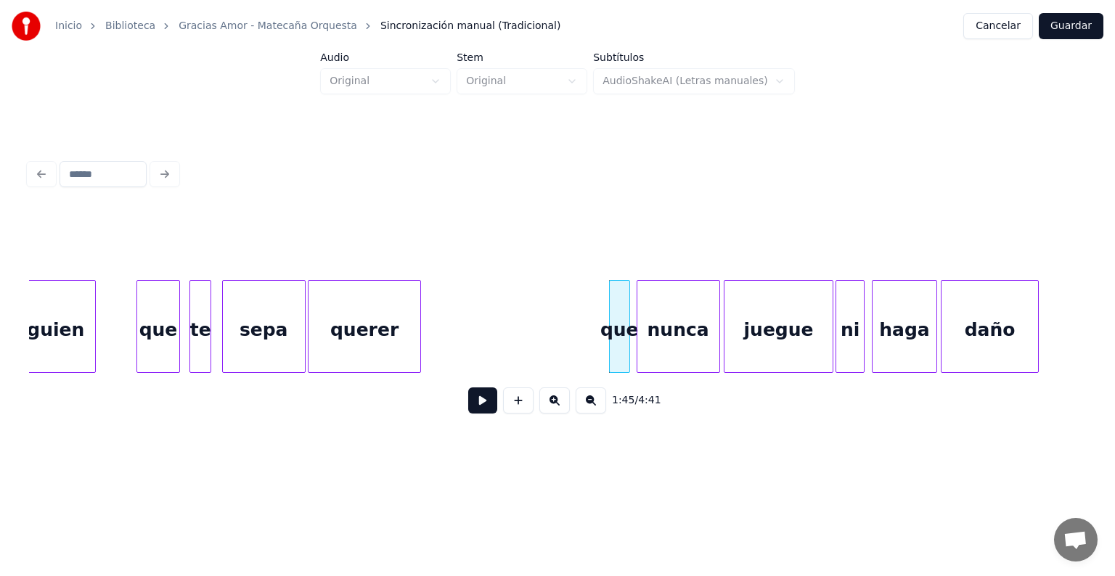
click at [485, 410] on button at bounding box center [482, 401] width 29 height 26
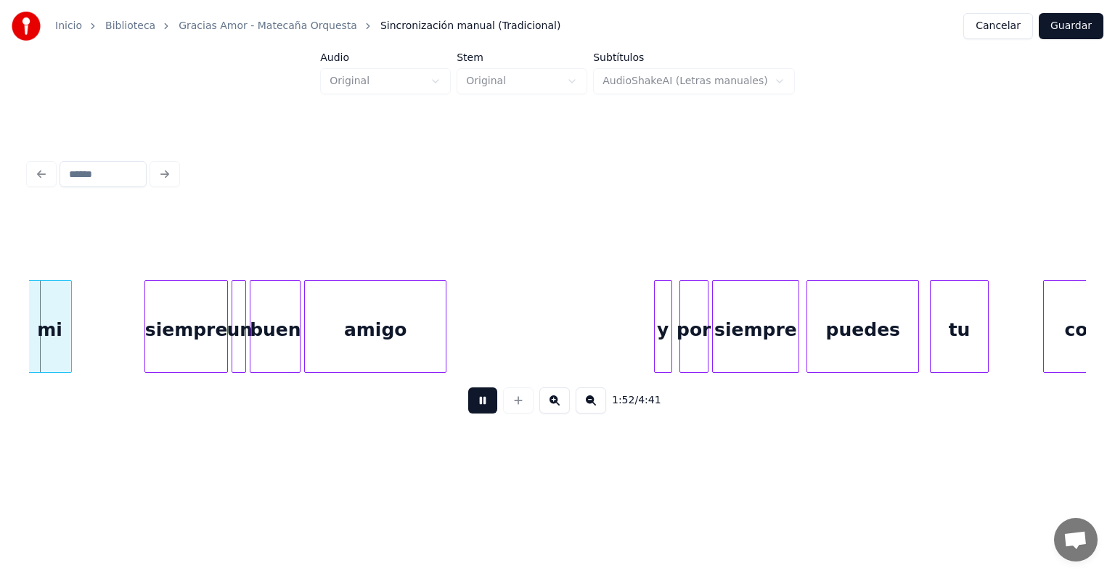
scroll to position [0, 20415]
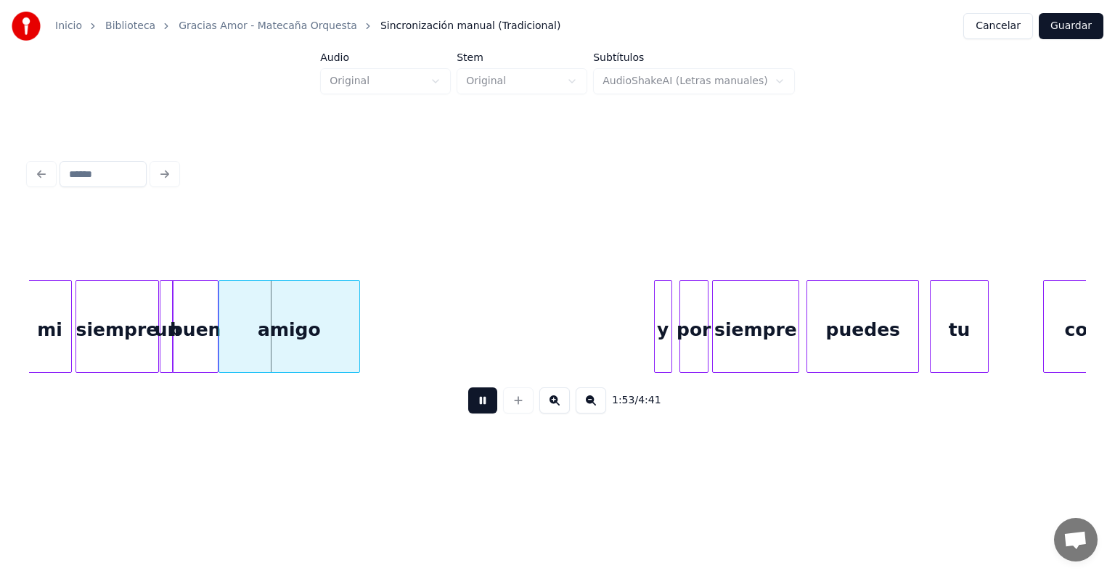
click at [249, 352] on div "amigo" at bounding box center [289, 330] width 140 height 99
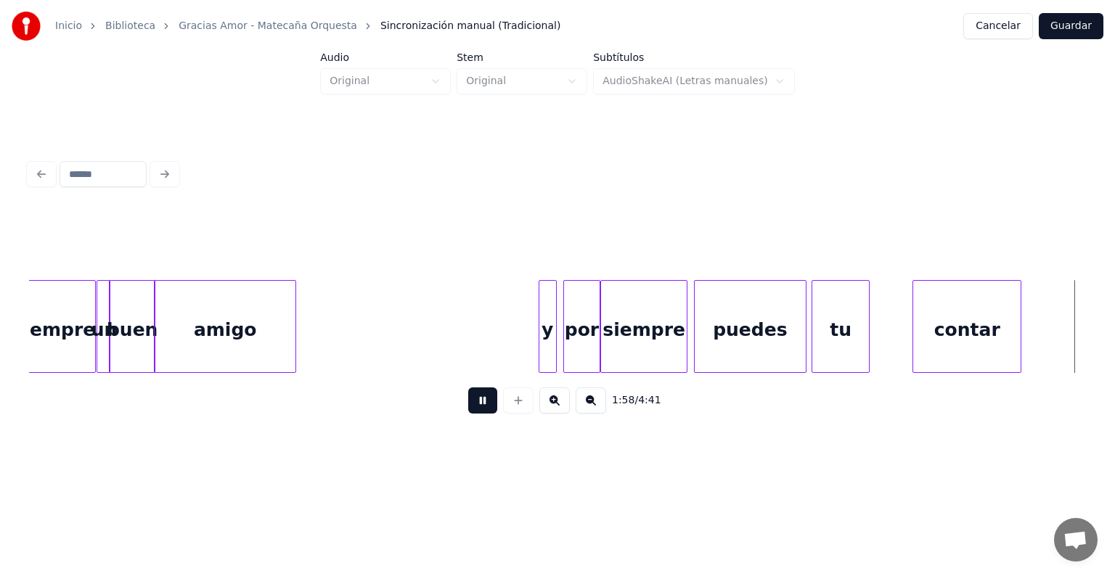
scroll to position [0, 21363]
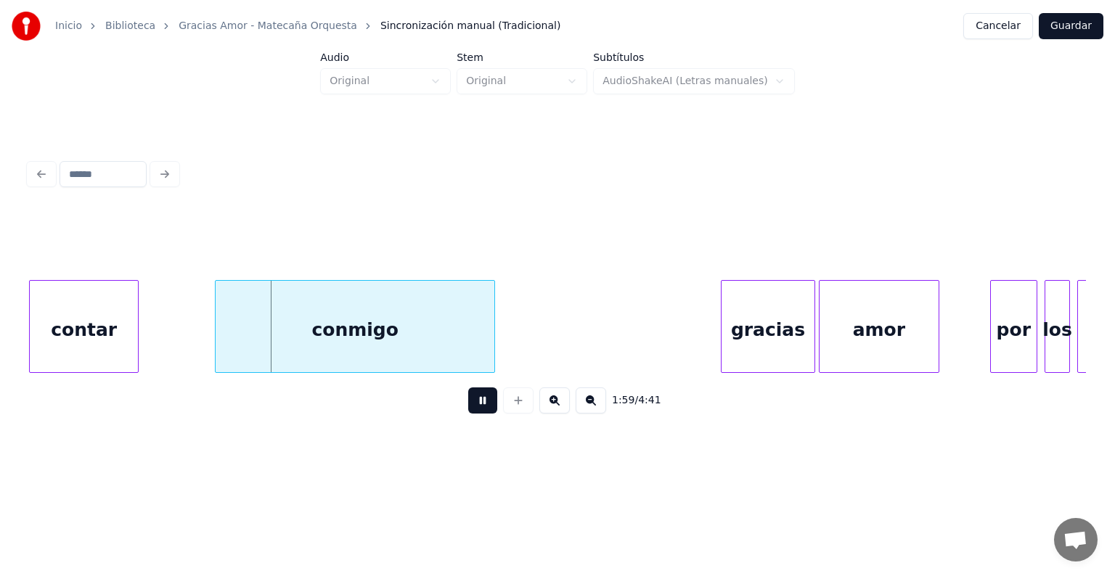
click at [470, 413] on button at bounding box center [482, 401] width 29 height 26
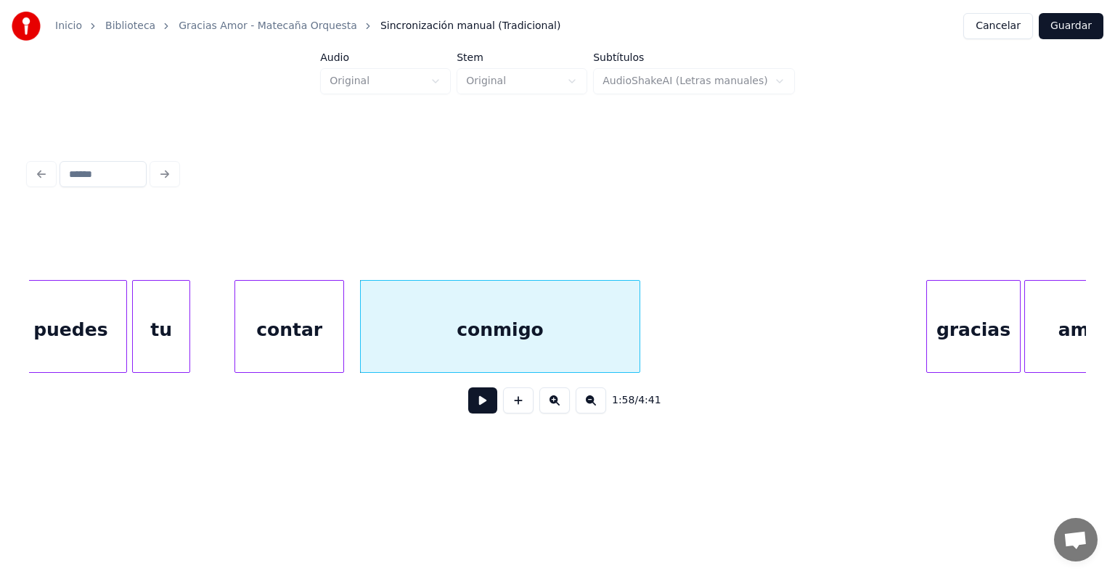
scroll to position [0, 21154]
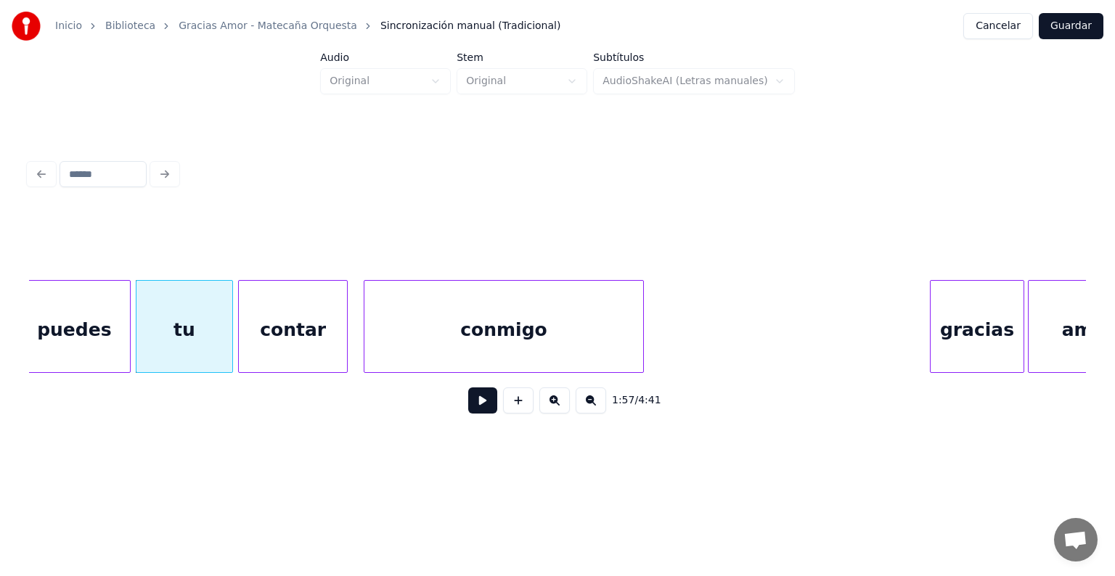
click at [279, 345] on div "contar" at bounding box center [292, 330] width 107 height 99
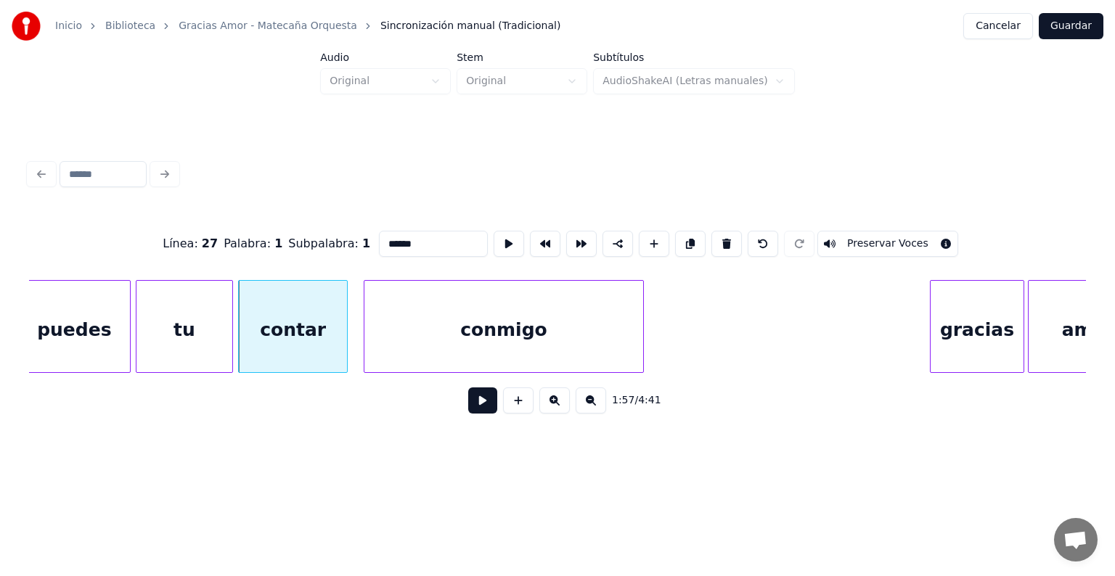
click at [468, 412] on button at bounding box center [482, 401] width 29 height 26
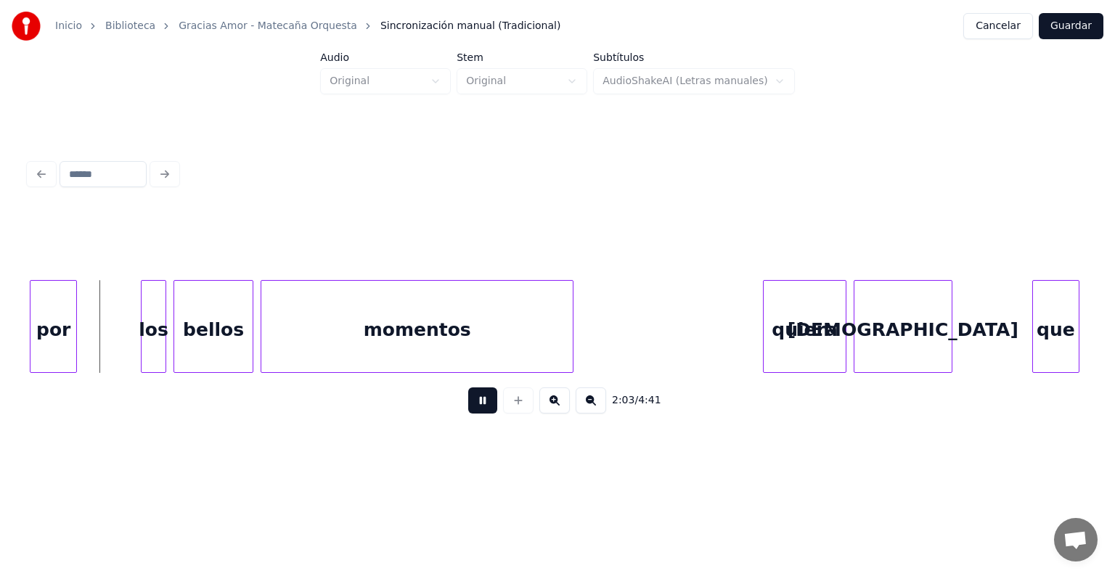
scroll to position [0, 22259]
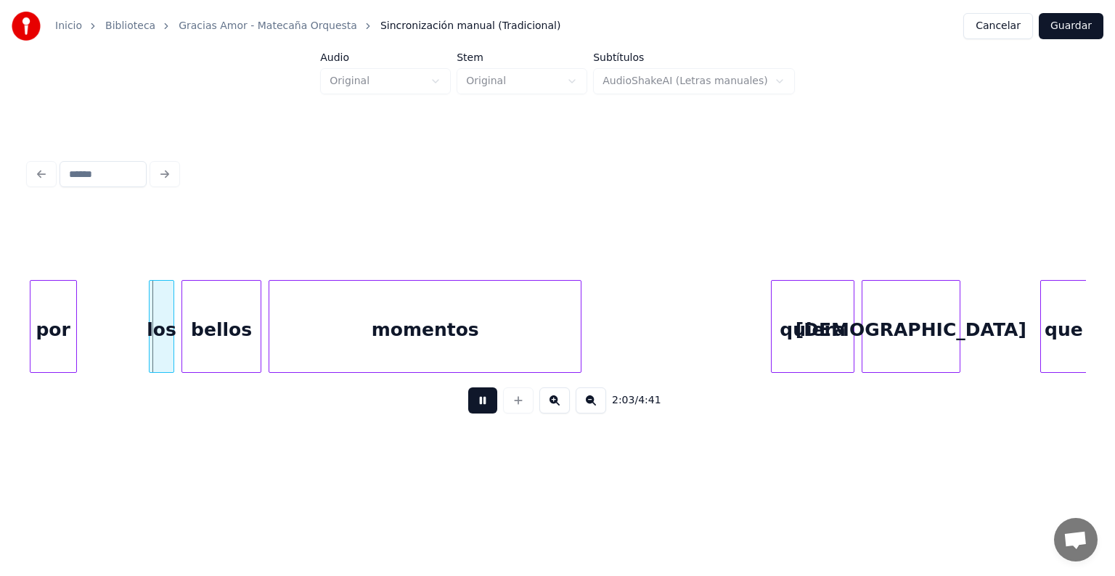
click at [50, 340] on div "por" at bounding box center [53, 330] width 46 height 99
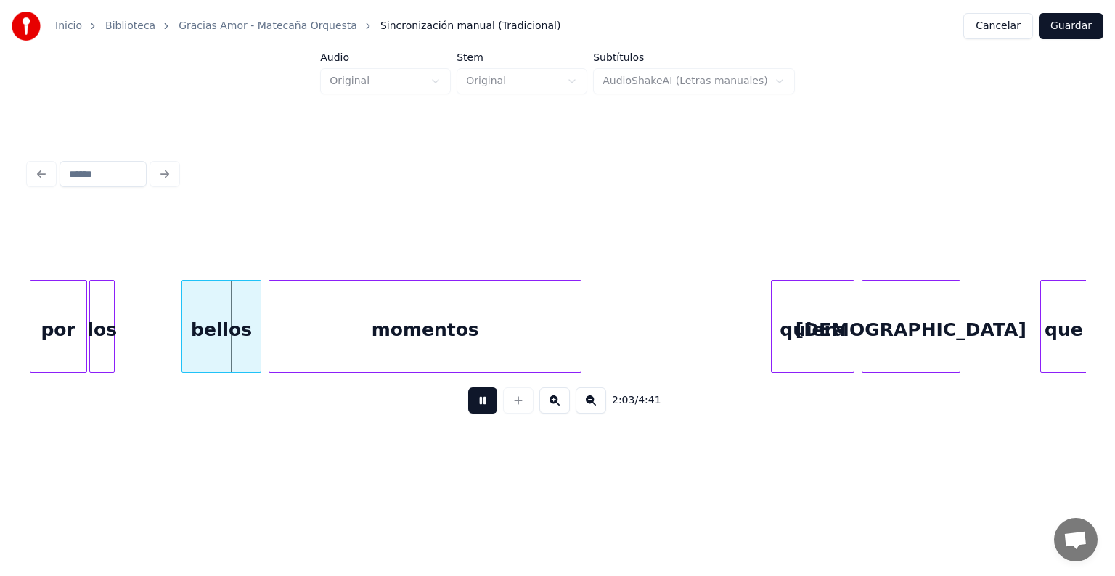
click at [73, 341] on div "por" at bounding box center [58, 330] width 56 height 99
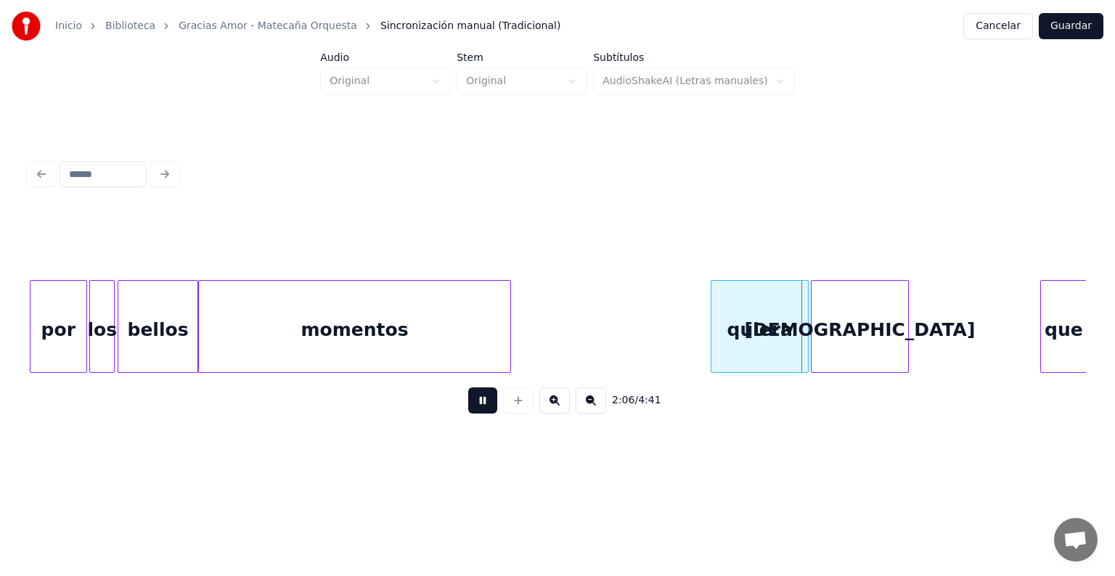
click at [906, 351] on div "[DEMOGRAPHIC_DATA]" at bounding box center [859, 330] width 97 height 99
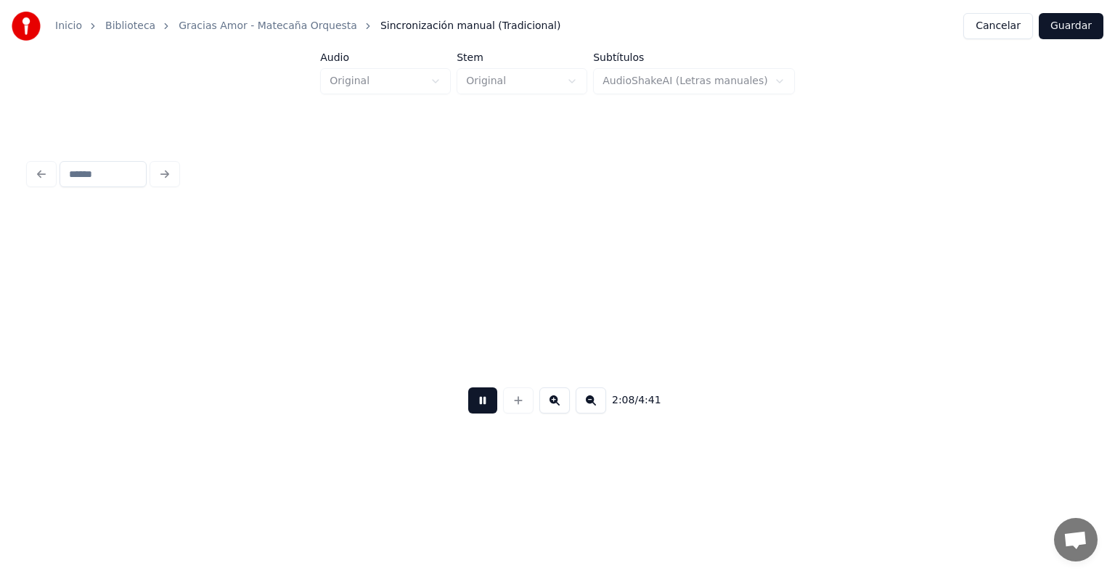
scroll to position [0, 23211]
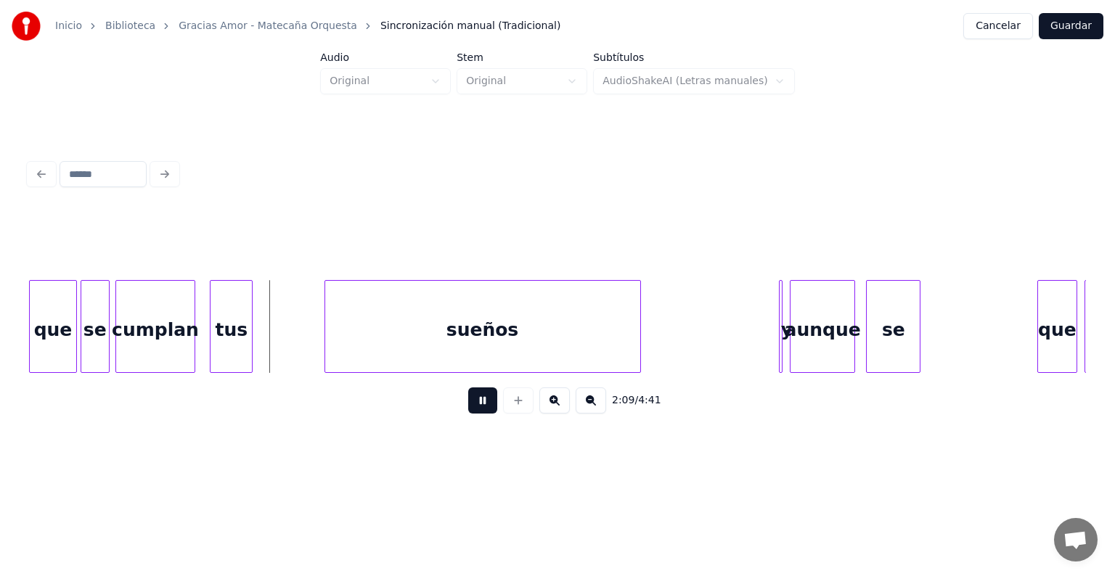
click at [247, 351] on div "tus" at bounding box center [230, 330] width 41 height 99
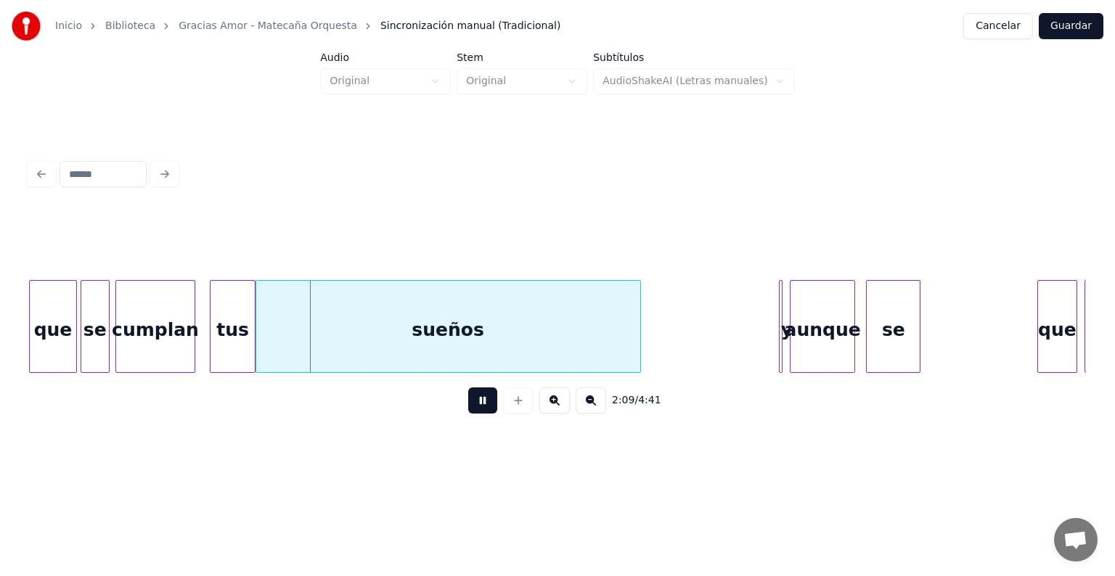
click at [210, 353] on div "tus" at bounding box center [232, 330] width 44 height 99
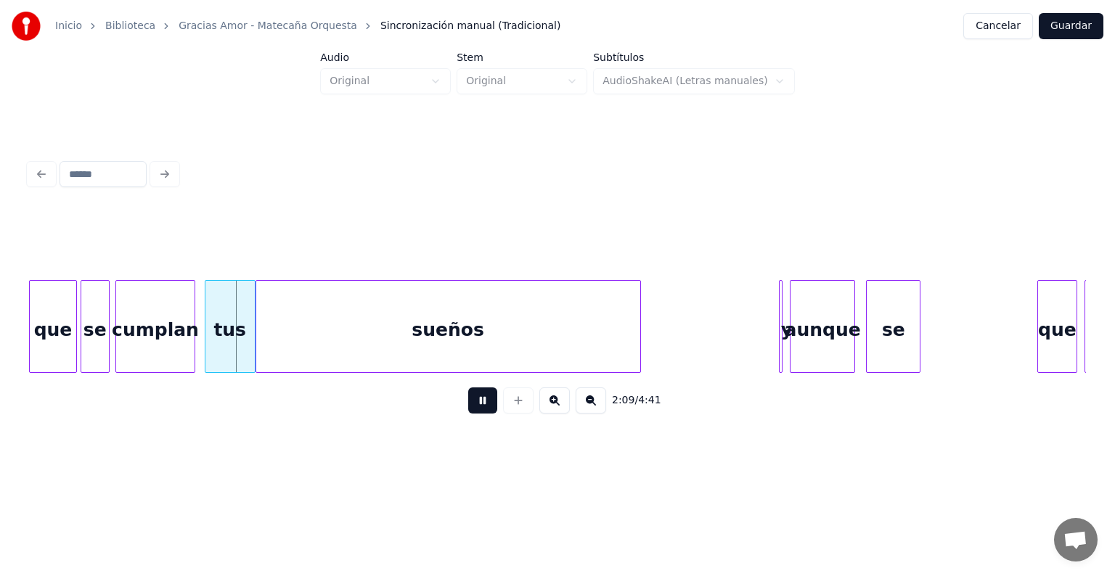
click at [193, 349] on div "cumplan" at bounding box center [155, 330] width 78 height 99
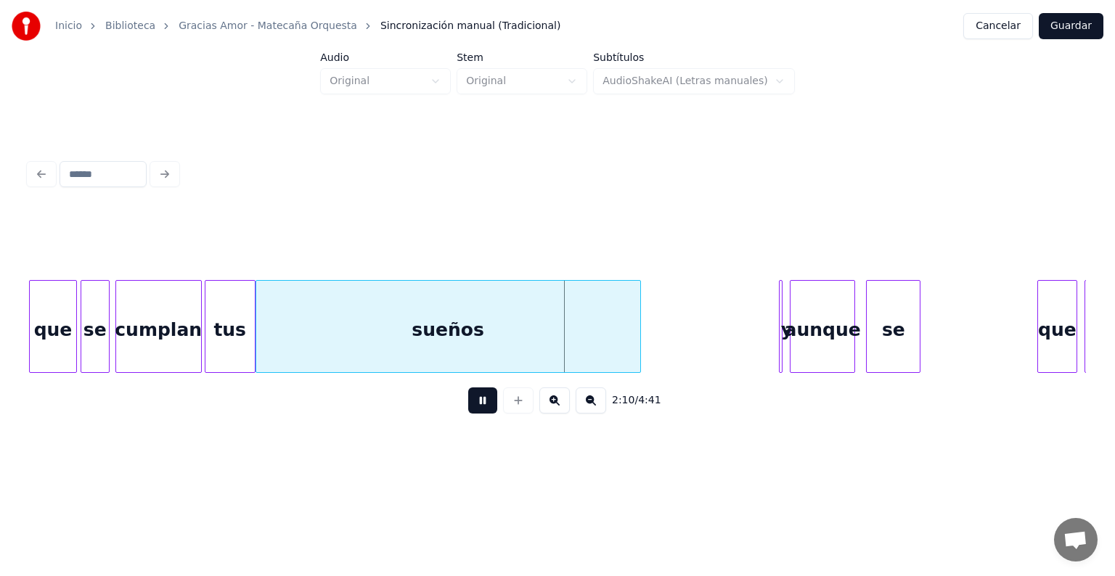
click at [827, 328] on div "aunque" at bounding box center [822, 330] width 64 height 99
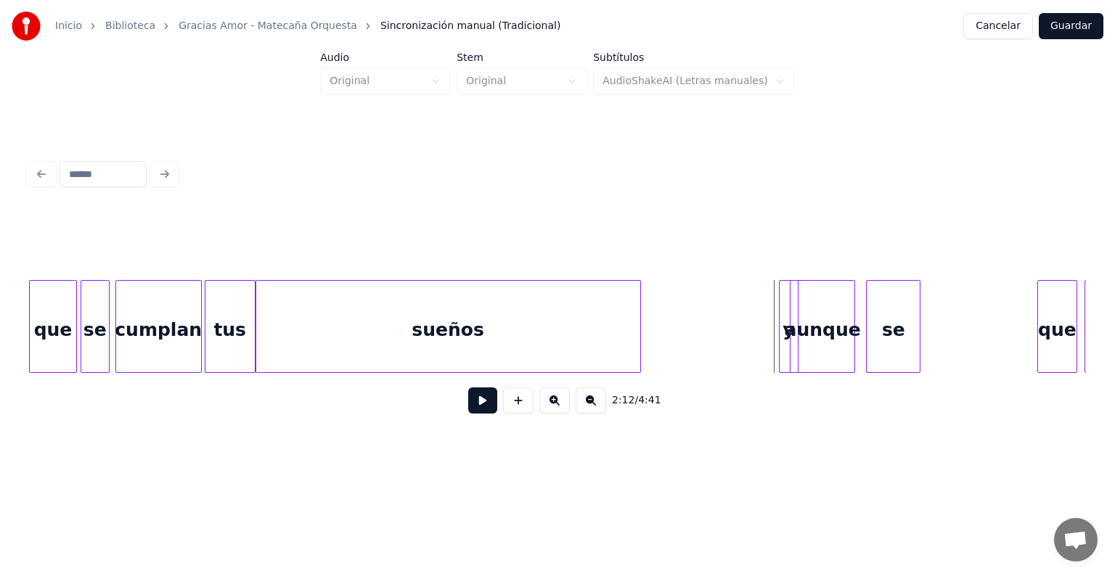
click at [788, 359] on div "y" at bounding box center [789, 326] width 20 height 93
click at [716, 366] on div "y" at bounding box center [717, 330] width 18 height 99
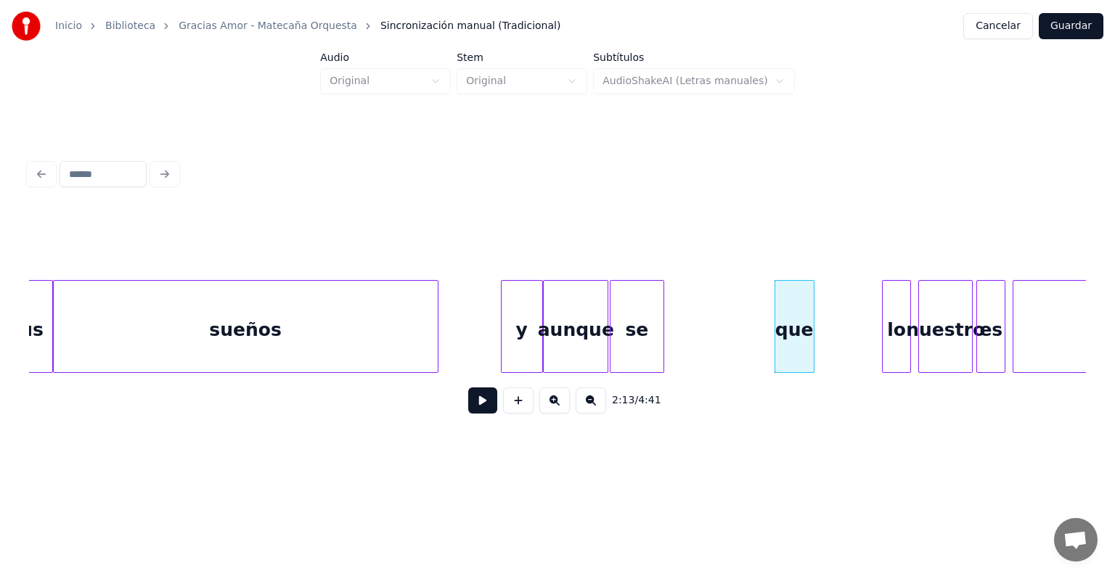
scroll to position [0, 23414]
click at [823, 337] on div "lo" at bounding box center [831, 330] width 28 height 99
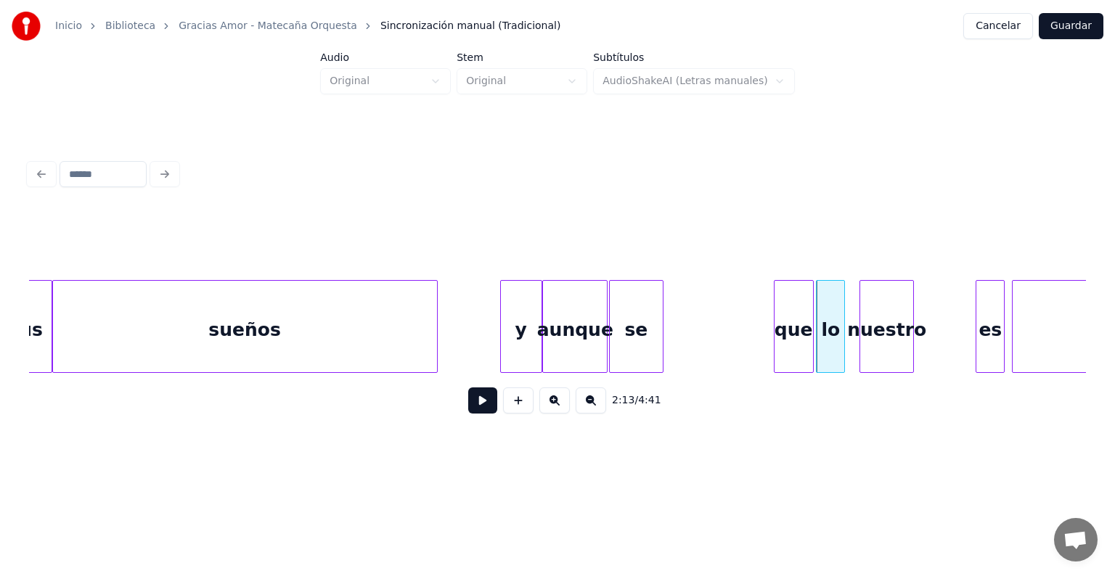
click at [874, 332] on div "nuestro" at bounding box center [886, 330] width 53 height 99
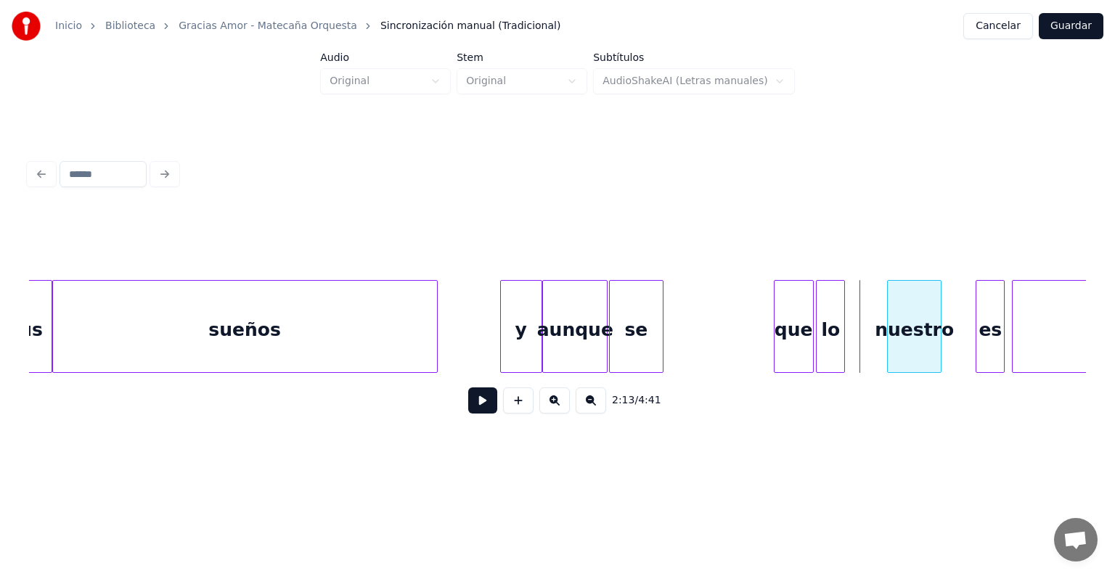
click at [941, 337] on div "nuestro" at bounding box center [914, 330] width 53 height 99
click at [855, 348] on div at bounding box center [855, 326] width 4 height 91
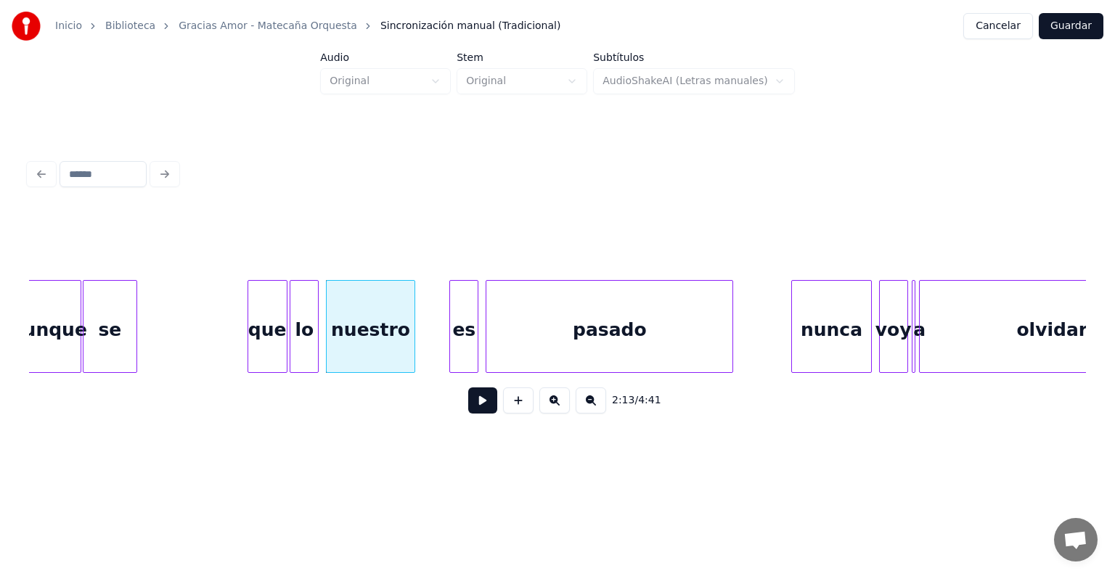
scroll to position [0, 23944]
click at [458, 327] on div "es" at bounding box center [461, 330] width 28 height 99
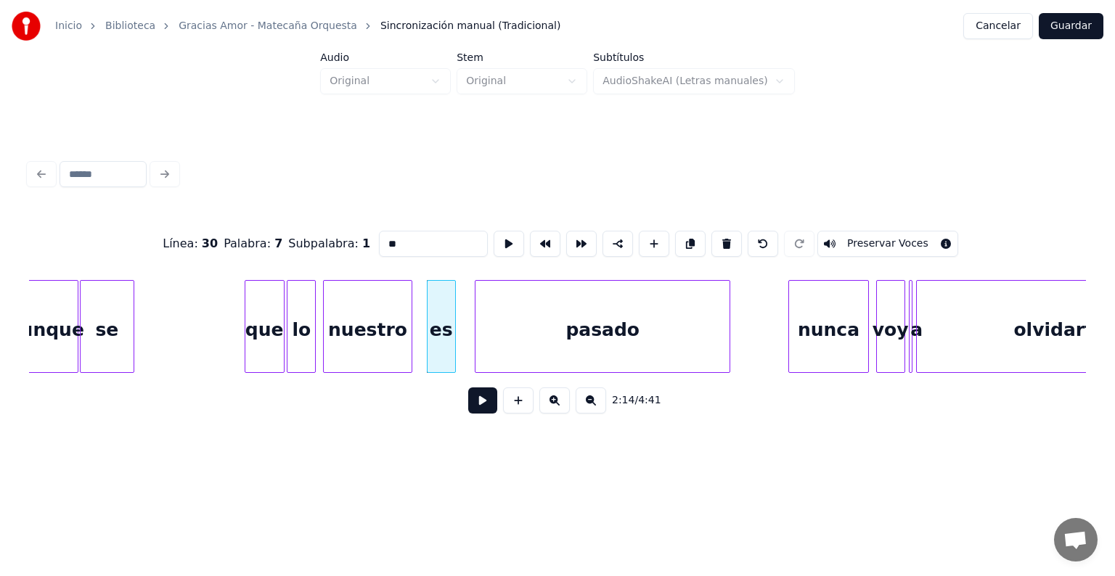
click at [485, 346] on div "pasado" at bounding box center [602, 330] width 254 height 99
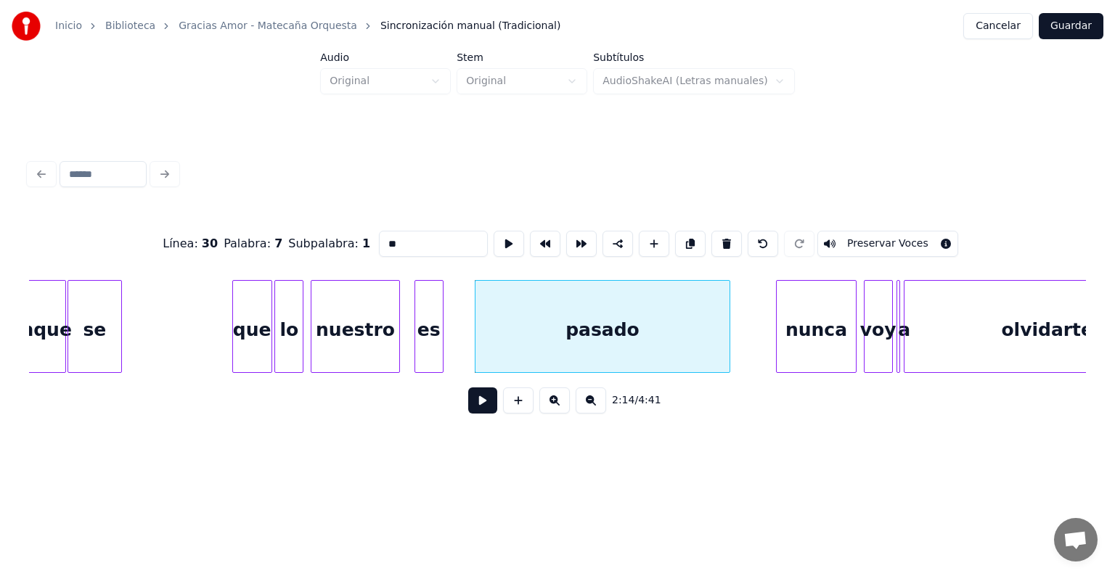
scroll to position [0, 23958]
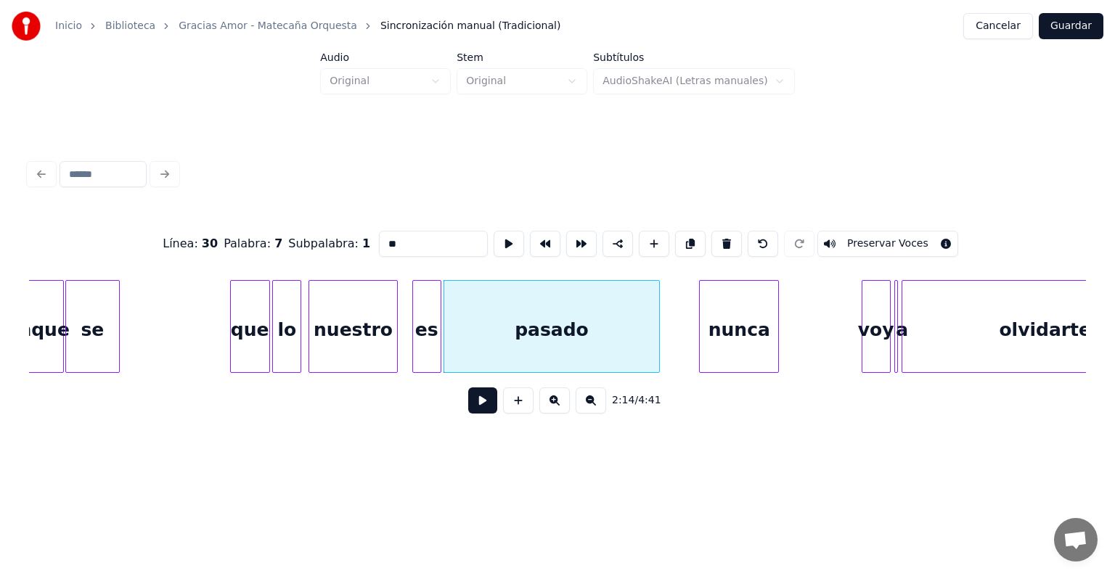
click at [744, 343] on div "nunca" at bounding box center [739, 330] width 78 height 99
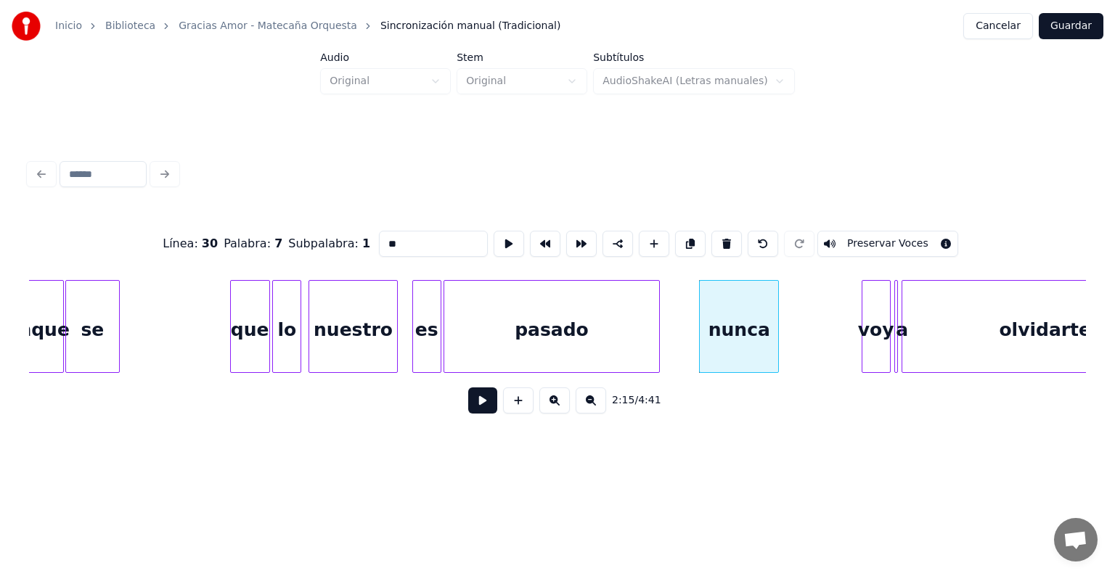
click at [468, 409] on button at bounding box center [482, 401] width 29 height 26
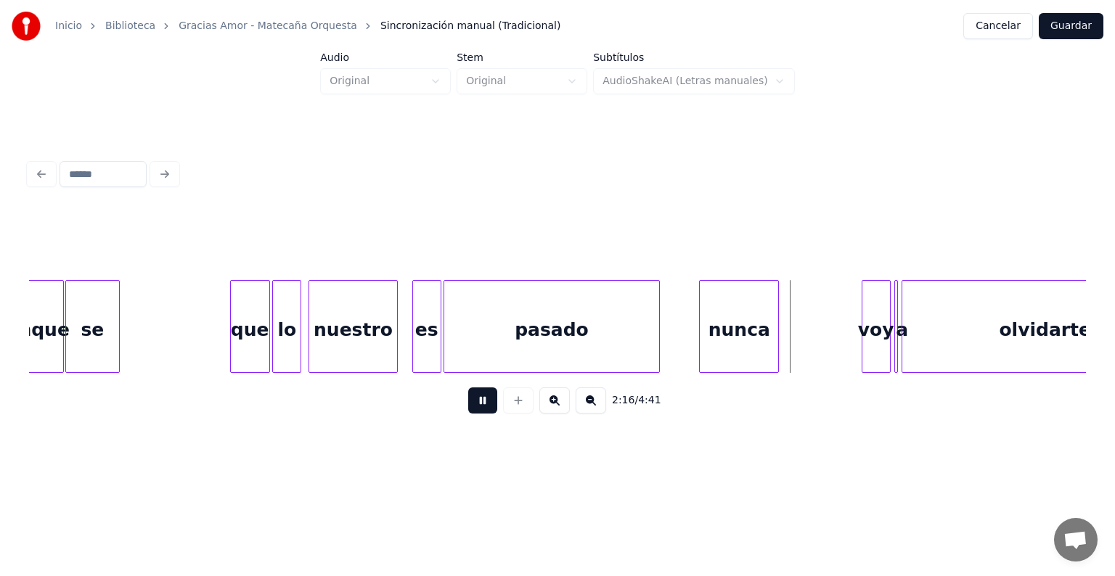
click at [468, 409] on button at bounding box center [482, 401] width 29 height 26
click at [797, 337] on div at bounding box center [798, 326] width 4 height 91
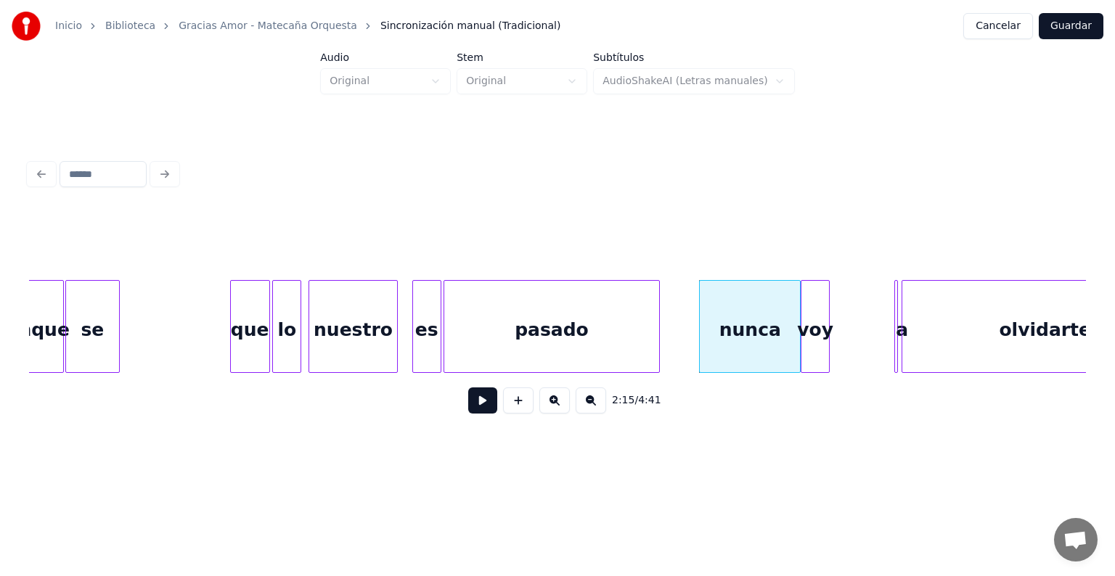
click at [816, 340] on div "voy" at bounding box center [815, 330] width 28 height 99
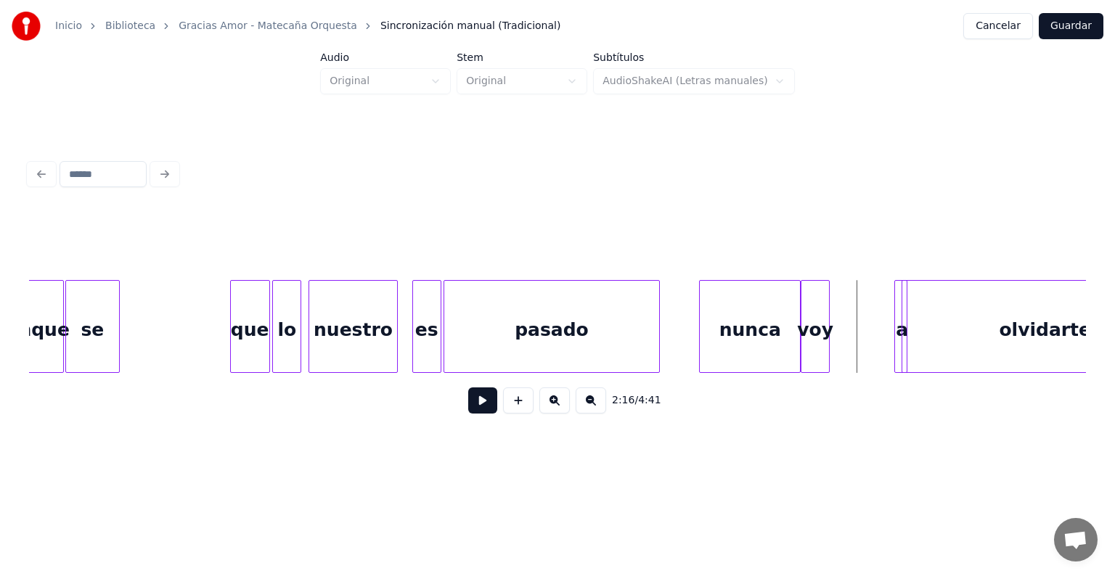
click at [900, 338] on div "a" at bounding box center [901, 326] width 14 height 93
click at [900, 338] on div "a" at bounding box center [902, 330] width 15 height 99
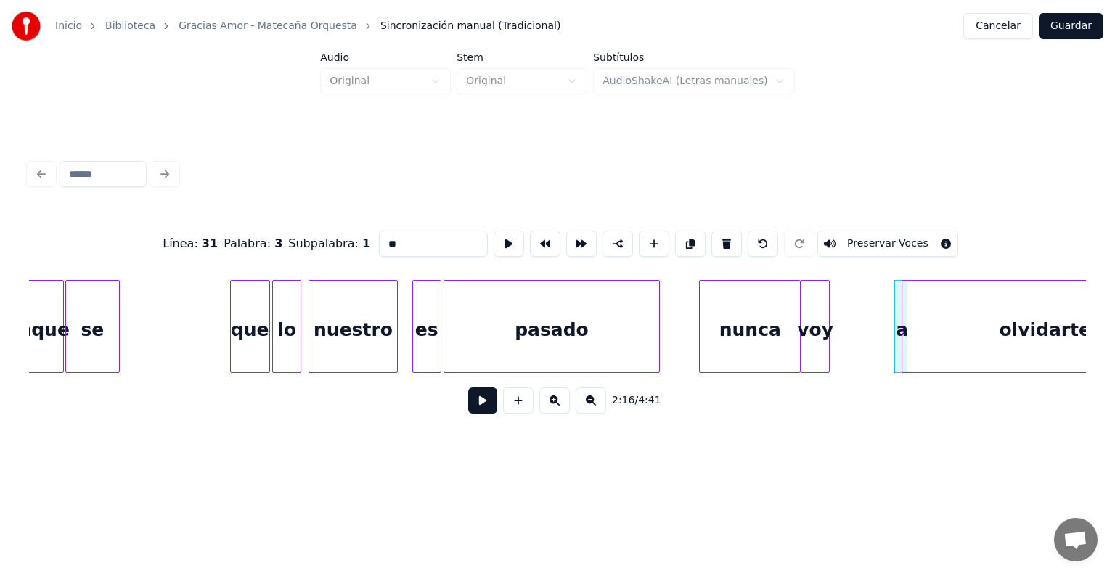
type input "*"
click at [838, 343] on div "a" at bounding box center [839, 330] width 15 height 99
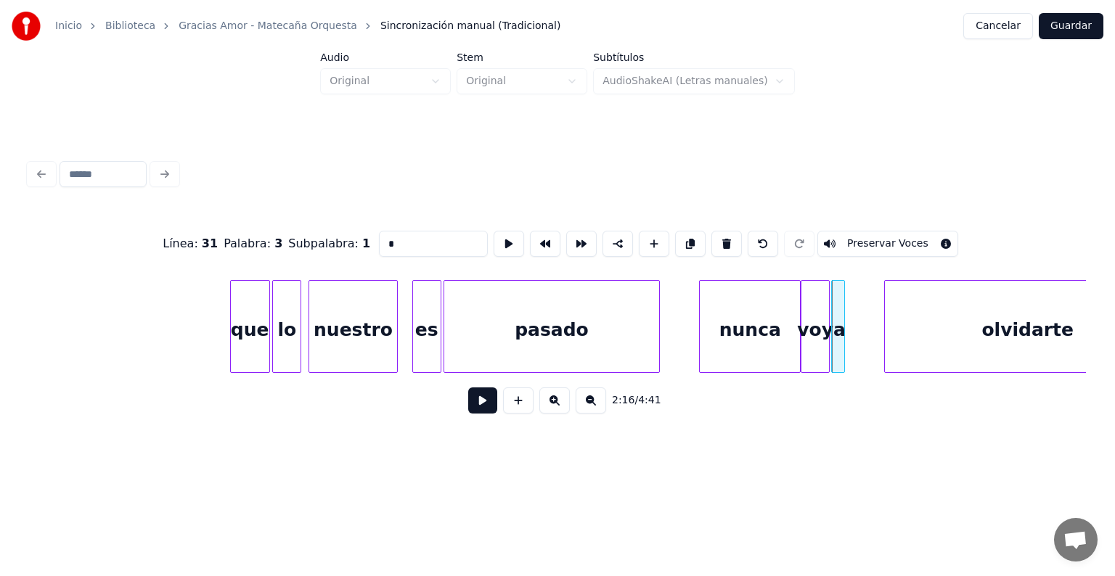
scroll to position [0, 24052]
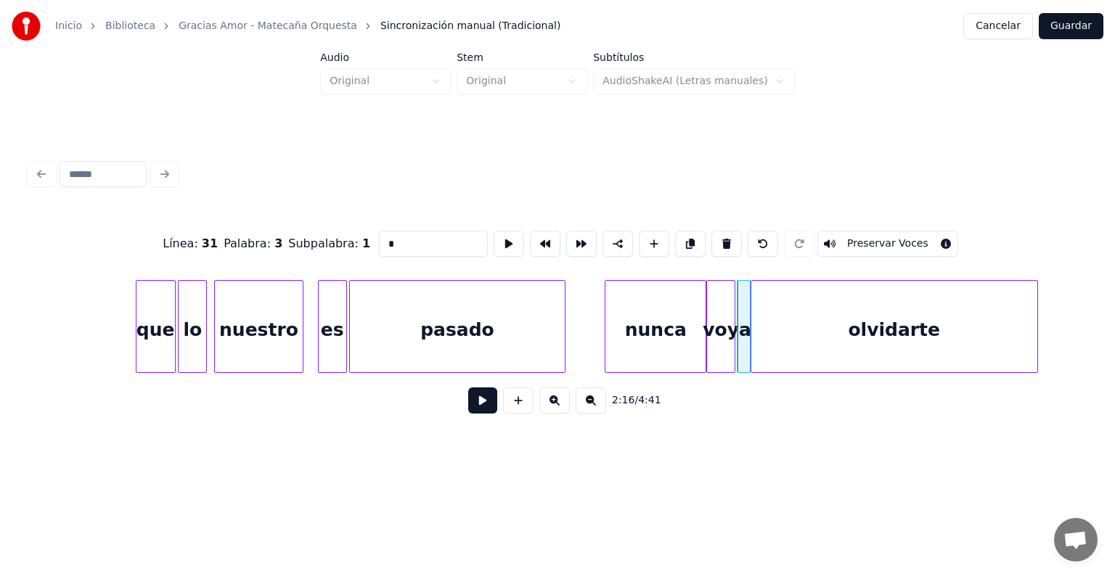
click at [867, 354] on div "olvidarte" at bounding box center [894, 330] width 286 height 99
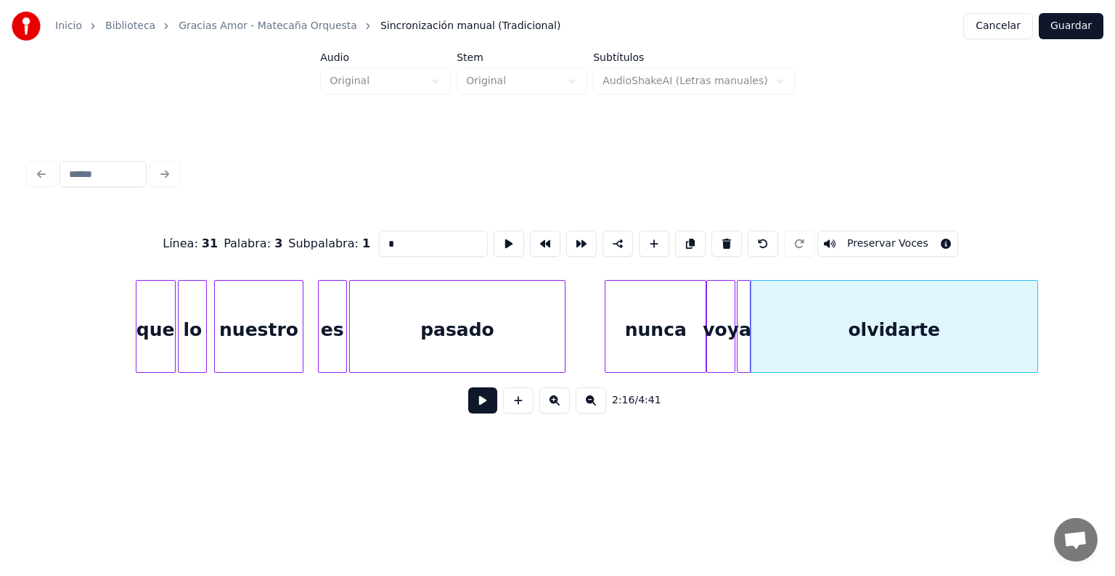
click at [468, 412] on button at bounding box center [482, 401] width 29 height 26
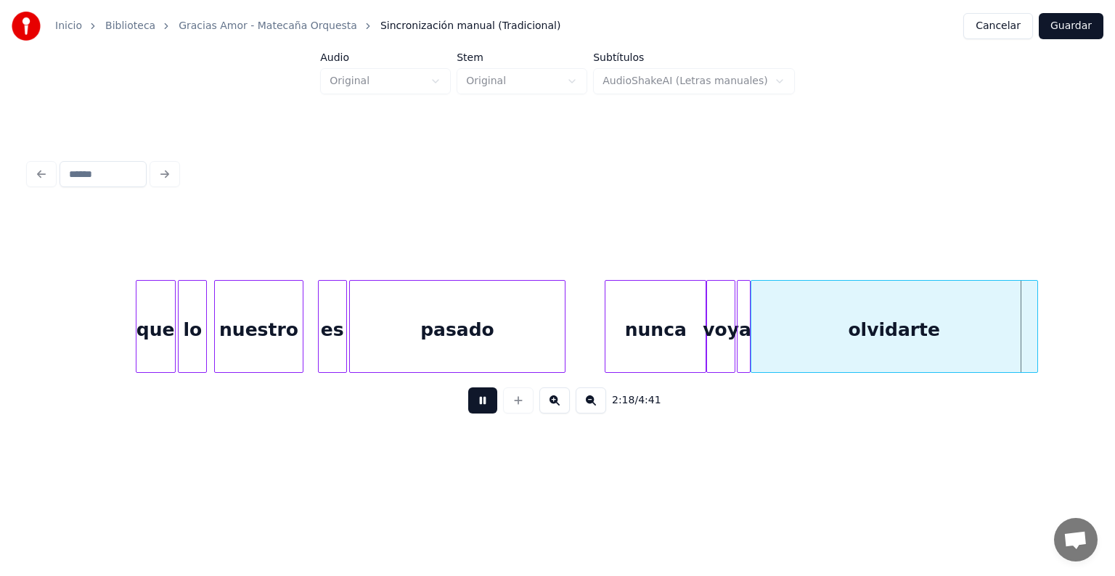
click at [468, 412] on button at bounding box center [482, 401] width 29 height 26
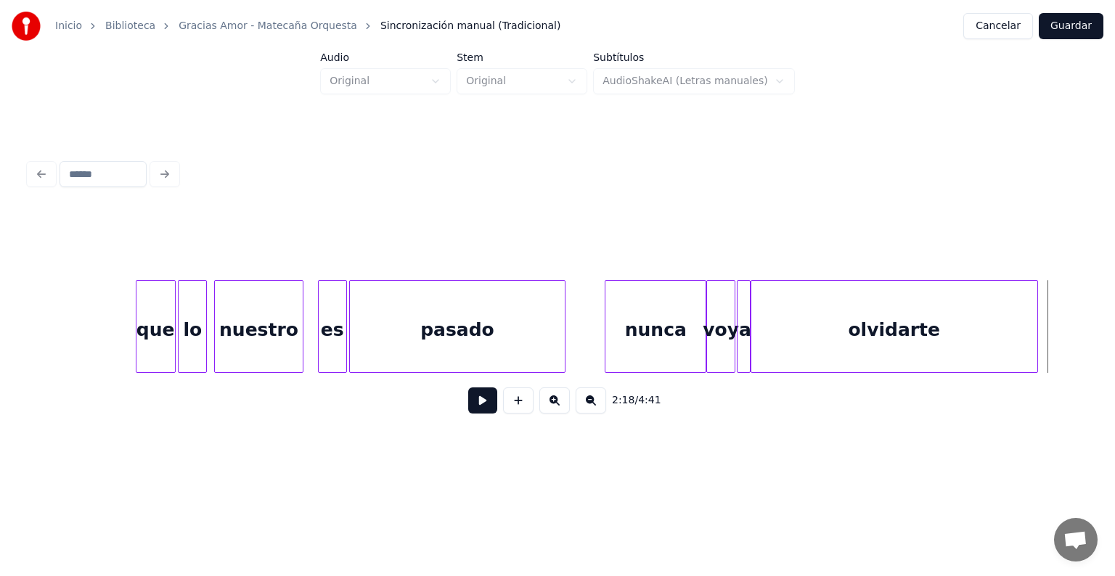
click at [468, 414] on button at bounding box center [482, 401] width 29 height 26
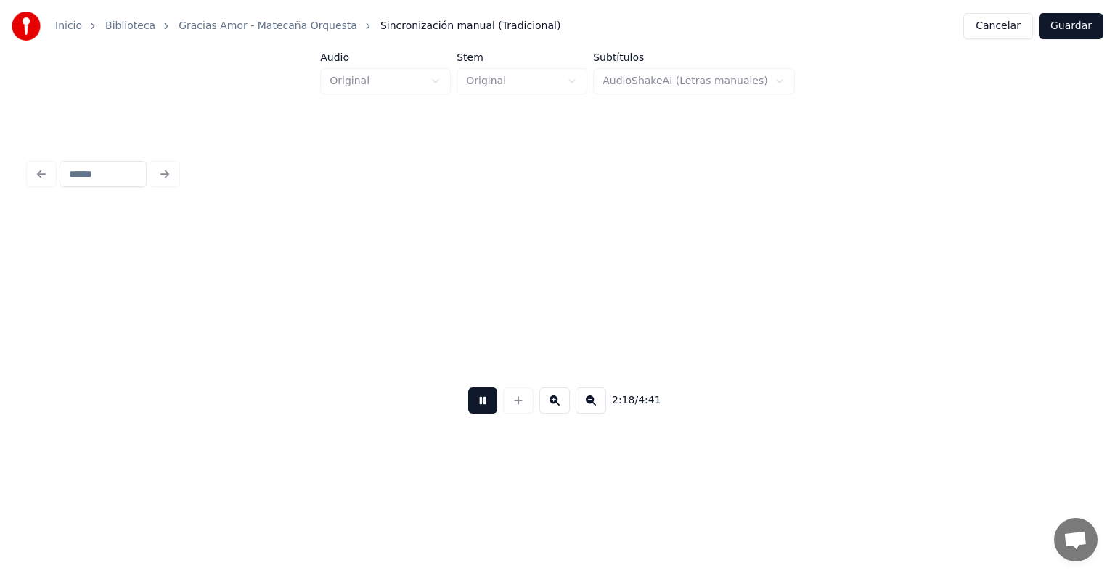
scroll to position [0, 25111]
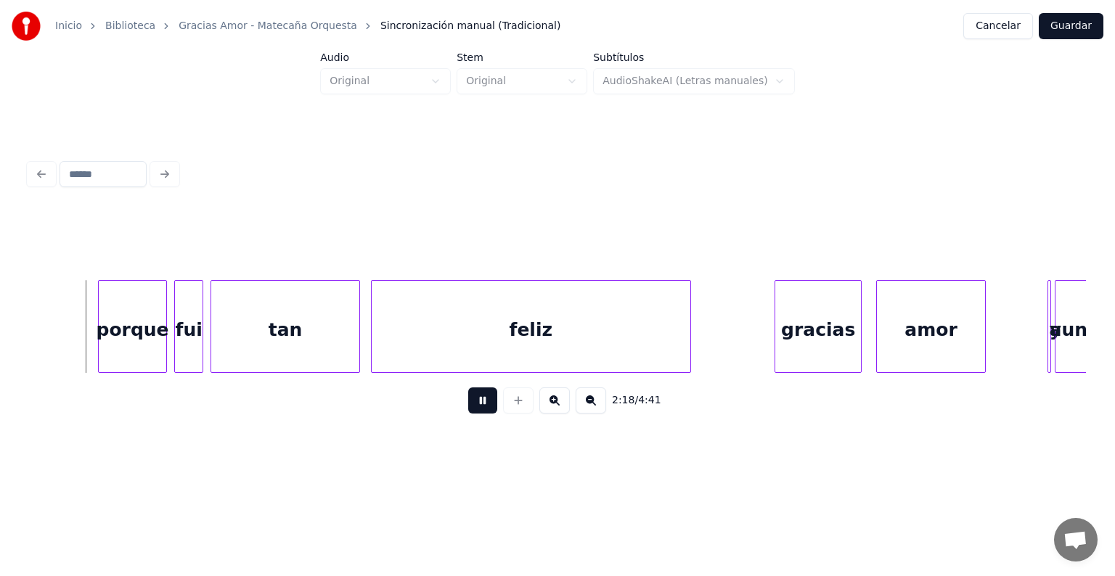
click at [468, 414] on button at bounding box center [482, 401] width 29 height 26
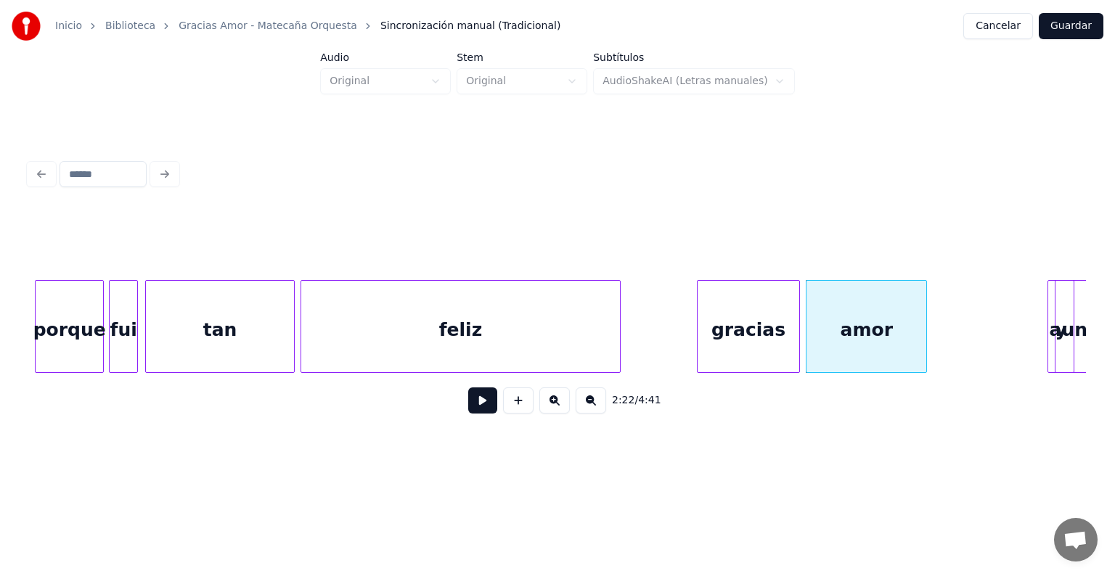
click at [1073, 350] on div at bounding box center [1071, 326] width 4 height 91
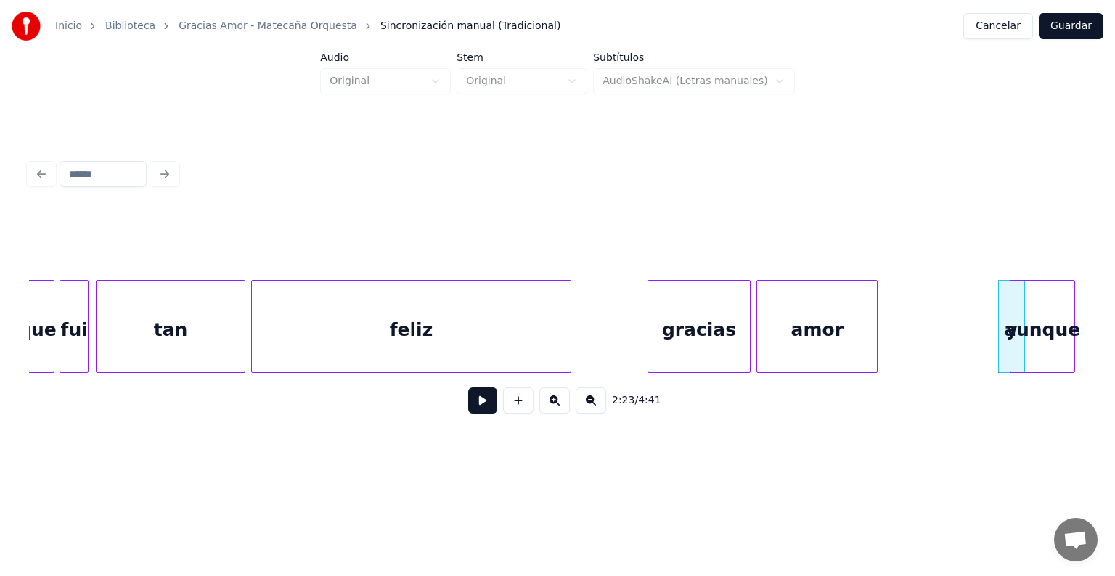
scroll to position [0, 25161]
click at [1081, 367] on div "porque fui tan feliz gracias amor y aunque se" at bounding box center [393, 326] width 51050 height 93
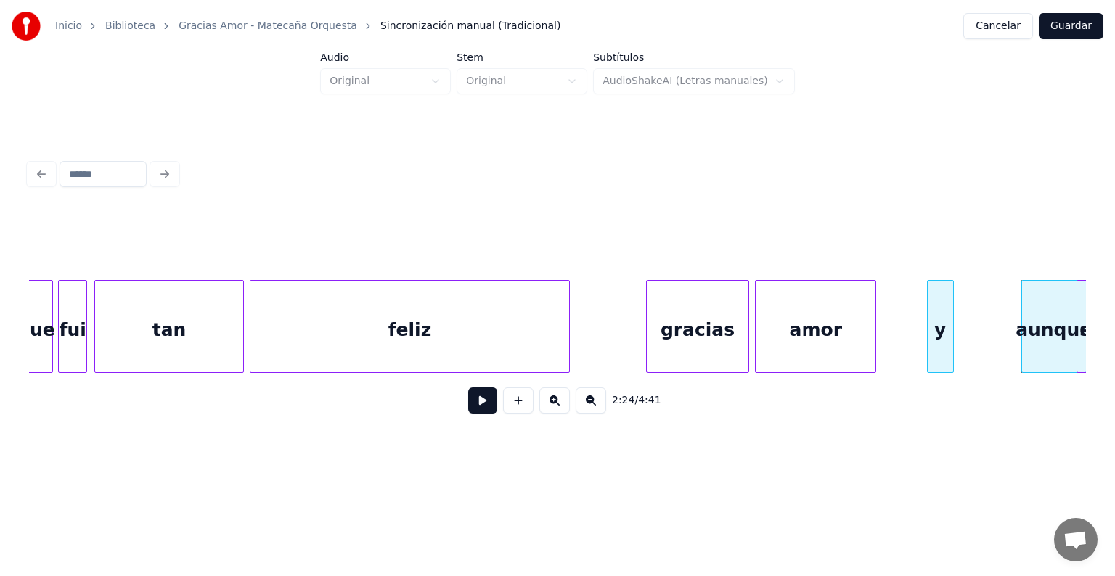
click at [941, 358] on div "y" at bounding box center [940, 330] width 25 height 99
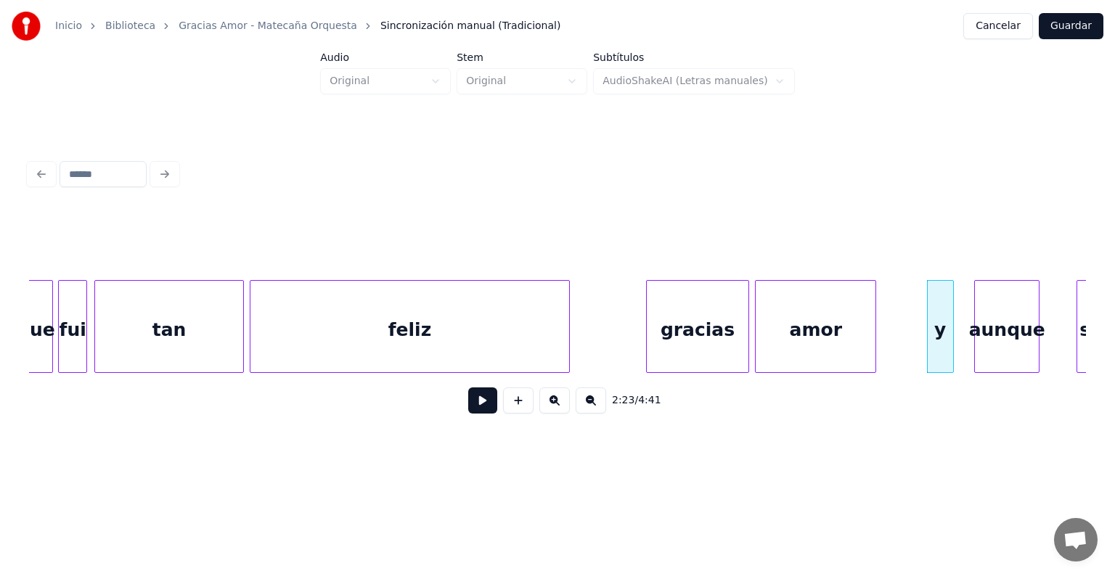
click at [990, 367] on div "aunque" at bounding box center [1007, 330] width 64 height 99
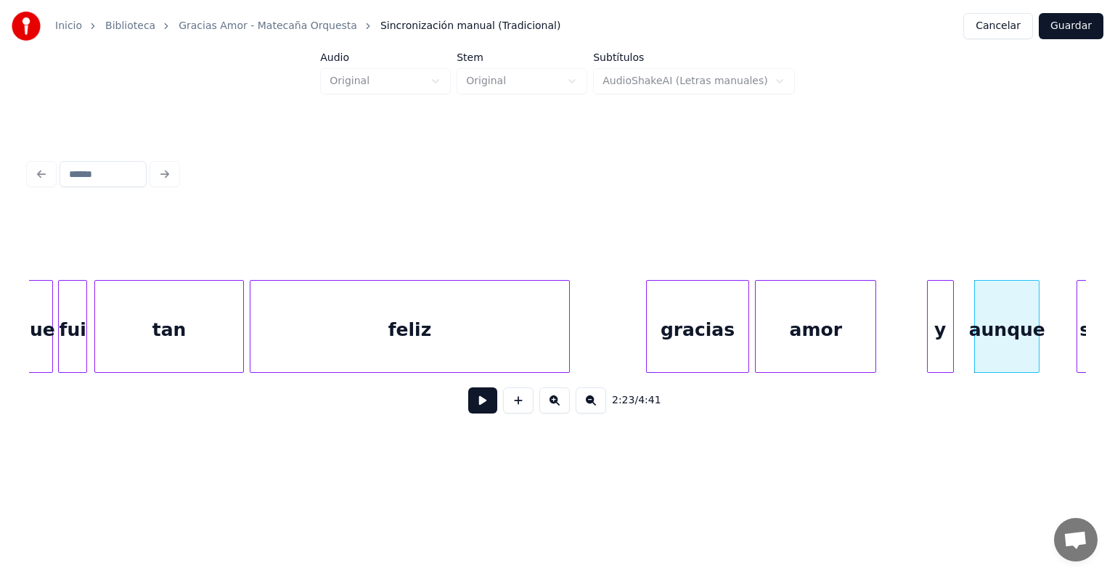
click at [952, 356] on div "y" at bounding box center [940, 326] width 27 height 93
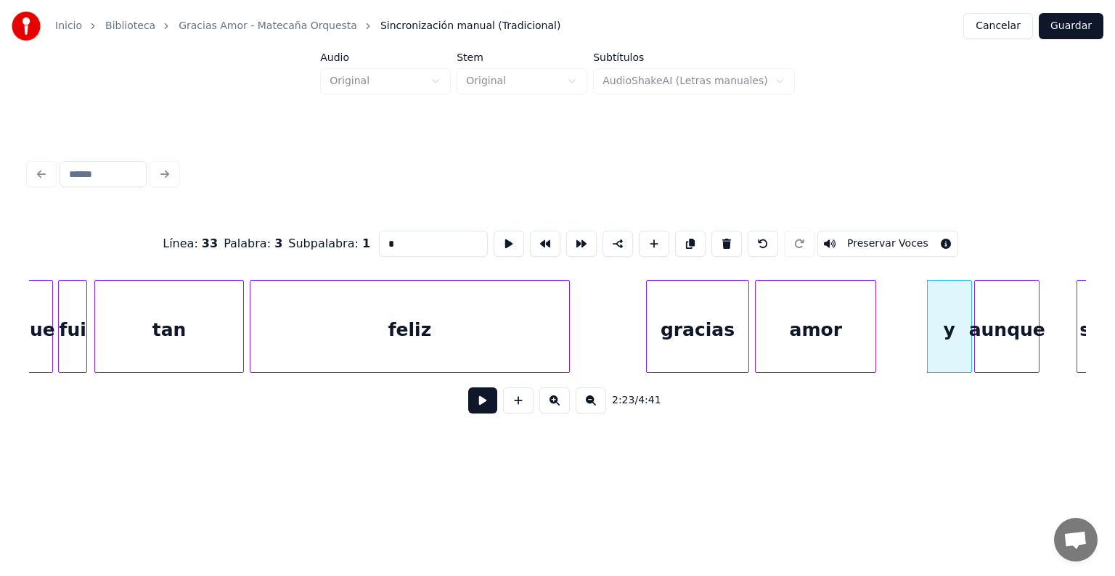
click at [968, 359] on div at bounding box center [969, 326] width 4 height 91
click at [801, 326] on div "amor" at bounding box center [816, 330] width 120 height 99
type input "****"
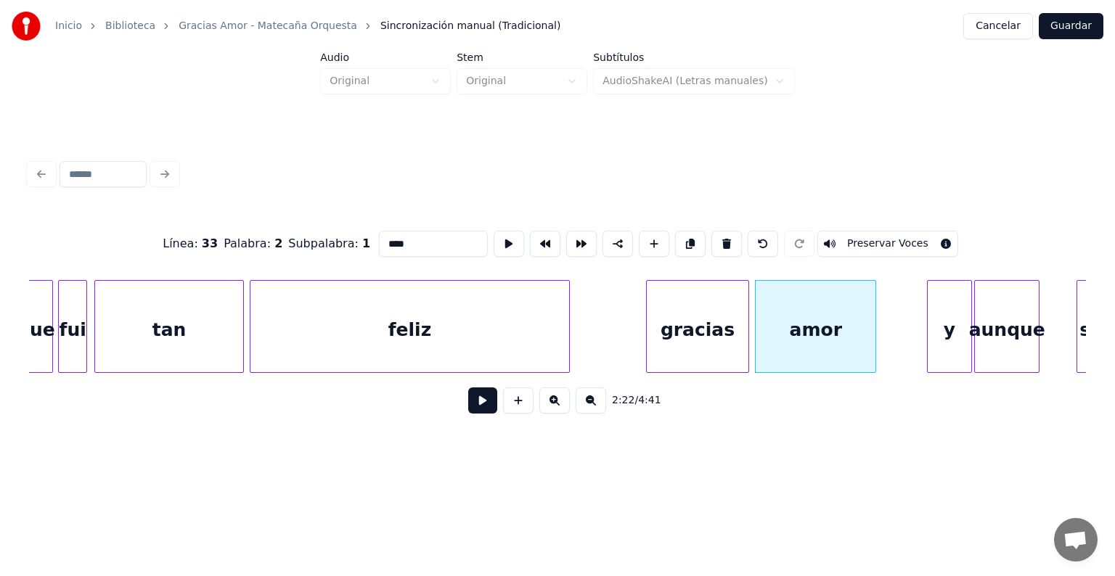
click at [475, 414] on button at bounding box center [482, 401] width 29 height 26
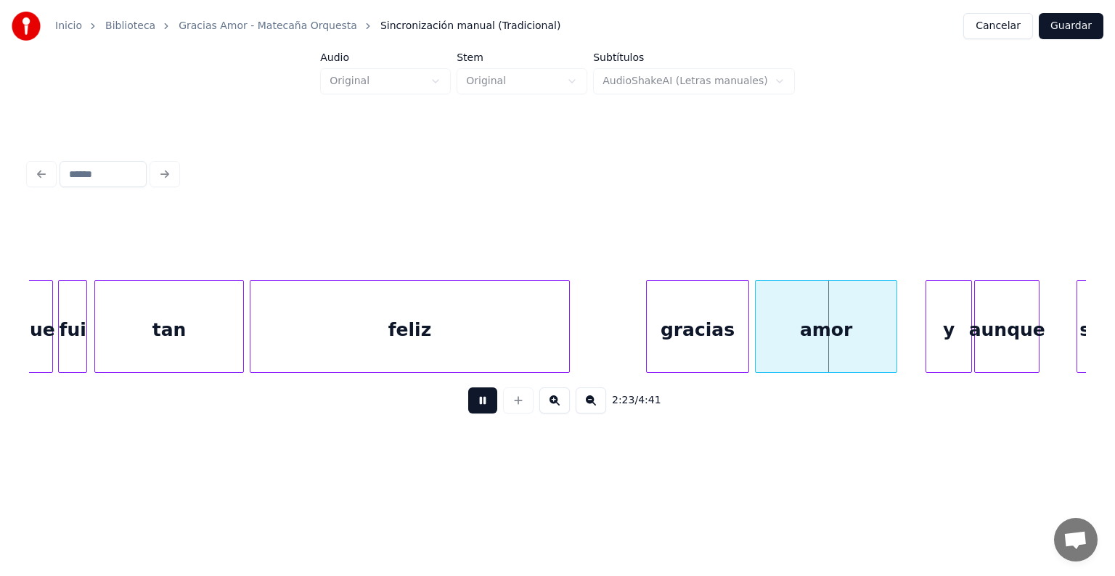
click at [931, 338] on div "y" at bounding box center [948, 330] width 45 height 99
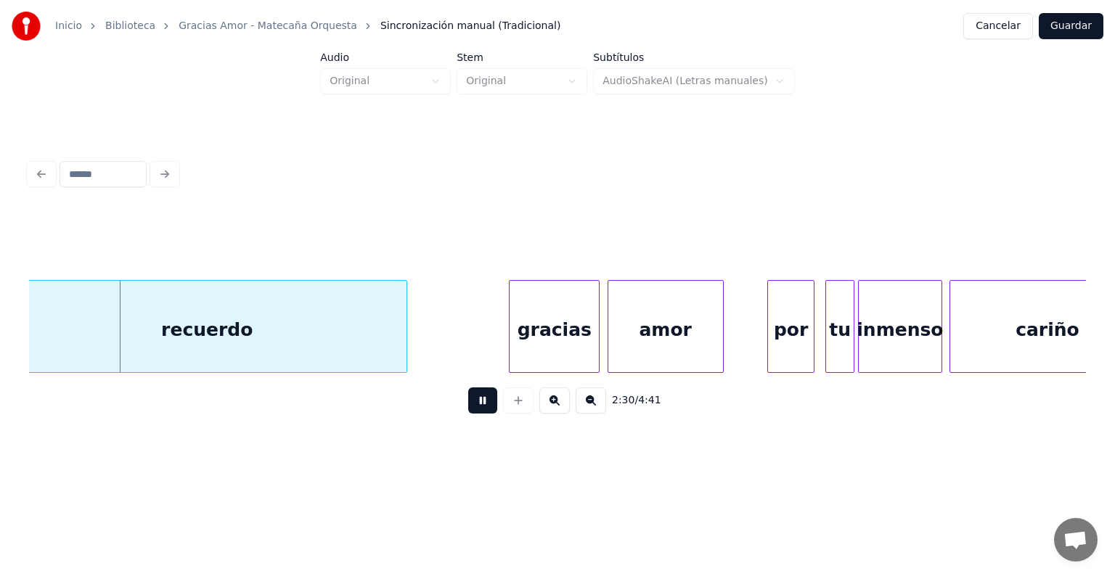
click at [226, 330] on div "recuerdo" at bounding box center [207, 330] width 398 height 99
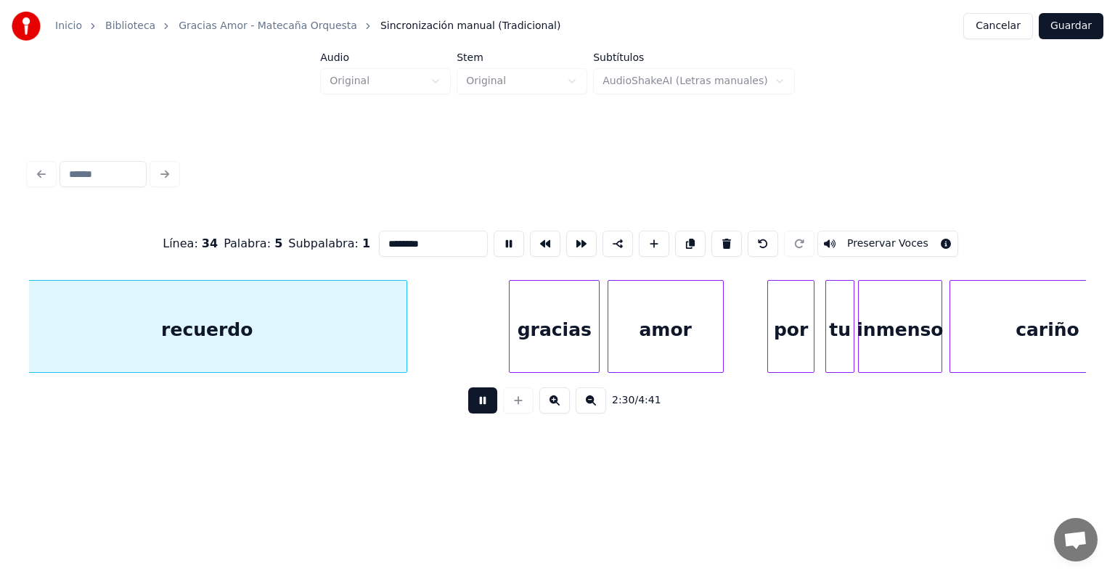
scroll to position [0, 27256]
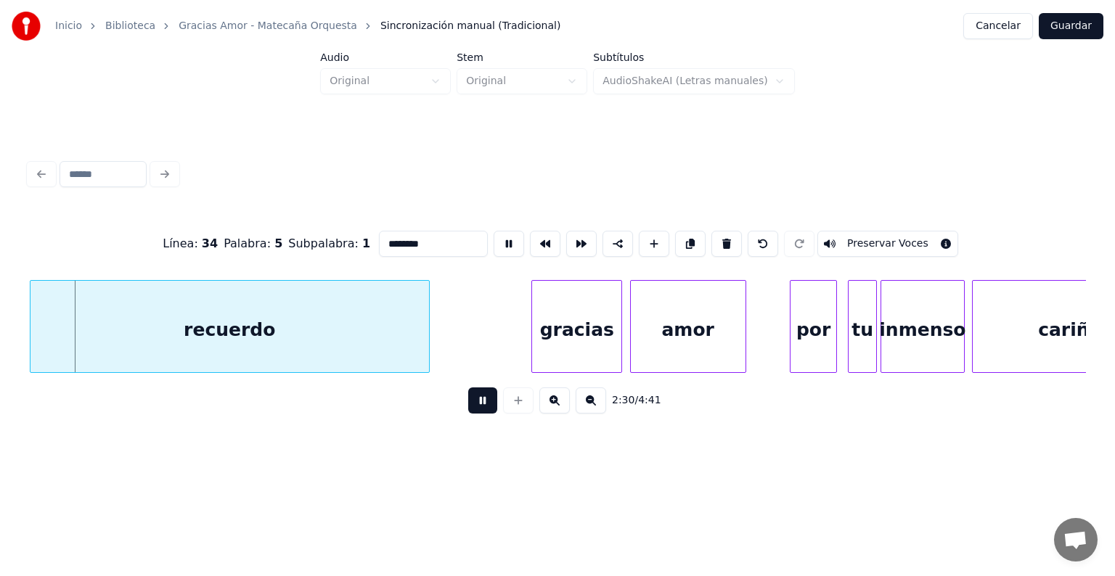
click at [474, 404] on button at bounding box center [482, 401] width 29 height 26
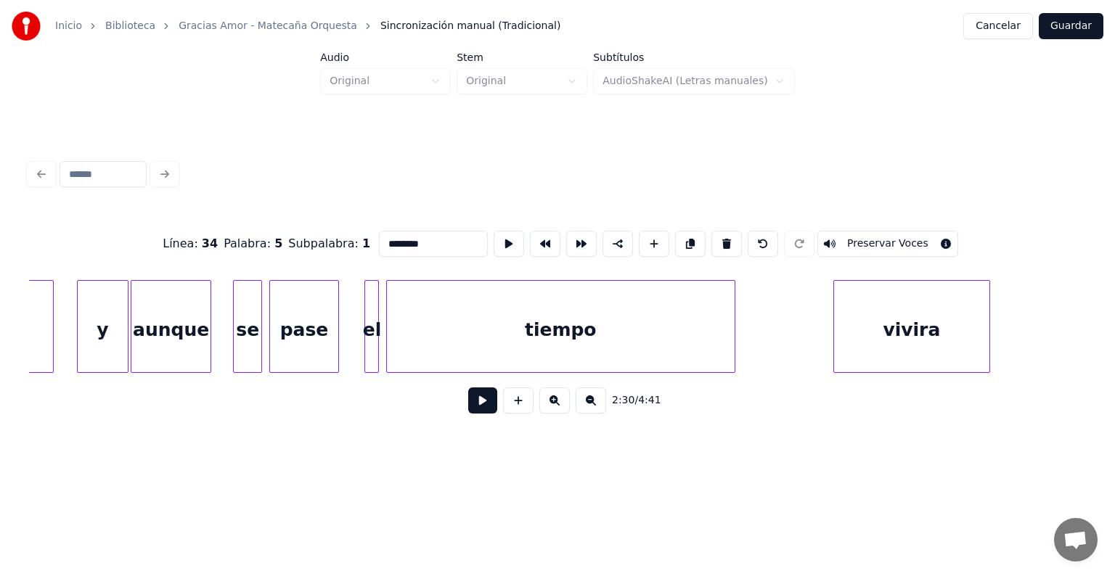
scroll to position [0, 25985]
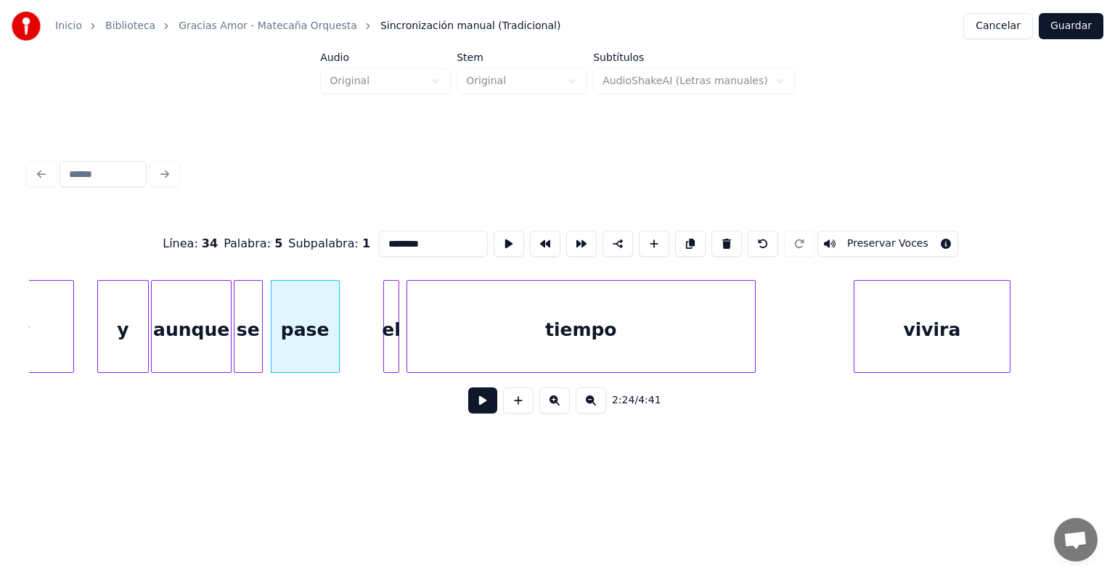
click at [386, 354] on div "el" at bounding box center [391, 330] width 15 height 99
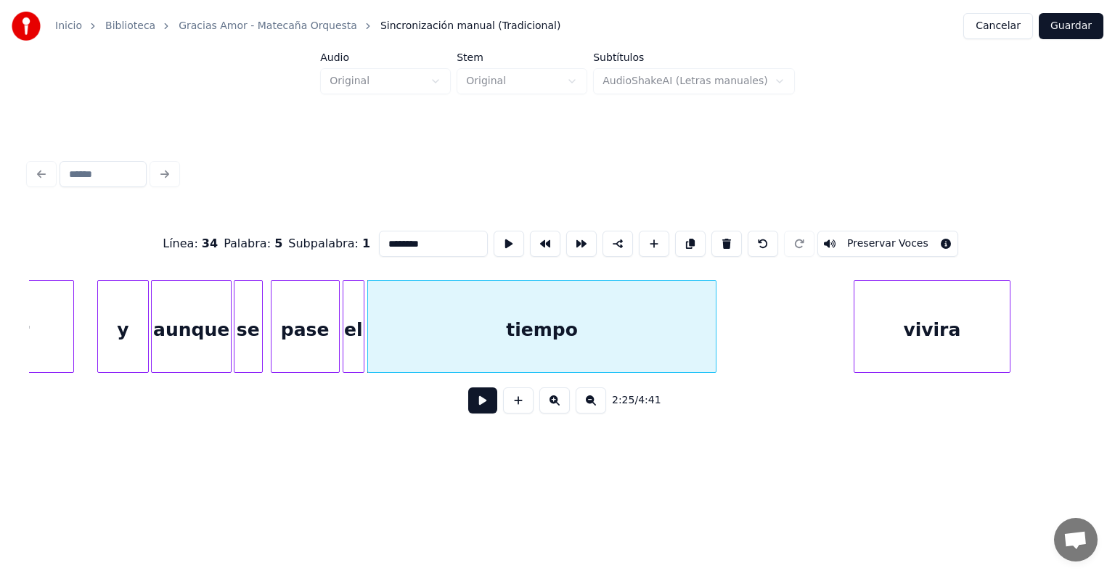
click at [468, 414] on button at bounding box center [482, 401] width 29 height 26
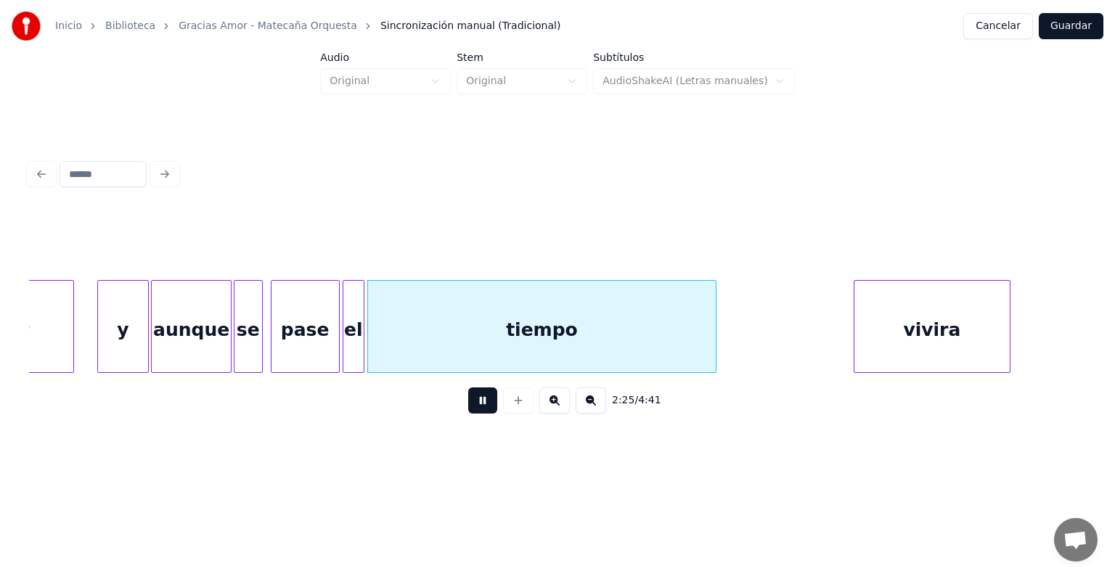
click at [369, 348] on div at bounding box center [370, 326] width 4 height 91
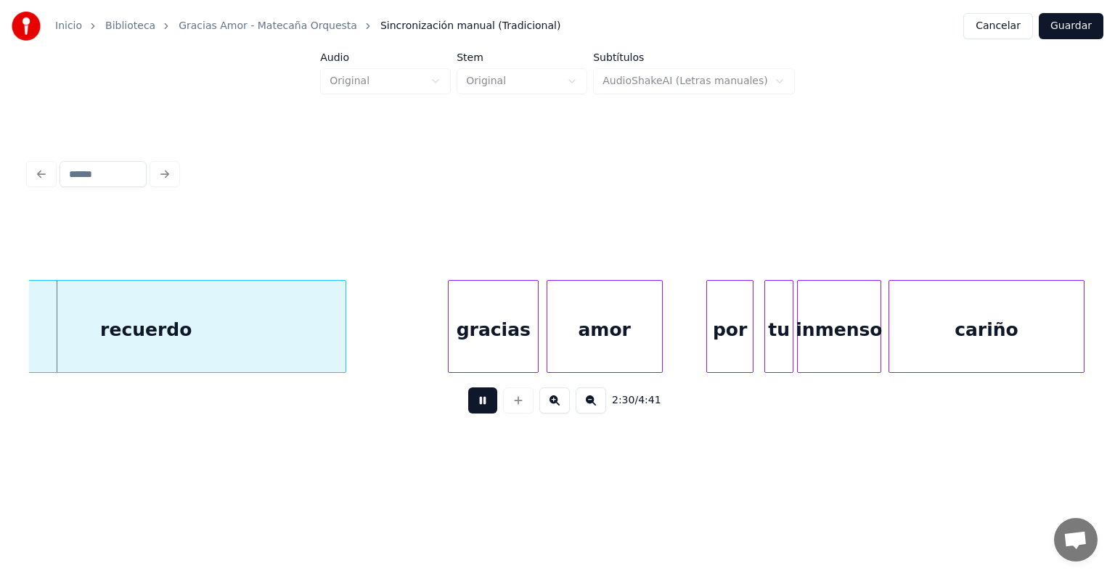
click at [853, 330] on div "inmenso" at bounding box center [839, 330] width 82 height 99
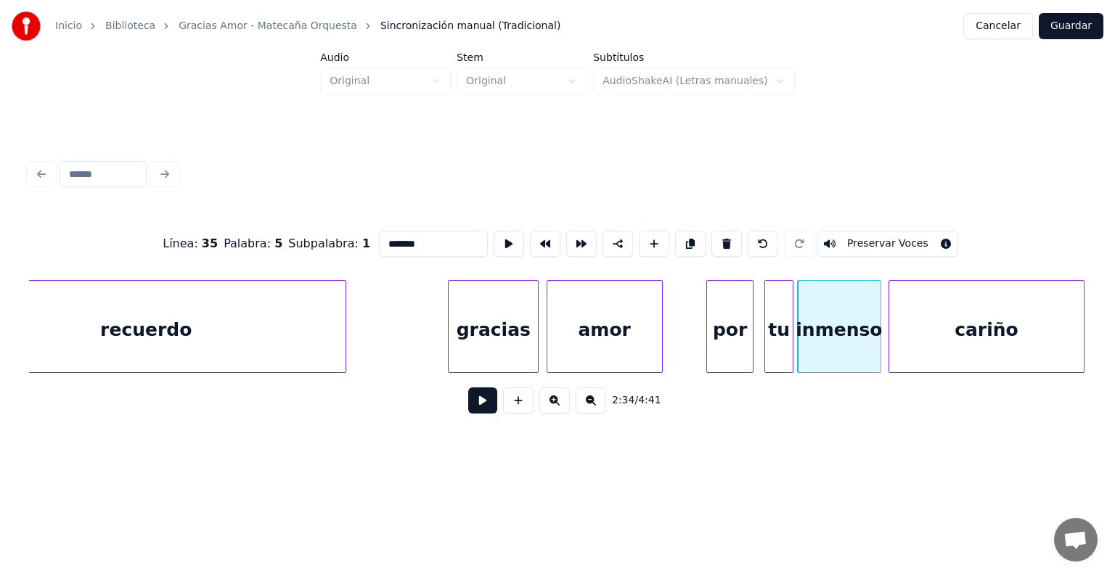
click at [247, 338] on div "recuerdo" at bounding box center [146, 330] width 398 height 99
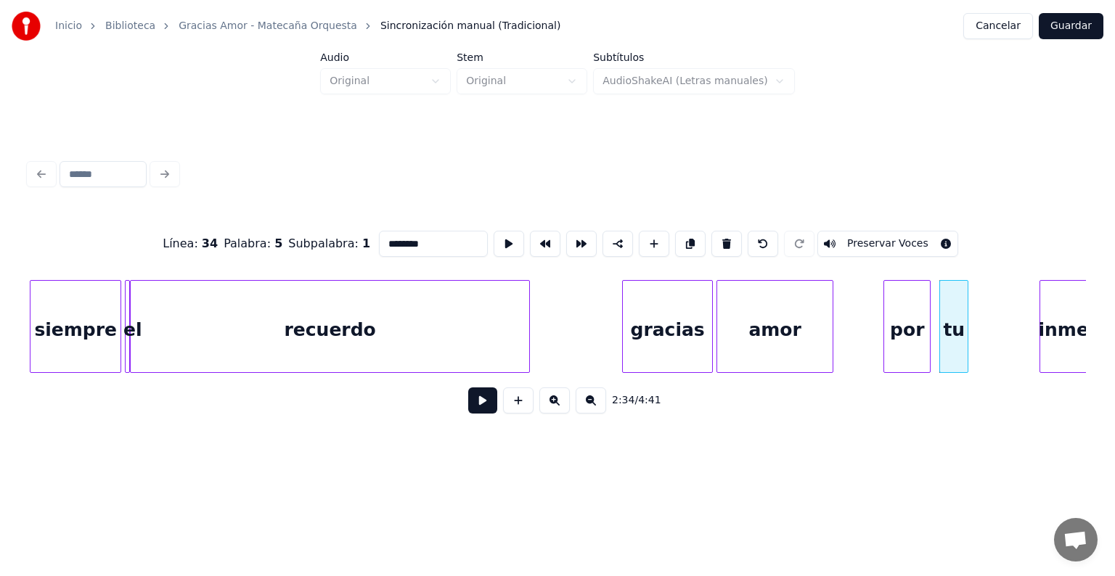
scroll to position [0, 27131]
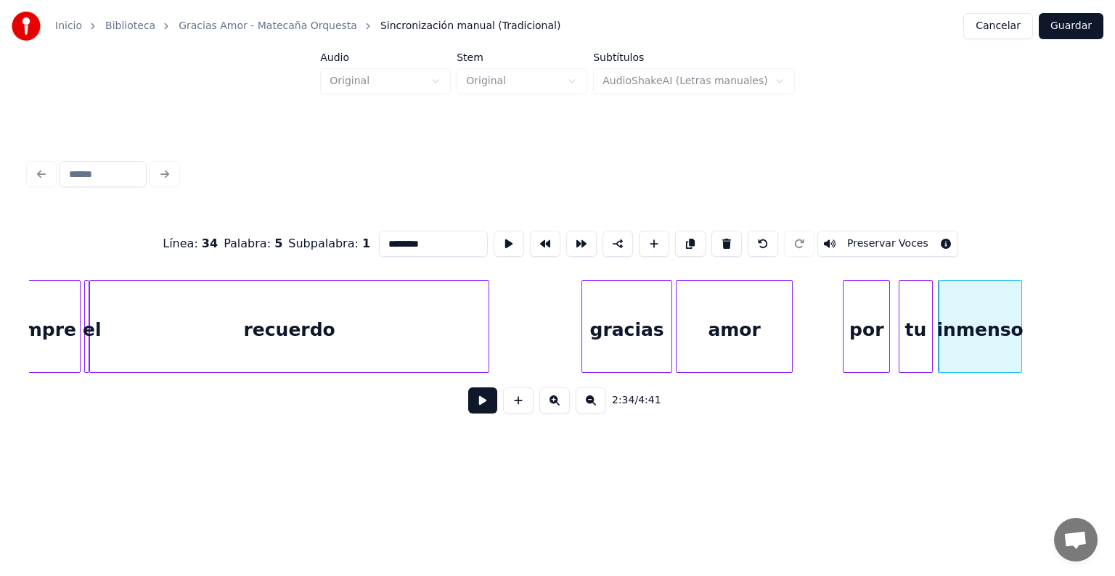
click at [925, 354] on div "tu" at bounding box center [915, 330] width 33 height 99
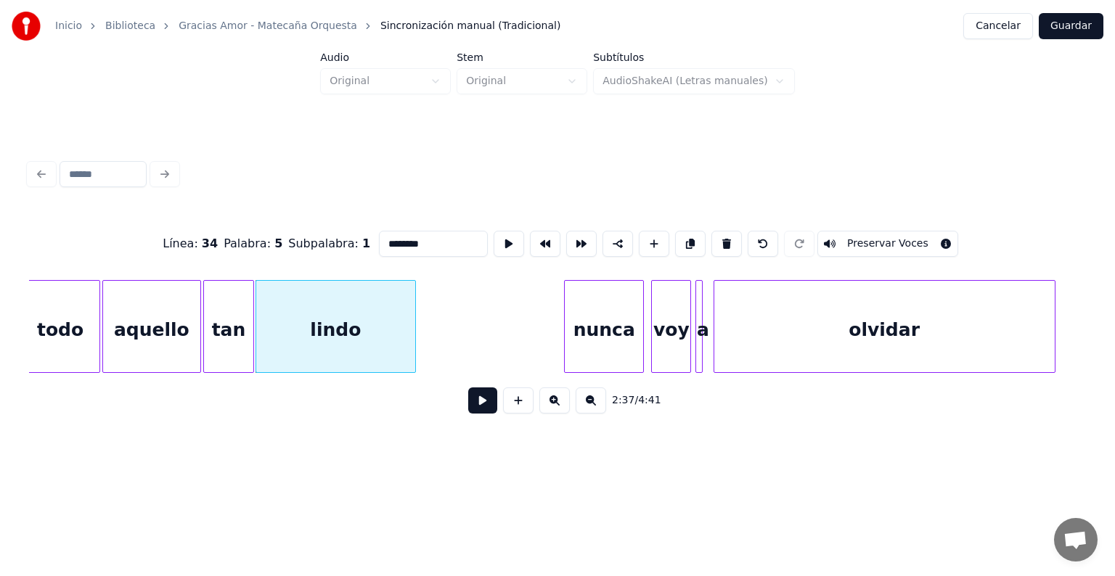
scroll to position [0, 28449]
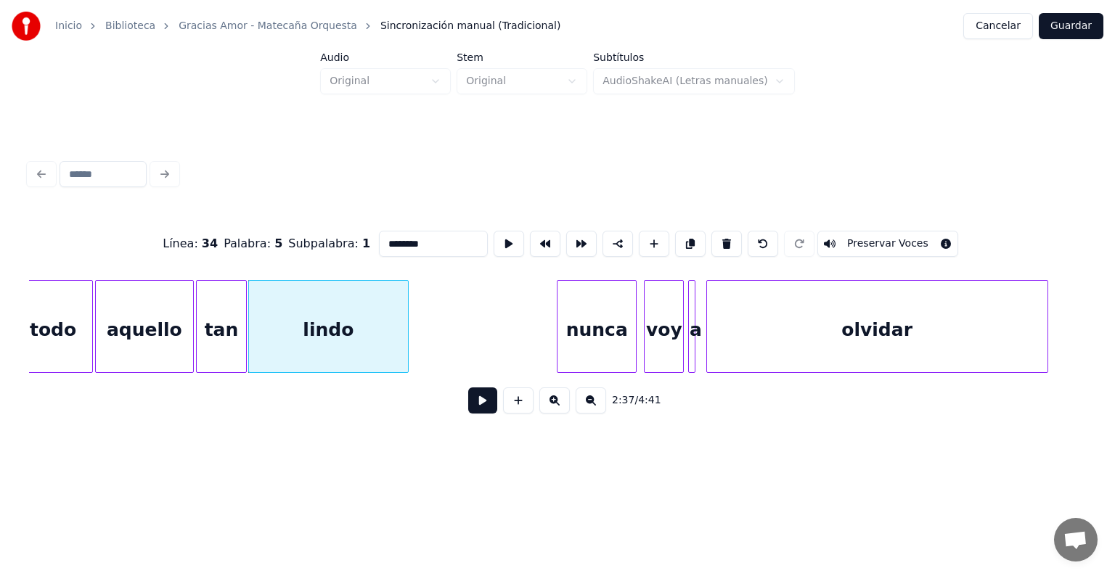
click at [592, 320] on div "nunca" at bounding box center [596, 330] width 78 height 99
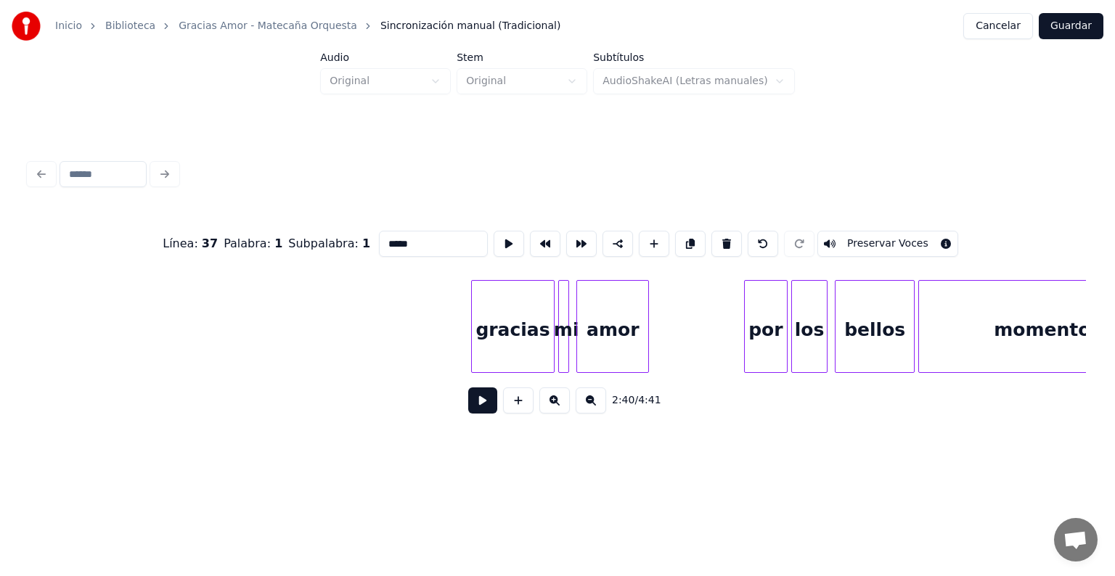
scroll to position [0, 30692]
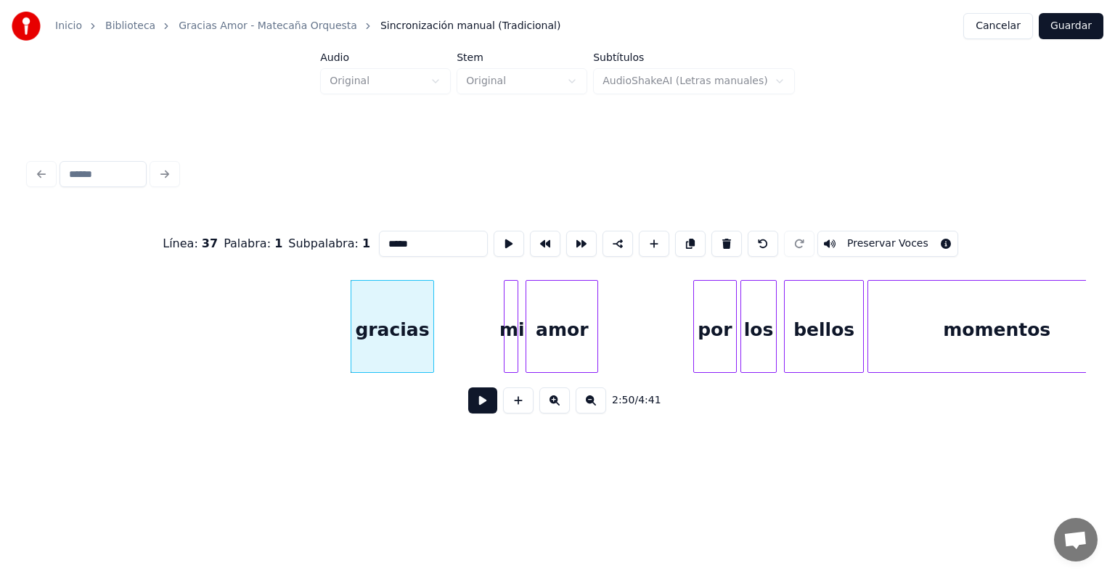
click at [508, 343] on div "mi" at bounding box center [511, 330] width 15 height 99
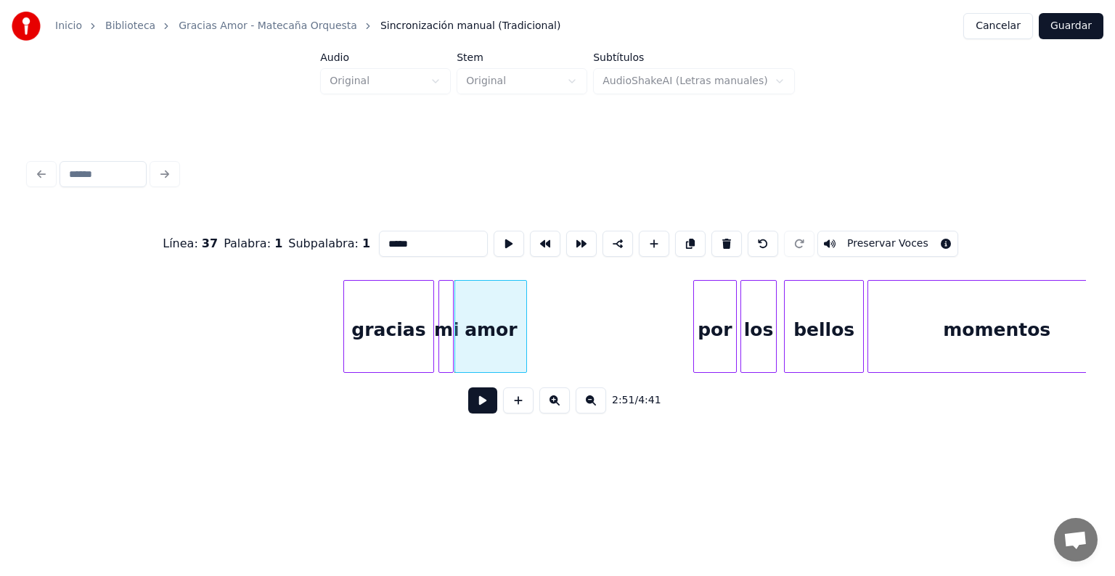
click at [354, 346] on div "gracias" at bounding box center [388, 330] width 89 height 99
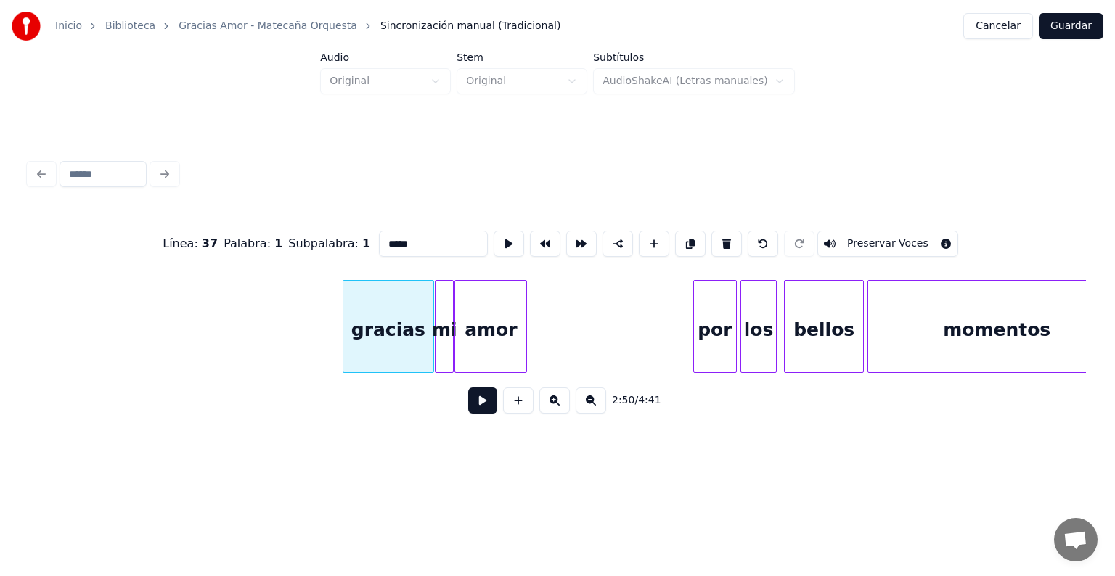
click at [443, 343] on div "mi" at bounding box center [443, 330] width 17 height 99
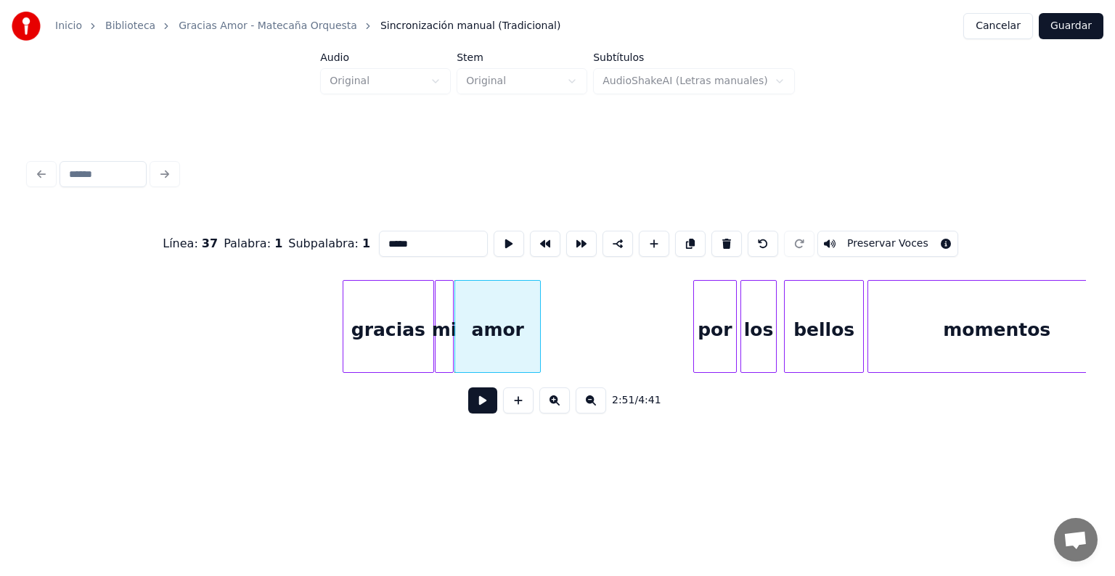
click at [719, 330] on div "por" at bounding box center [715, 330] width 42 height 99
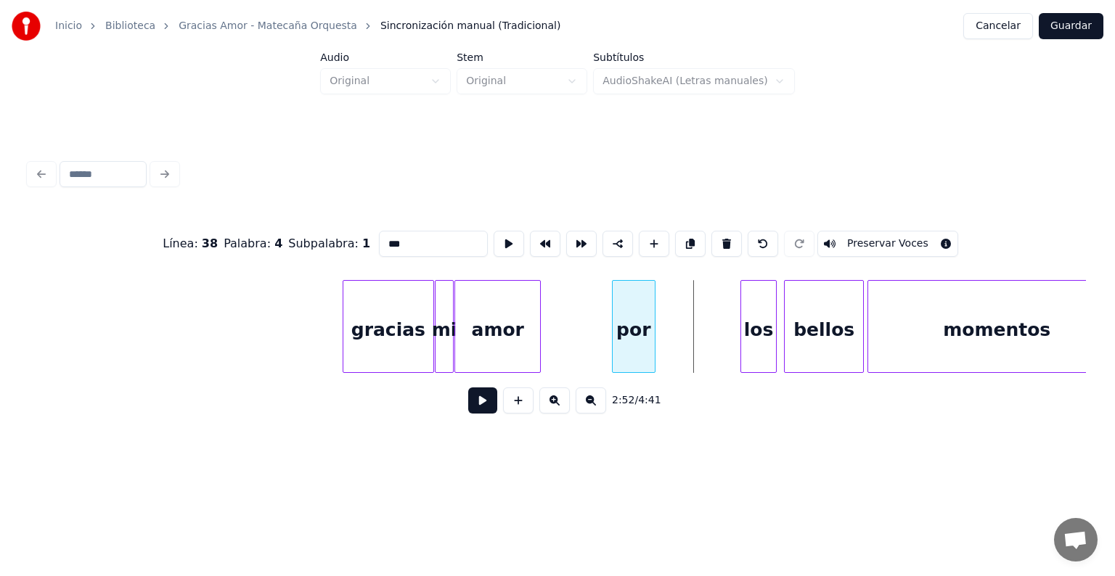
click at [638, 327] on div "por" at bounding box center [634, 330] width 42 height 99
click at [678, 345] on div "los" at bounding box center [675, 330] width 35 height 99
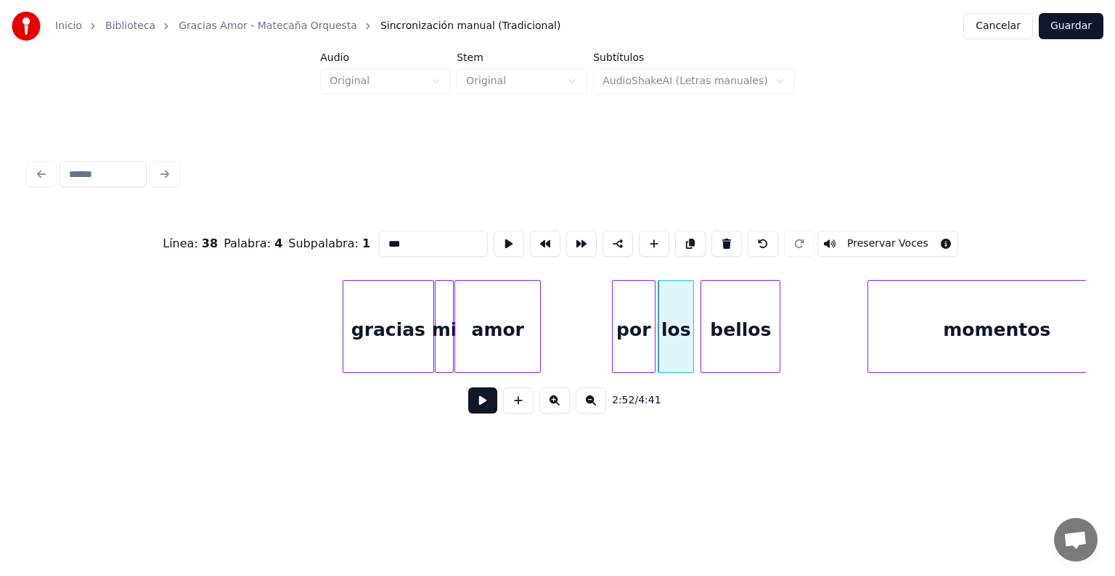
click at [724, 345] on div "bellos" at bounding box center [740, 330] width 78 height 99
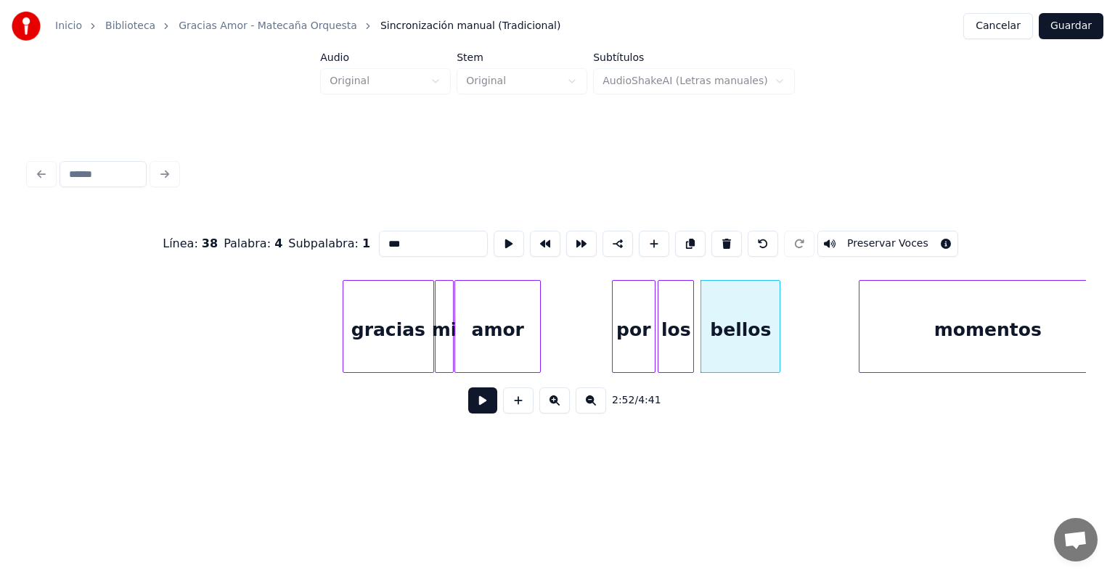
scroll to position [0, 30723]
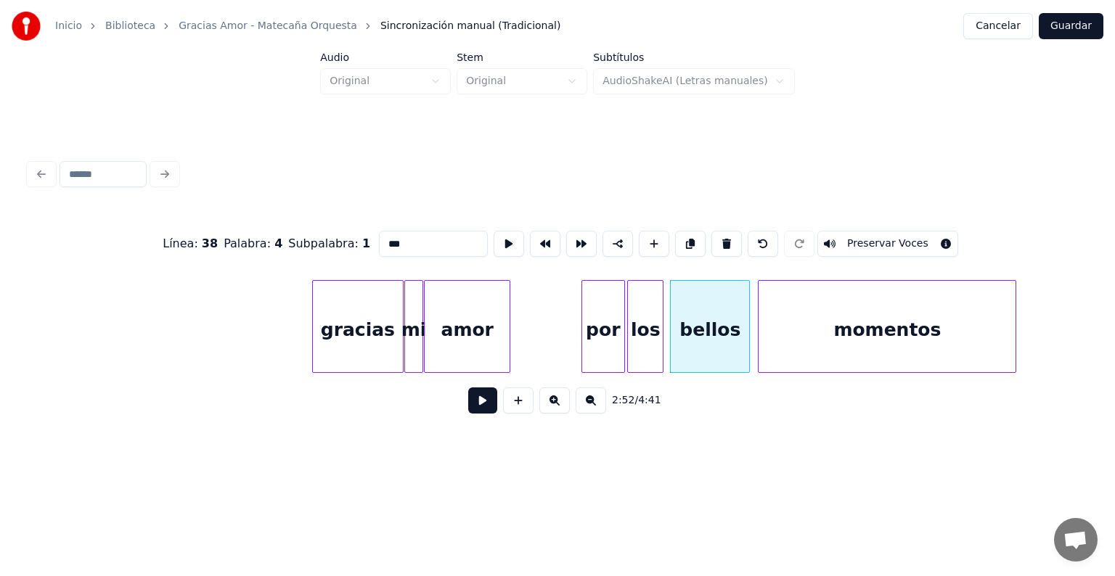
click at [836, 357] on div "momentos" at bounding box center [886, 330] width 257 height 99
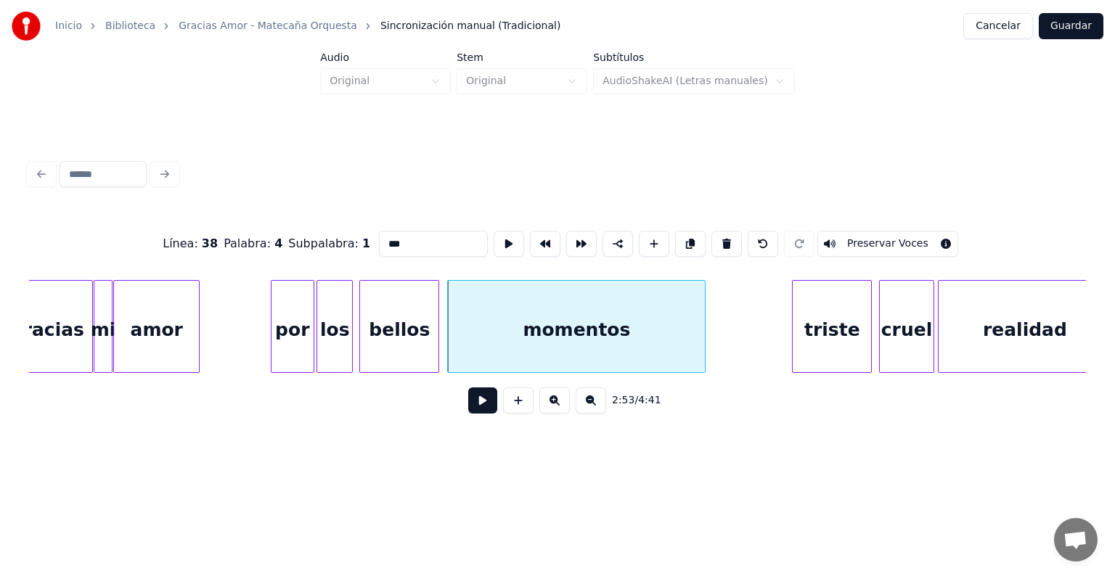
scroll to position [0, 31049]
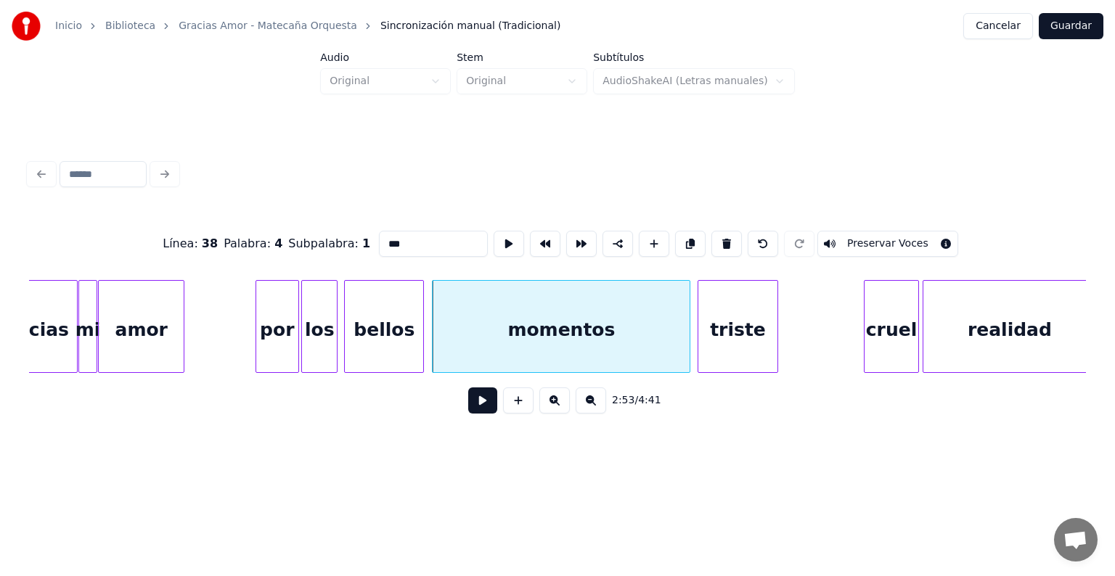
click at [757, 354] on div "triste" at bounding box center [737, 330] width 78 height 99
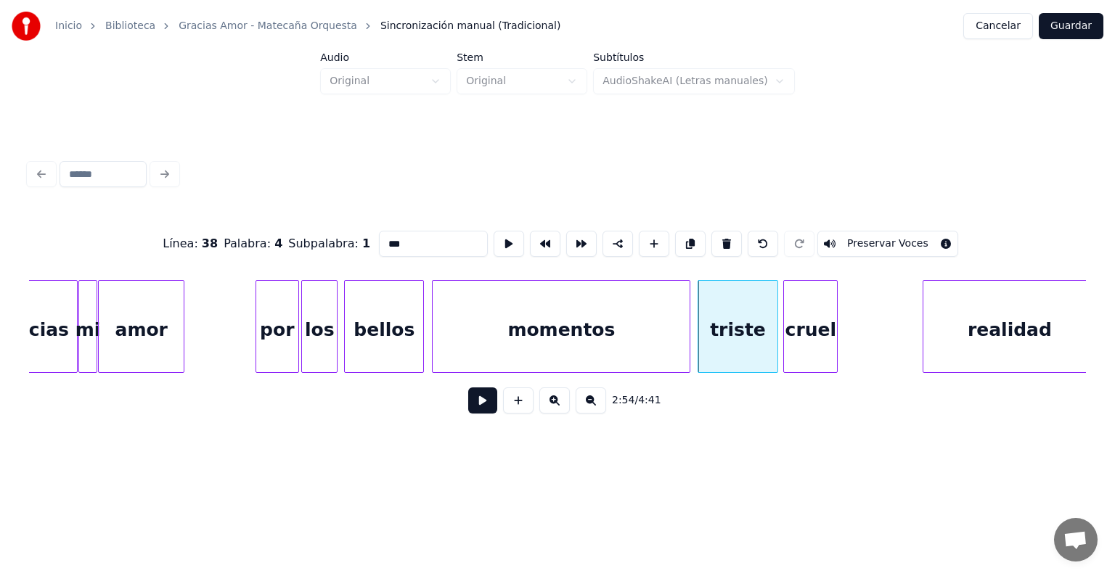
click at [809, 340] on div "cruel" at bounding box center [810, 330] width 53 height 99
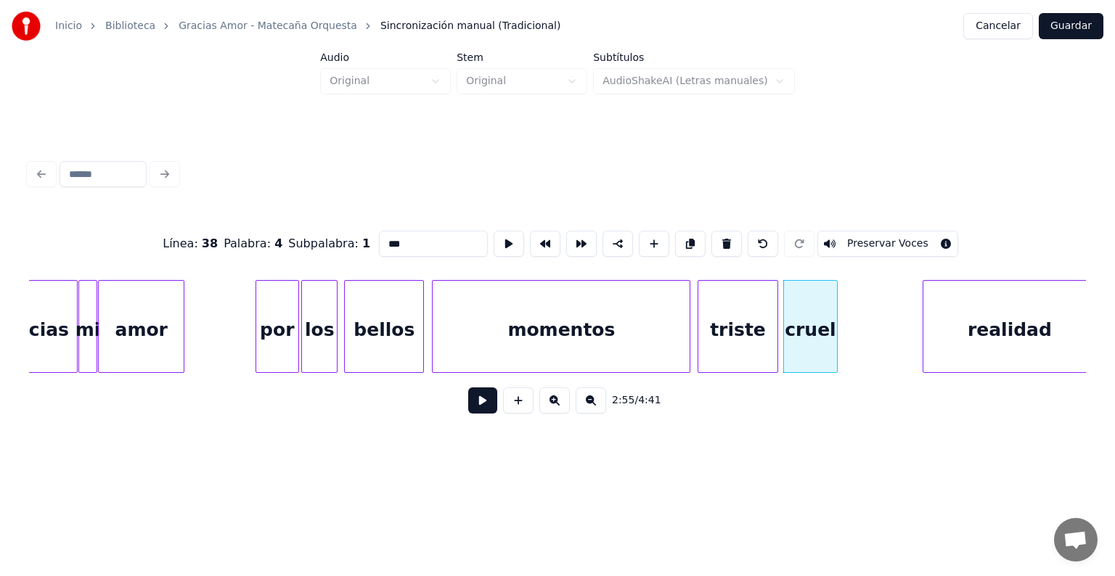
scroll to position [0, 31055]
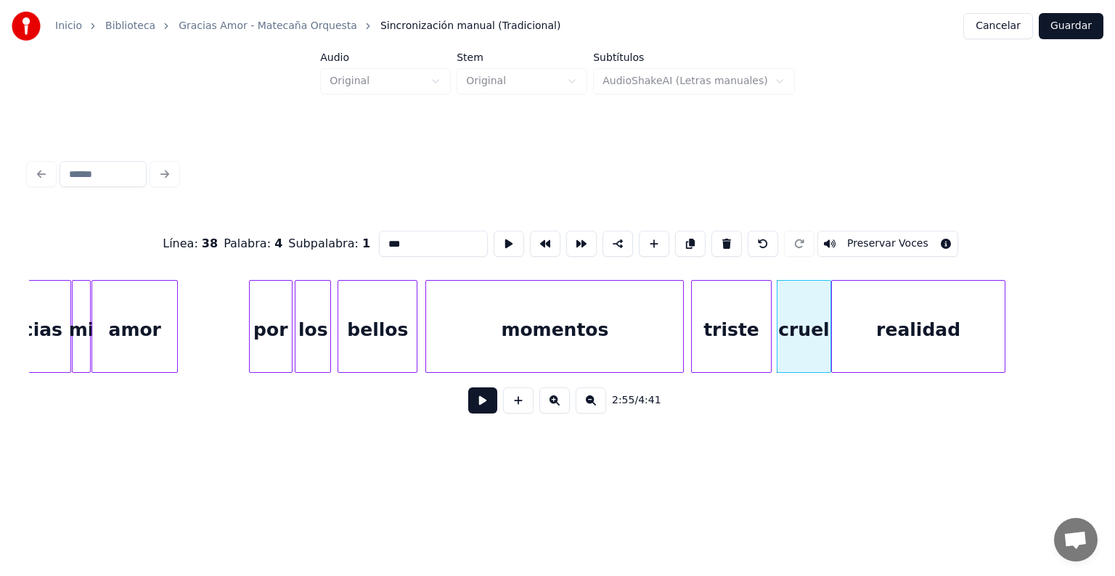
click at [874, 329] on div "realidad" at bounding box center [918, 330] width 173 height 99
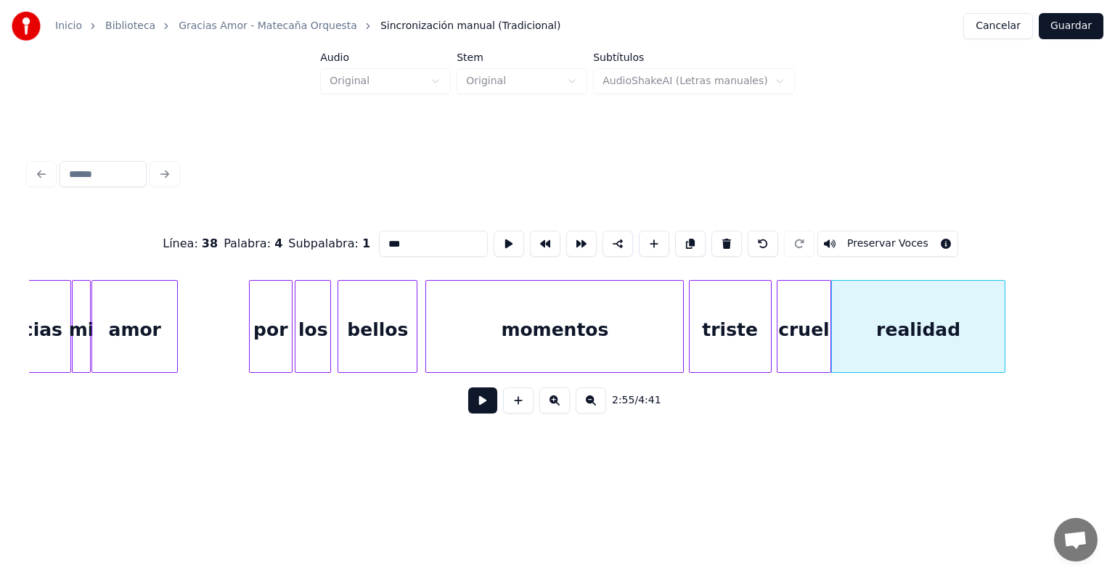
click at [692, 339] on div at bounding box center [692, 326] width 4 height 91
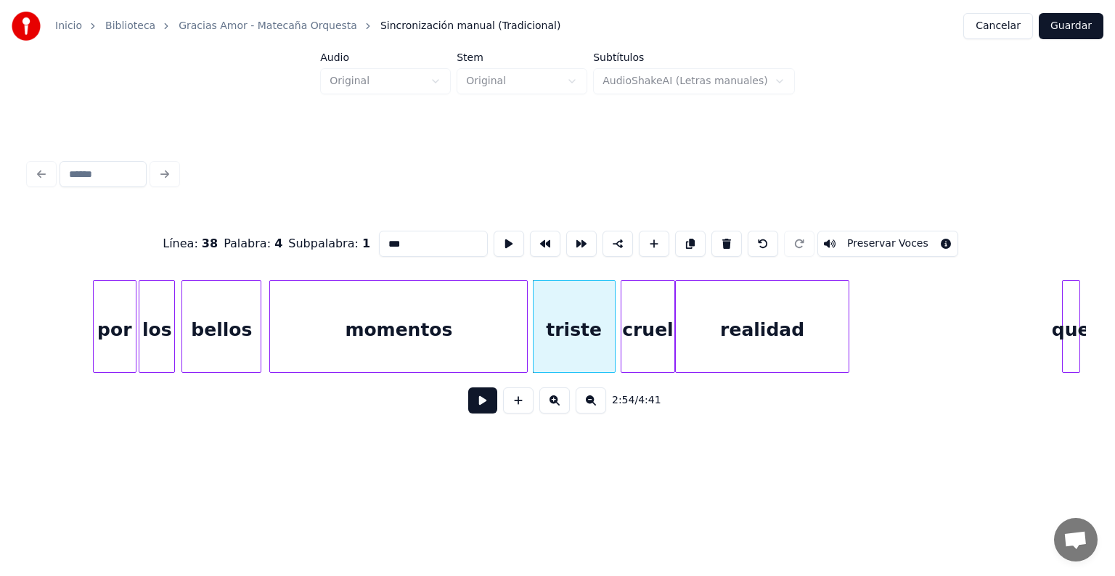
scroll to position [0, 31213]
click at [872, 335] on div at bounding box center [872, 326] width 4 height 91
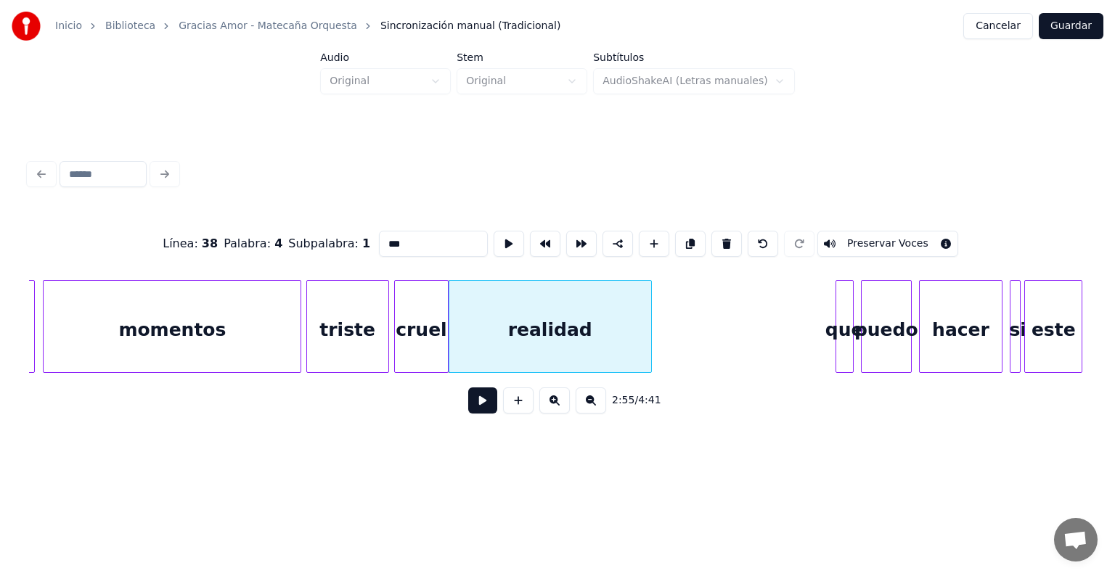
scroll to position [0, 31438]
click at [768, 340] on div "que" at bounding box center [766, 330] width 17 height 99
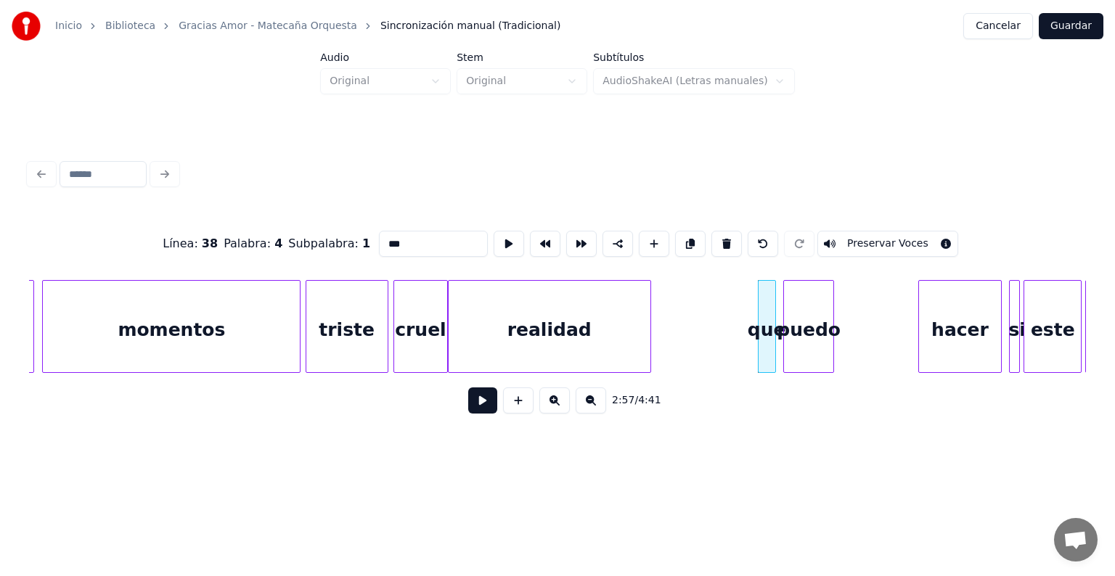
click at [809, 354] on div "puedo" at bounding box center [808, 330] width 49 height 99
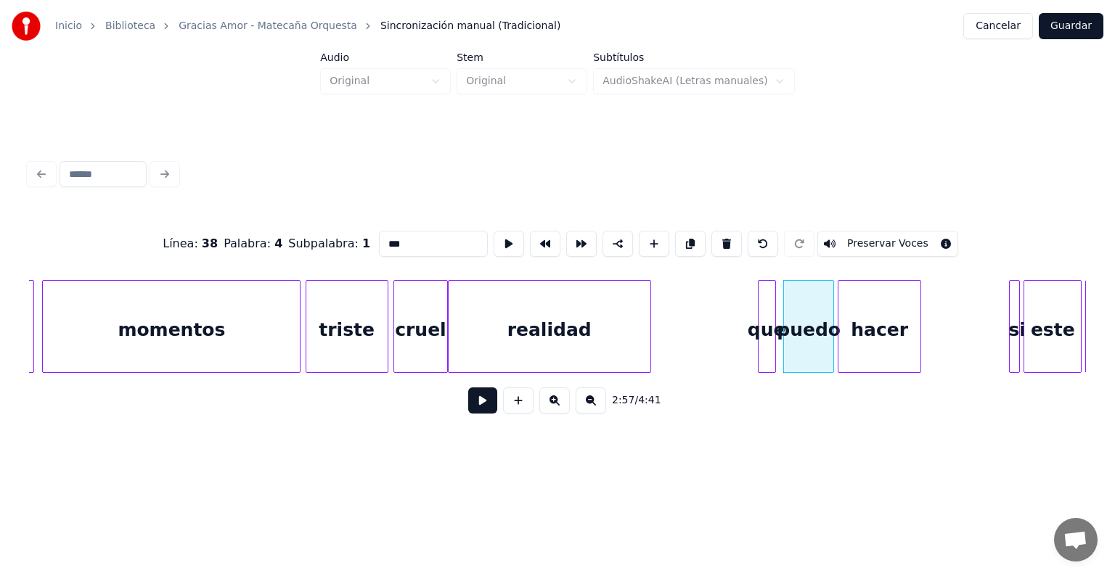
click at [887, 347] on div "hacer" at bounding box center [879, 330] width 82 height 99
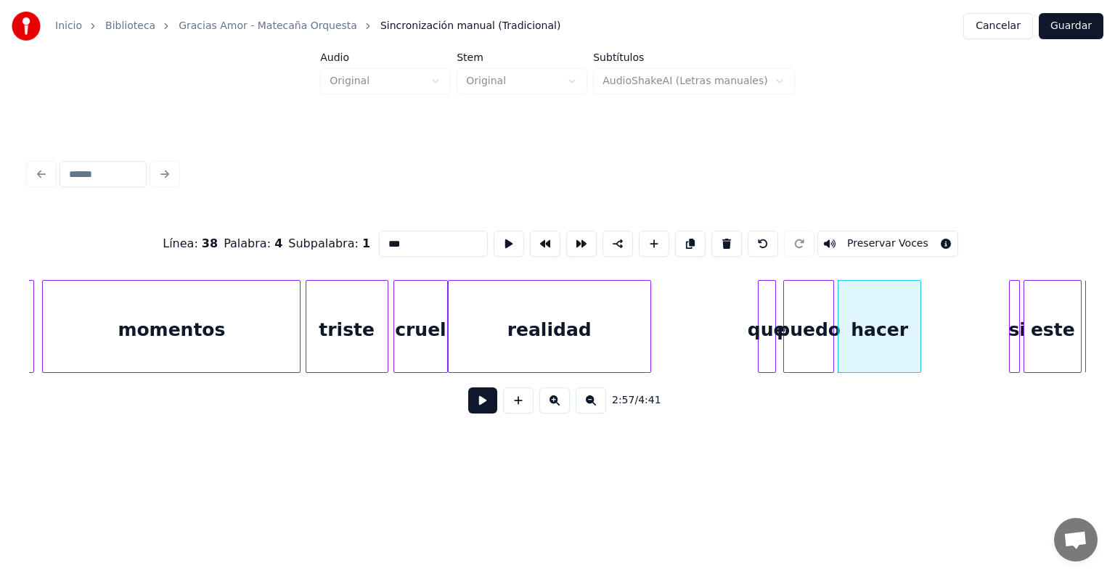
click at [869, 351] on div "hacer" at bounding box center [879, 330] width 82 height 99
type input "*****"
click at [468, 411] on button at bounding box center [482, 401] width 29 height 26
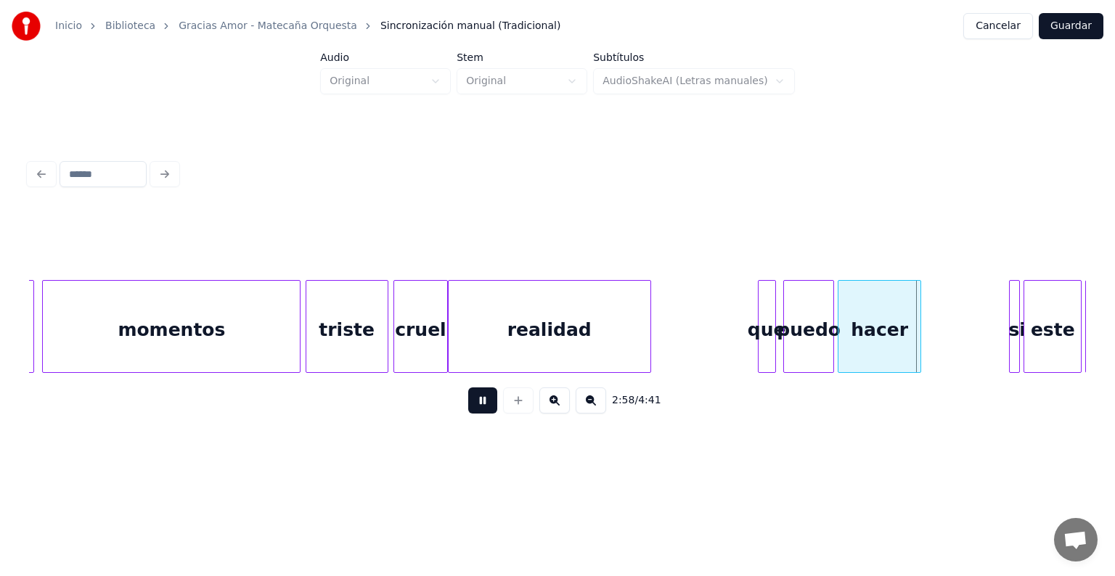
click at [468, 409] on button at bounding box center [482, 401] width 29 height 26
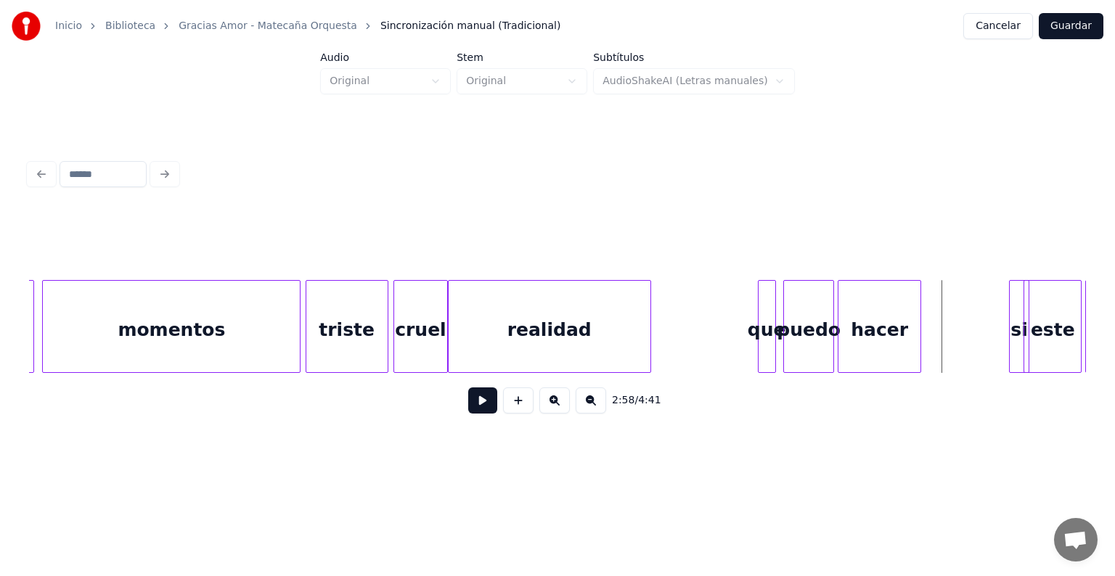
click at [933, 345] on div "si" at bounding box center [934, 330] width 20 height 99
click at [935, 345] on div at bounding box center [933, 326] width 4 height 91
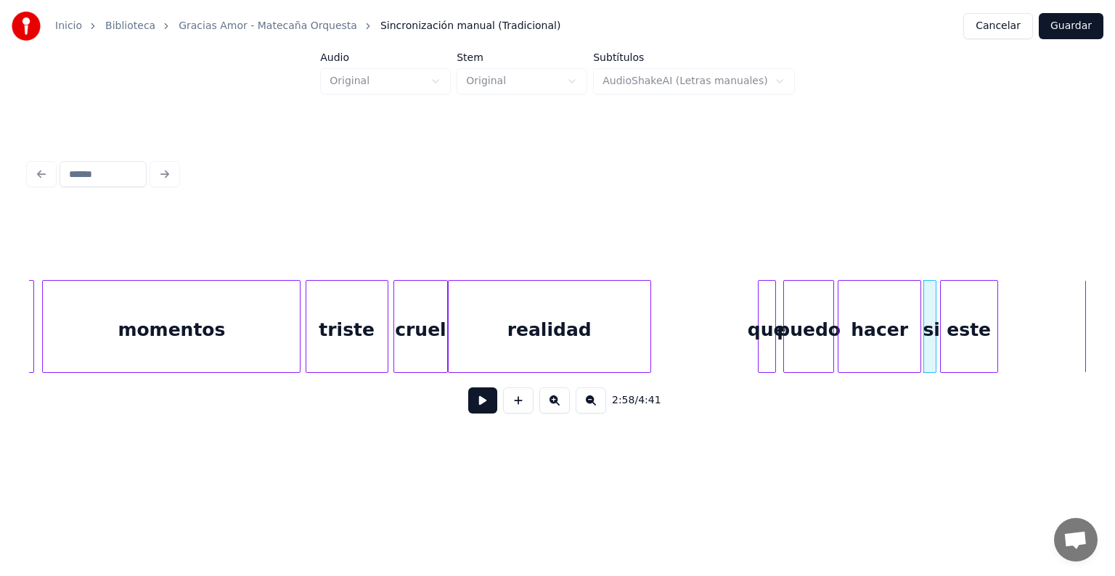
click at [962, 340] on div "este" at bounding box center [969, 330] width 57 height 99
click at [984, 330] on div at bounding box center [985, 326] width 4 height 91
click at [973, 337] on div "este" at bounding box center [967, 330] width 47 height 99
click at [967, 344] on div "este" at bounding box center [961, 330] width 47 height 99
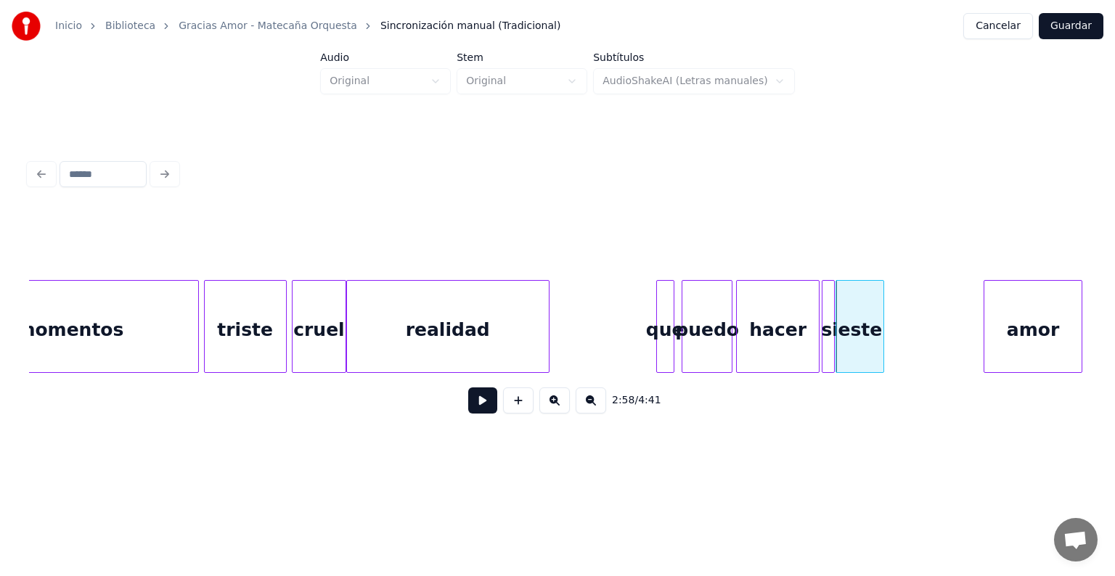
scroll to position [0, 31543]
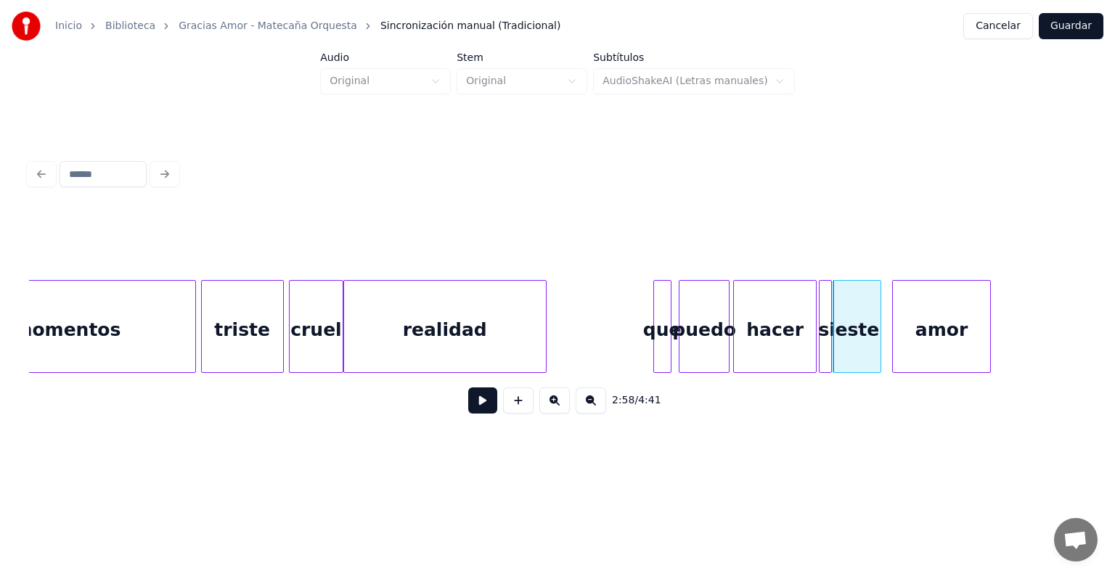
click at [909, 363] on div "amor" at bounding box center [941, 330] width 97 height 99
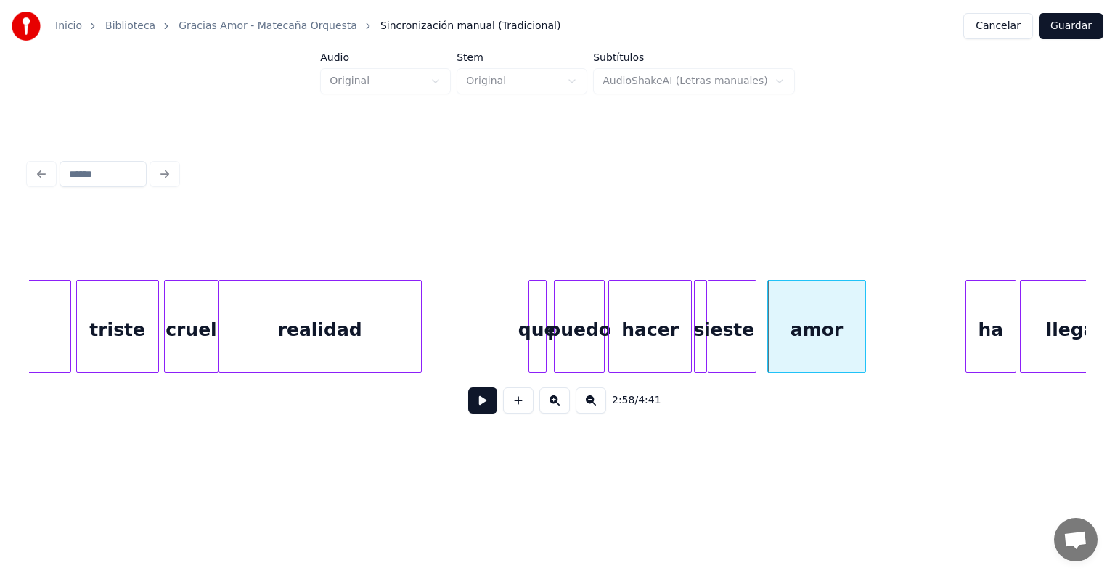
scroll to position [0, 31668]
click at [894, 353] on div "ha" at bounding box center [907, 330] width 49 height 99
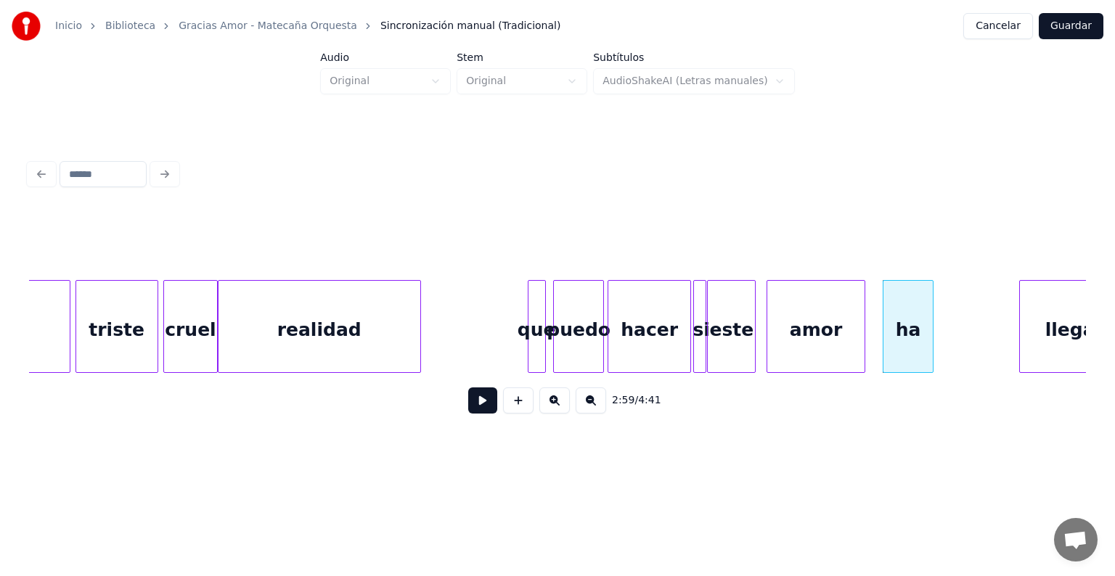
scroll to position [0, 31726]
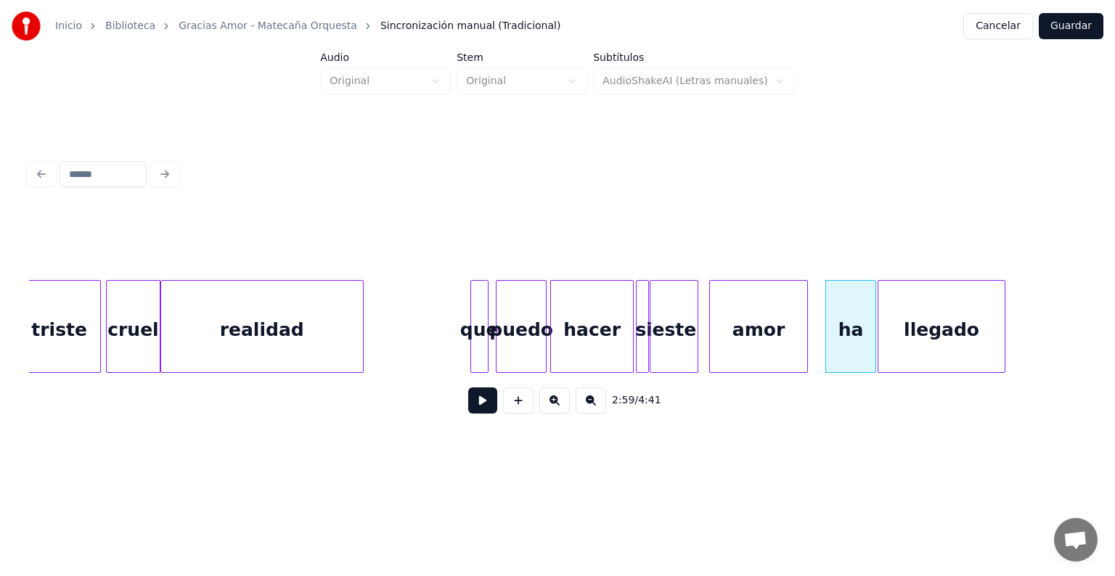
click at [950, 341] on div "llegado" at bounding box center [941, 330] width 126 height 99
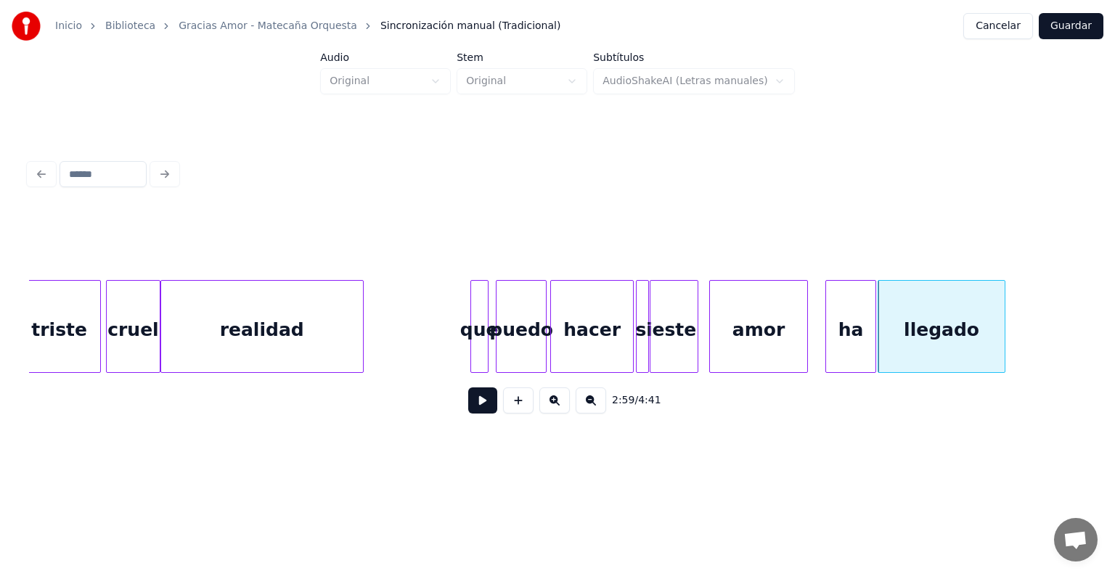
click at [777, 343] on div "amor" at bounding box center [758, 330] width 97 height 99
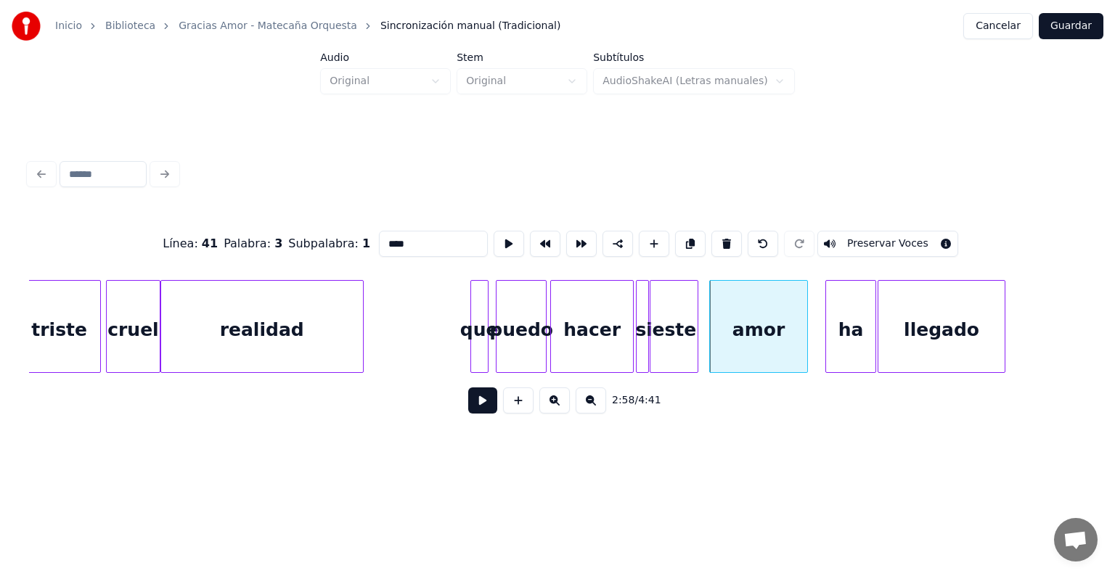
click at [474, 404] on button at bounding box center [482, 401] width 29 height 26
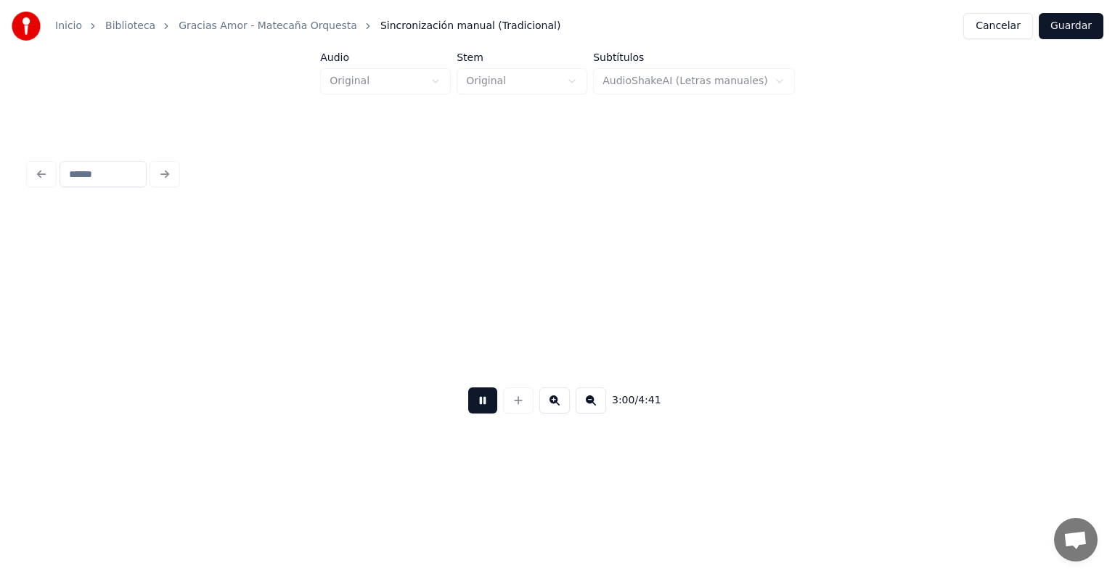
scroll to position [0, 32783]
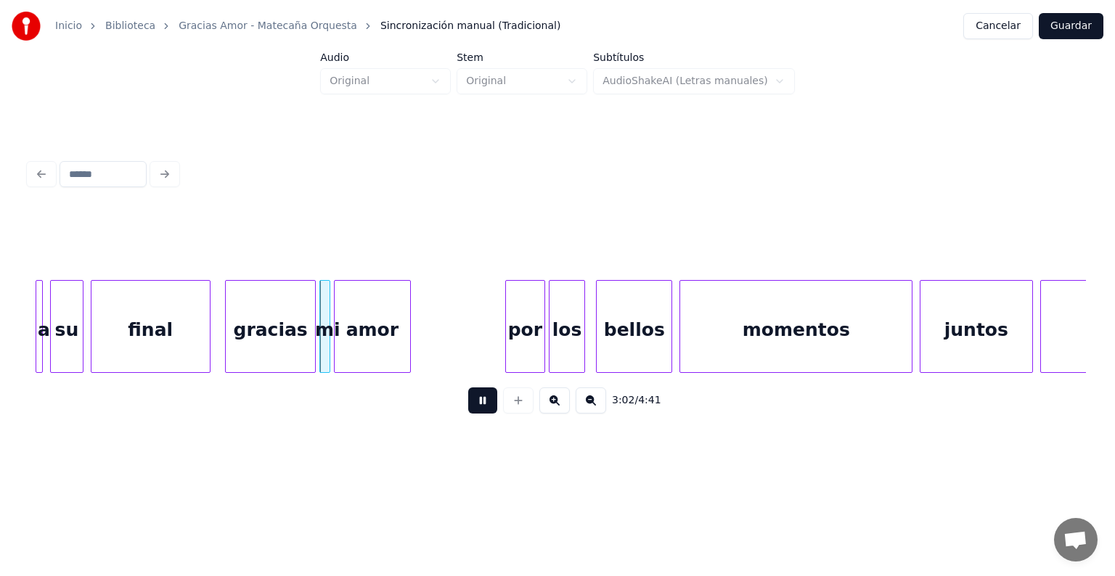
click at [470, 413] on button at bounding box center [482, 401] width 29 height 26
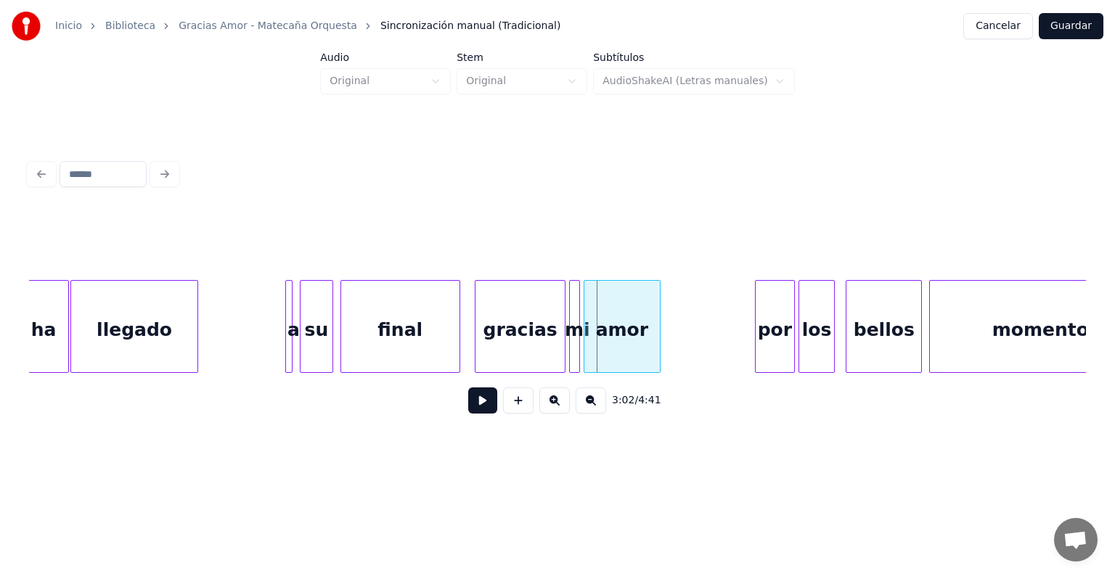
scroll to position [0, 32526]
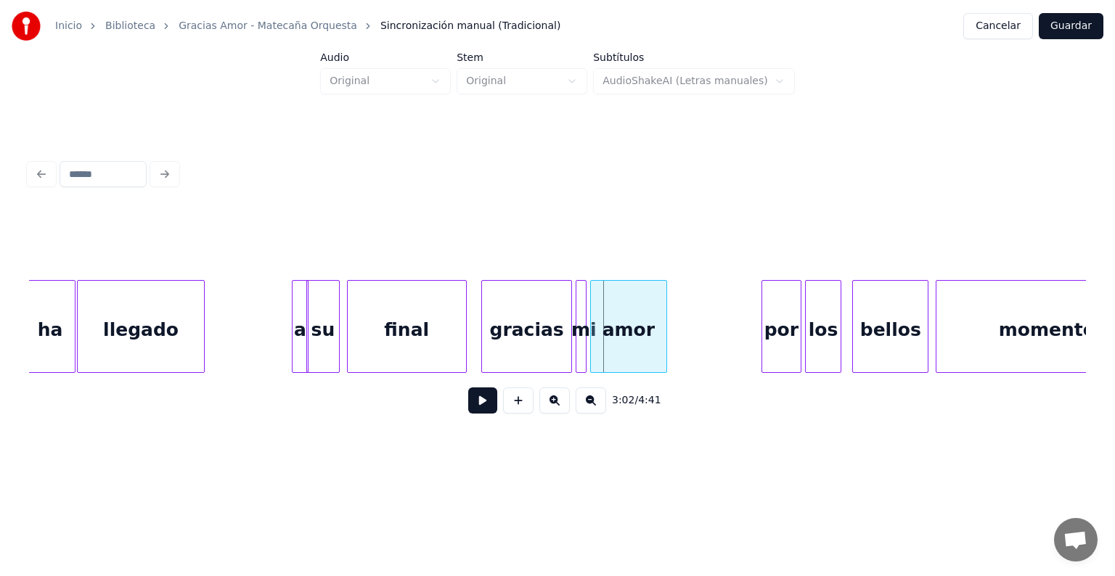
click at [303, 355] on div at bounding box center [305, 326] width 4 height 91
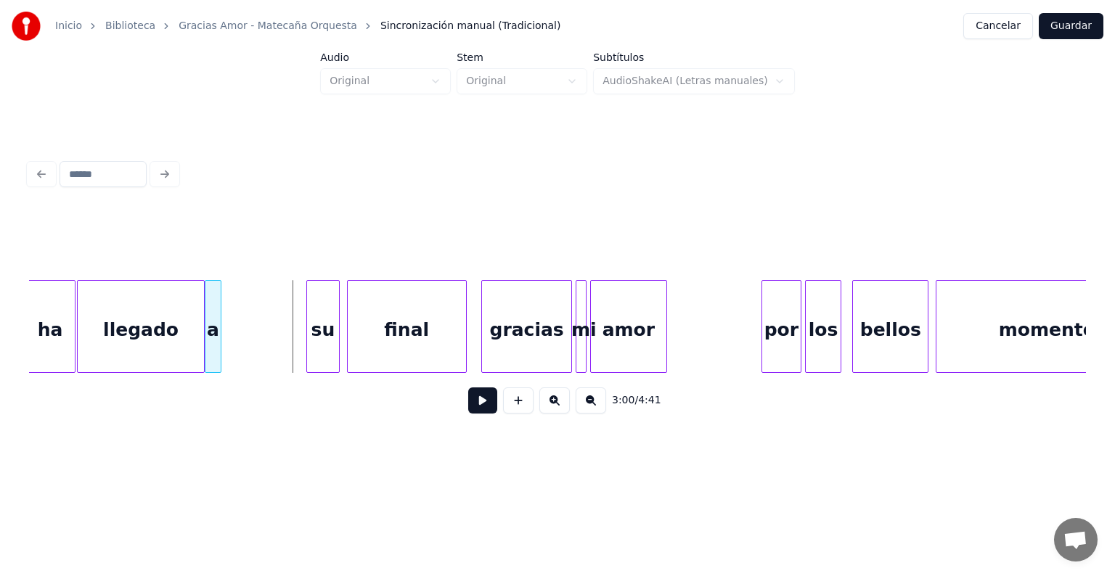
click at [210, 353] on div "a" at bounding box center [212, 330] width 15 height 99
click at [241, 358] on div "su" at bounding box center [241, 330] width 31 height 99
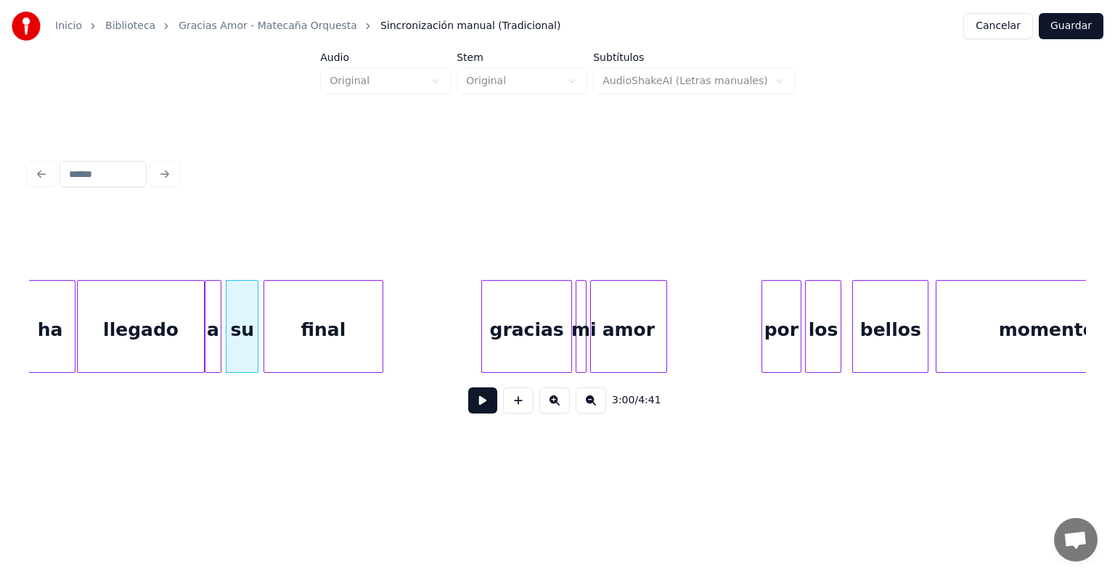
click at [326, 340] on div "final" at bounding box center [323, 330] width 118 height 99
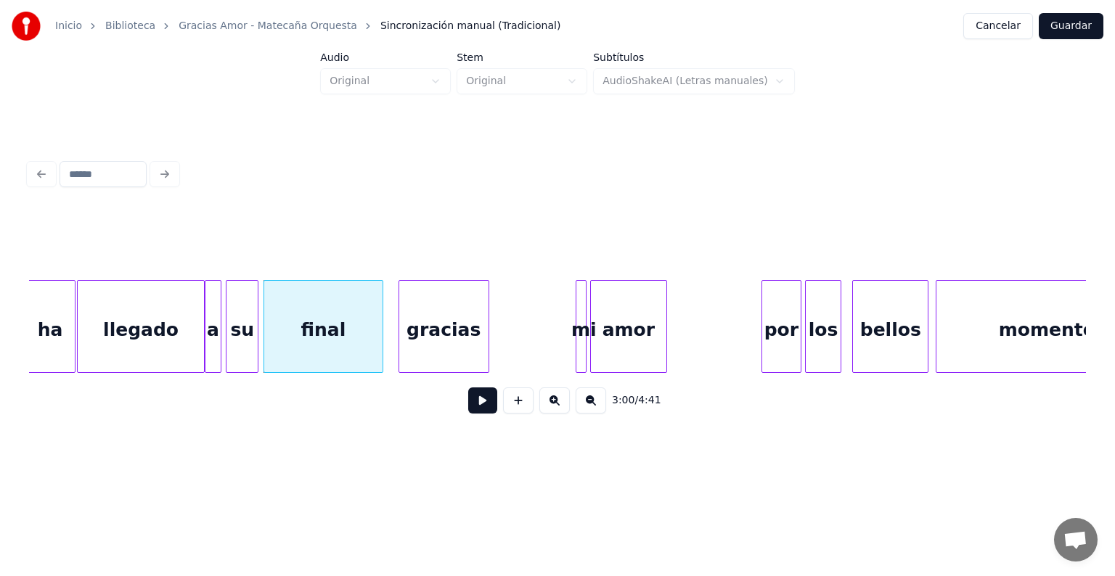
click at [461, 335] on div "gracias" at bounding box center [443, 330] width 89 height 99
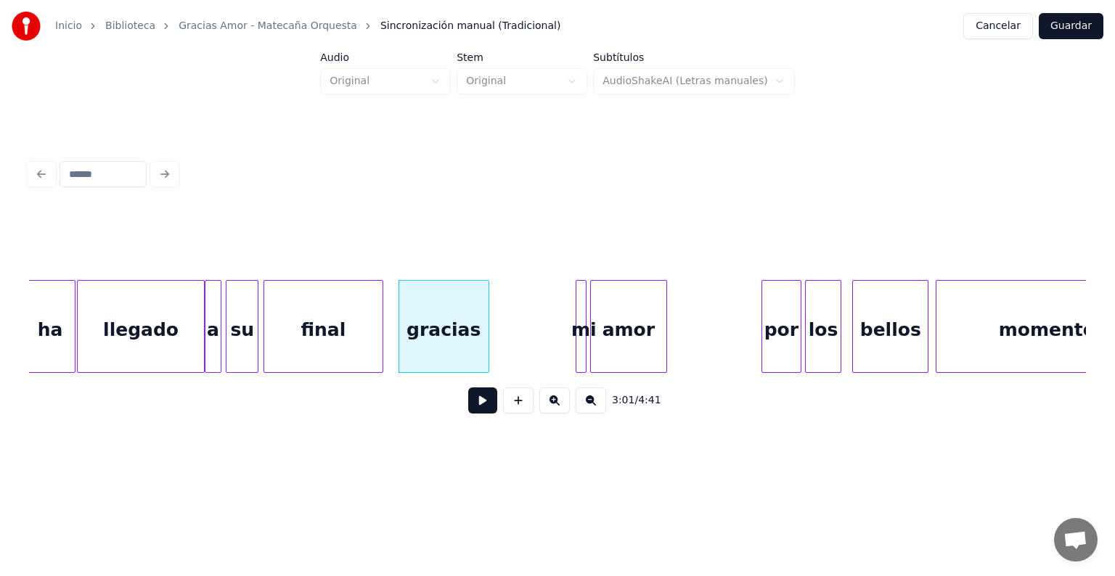
click at [576, 332] on div "mi" at bounding box center [583, 330] width 15 height 99
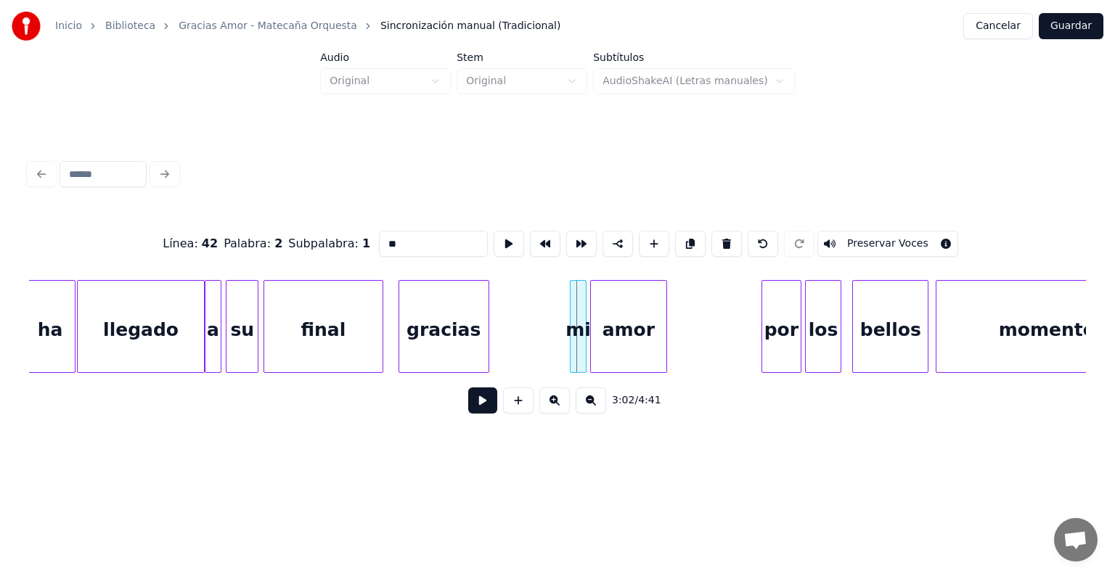
click at [570, 340] on div at bounding box center [572, 326] width 4 height 91
click at [497, 357] on div "mi" at bounding box center [499, 330] width 16 height 99
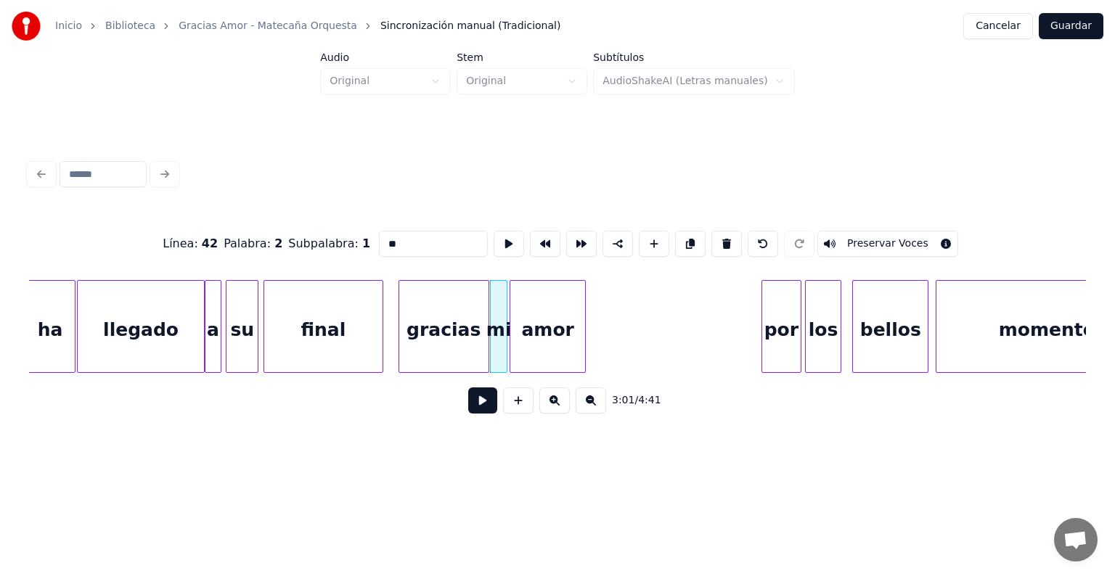
click at [531, 353] on div "amor" at bounding box center [547, 330] width 75 height 99
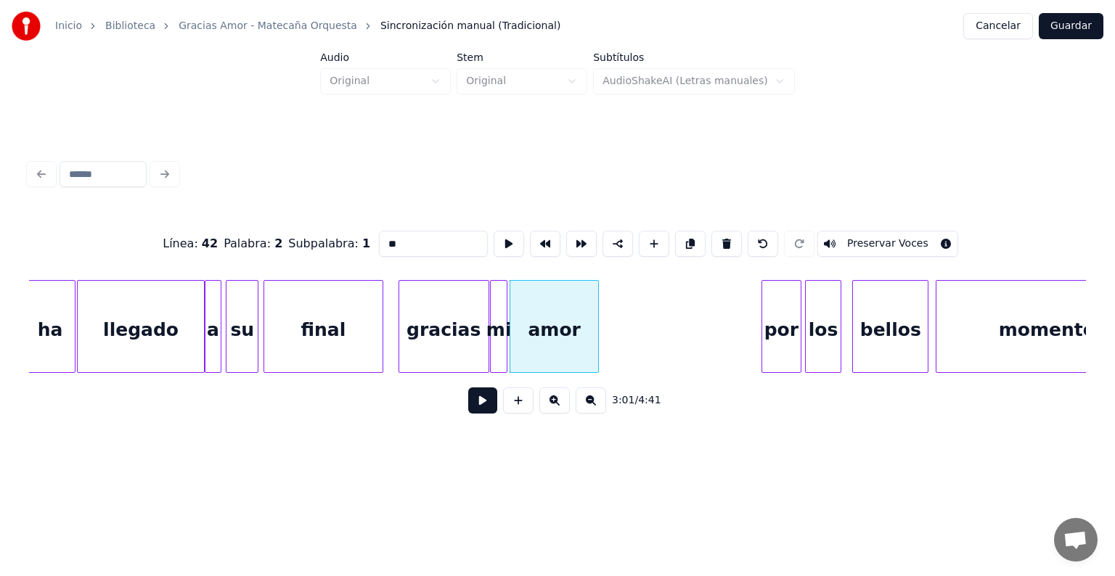
click at [598, 346] on div at bounding box center [596, 326] width 4 height 91
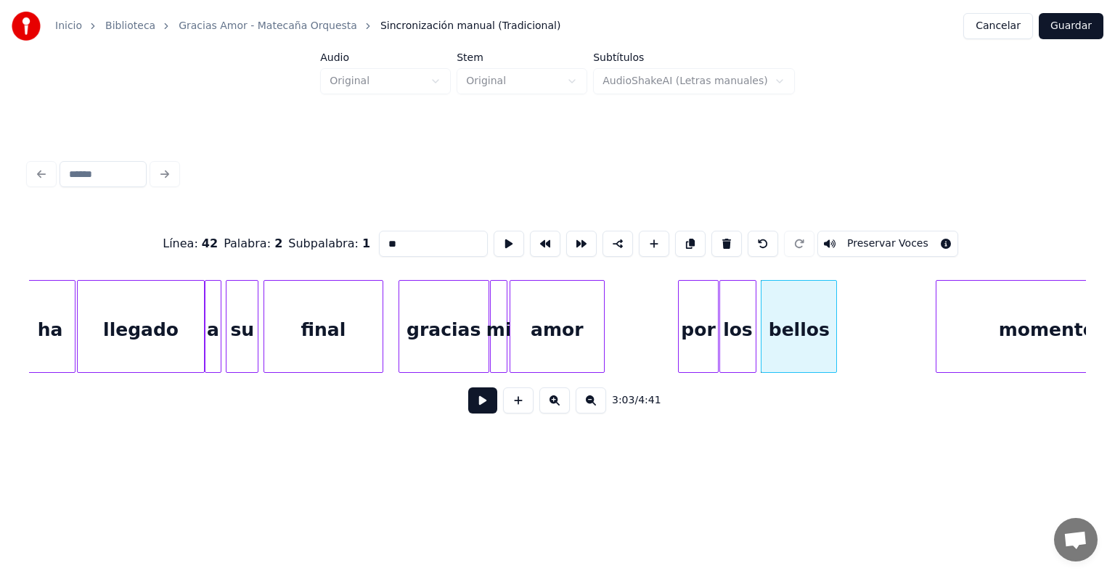
scroll to position [0, 32606]
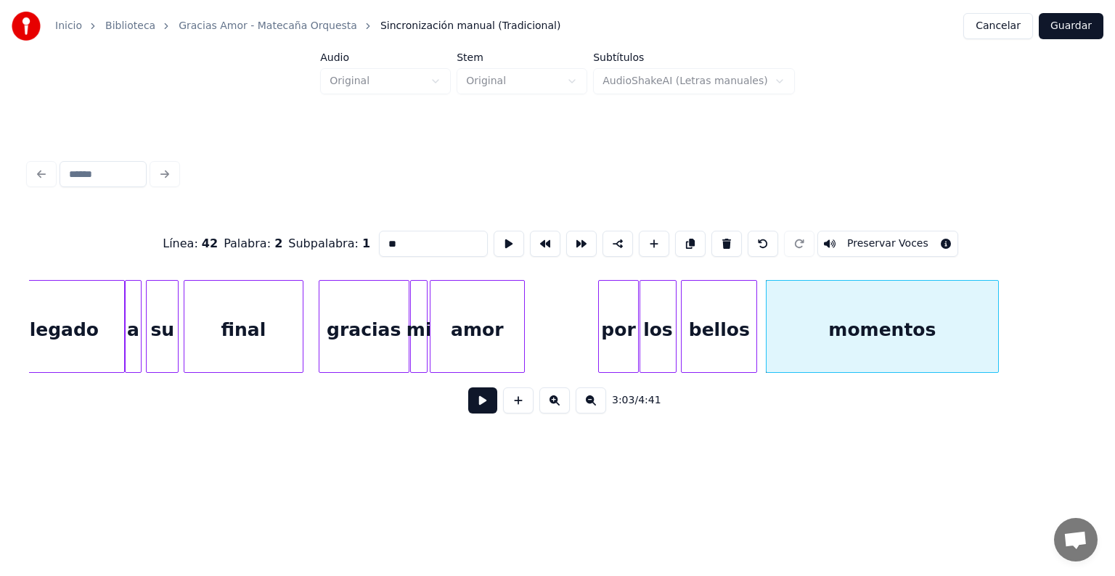
click at [475, 409] on button at bounding box center [482, 401] width 29 height 26
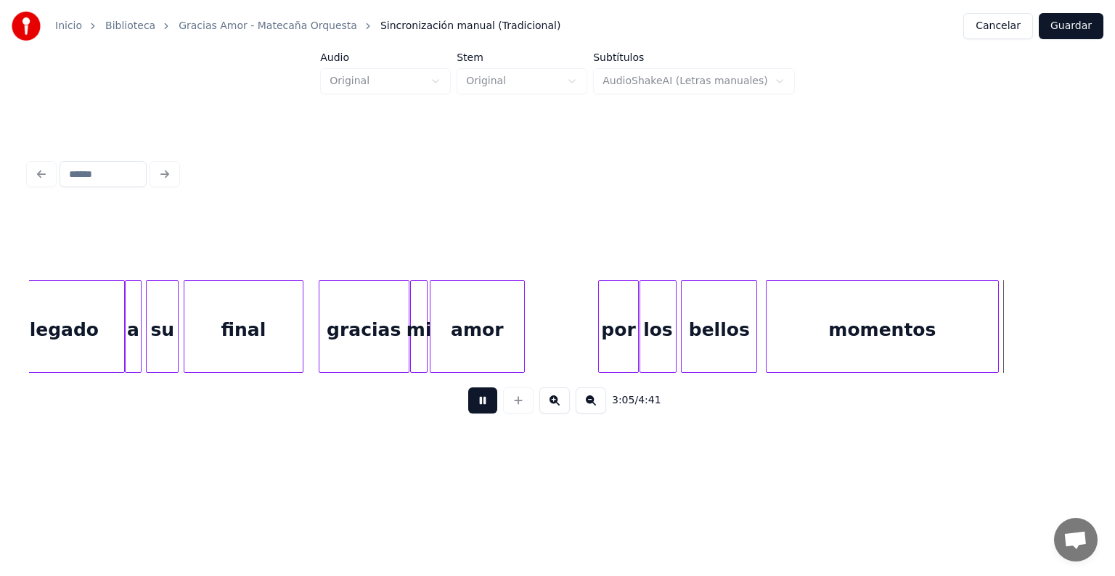
click at [468, 411] on button at bounding box center [482, 401] width 29 height 26
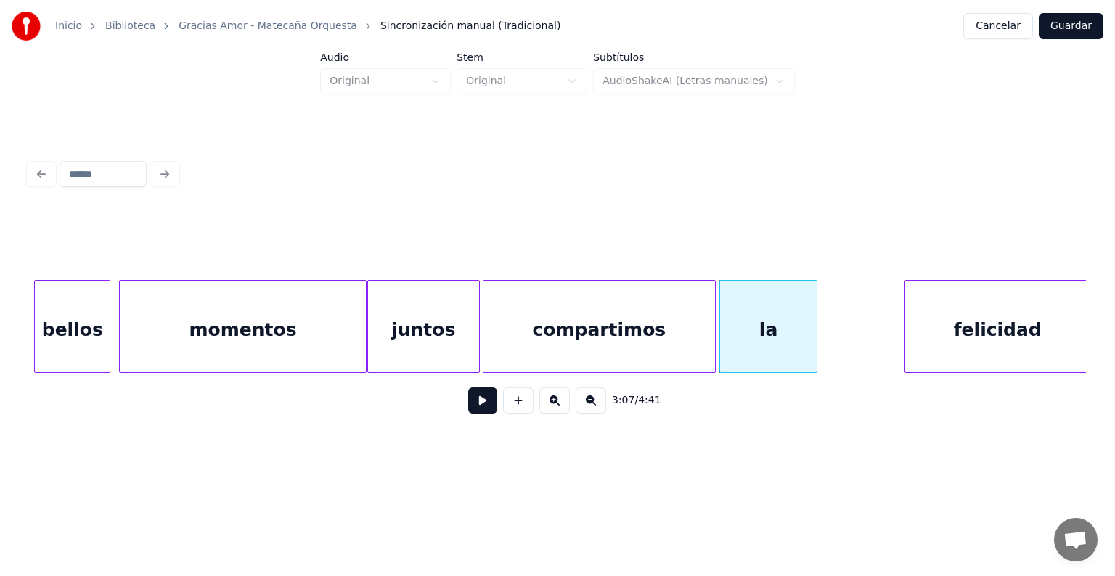
scroll to position [0, 33268]
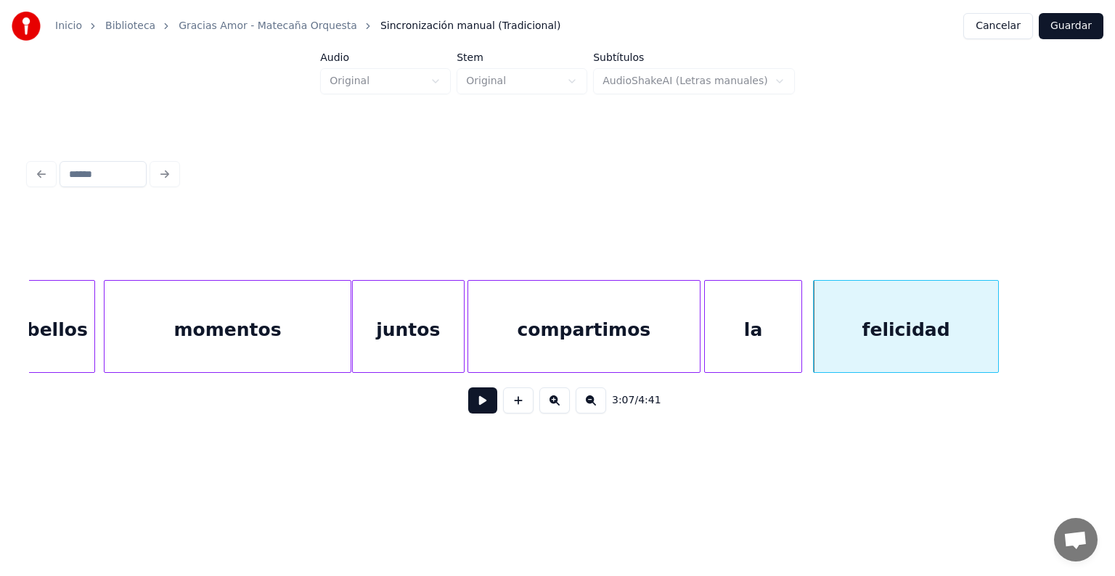
click at [482, 407] on button at bounding box center [482, 401] width 29 height 26
click at [470, 405] on button at bounding box center [482, 401] width 29 height 26
click at [995, 338] on div "felicidad" at bounding box center [908, 330] width 189 height 99
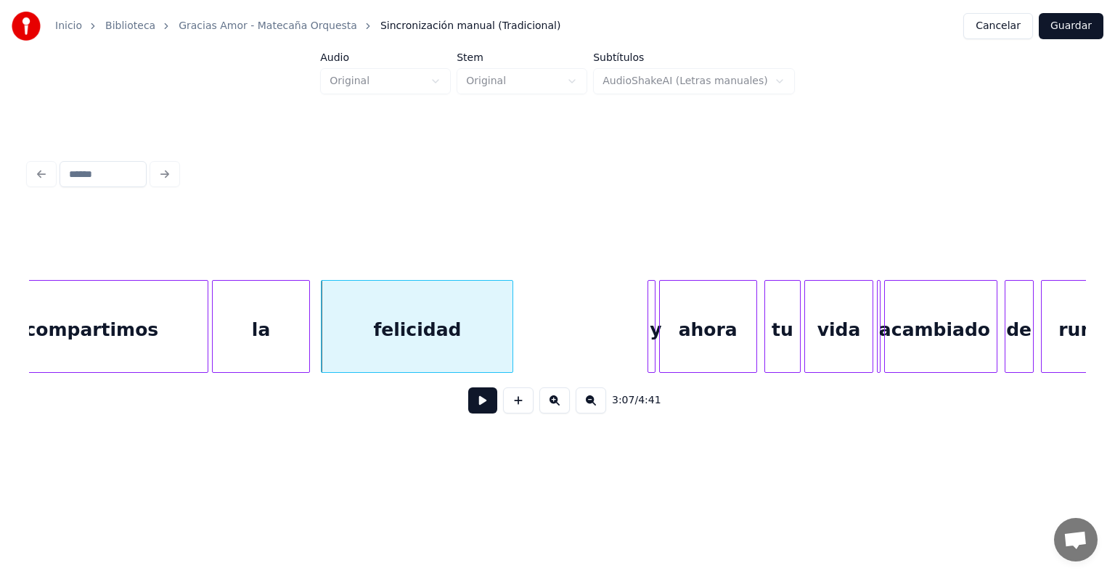
scroll to position [0, 33762]
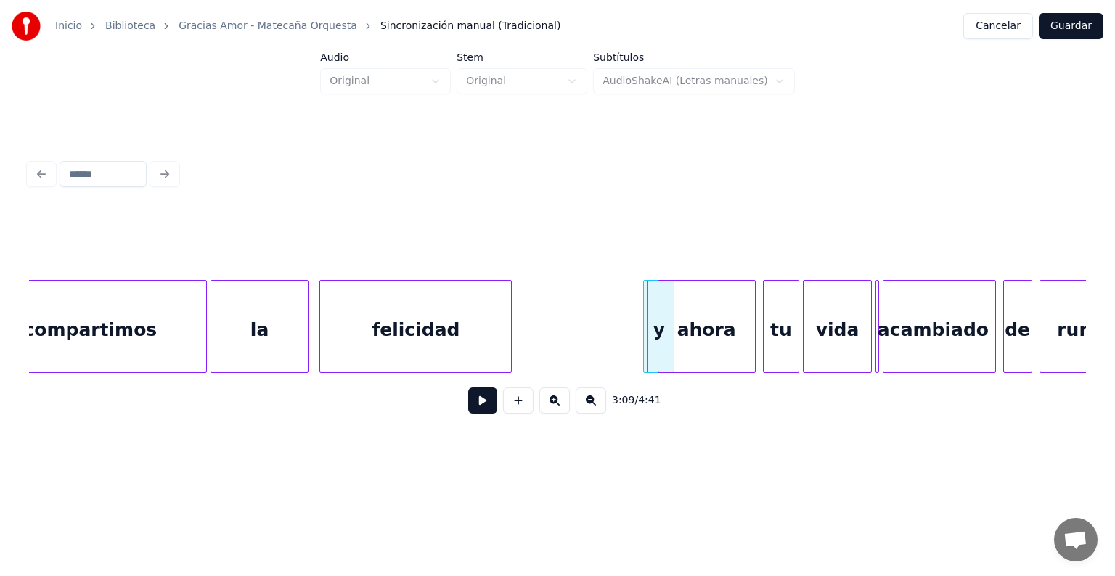
click at [649, 330] on div "y" at bounding box center [659, 330] width 30 height 99
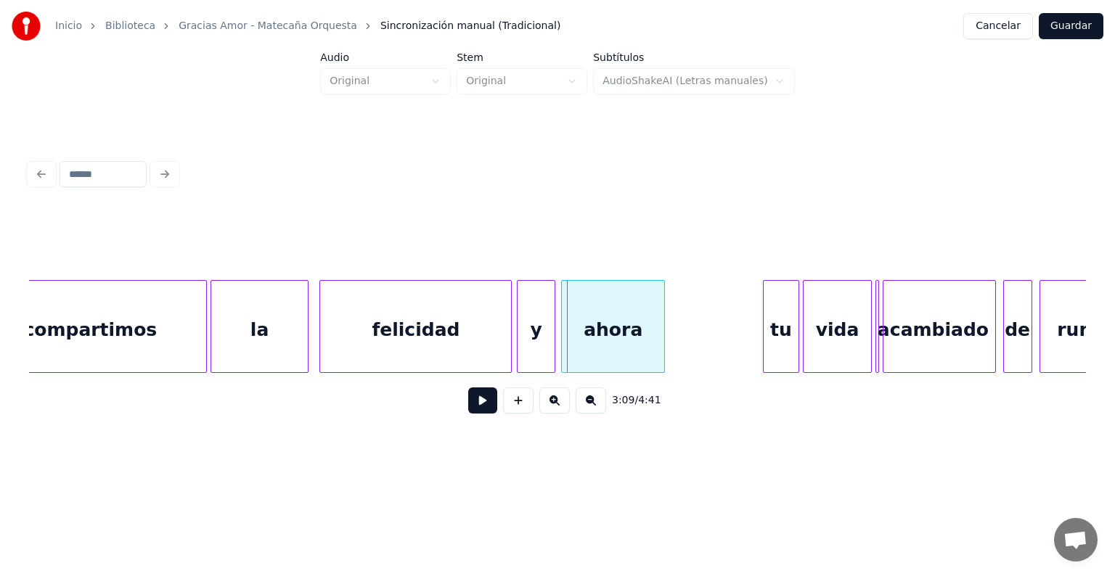
click at [568, 335] on div "ahora" at bounding box center [613, 330] width 102 height 99
click at [662, 337] on div at bounding box center [662, 326] width 4 height 91
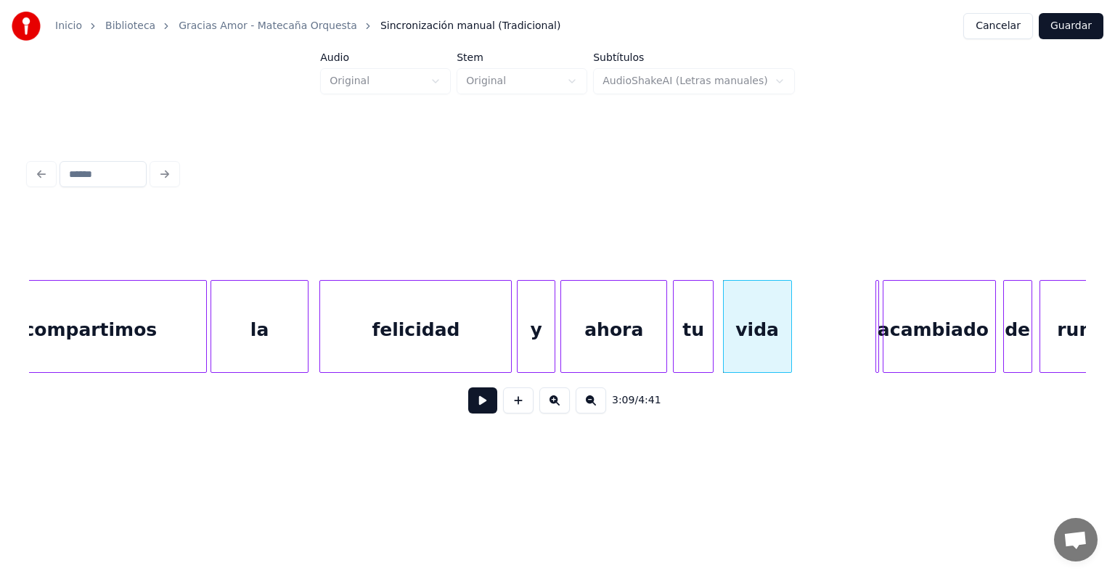
click at [706, 341] on div "tu" at bounding box center [694, 330] width 40 height 99
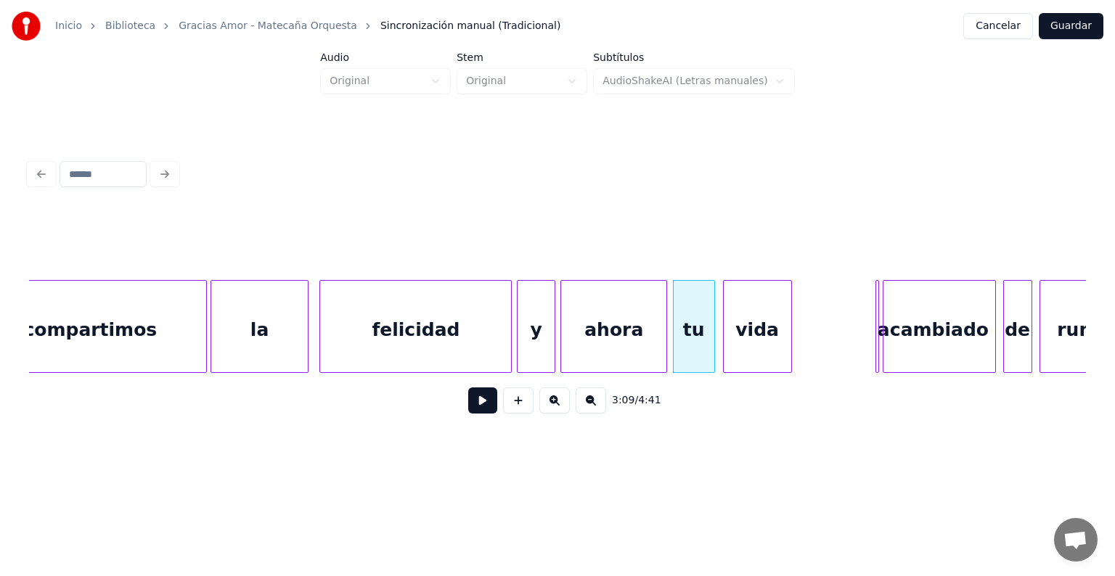
click at [621, 330] on div "ahora" at bounding box center [613, 330] width 105 height 99
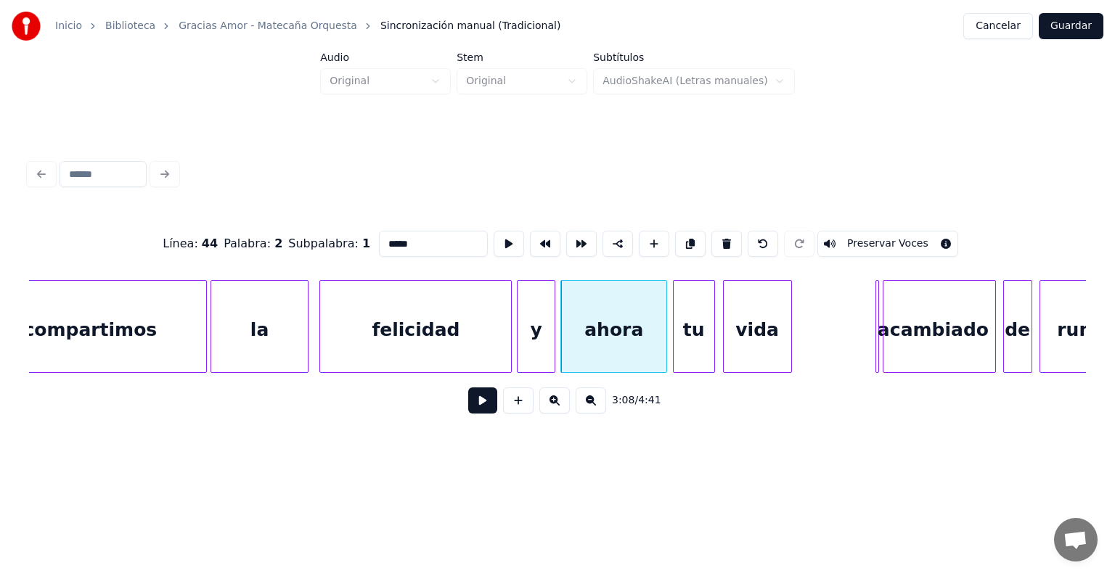
click at [476, 409] on button at bounding box center [482, 401] width 29 height 26
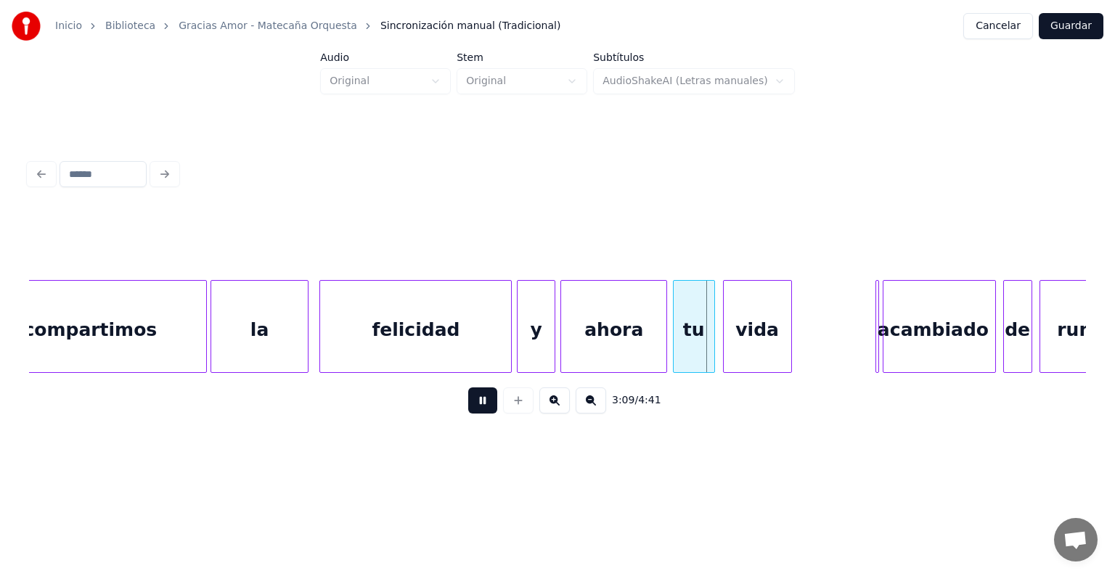
click at [474, 413] on button at bounding box center [482, 401] width 29 height 26
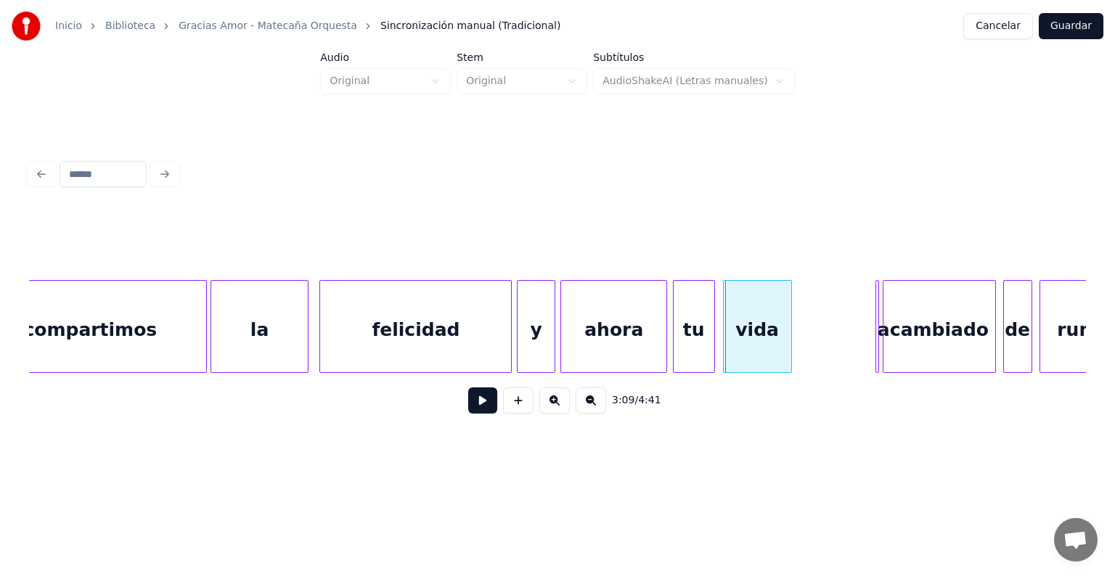
click at [475, 412] on button at bounding box center [482, 401] width 29 height 26
click at [478, 414] on button at bounding box center [482, 401] width 29 height 26
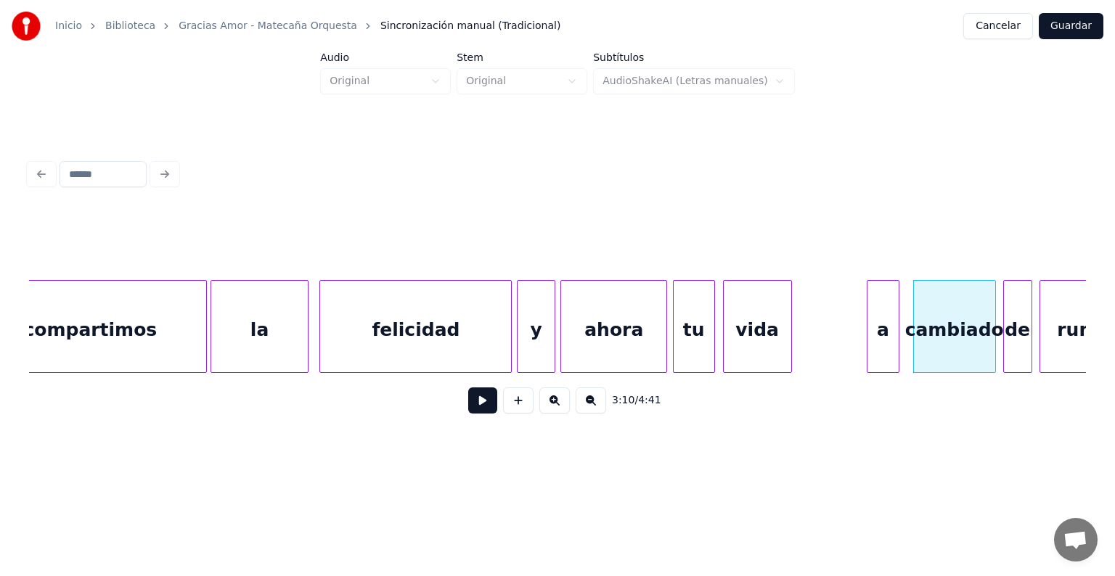
click at [878, 328] on div "a" at bounding box center [882, 330] width 31 height 99
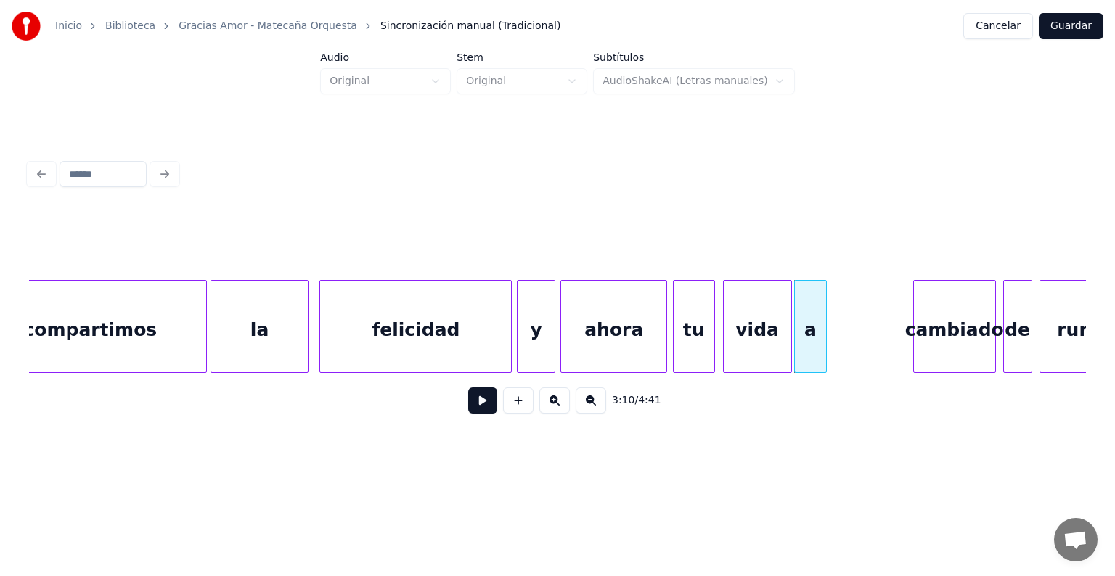
click at [810, 324] on div "a" at bounding box center [810, 330] width 31 height 99
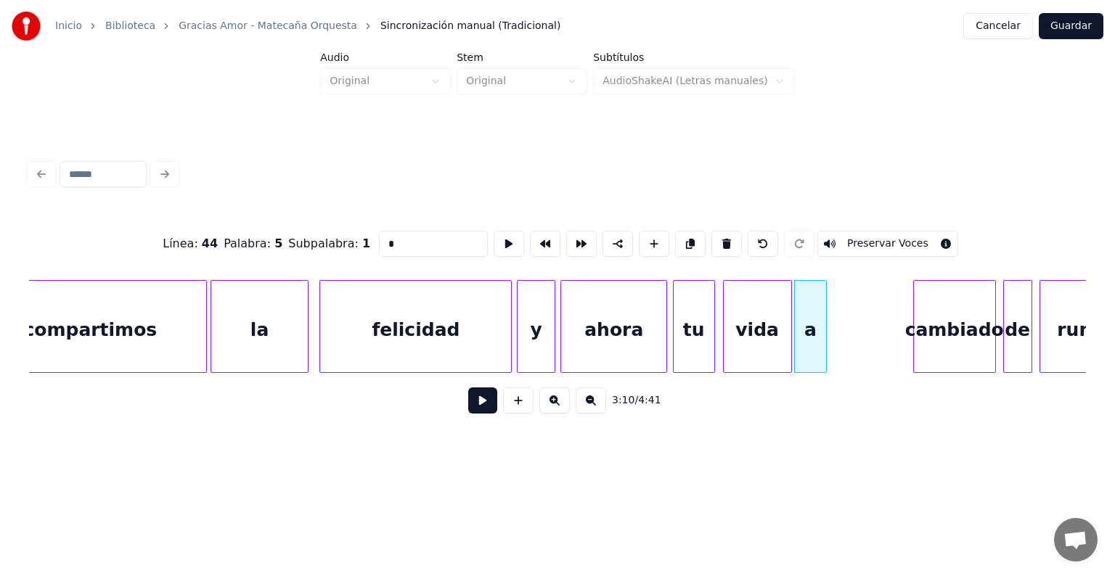
click at [379, 240] on input "*" at bounding box center [433, 244] width 109 height 26
type input "**"
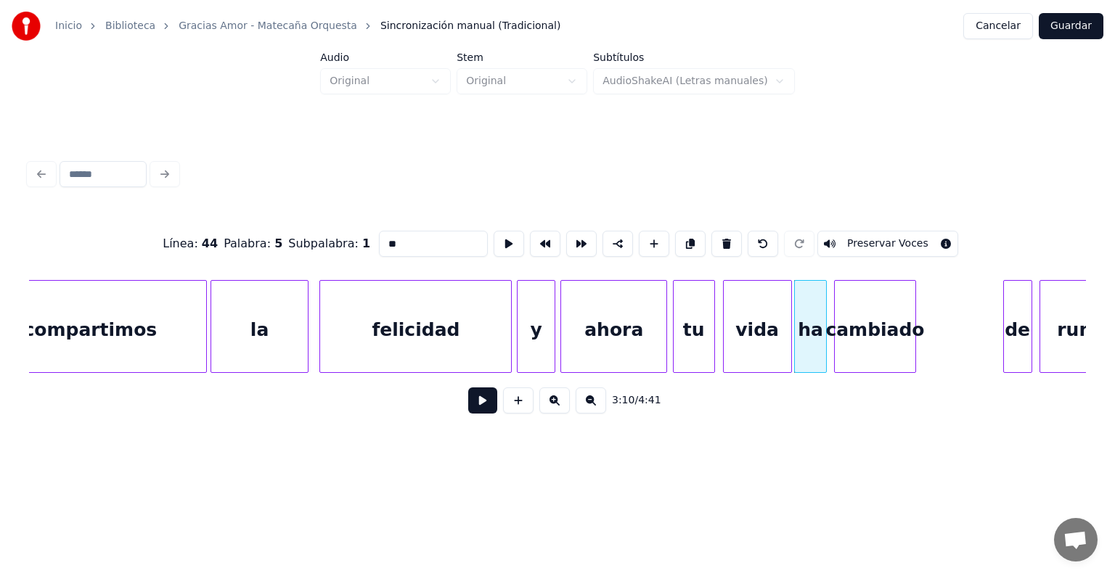
click at [859, 332] on div "cambiado" at bounding box center [875, 330] width 81 height 99
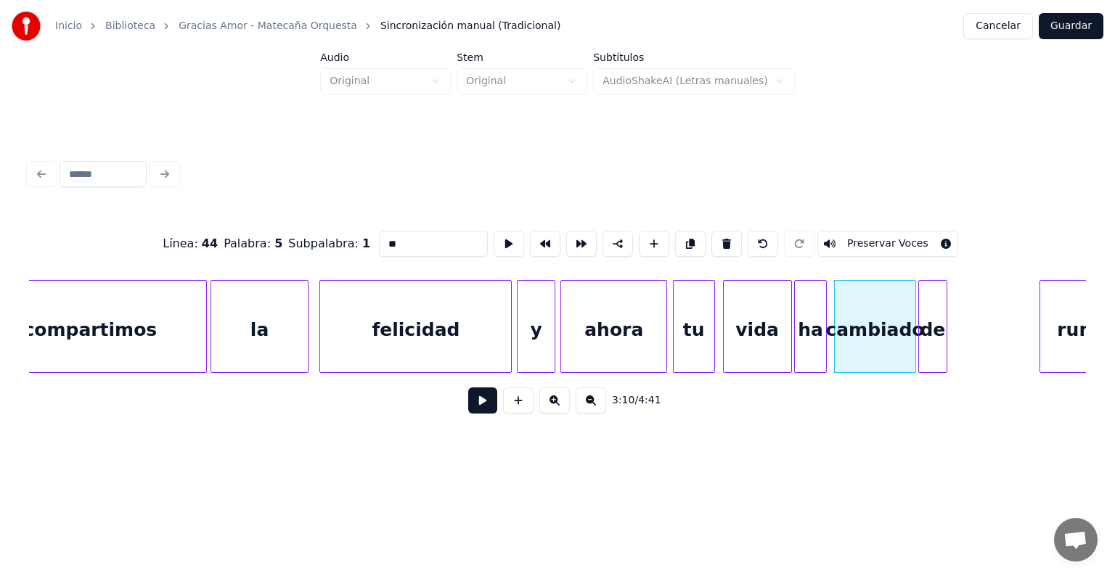
click at [931, 312] on div "de" at bounding box center [933, 330] width 28 height 99
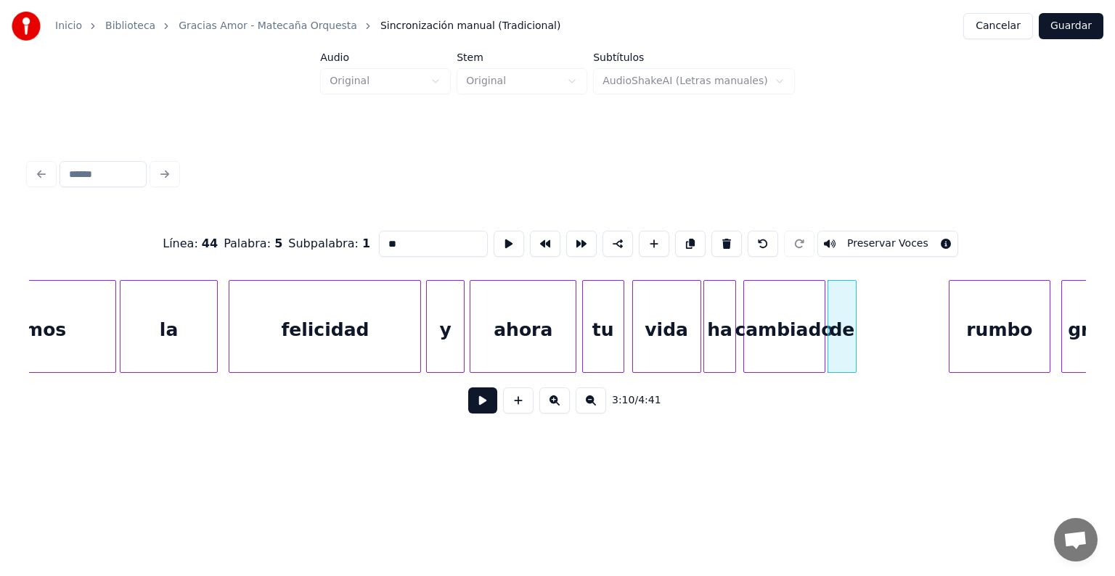
scroll to position [0, 33853]
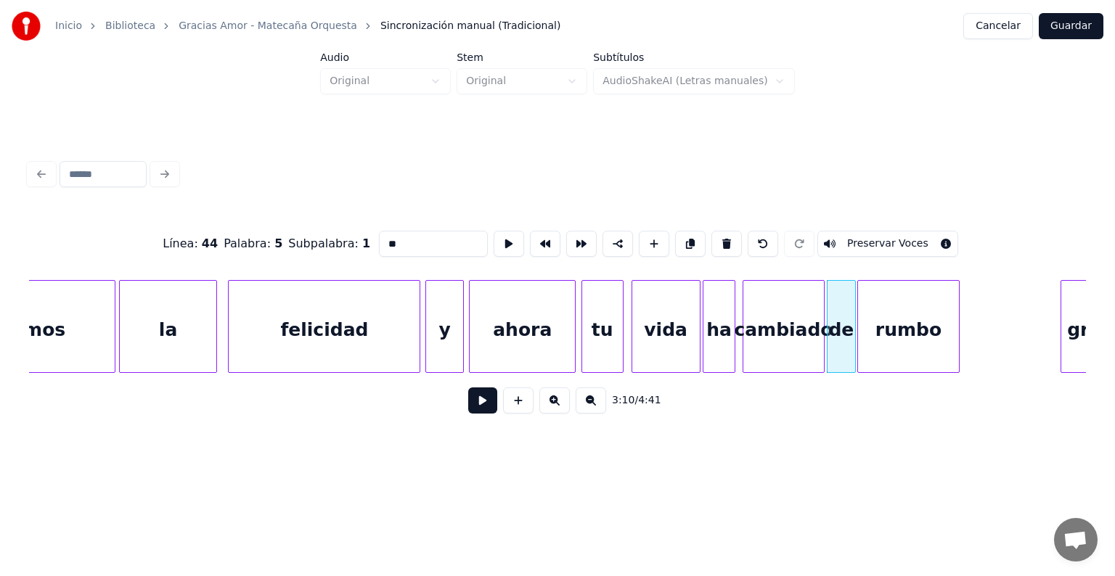
click at [896, 333] on div "rumbo" at bounding box center [908, 330] width 100 height 99
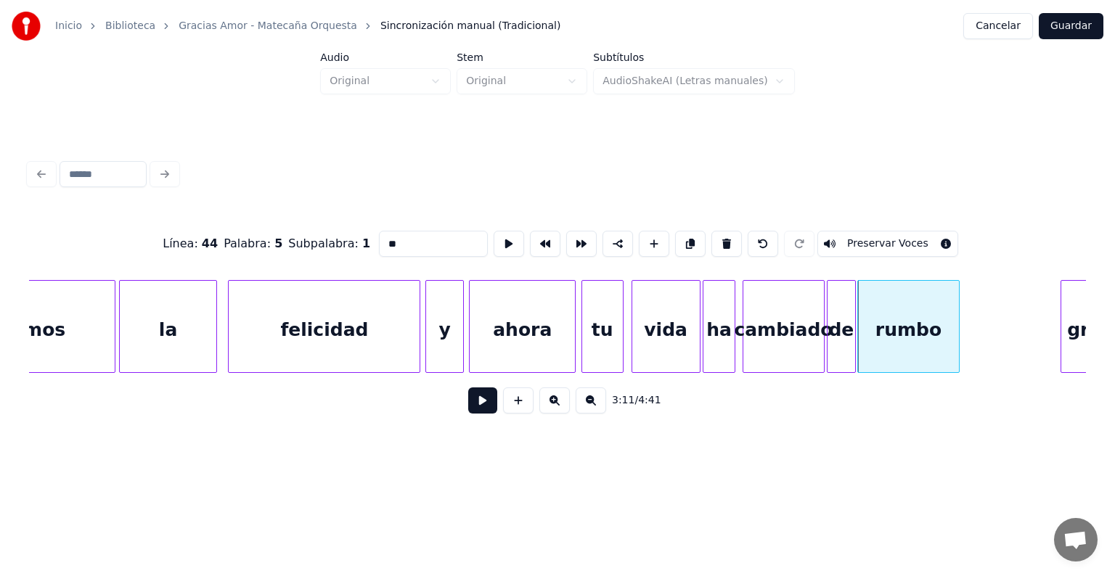
click at [476, 408] on button at bounding box center [482, 401] width 29 height 26
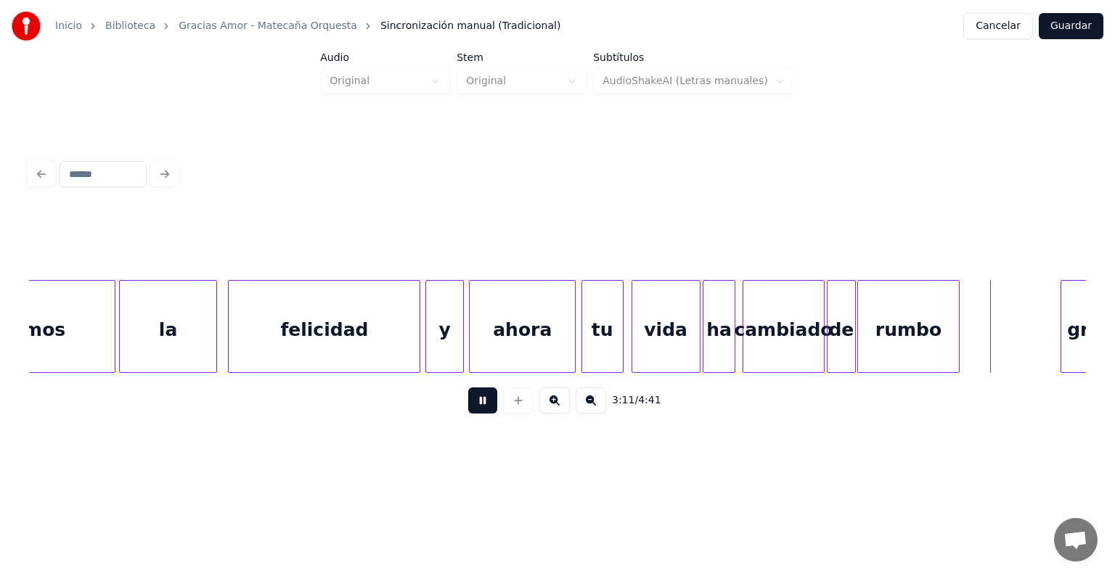
click at [441, 406] on div "3:11 / 4:41" at bounding box center [558, 401] width 1034 height 32
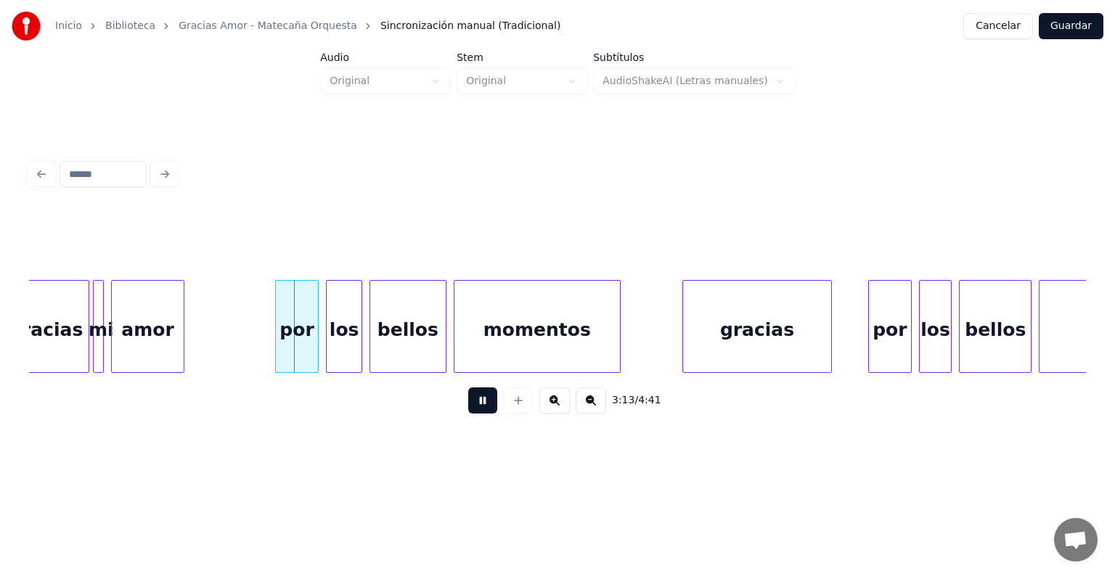
click at [472, 406] on button at bounding box center [482, 401] width 29 height 26
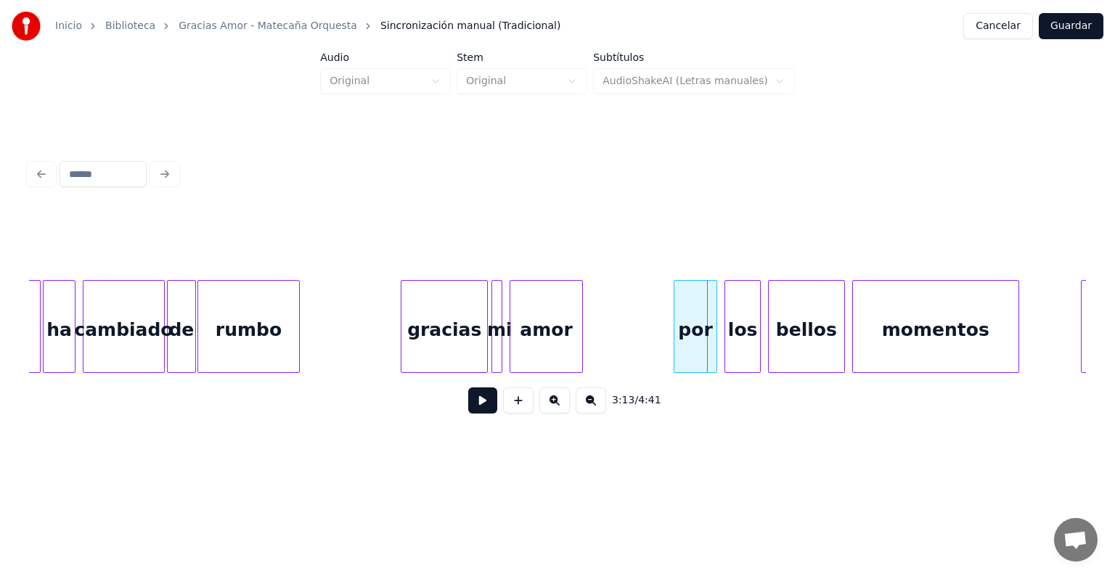
scroll to position [0, 34512]
click at [341, 346] on div "gracias" at bounding box center [355, 330] width 86 height 99
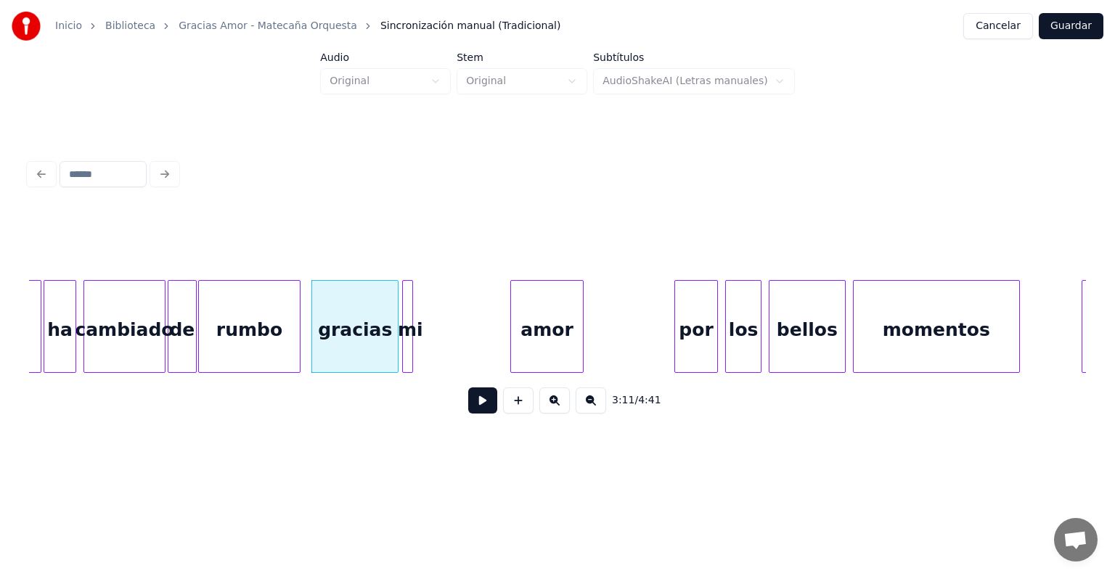
click at [407, 353] on div "mi" at bounding box center [410, 330] width 15 height 99
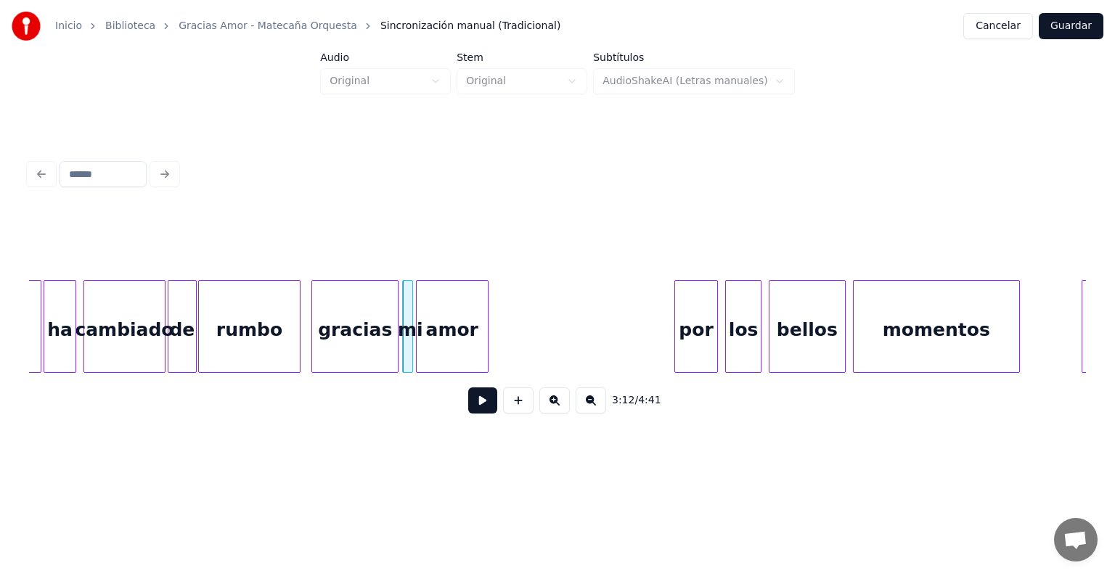
click at [437, 348] on div "amor" at bounding box center [452, 330] width 71 height 99
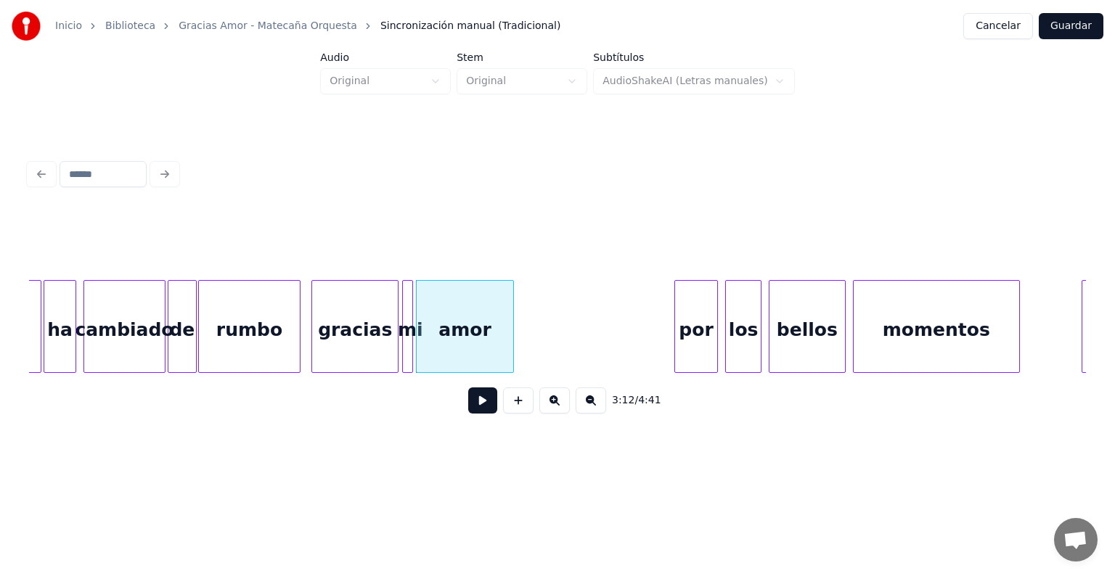
click at [512, 340] on div at bounding box center [511, 326] width 4 height 91
click at [602, 332] on div "por" at bounding box center [606, 330] width 42 height 99
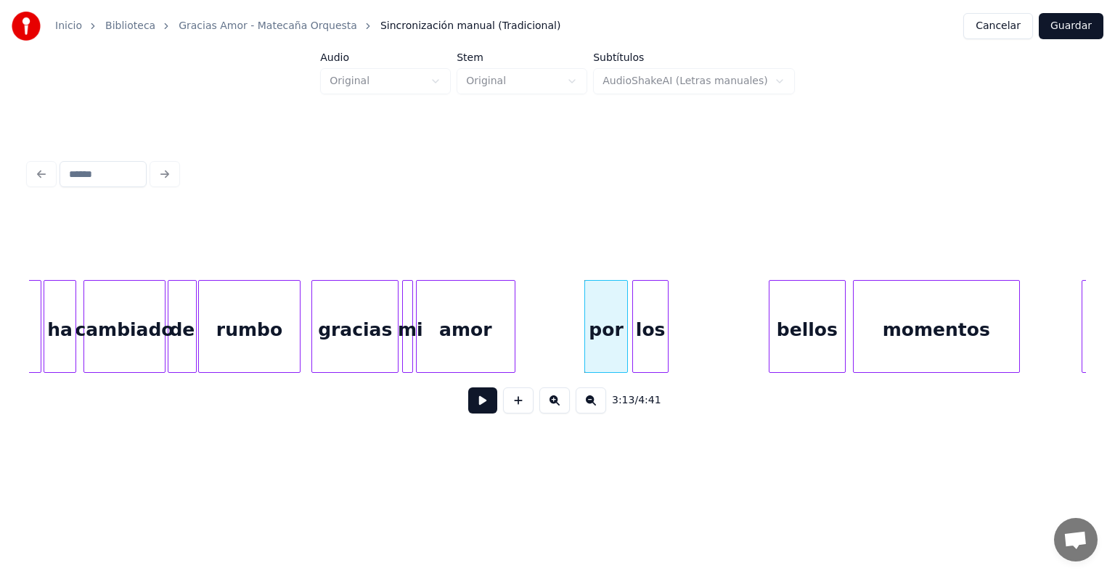
click at [648, 331] on div "los" at bounding box center [650, 330] width 35 height 99
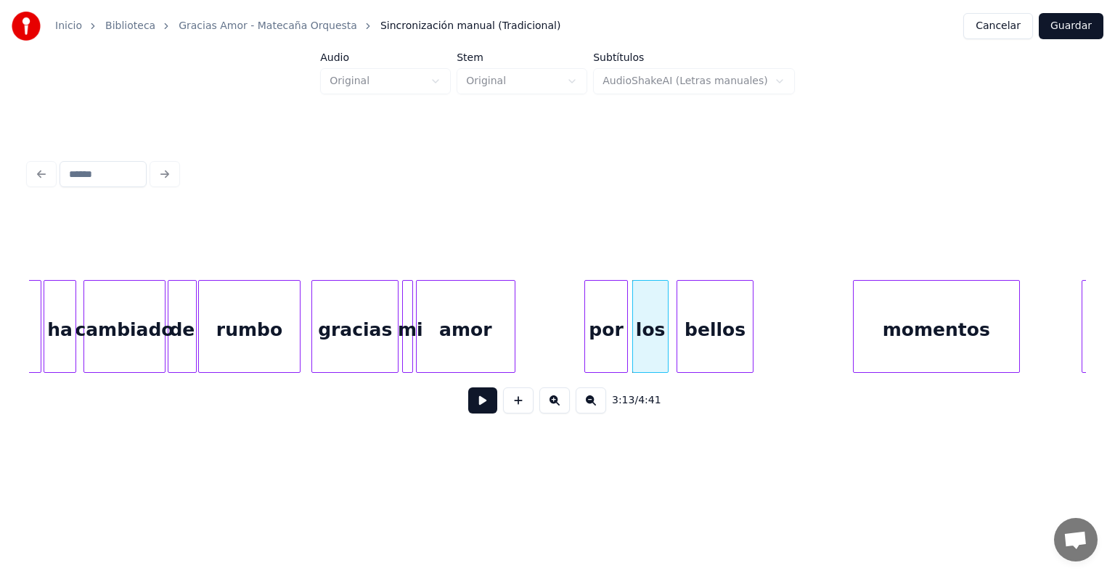
click at [710, 330] on div "bellos" at bounding box center [714, 330] width 75 height 99
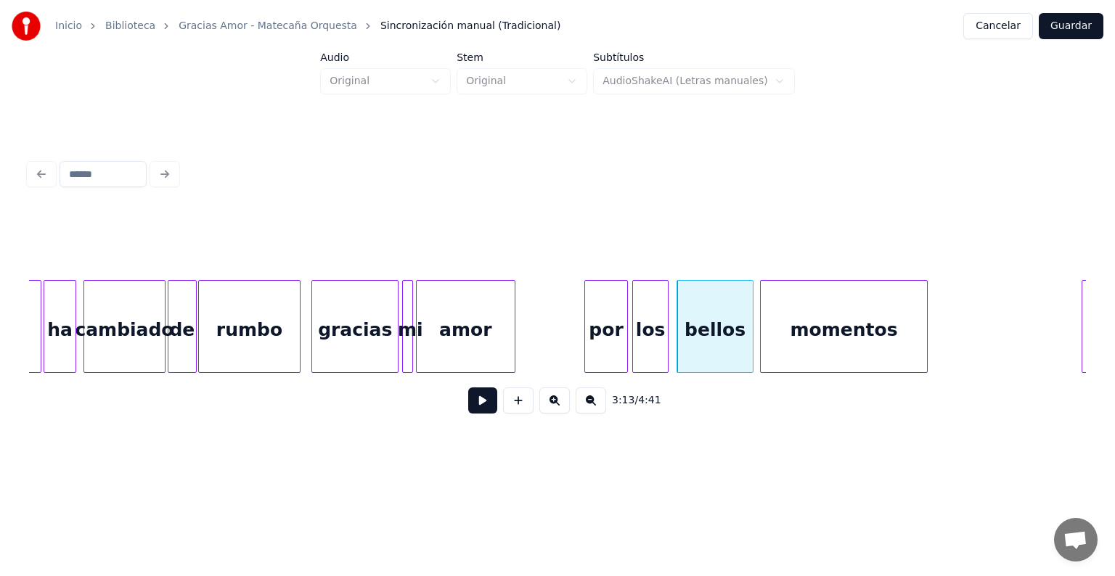
click at [829, 319] on div "momentos" at bounding box center [844, 330] width 166 height 99
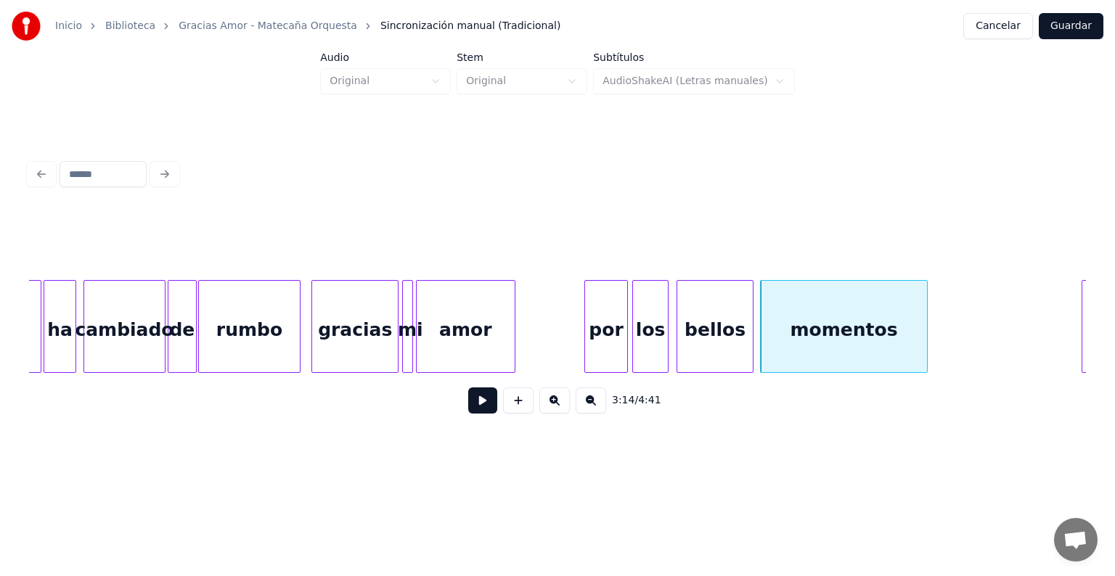
click at [468, 409] on button at bounding box center [482, 401] width 29 height 26
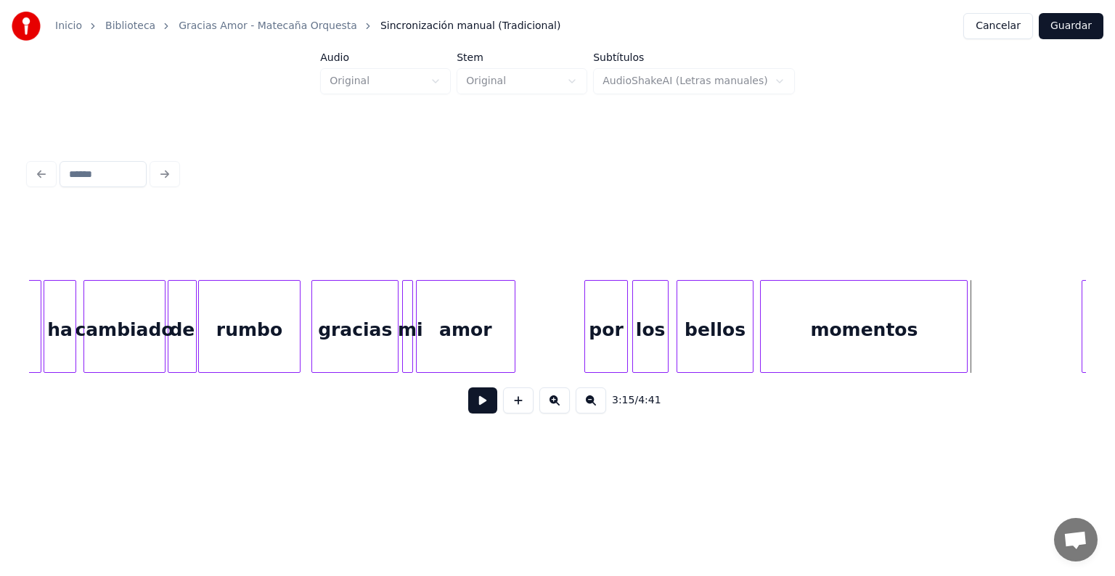
click at [966, 335] on div at bounding box center [964, 326] width 4 height 91
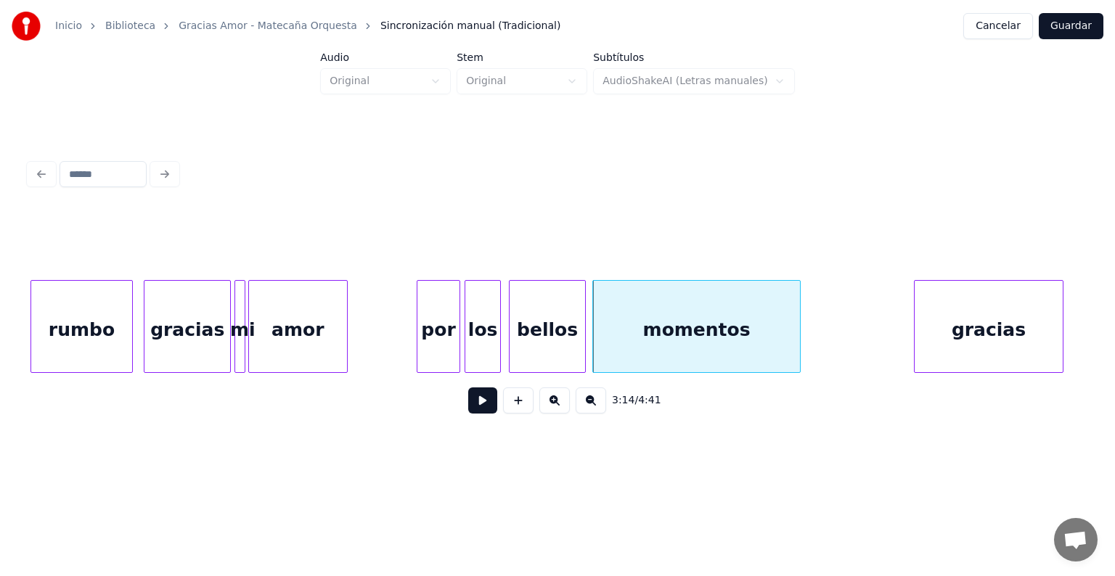
scroll to position [0, 34681]
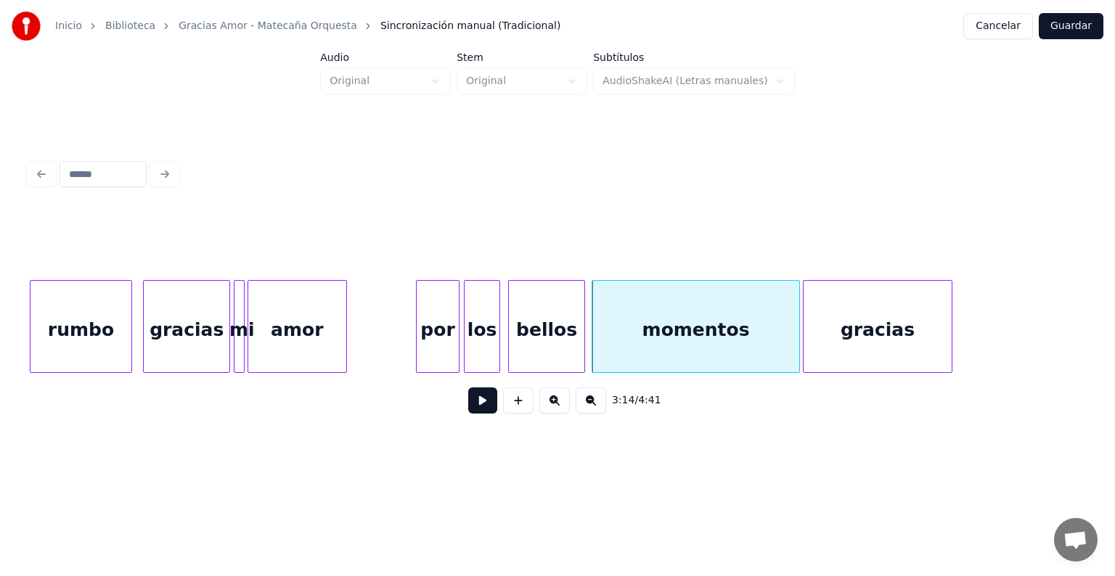
click at [856, 348] on div "gracias" at bounding box center [877, 330] width 148 height 99
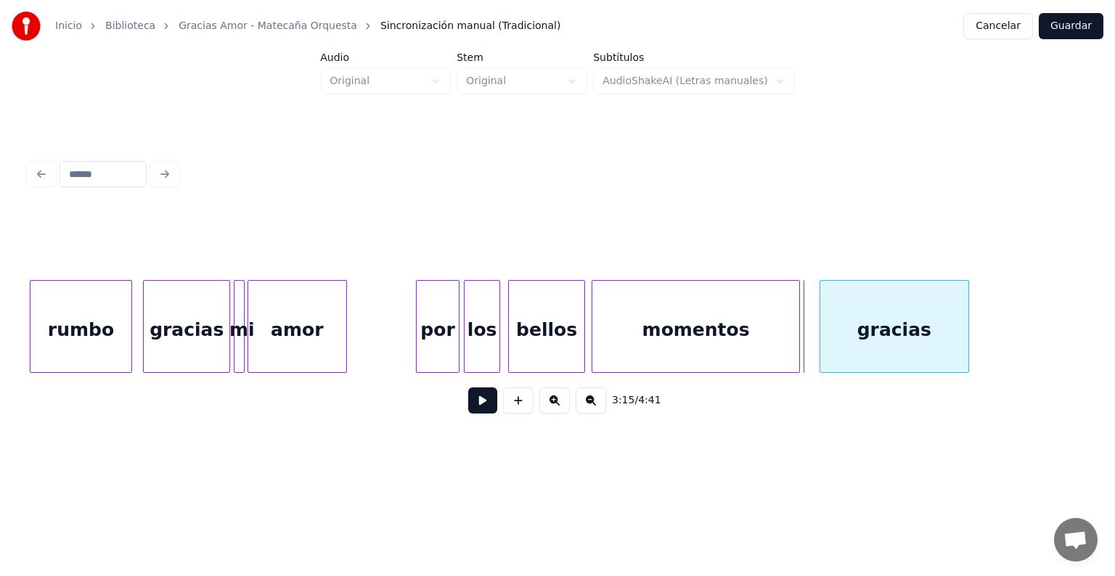
click at [885, 338] on div "gracias" at bounding box center [894, 330] width 148 height 99
click at [474, 409] on button at bounding box center [482, 401] width 29 height 26
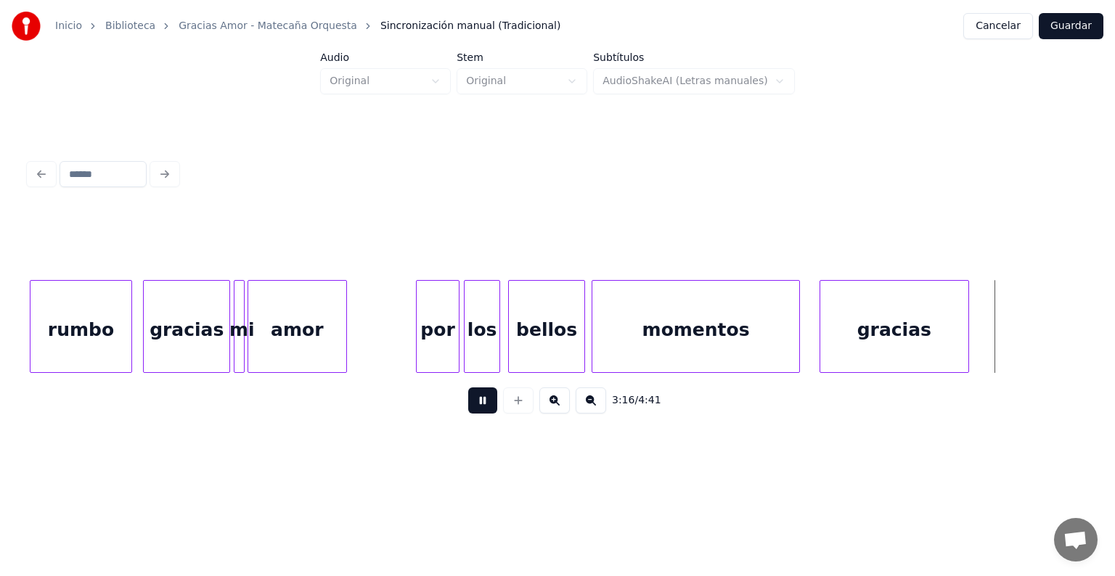
click at [474, 409] on button at bounding box center [482, 401] width 29 height 26
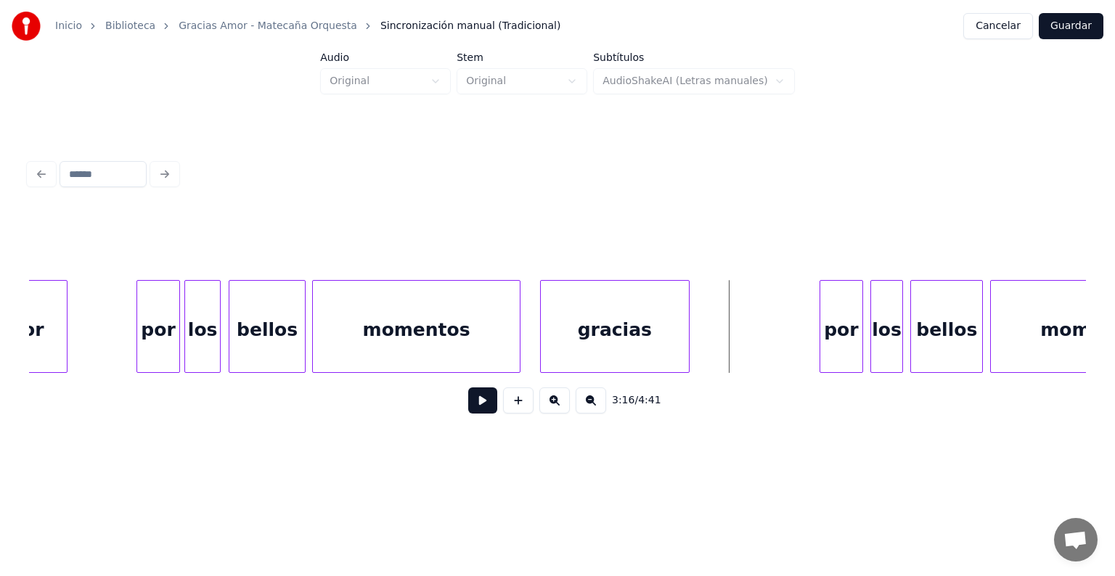
scroll to position [0, 34962]
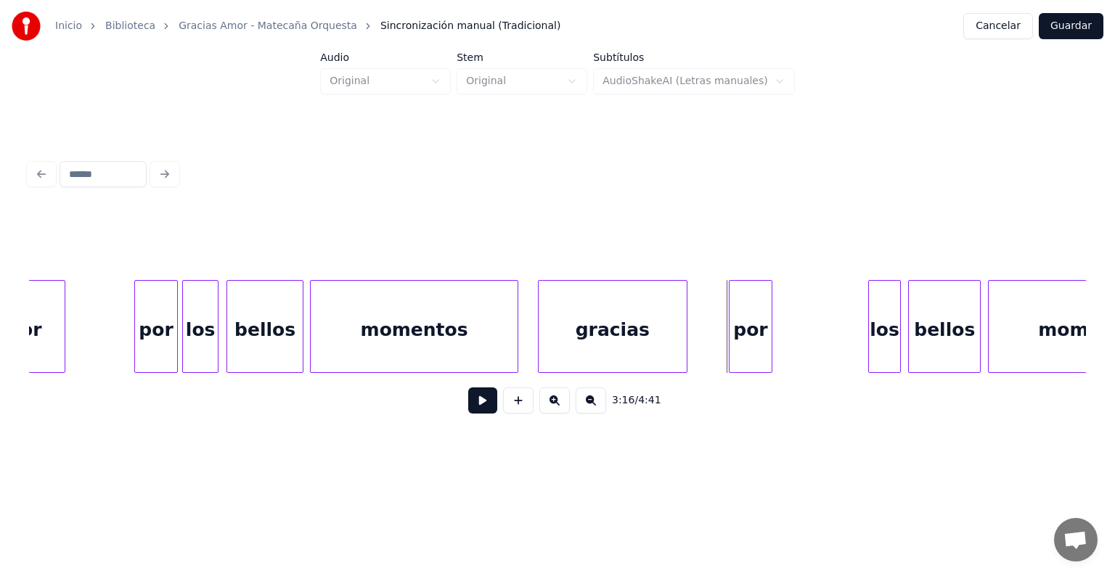
click at [751, 345] on div "por" at bounding box center [750, 330] width 42 height 99
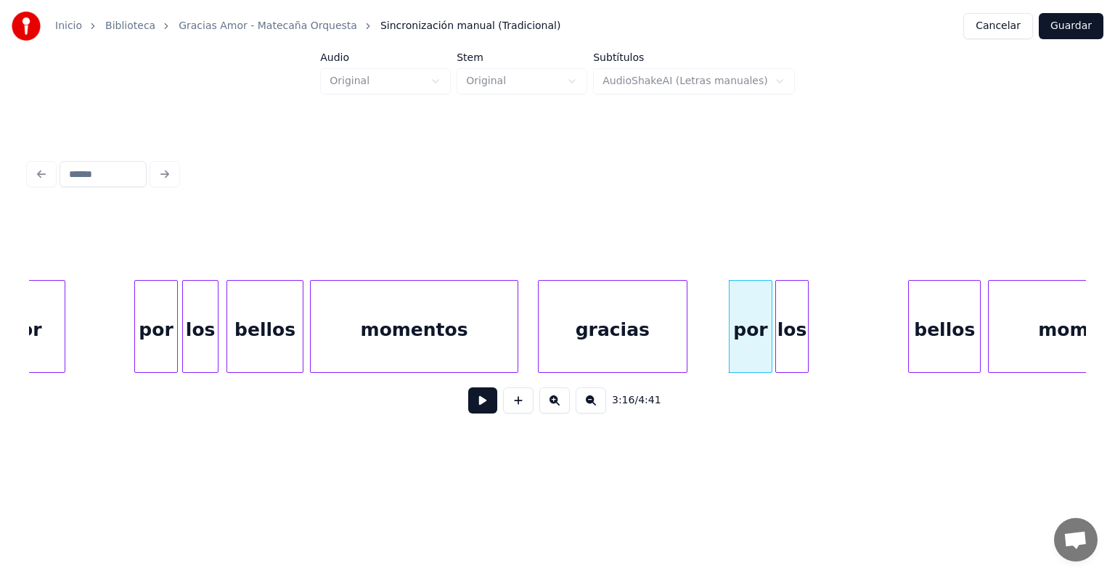
click at [787, 343] on div "los" at bounding box center [791, 330] width 31 height 99
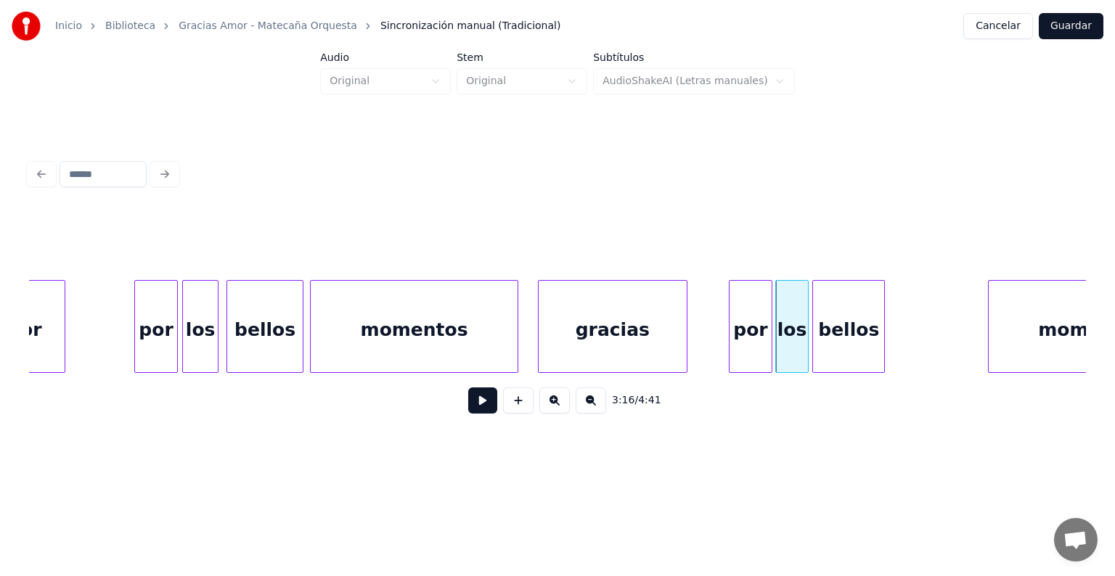
click at [842, 343] on div "bellos" at bounding box center [848, 330] width 71 height 99
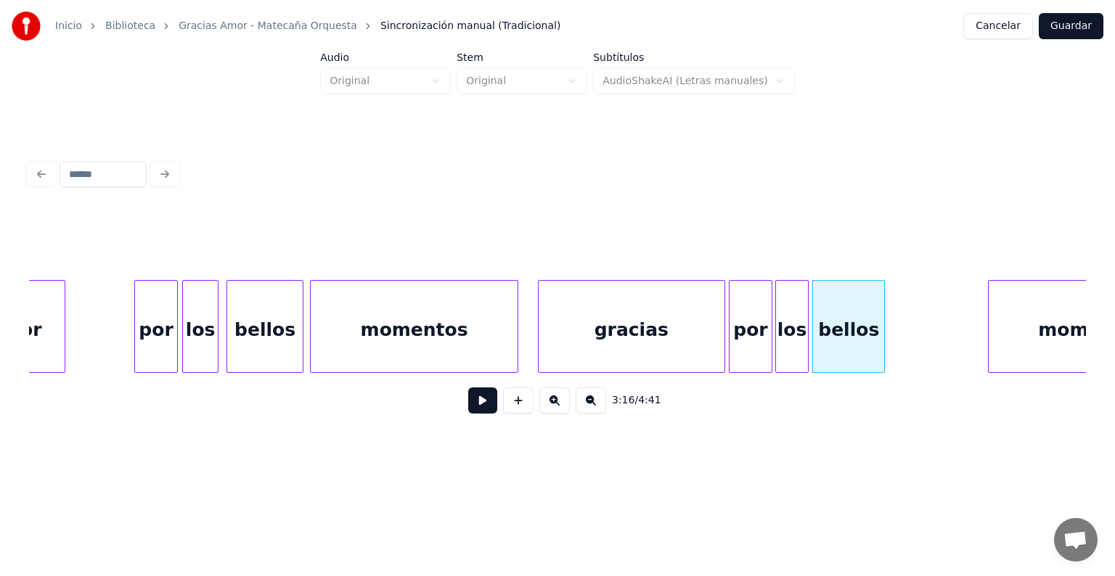
click at [720, 345] on div at bounding box center [722, 326] width 4 height 91
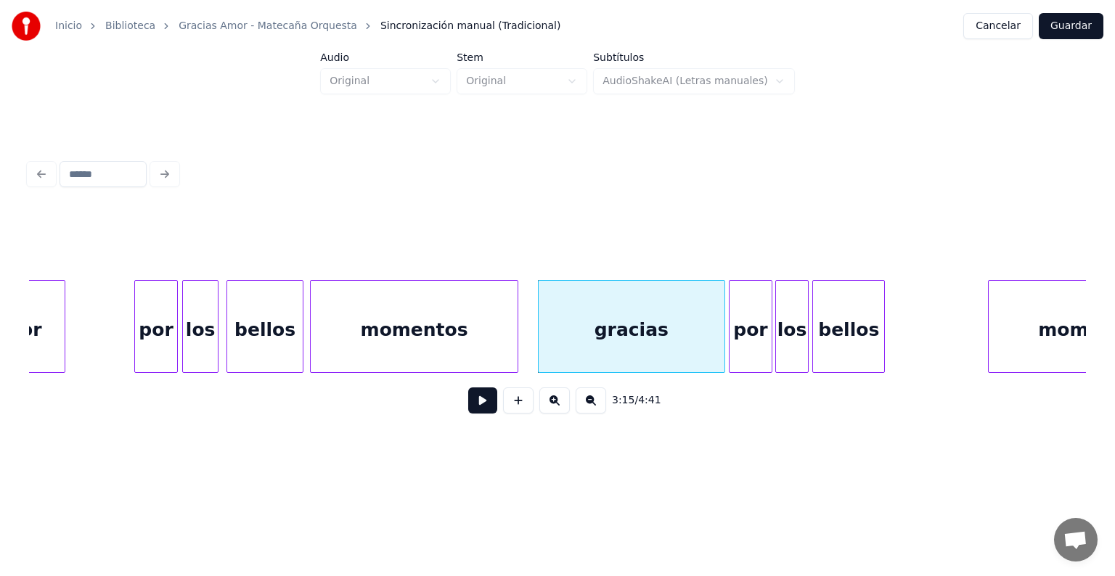
click at [468, 412] on button at bounding box center [482, 401] width 29 height 26
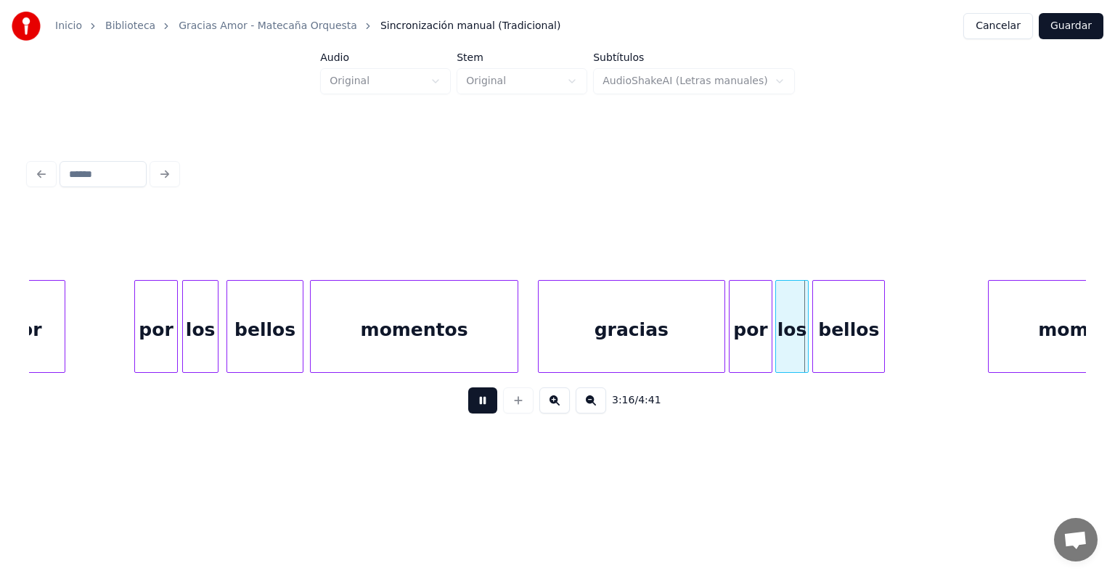
click at [468, 414] on button at bounding box center [482, 401] width 29 height 26
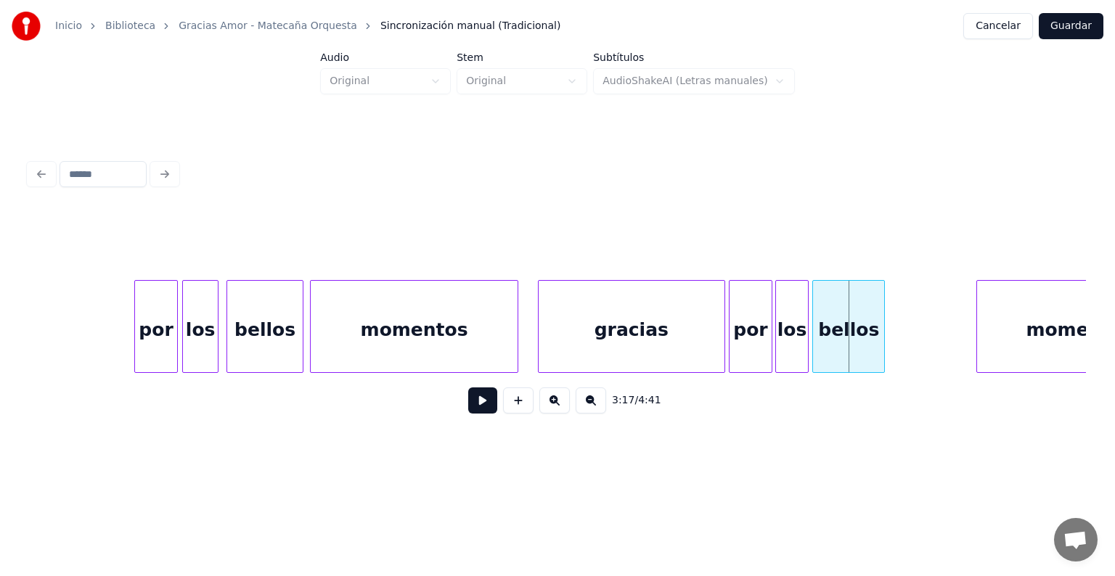
scroll to position [0, 35069]
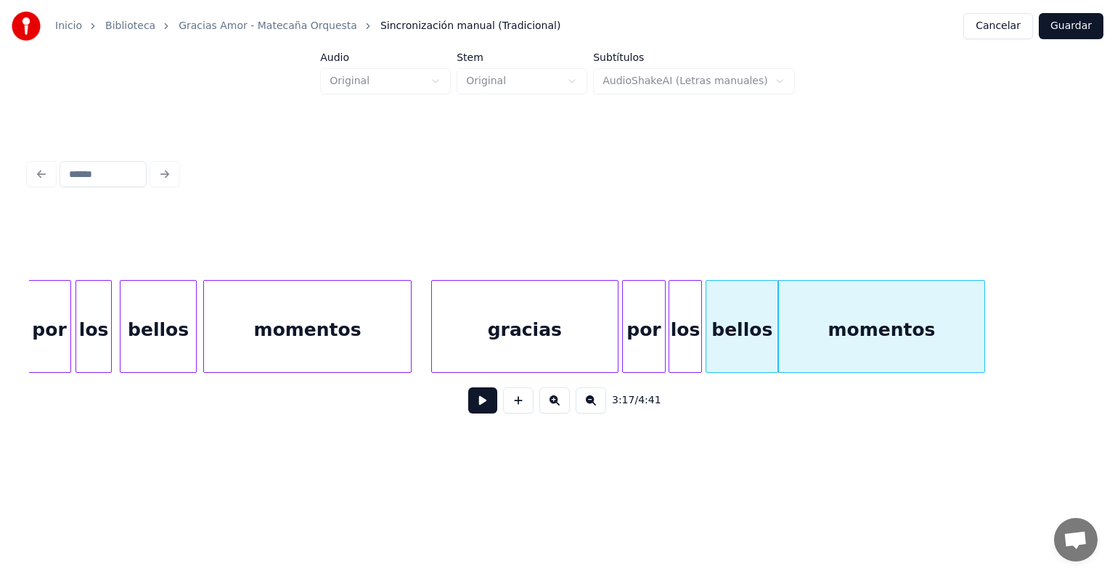
click at [507, 402] on button at bounding box center [518, 401] width 30 height 26
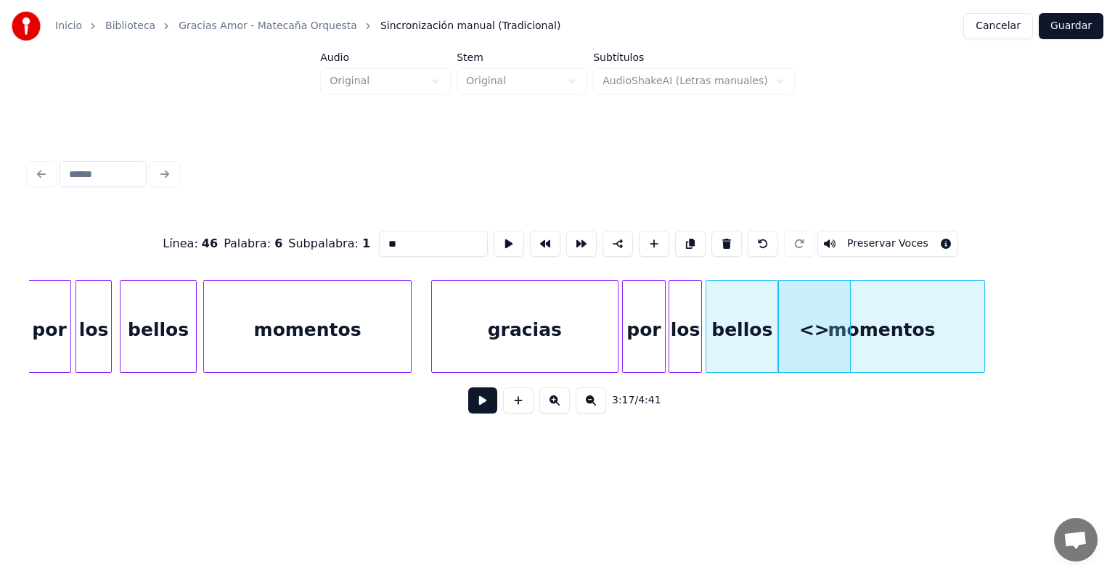
click at [769, 235] on button at bounding box center [763, 244] width 30 height 26
type input "******"
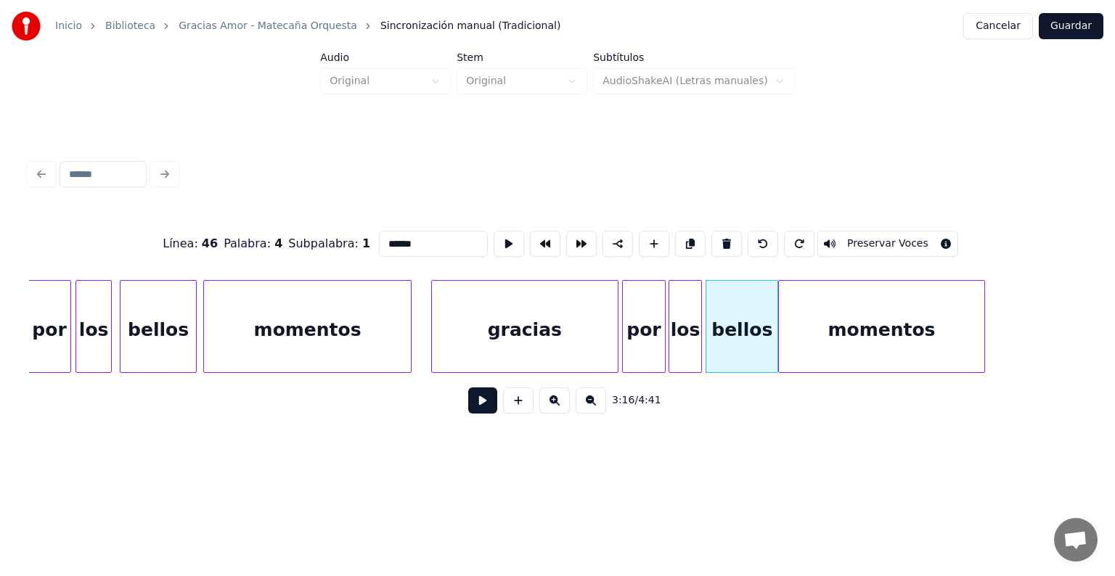
click at [468, 411] on button at bounding box center [482, 401] width 29 height 26
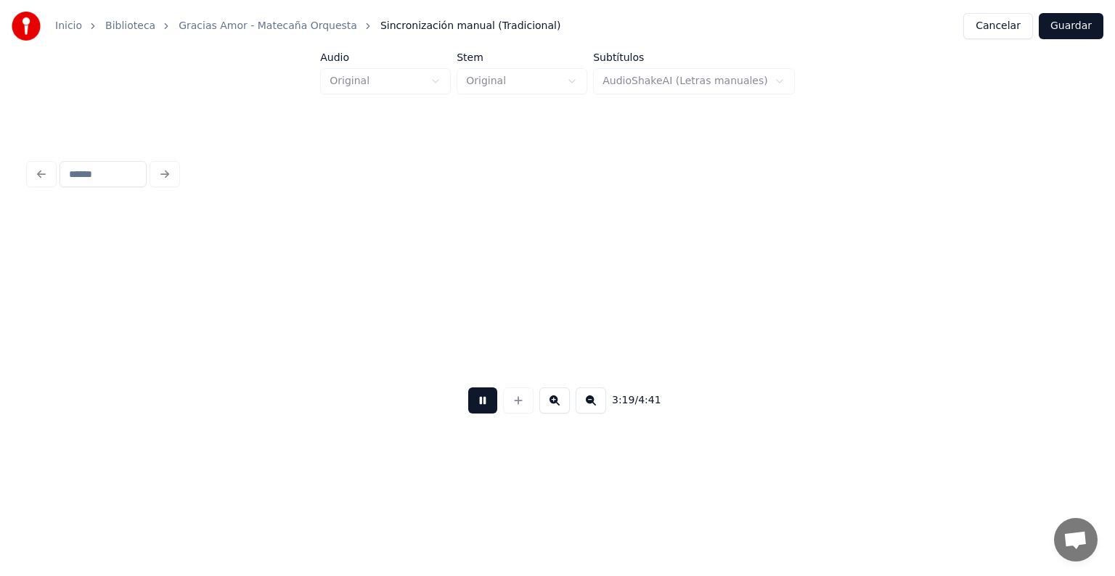
scroll to position [0, 36127]
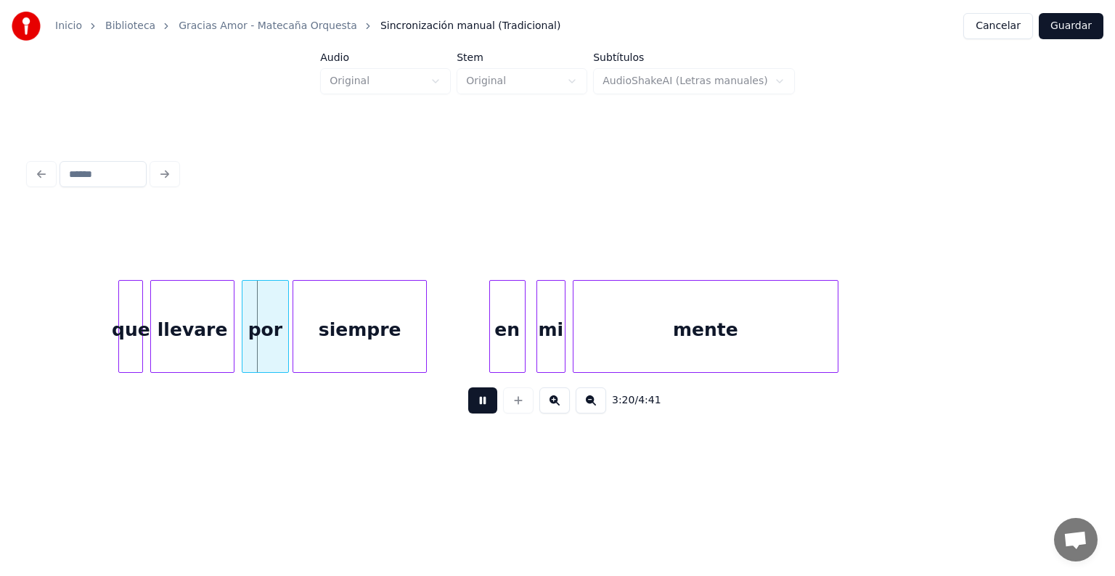
click at [127, 350] on div "que" at bounding box center [130, 330] width 23 height 99
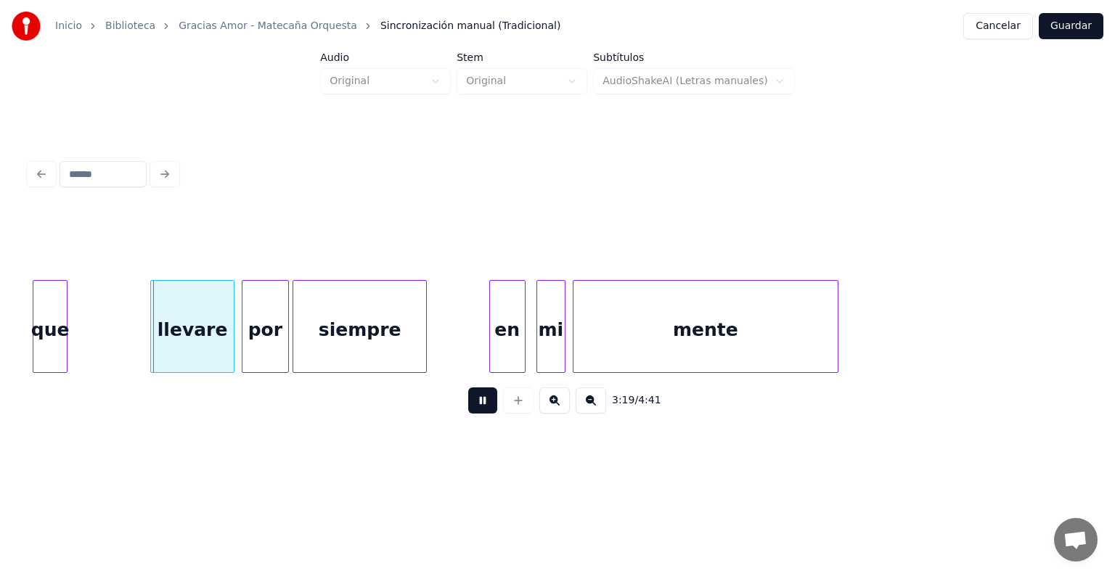
click at [46, 340] on div "que" at bounding box center [50, 330] width 34 height 99
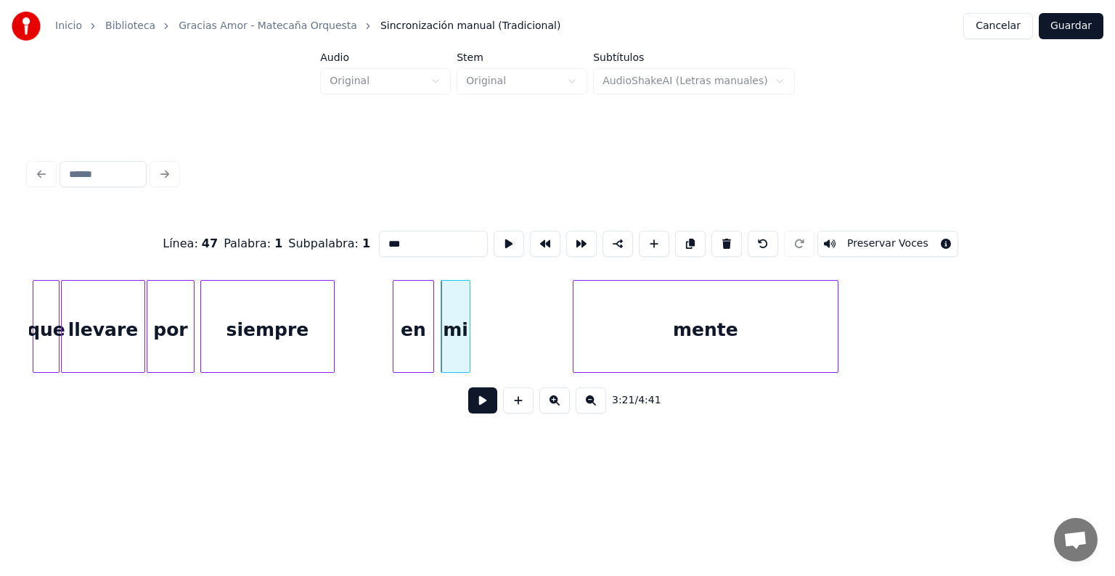
click at [424, 347] on div "en" at bounding box center [413, 330] width 40 height 99
click at [443, 347] on div "mi" at bounding box center [452, 330] width 34 height 99
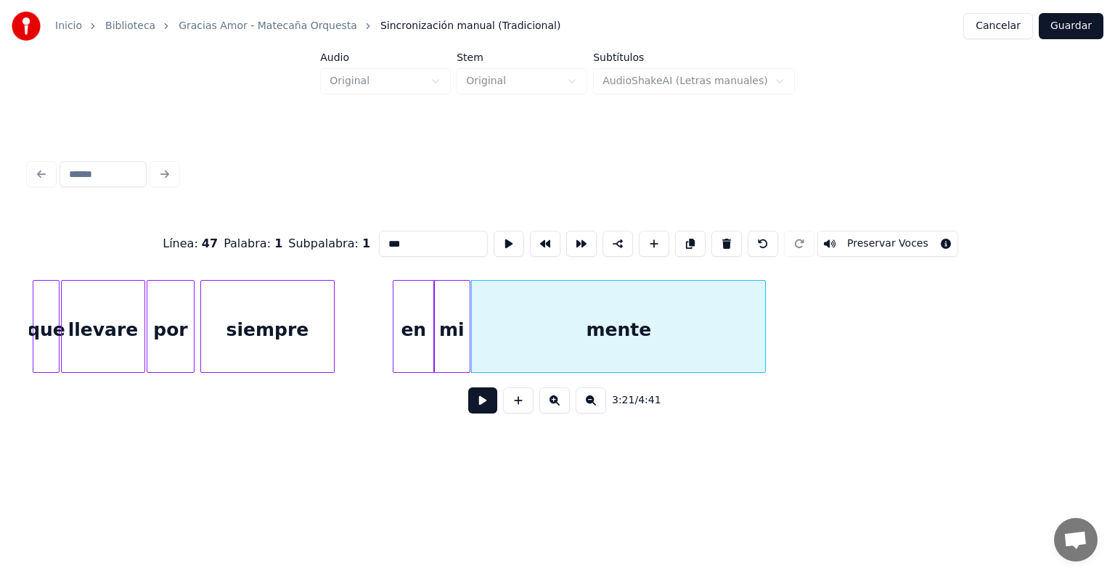
click at [468, 414] on button at bounding box center [482, 401] width 29 height 26
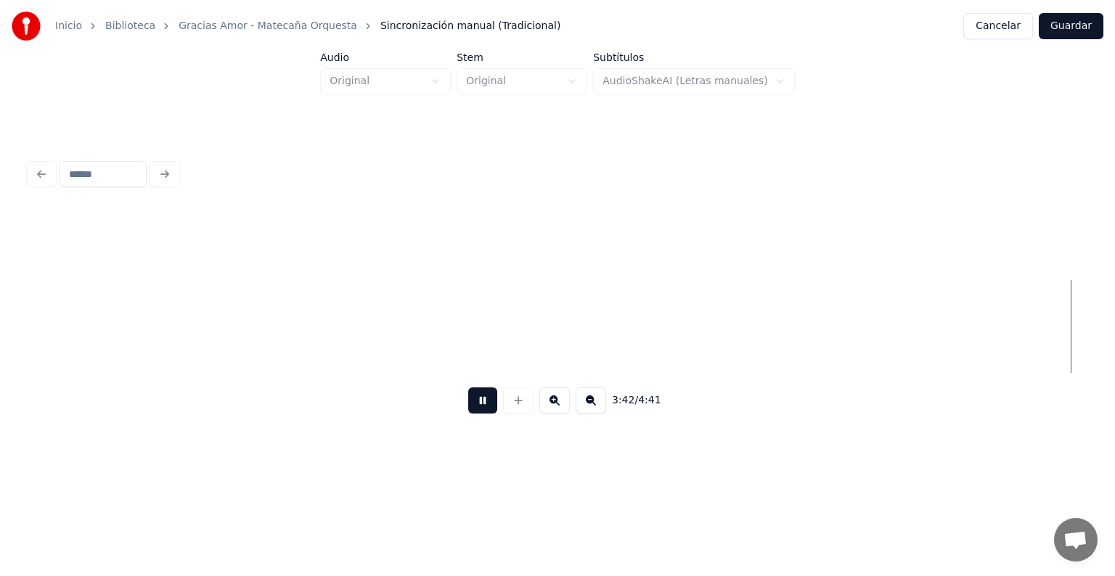
scroll to position [0, 40360]
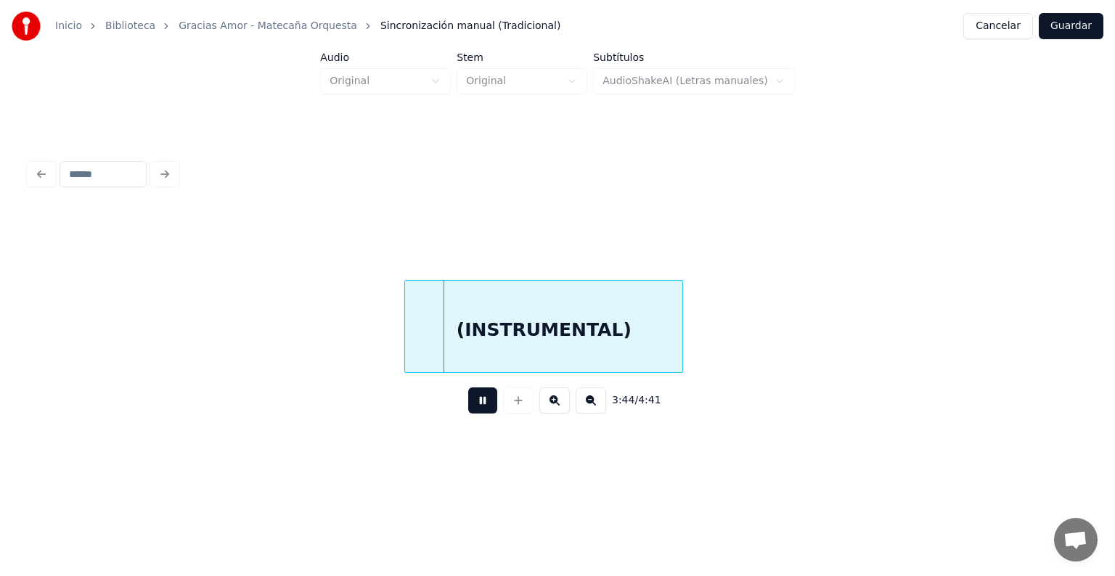
click at [469, 336] on div "(INSTRUMENTAL)" at bounding box center [543, 330] width 277 height 99
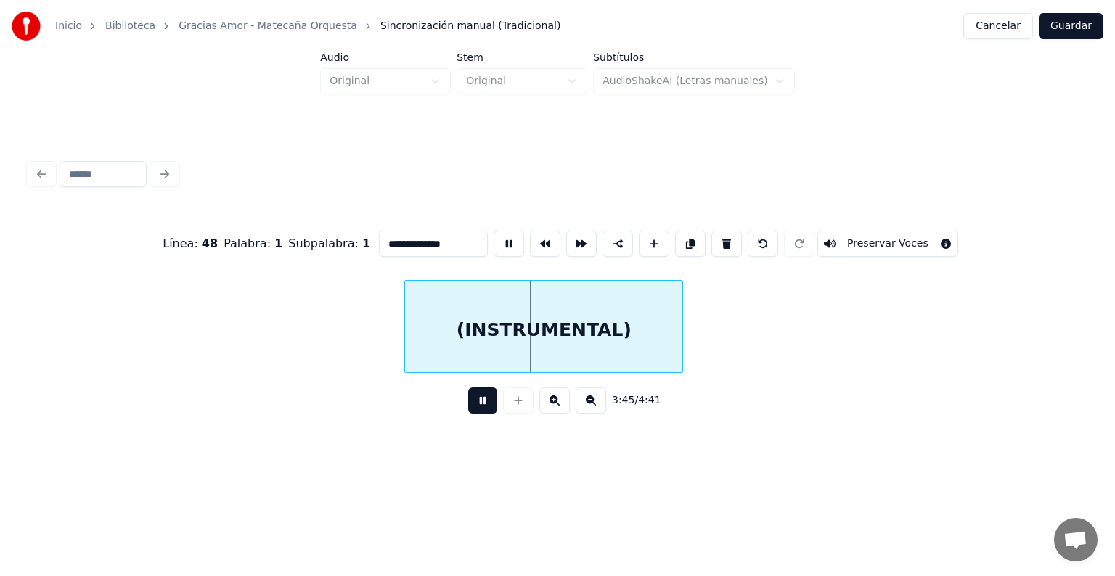
click at [434, 238] on input "**********" at bounding box center [433, 244] width 109 height 26
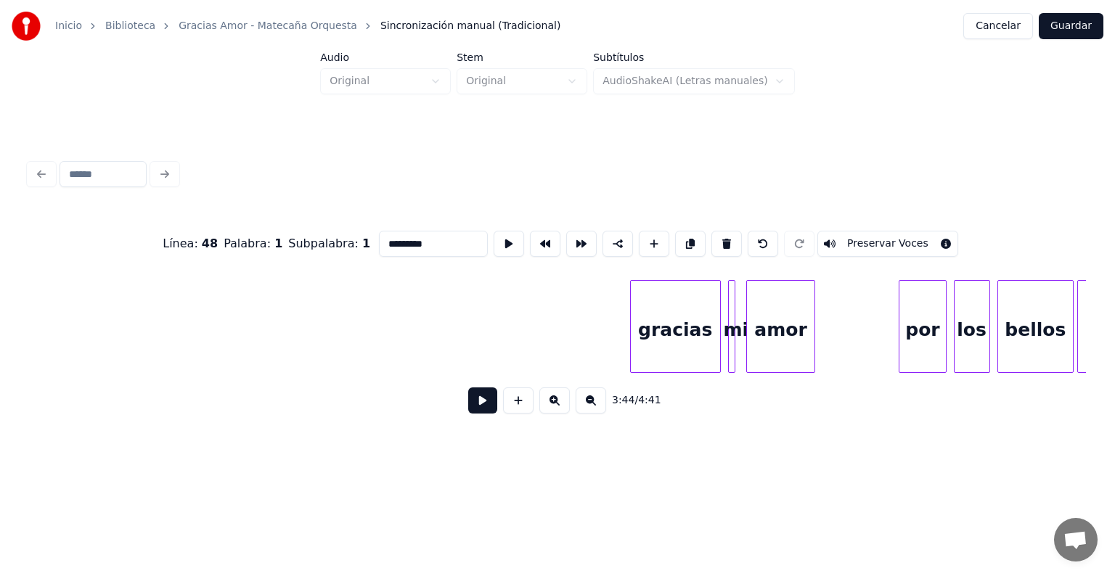
scroll to position [0, 41882]
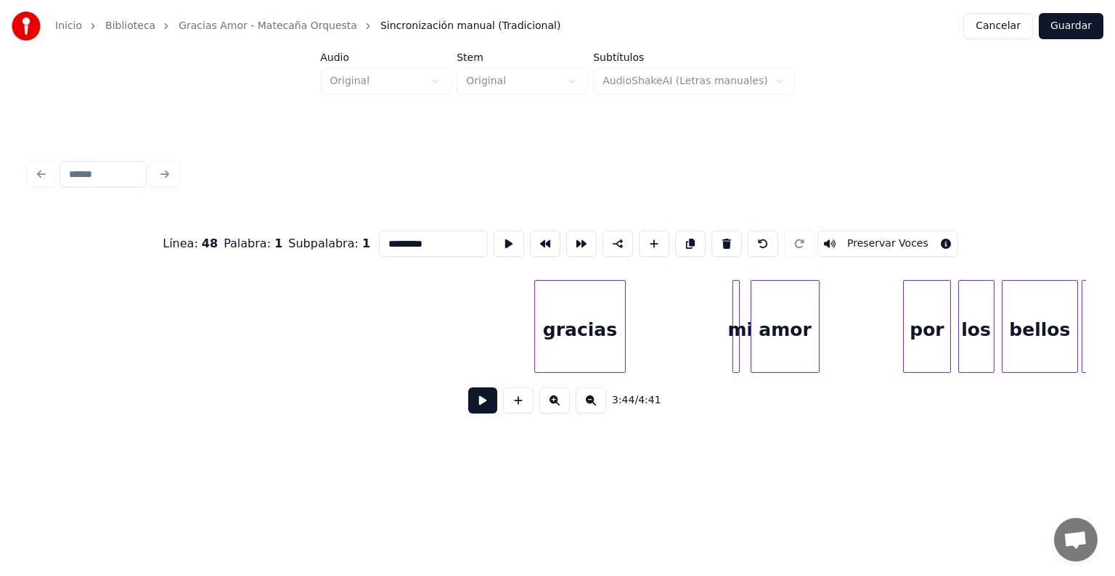
click at [555, 338] on div "gracias" at bounding box center [579, 330] width 89 height 99
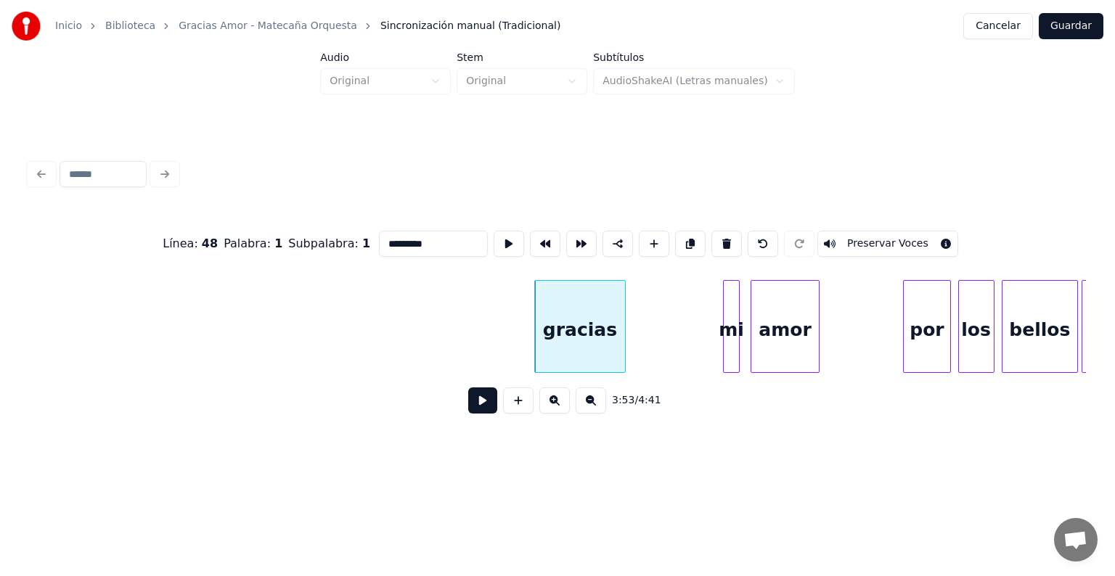
click at [724, 353] on div at bounding box center [726, 326] width 4 height 91
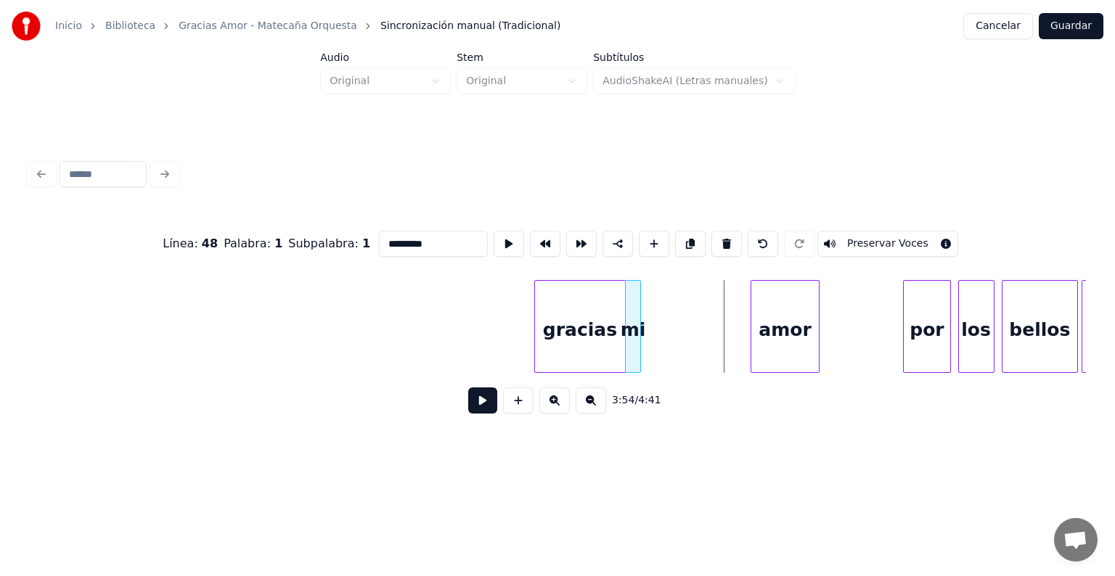
click at [634, 357] on div "mi" at bounding box center [633, 330] width 15 height 99
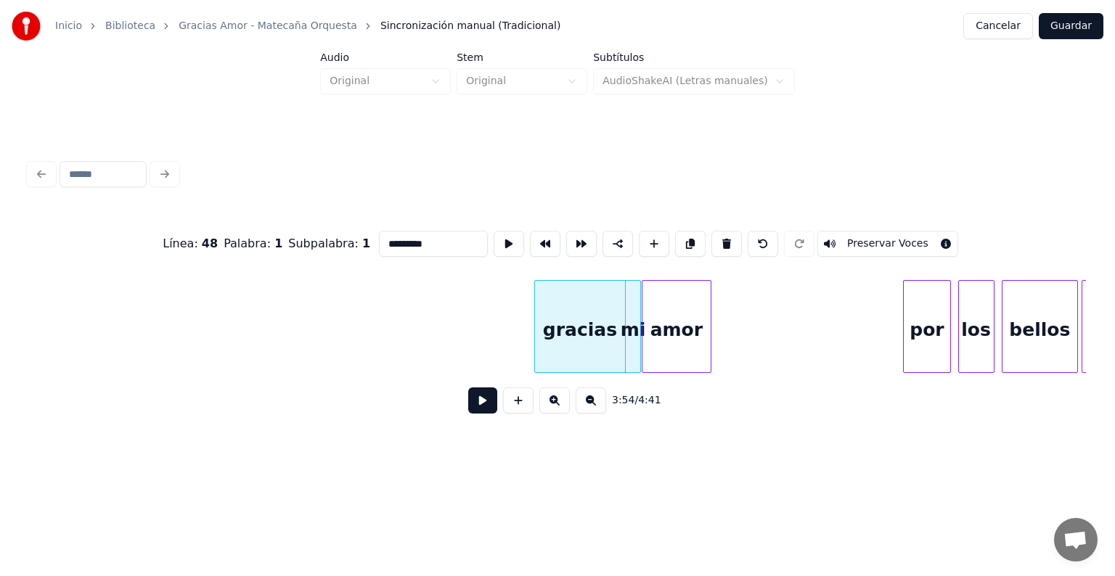
click at [684, 355] on div "amor" at bounding box center [676, 330] width 68 height 99
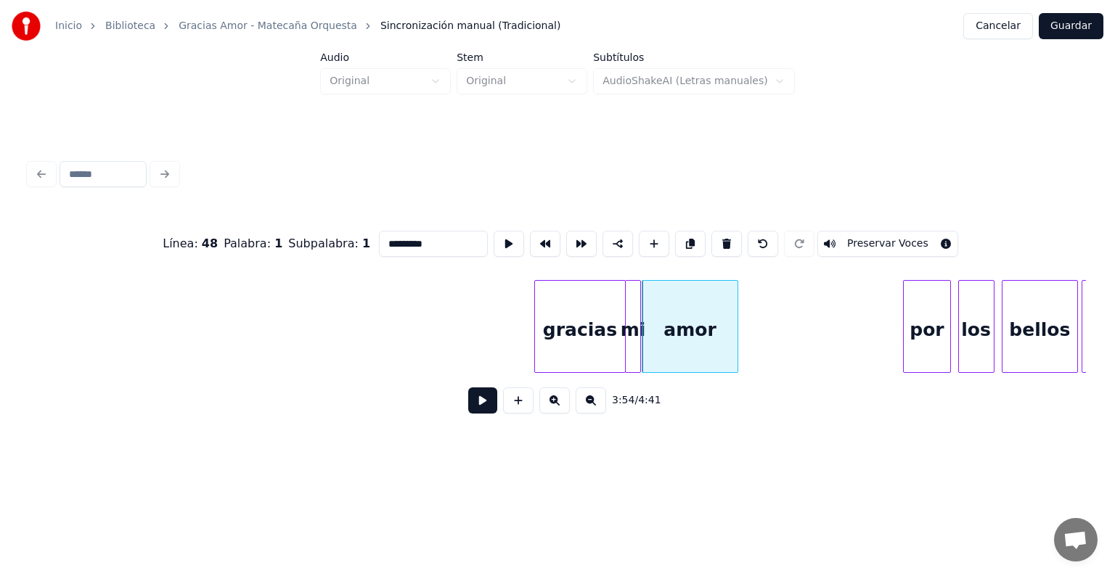
click at [734, 356] on div at bounding box center [735, 326] width 4 height 91
click at [824, 340] on div "por" at bounding box center [819, 330] width 46 height 99
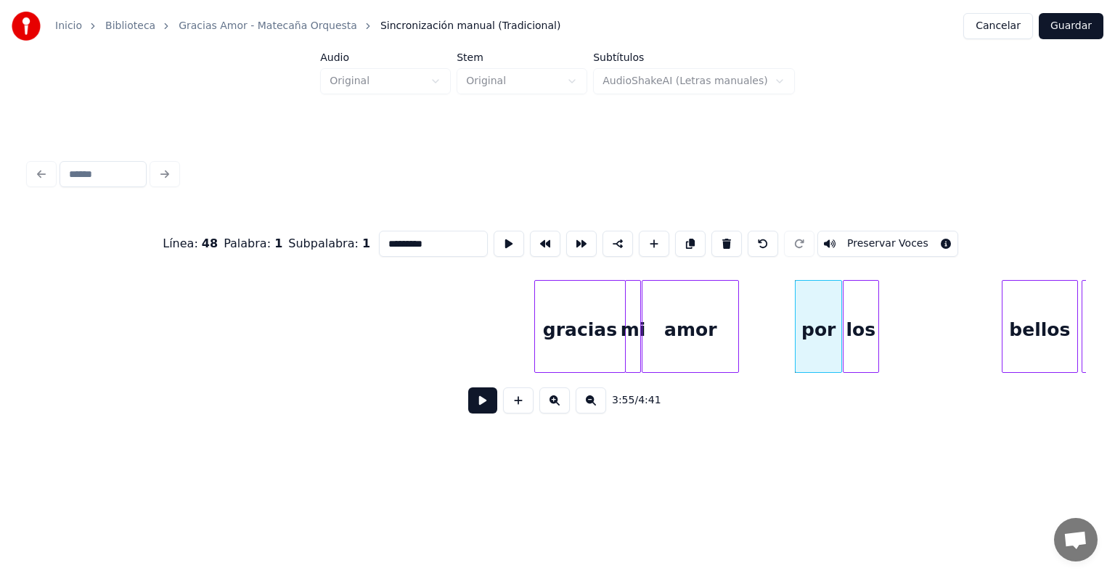
click at [862, 352] on div "los" at bounding box center [860, 330] width 35 height 99
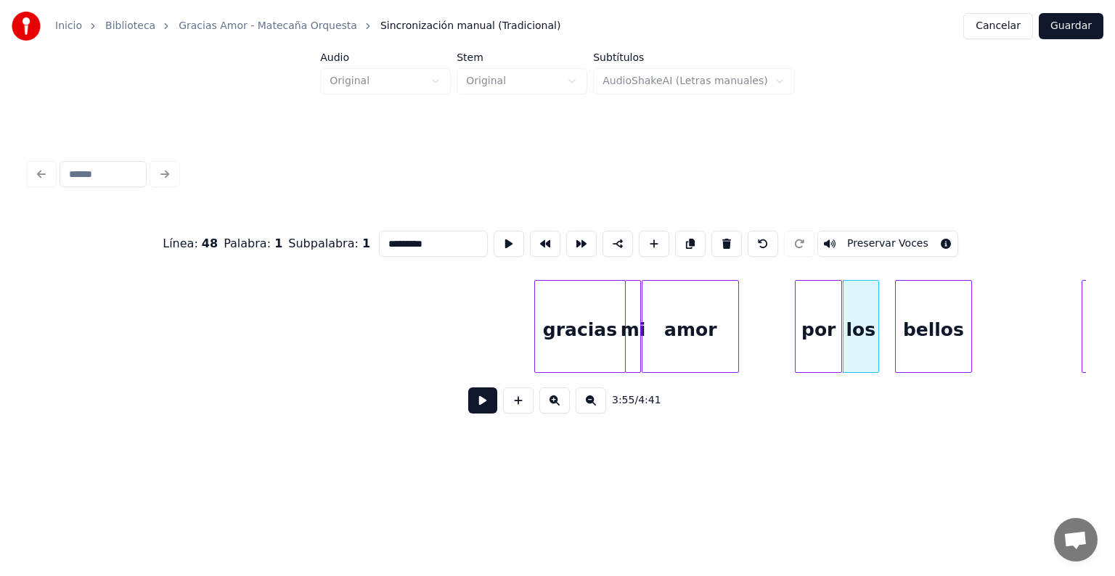
click at [907, 345] on div "bellos" at bounding box center [933, 330] width 75 height 99
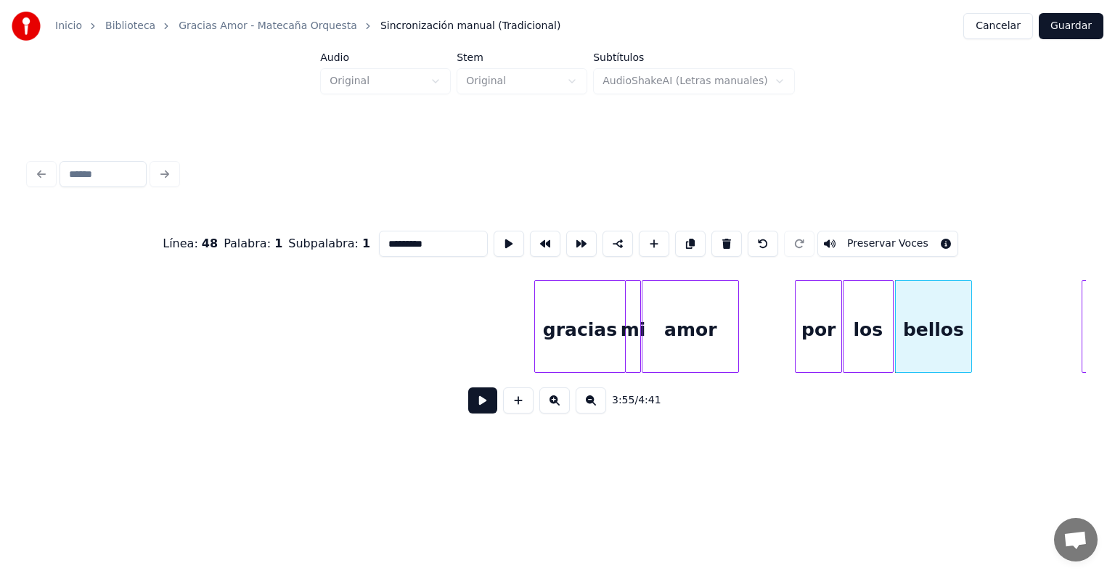
click at [890, 345] on div at bounding box center [890, 326] width 4 height 91
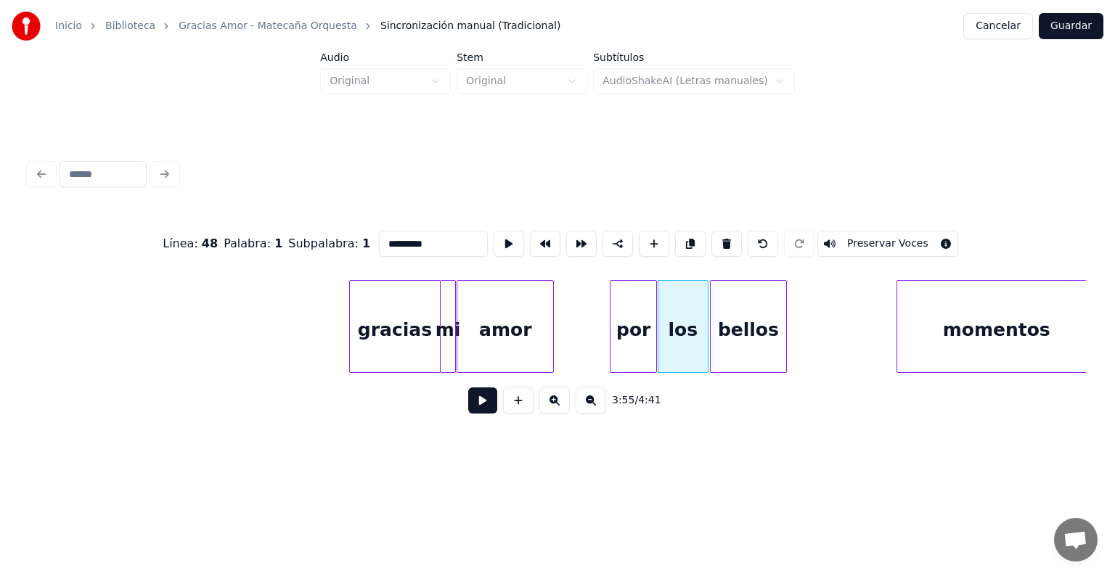
scroll to position [0, 42072]
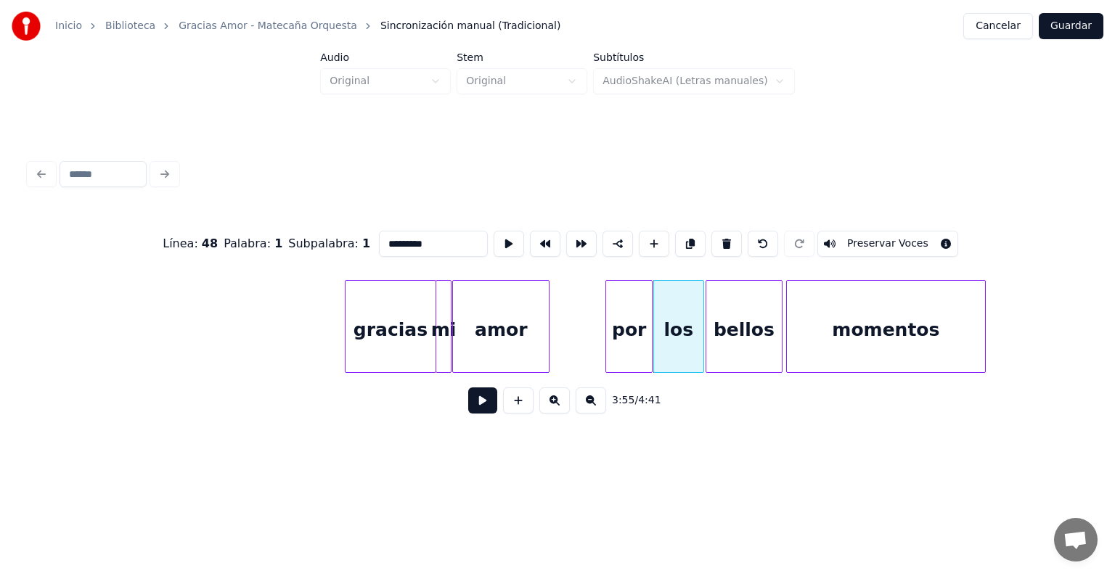
click at [857, 330] on div "momentos" at bounding box center [886, 330] width 199 height 99
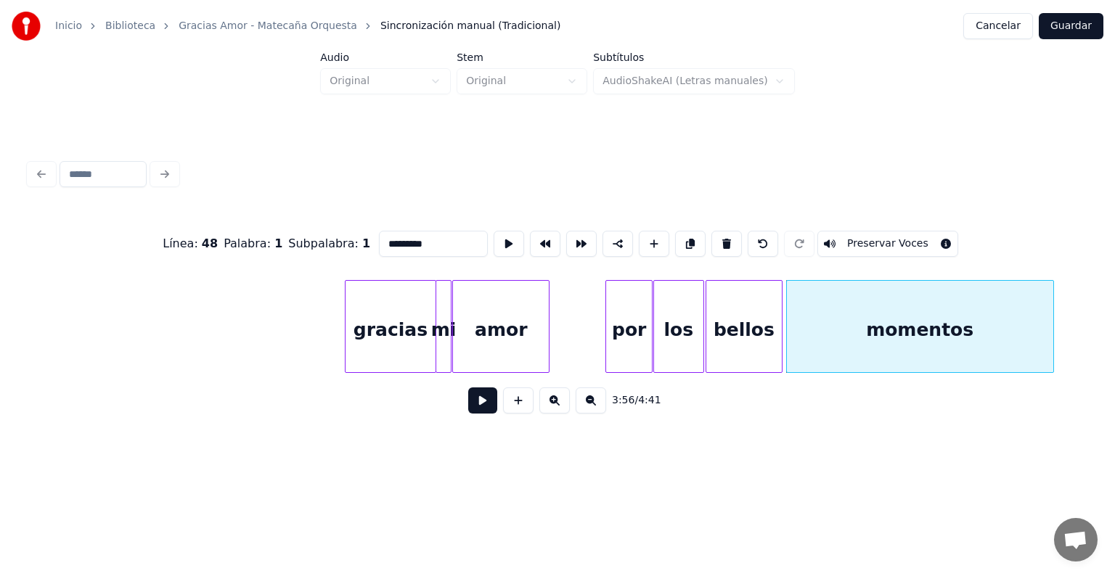
click at [1050, 322] on div at bounding box center [1051, 326] width 4 height 91
click at [963, 343] on div "momentos" at bounding box center [920, 330] width 266 height 99
type input "********"
click at [468, 414] on button at bounding box center [482, 401] width 29 height 26
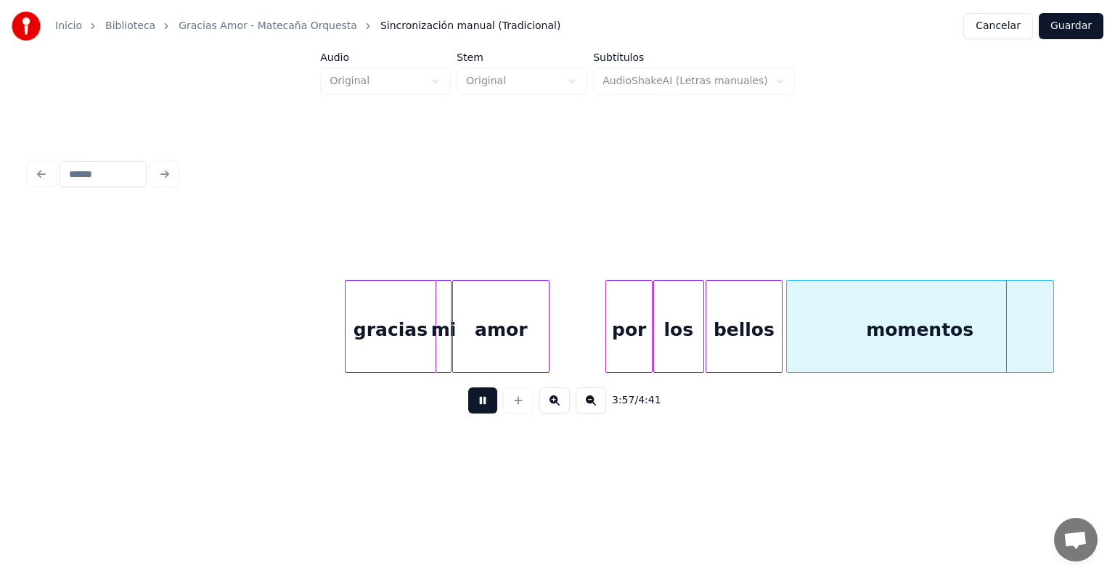
click at [417, 417] on div "3:57 / 4:41" at bounding box center [558, 401] width 1034 height 32
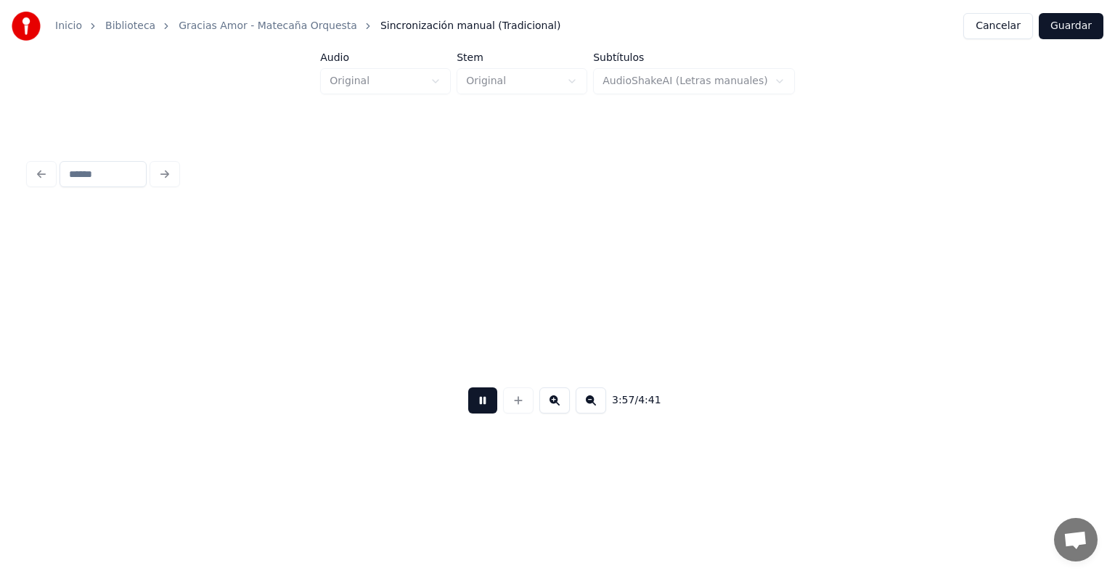
scroll to position [0, 43131]
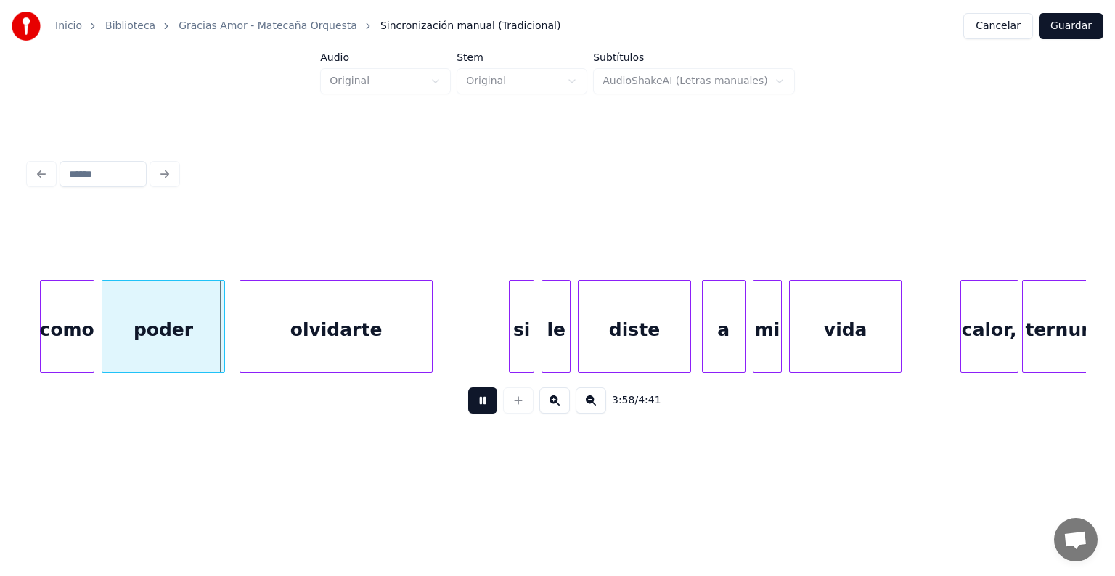
click at [478, 395] on button at bounding box center [482, 401] width 29 height 26
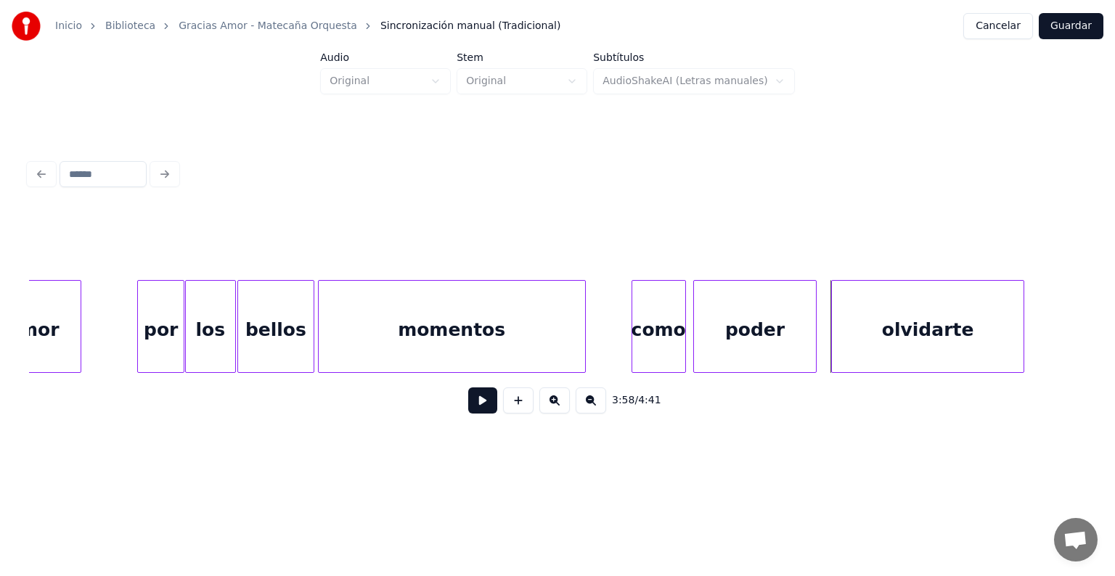
scroll to position [0, 42537]
click at [549, 345] on div at bounding box center [549, 326] width 4 height 91
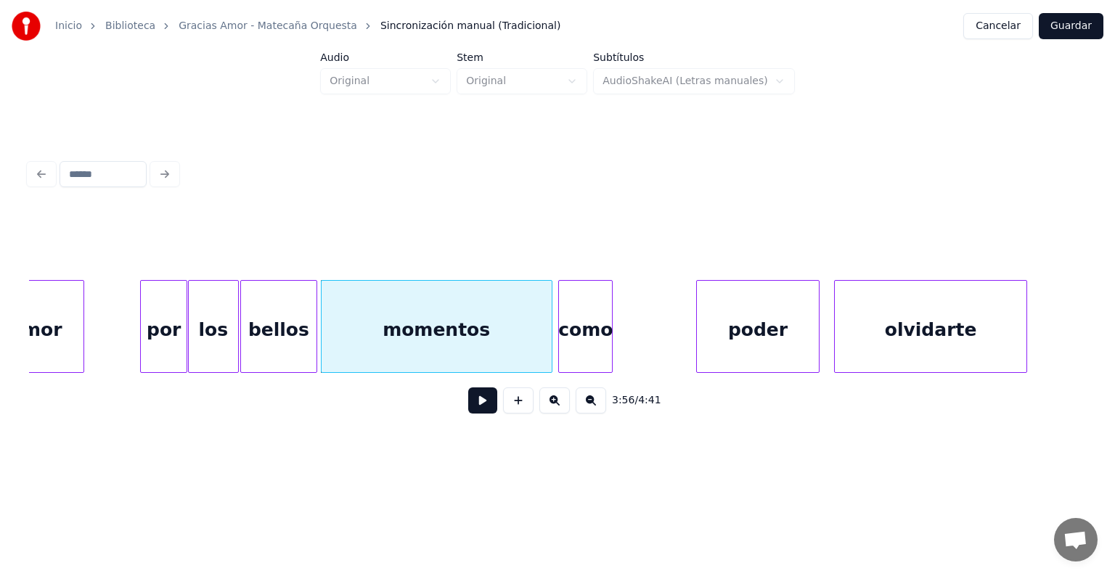
click at [586, 319] on div "como" at bounding box center [585, 330] width 53 height 99
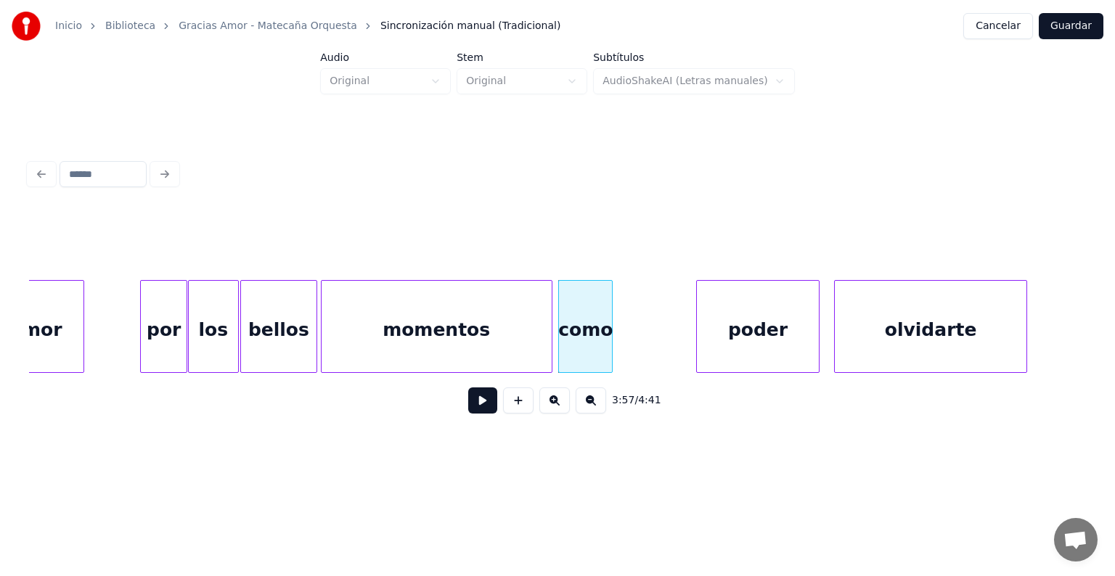
click at [470, 411] on button at bounding box center [482, 401] width 29 height 26
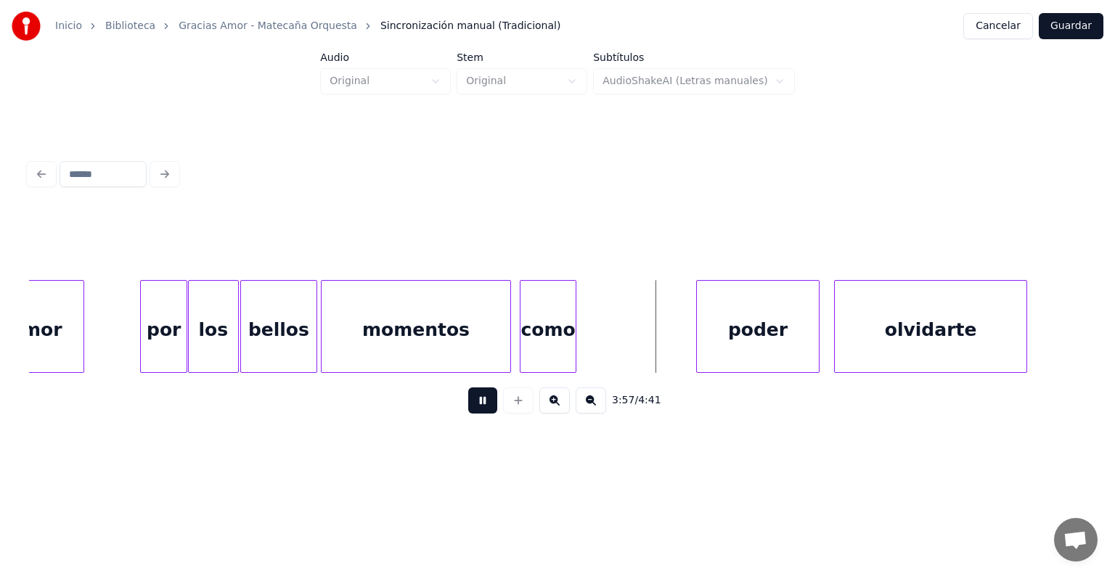
click at [524, 349] on div "como" at bounding box center [547, 330] width 54 height 99
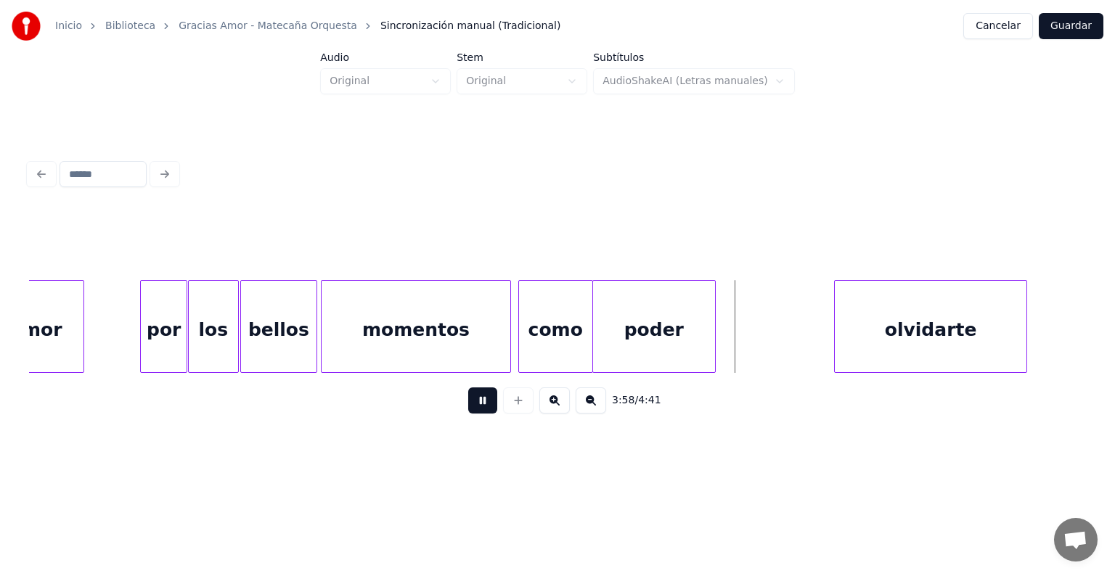
click at [645, 343] on div "poder" at bounding box center [654, 330] width 122 height 99
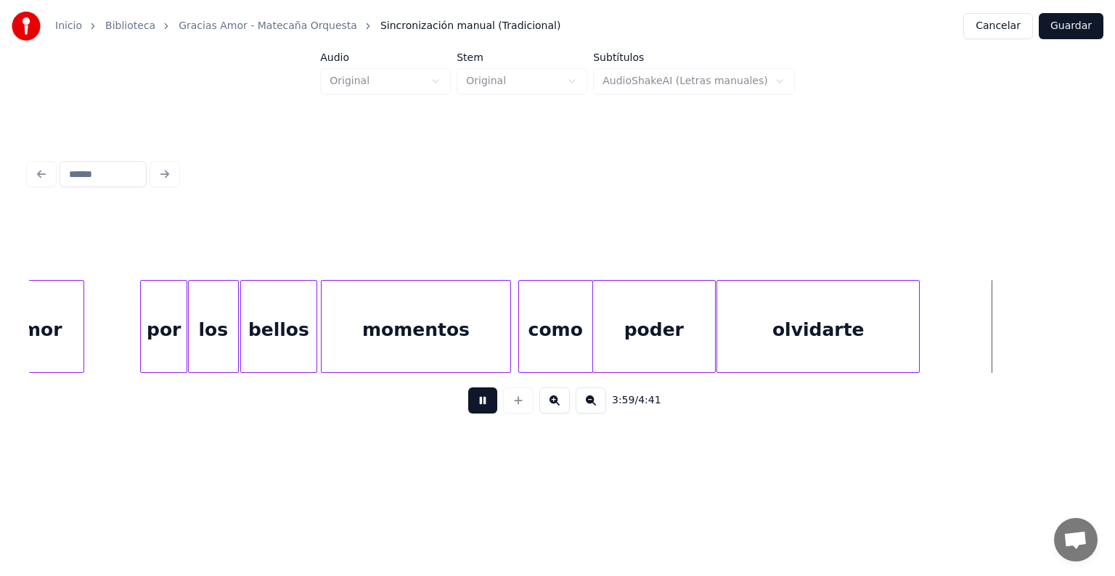
click at [730, 335] on div "olvidarte" at bounding box center [818, 330] width 202 height 99
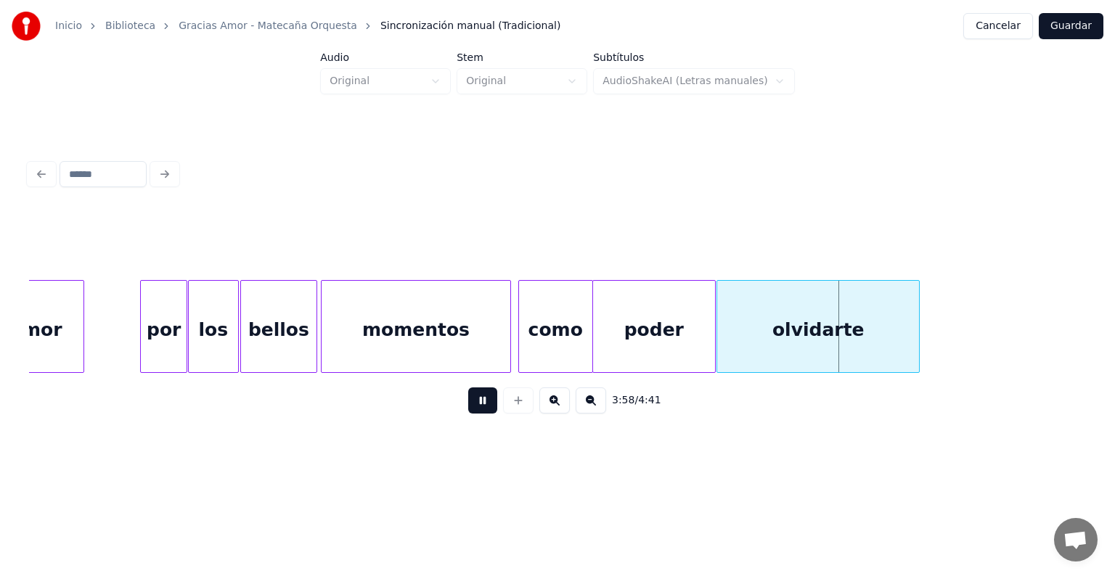
click at [917, 335] on div "olvidarte" at bounding box center [818, 330] width 202 height 99
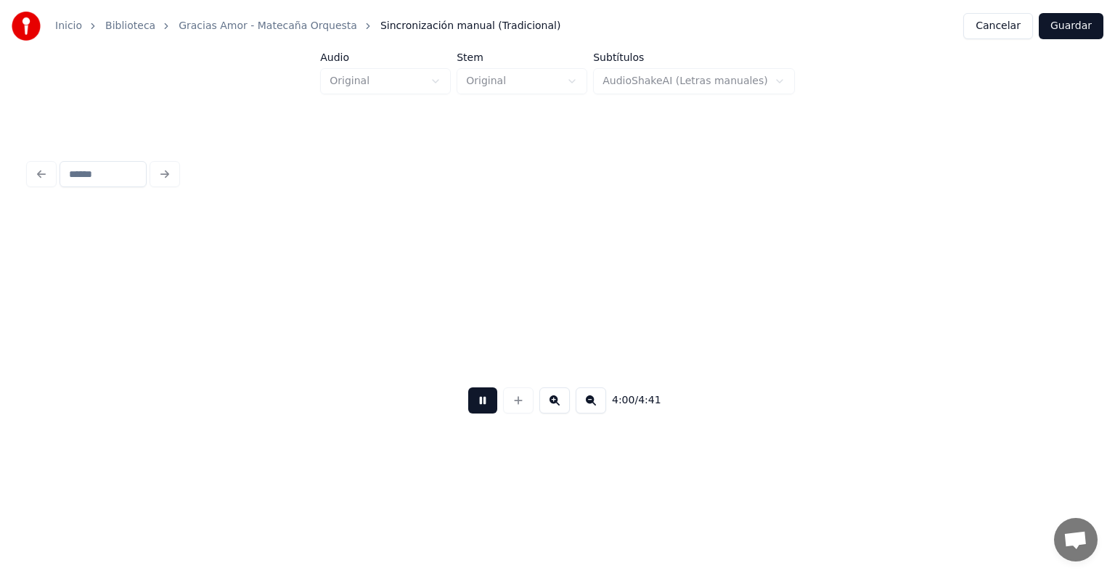
scroll to position [0, 43595]
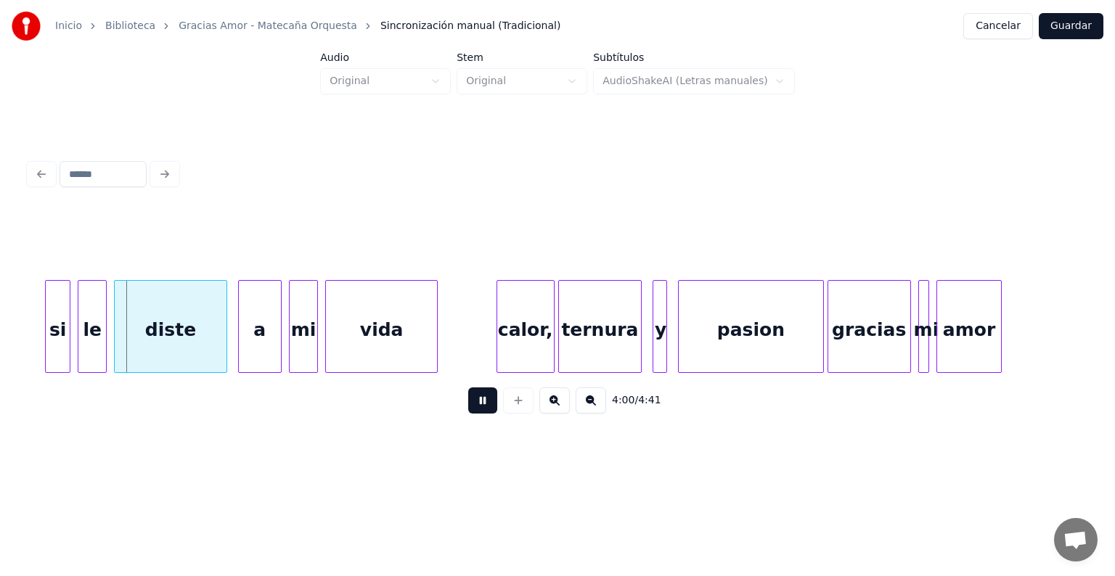
click at [474, 414] on button at bounding box center [482, 401] width 29 height 26
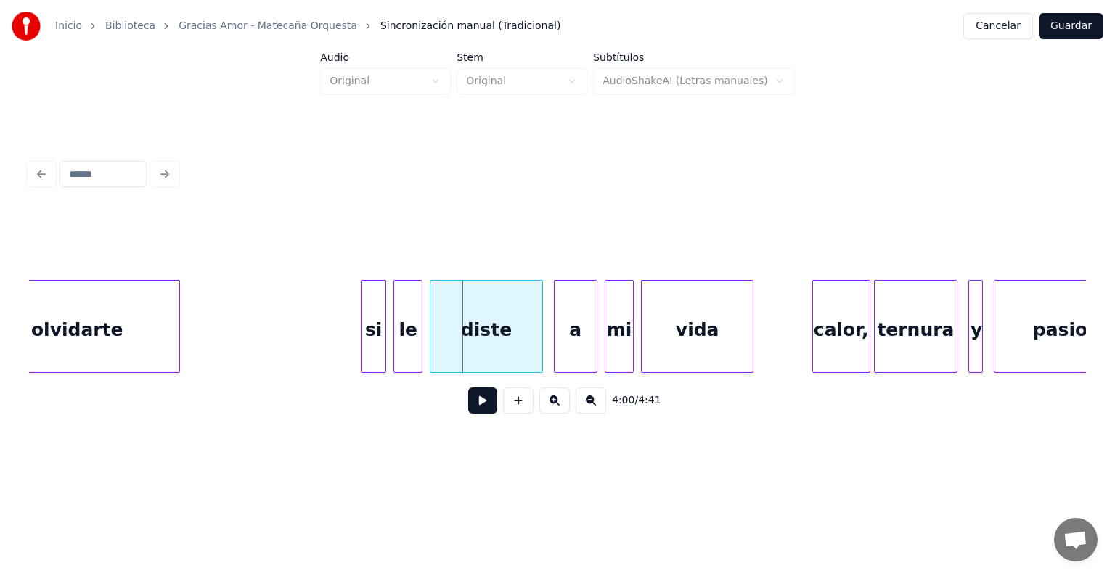
scroll to position [0, 43279]
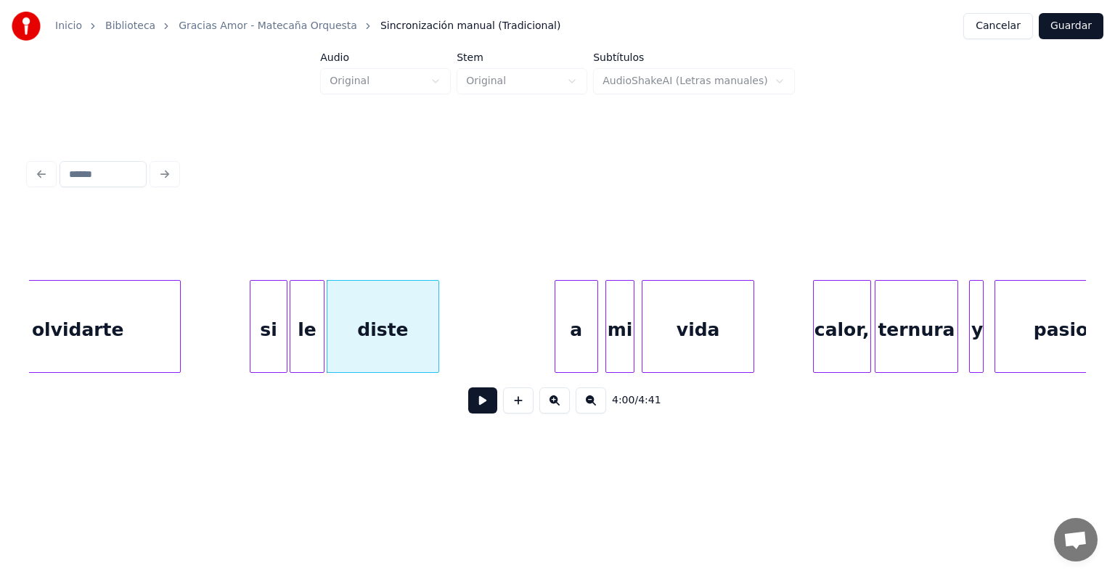
click at [468, 409] on button at bounding box center [482, 401] width 29 height 26
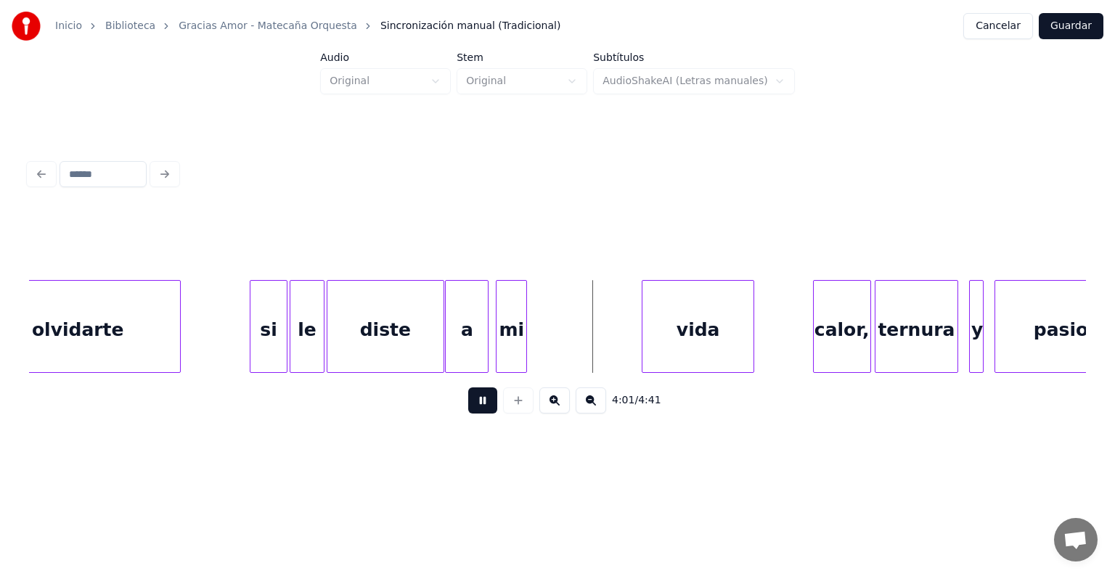
click at [522, 344] on div at bounding box center [524, 326] width 4 height 91
click at [496, 345] on div at bounding box center [498, 326] width 4 height 91
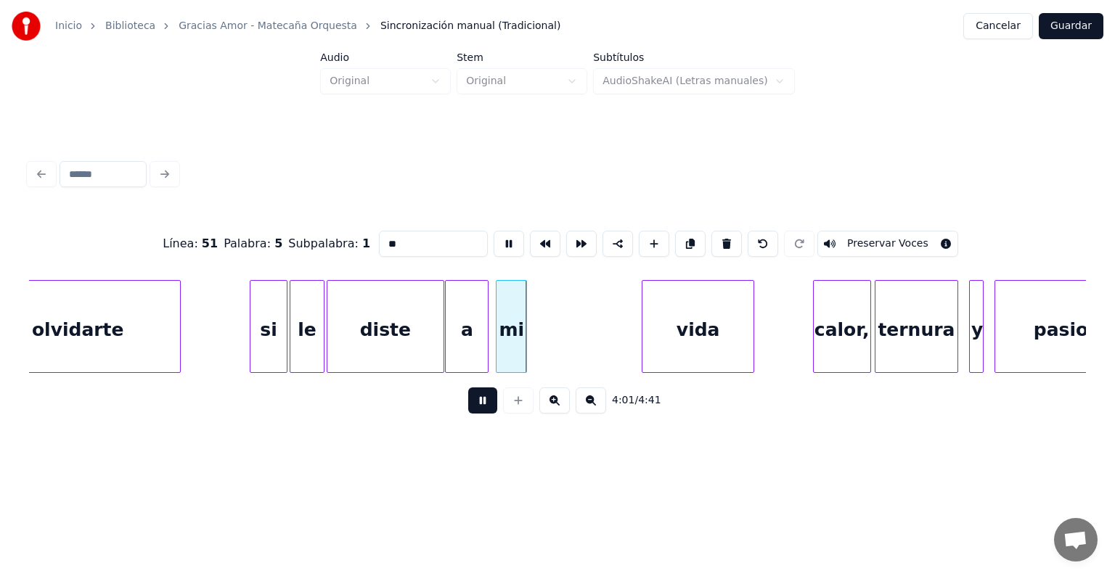
click at [524, 340] on div at bounding box center [524, 326] width 4 height 91
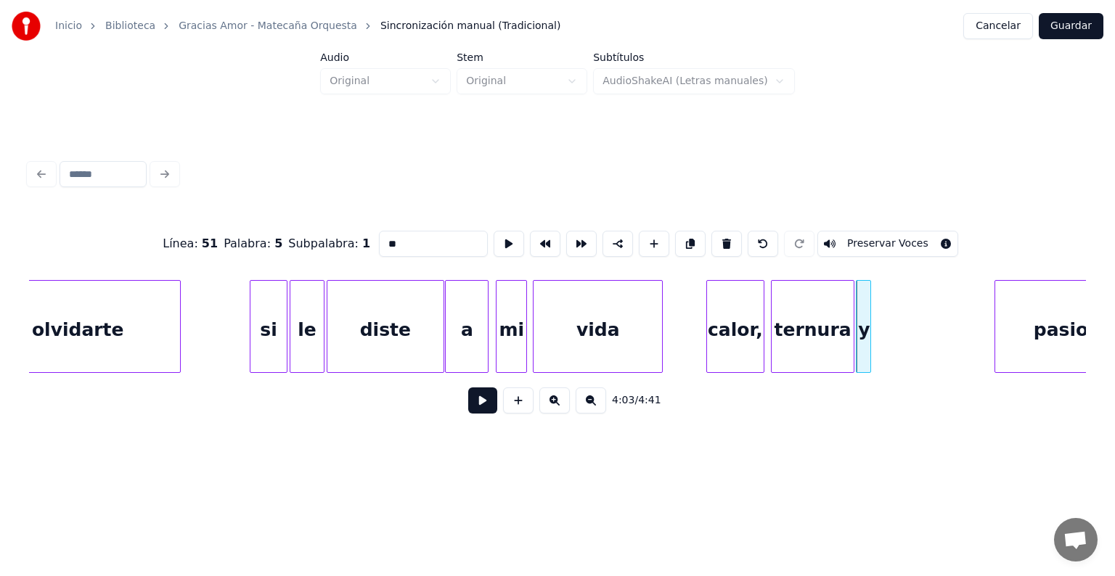
scroll to position [0, 43330]
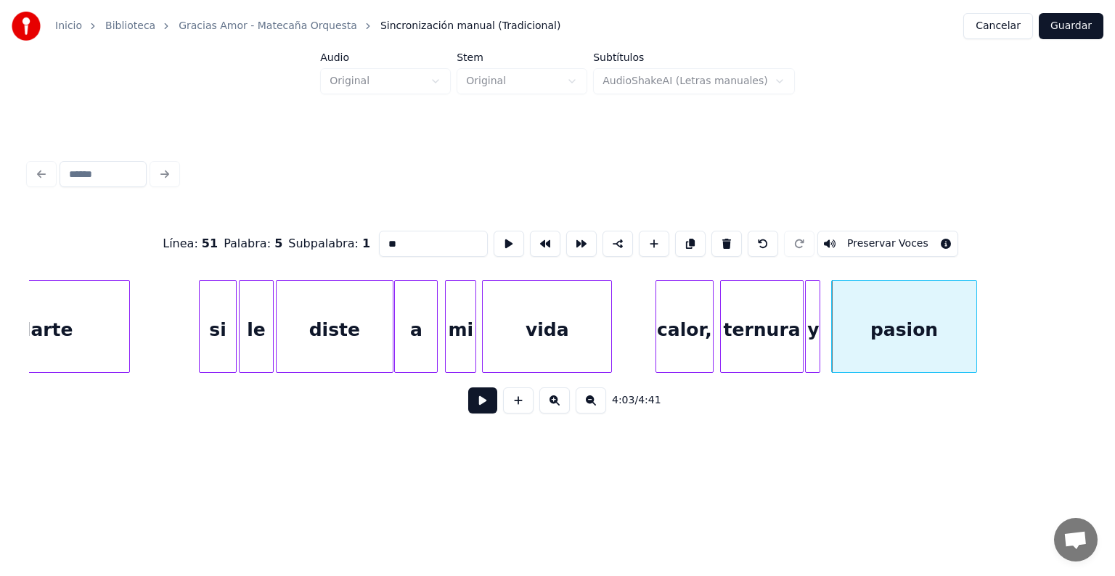
click at [478, 412] on button at bounding box center [482, 401] width 29 height 26
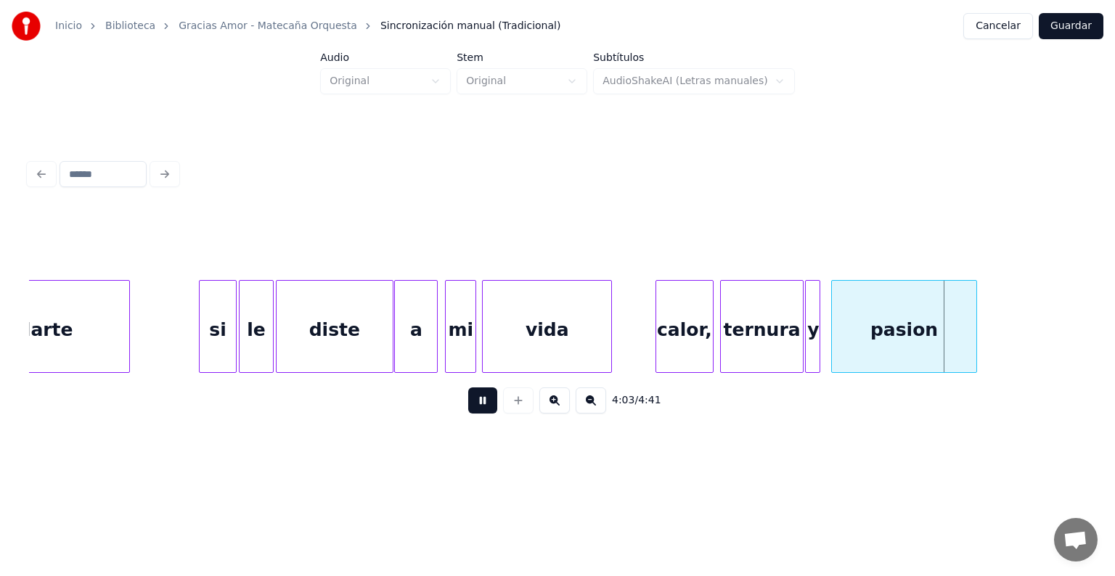
click at [468, 404] on button at bounding box center [482, 401] width 29 height 26
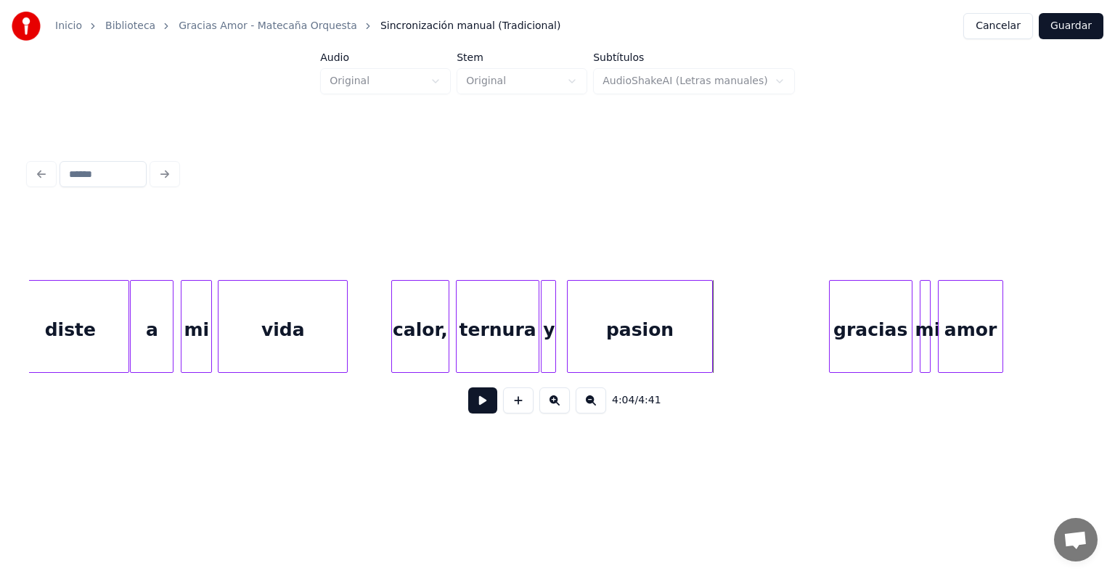
scroll to position [0, 43594]
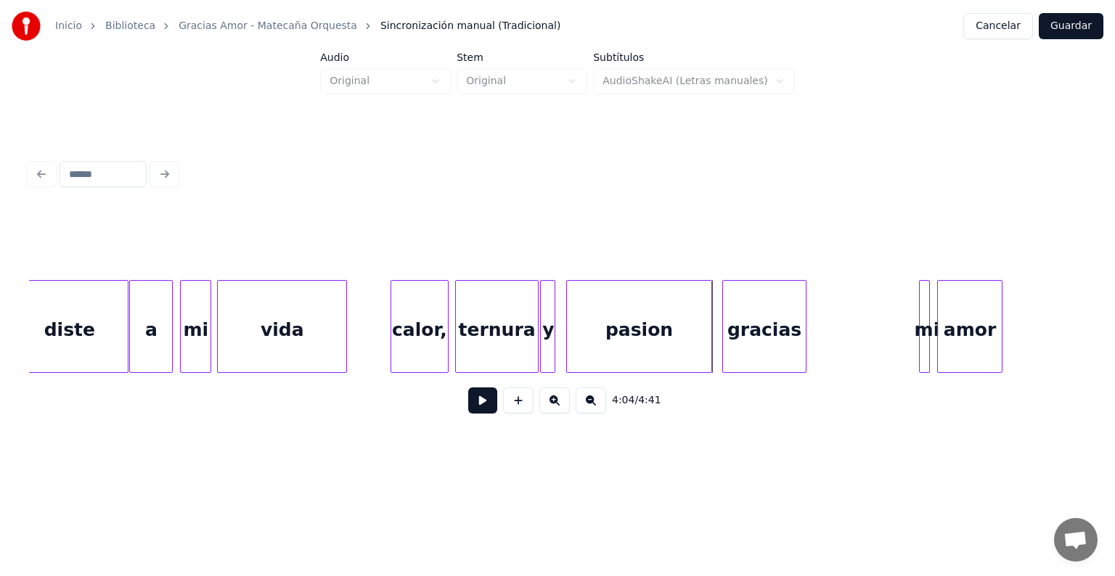
click at [748, 314] on div "gracias" at bounding box center [764, 330] width 82 height 99
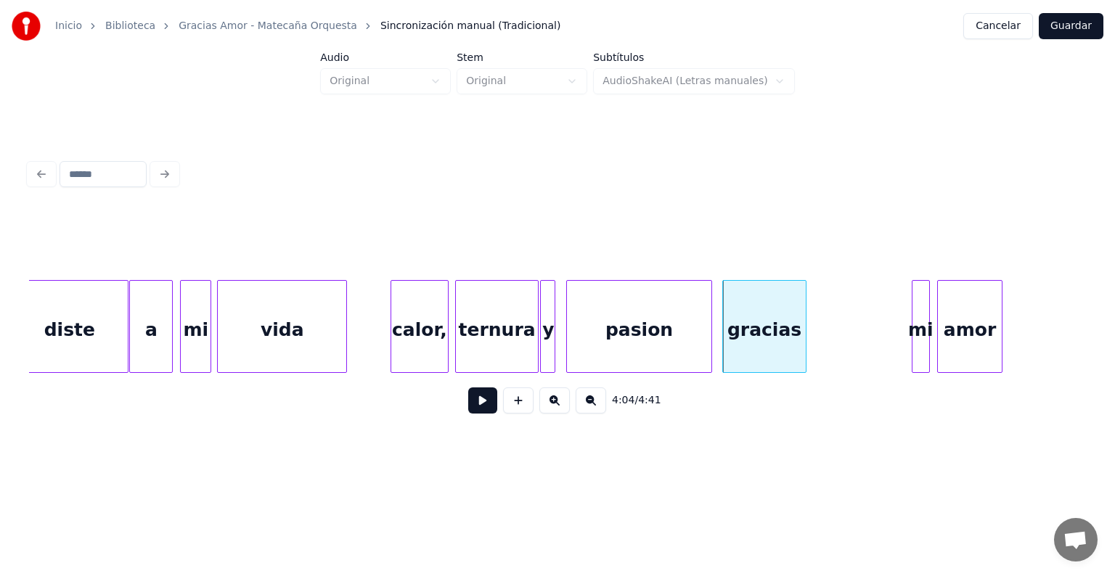
click at [913, 341] on div at bounding box center [914, 326] width 4 height 91
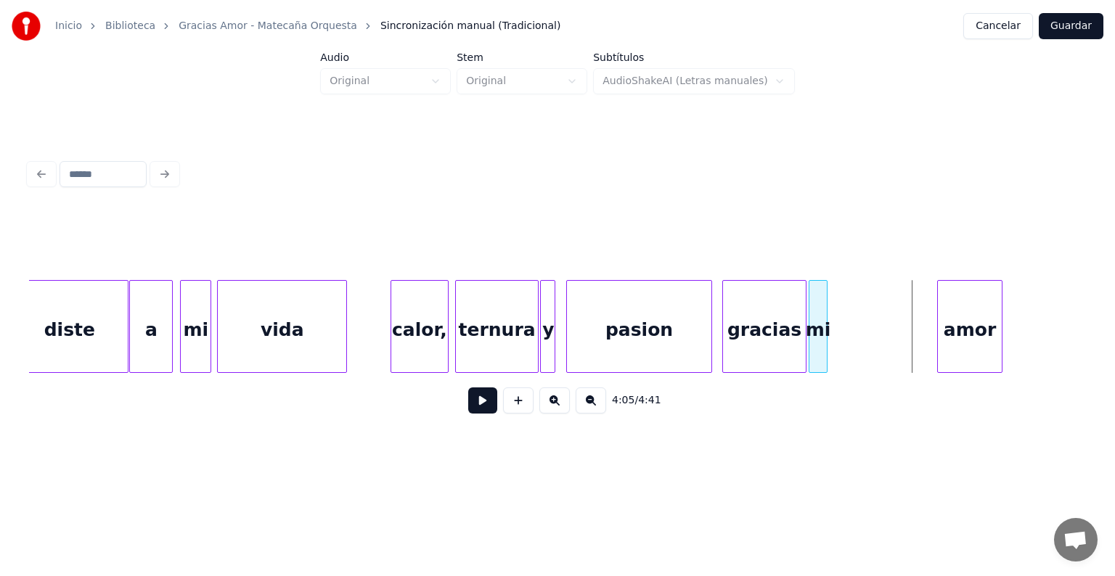
click at [818, 355] on div "mi" at bounding box center [817, 330] width 17 height 99
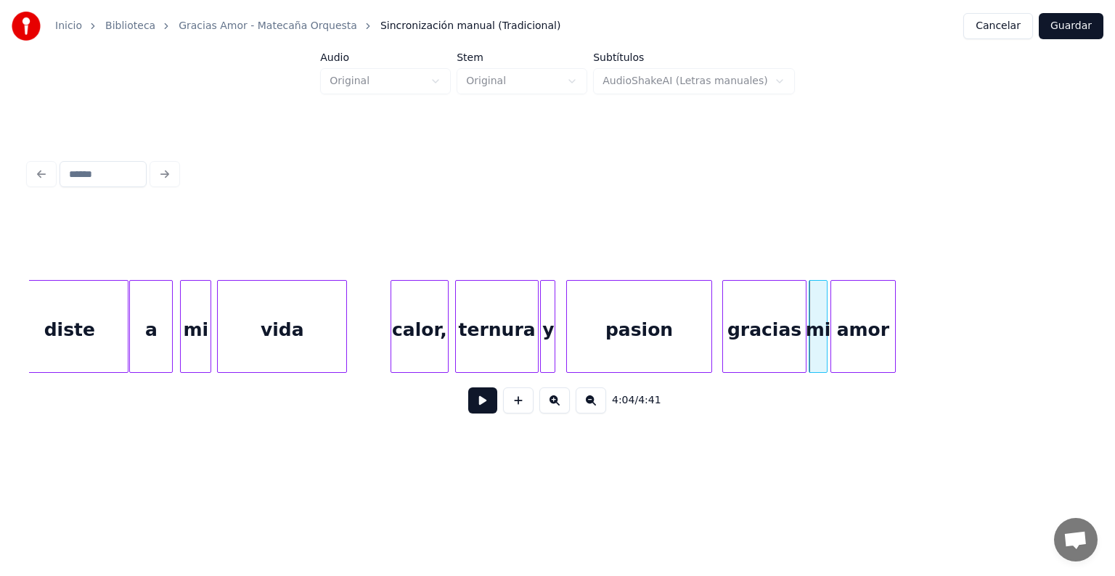
click at [846, 331] on div "amor" at bounding box center [863, 330] width 64 height 99
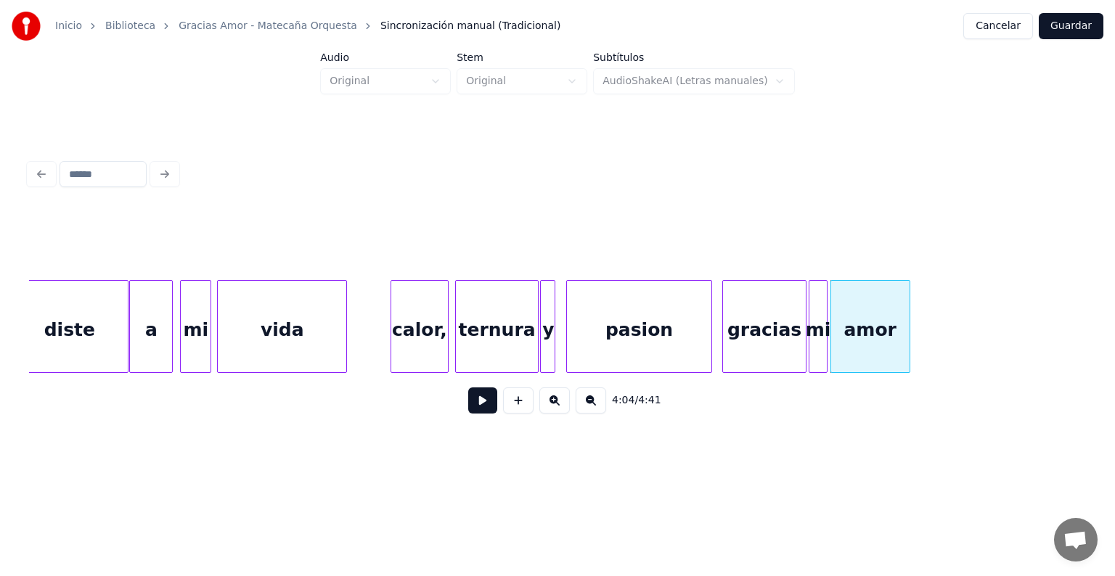
click at [909, 335] on div at bounding box center [907, 326] width 4 height 91
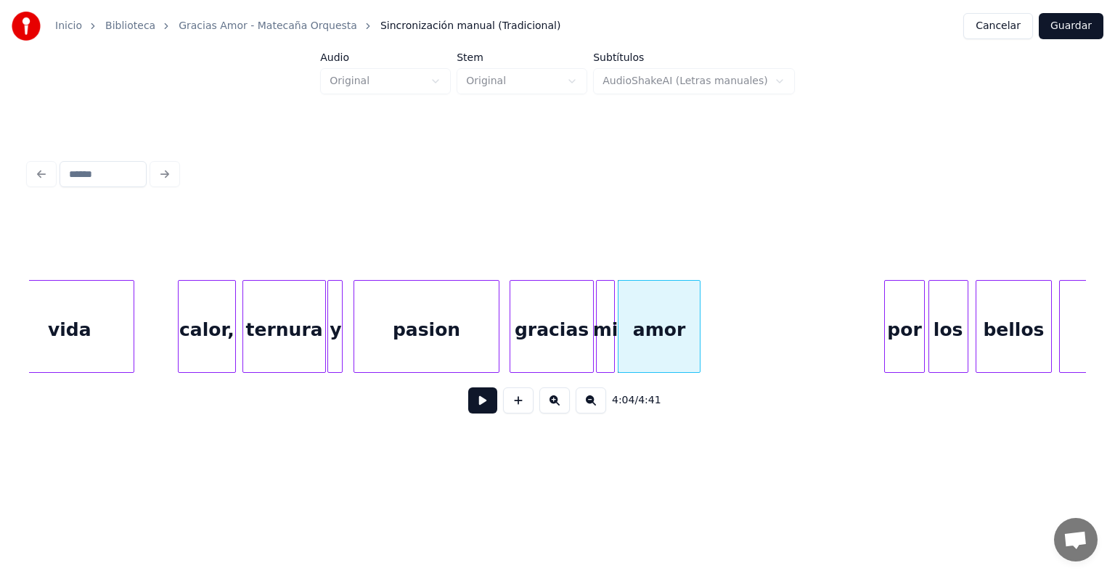
scroll to position [0, 43808]
click at [791, 345] on div "por" at bounding box center [789, 330] width 38 height 99
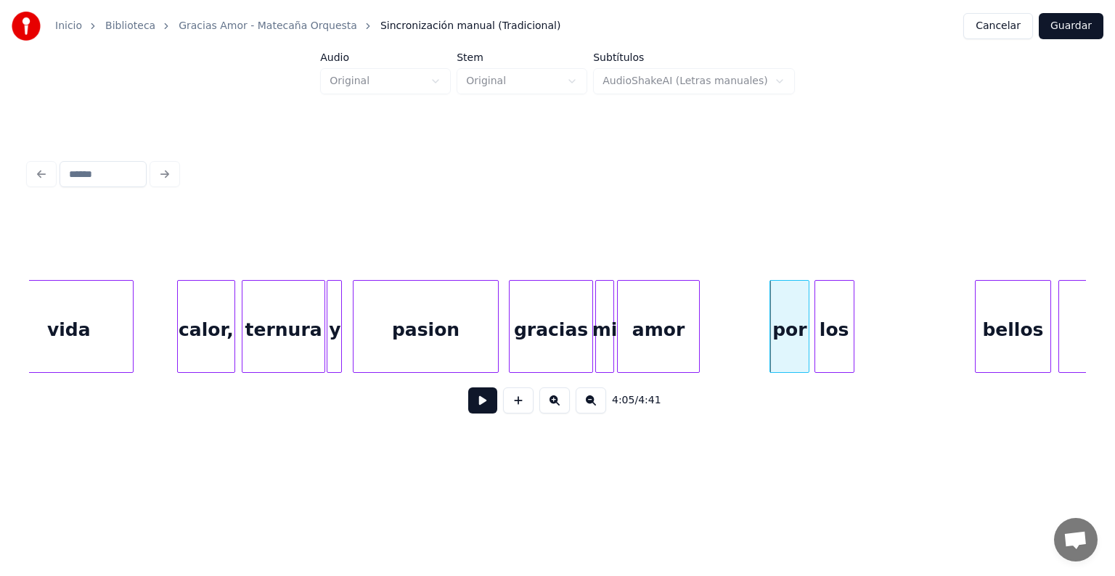
click at [833, 351] on div "los" at bounding box center [834, 330] width 38 height 99
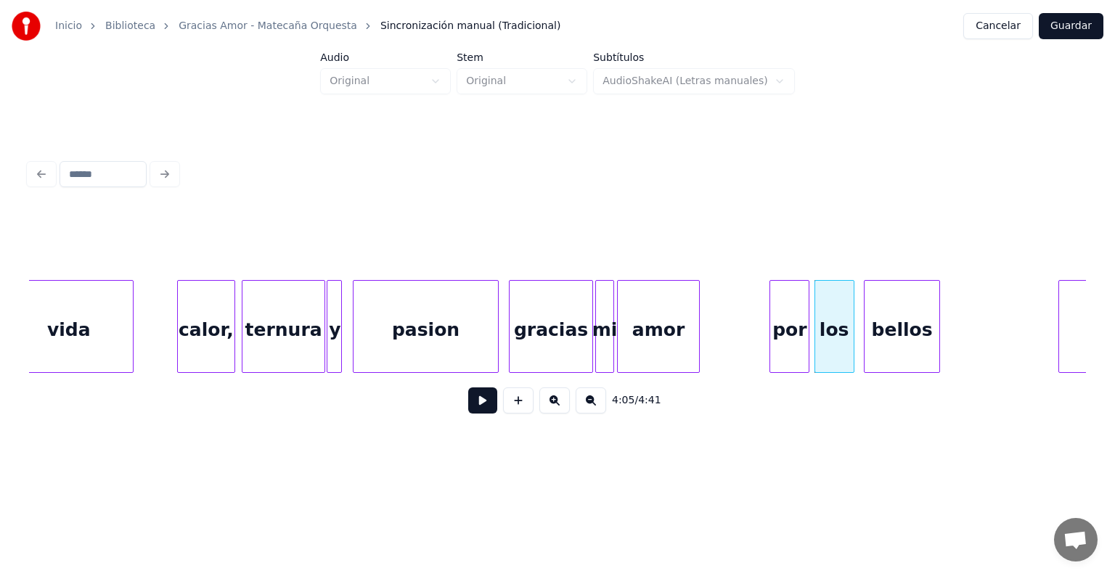
click at [882, 338] on div "bellos" at bounding box center [901, 330] width 75 height 99
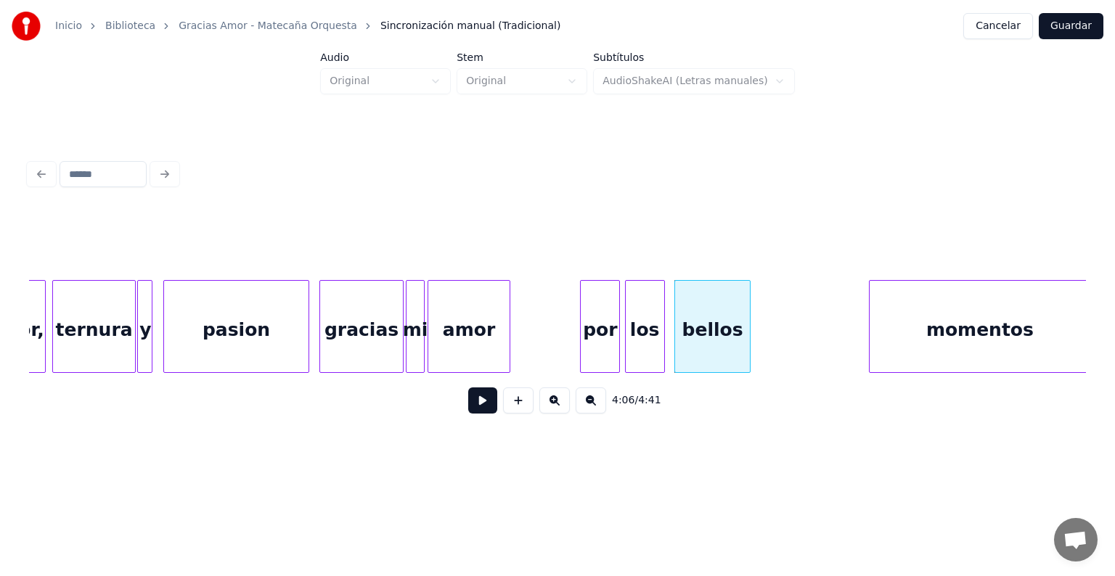
scroll to position [0, 43999]
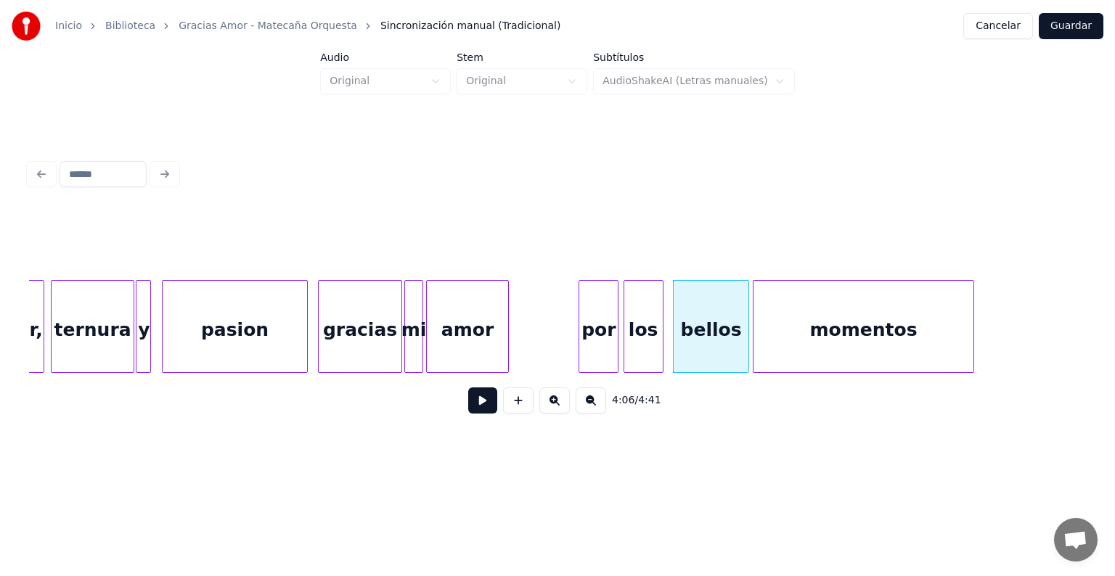
click at [878, 340] on div "momentos" at bounding box center [863, 330] width 221 height 99
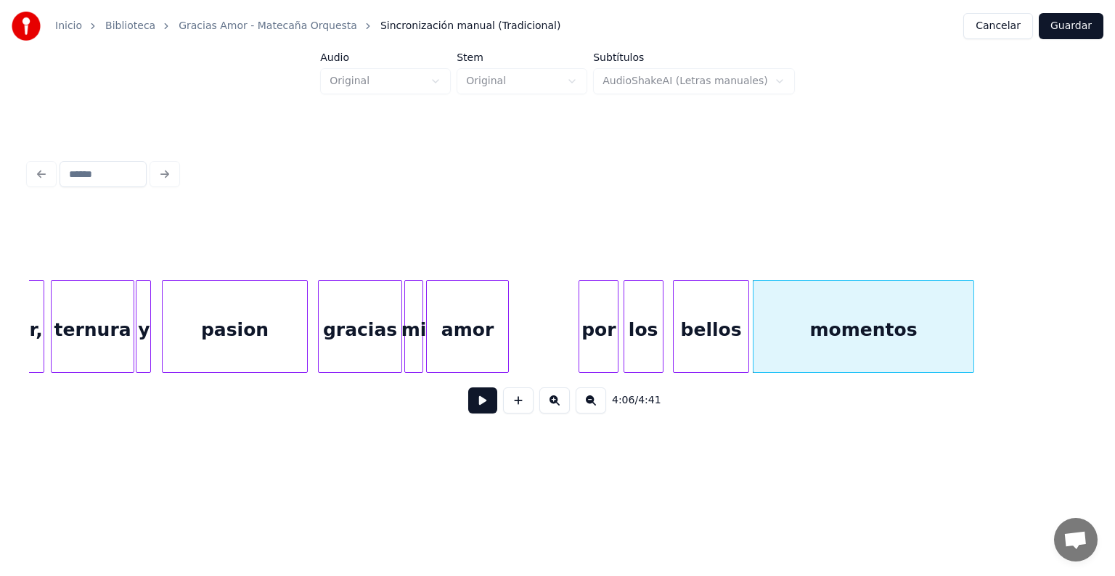
click at [471, 411] on button at bounding box center [482, 401] width 29 height 26
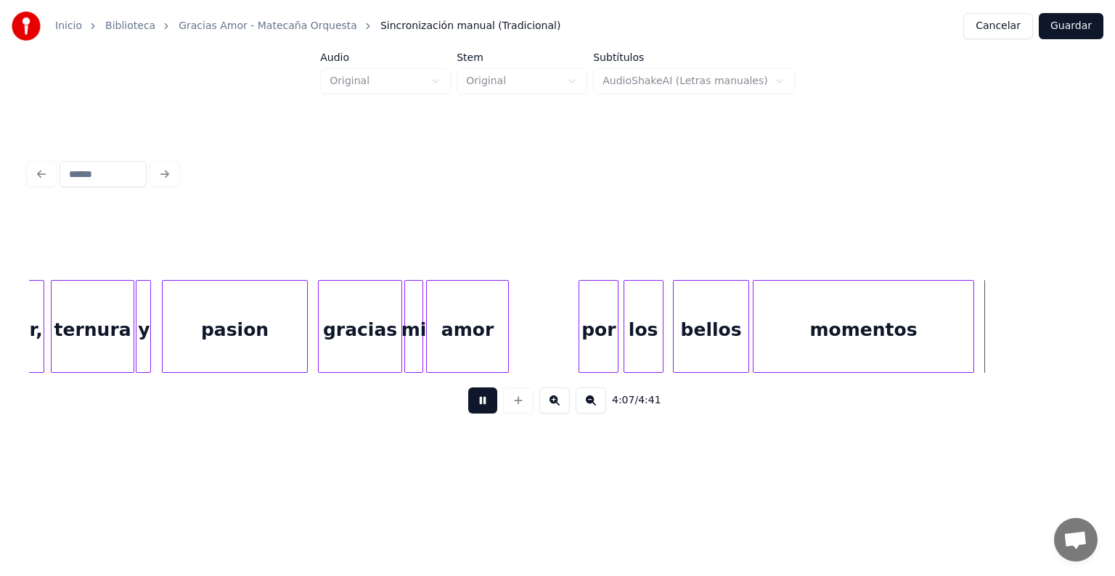
click at [459, 417] on div "4:07 / 4:41" at bounding box center [558, 401] width 1034 height 32
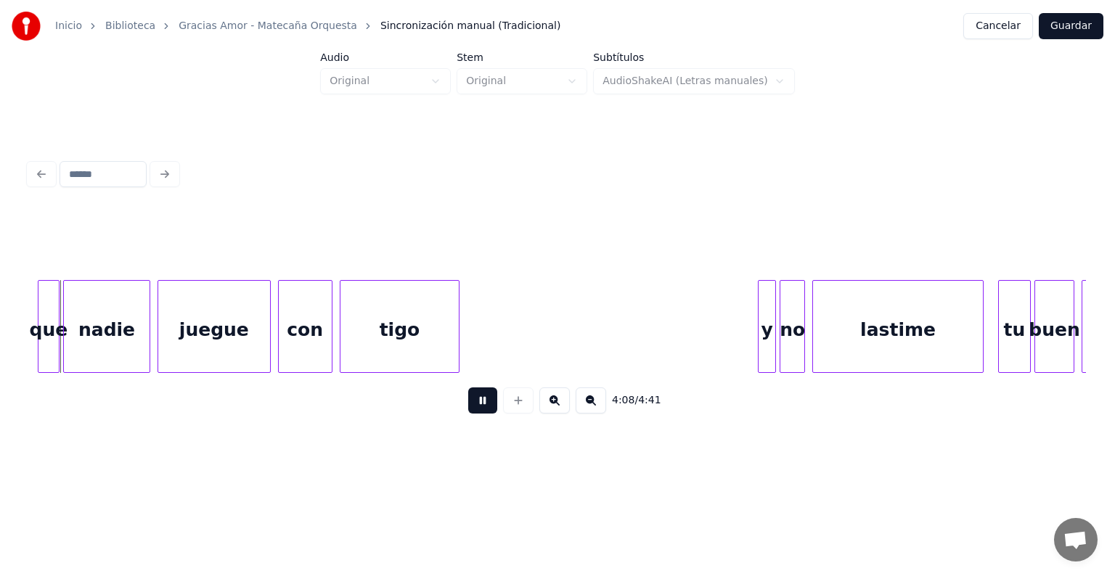
click at [468, 397] on button at bounding box center [482, 401] width 29 height 26
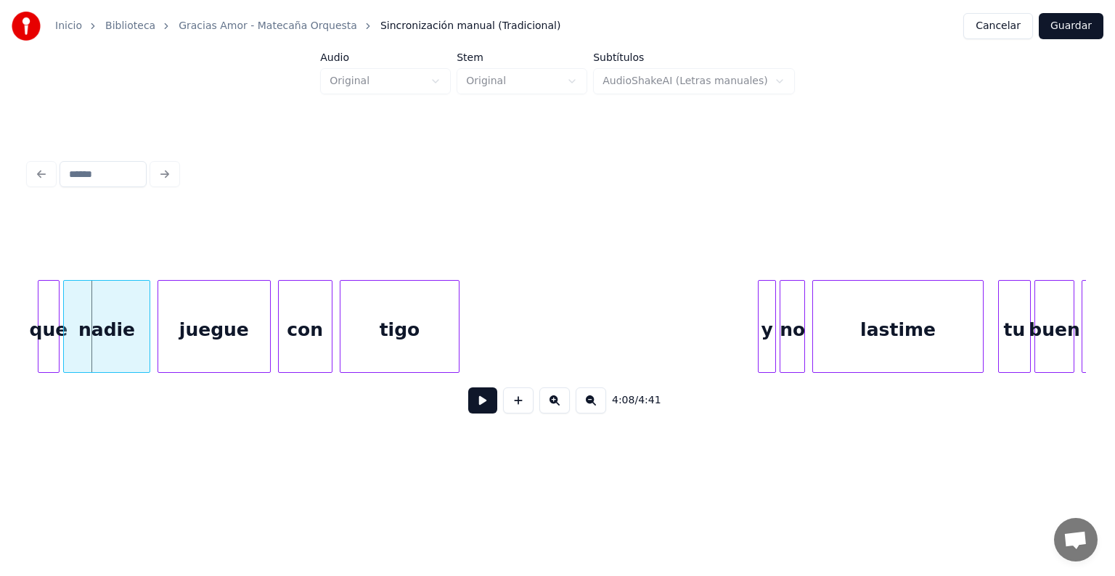
scroll to position [0, 44133]
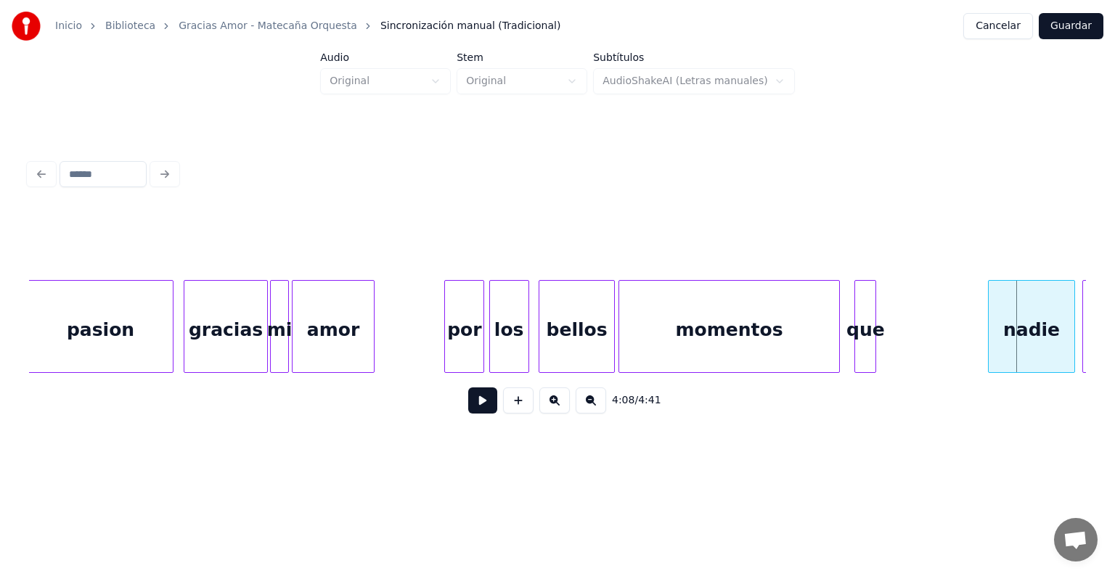
click at [867, 345] on div "que" at bounding box center [865, 330] width 20 height 99
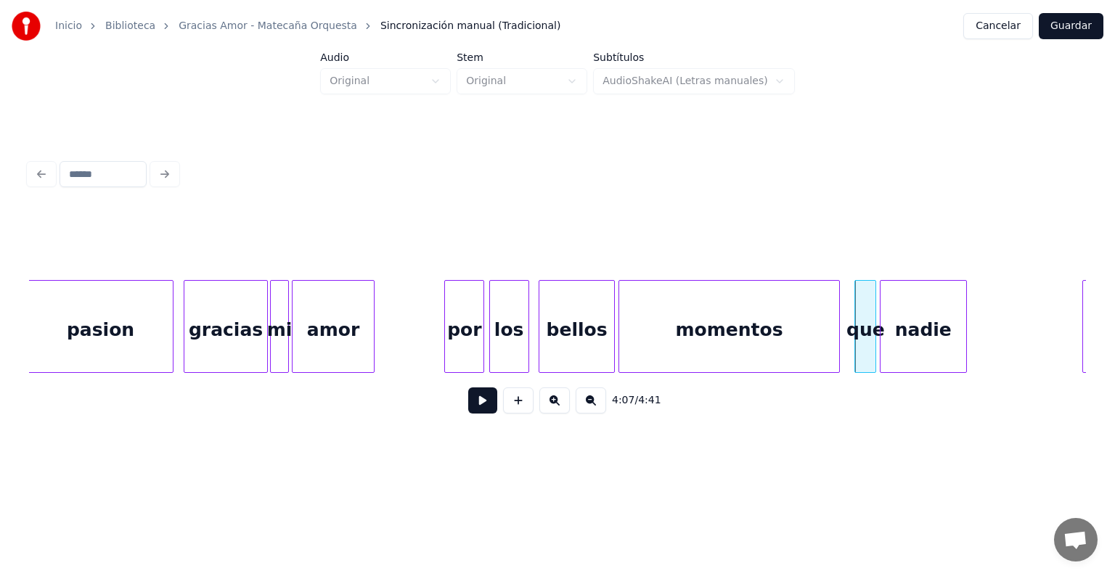
click at [923, 340] on div "nadie" at bounding box center [923, 330] width 86 height 99
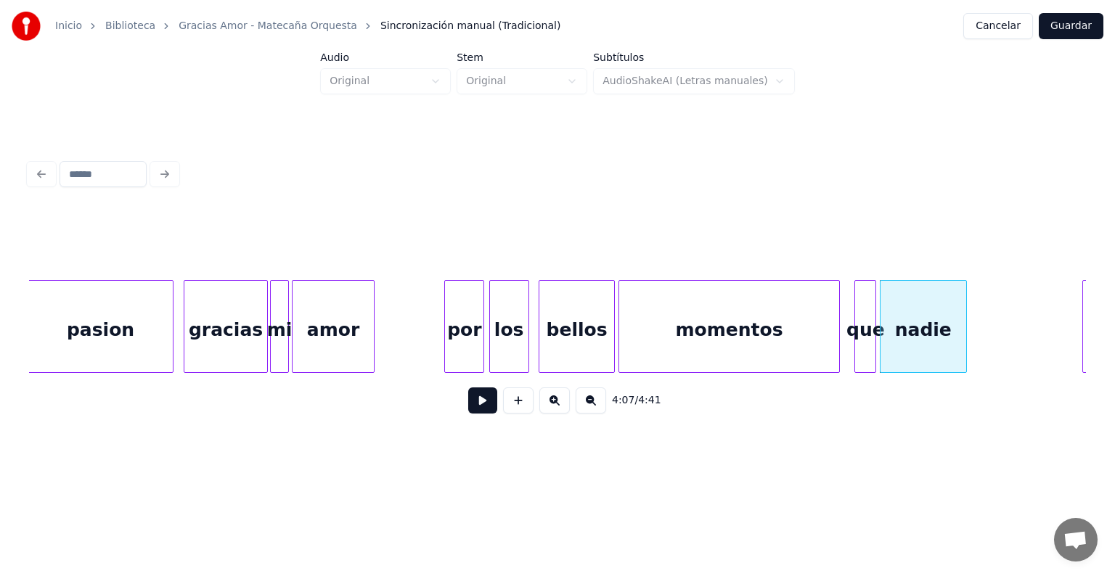
click at [468, 414] on button at bounding box center [482, 401] width 29 height 26
click at [468, 411] on button at bounding box center [482, 401] width 29 height 26
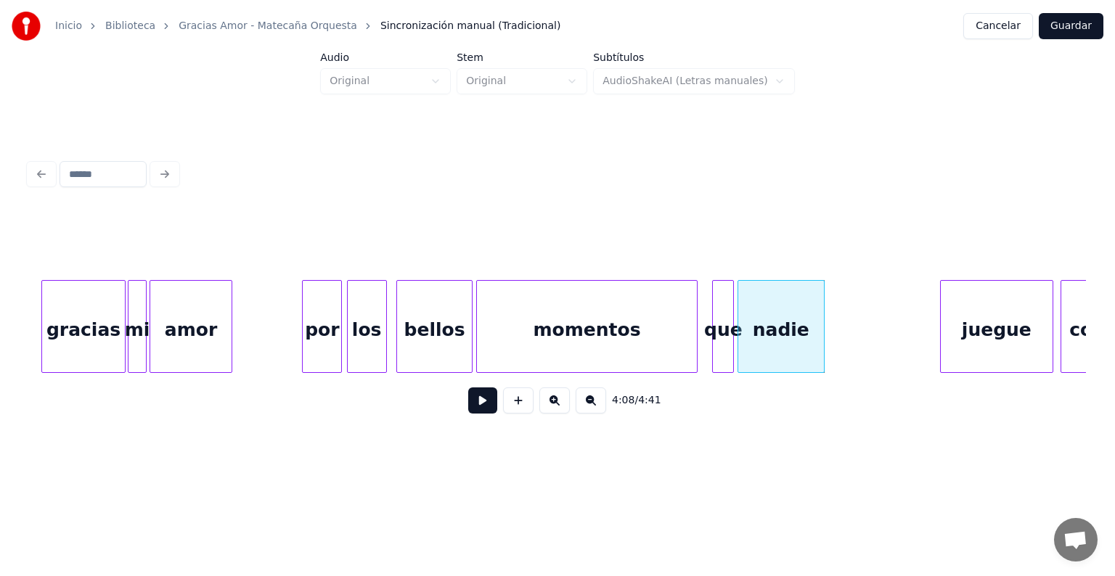
scroll to position [0, 44280]
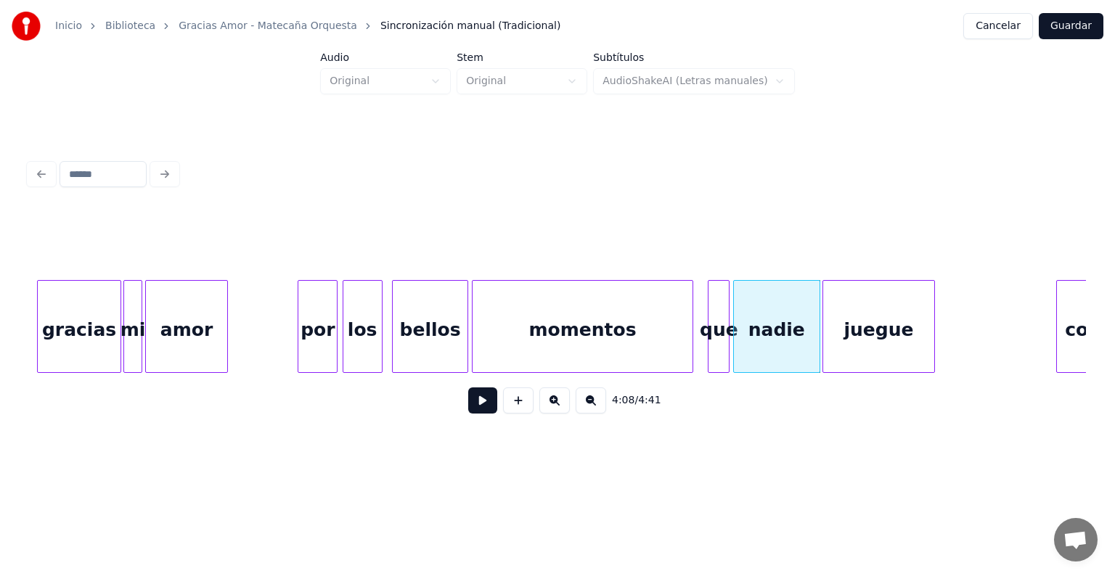
click at [912, 332] on div "juegue" at bounding box center [878, 330] width 111 height 99
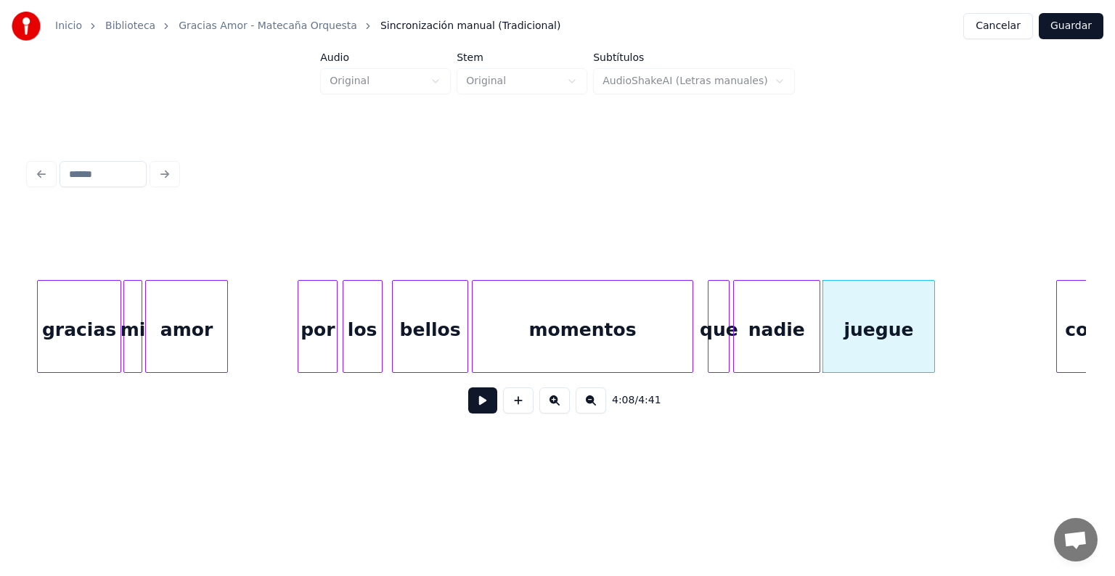
click at [934, 334] on div "juegue" at bounding box center [878, 326] width 113 height 93
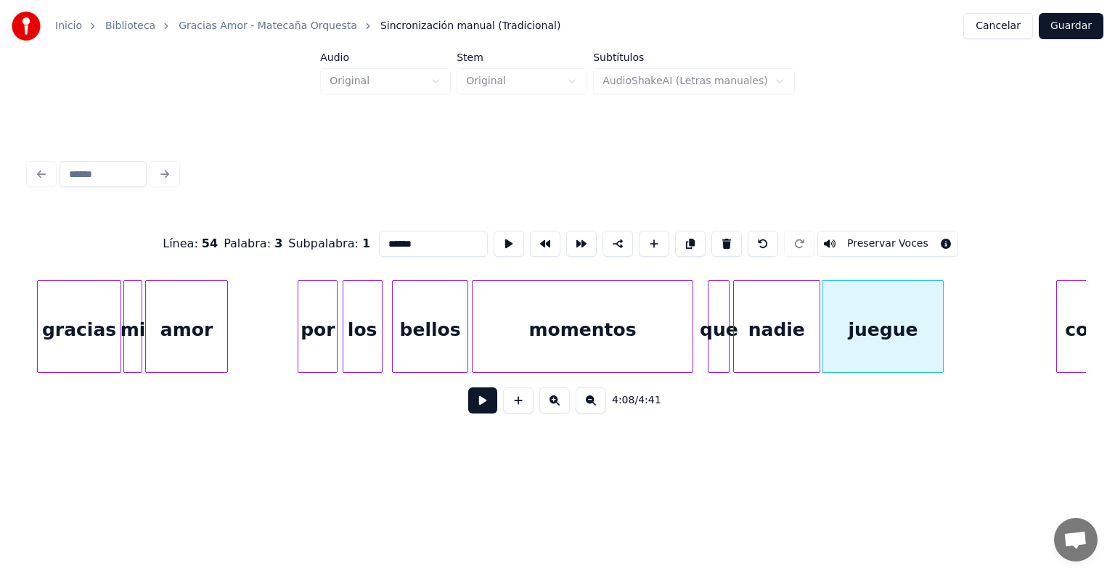
click at [941, 335] on div at bounding box center [940, 326] width 4 height 91
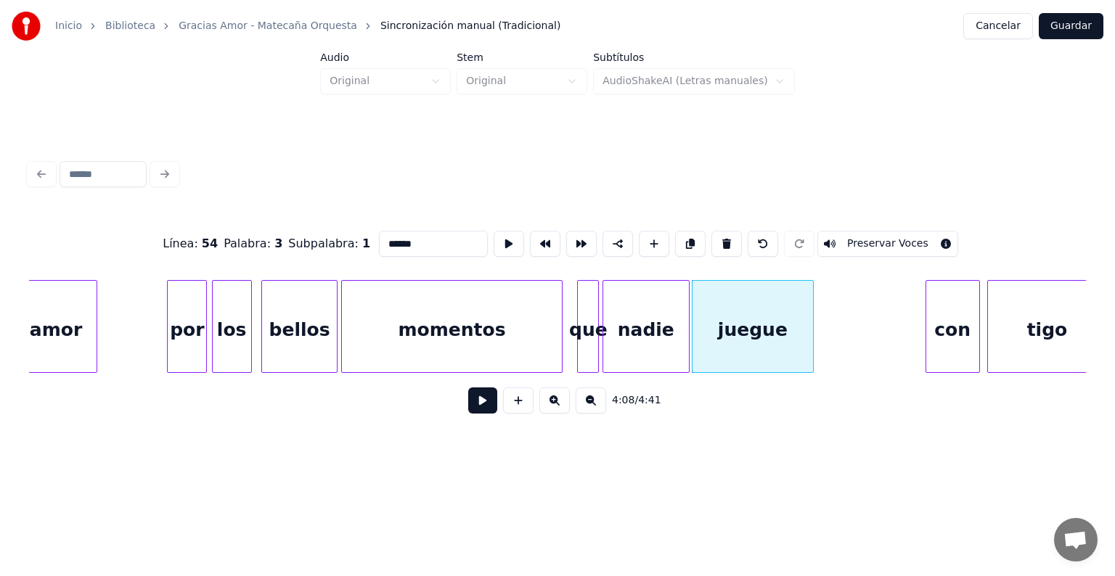
scroll to position [0, 44413]
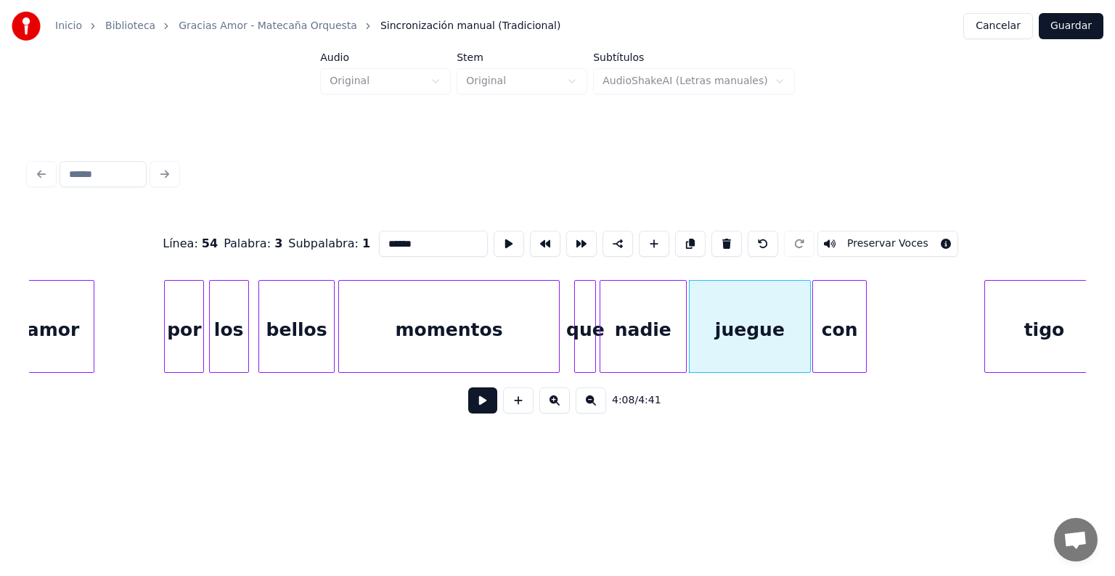
click at [844, 347] on div "con" at bounding box center [839, 330] width 53 height 99
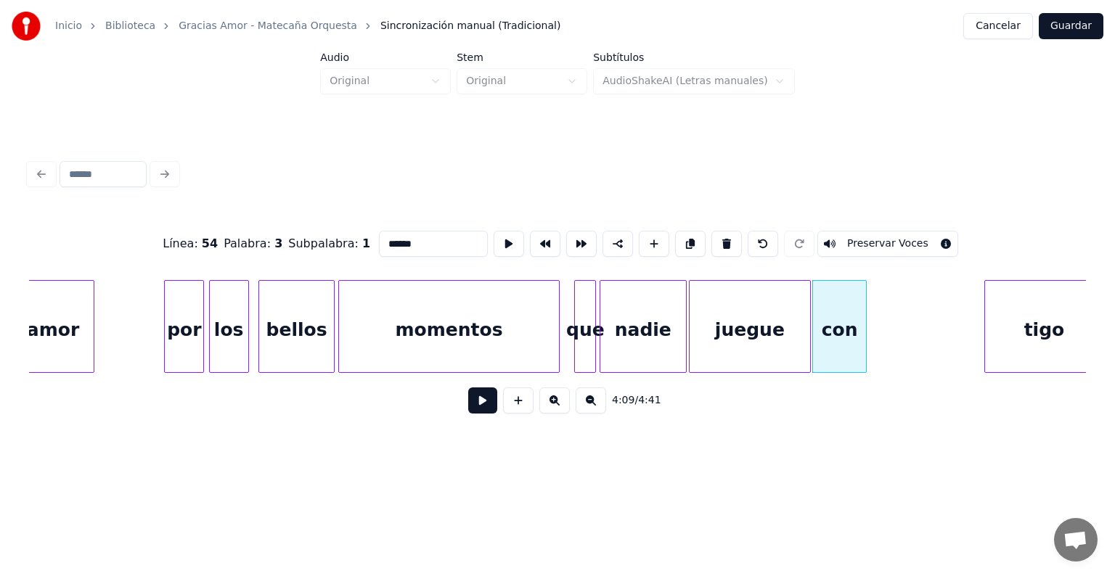
scroll to position [0, 44420]
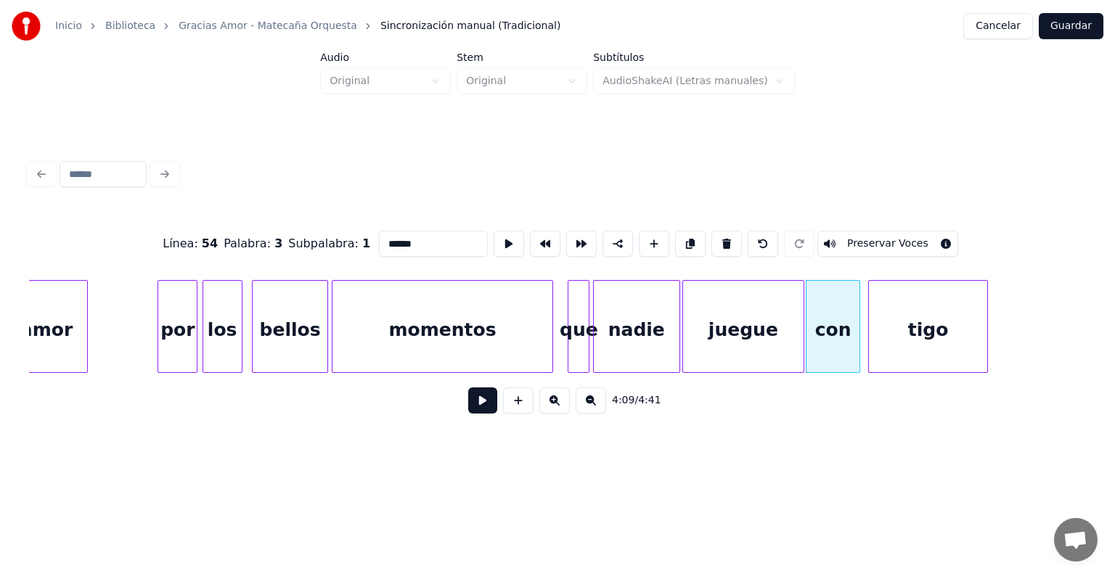
click at [915, 340] on div "tigo" at bounding box center [928, 330] width 118 height 99
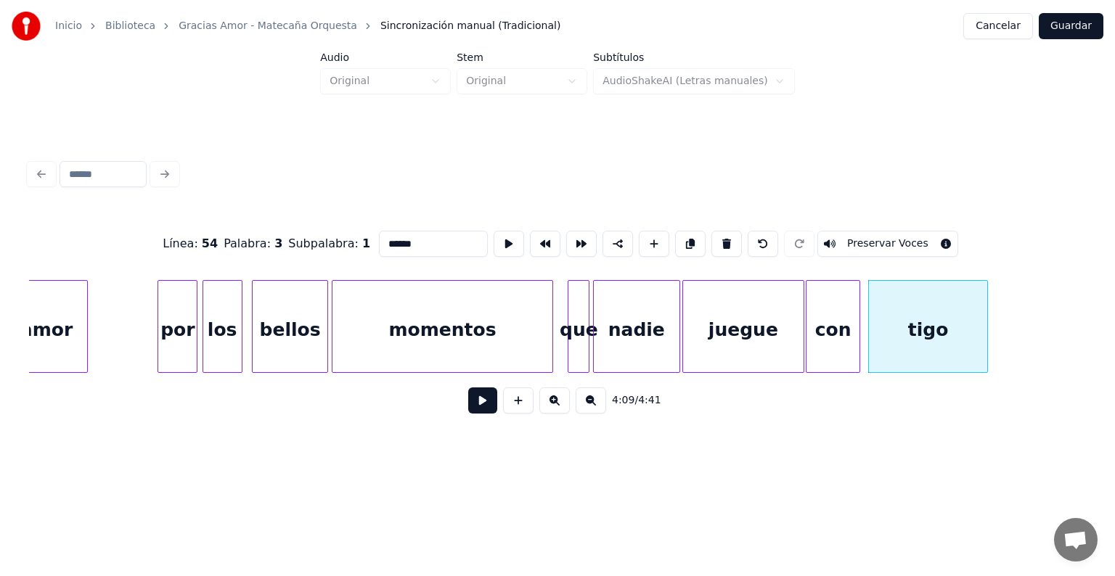
click at [468, 414] on button at bounding box center [482, 401] width 29 height 26
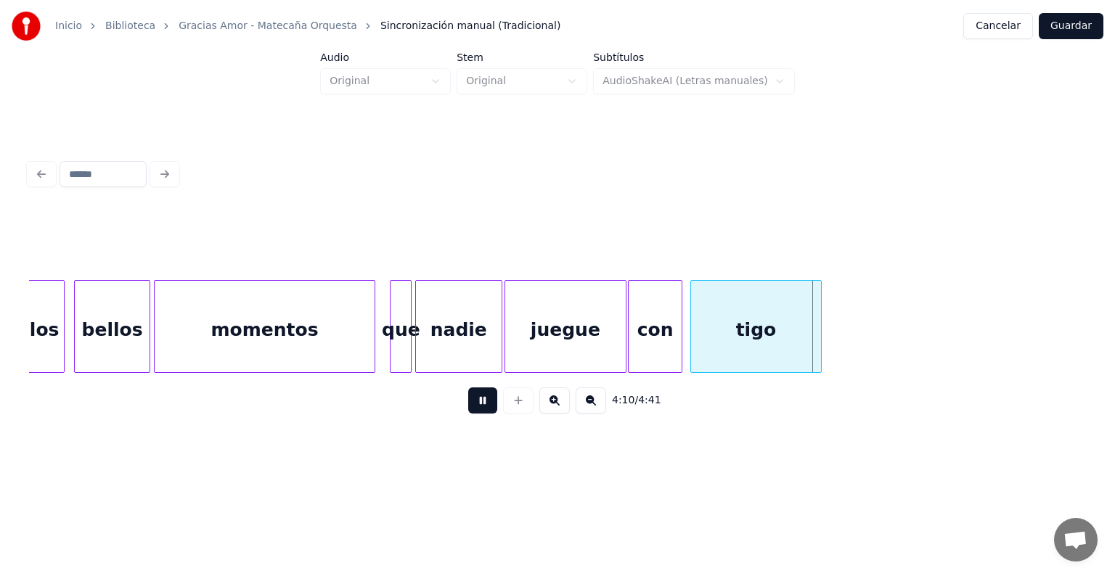
scroll to position [0, 44599]
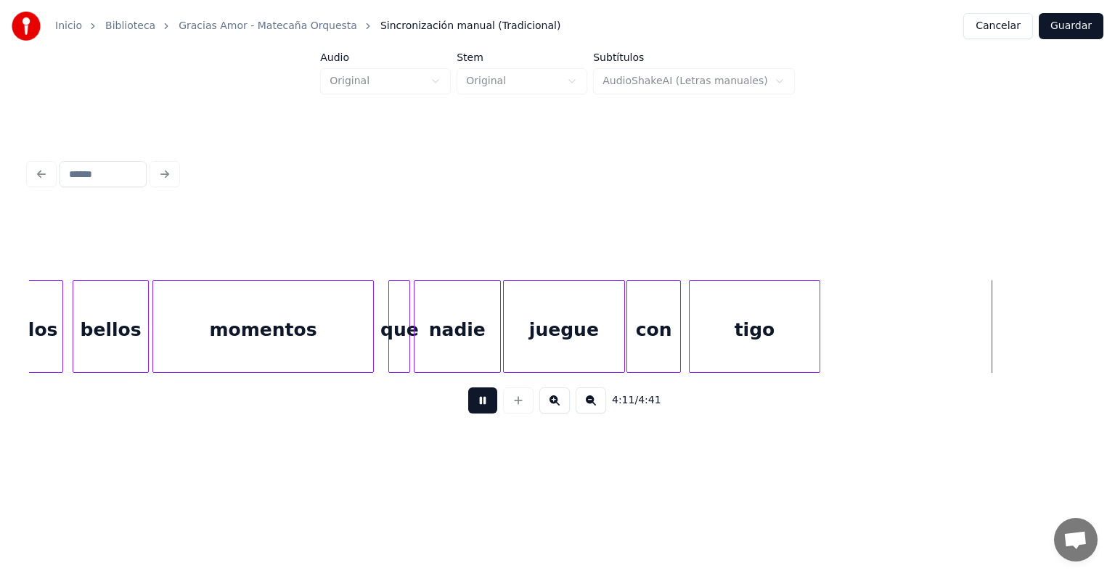
click at [479, 412] on button at bounding box center [482, 401] width 29 height 26
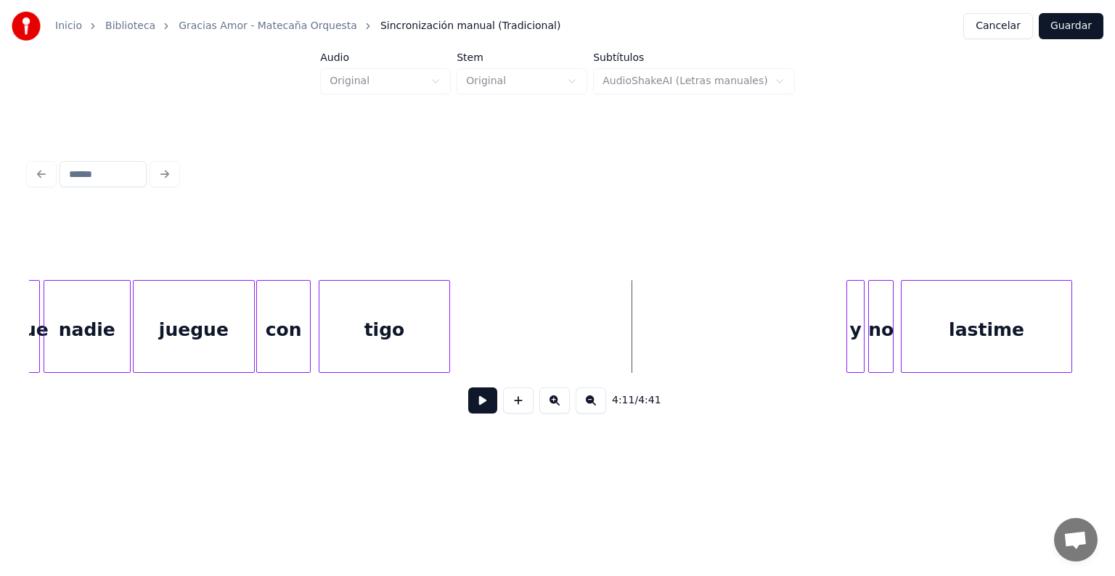
scroll to position [0, 44971]
click at [741, 363] on div "y" at bounding box center [740, 330] width 17 height 99
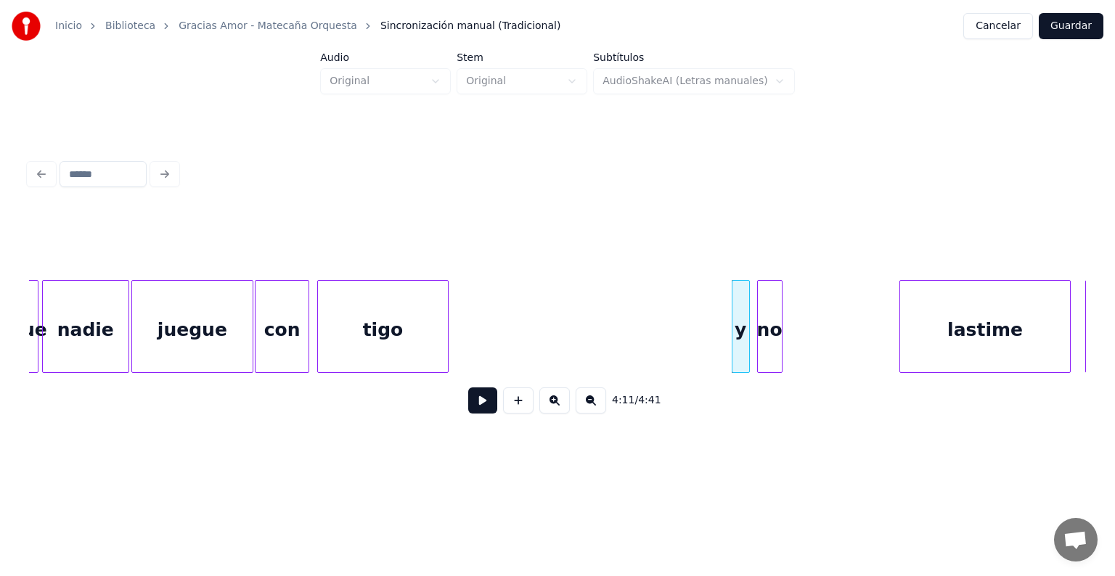
click at [766, 341] on div "no" at bounding box center [770, 330] width 24 height 99
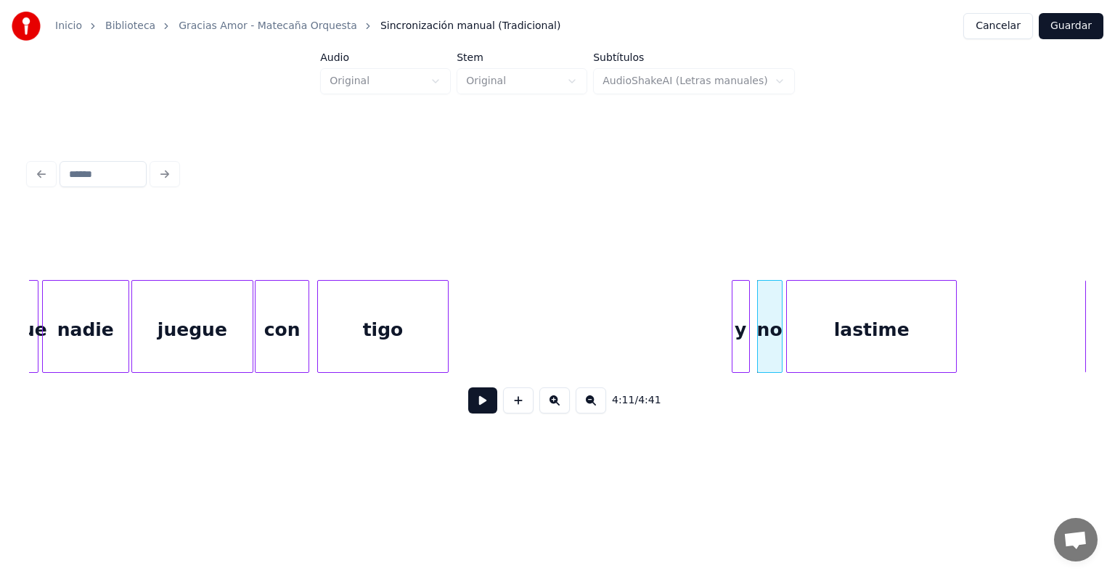
click at [862, 331] on div "lastime" at bounding box center [872, 330] width 170 height 99
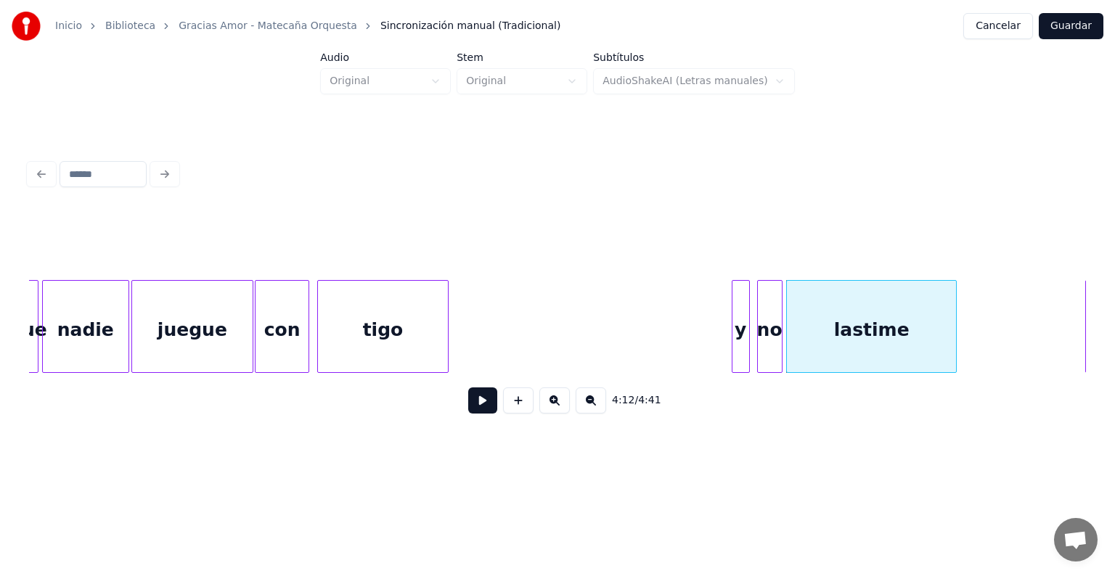
click at [476, 411] on button at bounding box center [482, 401] width 29 height 26
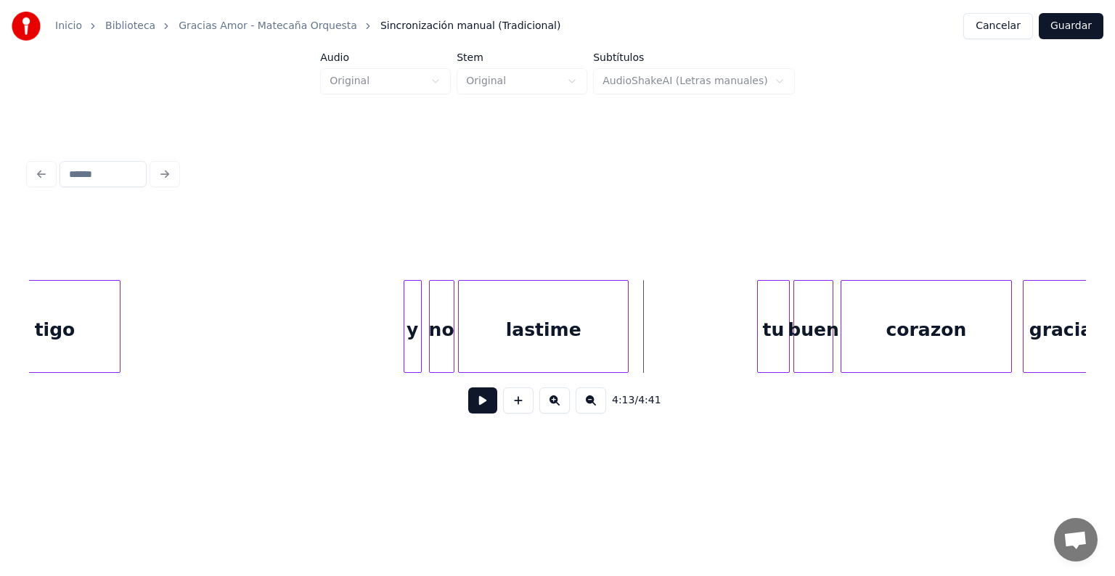
scroll to position [0, 45305]
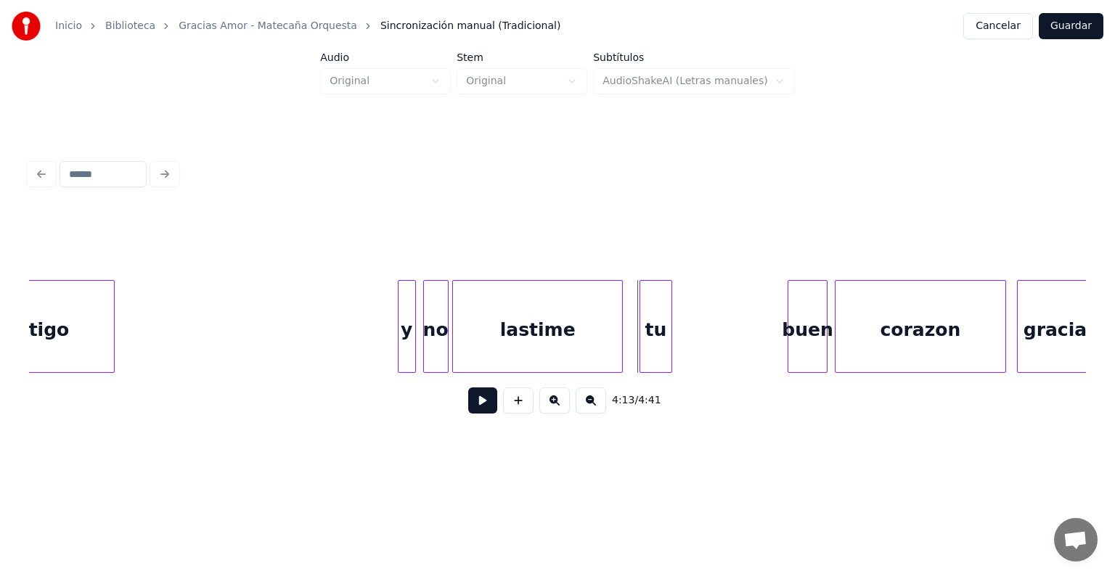
click at [655, 323] on div "tu" at bounding box center [655, 330] width 31 height 99
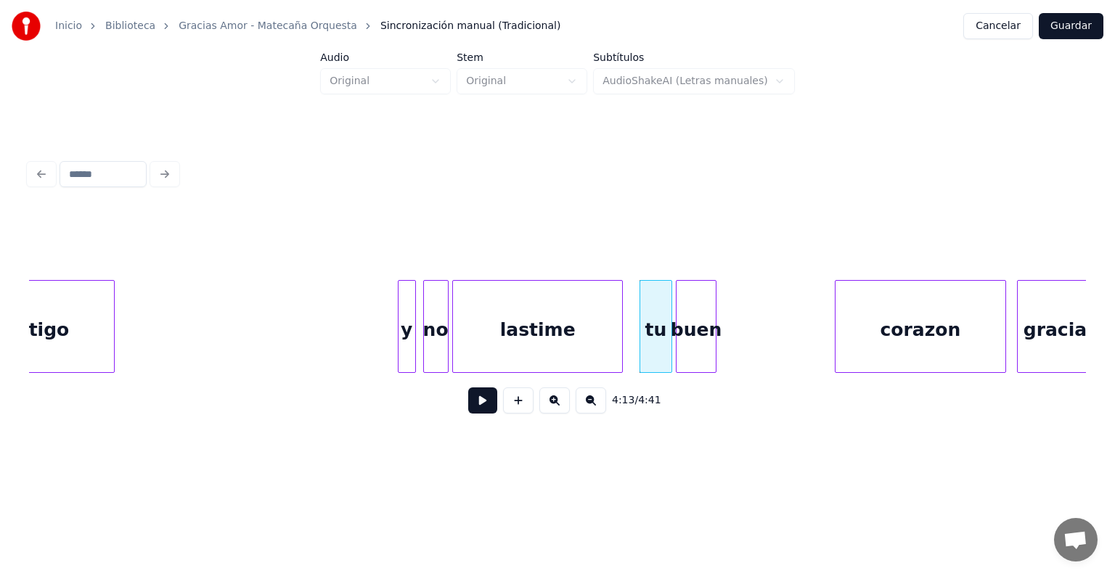
click at [690, 334] on div "buen" at bounding box center [695, 330] width 38 height 99
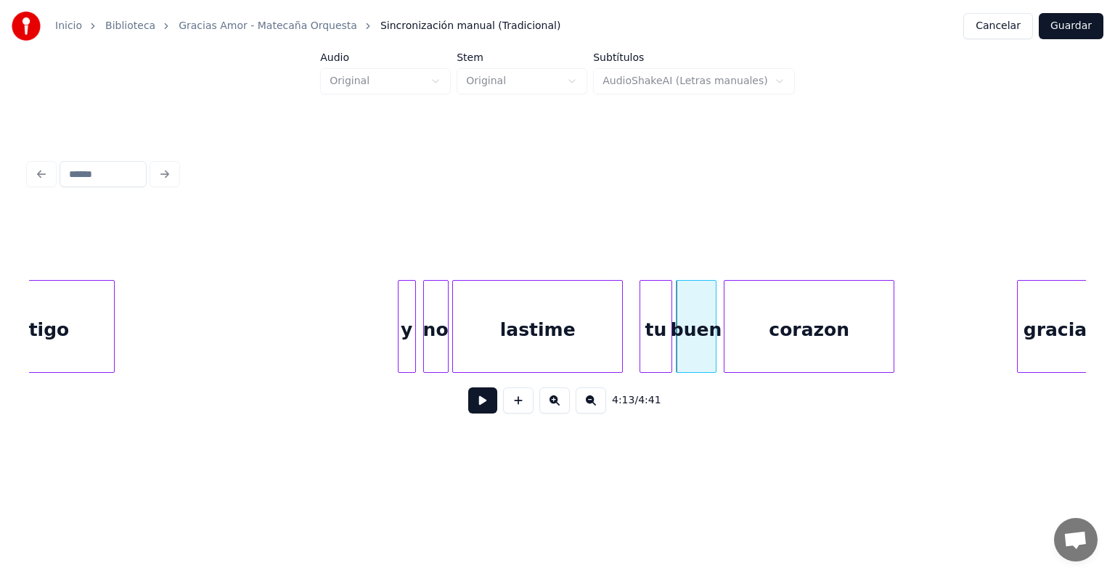
click at [794, 325] on div "corazon" at bounding box center [809, 330] width 170 height 99
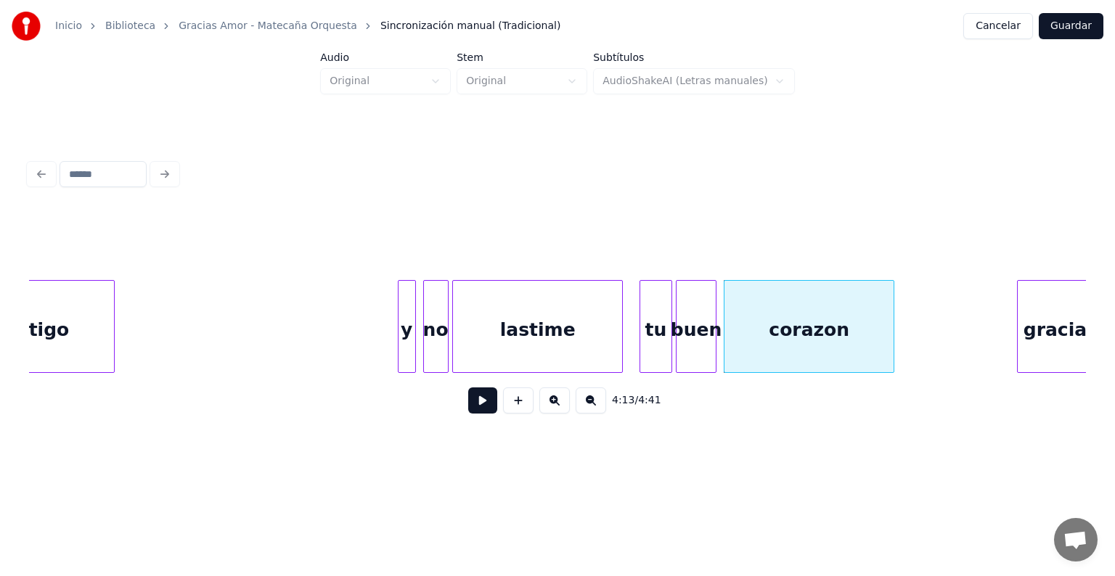
scroll to position [0, 45308]
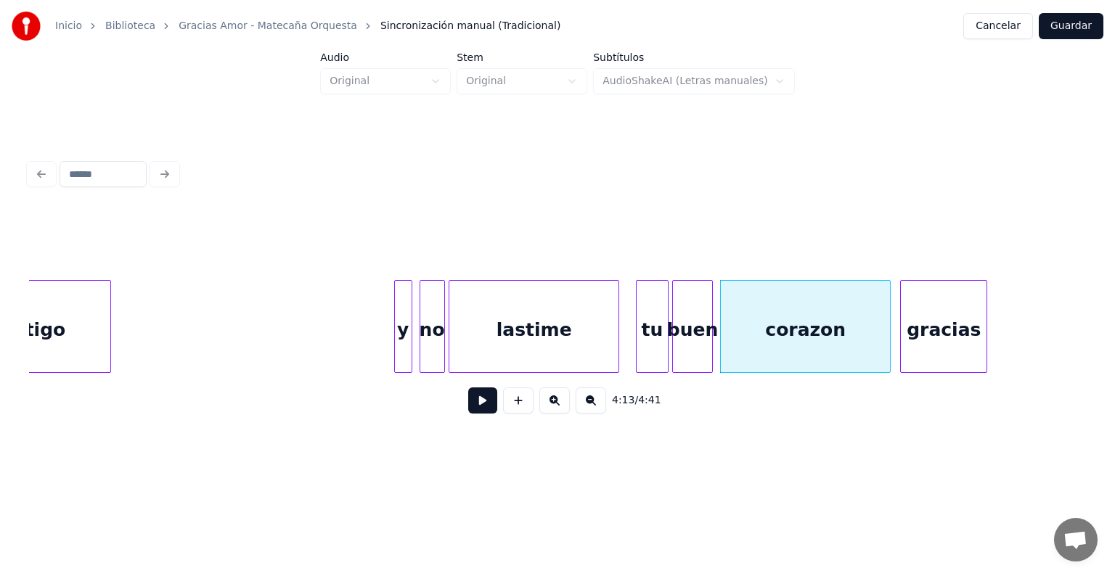
click at [944, 334] on div "gracias" at bounding box center [944, 330] width 86 height 99
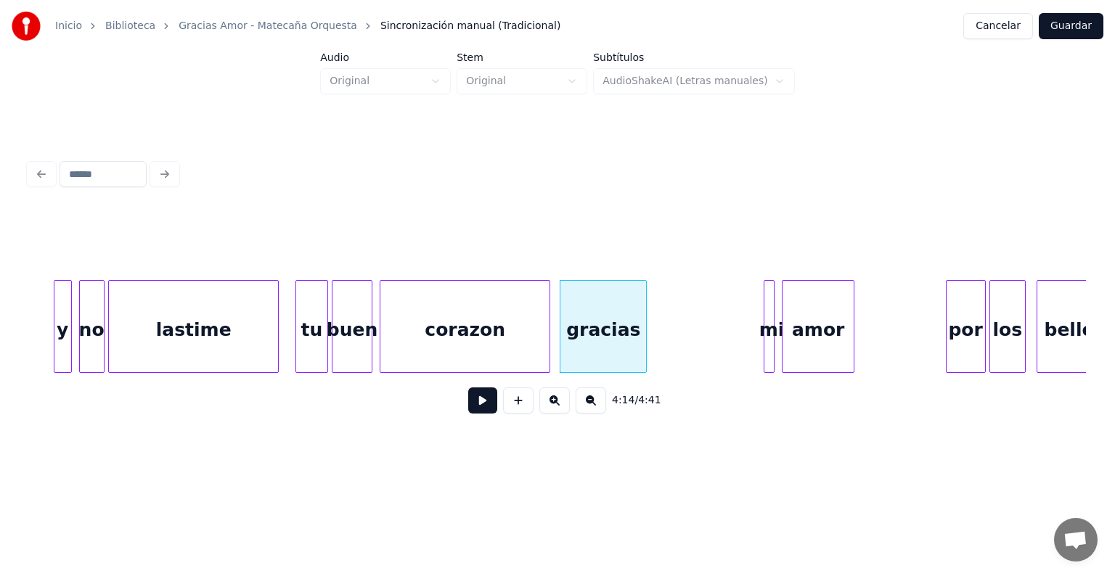
scroll to position [0, 45649]
click at [652, 363] on div "mi" at bounding box center [654, 330] width 15 height 99
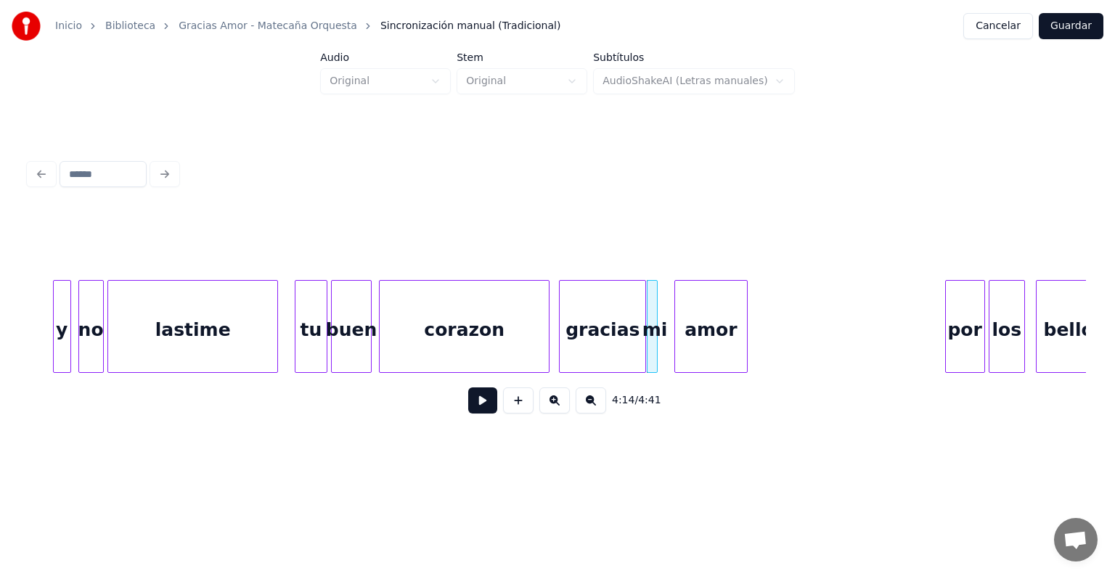
click at [692, 354] on div "amor" at bounding box center [710, 330] width 71 height 99
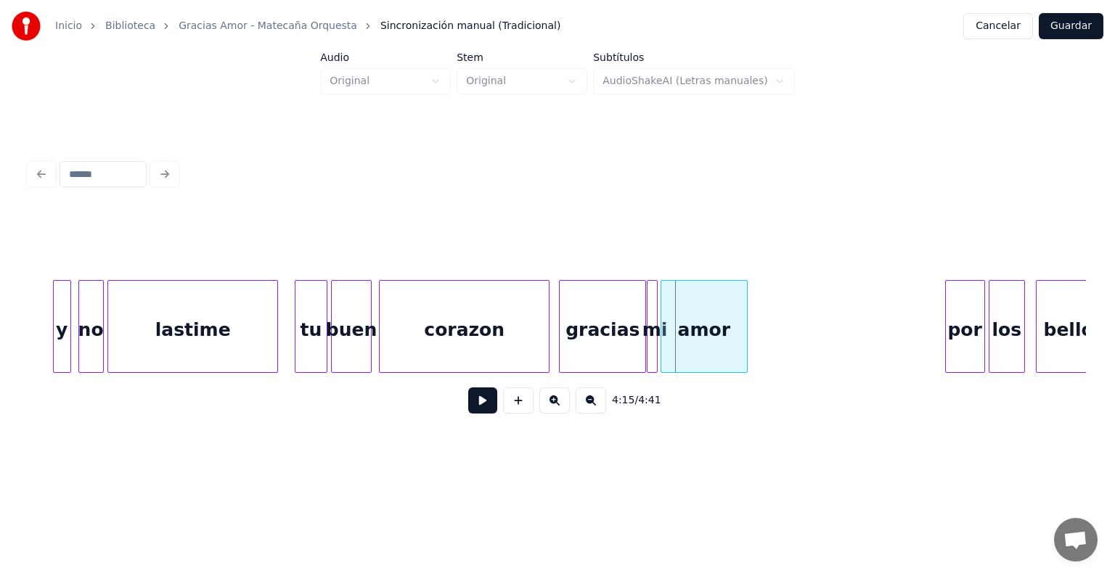
click at [662, 356] on div at bounding box center [663, 326] width 4 height 91
click at [605, 348] on div "gracias" at bounding box center [603, 330] width 86 height 99
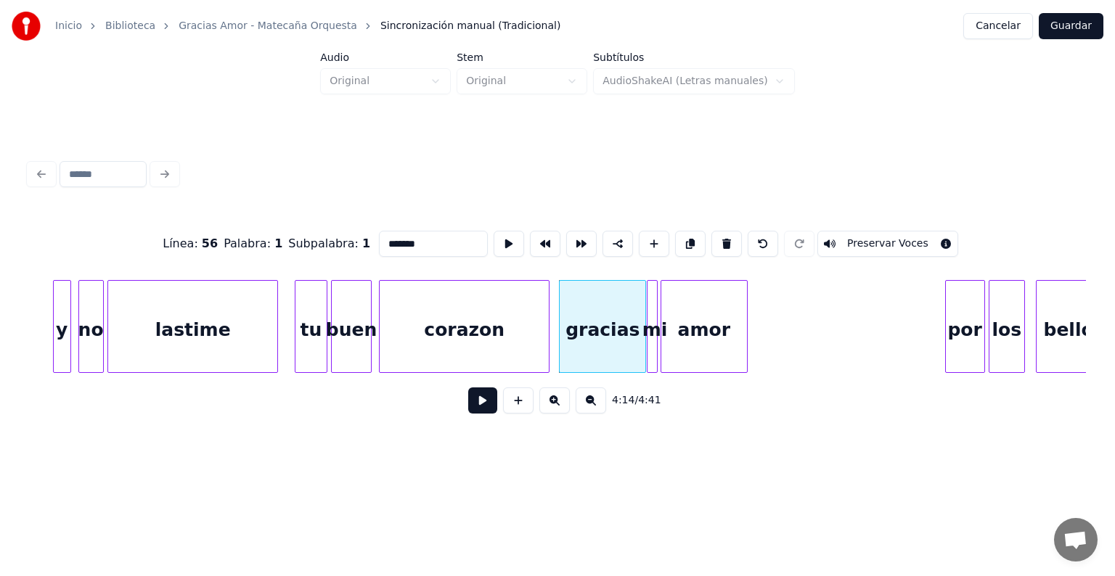
click at [468, 406] on button at bounding box center [482, 401] width 29 height 26
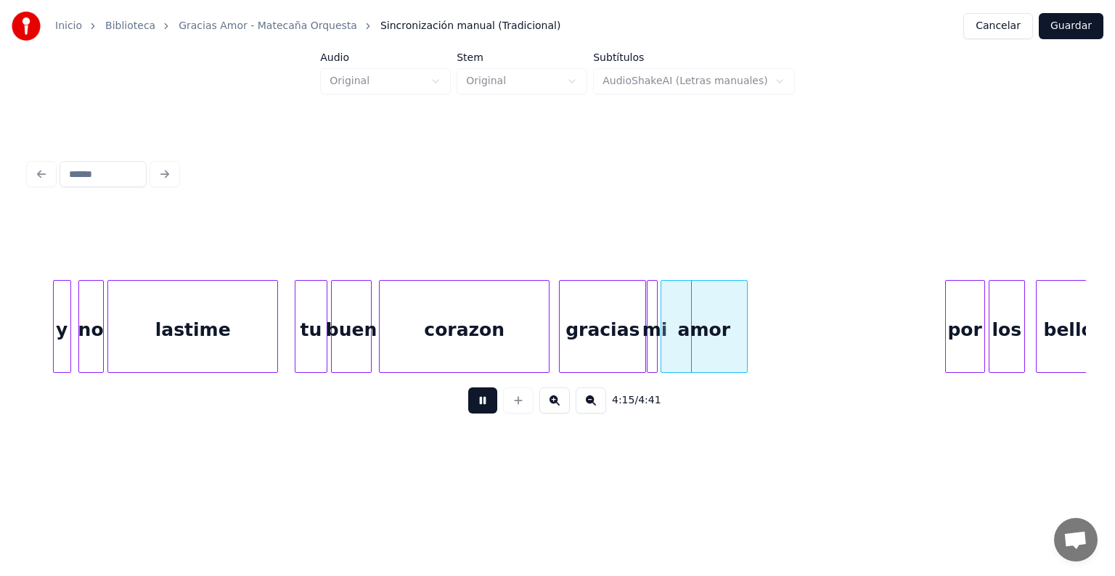
click at [468, 406] on button at bounding box center [482, 401] width 29 height 26
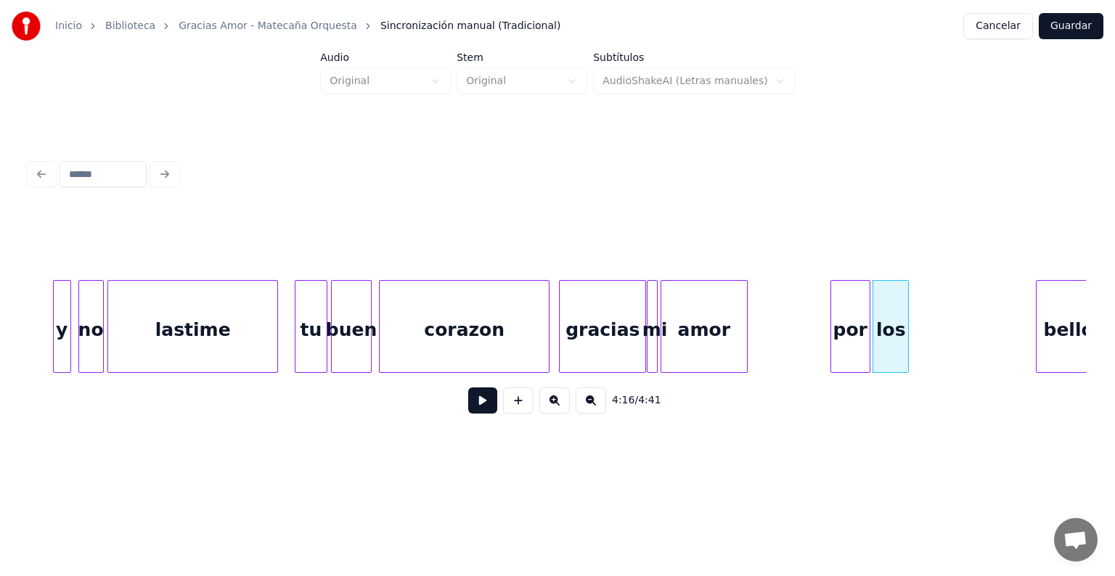
click at [907, 341] on div at bounding box center [906, 326] width 4 height 91
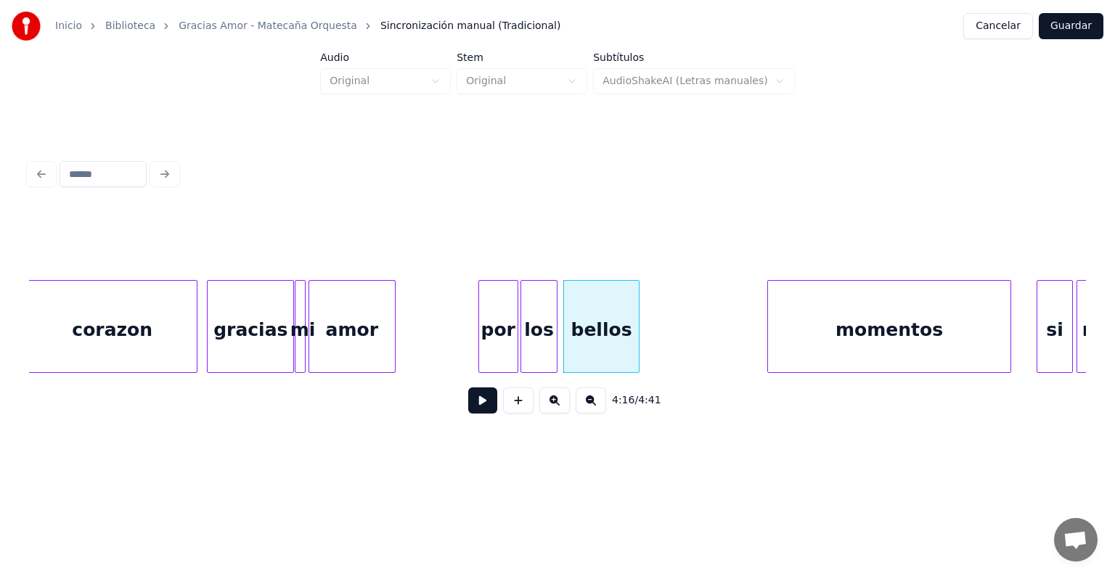
scroll to position [0, 46004]
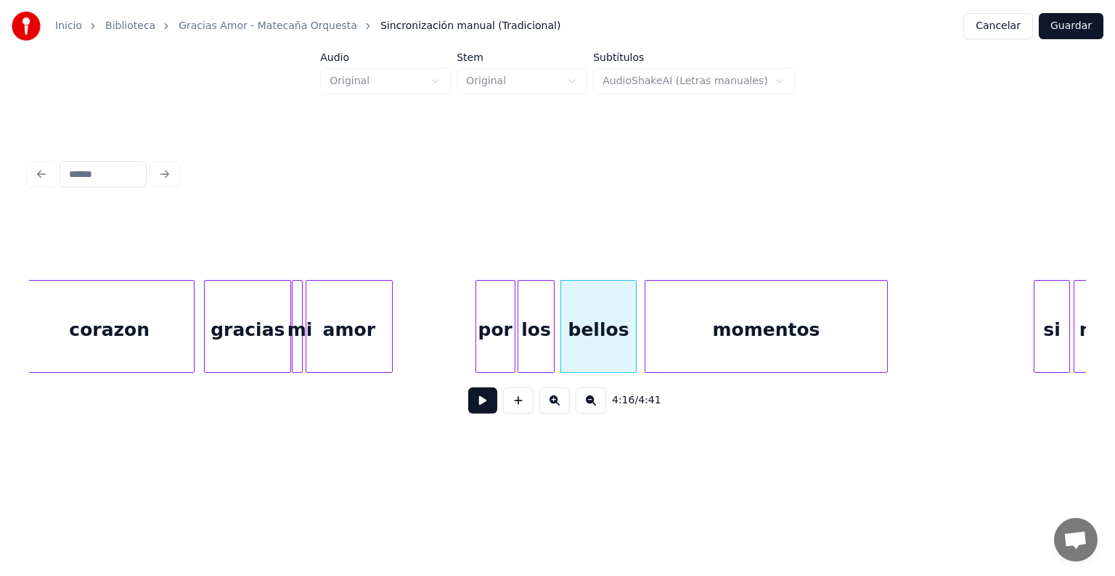
click at [756, 332] on div "momentos" at bounding box center [766, 330] width 242 height 99
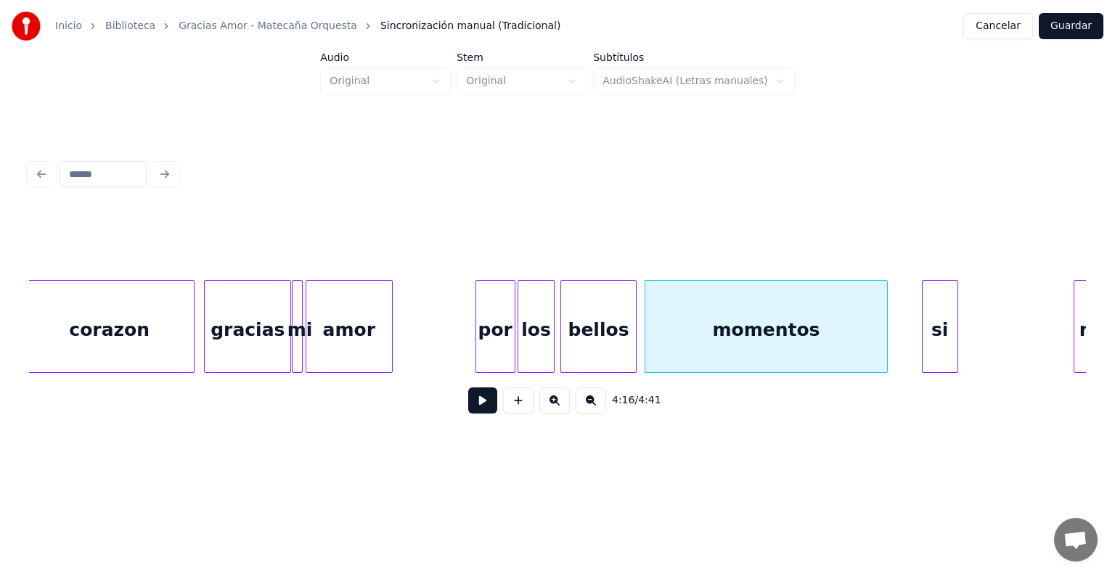
click at [949, 335] on div "si" at bounding box center [940, 330] width 35 height 99
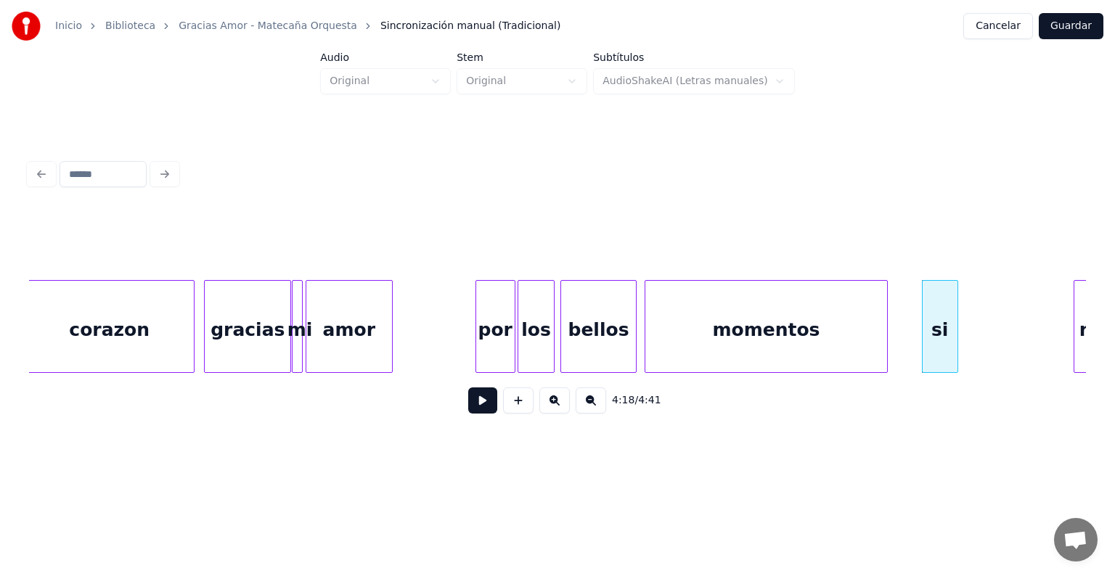
click at [748, 305] on div "momentos" at bounding box center [766, 330] width 242 height 99
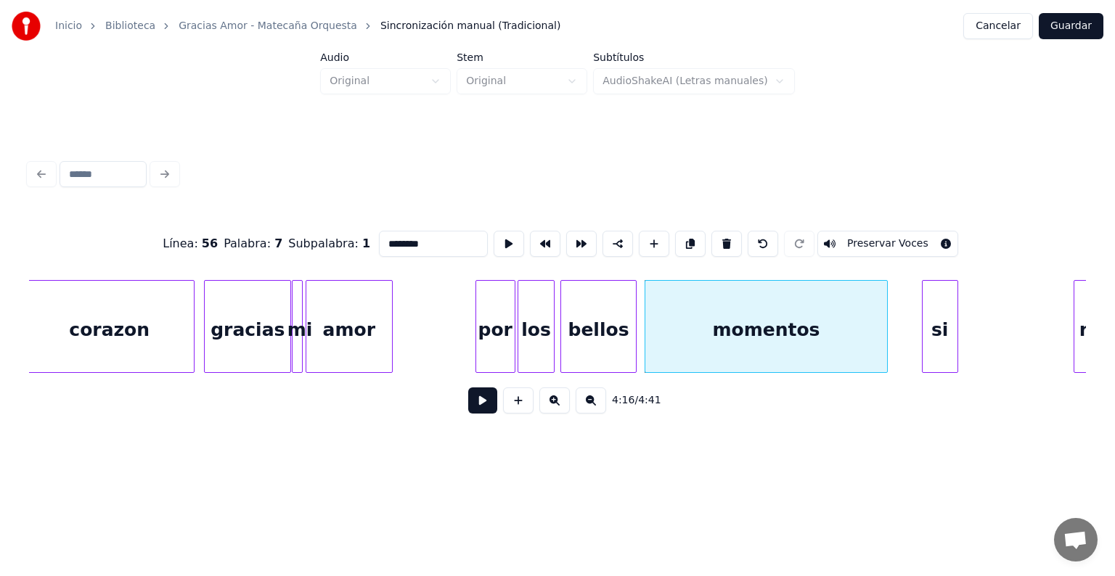
click at [485, 410] on button at bounding box center [482, 401] width 29 height 26
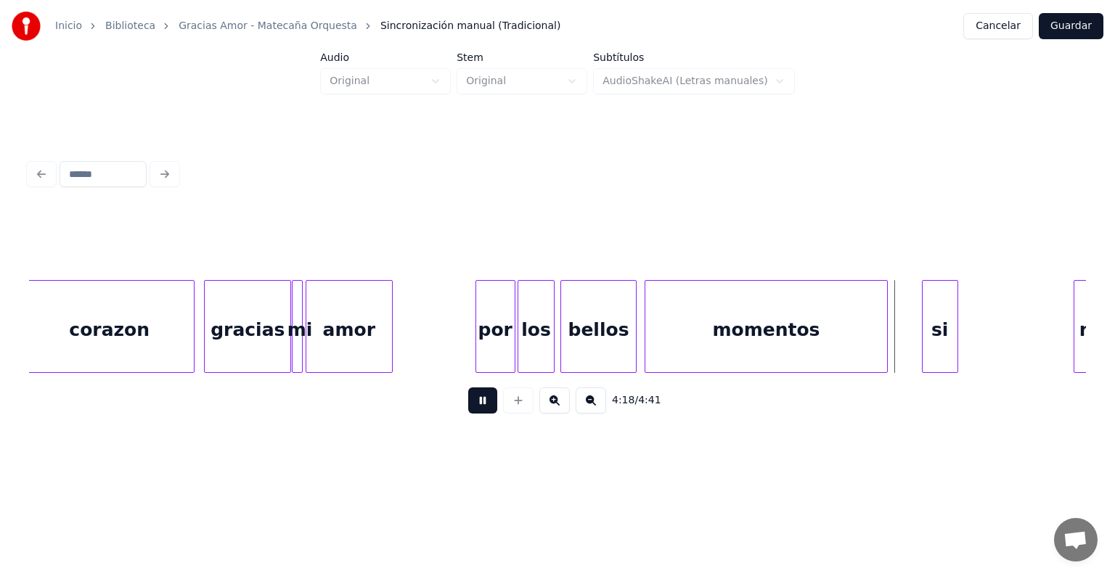
click at [485, 410] on button at bounding box center [482, 401] width 29 height 26
click at [900, 344] on div at bounding box center [902, 326] width 4 height 91
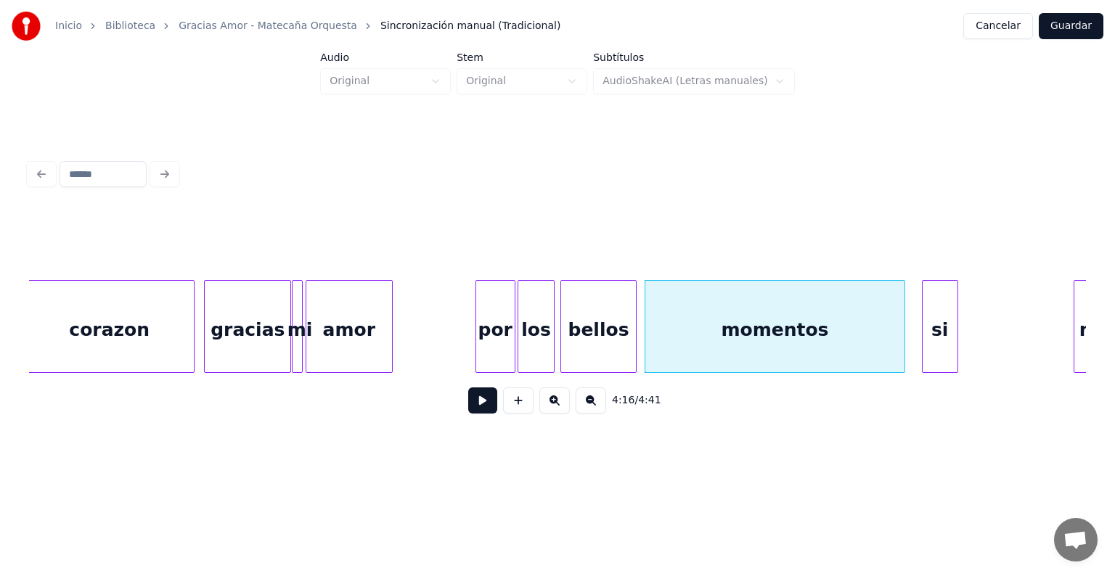
click at [934, 338] on div "si" at bounding box center [940, 330] width 35 height 99
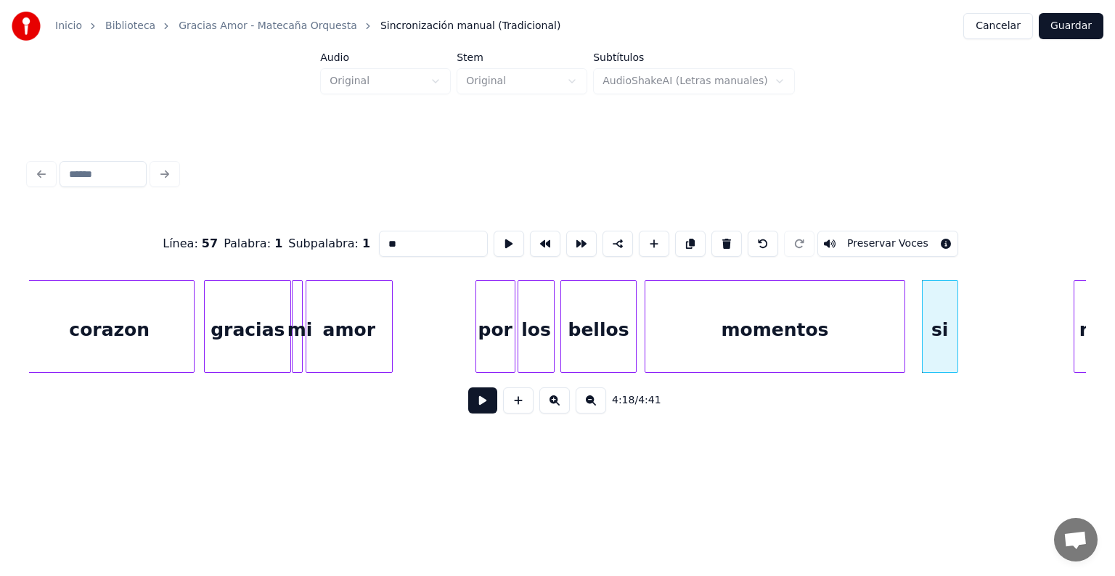
click at [933, 338] on div "si" at bounding box center [940, 330] width 35 height 99
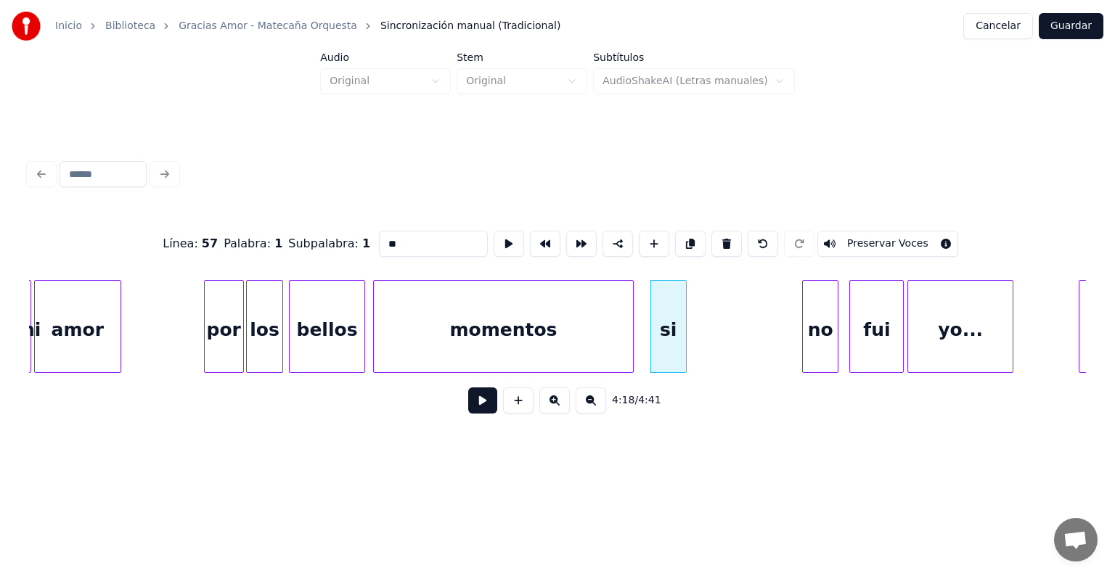
scroll to position [0, 46276]
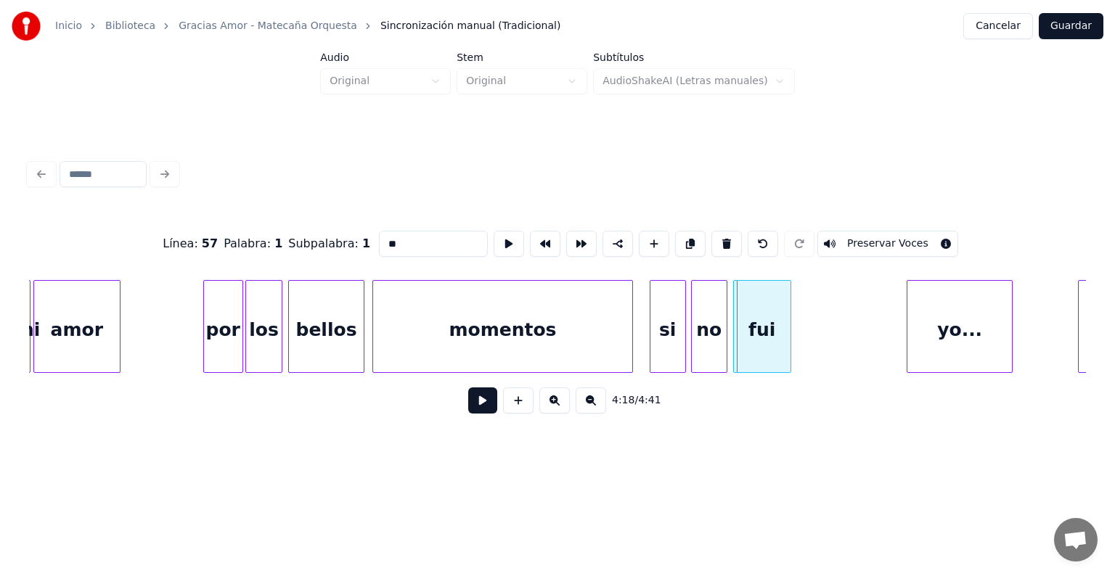
click at [739, 338] on div "fui" at bounding box center [762, 330] width 57 height 99
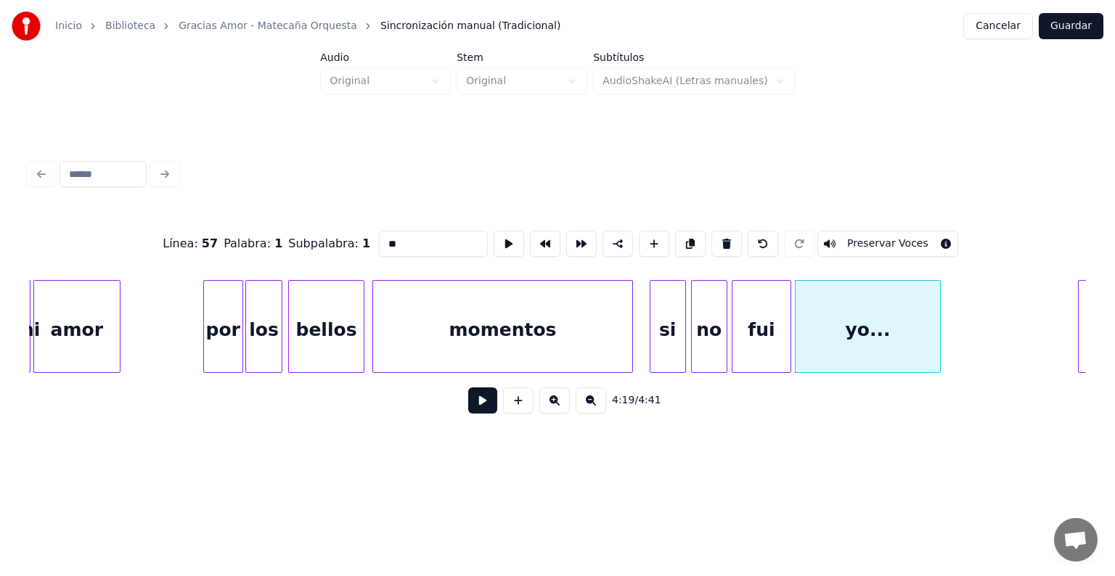
click at [469, 411] on button at bounding box center [482, 401] width 29 height 26
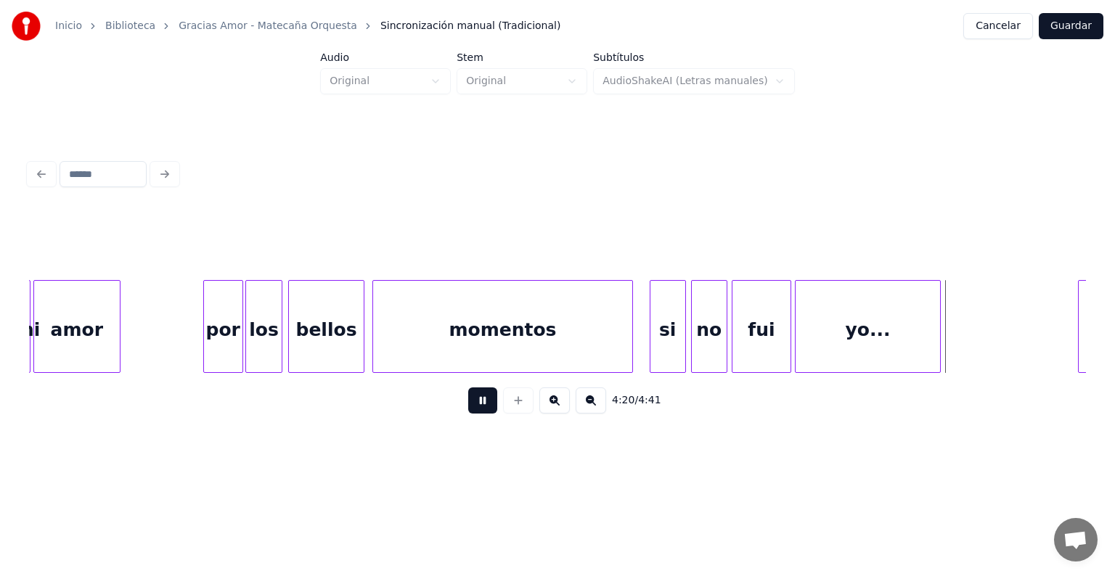
click at [472, 413] on button at bounding box center [482, 401] width 29 height 26
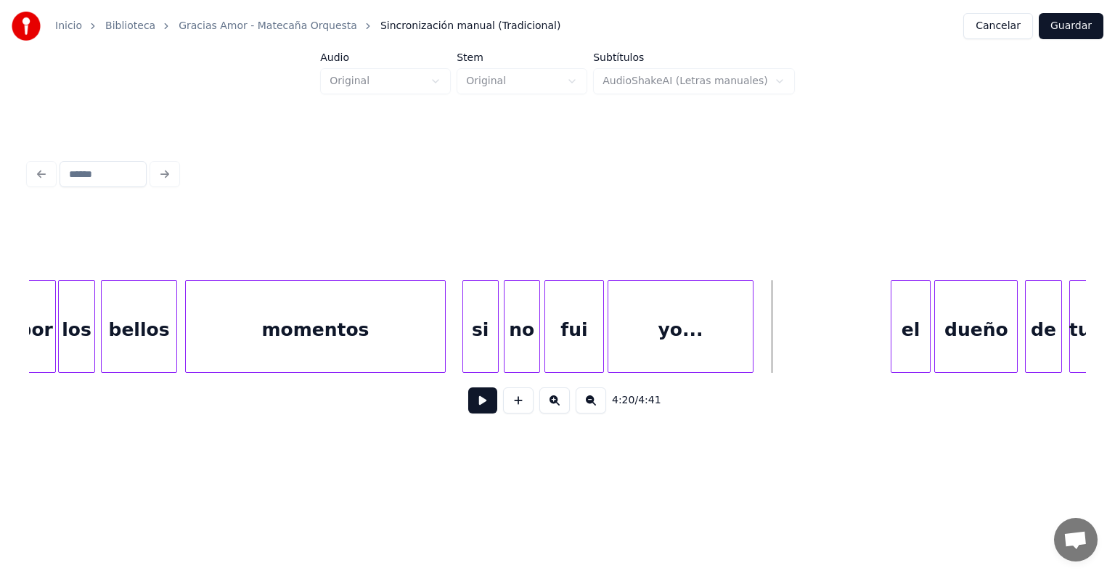
scroll to position [0, 46477]
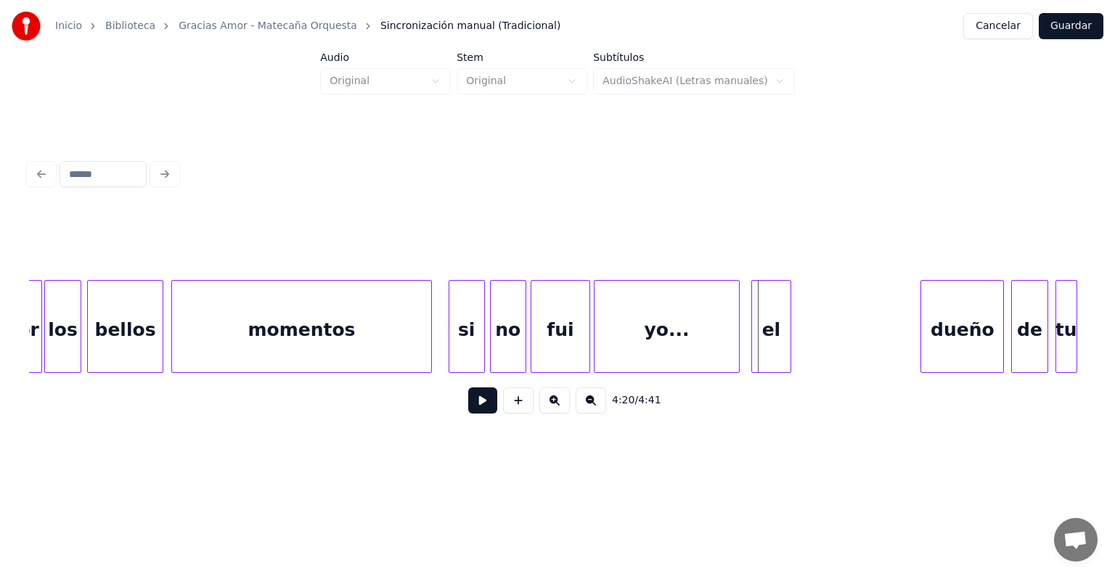
click at [771, 338] on div "el" at bounding box center [771, 330] width 38 height 99
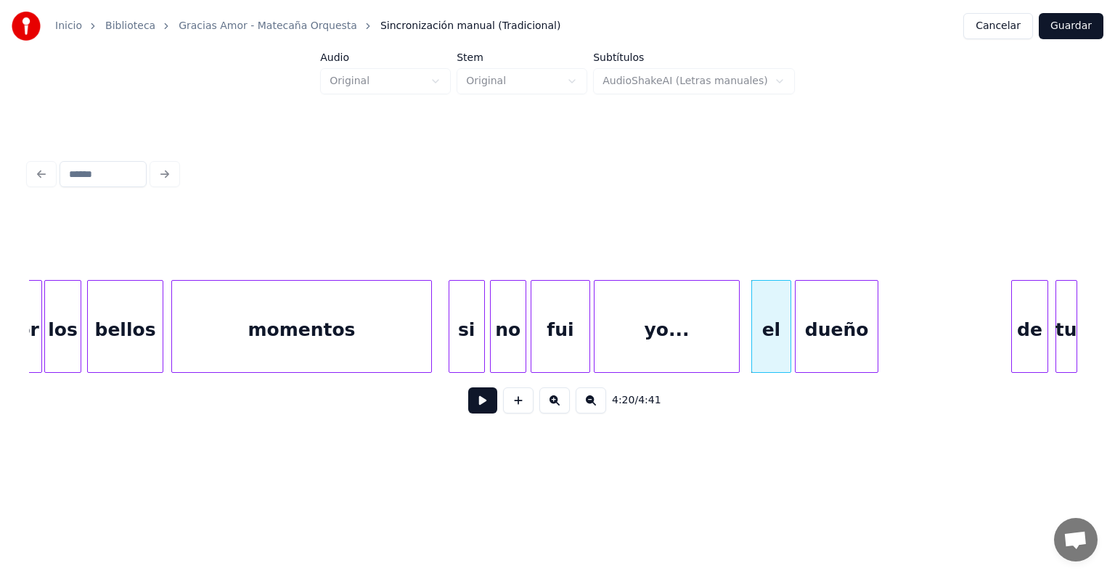
click at [835, 335] on div "dueño" at bounding box center [837, 330] width 82 height 99
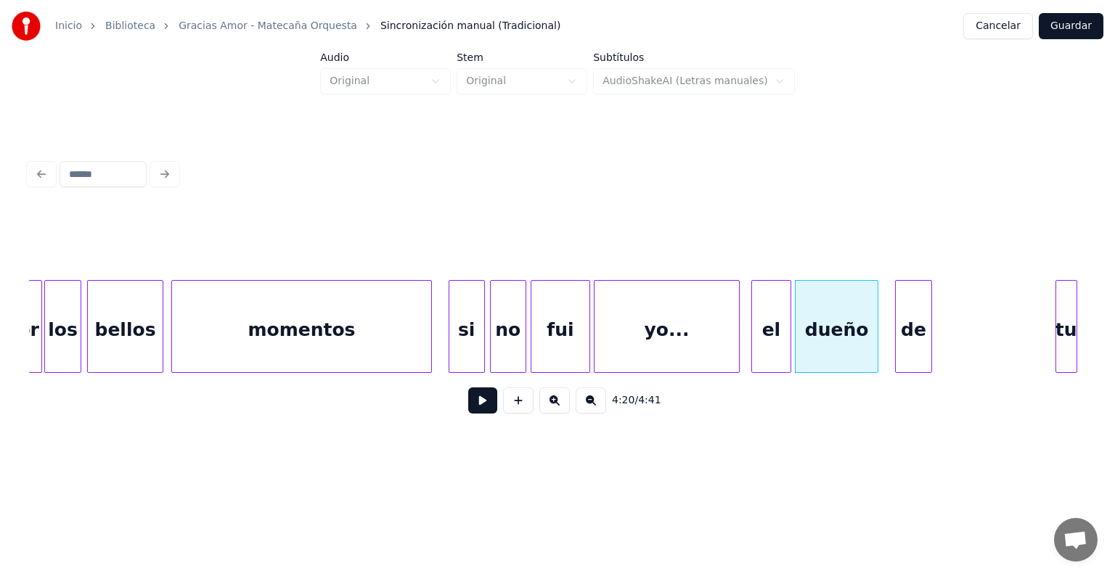
click at [910, 340] on div "de" at bounding box center [913, 330] width 35 height 99
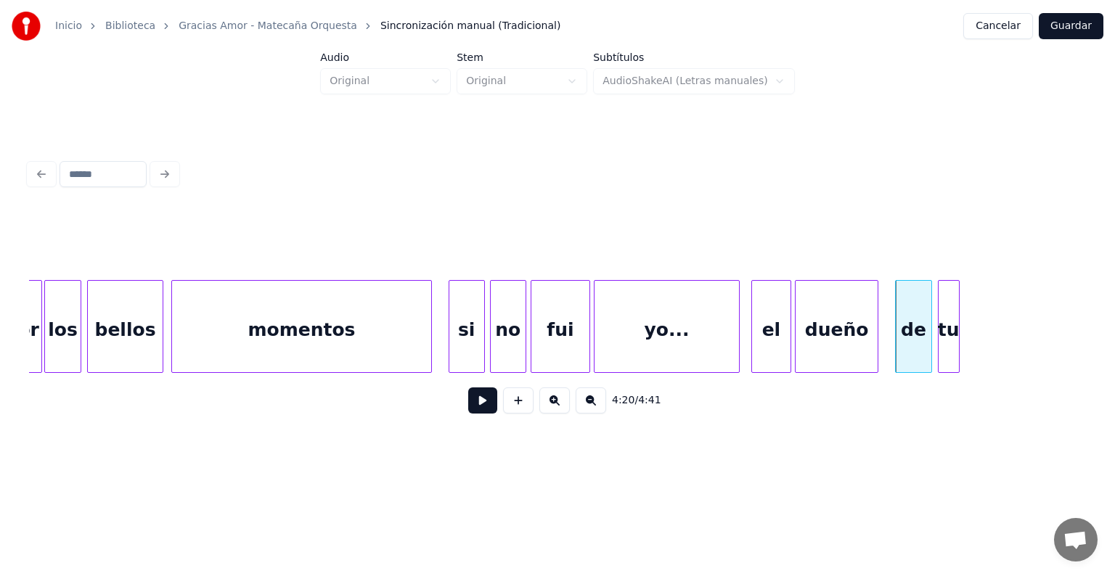
click at [949, 349] on div "tu" at bounding box center [948, 330] width 20 height 99
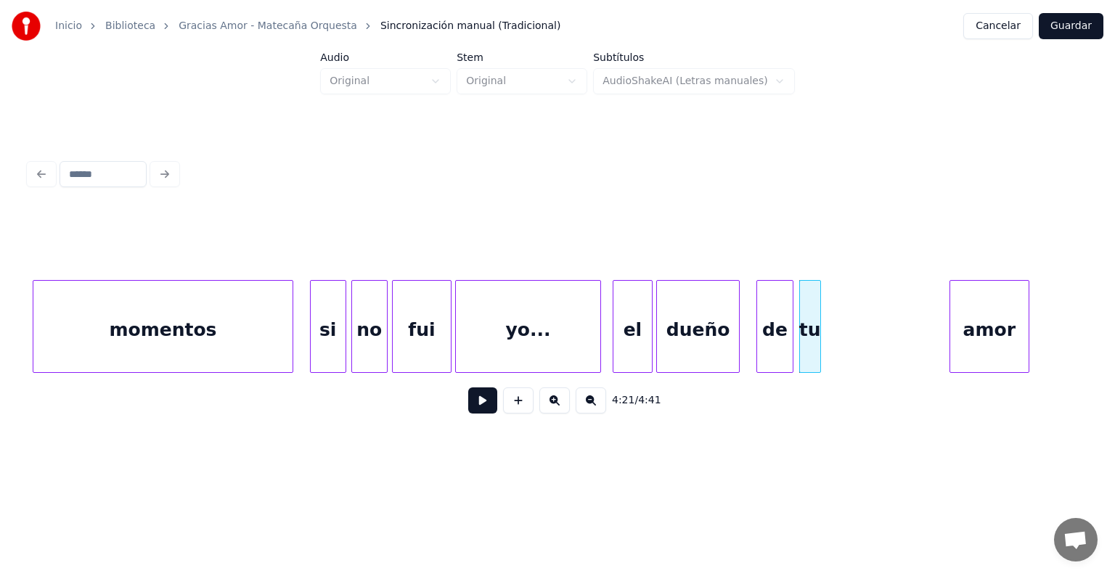
scroll to position [0, 46620]
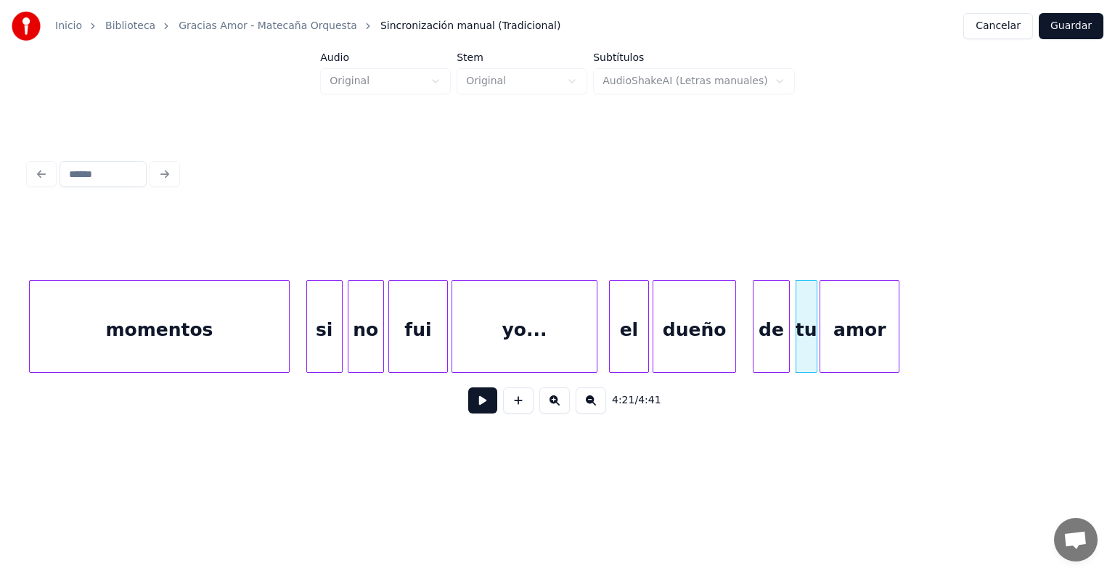
click at [841, 356] on div "amor" at bounding box center [859, 330] width 78 height 99
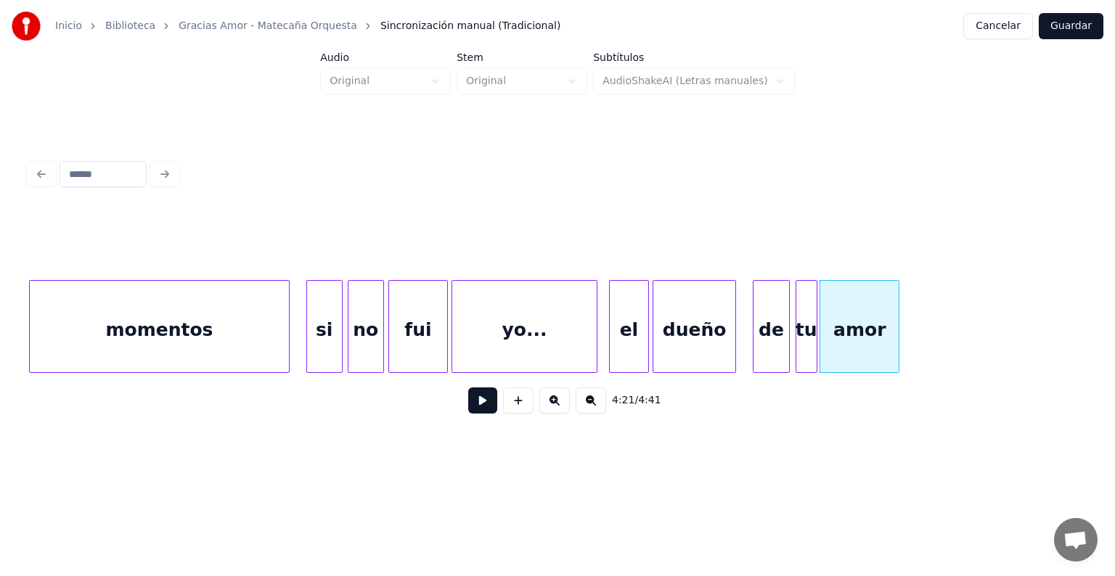
click at [468, 412] on button at bounding box center [482, 401] width 29 height 26
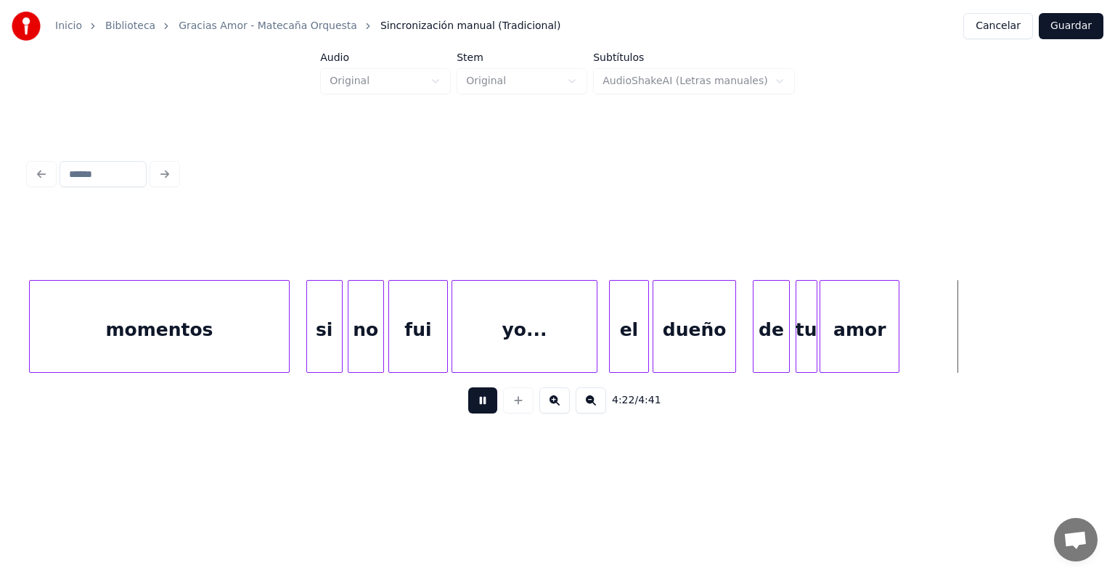
click at [755, 340] on div "de" at bounding box center [770, 330] width 35 height 99
click at [468, 411] on button at bounding box center [482, 401] width 29 height 26
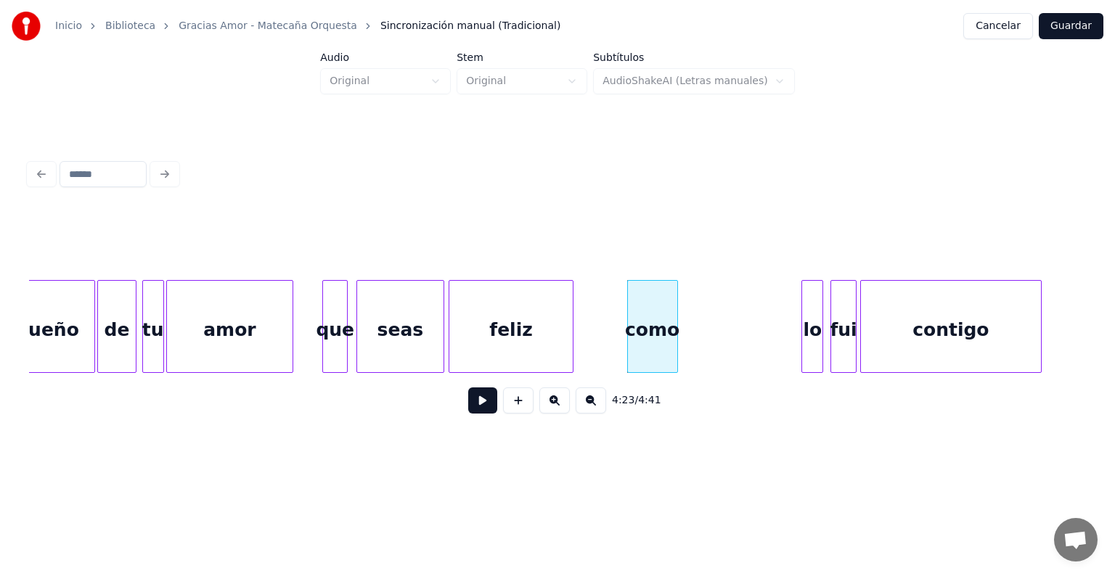
scroll to position [0, 47274]
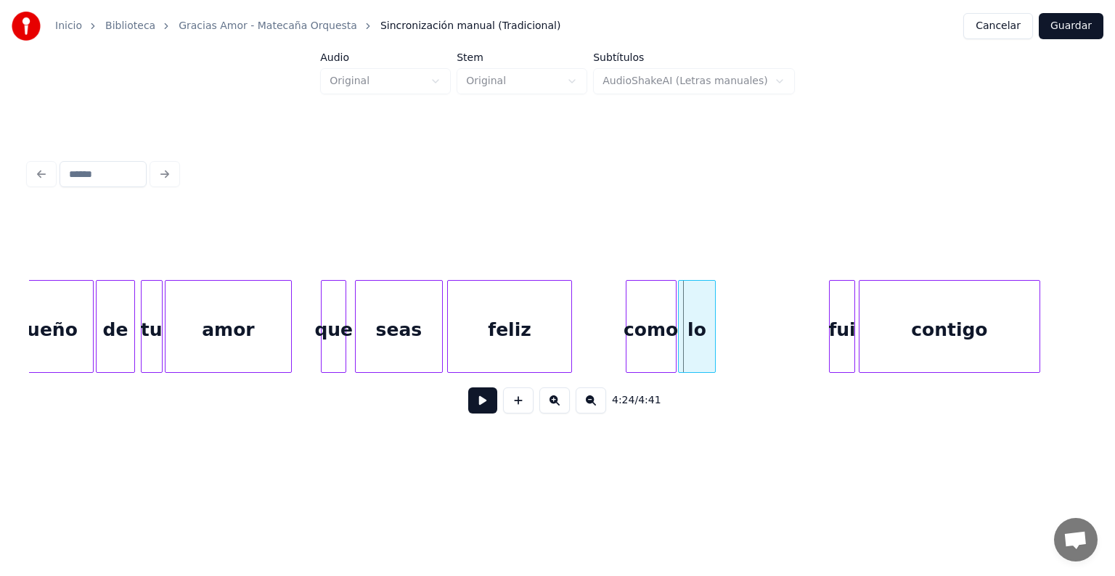
click at [686, 347] on div "lo" at bounding box center [697, 330] width 36 height 99
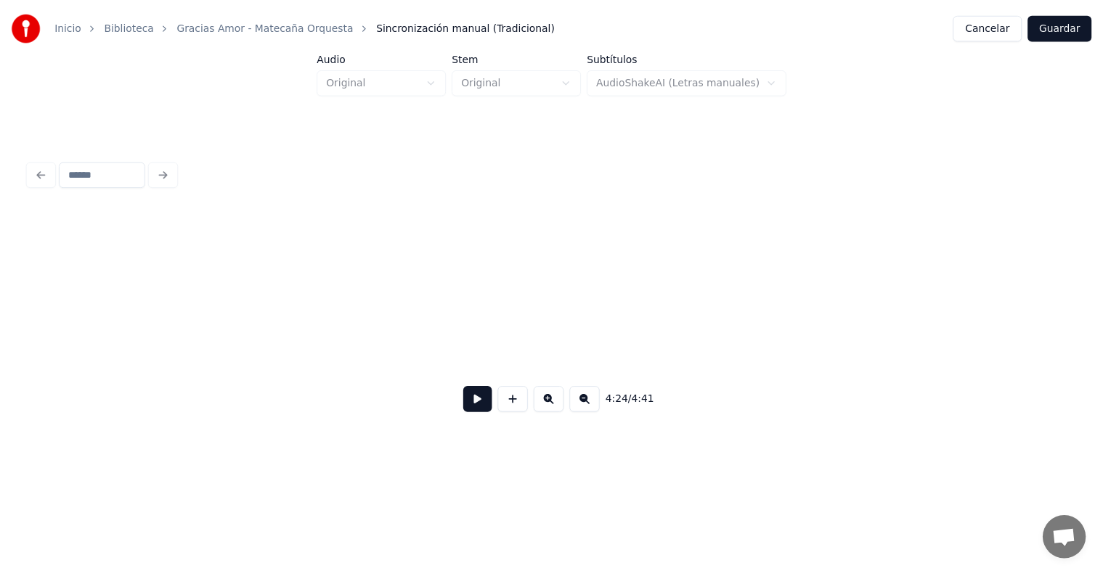
scroll to position [0, 49211]
click at [1079, 23] on button "Guardar" at bounding box center [1071, 26] width 65 height 26
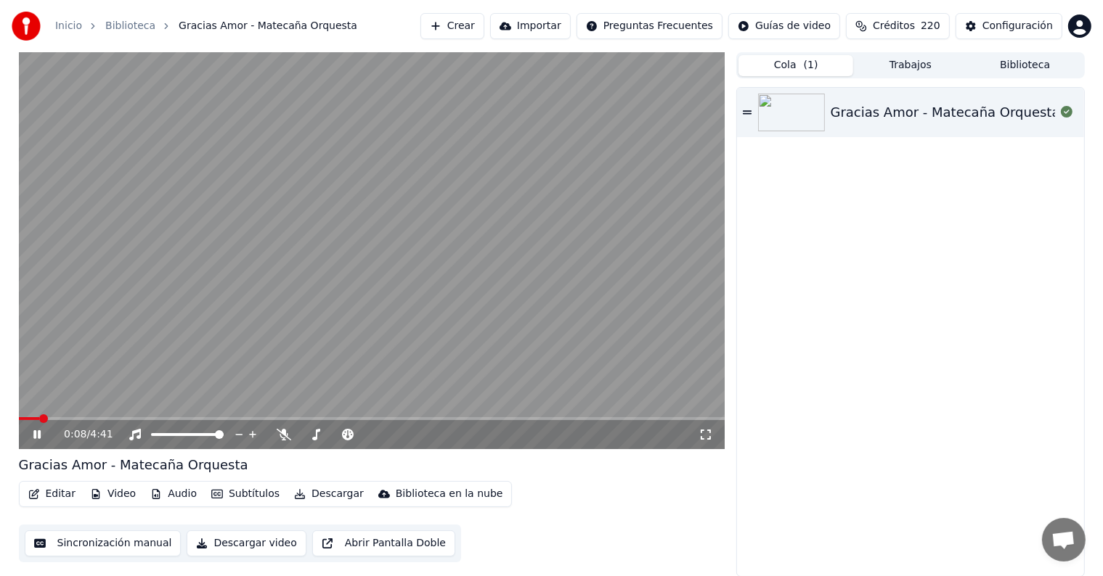
click at [788, 74] on button "Cola ( 1 )" at bounding box center [795, 65] width 115 height 21
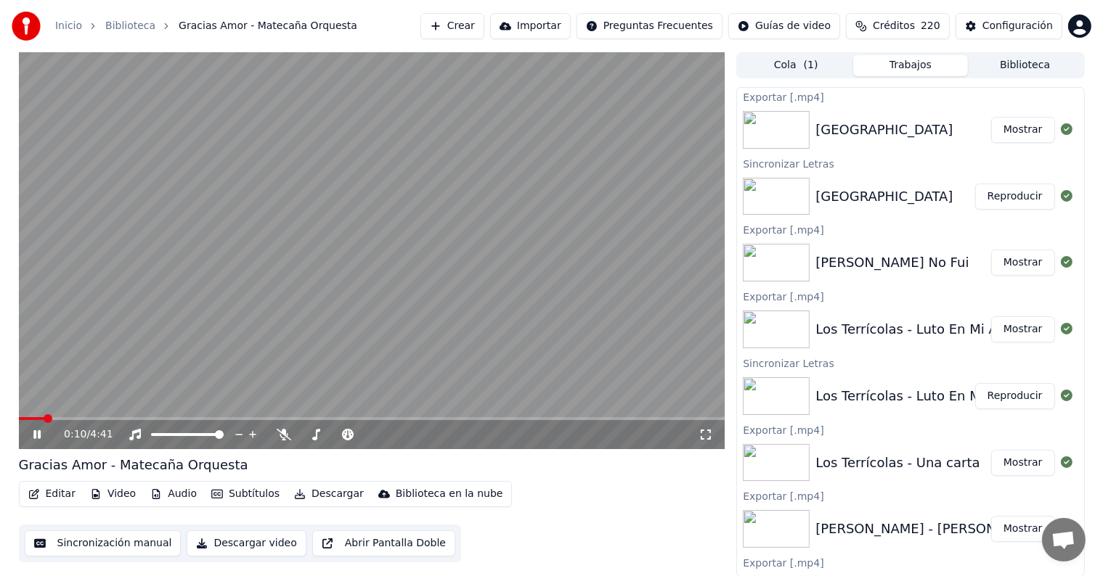
click at [893, 75] on button "Trabajos" at bounding box center [910, 65] width 115 height 21
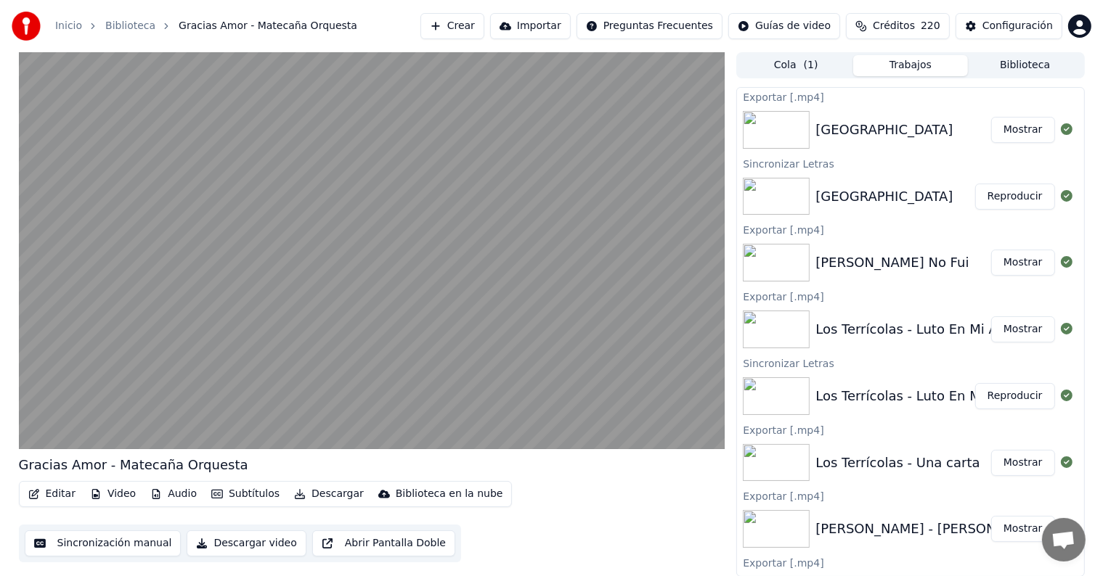
click at [848, 210] on div "Tierra Mala Reproducir" at bounding box center [910, 196] width 346 height 49
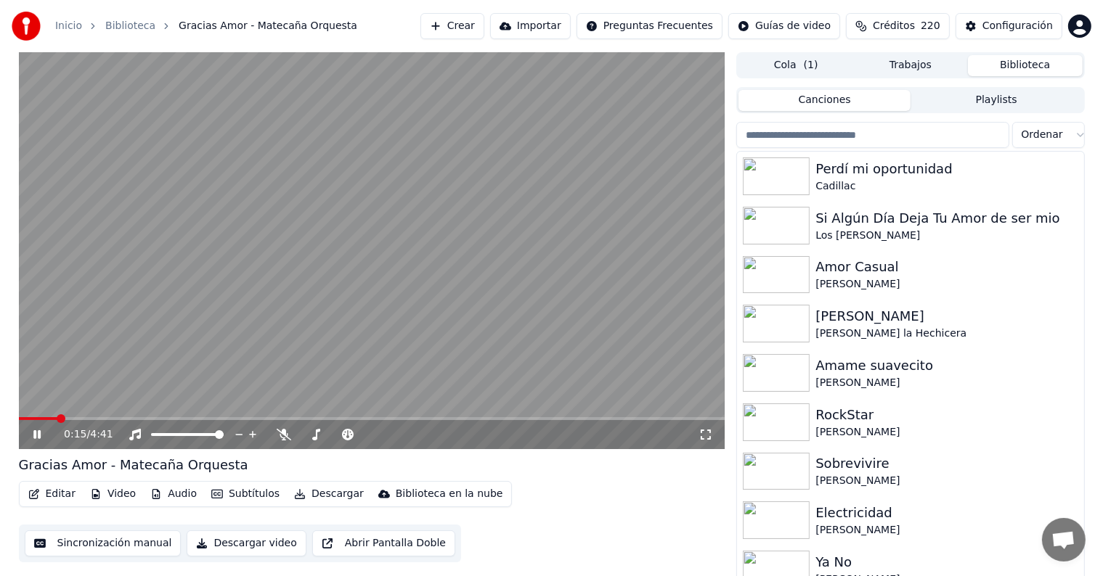
click at [1018, 70] on button "Biblioteca" at bounding box center [1025, 65] width 115 height 21
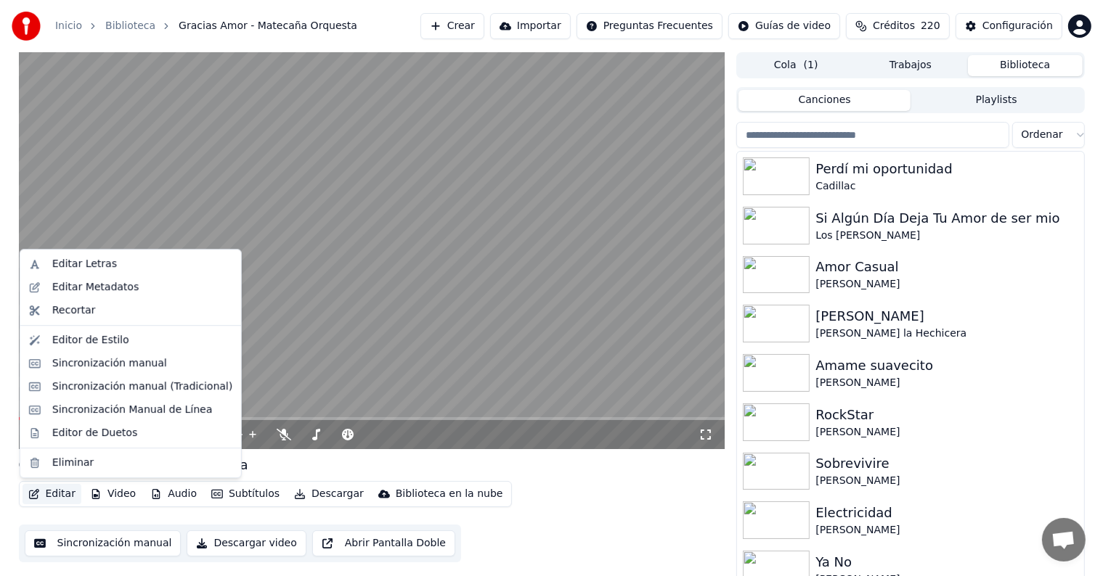
click at [48, 494] on button "Editar" at bounding box center [52, 494] width 59 height 20
click at [45, 436] on div "Editor de Duetos" at bounding box center [130, 433] width 215 height 23
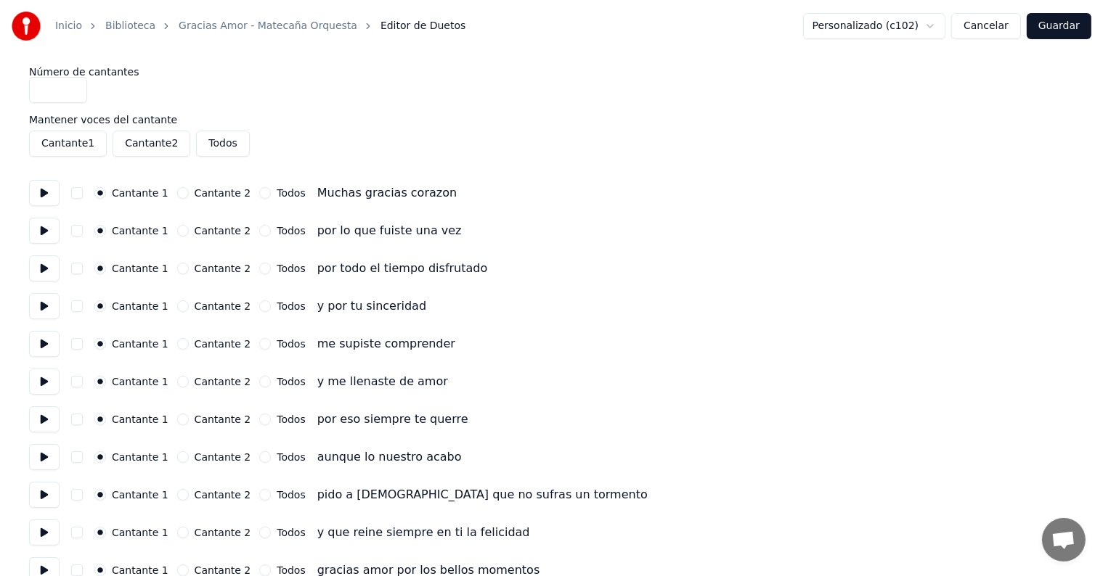
click at [38, 197] on button at bounding box center [44, 193] width 30 height 26
click at [33, 238] on button at bounding box center [44, 231] width 30 height 26
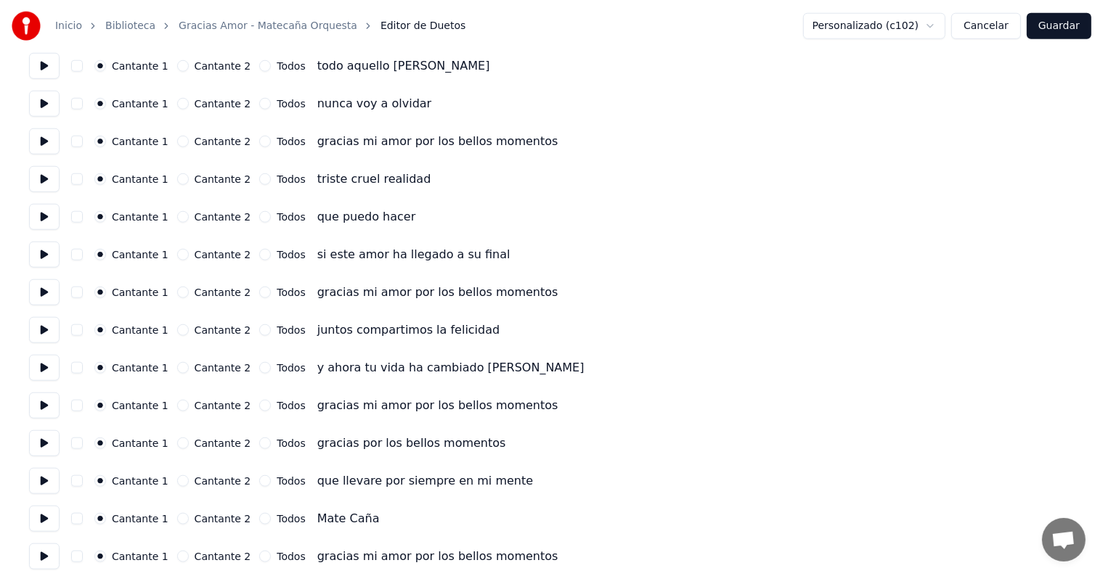
scroll to position [1796, 0]
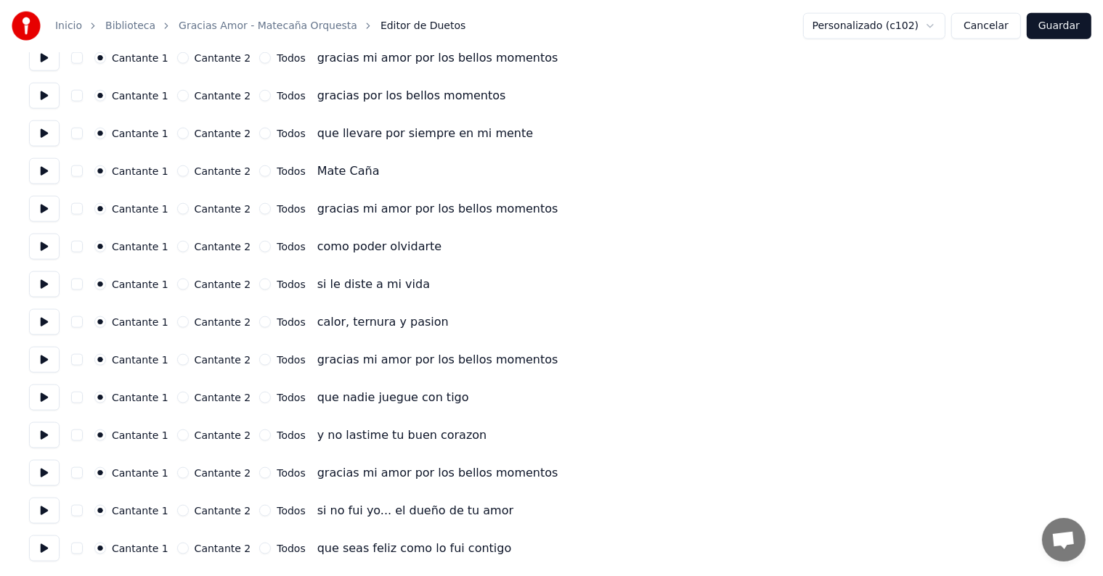
click at [46, 512] on button at bounding box center [44, 511] width 30 height 26
click at [44, 549] on button at bounding box center [44, 549] width 30 height 26
click at [47, 475] on button at bounding box center [44, 473] width 30 height 26
click at [78, 473] on button "button" at bounding box center [77, 473] width 12 height 12
click at [47, 434] on button at bounding box center [44, 435] width 30 height 26
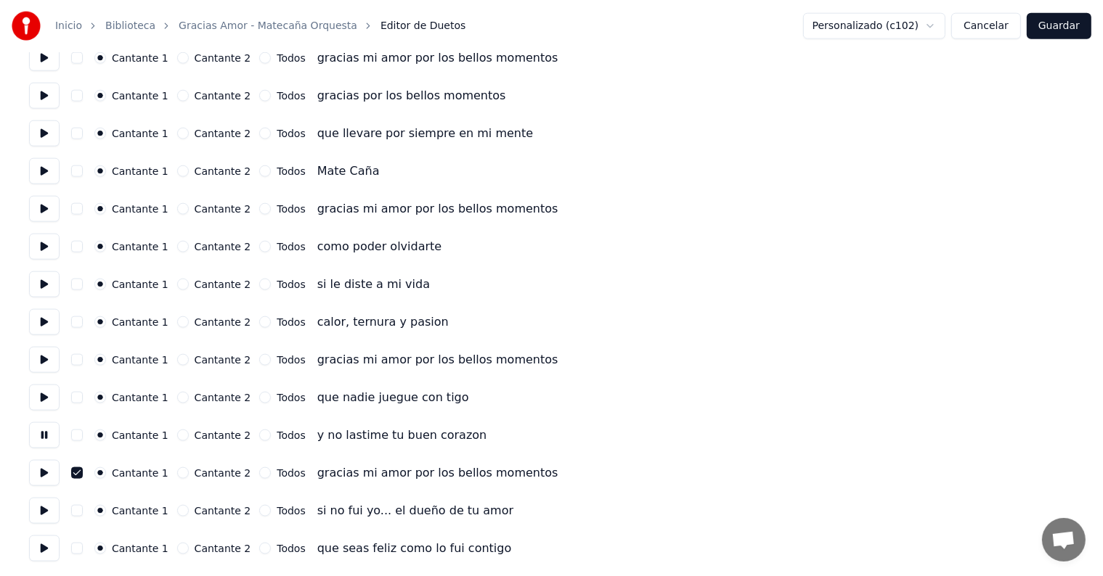
click at [45, 396] on button at bounding box center [44, 398] width 30 height 26
click at [39, 359] on button at bounding box center [44, 360] width 30 height 26
click at [83, 359] on button "button" at bounding box center [77, 360] width 12 height 12
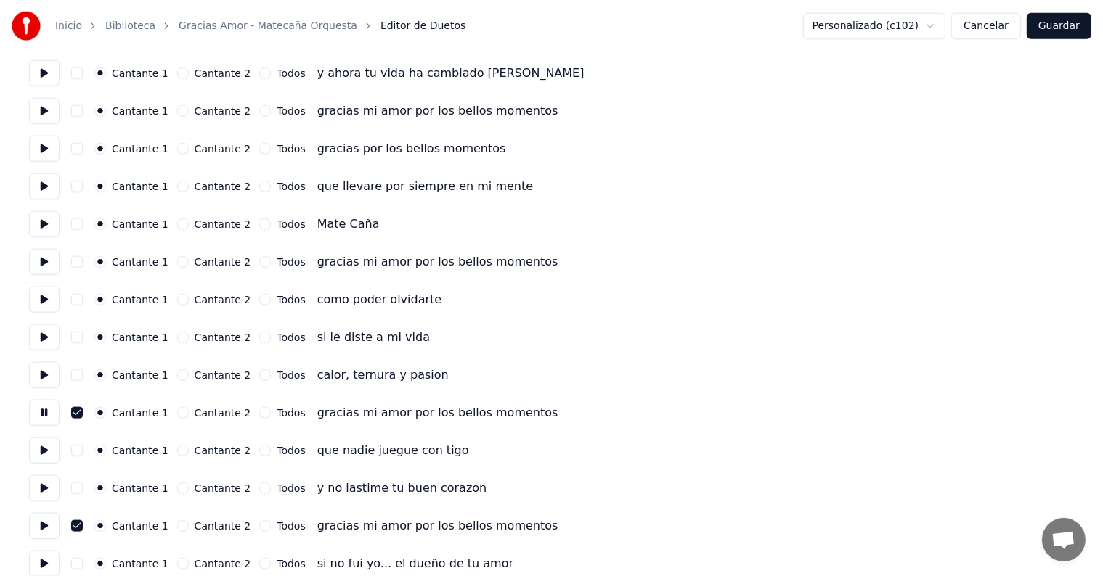
scroll to position [1741, 0]
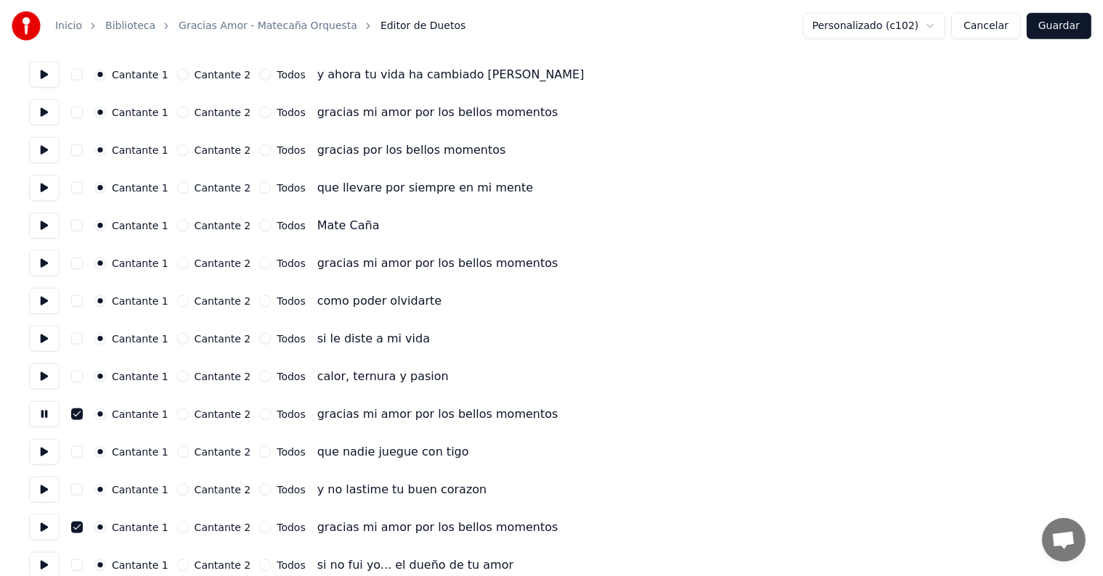
click at [50, 263] on button at bounding box center [44, 263] width 30 height 26
click at [83, 263] on button "button" at bounding box center [77, 264] width 12 height 12
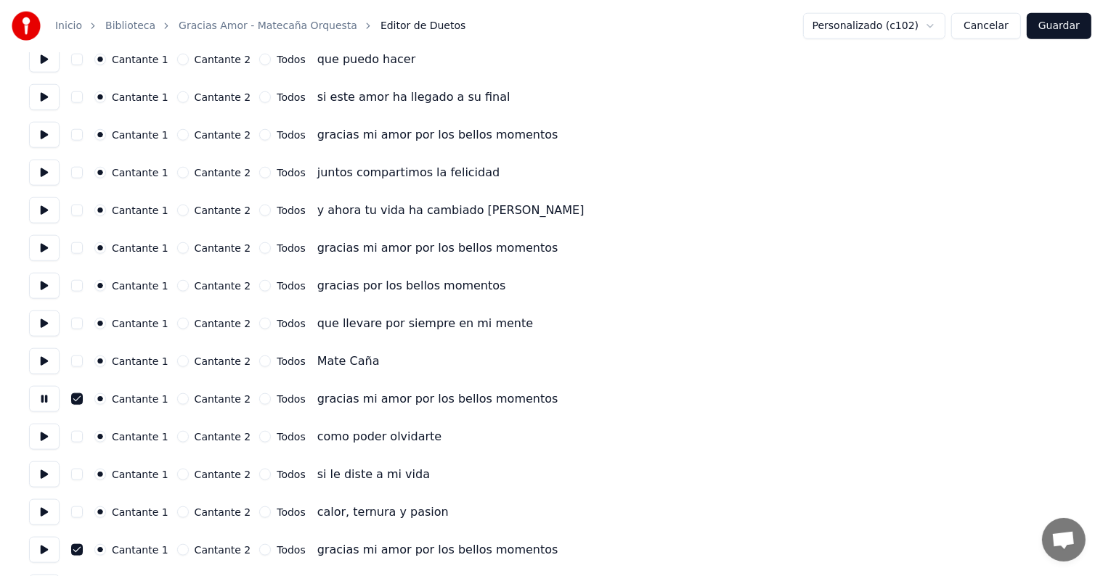
scroll to position [1602, 0]
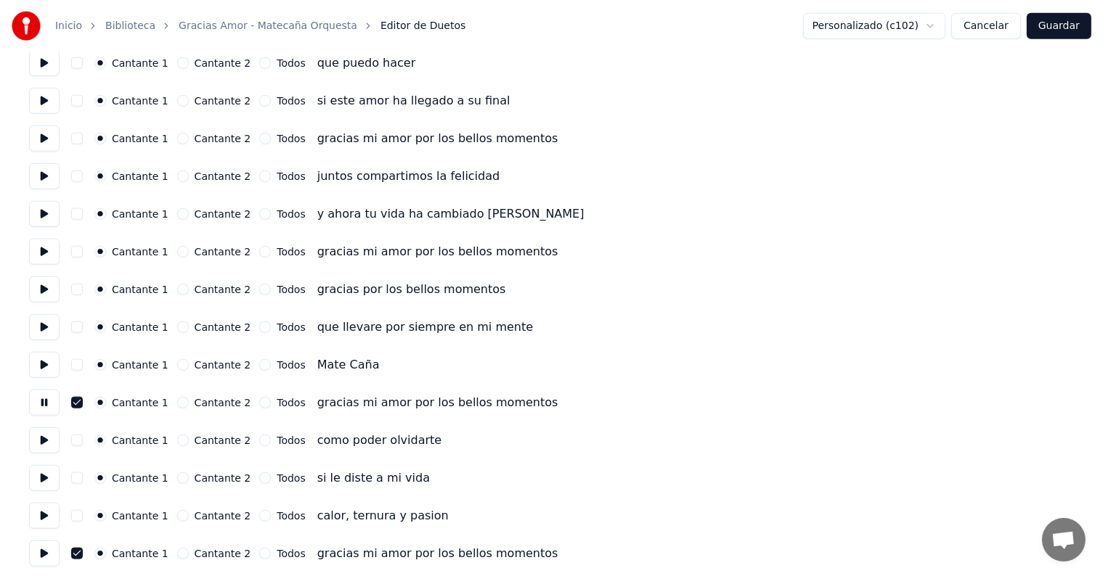
click at [41, 254] on button at bounding box center [44, 252] width 30 height 26
click at [83, 255] on button "button" at bounding box center [77, 252] width 12 height 12
click at [42, 293] on button at bounding box center [44, 290] width 30 height 26
click at [44, 297] on button at bounding box center [44, 290] width 30 height 26
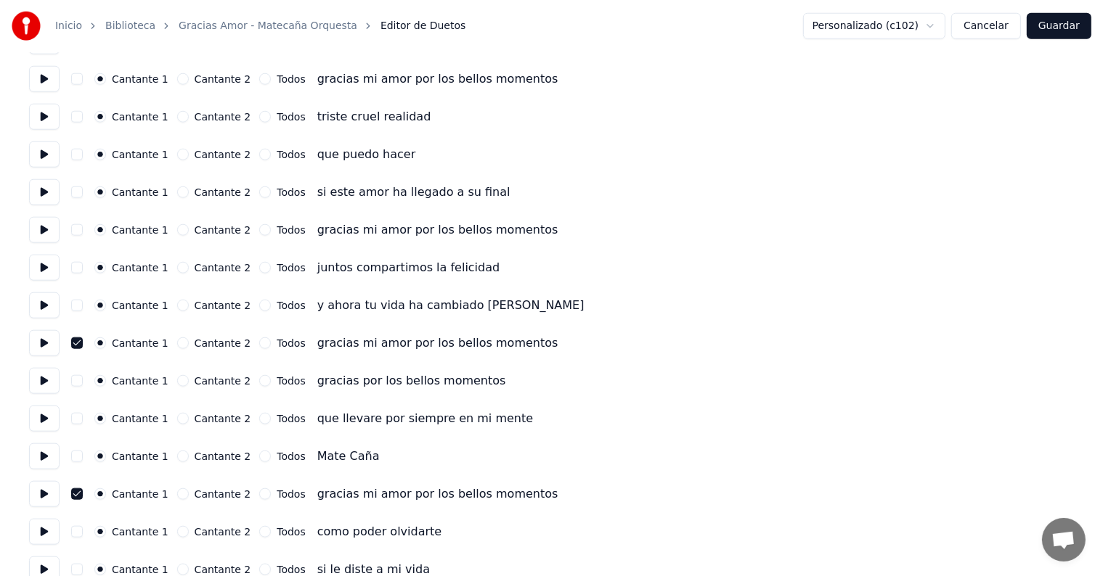
scroll to position [1508, 0]
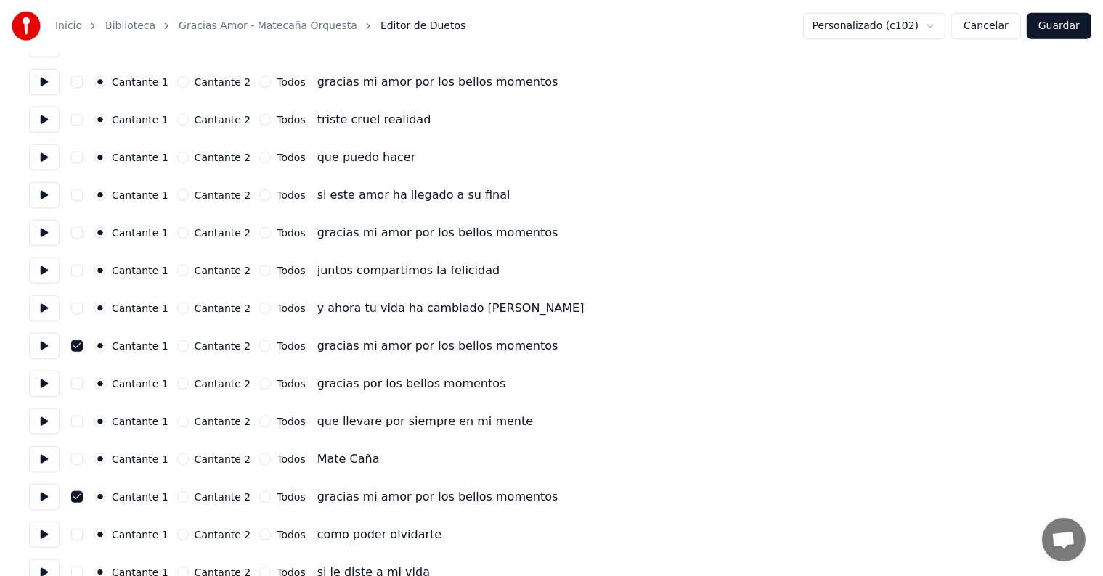
click at [77, 236] on button "button" at bounding box center [77, 233] width 12 height 12
click at [38, 235] on button at bounding box center [44, 233] width 30 height 26
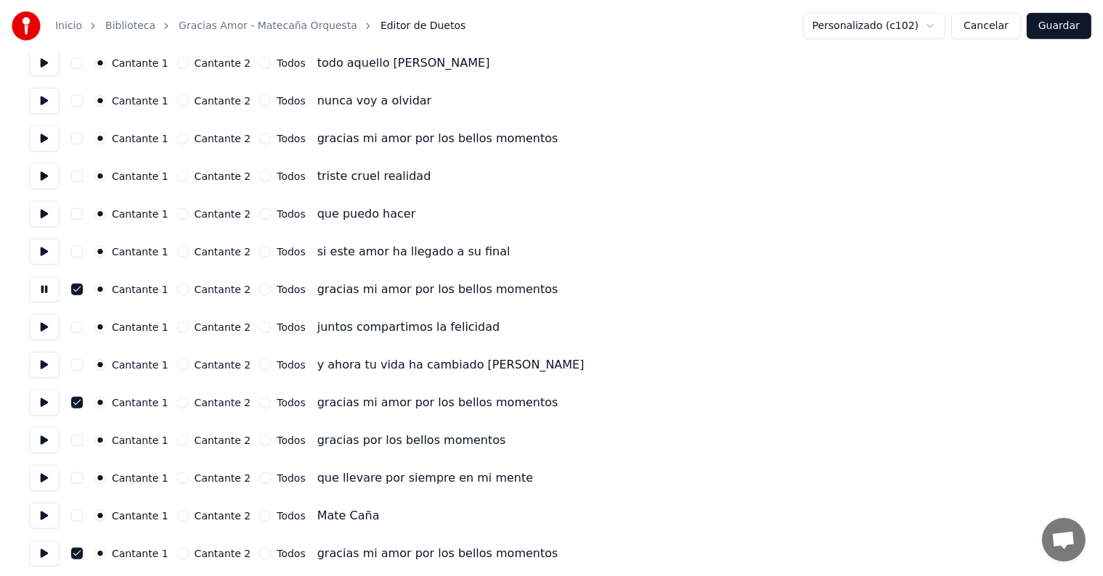
scroll to position [1450, 0]
click at [39, 134] on button at bounding box center [44, 139] width 30 height 26
click at [83, 139] on button "button" at bounding box center [77, 140] width 12 height 12
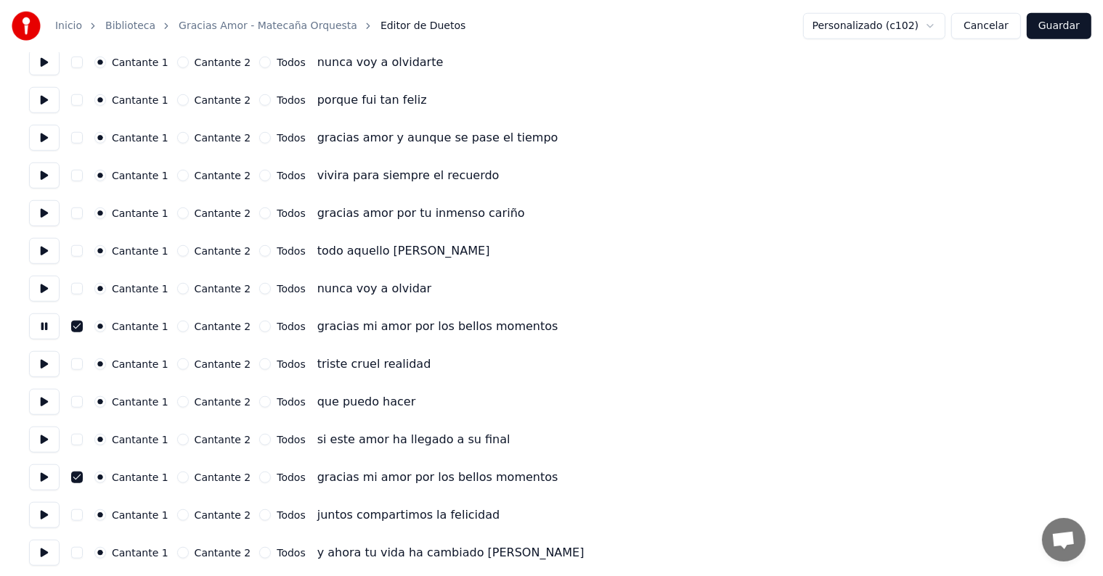
scroll to position [1260, 0]
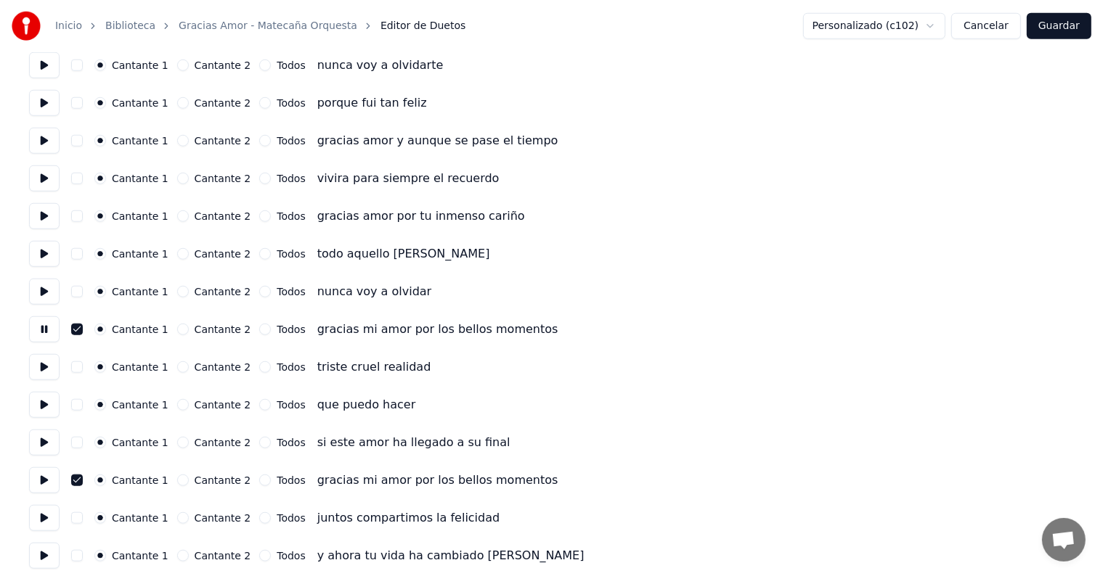
click at [46, 210] on button at bounding box center [44, 216] width 30 height 26
click at [45, 186] on button at bounding box center [44, 178] width 30 height 26
click at [44, 136] on button at bounding box center [44, 141] width 30 height 26
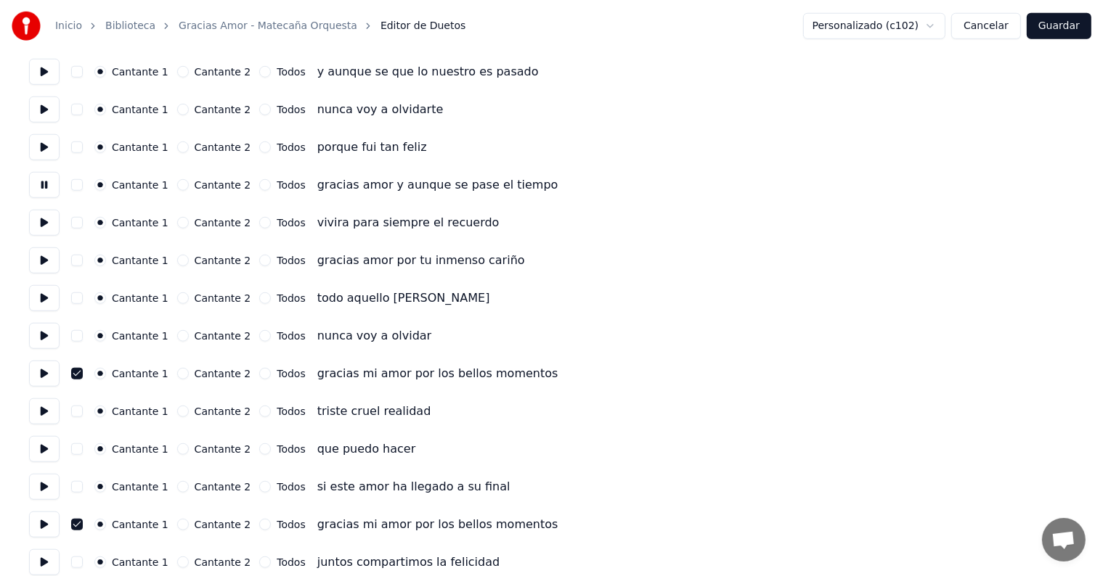
scroll to position [1214, 0]
click at [44, 155] on button at bounding box center [44, 149] width 30 height 26
click at [38, 105] on button at bounding box center [44, 111] width 30 height 26
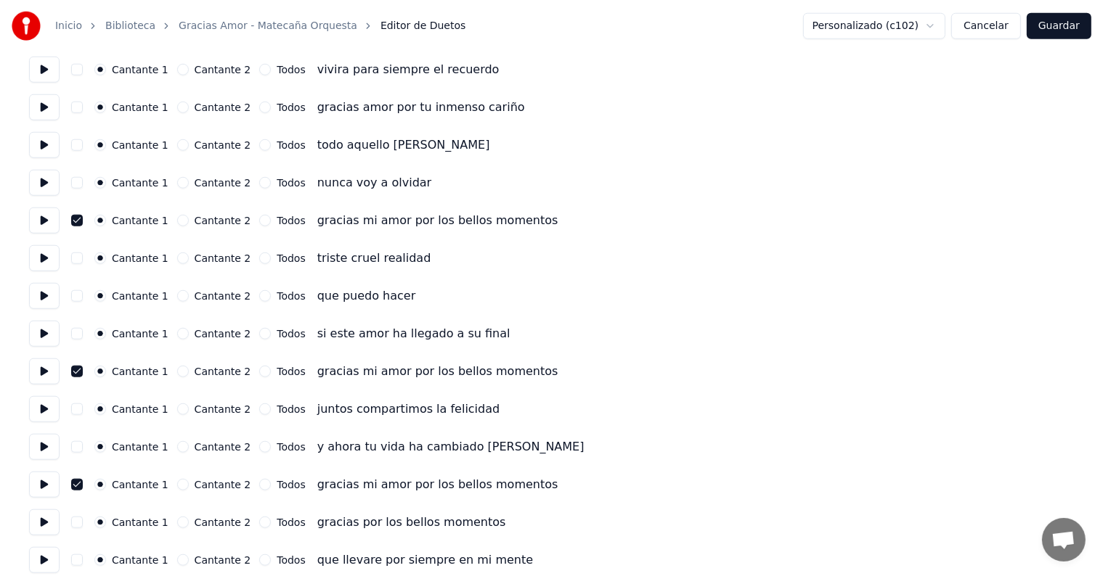
scroll to position [1796, 0]
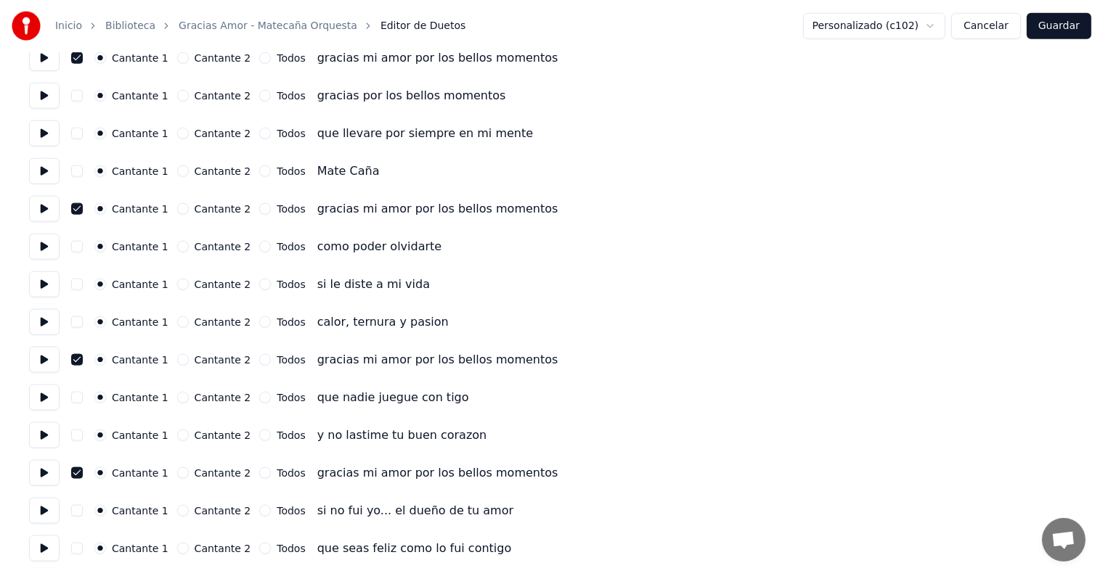
click at [50, 507] on button at bounding box center [44, 511] width 30 height 26
click at [50, 548] on button at bounding box center [44, 549] width 30 height 26
click at [49, 510] on button at bounding box center [44, 511] width 30 height 26
click at [1060, 28] on button "Guardar" at bounding box center [1058, 26] width 65 height 26
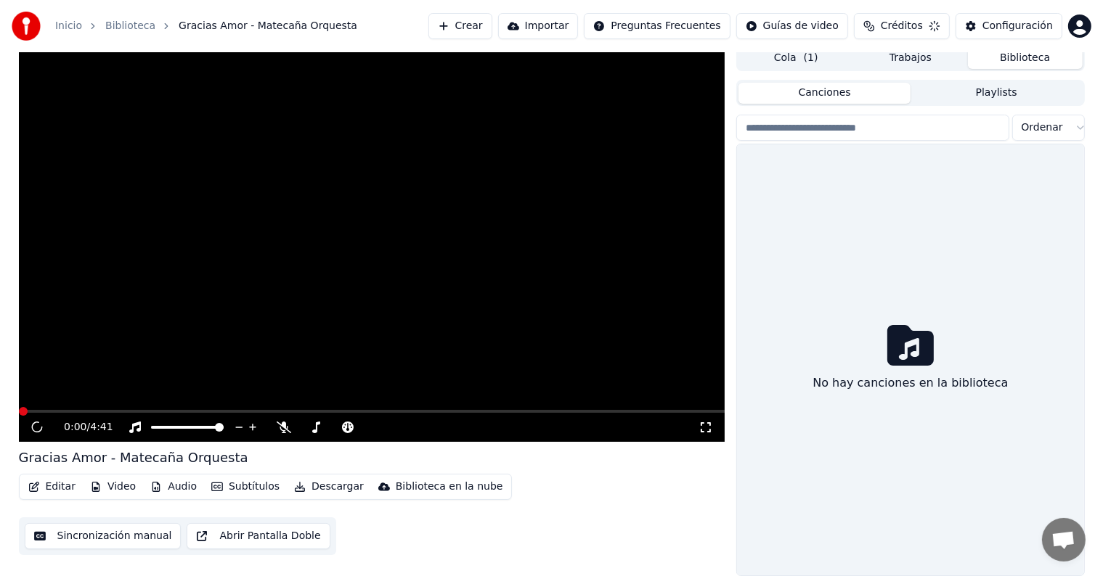
scroll to position [7, 0]
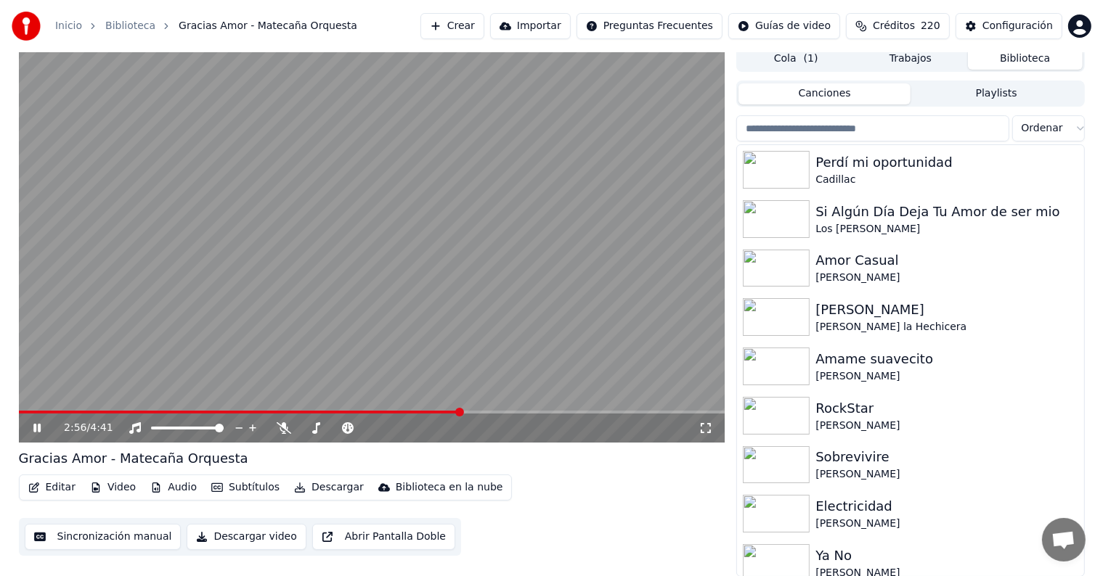
click at [459, 411] on span at bounding box center [372, 412] width 706 height 3
click at [398, 411] on span at bounding box center [209, 412] width 380 height 3
click at [375, 410] on video at bounding box center [372, 244] width 706 height 397
click at [390, 385] on video at bounding box center [372, 244] width 706 height 397
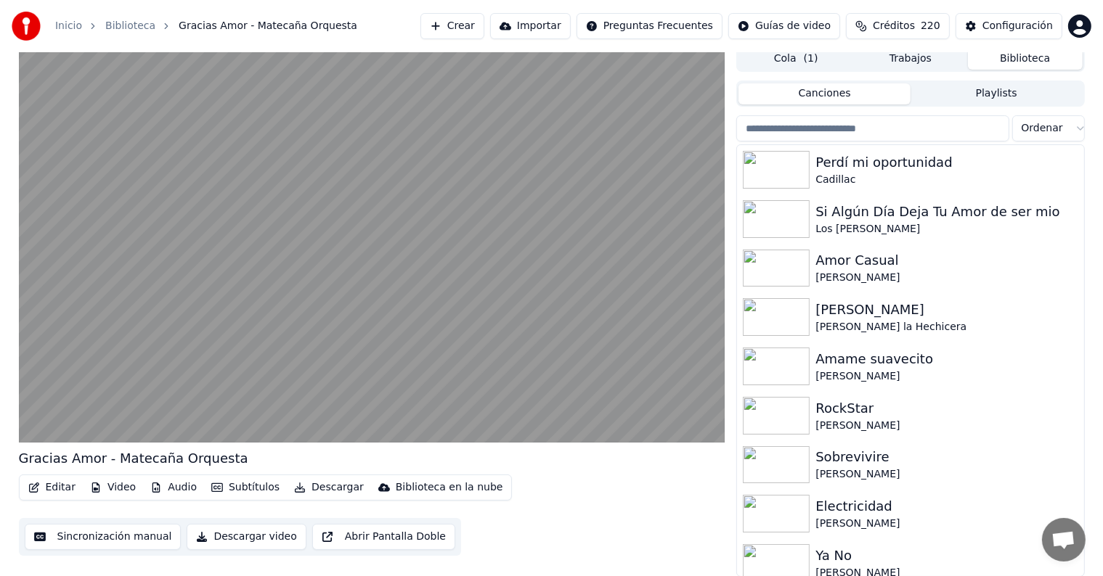
click at [301, 488] on button "Descargar" at bounding box center [328, 488] width 81 height 20
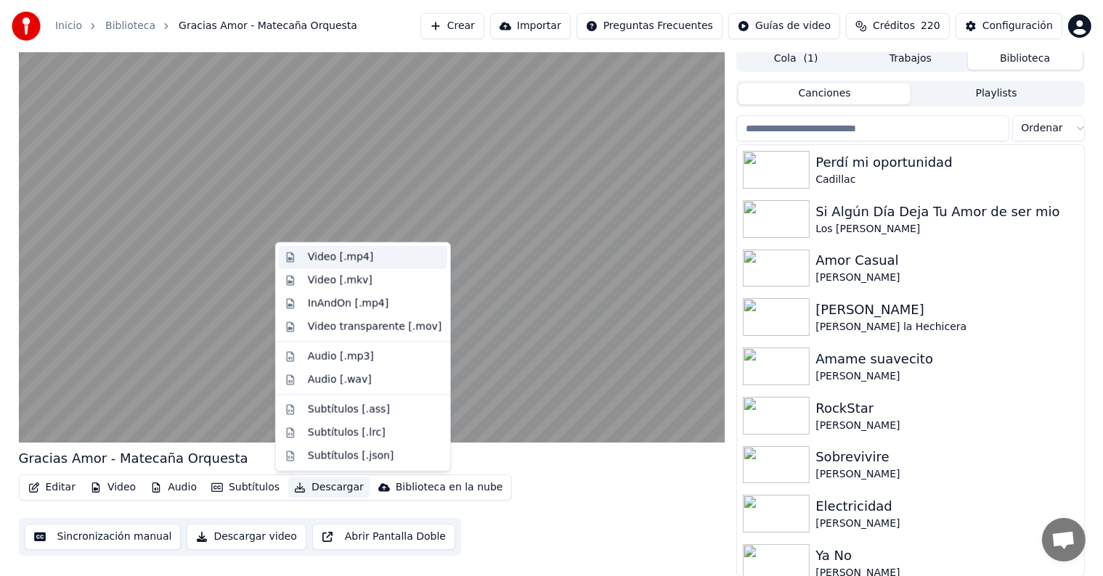
click at [305, 251] on div "Video [.mp4]" at bounding box center [363, 257] width 168 height 23
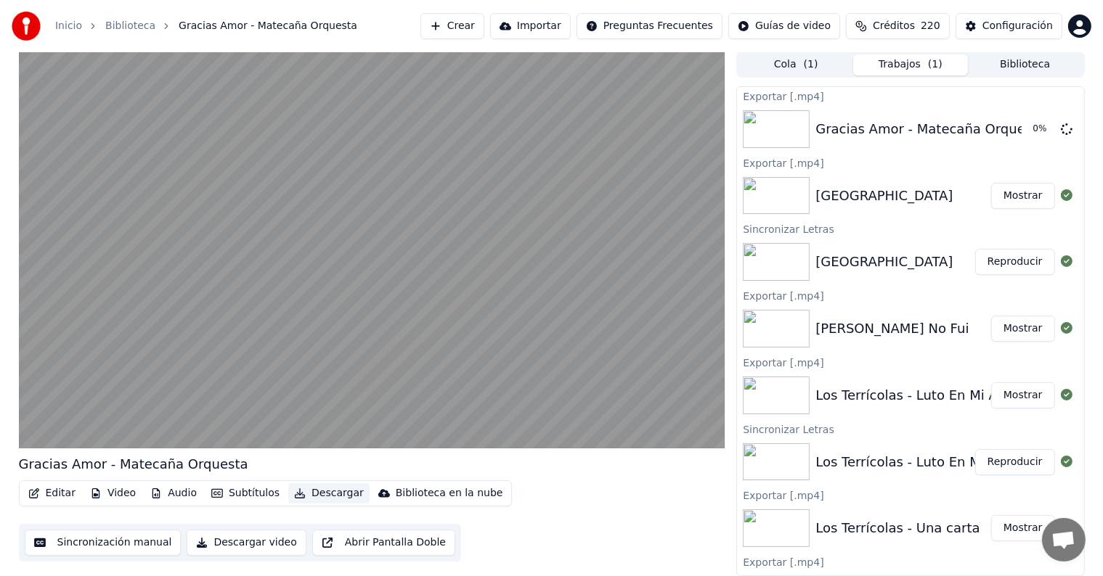
scroll to position [0, 0]
click at [857, 251] on div "Tierra Mala Reproducir" at bounding box center [910, 262] width 346 height 49
click at [985, 261] on button "Reproducir" at bounding box center [1015, 263] width 80 height 26
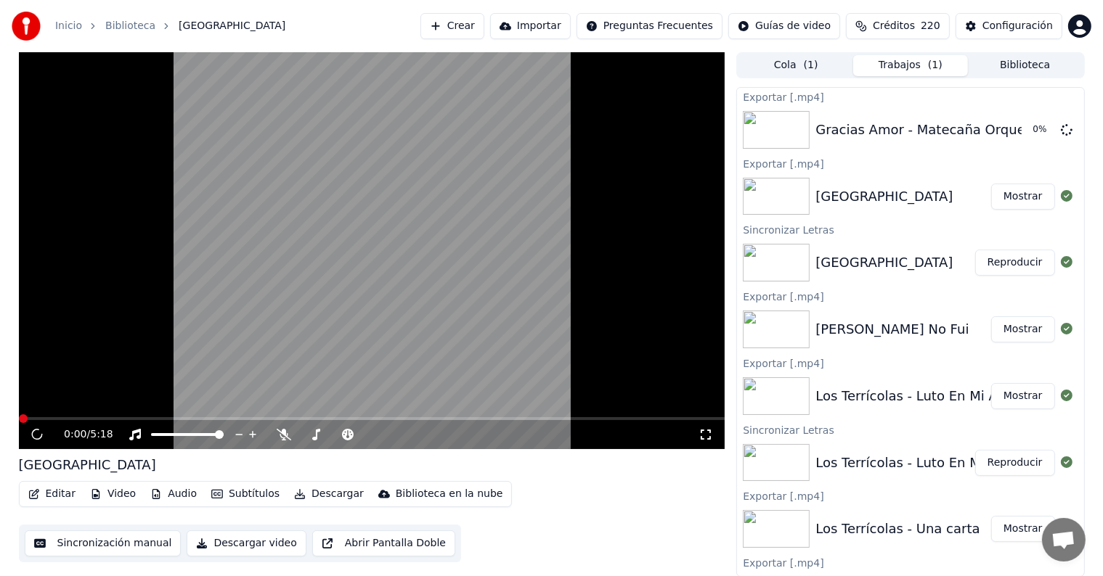
click at [109, 494] on button "Video" at bounding box center [112, 494] width 57 height 20
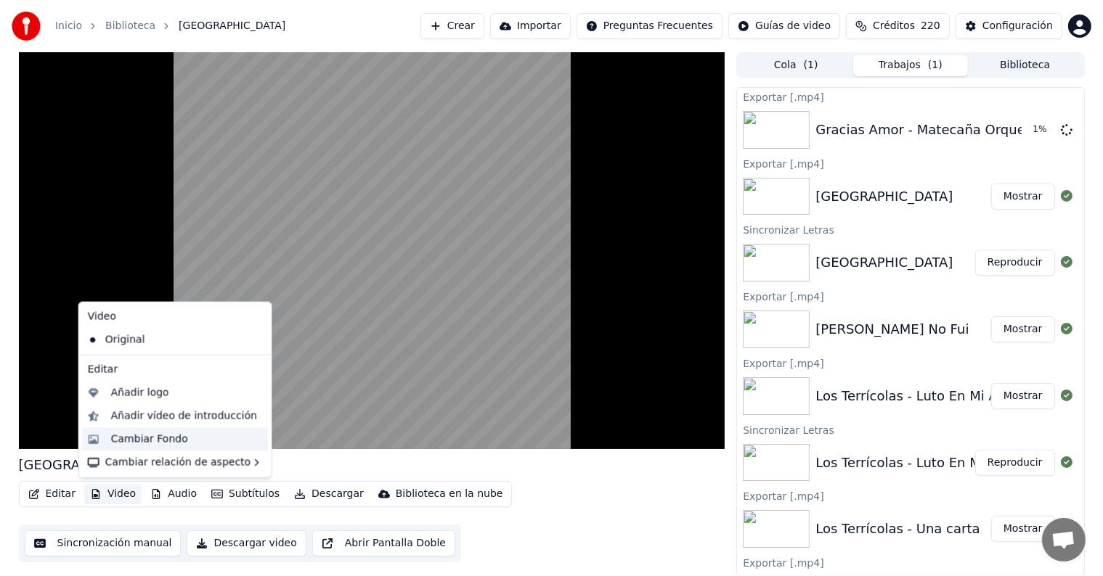
click at [101, 443] on div "Cambiar Fondo" at bounding box center [175, 439] width 187 height 23
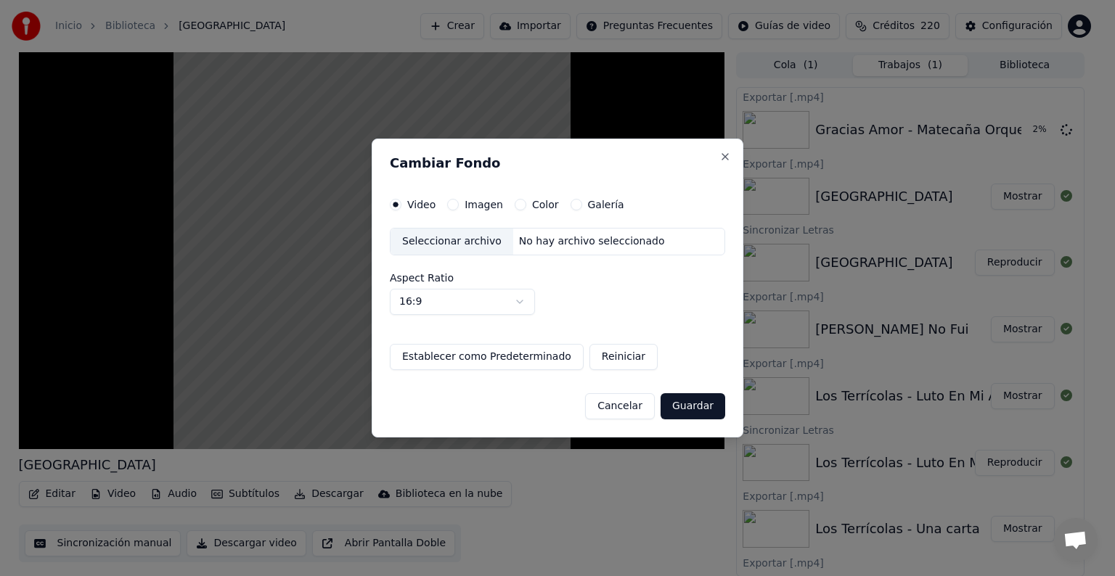
click at [456, 200] on div "Imagen" at bounding box center [475, 205] width 56 height 12
click at [447, 206] on button "Imagen" at bounding box center [453, 205] width 12 height 12
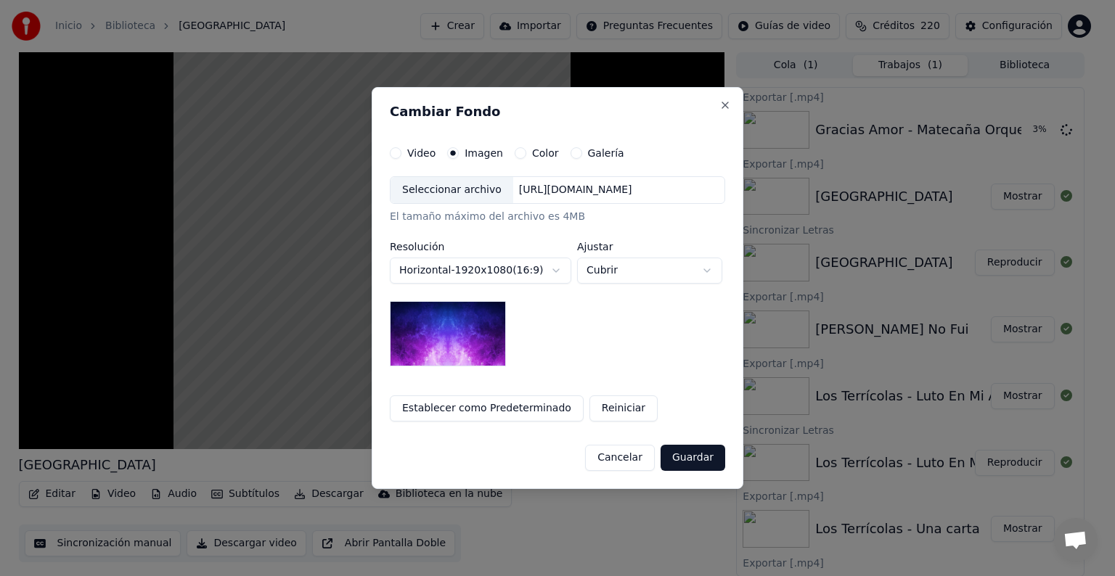
click at [415, 200] on div "Seleccionar archivo" at bounding box center [451, 190] width 123 height 26
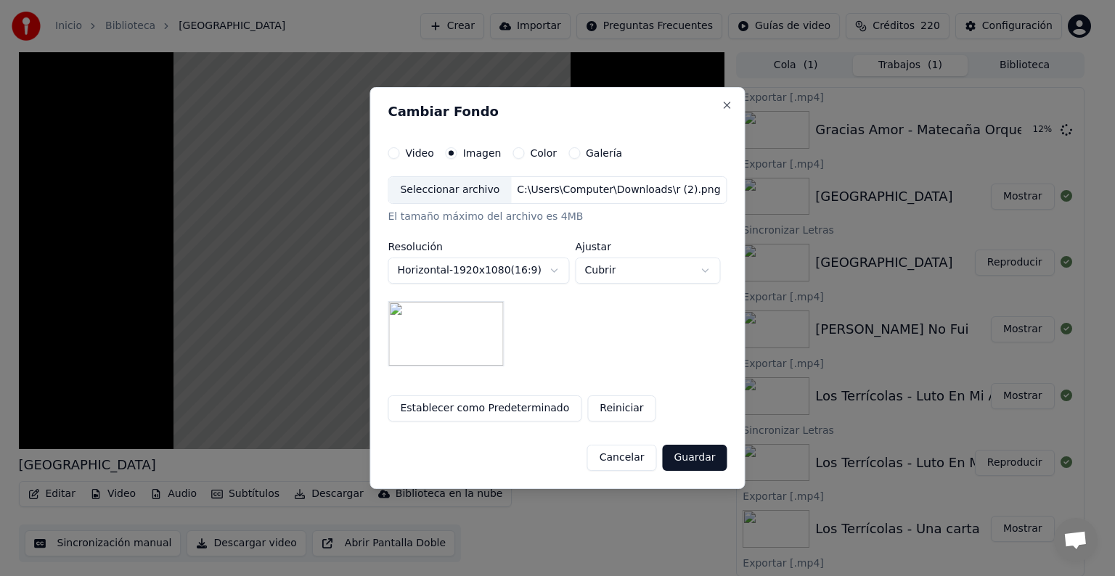
click at [592, 275] on button "Cubrir" at bounding box center [647, 271] width 145 height 26
click at [590, 329] on span "Contener" at bounding box center [609, 325] width 47 height 15
select select "*******"
click at [690, 463] on button "Guardar" at bounding box center [694, 458] width 65 height 26
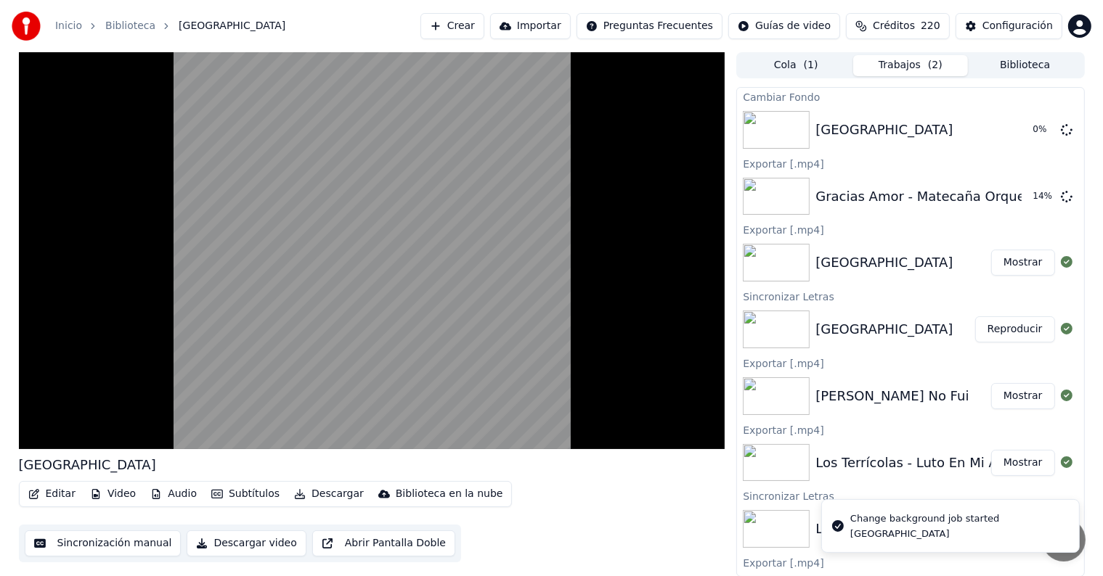
click at [79, 353] on video at bounding box center [372, 250] width 706 height 397
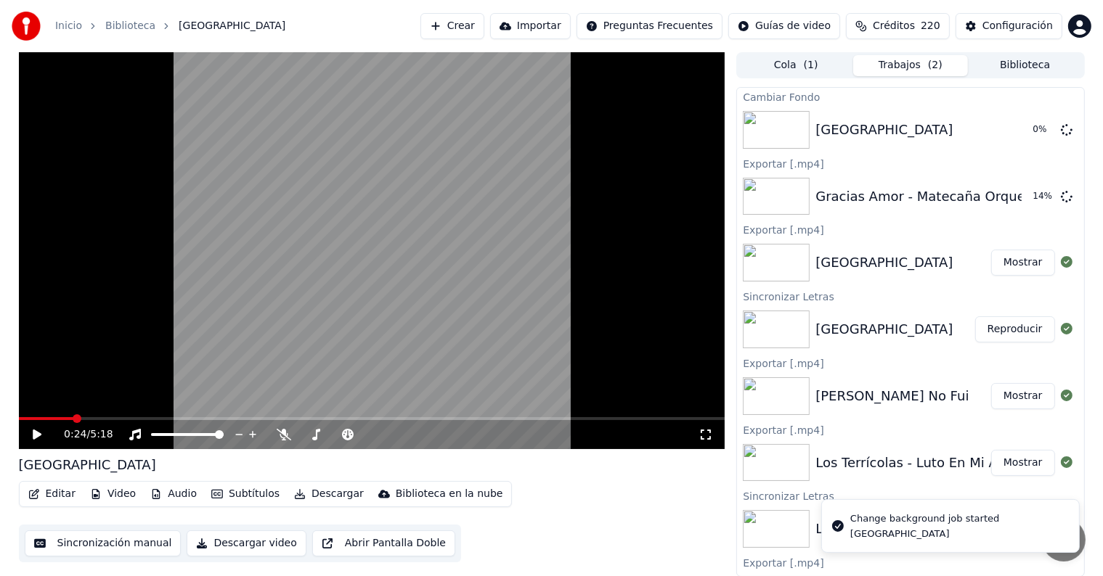
click at [36, 441] on div "0:24 / 5:18" at bounding box center [372, 435] width 695 height 15
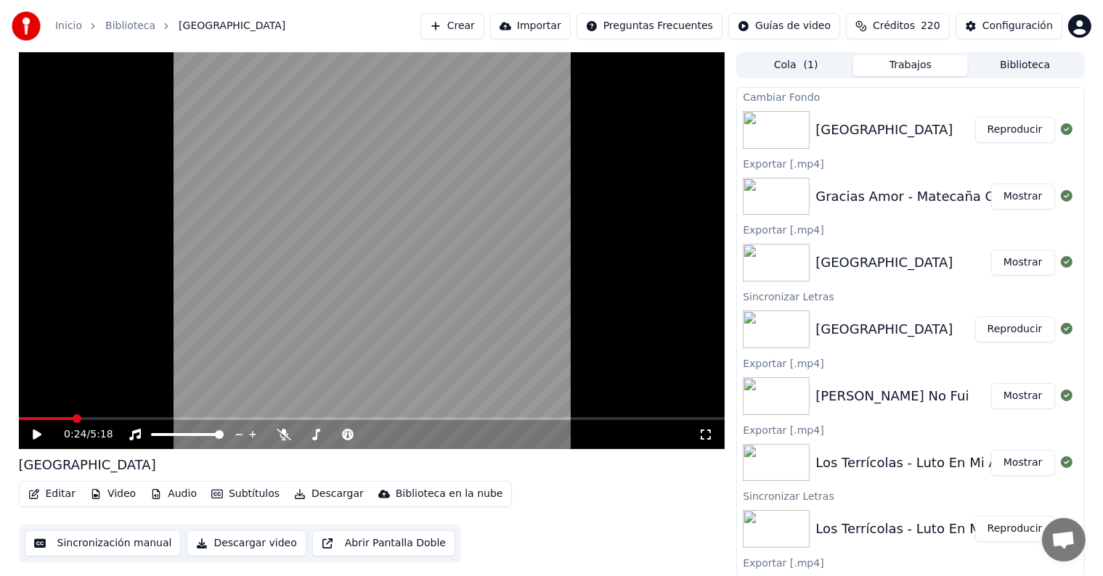
click at [1005, 133] on button "Reproducir" at bounding box center [1015, 130] width 80 height 26
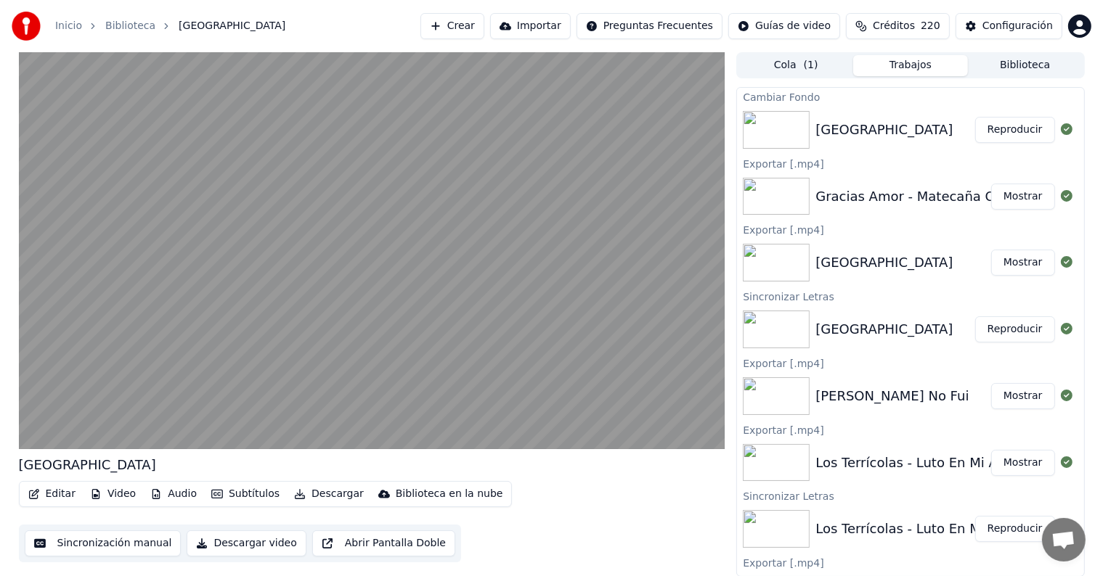
click at [49, 394] on video at bounding box center [372, 250] width 706 height 397
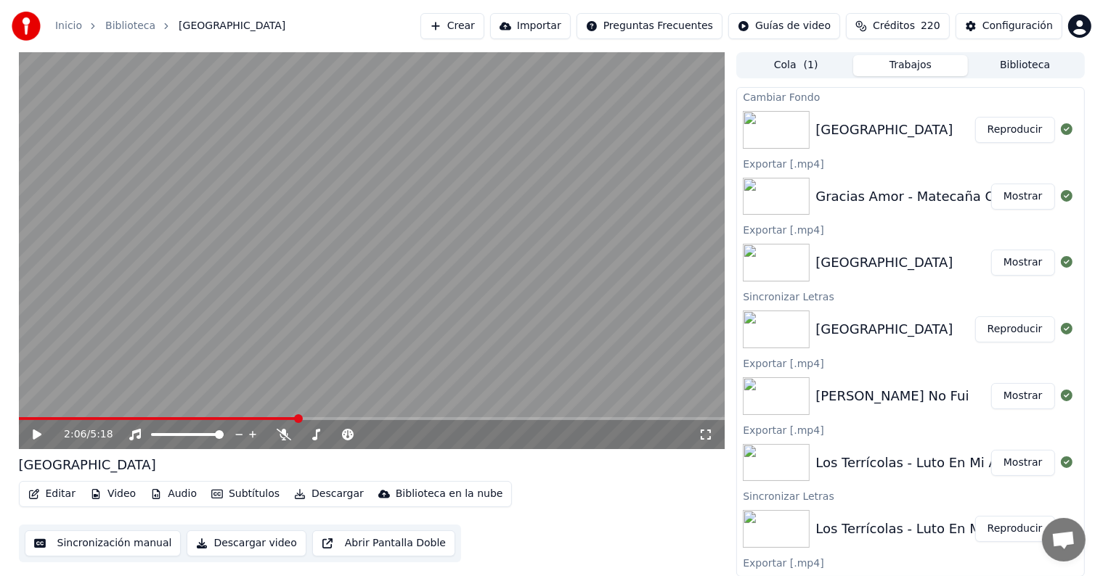
click at [35, 442] on div "2:06 / 5:18" at bounding box center [372, 434] width 706 height 29
click at [38, 433] on icon at bounding box center [37, 435] width 9 height 10
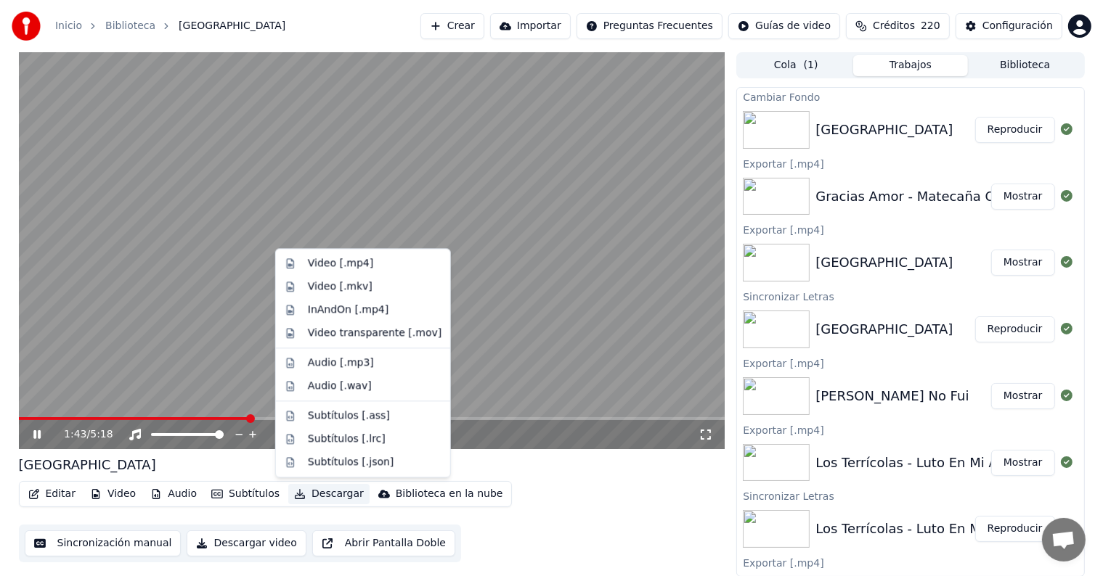
click at [312, 498] on button "Descargar" at bounding box center [328, 494] width 81 height 20
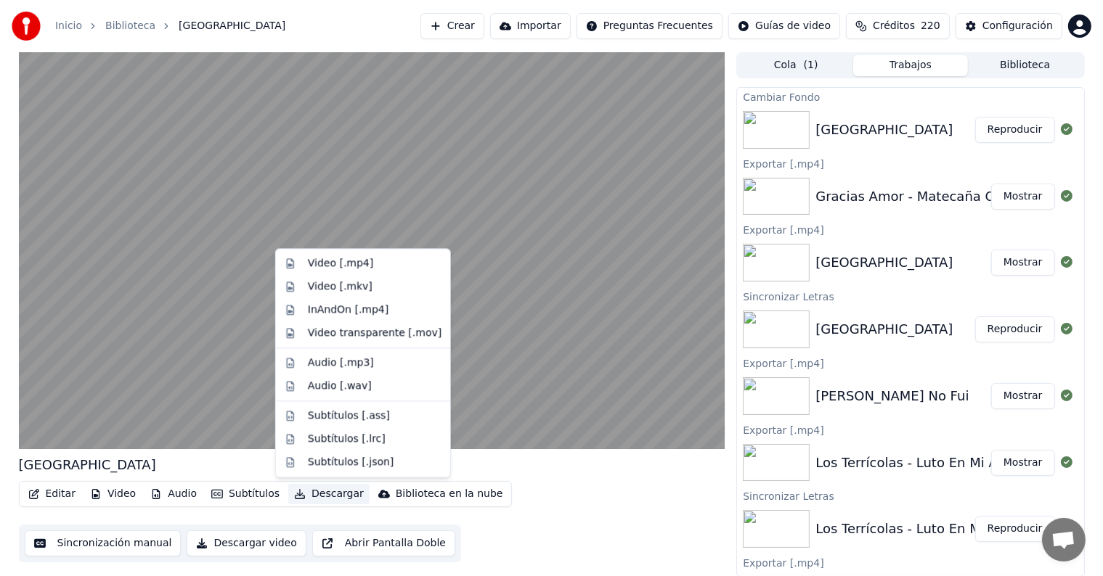
click at [315, 266] on div "Video [.mp4]" at bounding box center [340, 263] width 65 height 15
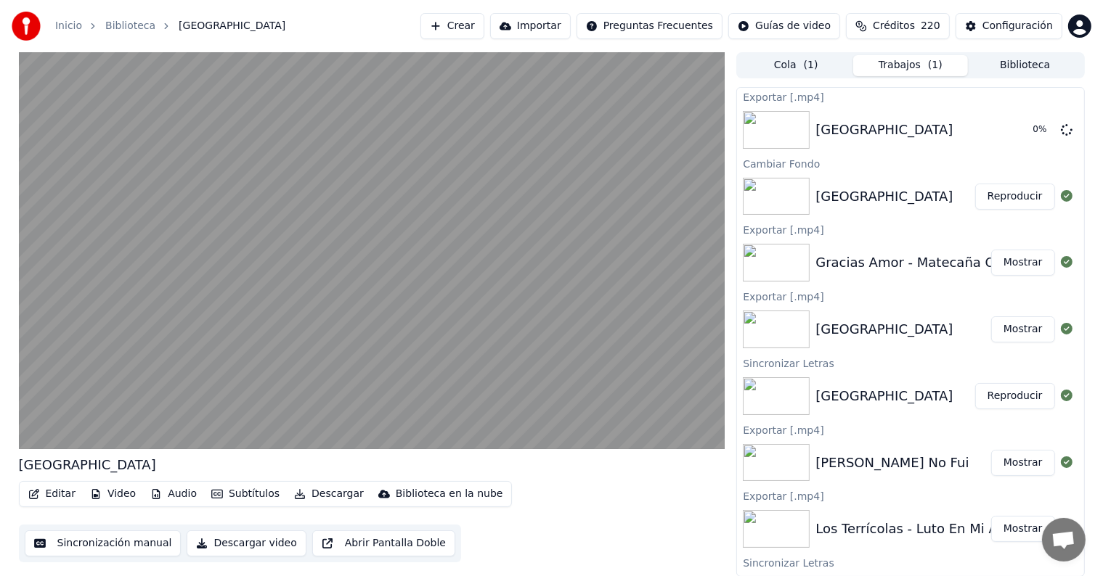
click at [86, 319] on video at bounding box center [372, 250] width 706 height 397
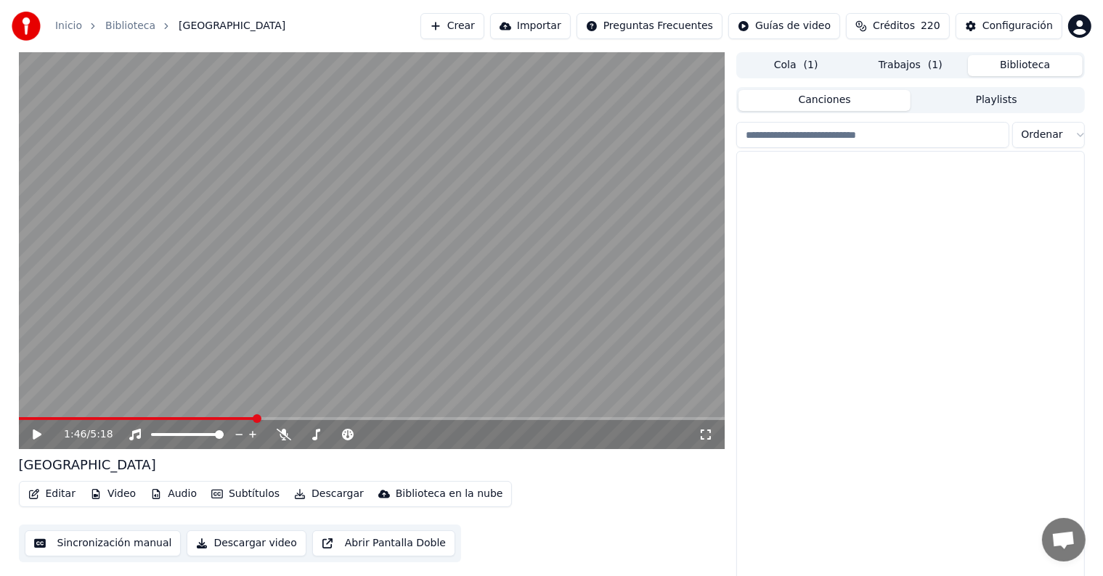
click at [1016, 57] on button "Biblioteca" at bounding box center [1025, 65] width 115 height 21
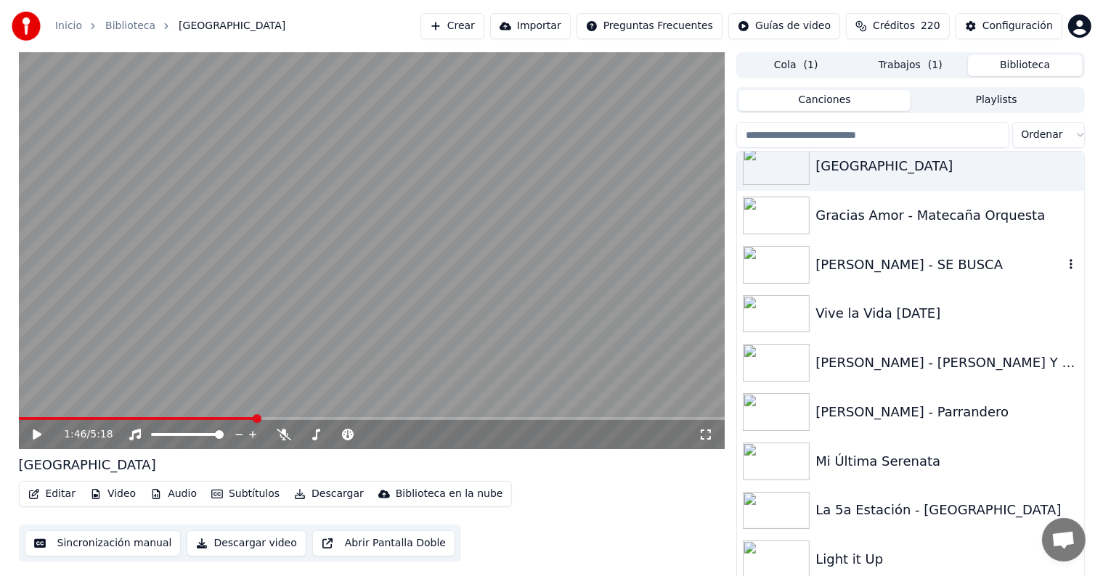
scroll to position [20153, 0]
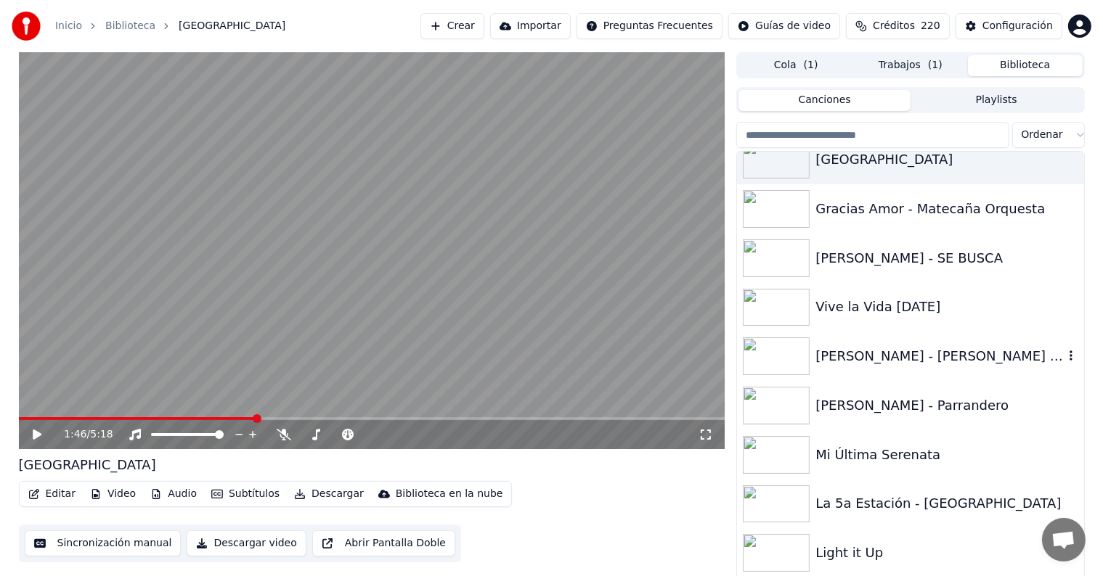
click at [909, 353] on div "[PERSON_NAME] - [PERSON_NAME] Y Chetas | VIDEOCLIP OFICIAL HD" at bounding box center [939, 356] width 248 height 20
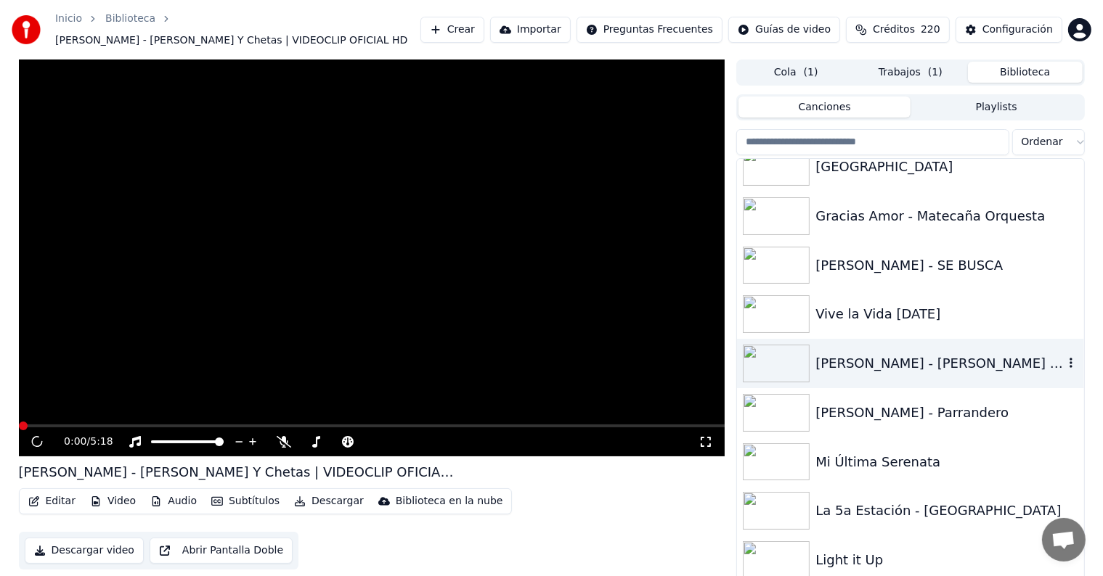
scroll to position [7, 0]
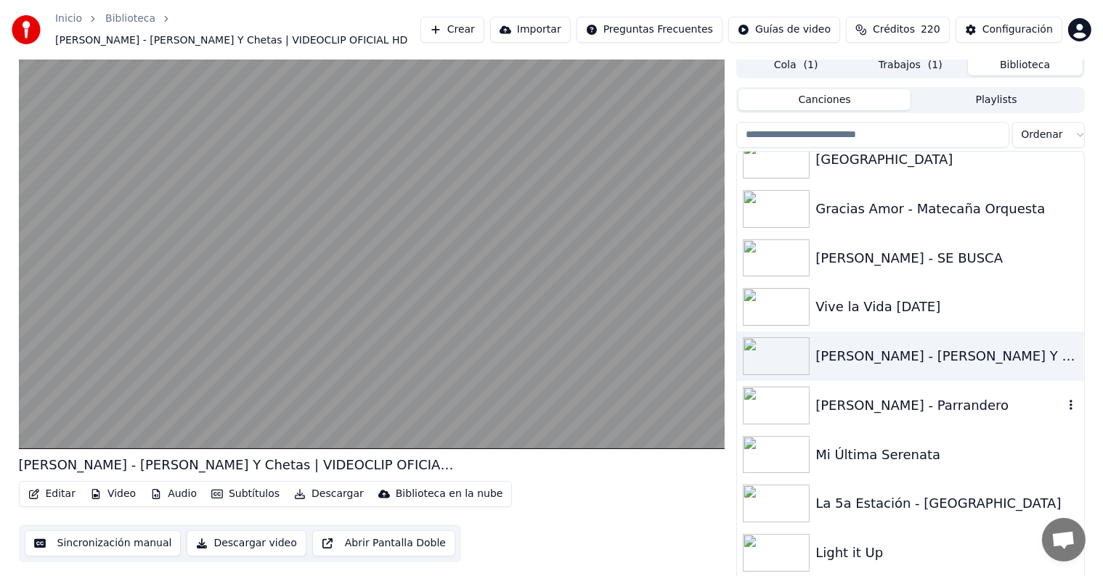
click at [901, 414] on div "[PERSON_NAME] - Parrandero" at bounding box center [939, 406] width 248 height 20
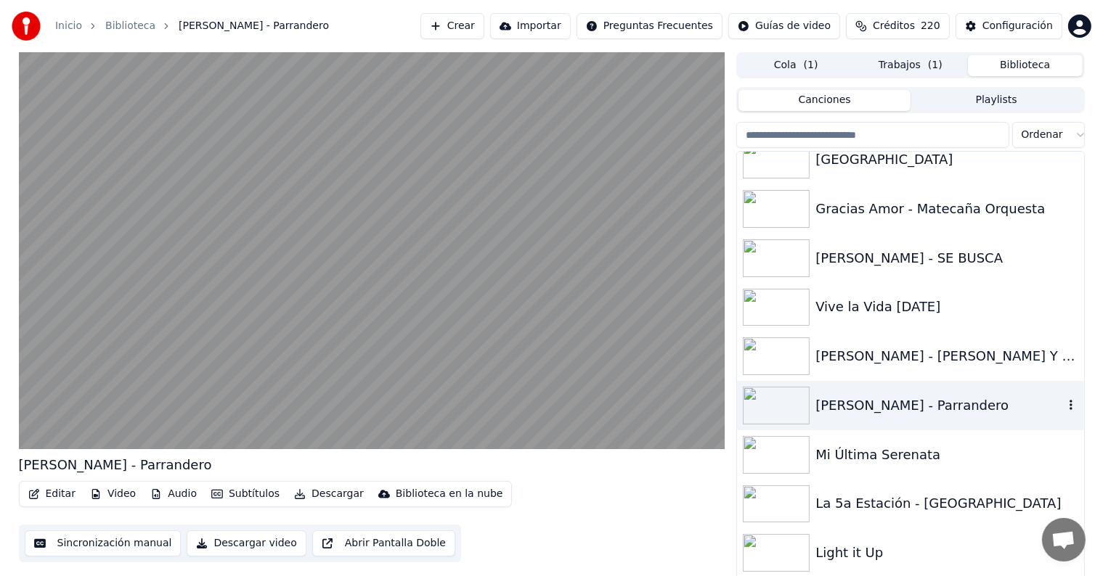
click at [49, 494] on button "Editar" at bounding box center [52, 494] width 59 height 20
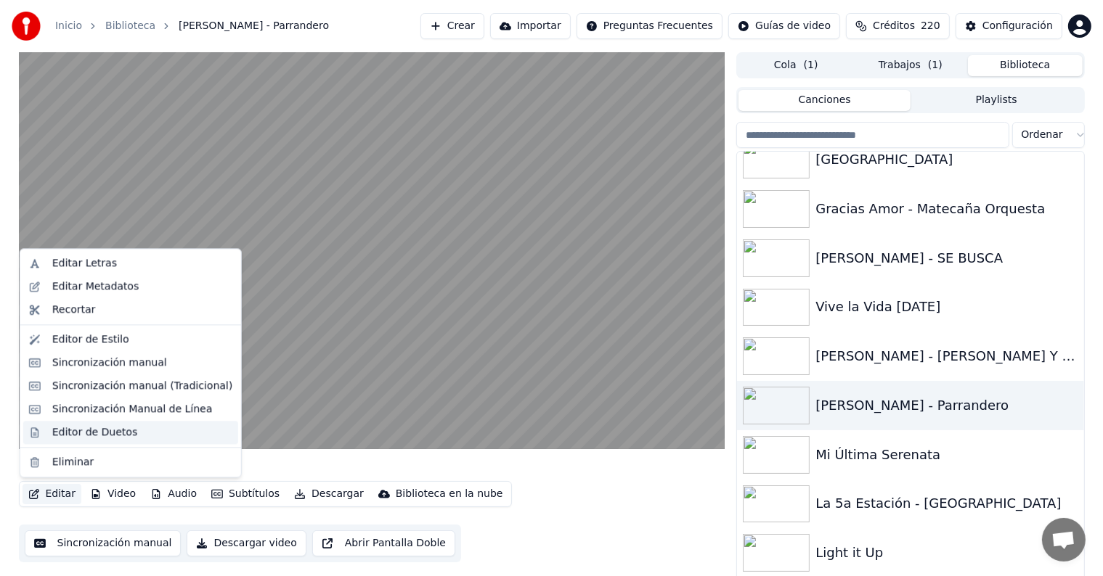
click at [39, 430] on div "Editor de Duetos" at bounding box center [130, 432] width 215 height 23
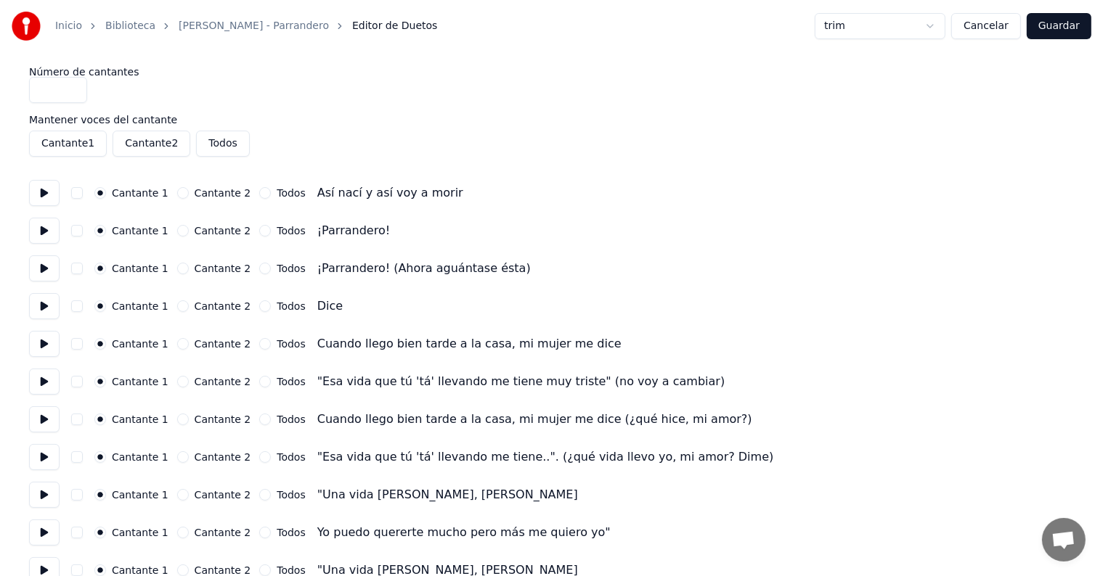
click at [33, 184] on button at bounding box center [44, 193] width 30 height 26
click at [44, 228] on button at bounding box center [44, 231] width 30 height 26
click at [44, 263] on button at bounding box center [44, 268] width 30 height 26
click at [1003, 28] on button "Cancelar" at bounding box center [986, 26] width 70 height 26
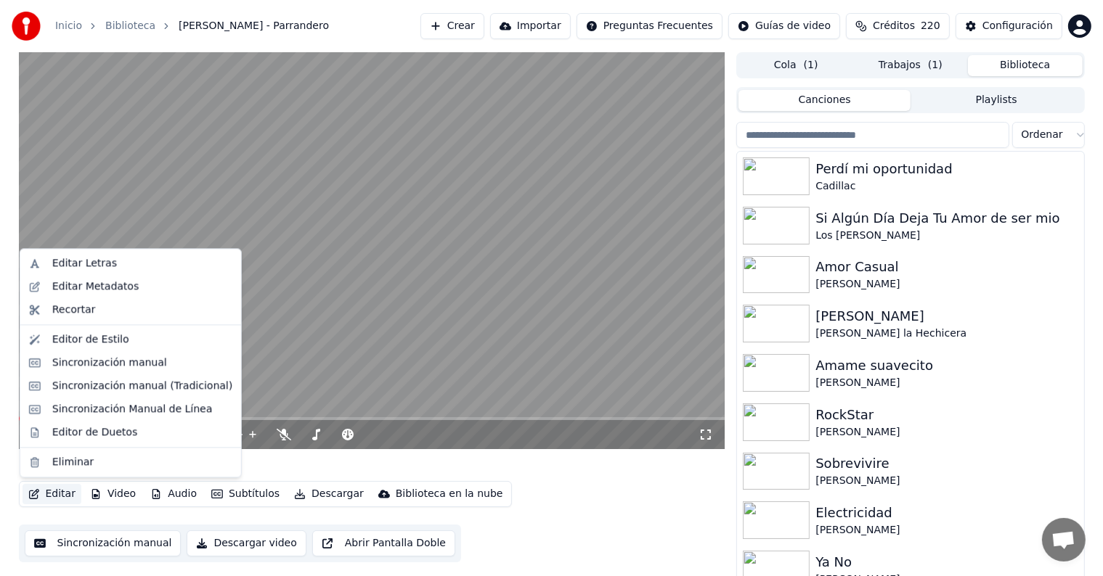
click at [45, 494] on button "Editar" at bounding box center [52, 494] width 59 height 20
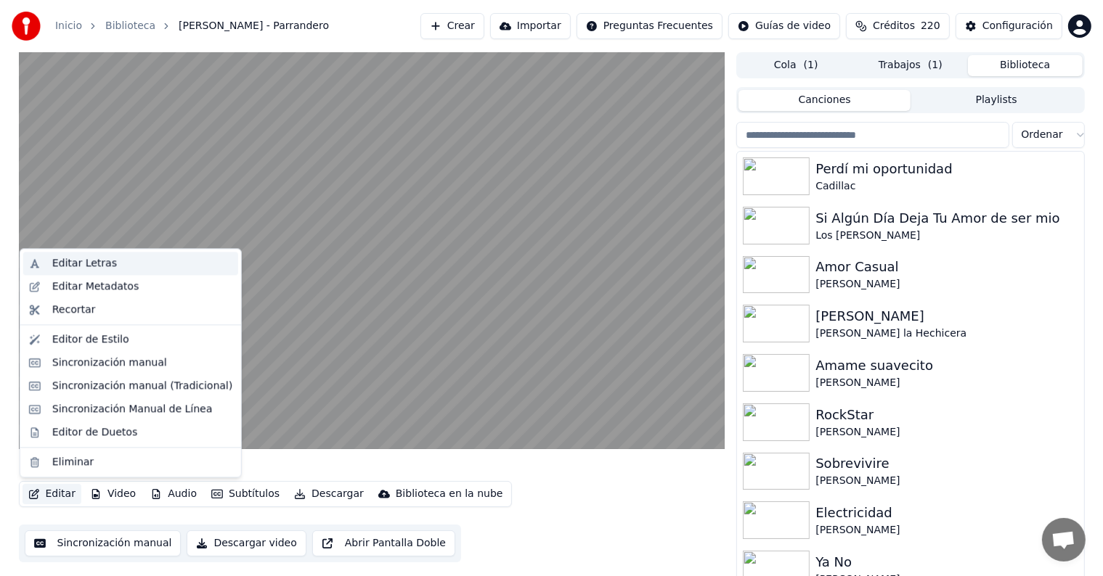
click at [60, 267] on div "Editar Letras" at bounding box center [84, 263] width 65 height 15
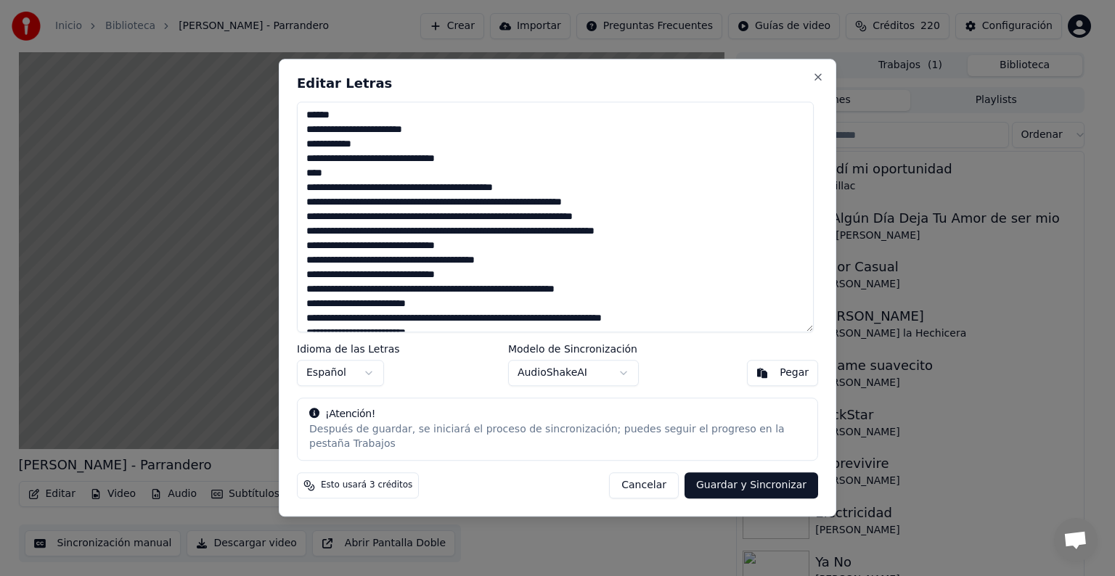
click at [641, 478] on button "Cancelar" at bounding box center [644, 486] width 70 height 26
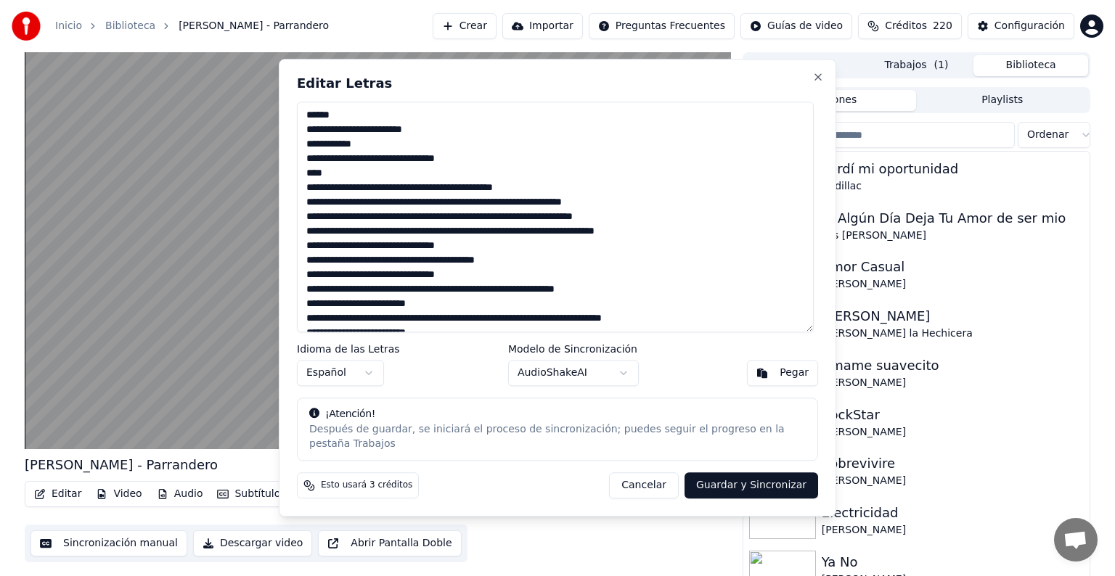
type textarea "**********"
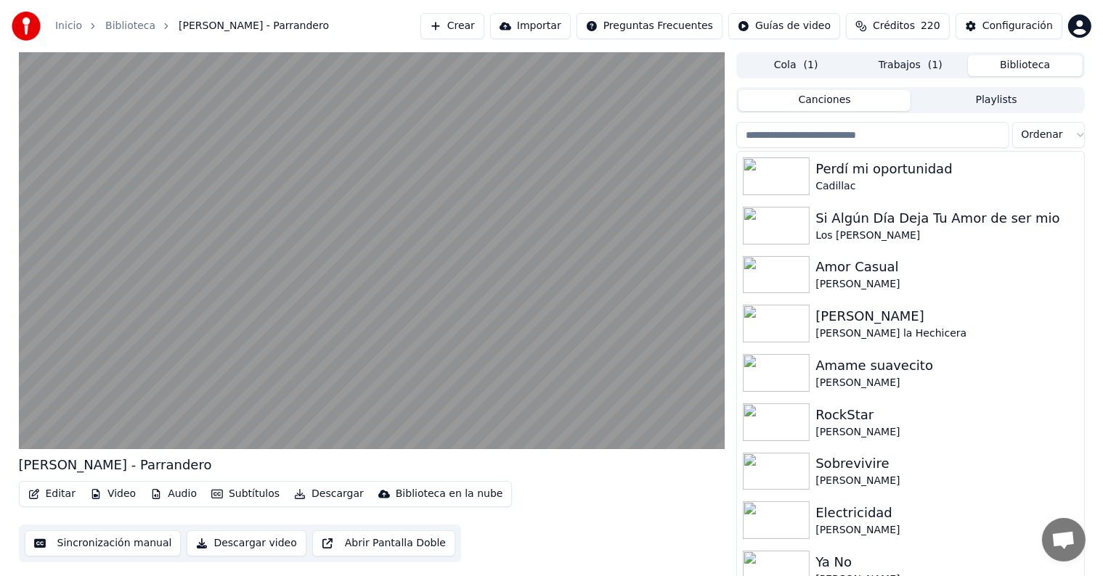
click at [78, 397] on video at bounding box center [372, 250] width 706 height 397
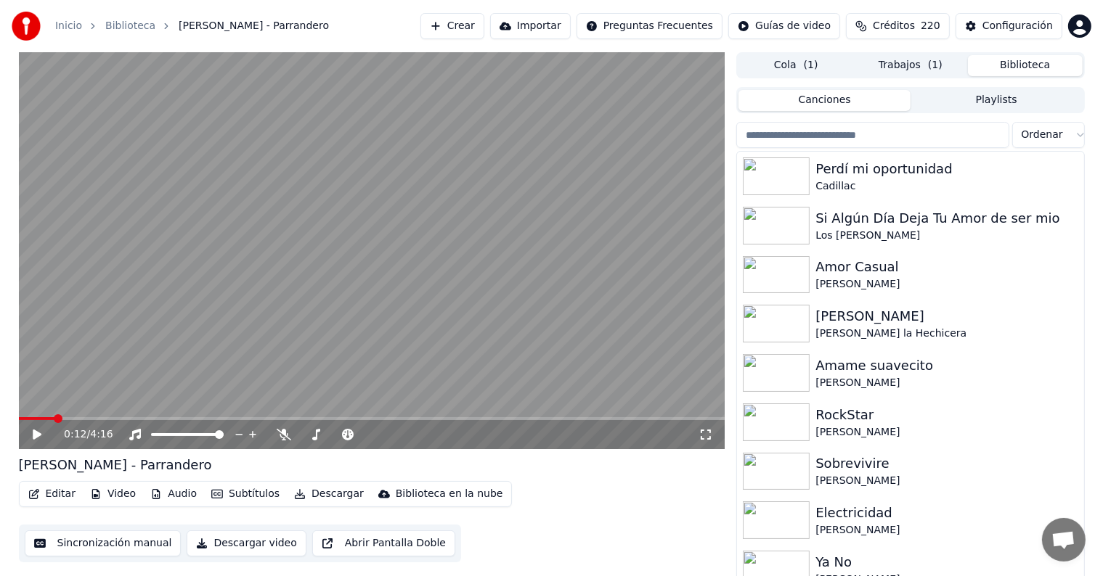
click at [285, 428] on div "0:12 / 4:16" at bounding box center [381, 435] width 634 height 15
click at [282, 446] on div "0:12 / 4:16" at bounding box center [372, 434] width 706 height 29
click at [285, 438] on icon at bounding box center [284, 435] width 15 height 12
click at [38, 444] on div "0:00 / 4:16" at bounding box center [372, 434] width 706 height 29
click at [28, 438] on div "0:00 / 4:16" at bounding box center [372, 435] width 695 height 15
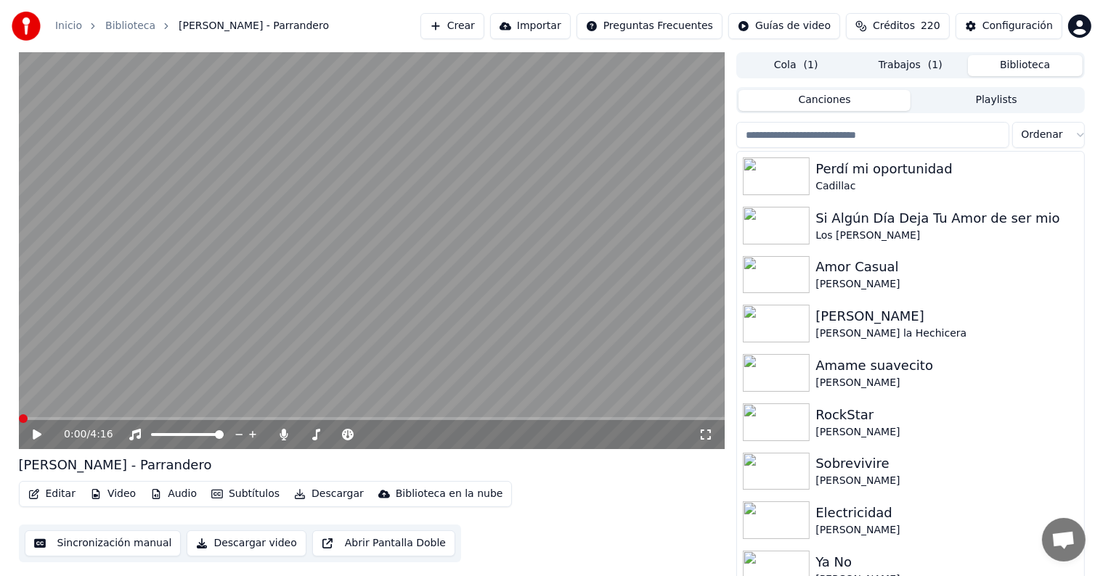
click at [29, 443] on div "0:00 / 4:16" at bounding box center [372, 434] width 706 height 29
click at [59, 341] on video at bounding box center [372, 250] width 706 height 397
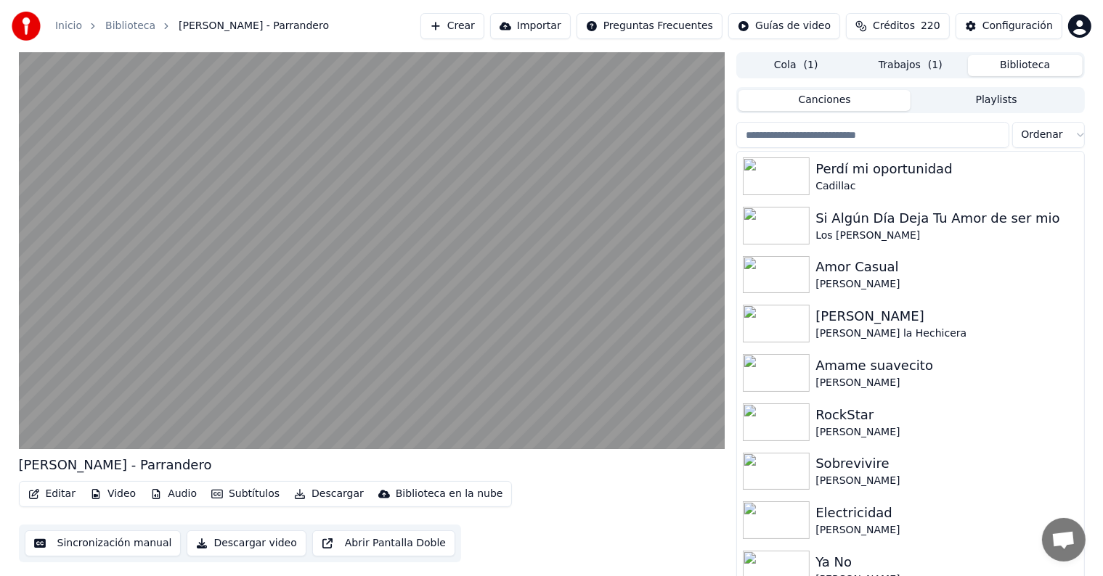
click at [165, 318] on video at bounding box center [372, 250] width 706 height 397
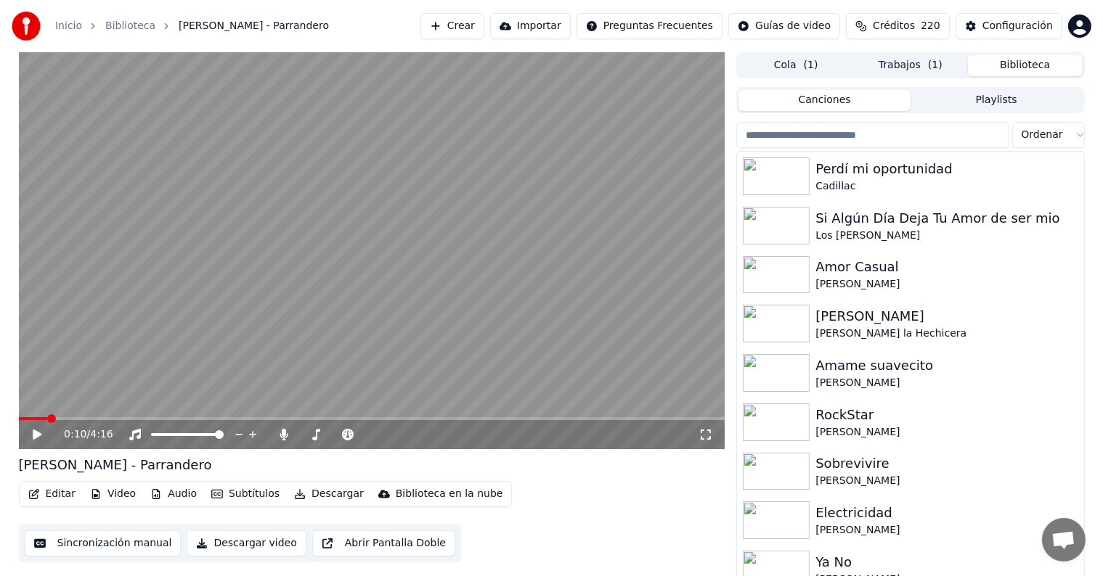
click at [279, 433] on icon at bounding box center [284, 435] width 15 height 12
click at [33, 430] on icon at bounding box center [37, 435] width 9 height 10
click at [49, 494] on button "Editar" at bounding box center [52, 494] width 59 height 20
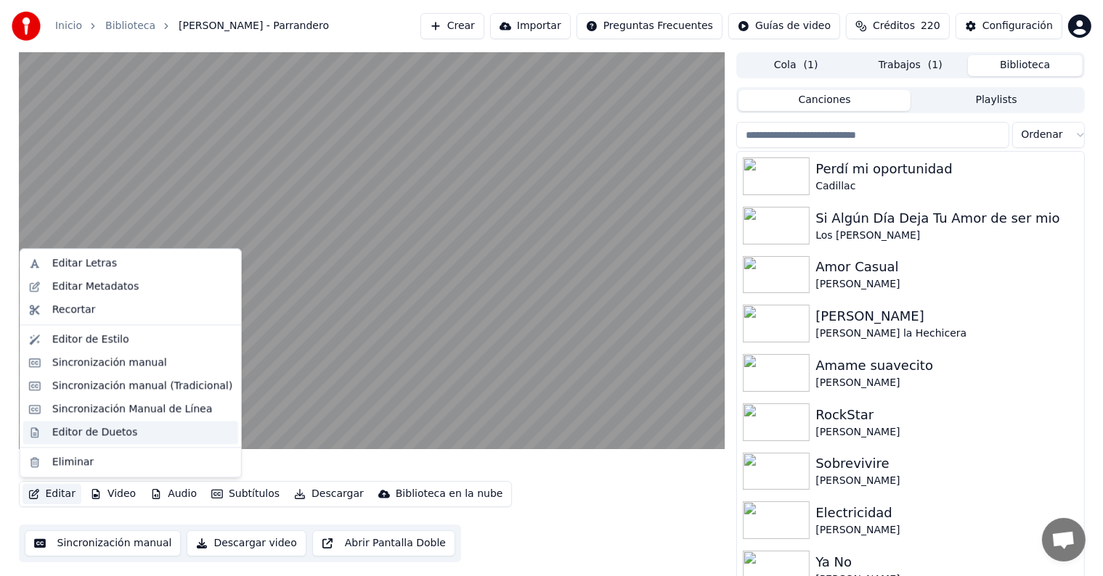
click at [62, 436] on div "Editor de Duetos" at bounding box center [94, 432] width 85 height 15
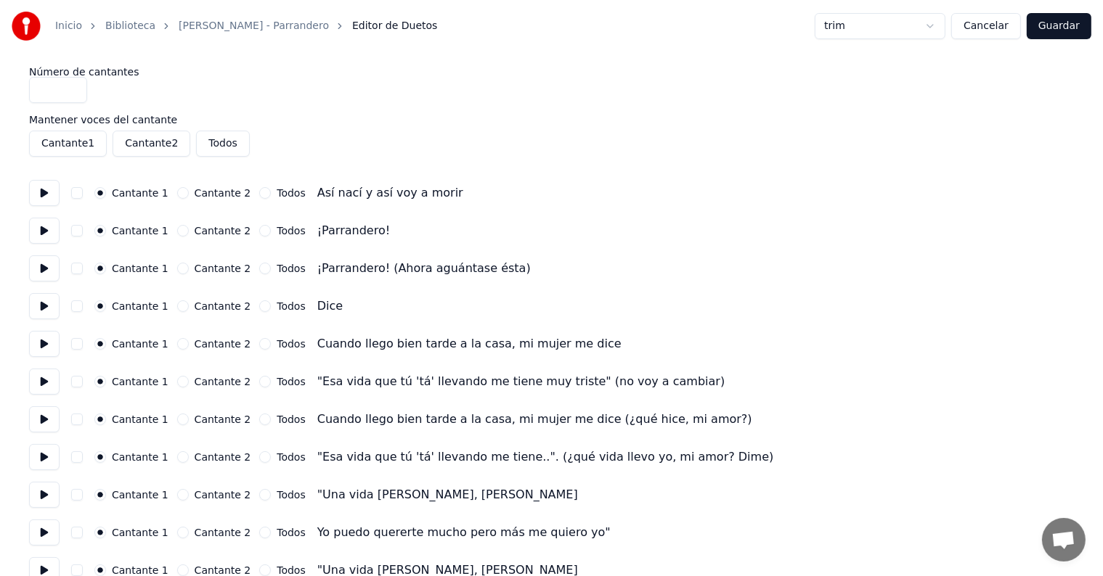
click at [58, 199] on button at bounding box center [44, 193] width 30 height 26
click at [44, 239] on button at bounding box center [44, 231] width 30 height 26
click at [41, 264] on button at bounding box center [44, 268] width 30 height 26
click at [51, 308] on button at bounding box center [44, 306] width 30 height 26
click at [48, 341] on button at bounding box center [44, 344] width 30 height 26
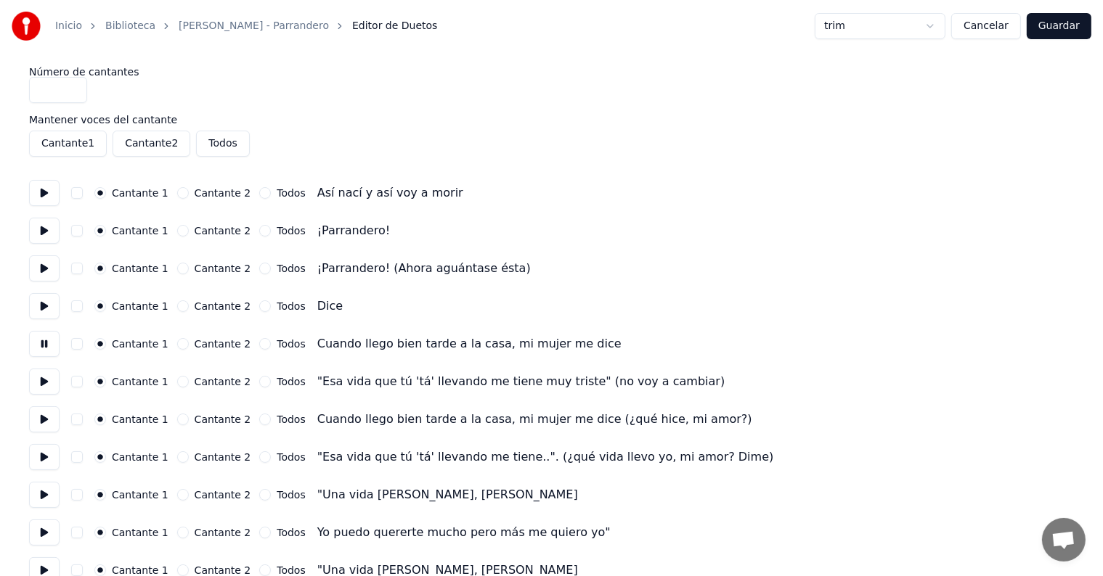
click at [46, 388] on button at bounding box center [44, 382] width 30 height 26
click at [44, 421] on button at bounding box center [44, 419] width 30 height 26
click at [45, 456] on button at bounding box center [44, 457] width 30 height 26
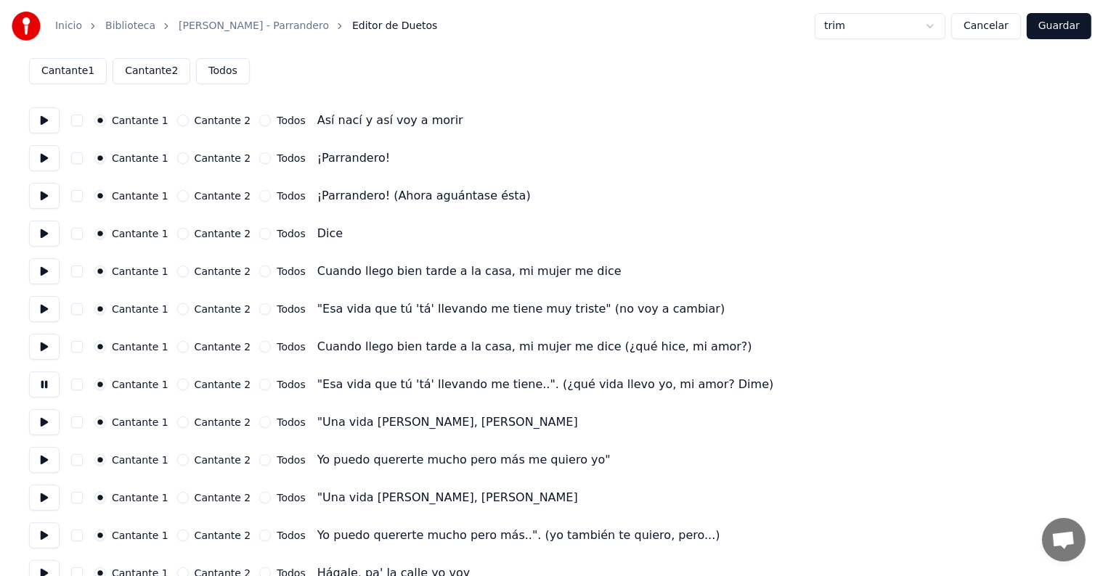
scroll to position [74, 0]
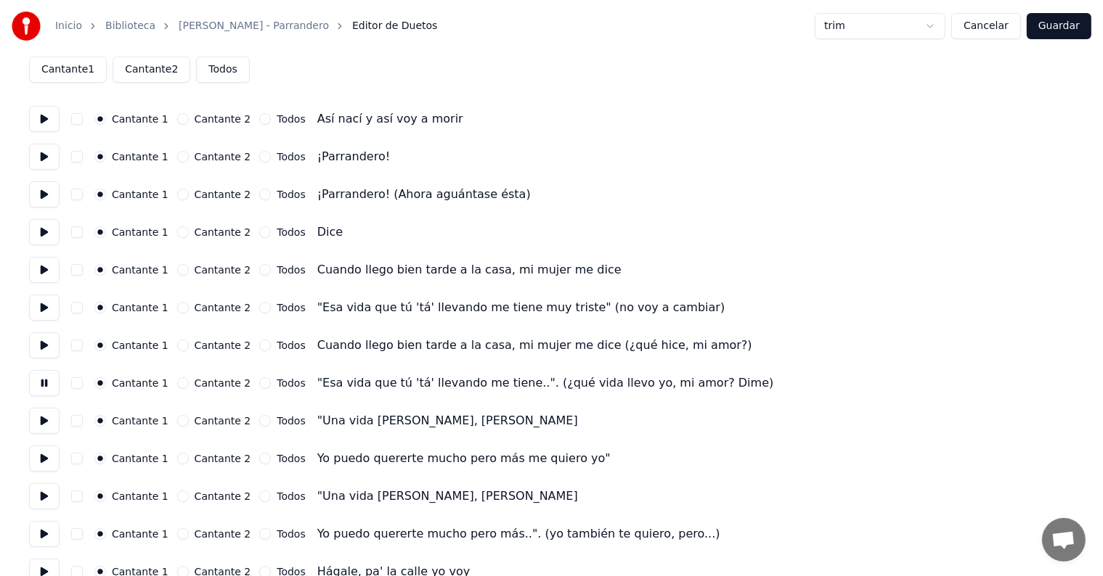
click at [44, 425] on button at bounding box center [44, 421] width 30 height 26
click at [83, 421] on button "button" at bounding box center [77, 421] width 12 height 12
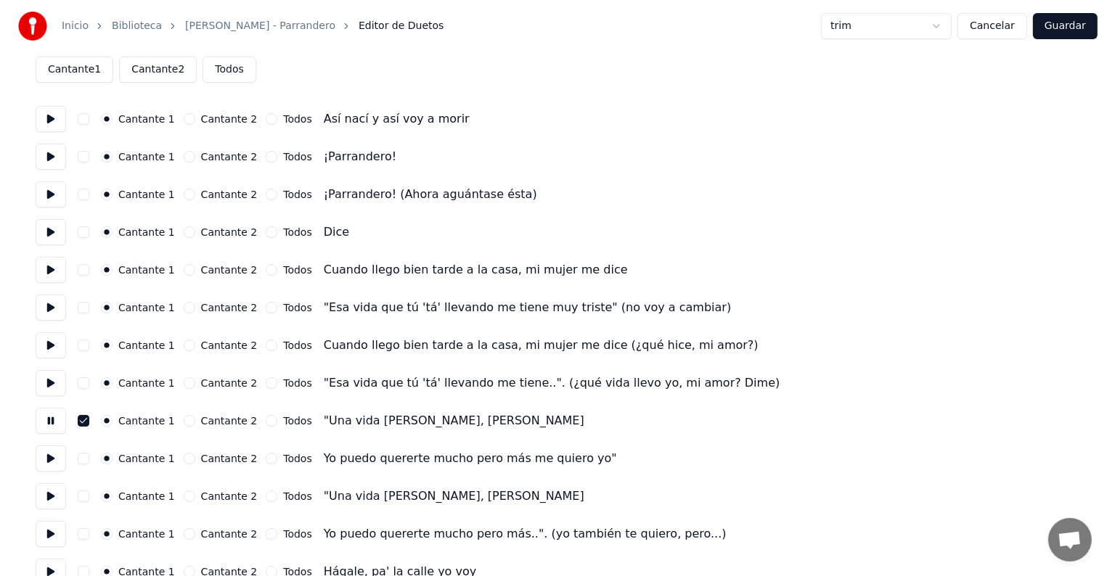
scroll to position [0, 0]
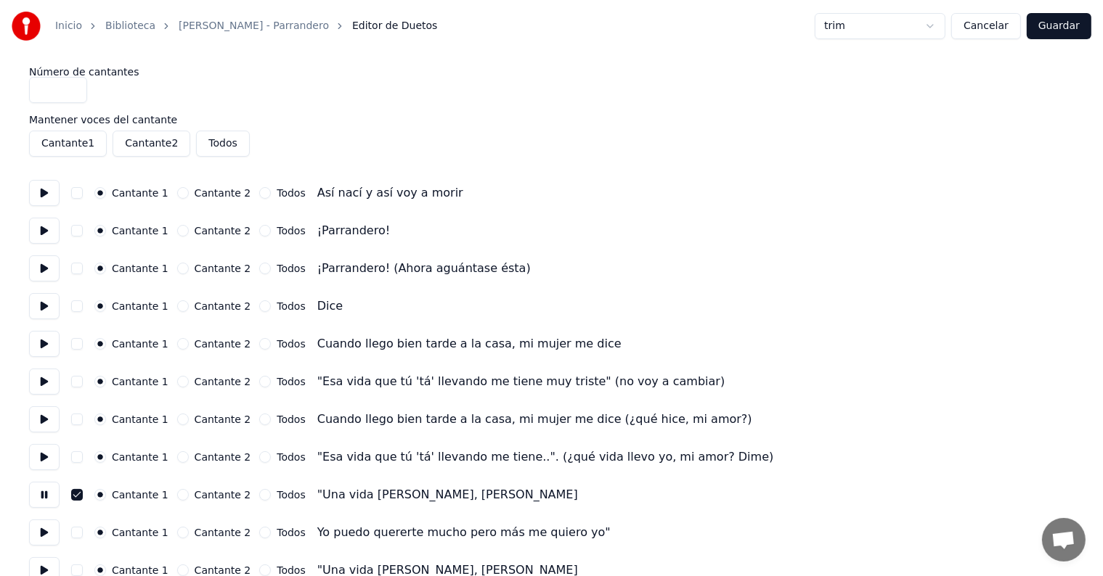
click at [52, 198] on button at bounding box center [44, 193] width 30 height 26
click at [88, 236] on div "Cantante 1 Cantante 2 Todos ¡Parrandero!" at bounding box center [551, 231] width 1044 height 26
click at [83, 232] on button "button" at bounding box center [77, 231] width 12 height 12
click at [1068, 26] on button "Guardar" at bounding box center [1058, 26] width 65 height 26
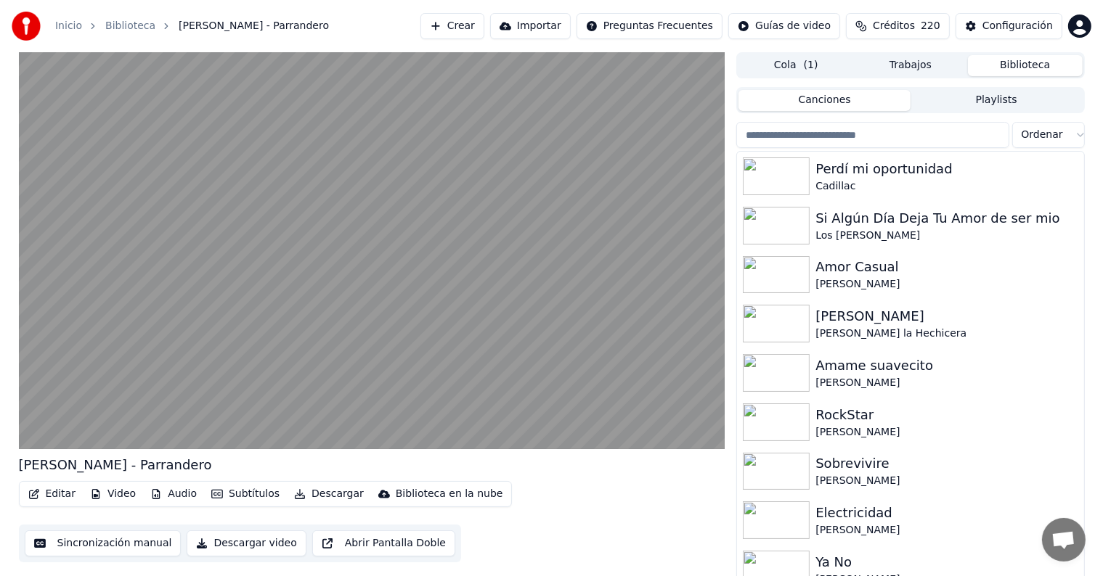
click at [54, 497] on button "Editar" at bounding box center [52, 494] width 59 height 20
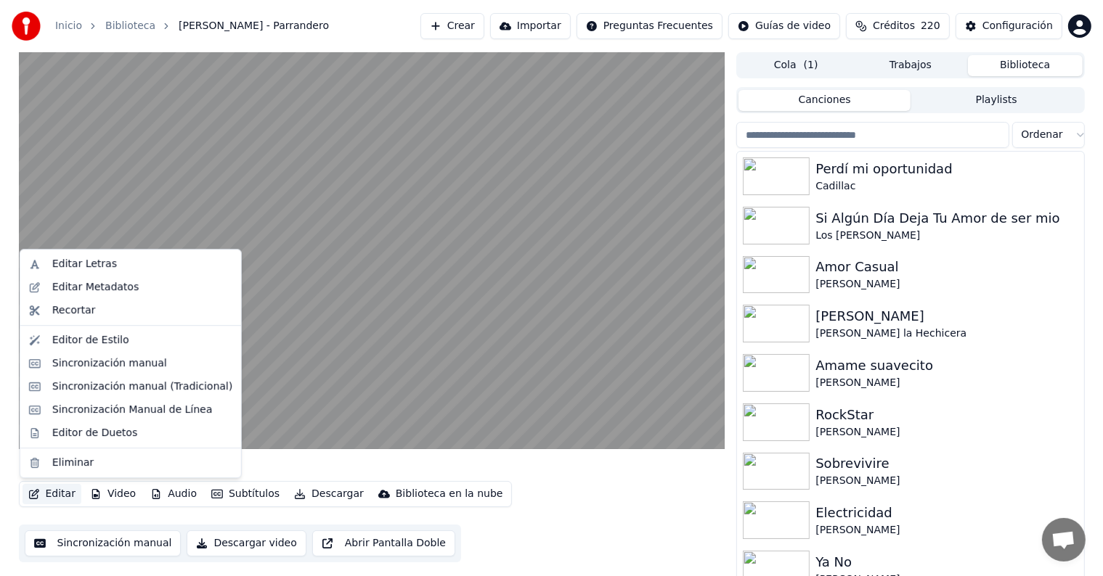
click at [52, 393] on div "Sincronización manual (Tradicional)" at bounding box center [142, 387] width 180 height 15
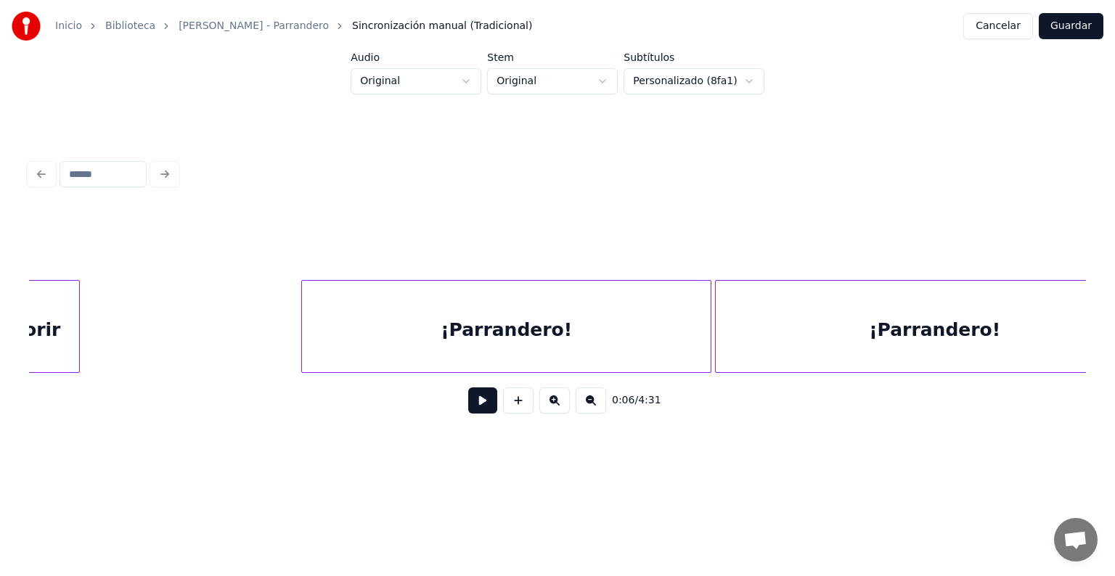
scroll to position [0, 1569]
click at [1005, 38] on button "Cancelar" at bounding box center [998, 26] width 70 height 26
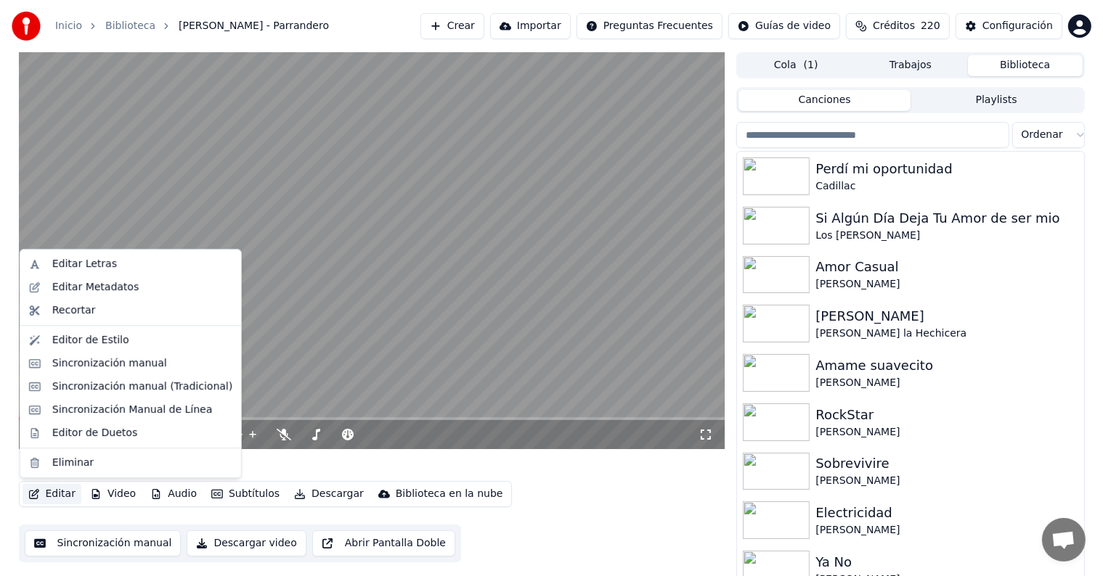
click at [46, 488] on button "Editar" at bounding box center [52, 494] width 59 height 20
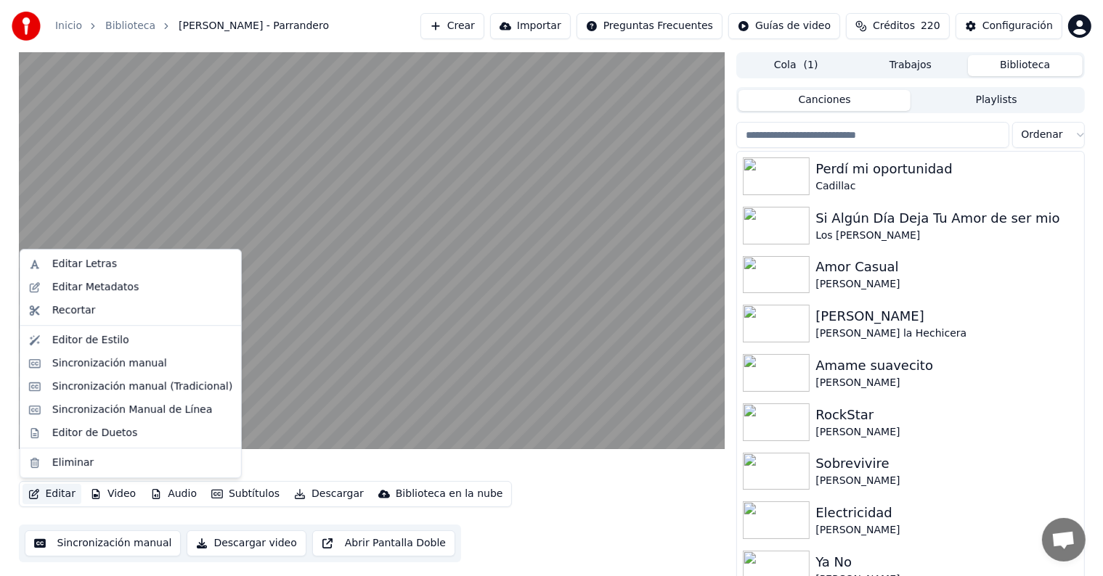
click at [59, 430] on div "Editor de Duetos" at bounding box center [94, 433] width 85 height 15
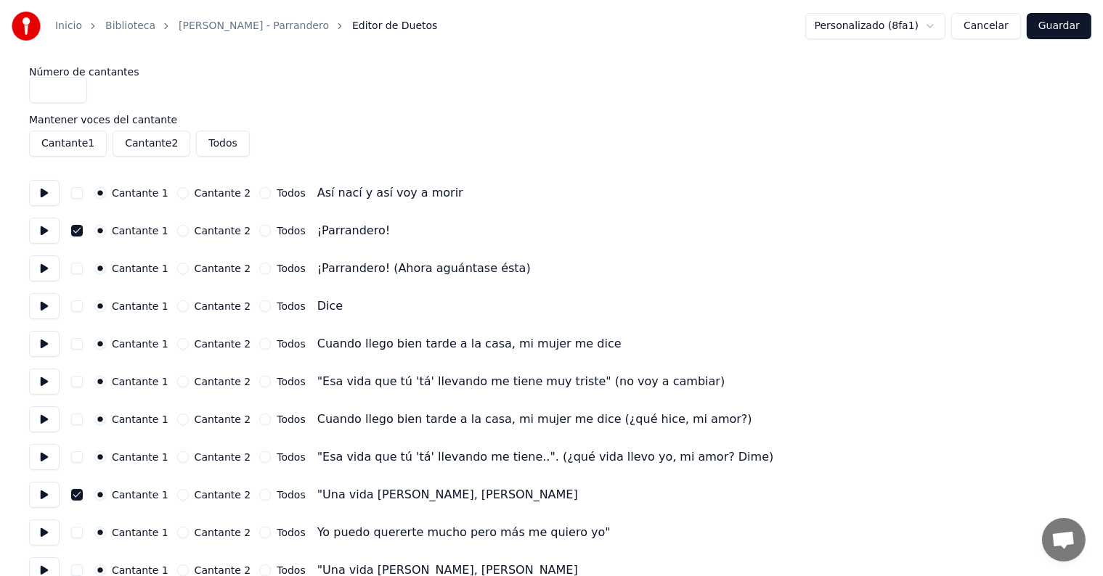
click at [82, 264] on button "button" at bounding box center [77, 269] width 12 height 12
click at [1070, 21] on button "Guardar" at bounding box center [1058, 26] width 65 height 26
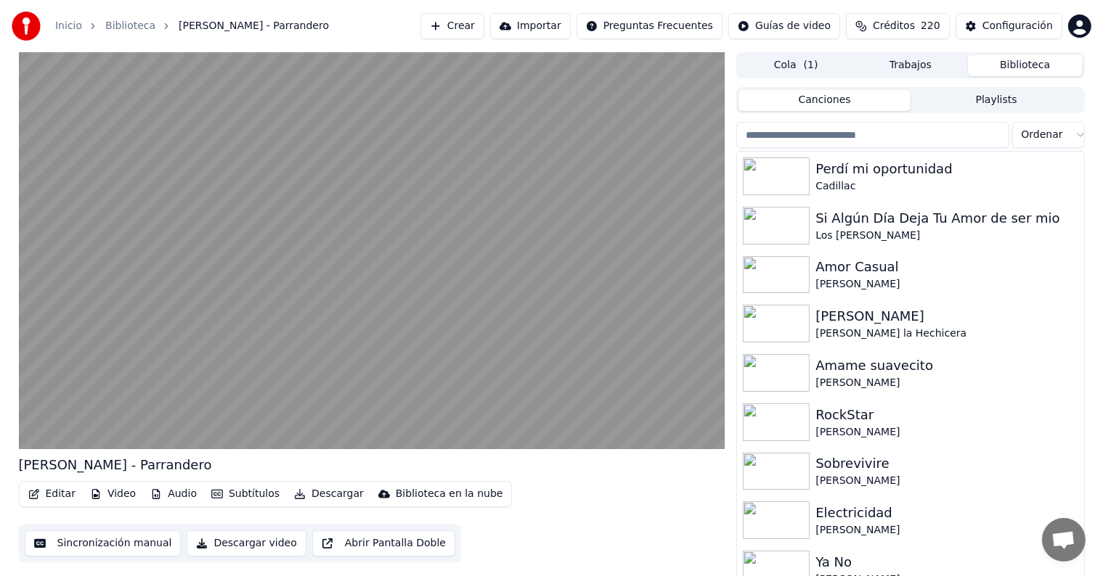
click at [950, 184] on div "Cadillac" at bounding box center [946, 186] width 262 height 15
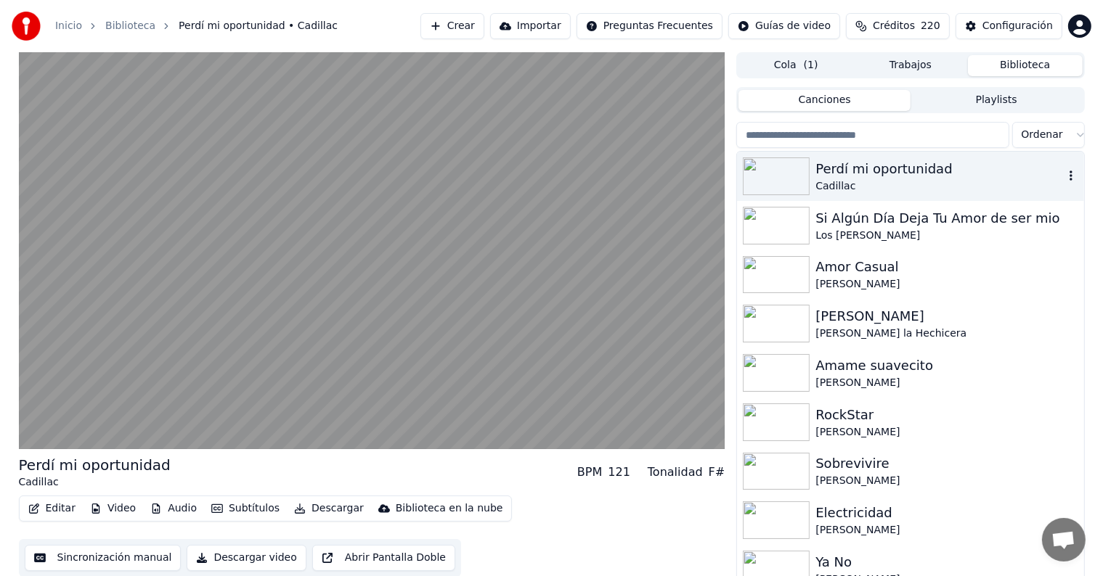
click at [931, 133] on input "search" at bounding box center [872, 135] width 272 height 26
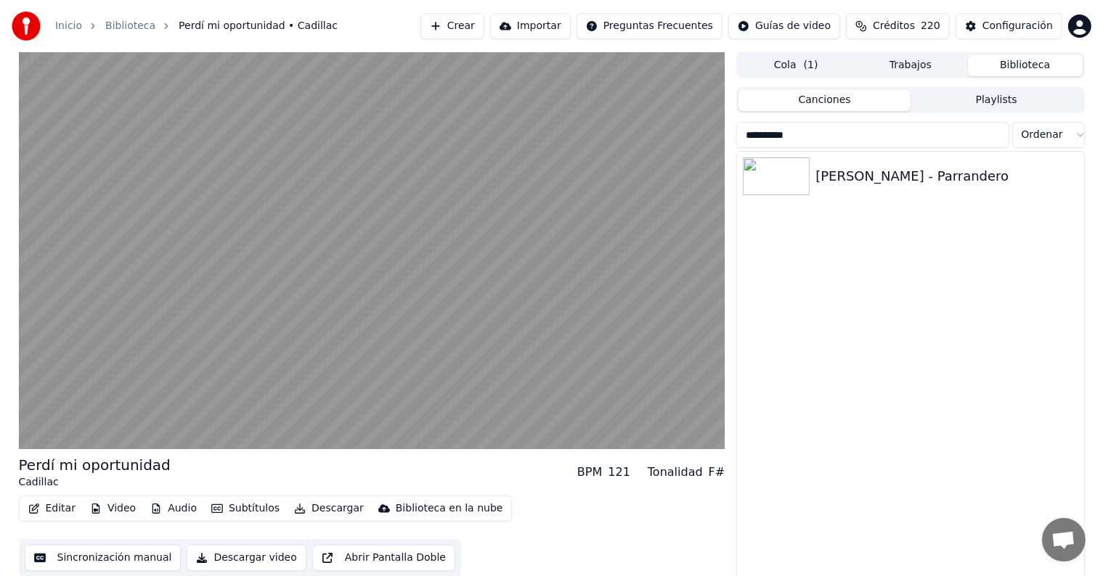
type input "**********"
click at [898, 179] on div "[PERSON_NAME] - Parrandero" at bounding box center [946, 176] width 262 height 20
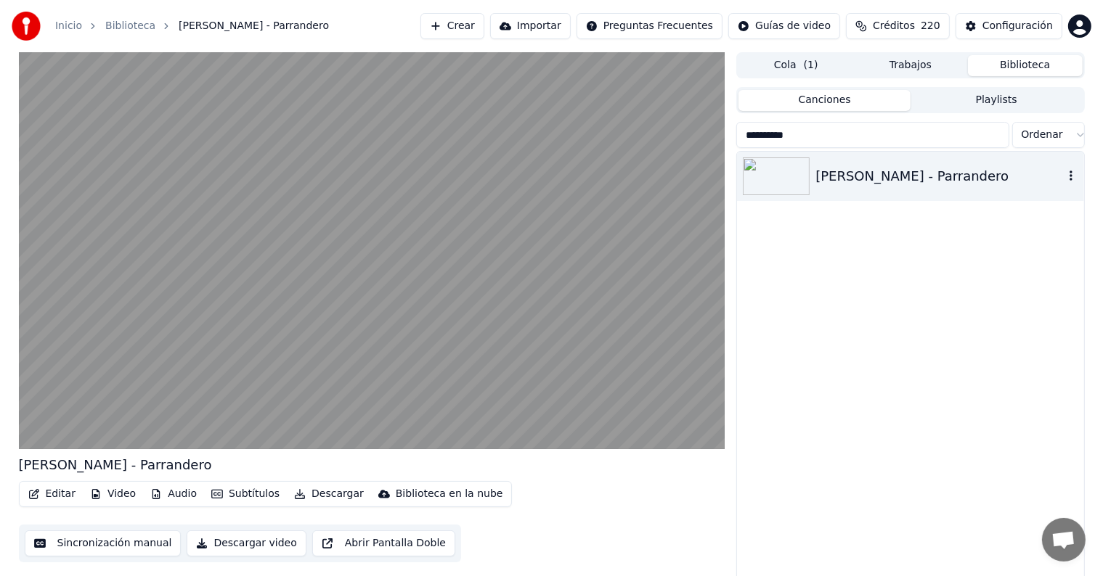
click at [49, 493] on button "Editar" at bounding box center [52, 494] width 59 height 20
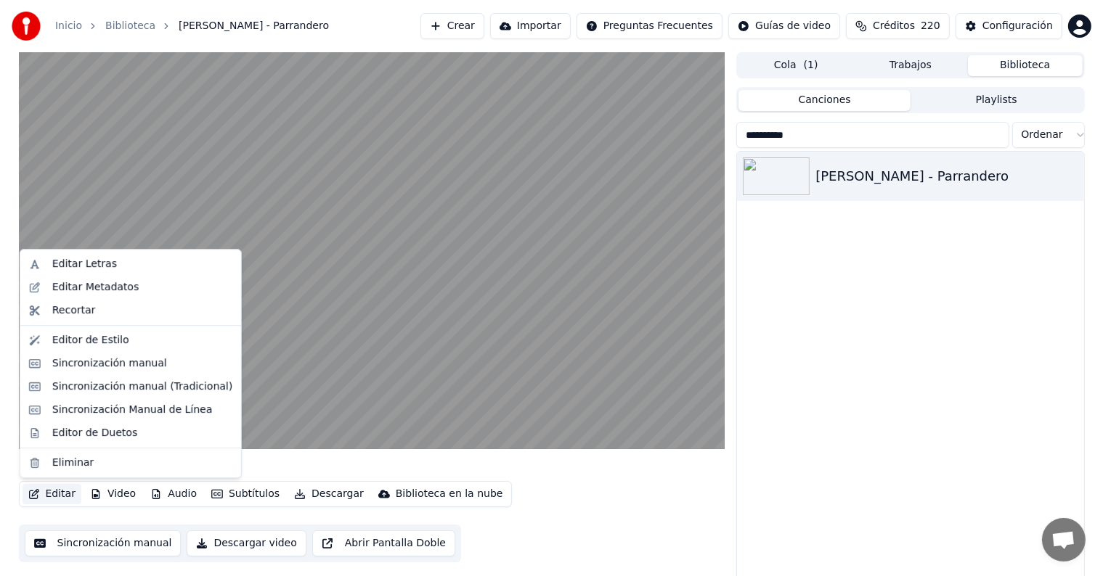
click at [338, 390] on video at bounding box center [372, 250] width 706 height 397
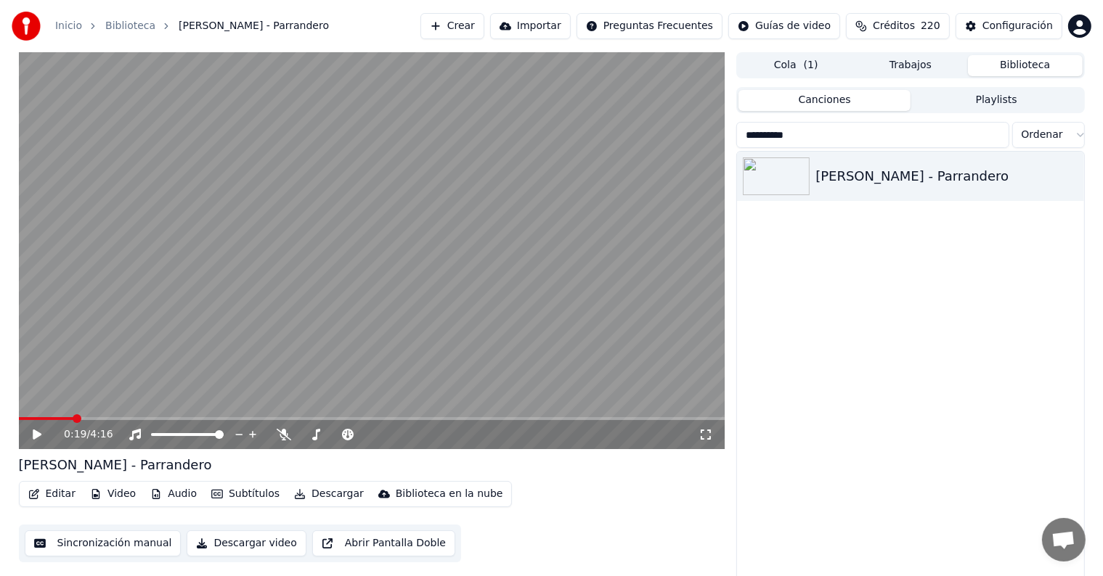
click at [49, 499] on button "Editar" at bounding box center [52, 494] width 59 height 20
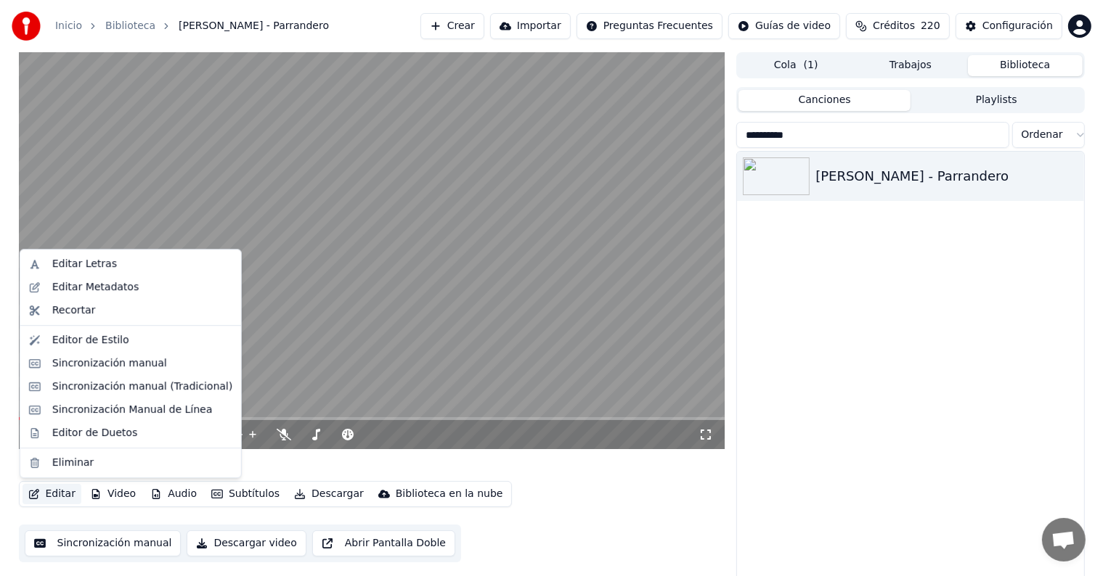
click at [71, 407] on div "Sincronización Manual de Línea" at bounding box center [132, 410] width 160 height 15
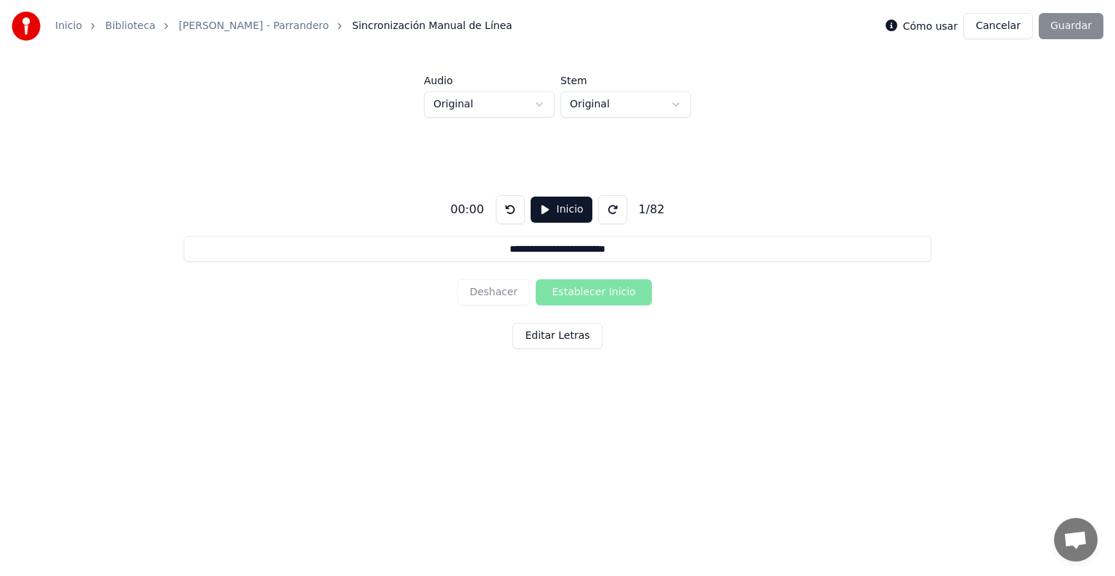
click at [555, 209] on button "Inicio" at bounding box center [562, 210] width 62 height 26
click at [991, 20] on button "Cancelar" at bounding box center [998, 26] width 70 height 26
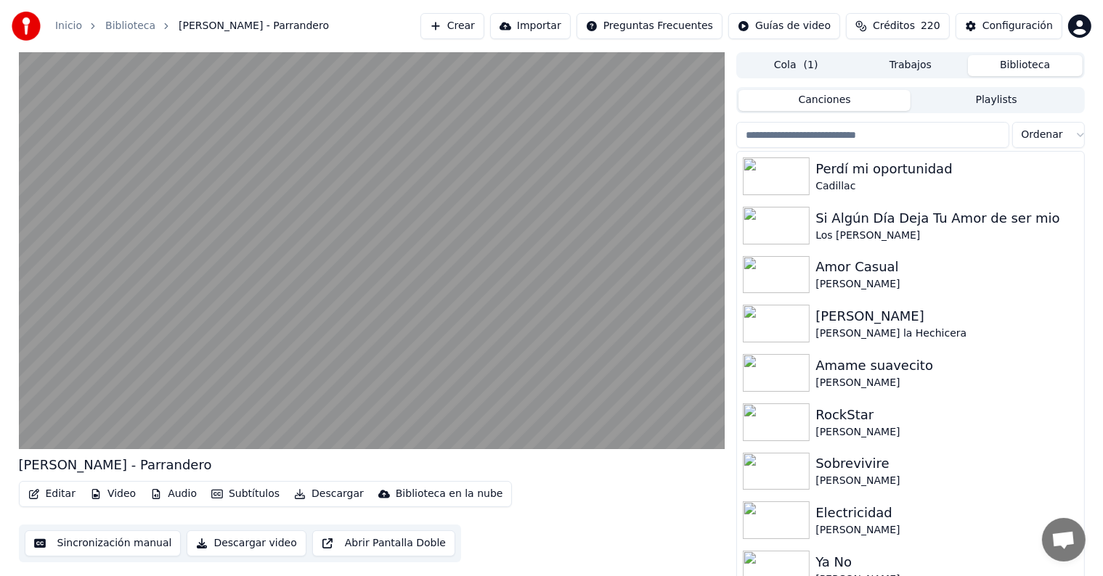
click at [151, 280] on video at bounding box center [372, 250] width 706 height 397
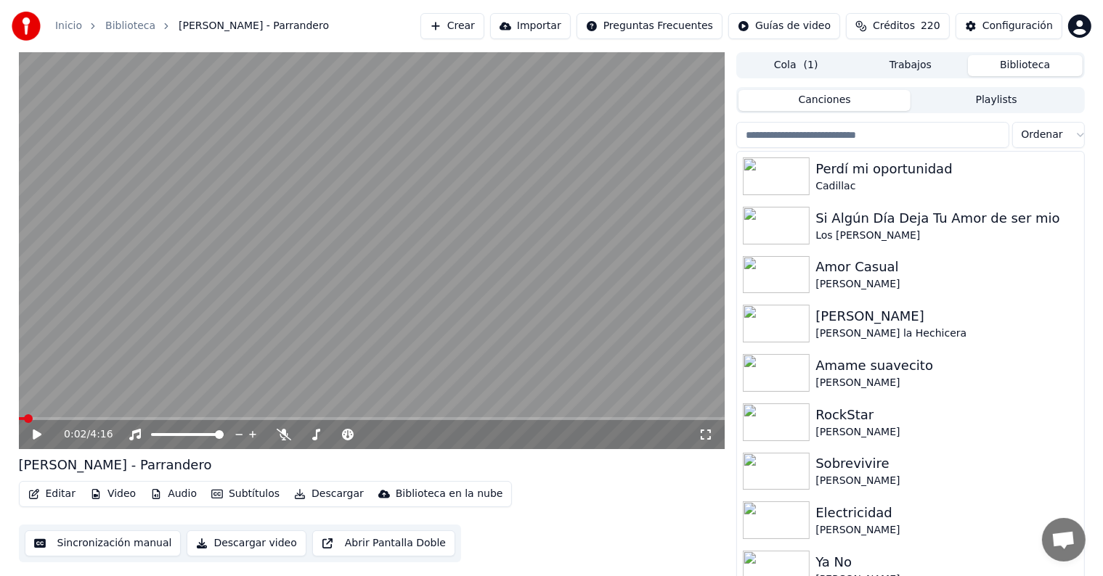
click at [54, 496] on button "Editar" at bounding box center [52, 494] width 59 height 20
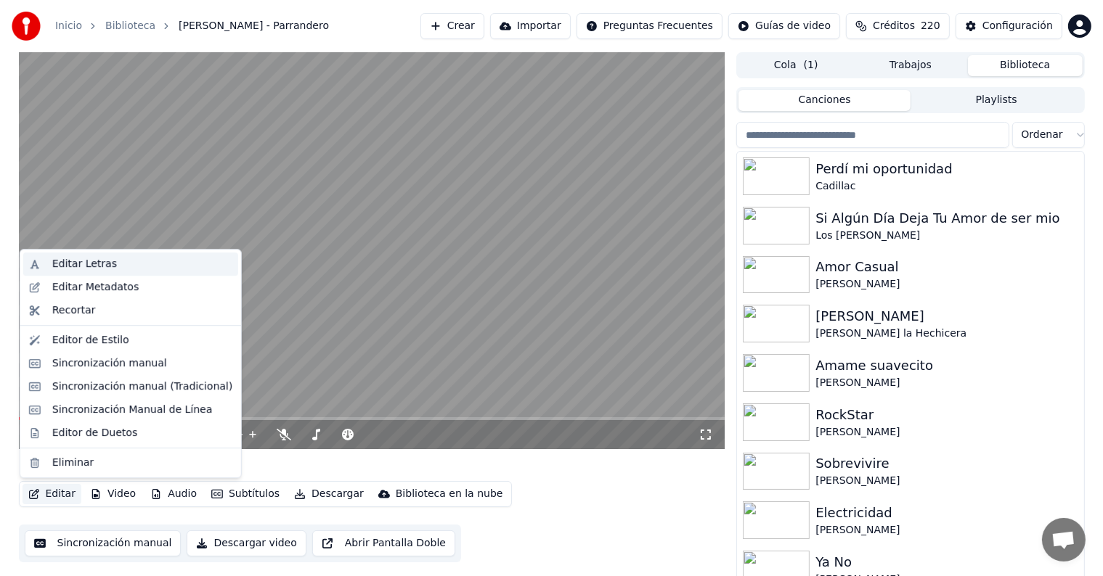
click at [58, 269] on div "Editar Letras" at bounding box center [84, 264] width 65 height 15
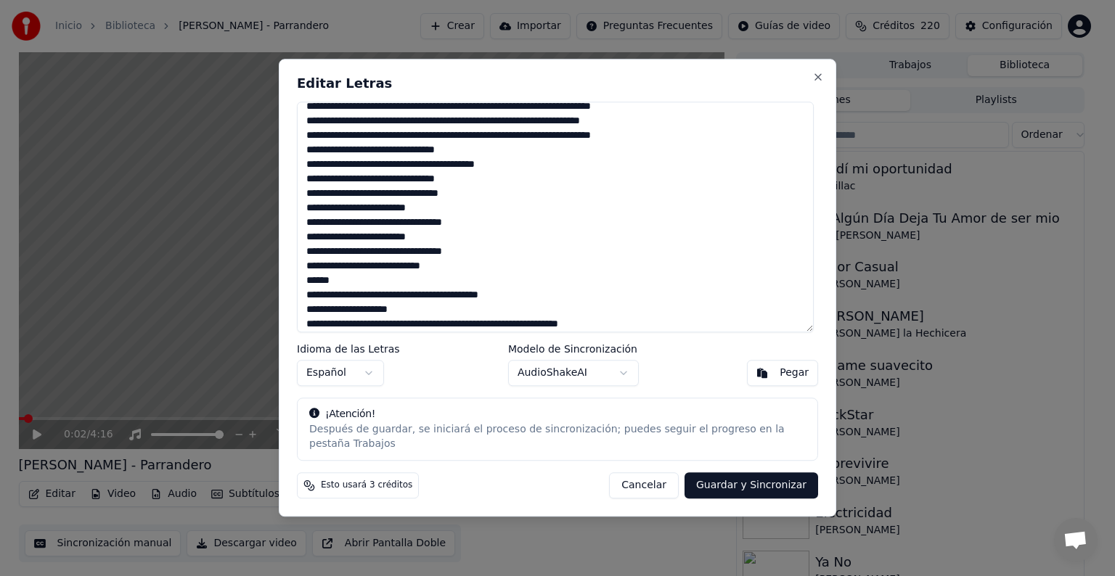
scroll to position [966, 0]
